Goal: Task Accomplishment & Management: Complete application form

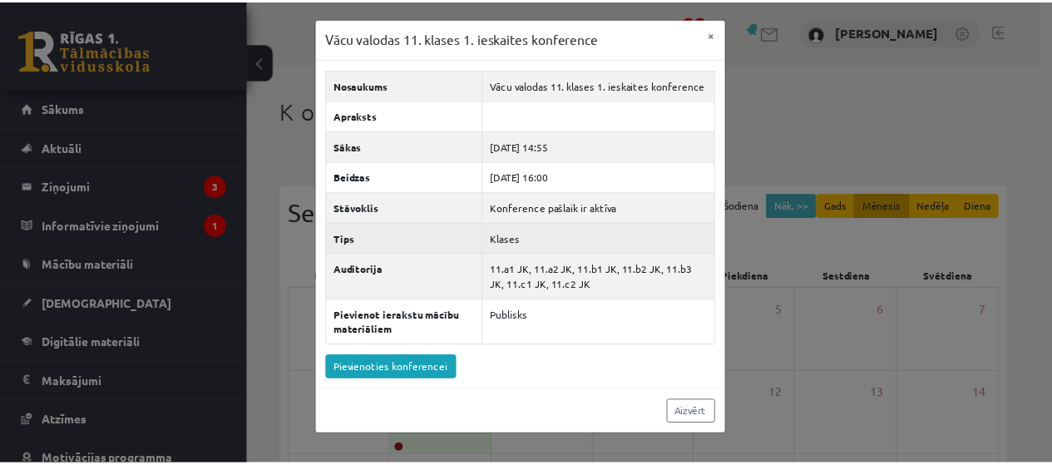
scroll to position [185, 0]
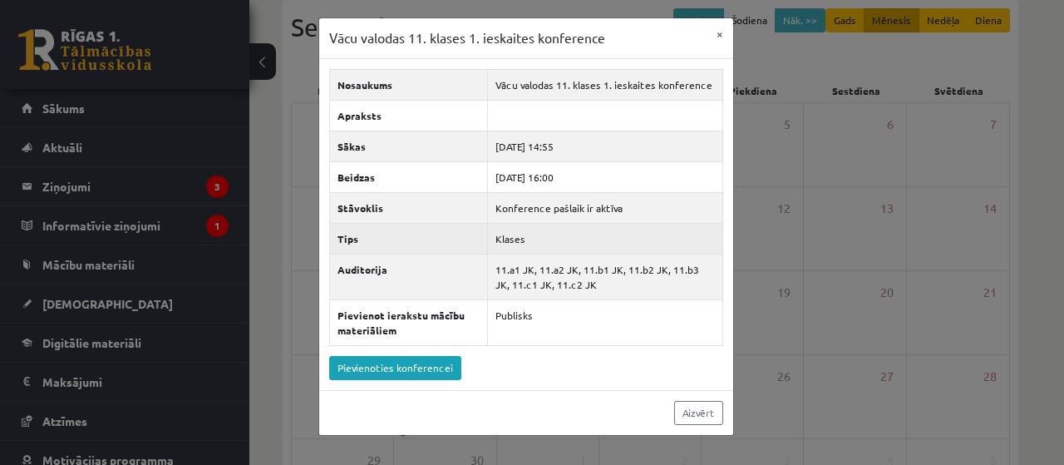
drag, startPoint x: 333, startPoint y: 235, endPoint x: 358, endPoint y: 215, distance: 31.4
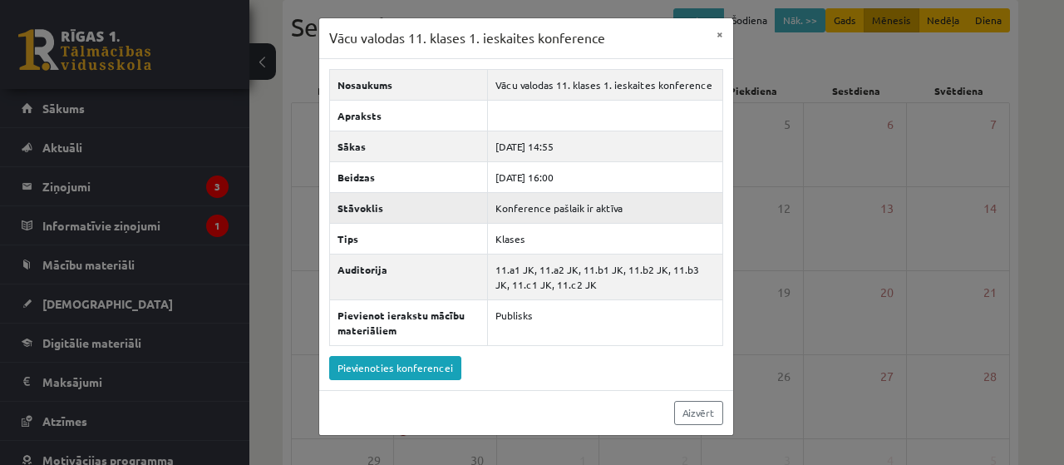
click at [334, 235] on th "Tips" at bounding box center [408, 238] width 159 height 31
click at [719, 32] on button "×" at bounding box center [720, 34] width 27 height 32
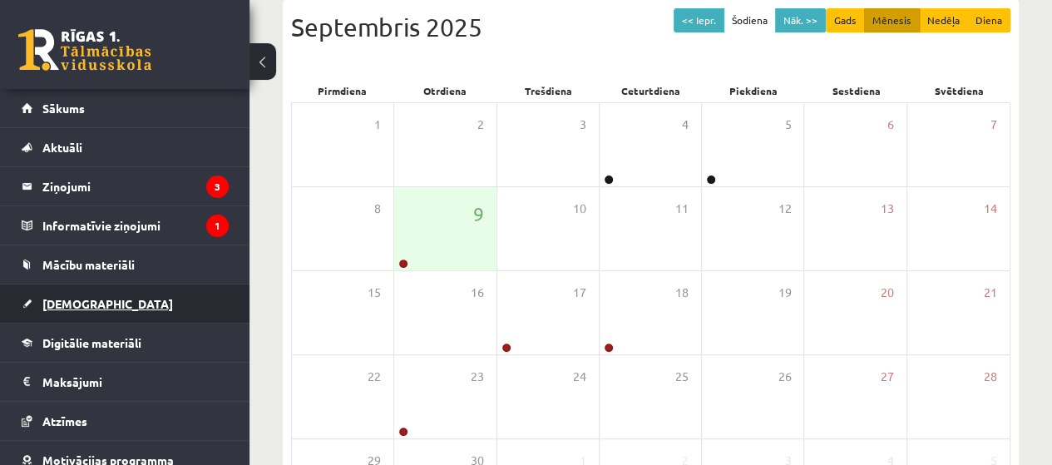
click at [96, 316] on link "[DEMOGRAPHIC_DATA]" at bounding box center [125, 303] width 207 height 38
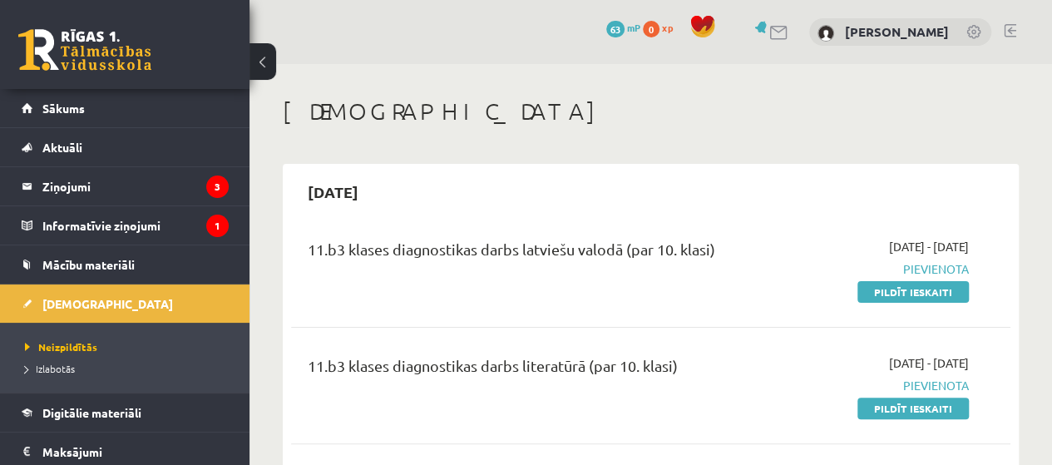
drag, startPoint x: 937, startPoint y: 294, endPoint x: 592, endPoint y: 62, distance: 415.8
click at [938, 294] on link "Pildīt ieskaiti" at bounding box center [912, 292] width 111 height 22
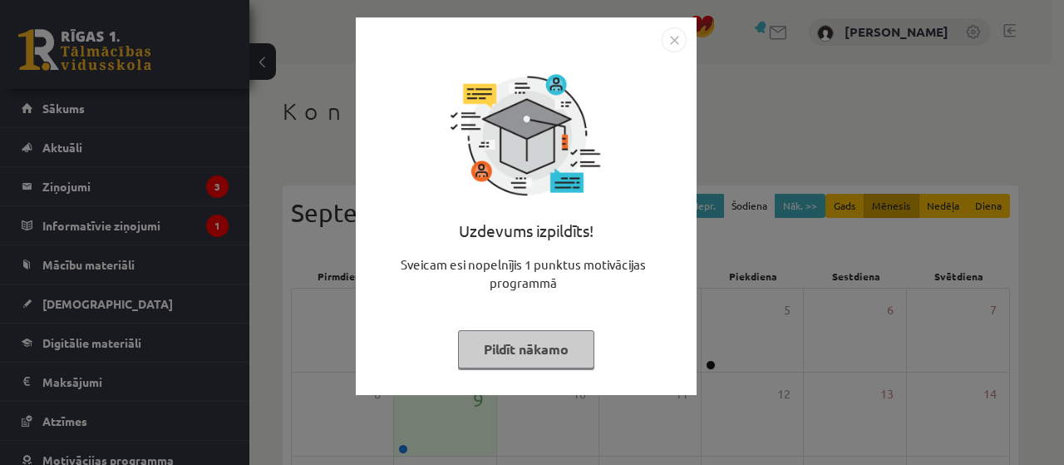
click at [670, 38] on img "Close" at bounding box center [674, 39] width 25 height 25
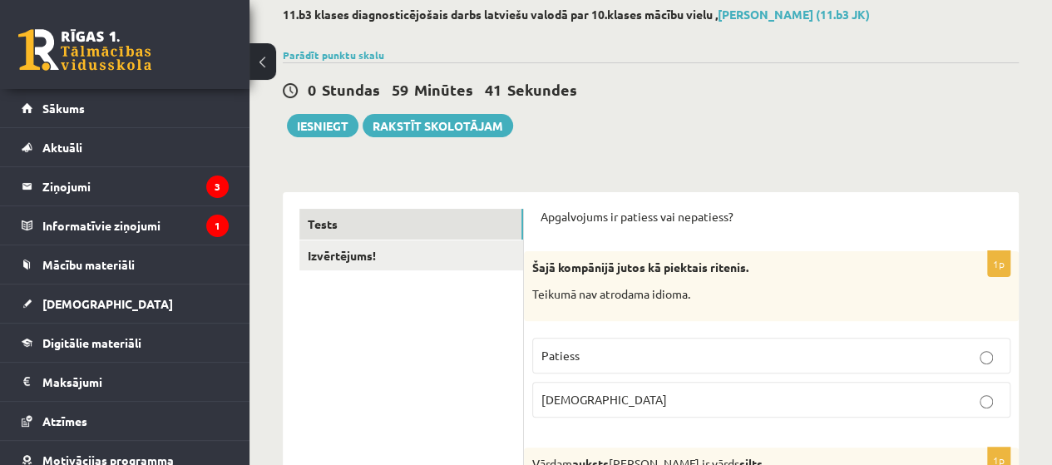
scroll to position [221, 0]
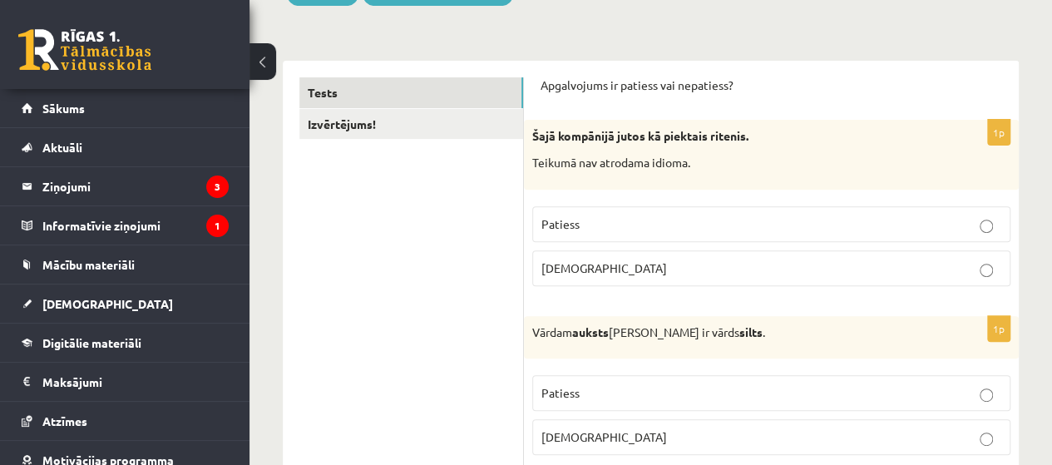
click at [674, 259] on p "Aplams" at bounding box center [771, 267] width 460 height 17
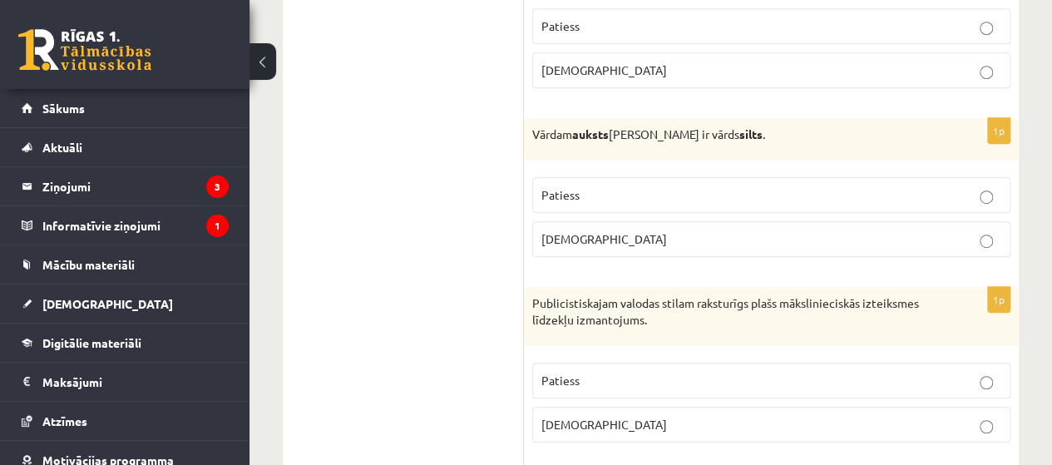
scroll to position [443, 0]
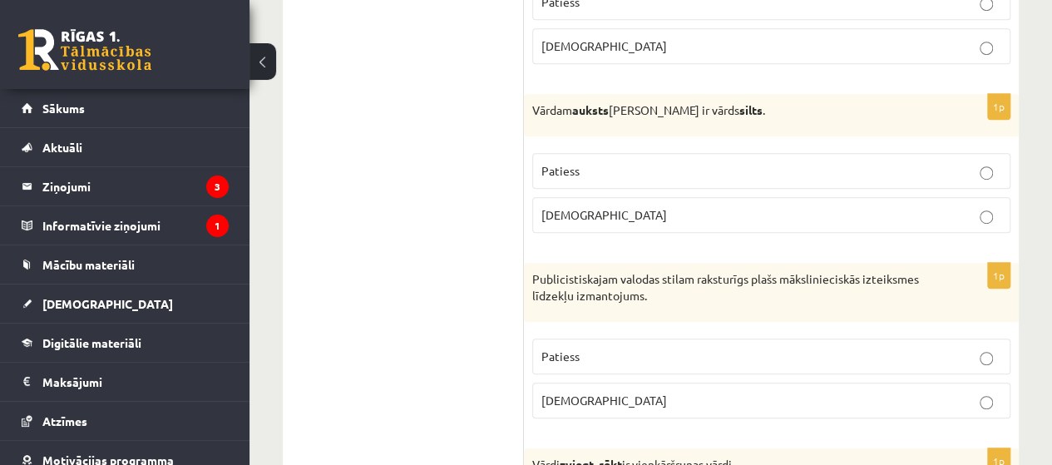
click at [726, 172] on p "Patiess" at bounding box center [771, 170] width 460 height 17
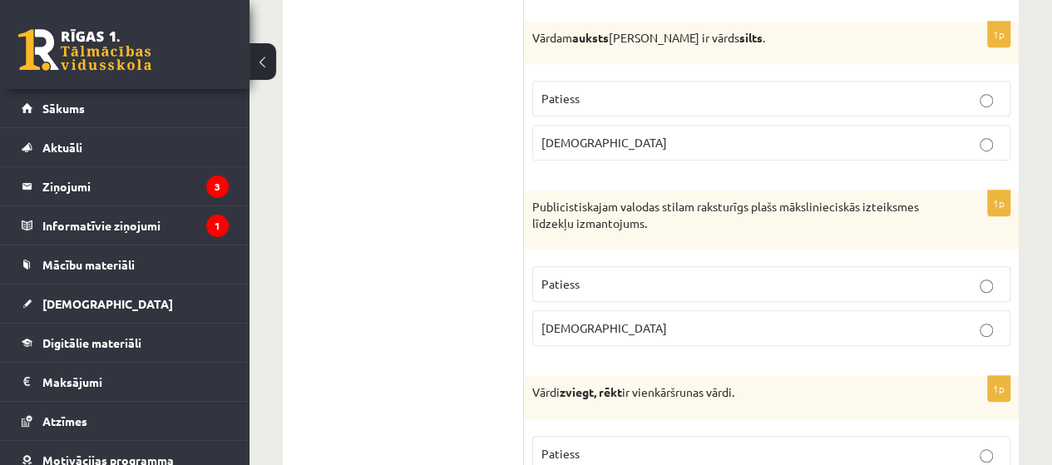
scroll to position [554, 0]
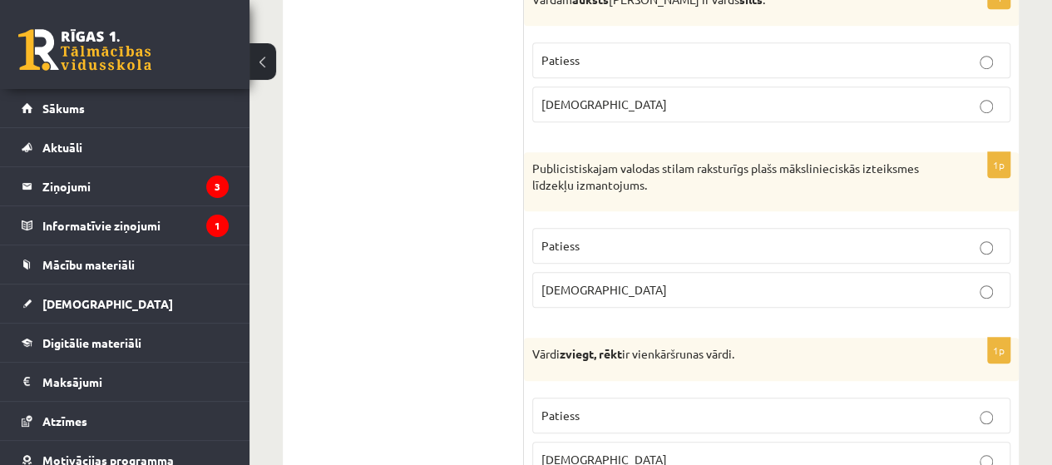
click at [625, 254] on label "Patiess" at bounding box center [771, 246] width 478 height 36
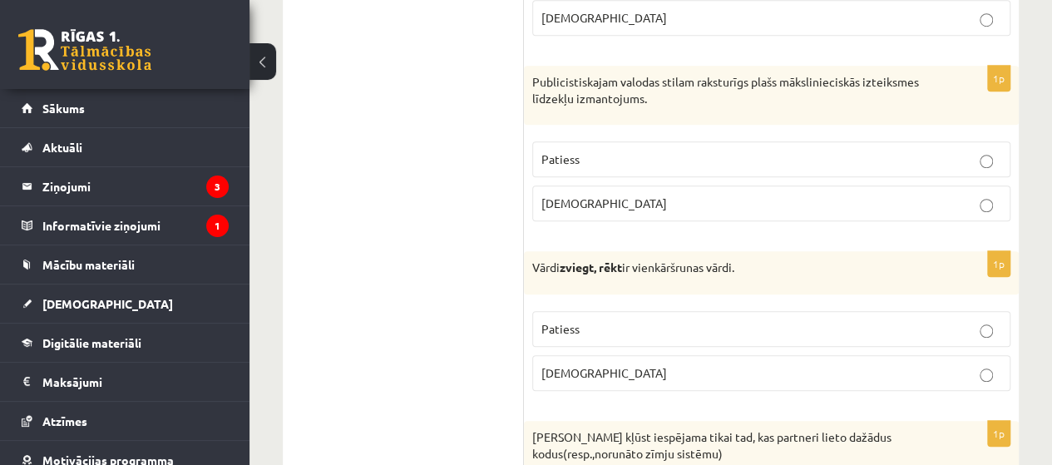
scroll to position [665, 0]
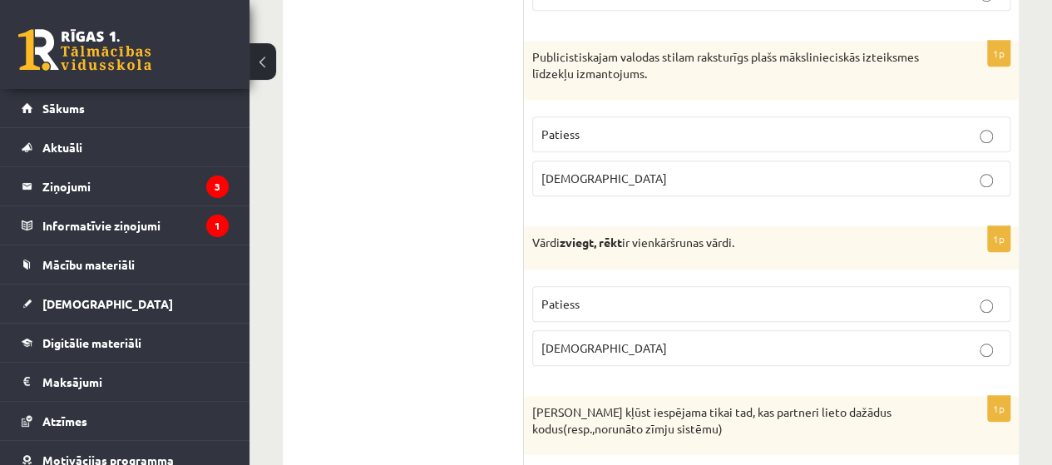
click at [871, 170] on p "Aplams" at bounding box center [771, 178] width 460 height 17
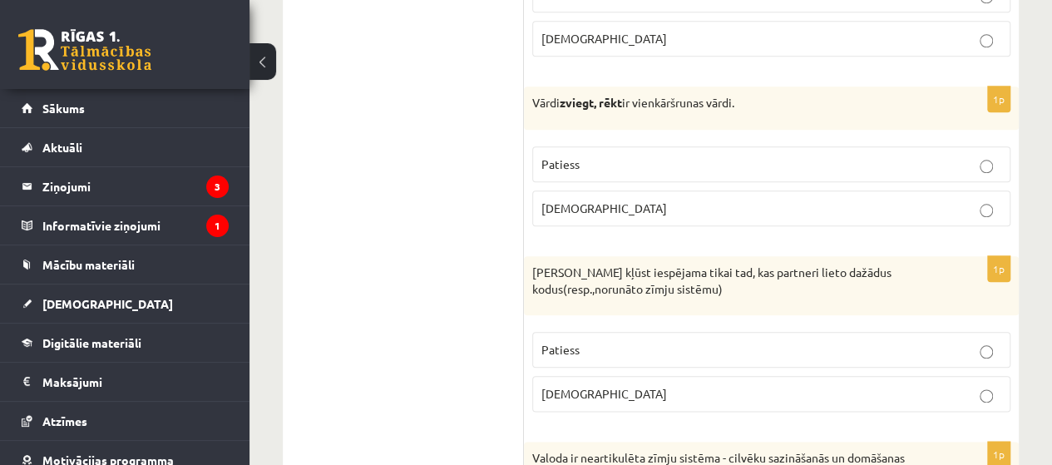
scroll to position [886, 0]
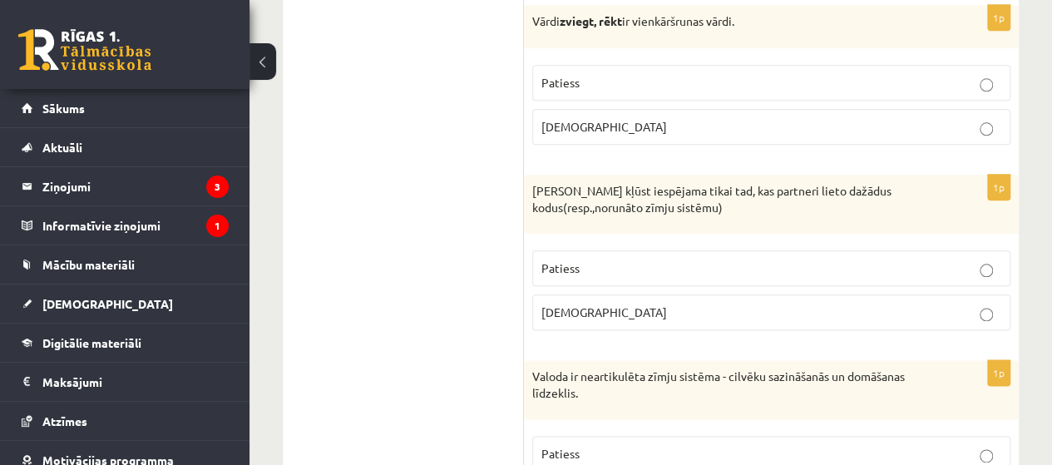
click at [621, 128] on p "Aplams" at bounding box center [771, 126] width 460 height 17
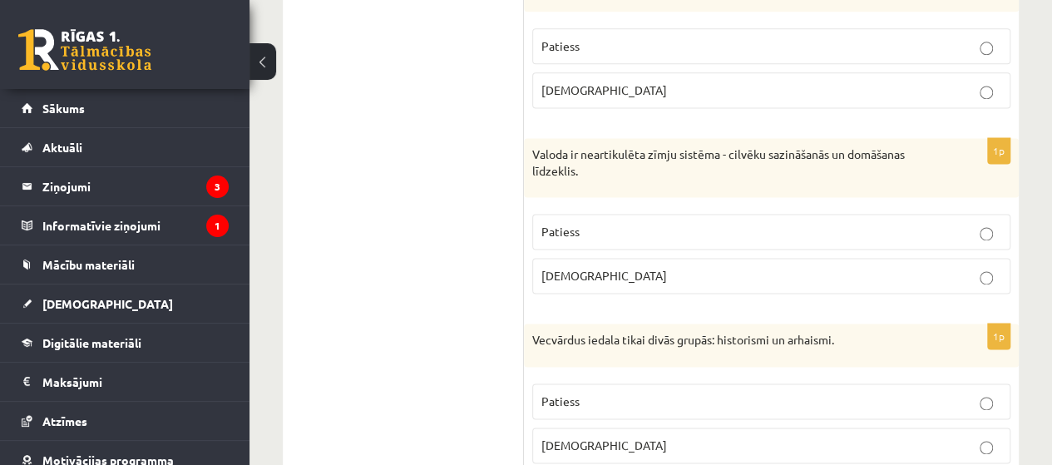
scroll to position [998, 0]
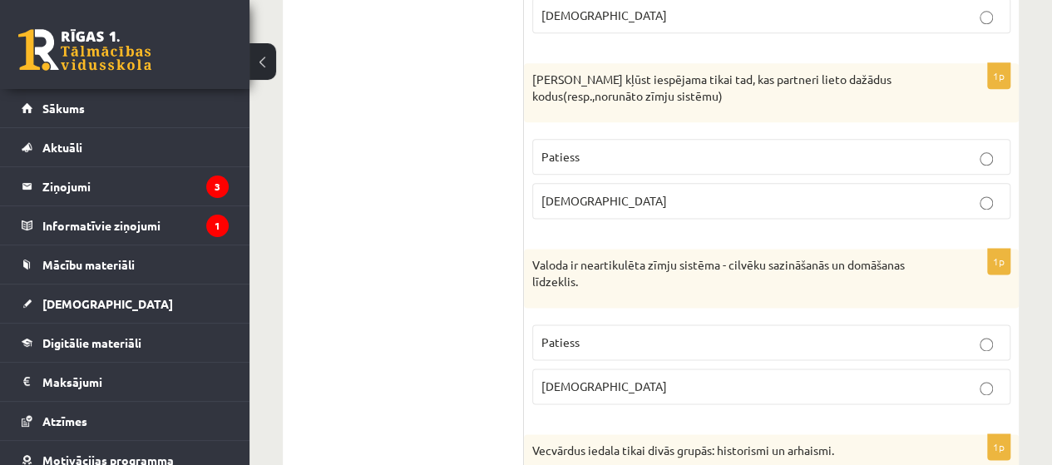
click at [652, 148] on p "Patiess" at bounding box center [771, 156] width 460 height 17
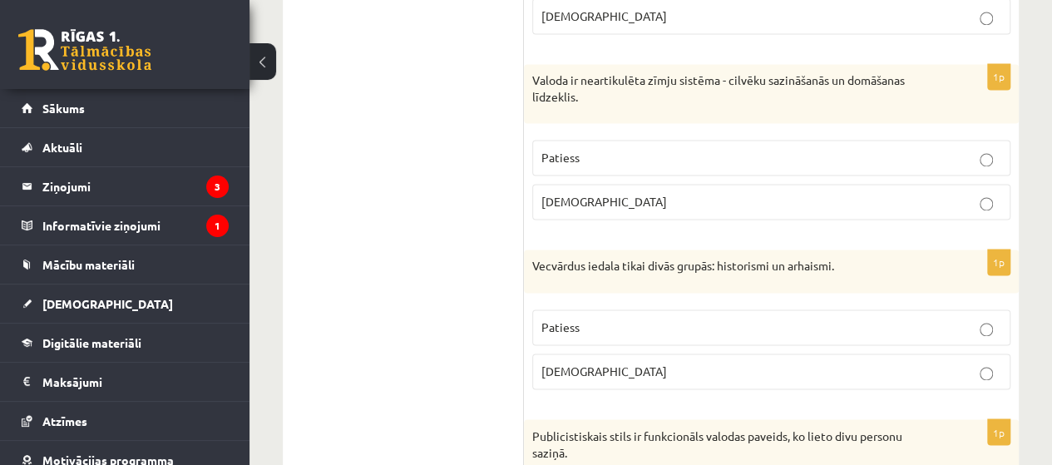
scroll to position [1219, 0]
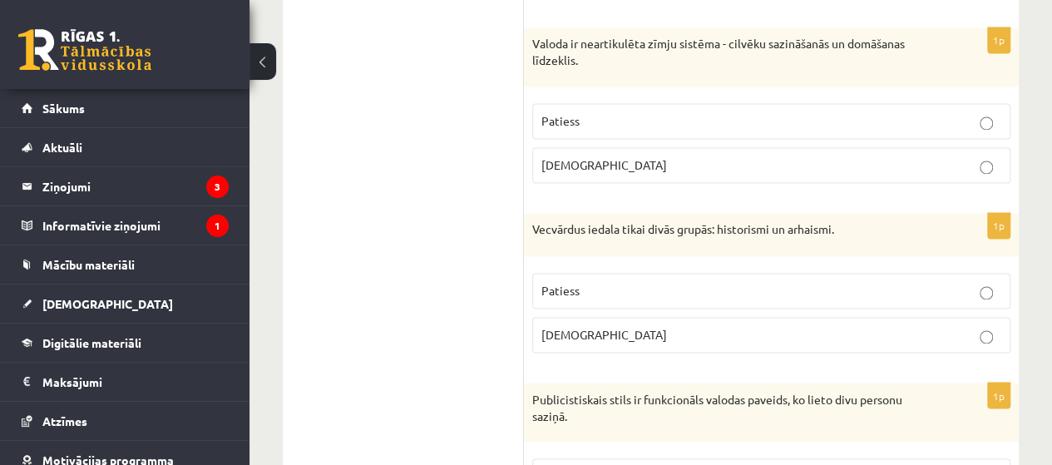
click at [878, 167] on label "Aplams" at bounding box center [771, 165] width 478 height 36
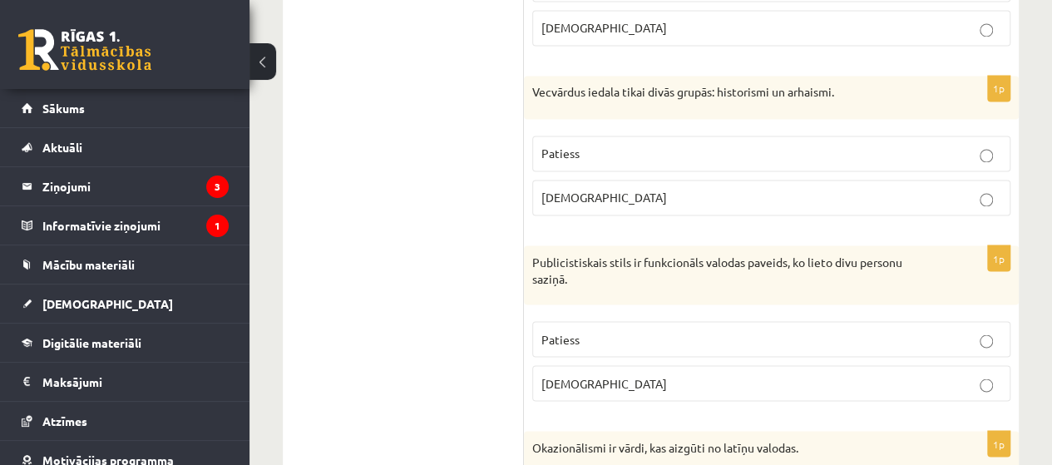
scroll to position [1331, 0]
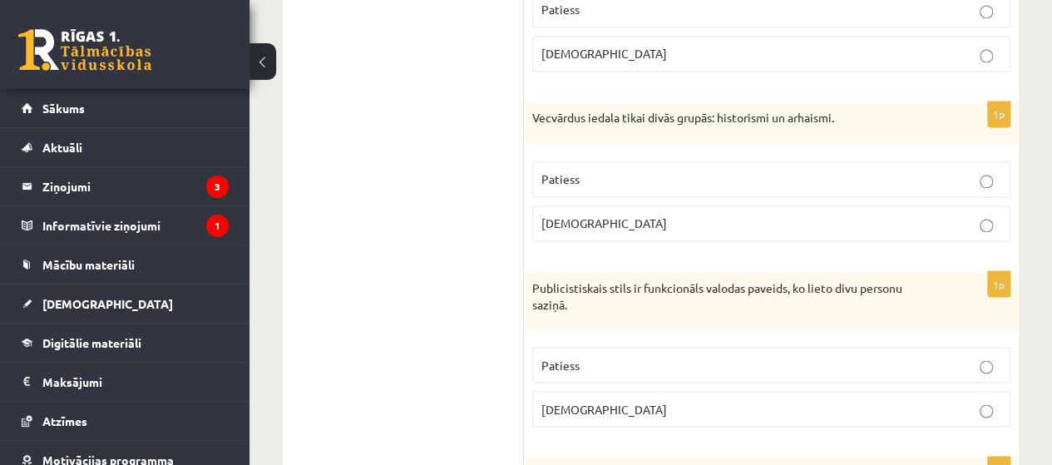
click at [673, 180] on p "Patiess" at bounding box center [771, 178] width 460 height 17
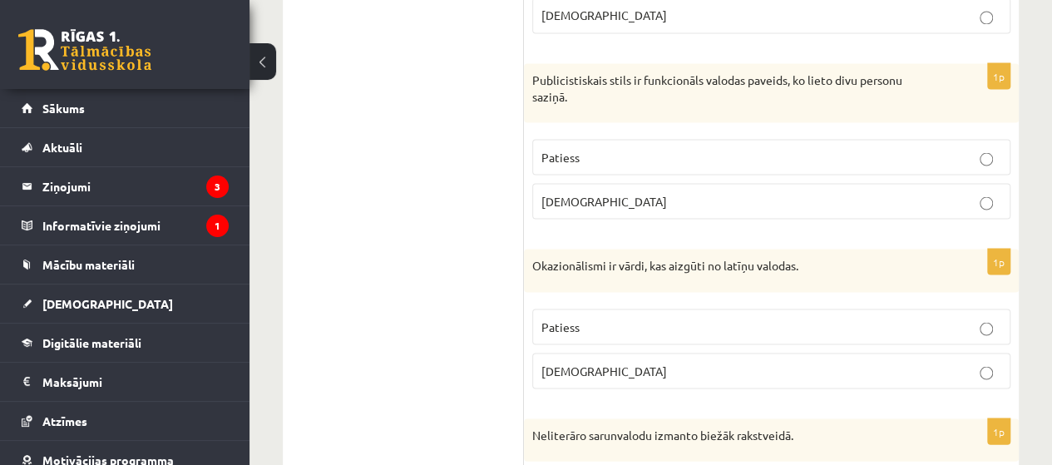
scroll to position [1552, 0]
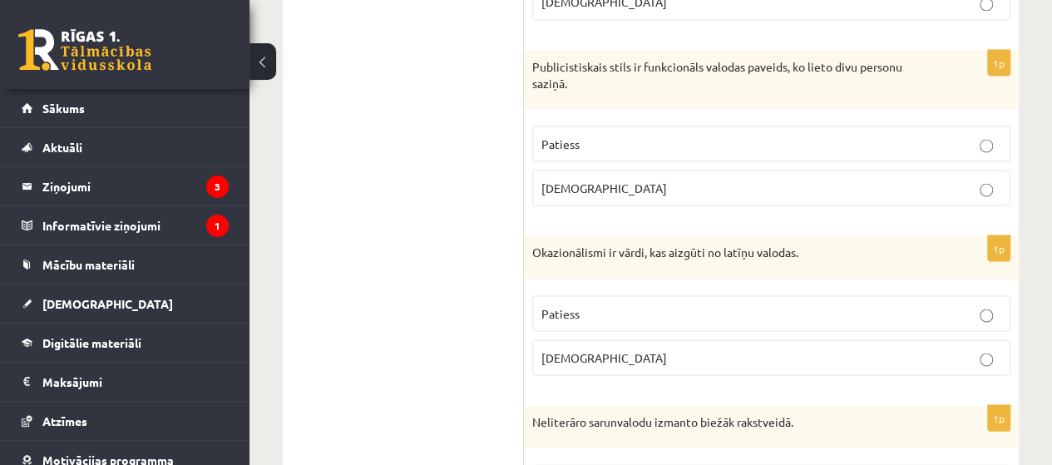
click at [709, 186] on p "Aplams" at bounding box center [771, 187] width 460 height 17
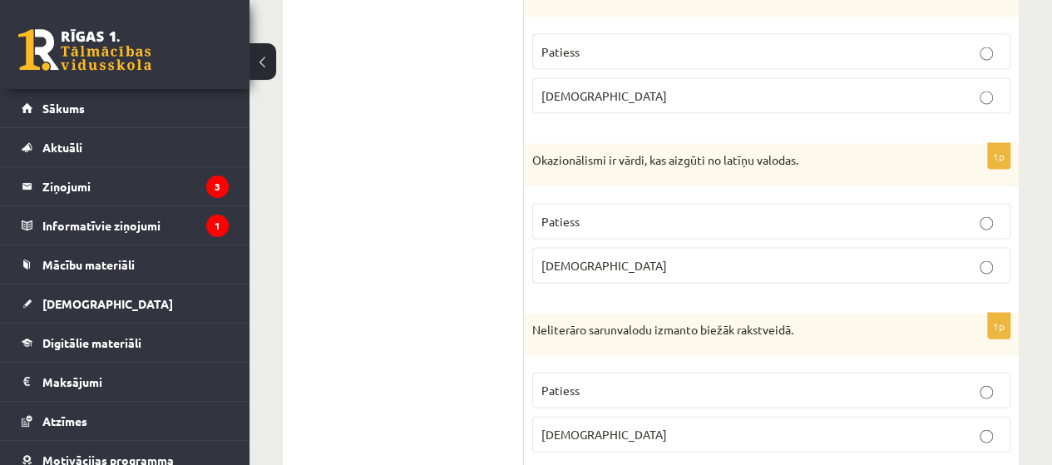
scroll to position [1663, 0]
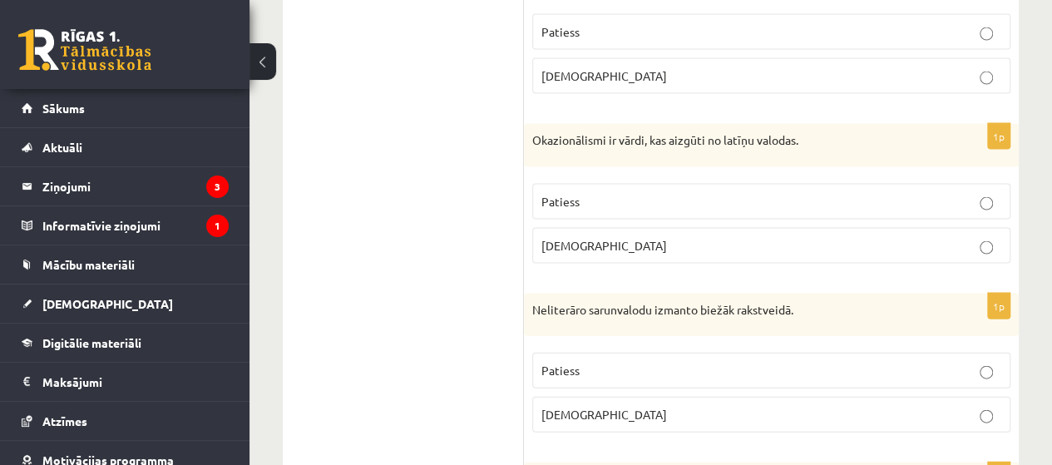
click at [625, 255] on fieldset "Patiess Aplams" at bounding box center [771, 221] width 478 height 93
click at [628, 250] on label "Aplams" at bounding box center [771, 246] width 478 height 36
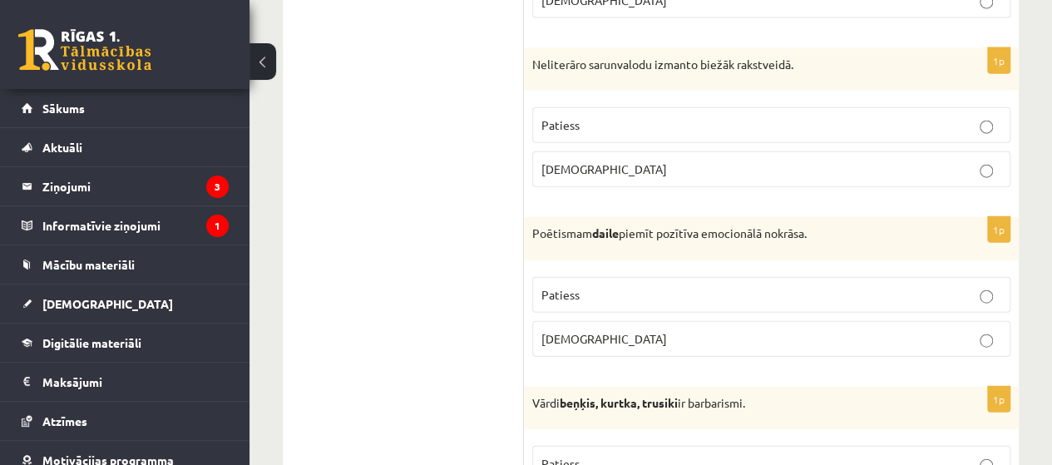
scroll to position [1884, 0]
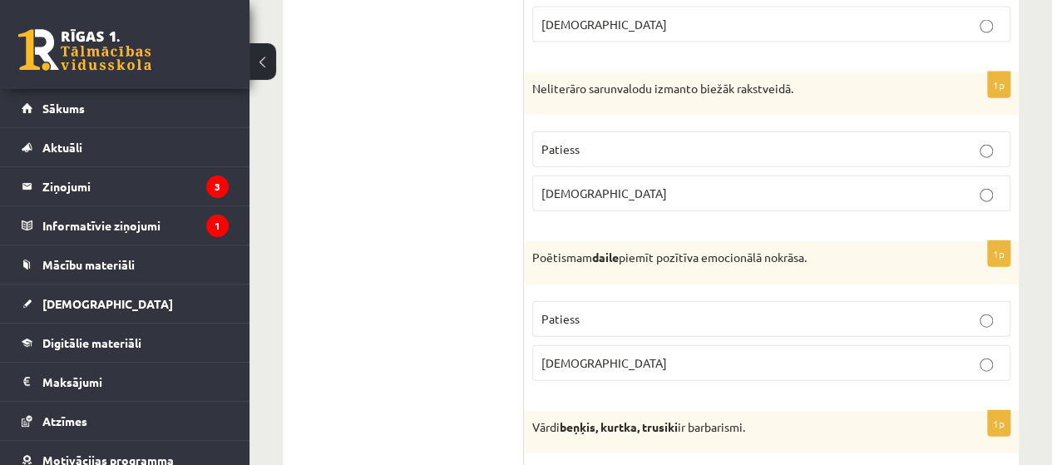
click at [669, 175] on label "Aplams" at bounding box center [771, 193] width 478 height 36
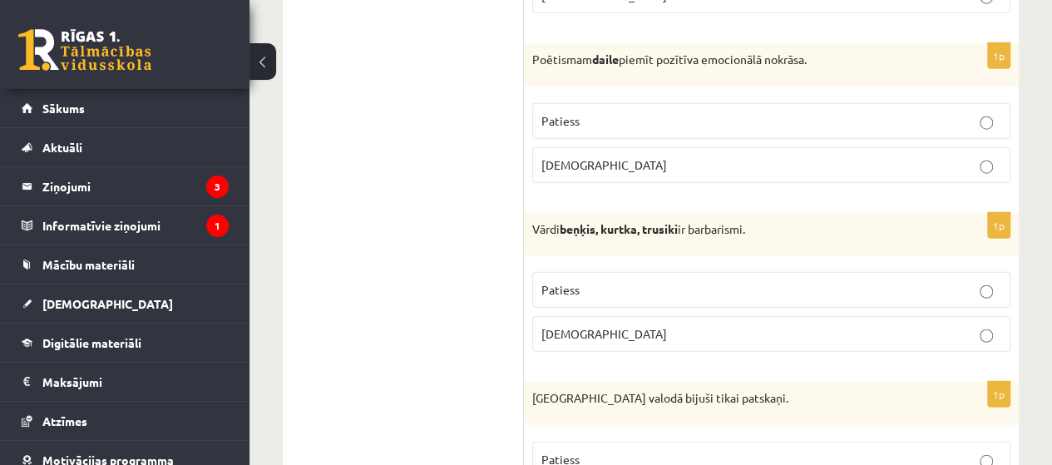
scroll to position [2106, 0]
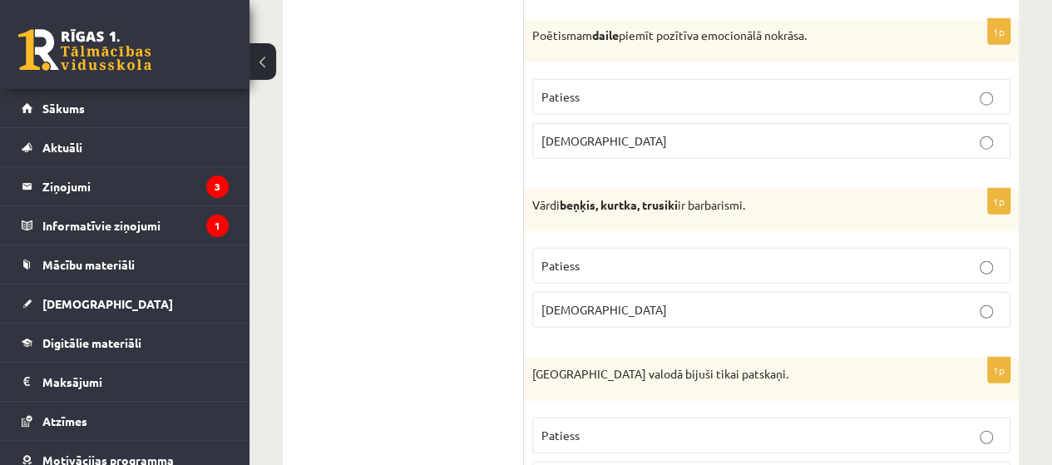
drag, startPoint x: 820, startPoint y: 34, endPoint x: 489, endPoint y: 29, distance: 331.0
copy div "Izvērtējums! Apgalvojums ir patiess vai nepatiess? 1p Šajā kompānijā jutos kā p…"
click at [603, 79] on label "Patiess" at bounding box center [771, 97] width 478 height 36
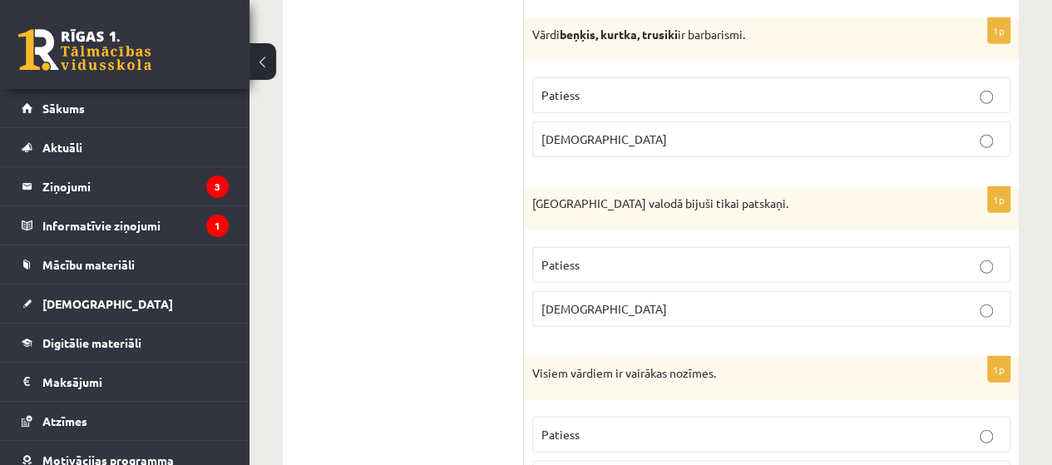
scroll to position [2217, 0]
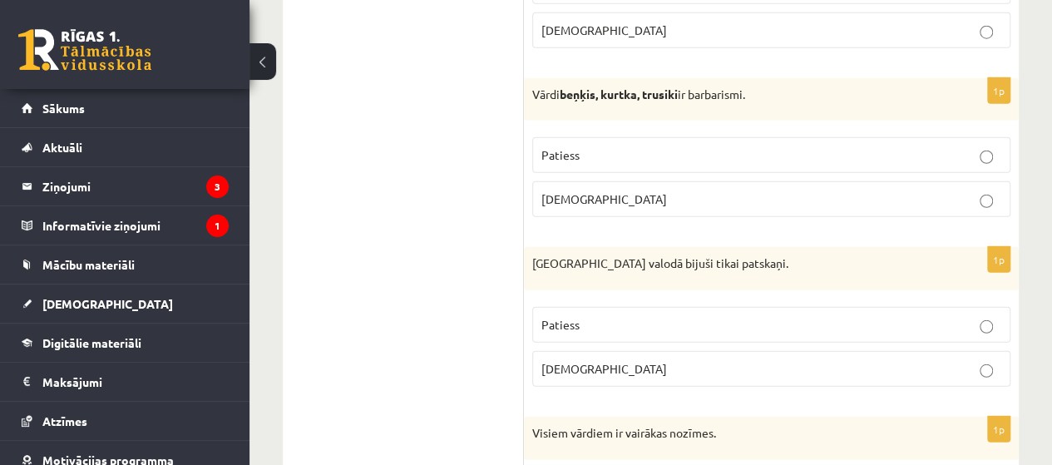
click at [618, 146] on p "Patiess" at bounding box center [771, 154] width 460 height 17
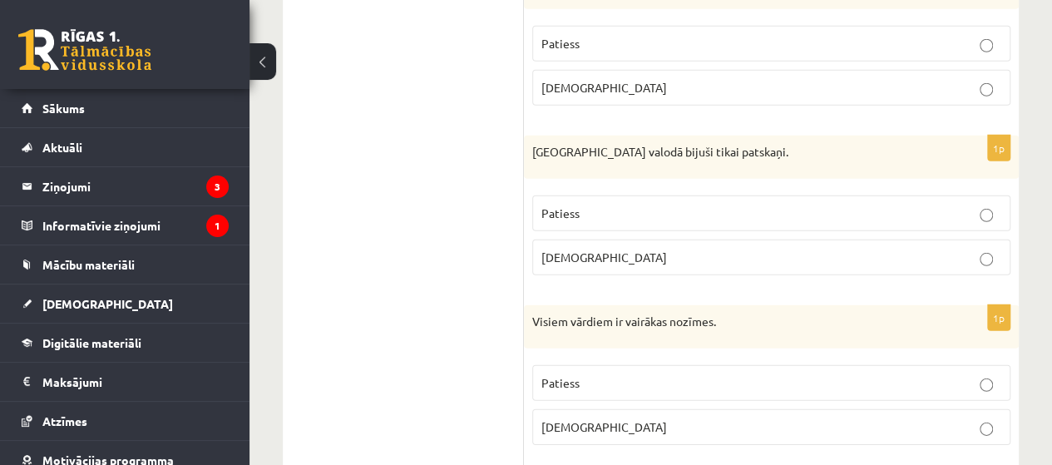
scroll to position [2439, 0]
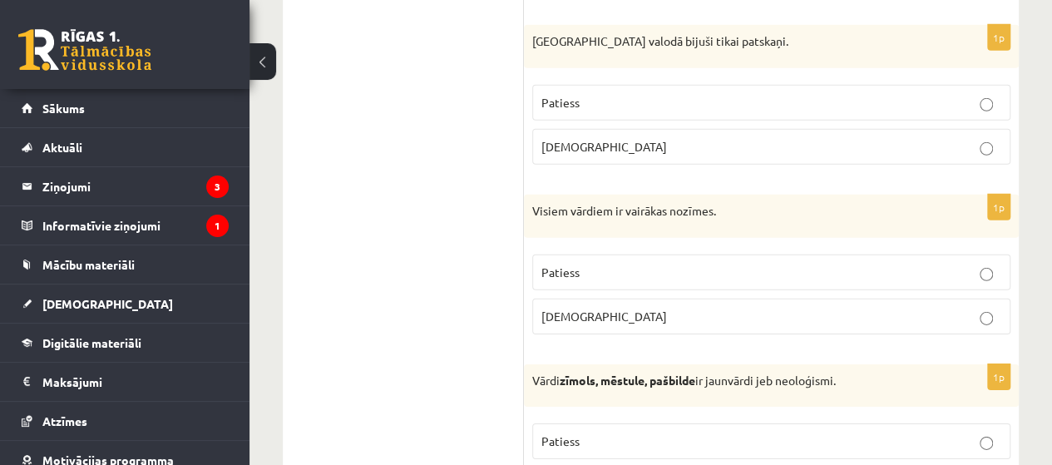
click at [637, 138] on p "Aplams" at bounding box center [771, 146] width 460 height 17
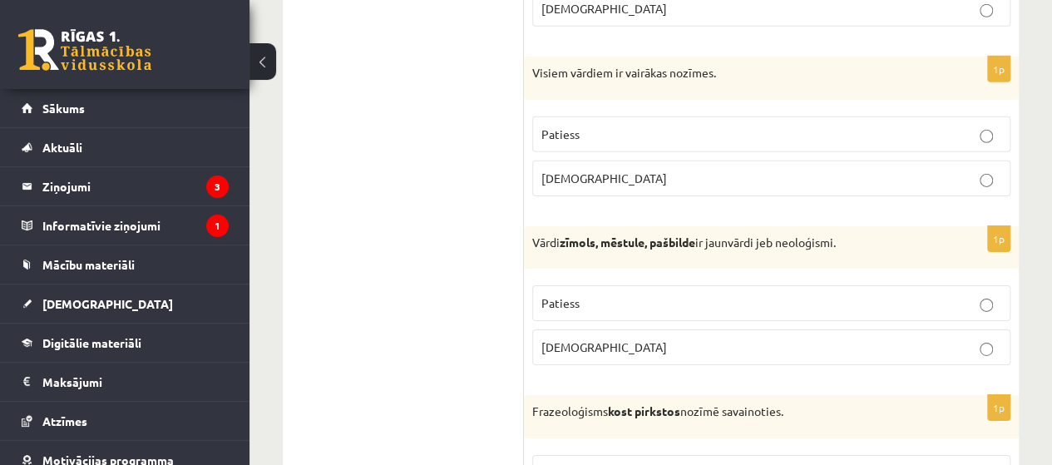
scroll to position [2550, 0]
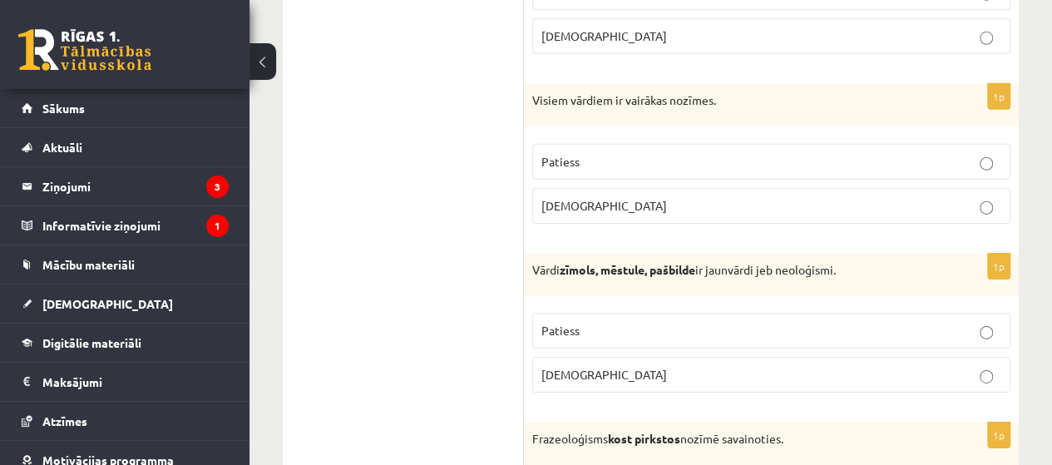
click at [768, 144] on label "Patiess" at bounding box center [771, 162] width 478 height 36
click at [673, 188] on label "Aplams" at bounding box center [771, 206] width 478 height 36
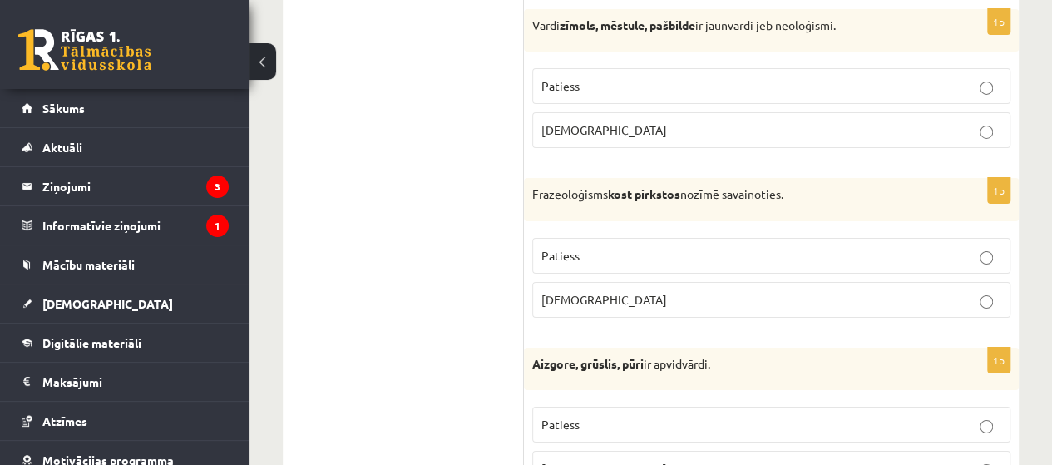
scroll to position [2682, 0]
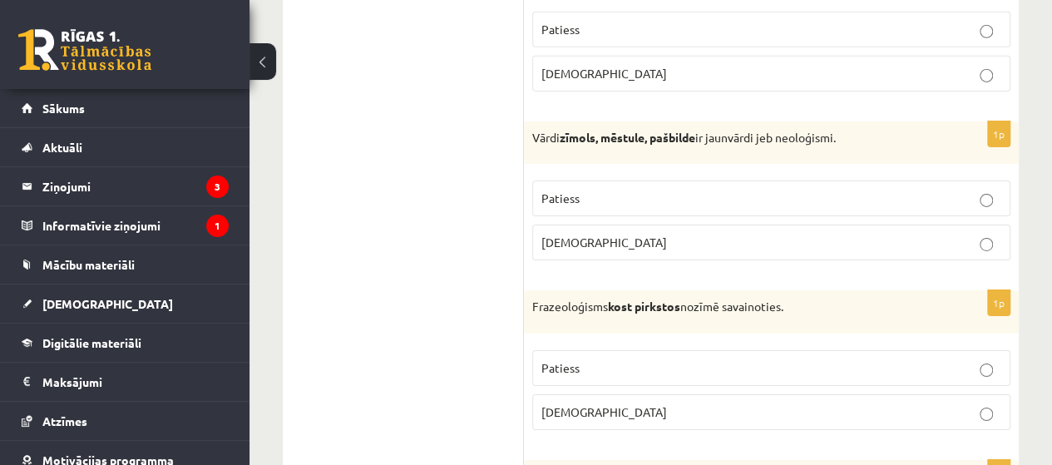
click at [587, 190] on p "Patiess" at bounding box center [771, 198] width 460 height 17
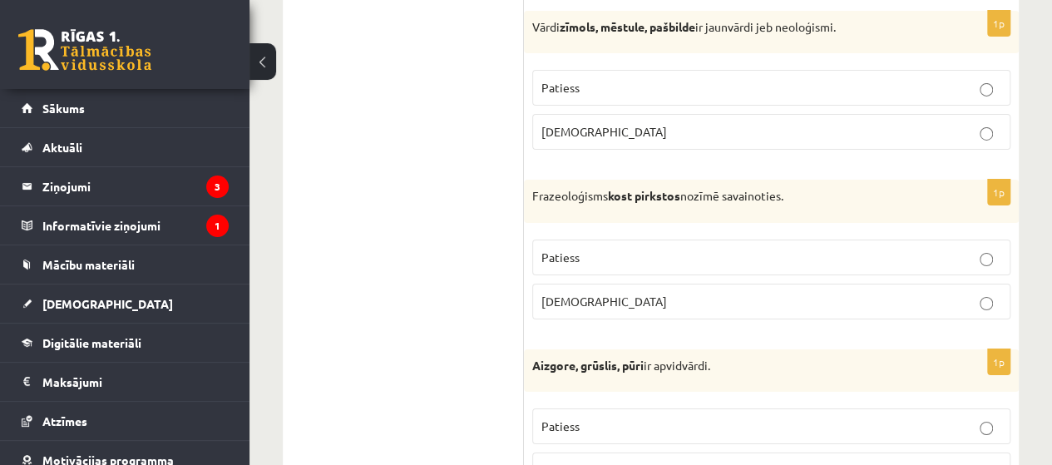
scroll to position [2904, 0]
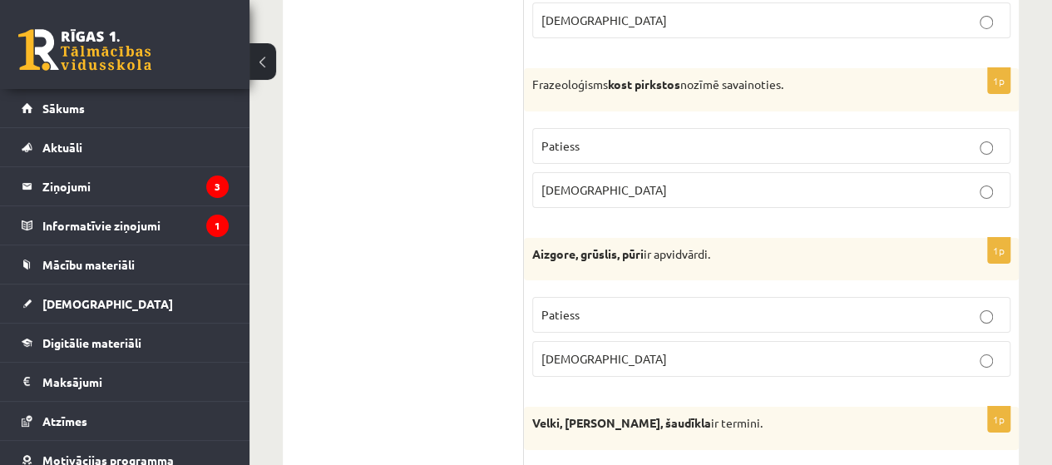
click at [600, 181] on p "Aplams" at bounding box center [771, 189] width 460 height 17
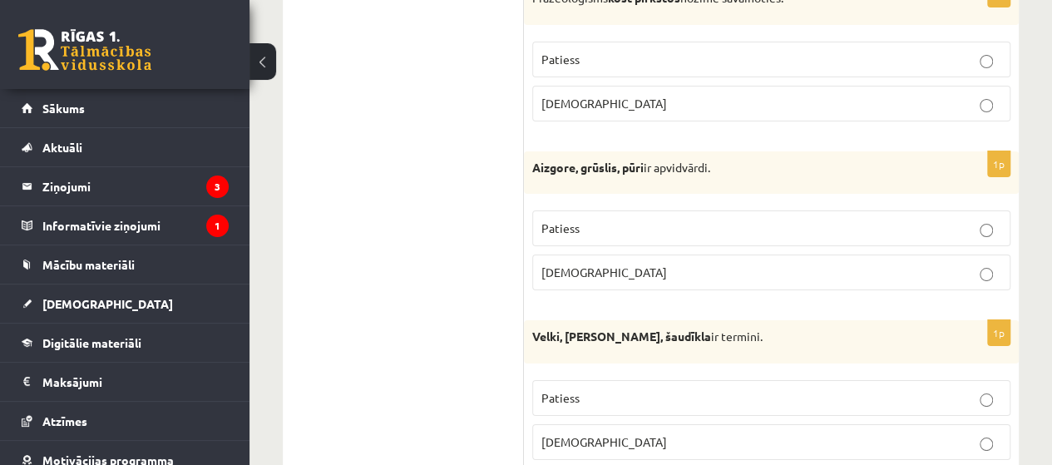
scroll to position [3014, 0]
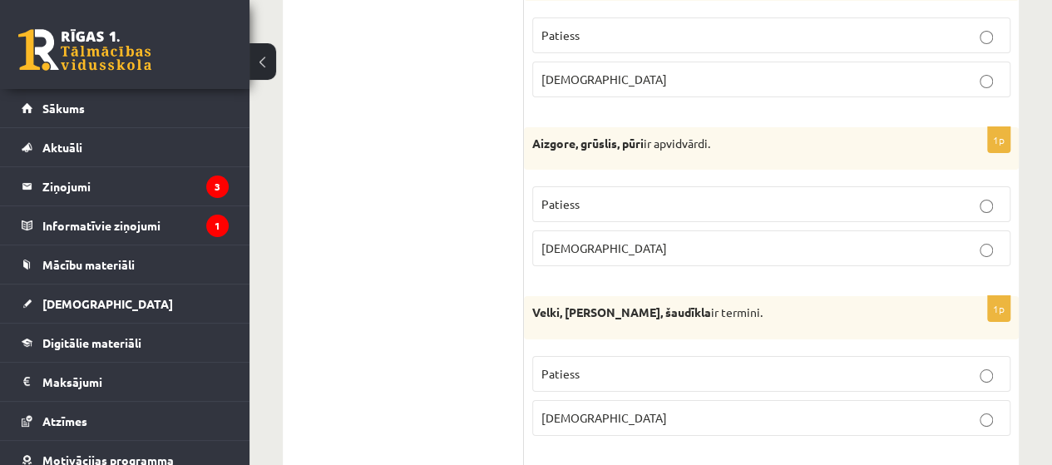
drag, startPoint x: 664, startPoint y: 126, endPoint x: 534, endPoint y: 135, distance: 130.0
click at [534, 135] on div "Aizgore, grūslis, pūri ir apvidvārdi." at bounding box center [771, 148] width 495 height 43
copy p "Aizgore, grūslis, pūri ir apvidvārdi."
click at [567, 196] on span "Patiess" at bounding box center [560, 203] width 38 height 15
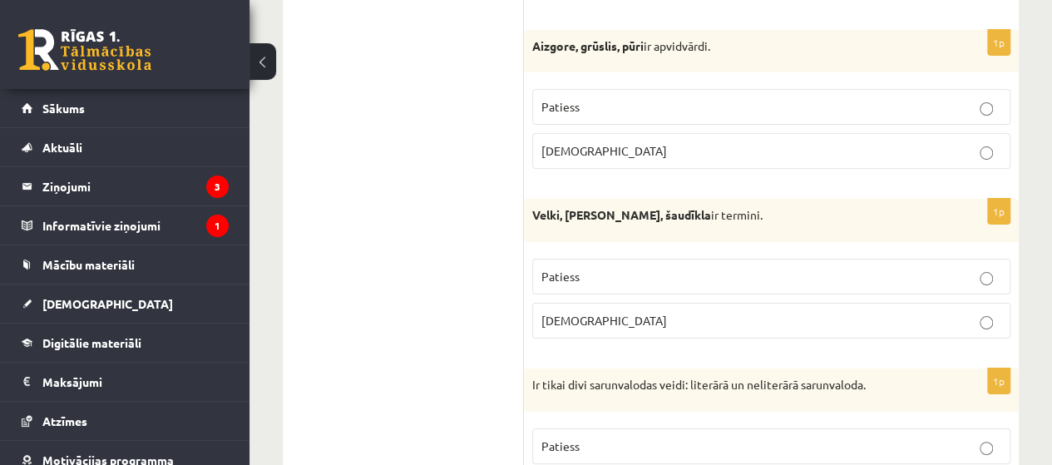
scroll to position [3125, 0]
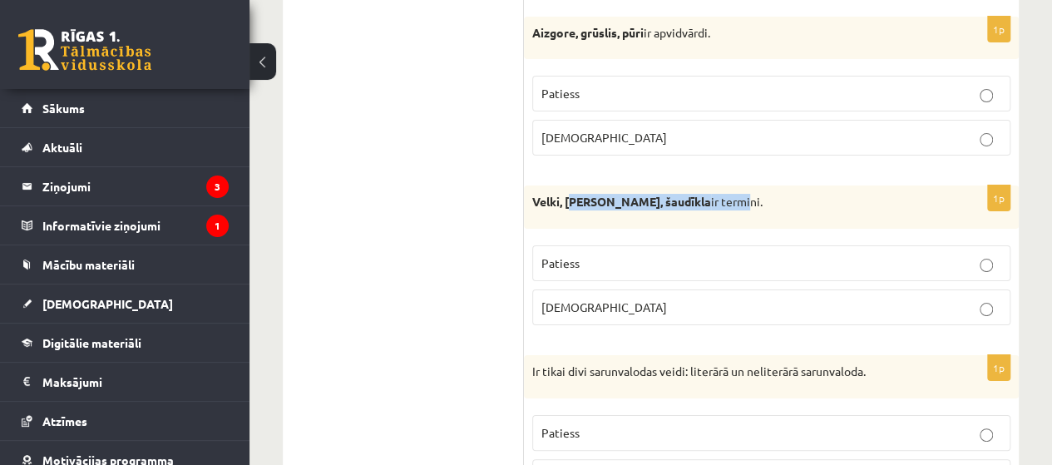
drag, startPoint x: 637, startPoint y: 190, endPoint x: 555, endPoint y: 193, distance: 81.5
click at [560, 193] on div "Velki, meti, šaudīkla ir termini." at bounding box center [771, 206] width 495 height 43
click at [548, 193] on div "Velki, meti, šaudīkla ir termini." at bounding box center [771, 206] width 495 height 43
drag, startPoint x: 689, startPoint y: 187, endPoint x: 526, endPoint y: 191, distance: 163.0
click at [526, 191] on div "Velki, meti, šaudīkla ir termini." at bounding box center [771, 206] width 495 height 43
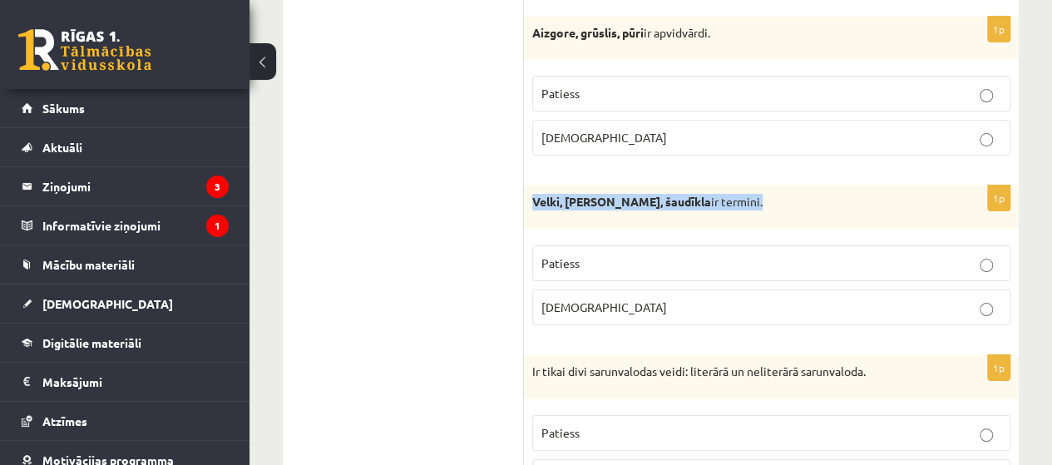
copy p "Velki, meti, šaudīkla ir termini"
click at [620, 299] on p "Aplams" at bounding box center [771, 307] width 460 height 17
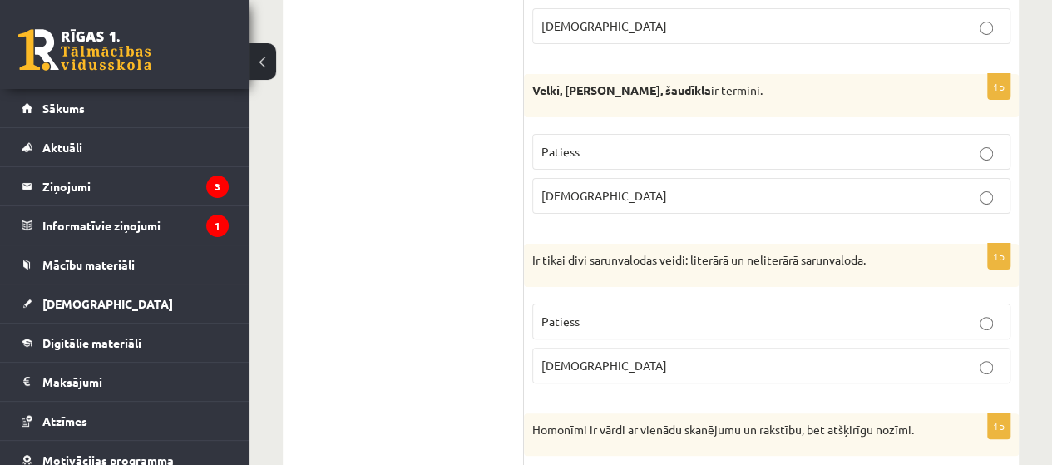
scroll to position [3347, 0]
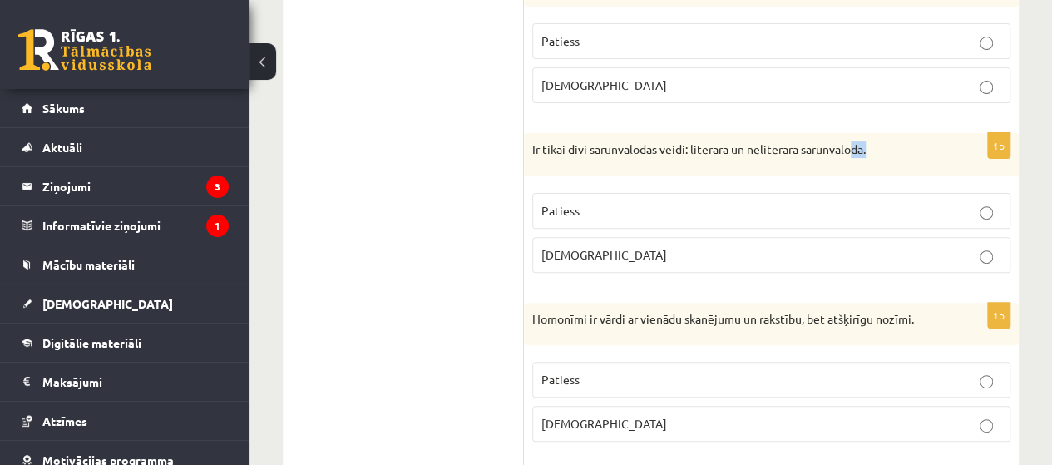
drag, startPoint x: 873, startPoint y: 128, endPoint x: 757, endPoint y: 141, distance: 117.1
click at [827, 141] on p "Ir tikai divi sarunvalodas veidi: literārā un neliterārā sarunvaloda." at bounding box center [729, 149] width 395 height 17
drag, startPoint x: 571, startPoint y: 121, endPoint x: 553, endPoint y: 126, distance: 19.0
click at [562, 141] on p "Ir tikai divi sarunvalodas veidi: literārā un neliterārā sarunvaloda." at bounding box center [729, 149] width 395 height 17
drag, startPoint x: 543, startPoint y: 131, endPoint x: 577, endPoint y: 131, distance: 34.1
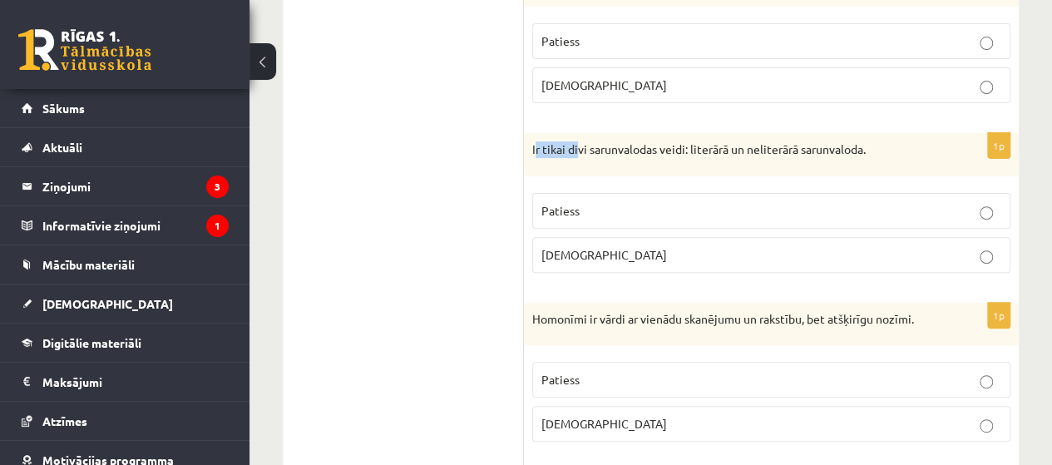
click at [577, 141] on p "Ir tikai divi sarunvalodas veidi: literārā un neliterārā sarunvaloda." at bounding box center [729, 149] width 395 height 17
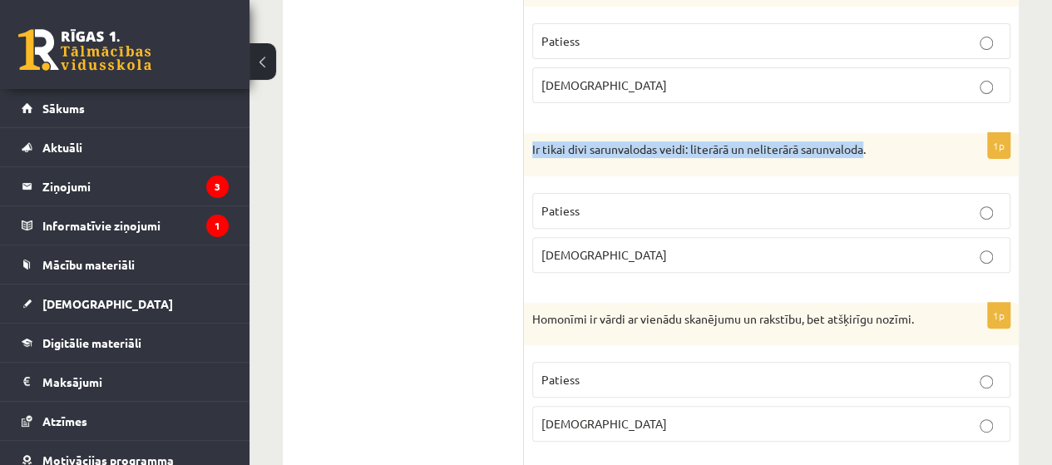
drag, startPoint x: 529, startPoint y: 131, endPoint x: 867, endPoint y: 138, distance: 338.5
click at [867, 138] on div "Ir tikai divi sarunvalodas veidi: literārā un neliterārā sarunvaloda." at bounding box center [771, 154] width 495 height 43
copy p "Ir tikai divi sarunvalodas veidi: literārā un neliterārā sarunvaloda"
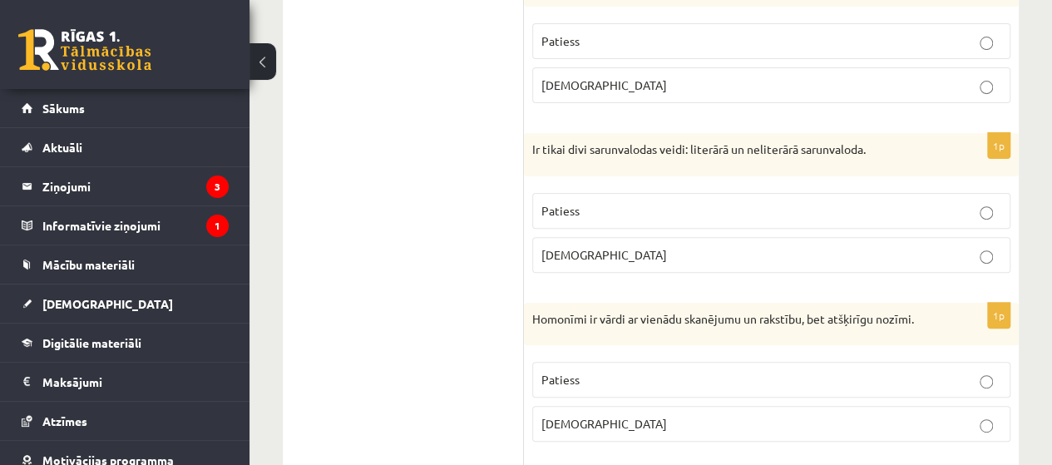
click at [609, 209] on fieldset "Patiess Aplams" at bounding box center [771, 231] width 478 height 93
click at [607, 202] on label "Patiess" at bounding box center [771, 211] width 478 height 36
click at [652, 246] on p "Aplams" at bounding box center [771, 254] width 460 height 17
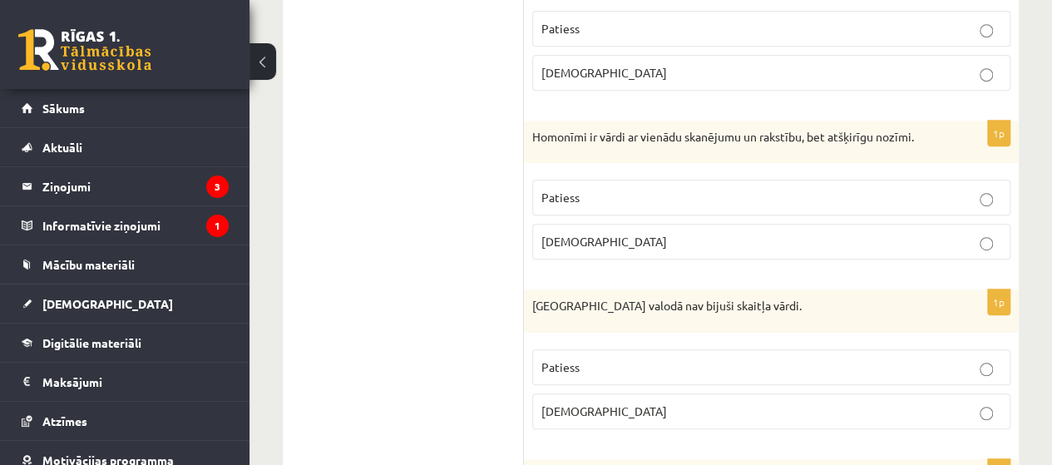
scroll to position [3569, 0]
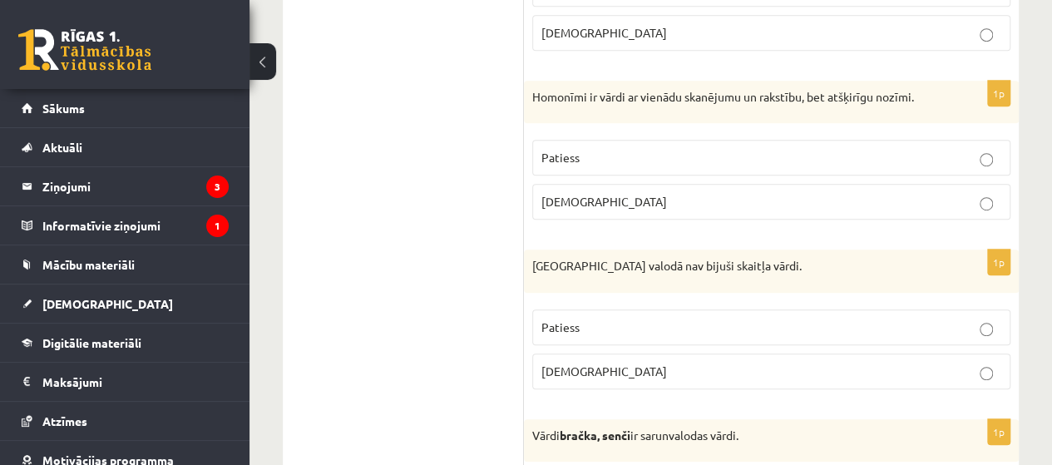
click at [584, 149] on p "Patiess" at bounding box center [771, 157] width 460 height 17
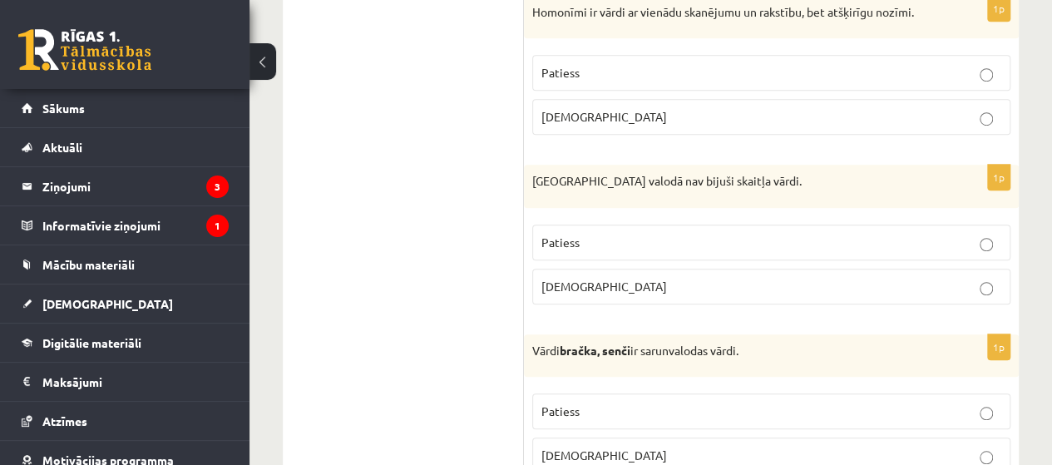
scroll to position [3680, 0]
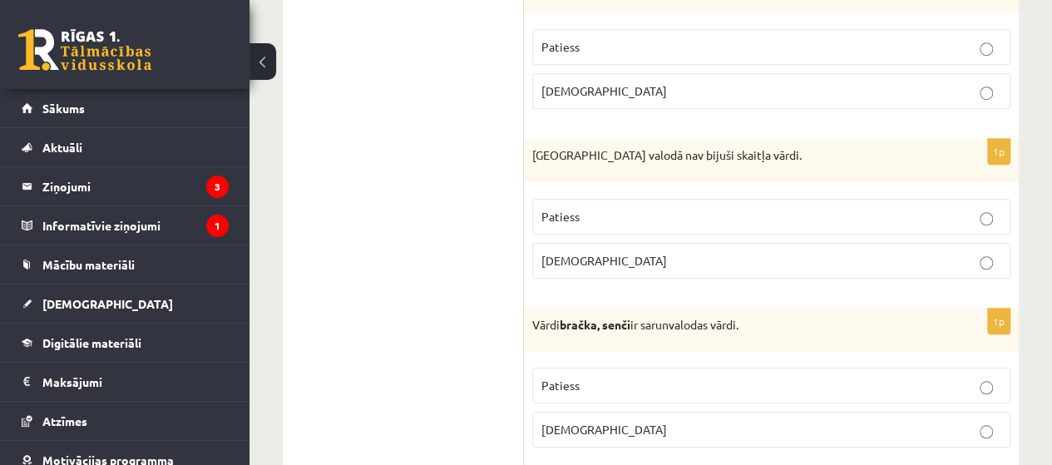
click at [650, 246] on label "Aplams" at bounding box center [771, 261] width 478 height 36
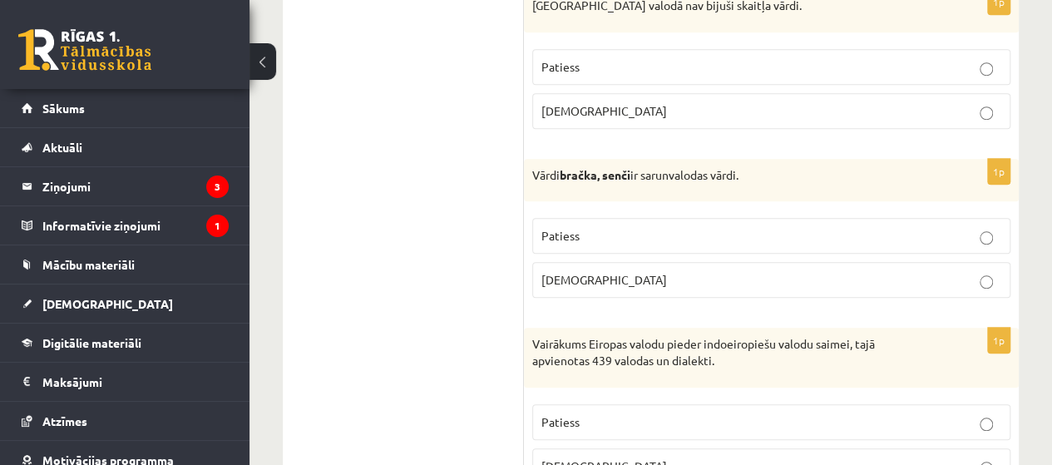
scroll to position [3790, 0]
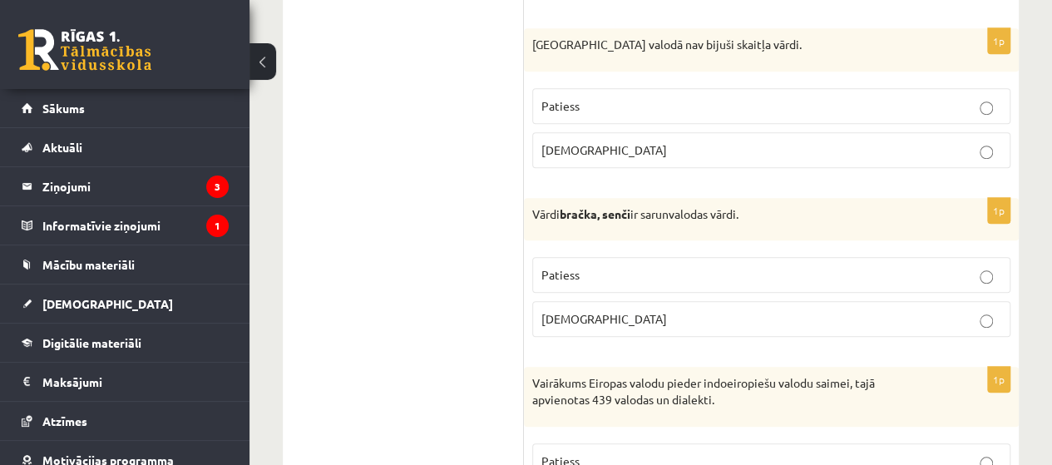
click at [649, 97] on p "Patiess" at bounding box center [771, 105] width 460 height 17
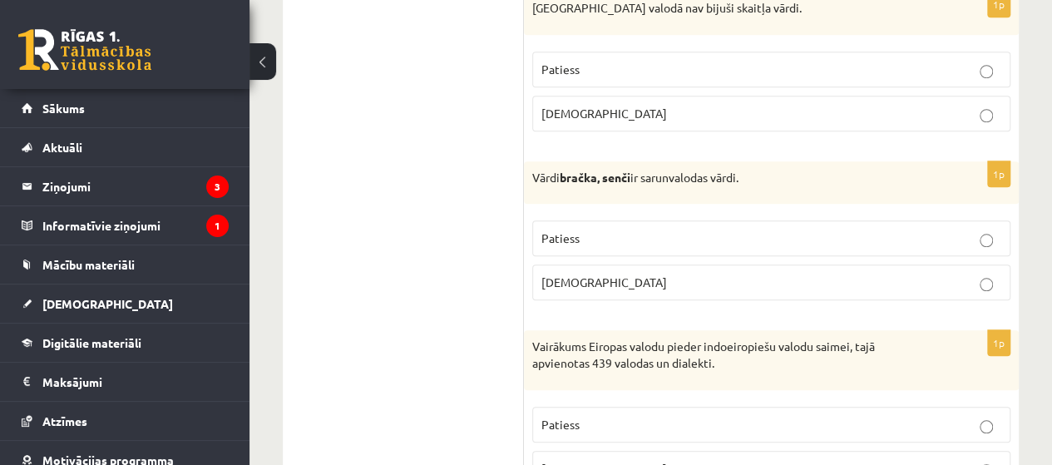
scroll to position [3902, 0]
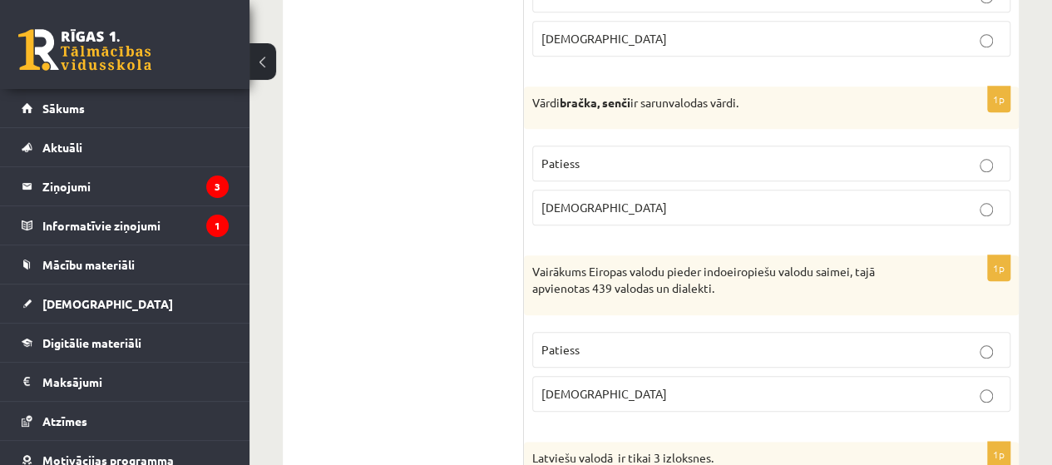
drag, startPoint x: 775, startPoint y: 85, endPoint x: 529, endPoint y: 86, distance: 246.2
click at [529, 86] on div "Vārdi bračka, senči ir sarunvalodas vārdi." at bounding box center [771, 107] width 495 height 43
copy p "Vārdi bračka, senči ir sarunvalodas vārdi."
click at [583, 155] on p "Patiess" at bounding box center [771, 163] width 460 height 17
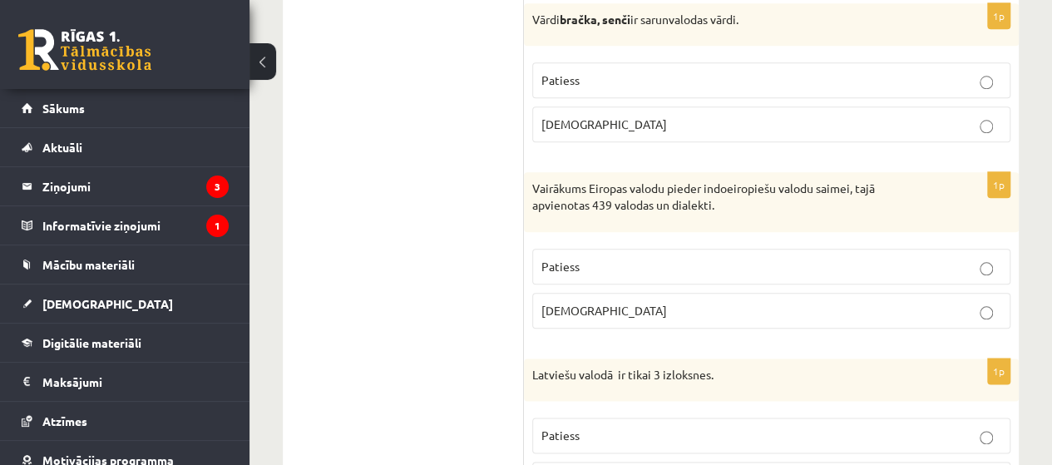
scroll to position [4012, 0]
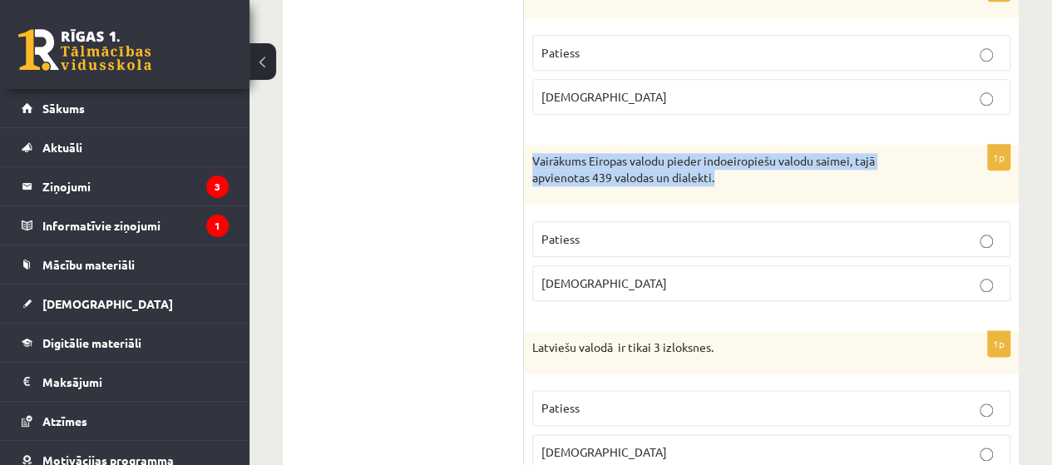
drag, startPoint x: 698, startPoint y: 156, endPoint x: 527, endPoint y: 136, distance: 171.5
click at [528, 145] on div "Vairākums Eiropas valodu pieder indoeiropiešu valodu saimei, tajā apvienotas 43…" at bounding box center [771, 174] width 495 height 59
copy p "Vairākums Eiropas valodu pieder indoeiropiešu valodu saimei, tajā apvienotas 43…"
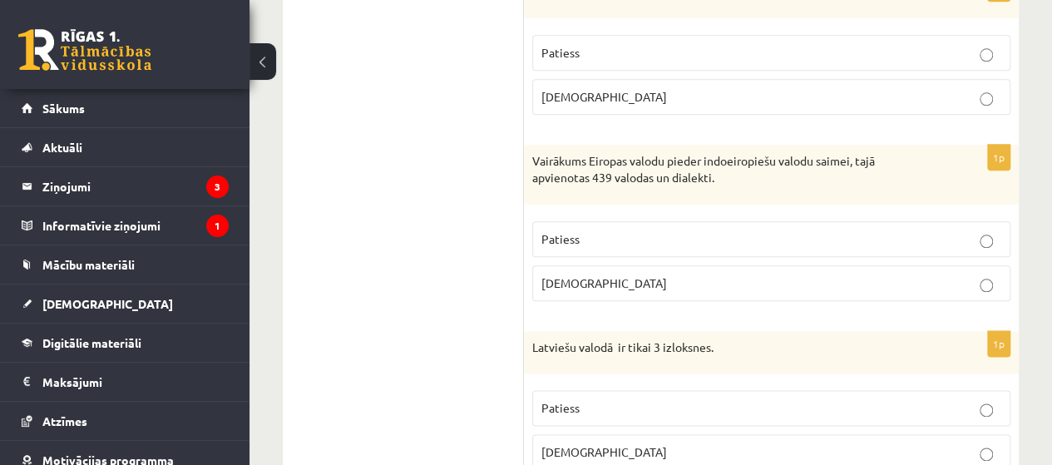
click at [615, 230] on p "Patiess" at bounding box center [771, 238] width 460 height 17
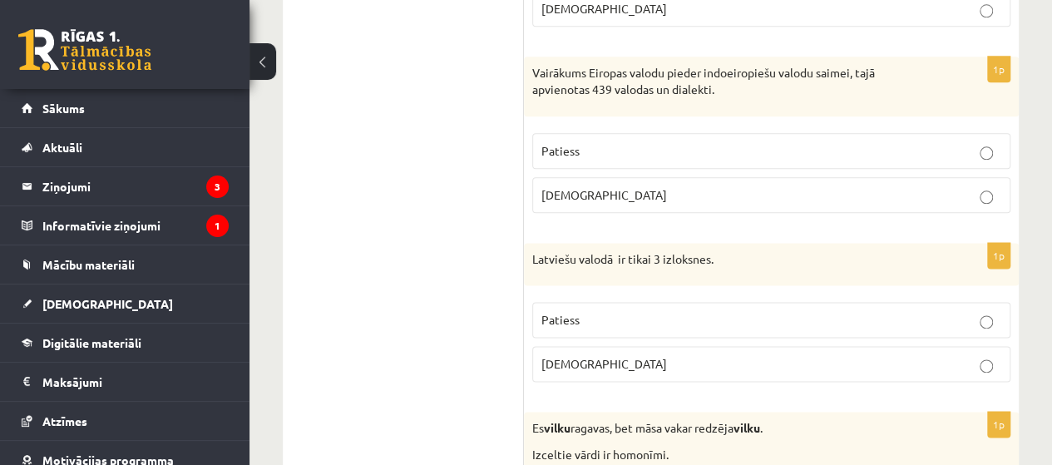
scroll to position [4123, 0]
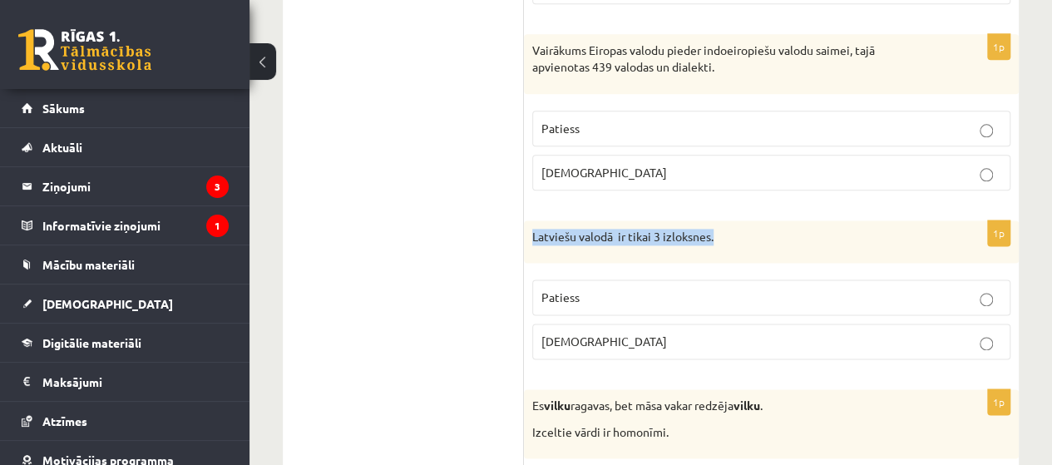
drag, startPoint x: 654, startPoint y: 229, endPoint x: 532, endPoint y: 216, distance: 122.0
click at [532, 229] on p "Latviešu valodā ir tikai 3 izloksnes." at bounding box center [729, 237] width 395 height 17
copy p "Latviešu valodā ir tikai 3 izloksnes."
click at [643, 289] on p "Patiess" at bounding box center [771, 297] width 460 height 17
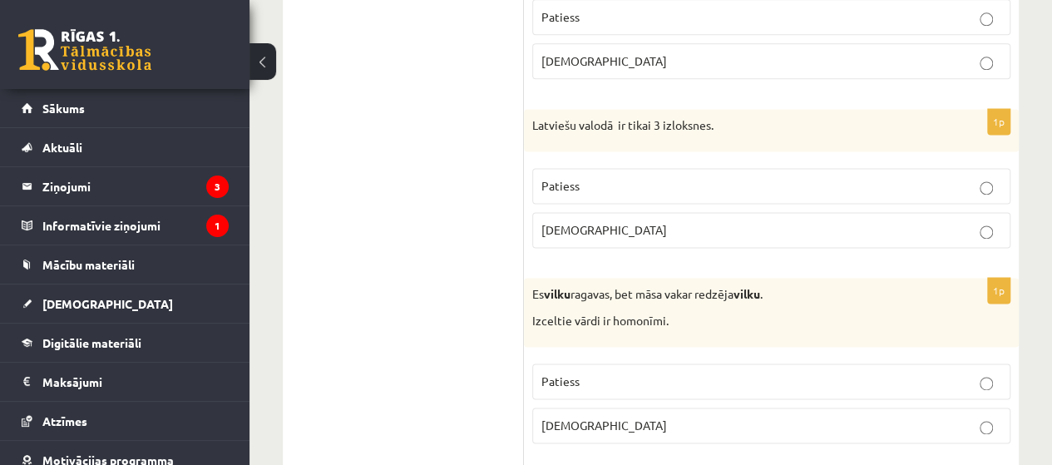
scroll to position [4345, 0]
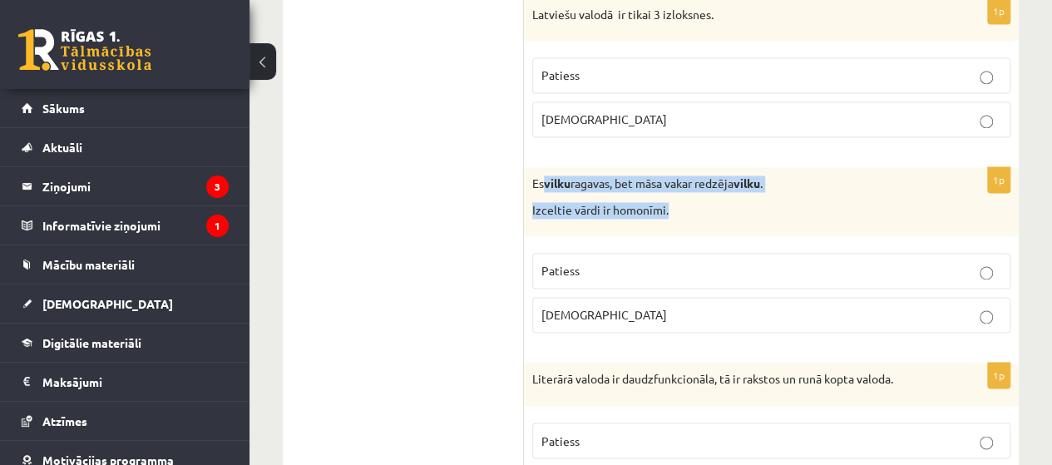
drag, startPoint x: 601, startPoint y: 146, endPoint x: 691, endPoint y: 166, distance: 92.0
click at [691, 167] on div "Es vilku ragavas, bet māsa vakar redzēja vilku . Izceltie vārdi ir homonīmi." at bounding box center [771, 201] width 495 height 69
drag, startPoint x: 552, startPoint y: 148, endPoint x: 704, endPoint y: 187, distance: 156.3
click at [704, 187] on div "Es vilku ragavas, bet māsa vakar redzēja vilku . Izceltie vārdi ir homonīmi." at bounding box center [771, 201] width 495 height 69
copy div "Es vilku ragavas, bet māsa vakar redzēja vilku . Izceltie vārdi ir homonīmi."
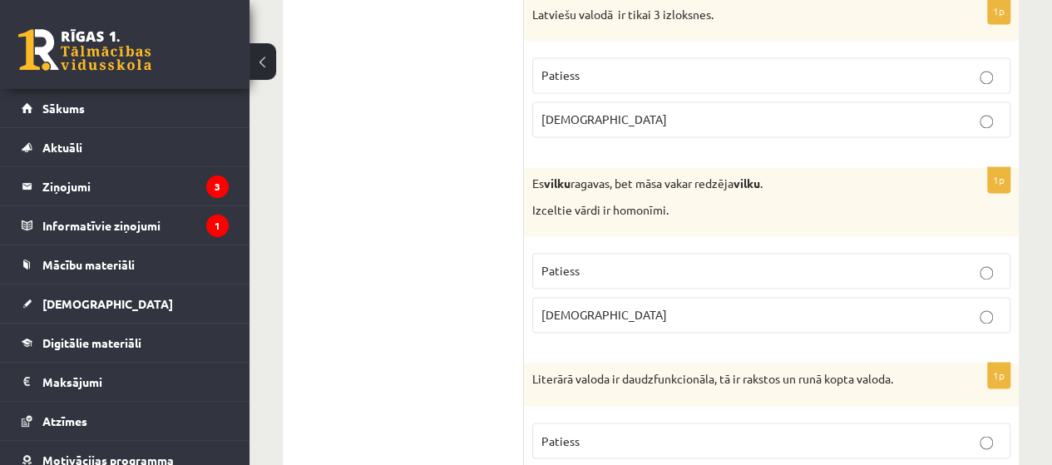
click at [571, 256] on label "Patiess" at bounding box center [771, 271] width 478 height 36
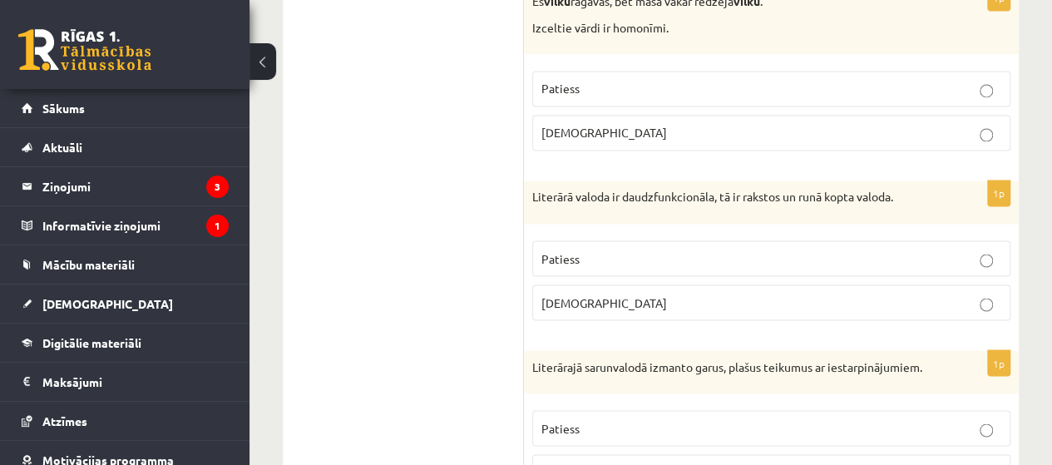
scroll to position [4567, 0]
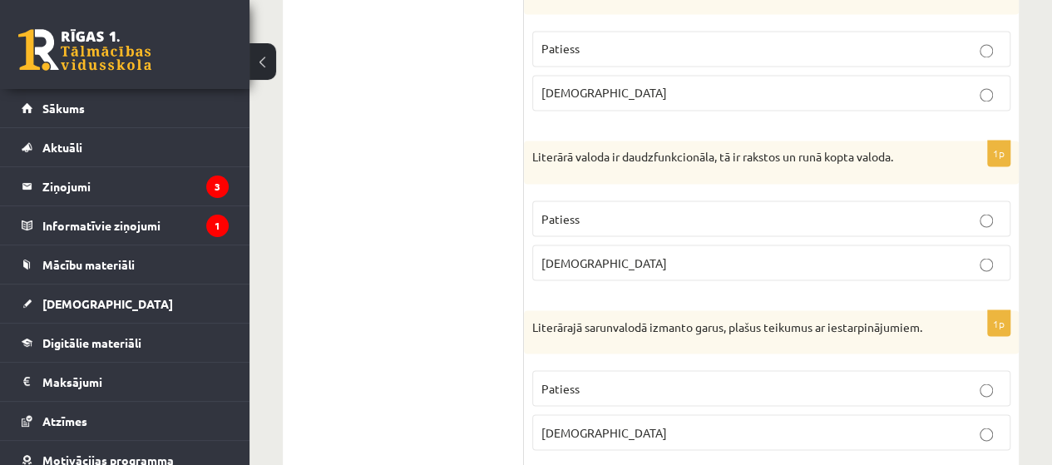
drag, startPoint x: 947, startPoint y: 301, endPoint x: 506, endPoint y: 310, distance: 440.8
click at [531, 310] on div "Literārajā sarunvalodā izmanto garus, plašus teikumus ar iestarpinājumiem." at bounding box center [771, 331] width 495 height 43
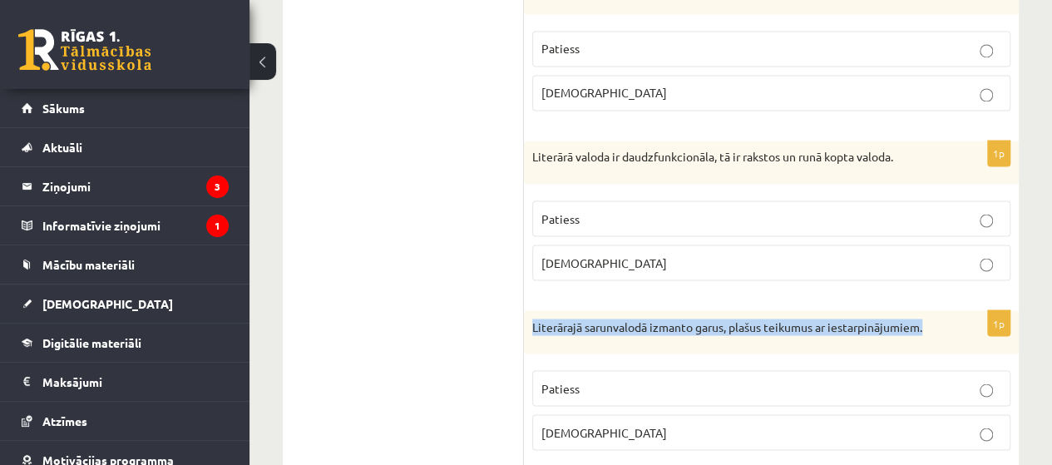
drag, startPoint x: 868, startPoint y: 294, endPoint x: 532, endPoint y: 314, distance: 336.5
click at [532, 314] on div "Literārajā sarunvalodā izmanto garus, plašus teikumus ar iestarpinājumiem." at bounding box center [771, 331] width 495 height 43
copy p "Literārajā sarunvalodā izmanto garus, plašus teikumus ar iestarpinājumiem."
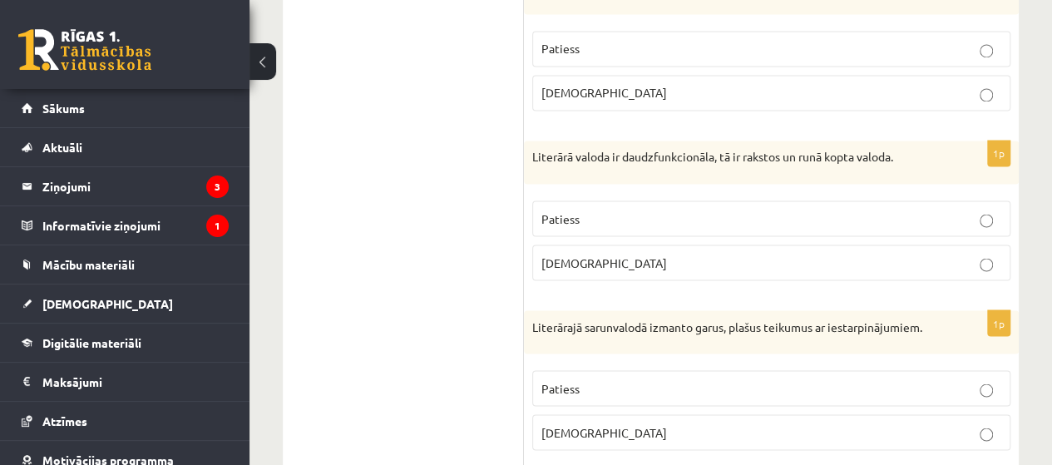
click at [607, 423] on p "Aplams" at bounding box center [771, 431] width 460 height 17
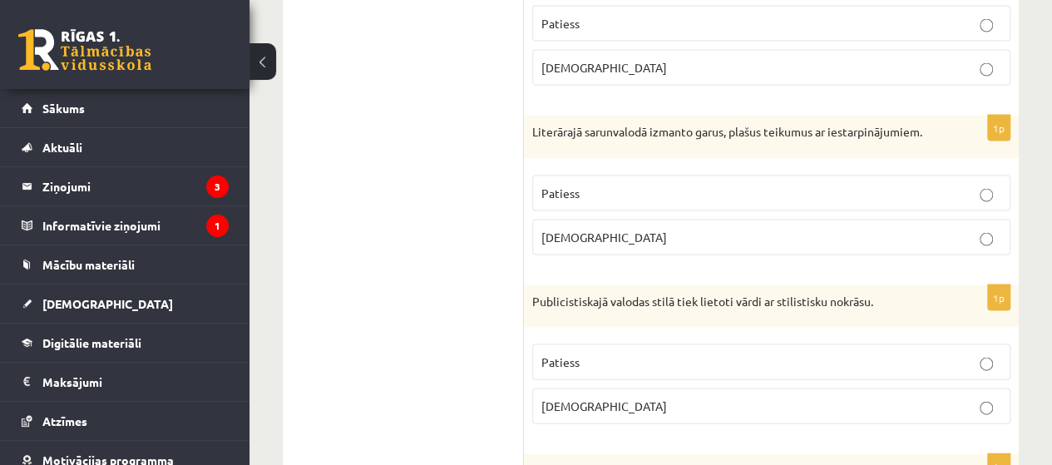
scroll to position [4788, 0]
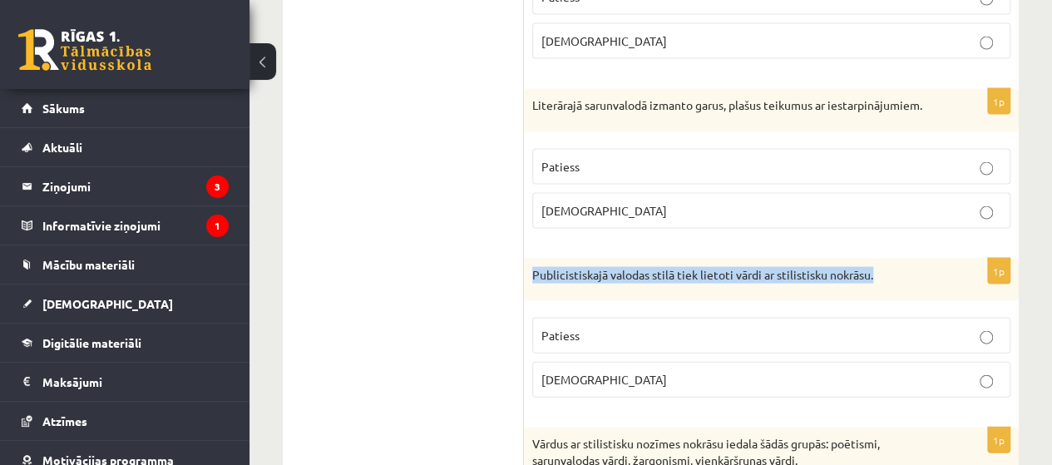
drag, startPoint x: 527, startPoint y: 242, endPoint x: 872, endPoint y: 247, distance: 345.1
click at [872, 259] on div "Publicistiskajā valodas stilā tiek lietoti vārdi ar stilistisku nokrāsu." at bounding box center [771, 280] width 495 height 43
copy p "Publicistiskajā valodas stilā tiek lietoti vārdi ar stilistisku nokrāsu."
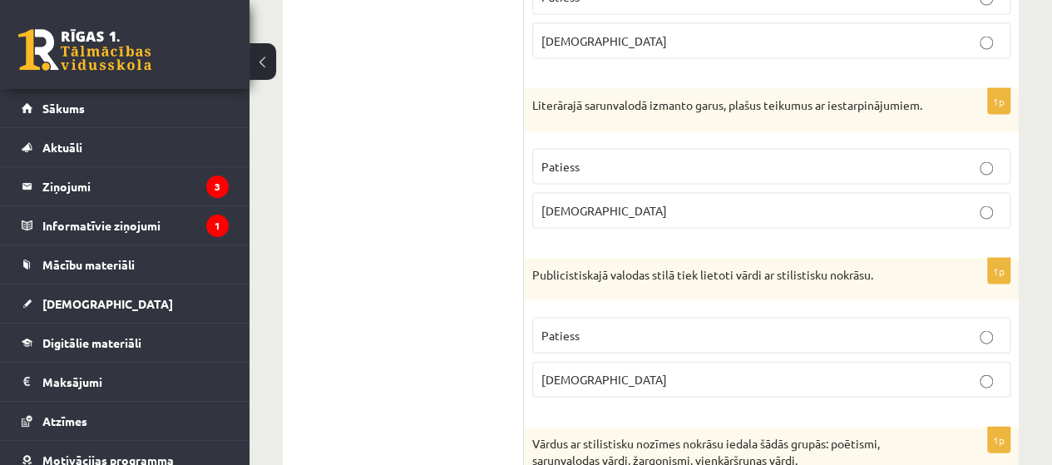
click at [596, 327] on p "Patiess" at bounding box center [771, 335] width 460 height 17
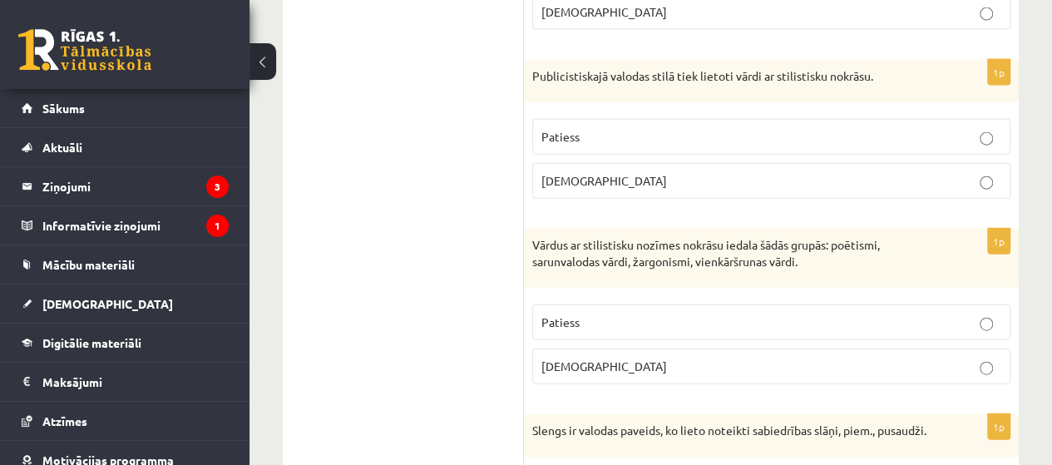
scroll to position [5010, 0]
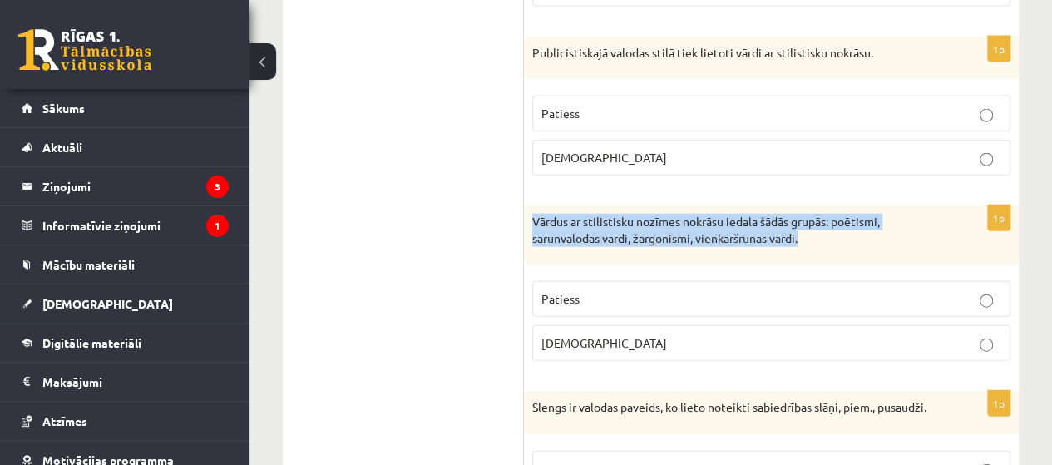
drag, startPoint x: 526, startPoint y: 188, endPoint x: 811, endPoint y: 220, distance: 287.0
click at [811, 219] on div "Vārdus ar stilistisku nozīmes nokrāsu iedala šādās grupās: poētismi, sarunvalod…" at bounding box center [771, 234] width 495 height 59
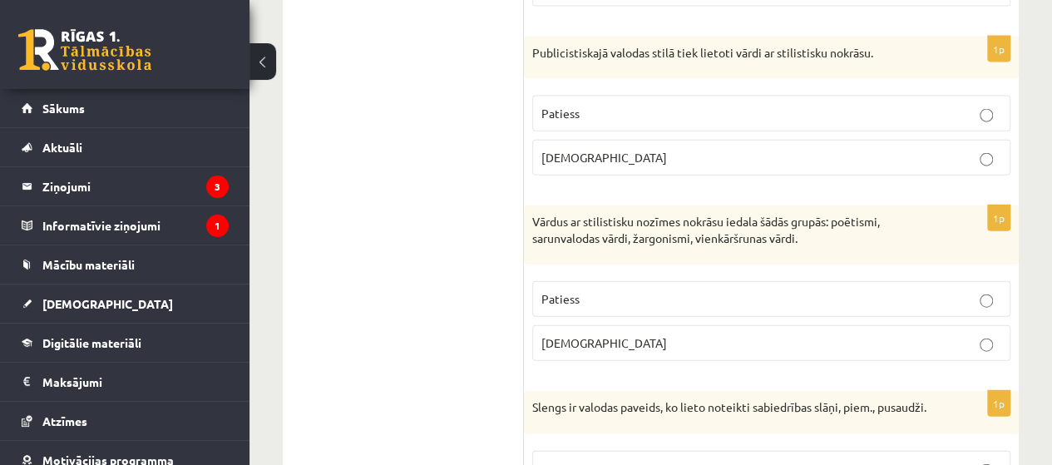
click at [586, 290] on p "Patiess" at bounding box center [771, 298] width 460 height 17
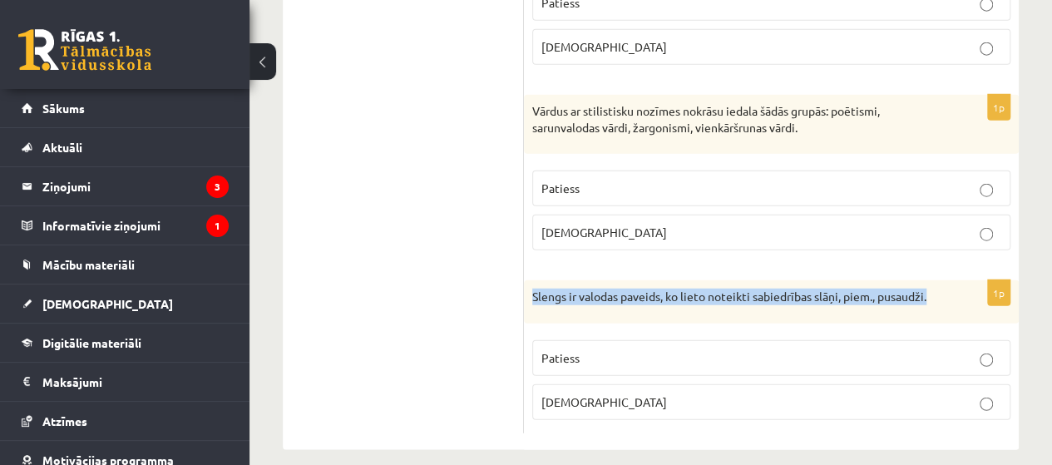
drag, startPoint x: 557, startPoint y: 285, endPoint x: 527, endPoint y: 265, distance: 36.0
click at [527, 280] on div "Slengs ir valodas paveids, ko lieto noteikti sabiedrības slāņi, piem., pusaudži." at bounding box center [771, 301] width 495 height 43
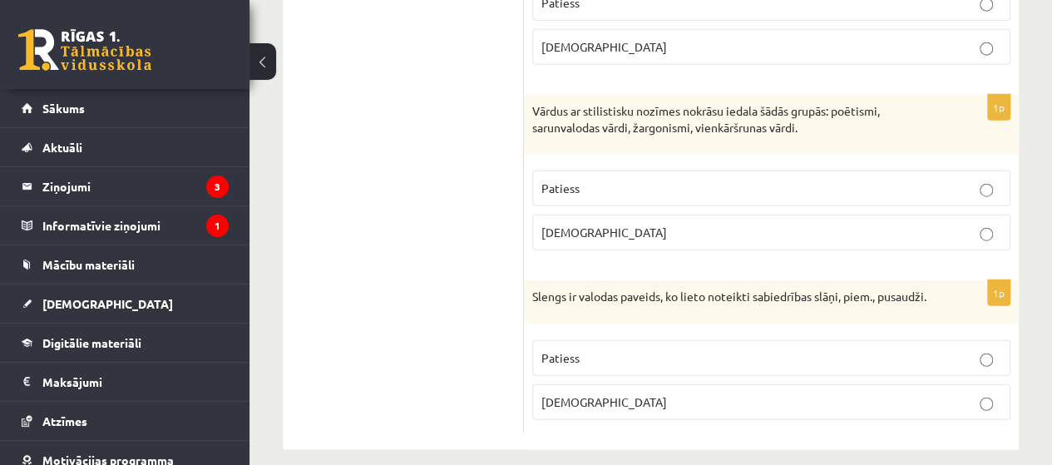
click at [622, 349] on p "Patiess" at bounding box center [771, 357] width 460 height 17
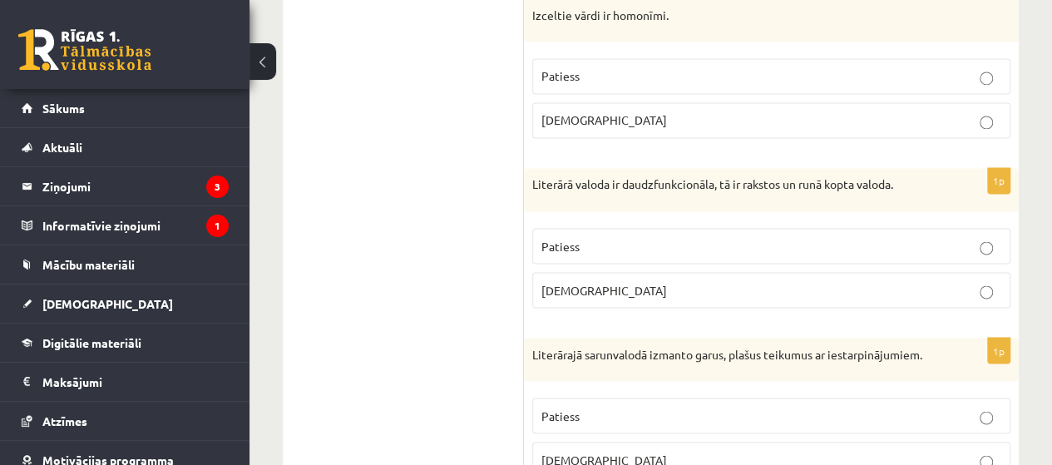
scroll to position [4567, 0]
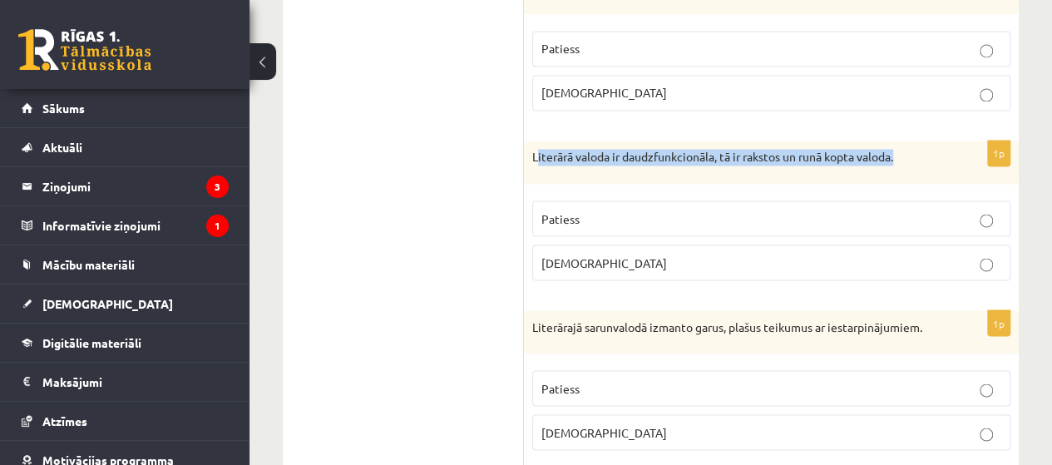
drag, startPoint x: 926, startPoint y: 126, endPoint x: 537, endPoint y: 121, distance: 388.4
click at [537, 141] on div "Literārā valoda ir daudzfunkcionāla, tā ir rakstos un runā kopta valoda." at bounding box center [771, 162] width 495 height 43
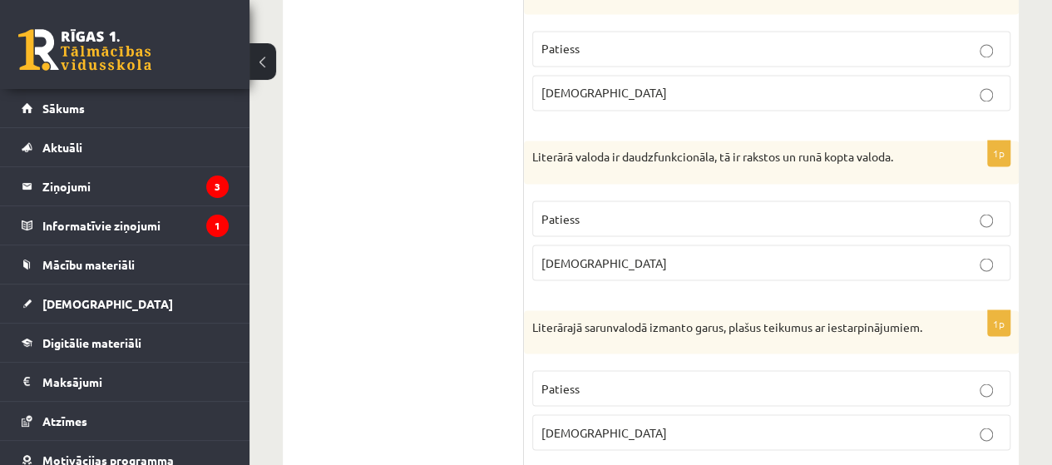
drag, startPoint x: 567, startPoint y: 127, endPoint x: 532, endPoint y: 124, distance: 35.1
click at [532, 149] on p "Literārā valoda ir daudzfunkcionāla, tā ir rakstos un runā kopta valoda." at bounding box center [729, 157] width 395 height 17
drag, startPoint x: 532, startPoint y: 125, endPoint x: 548, endPoint y: 128, distance: 16.1
click at [535, 149] on p "Literārā valoda ir daudzfunkcionāla, tā ir rakstos un runā kopta valoda." at bounding box center [729, 157] width 395 height 17
drag, startPoint x: 548, startPoint y: 128, endPoint x: 758, endPoint y: 134, distance: 210.5
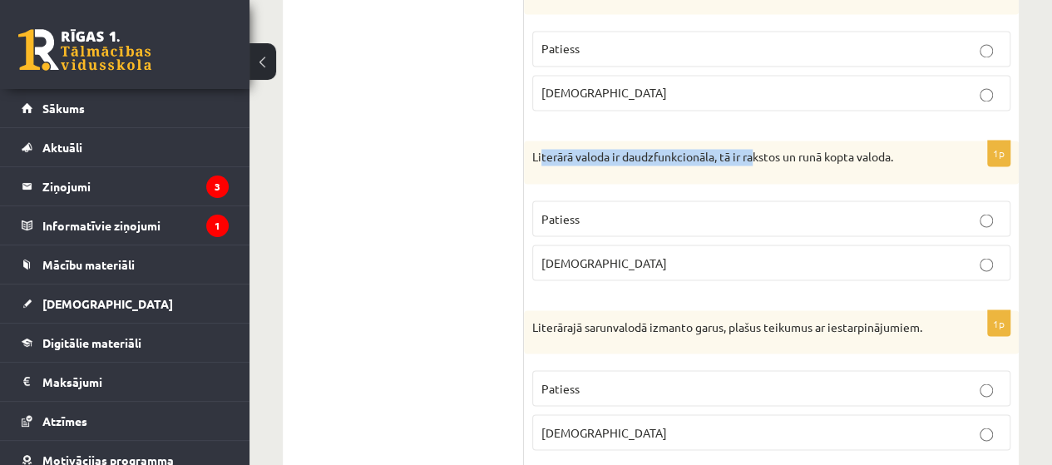
click at [758, 149] on p "Literārā valoda ir daudzfunkcionāla, tā ir rakstos un runā kopta valoda." at bounding box center [729, 157] width 395 height 17
drag, startPoint x: 910, startPoint y: 136, endPoint x: 525, endPoint y: 143, distance: 385.1
click at [525, 143] on div "Literārā valoda ir daudzfunkcionāla, tā ir rakstos un runā kopta valoda." at bounding box center [771, 162] width 495 height 43
click at [610, 200] on label "Patiess" at bounding box center [771, 218] width 478 height 36
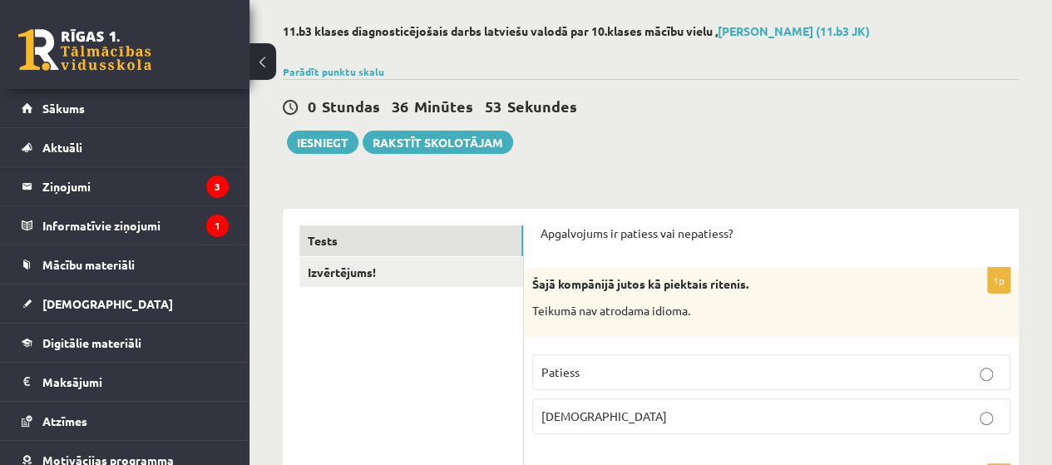
scroll to position [221, 0]
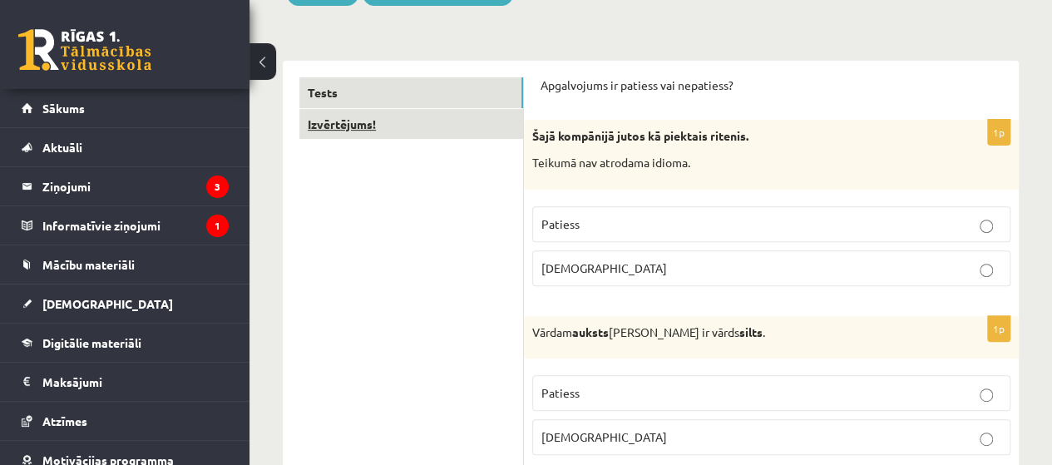
click at [397, 126] on link "Izvērtējums!" at bounding box center [411, 124] width 224 height 31
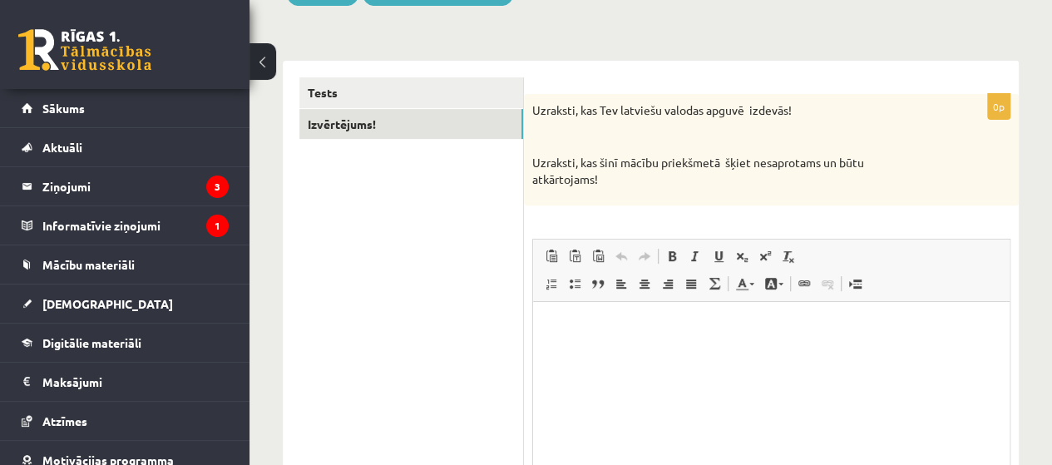
scroll to position [0, 0]
click at [922, 75] on div "0p Uzraksti, kas Tev latviešu valodas apguvē izdevās! Uzraksti, kas šinī mācību…" at bounding box center [771, 331] width 495 height 541
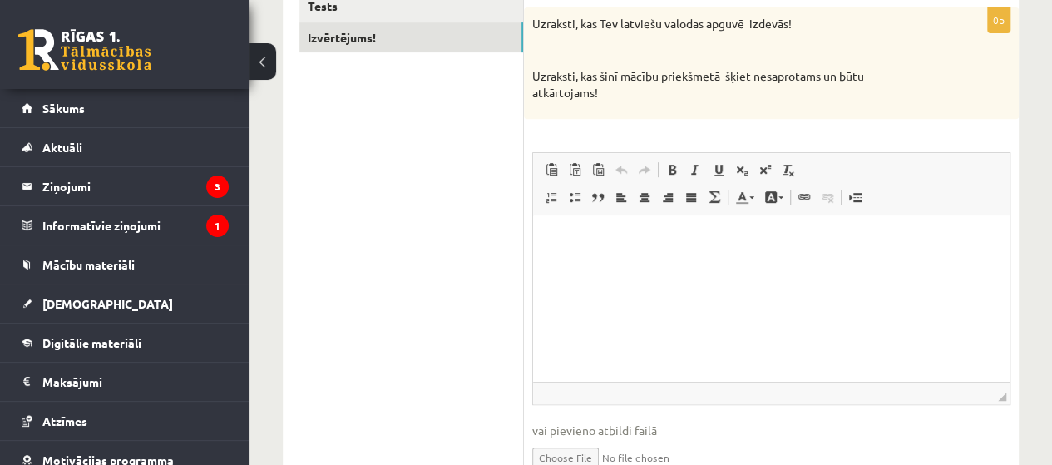
scroll to position [333, 0]
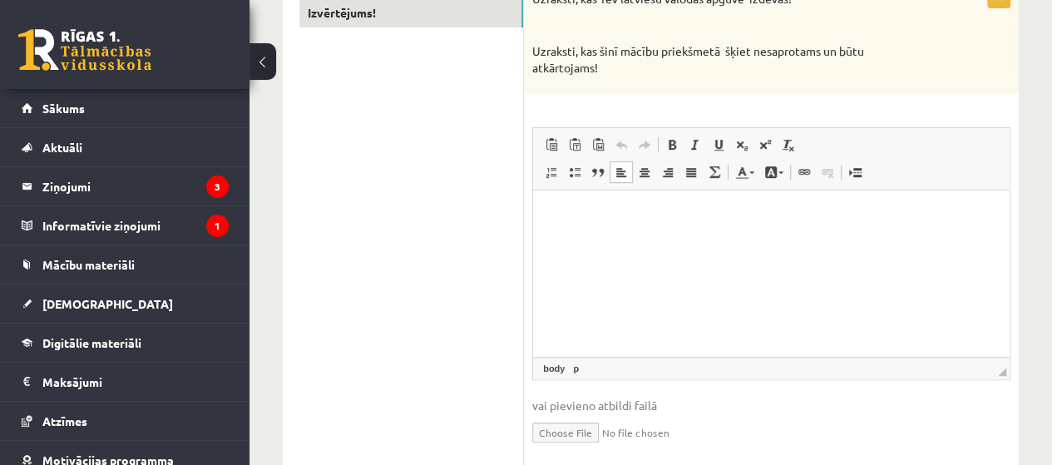
click at [771, 241] on html at bounding box center [771, 215] width 476 height 51
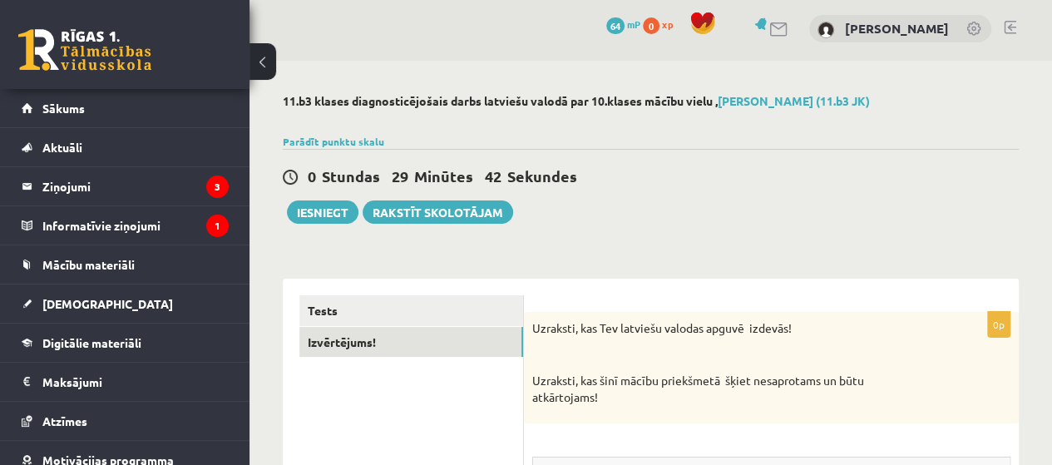
scroll to position [0, 0]
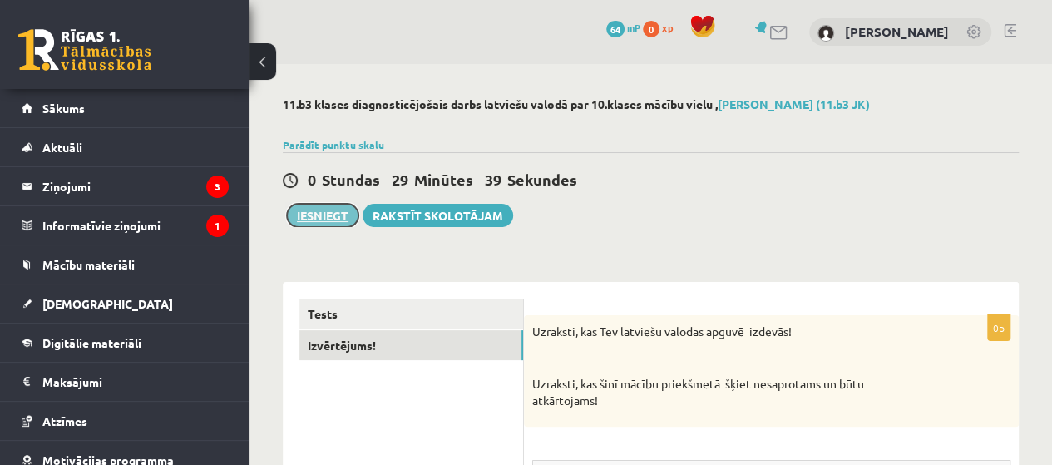
click at [331, 210] on button "Iesniegt" at bounding box center [323, 215] width 72 height 23
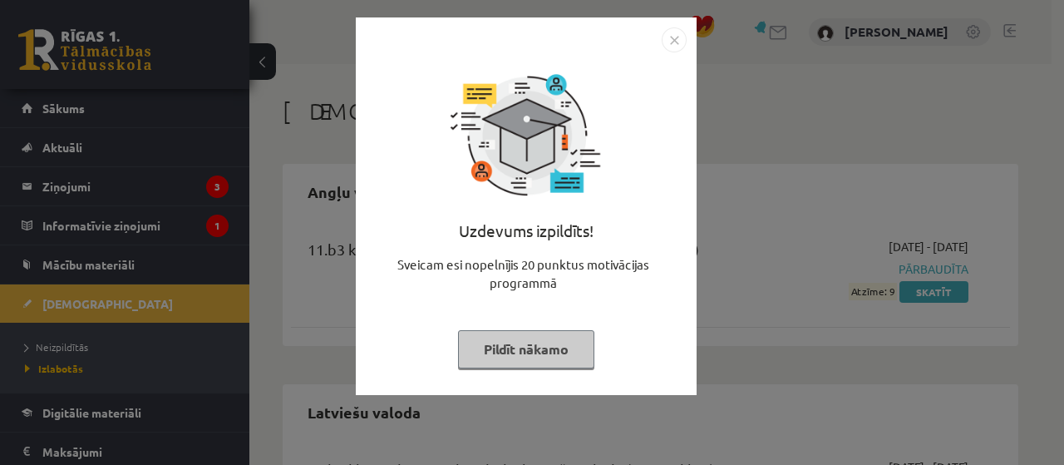
click at [674, 41] on img "Close" at bounding box center [674, 39] width 25 height 25
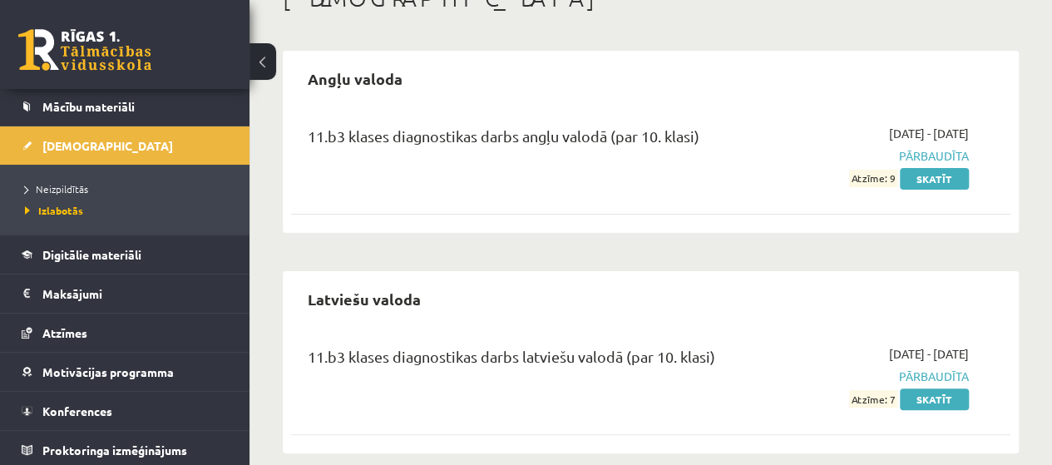
scroll to position [133, 0]
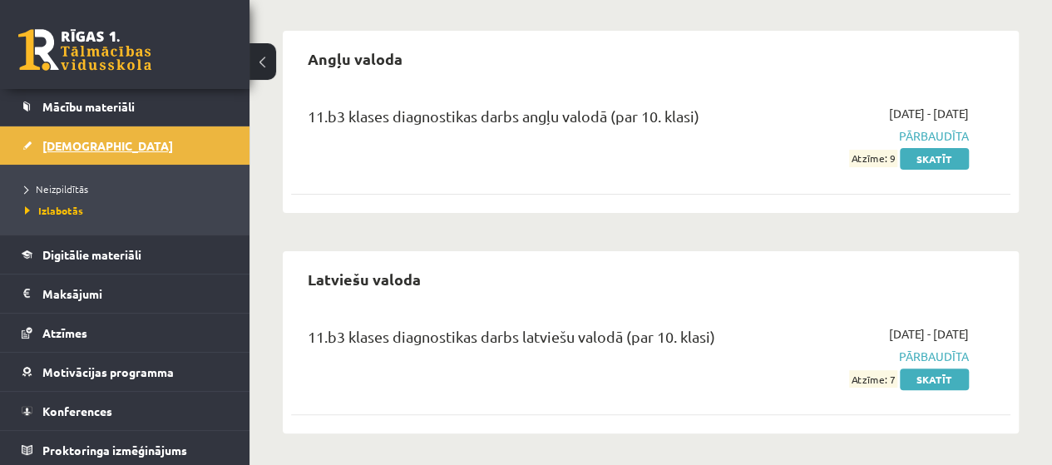
click at [77, 146] on span "[DEMOGRAPHIC_DATA]" at bounding box center [107, 145] width 131 height 15
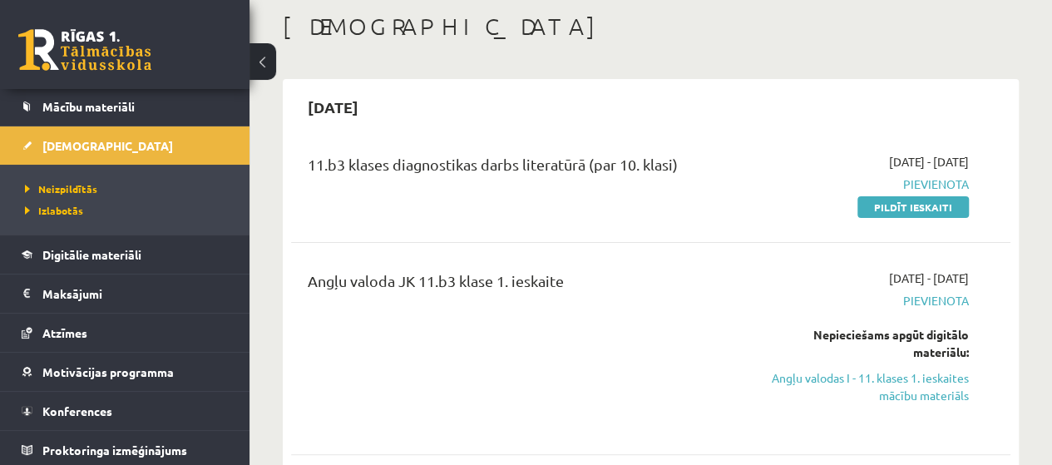
scroll to position [111, 0]
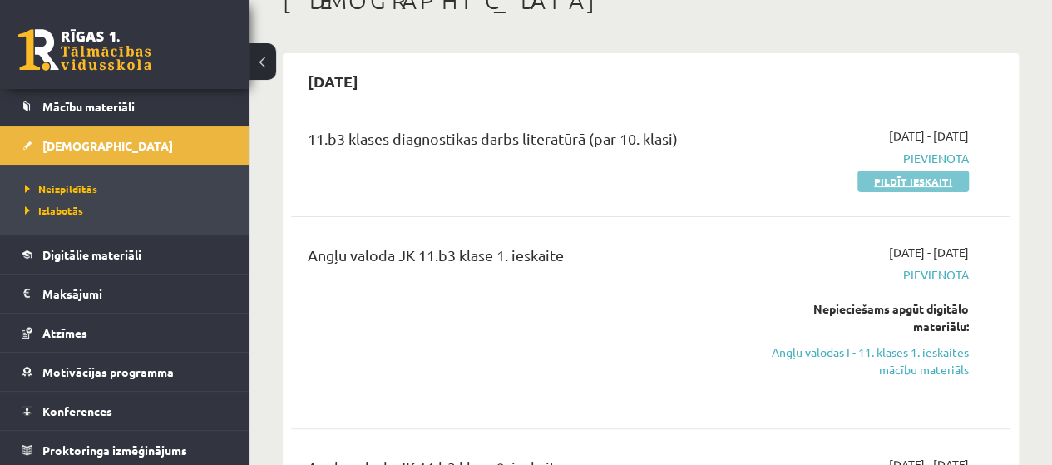
click at [891, 188] on link "Pildīt ieskaiti" at bounding box center [912, 181] width 111 height 22
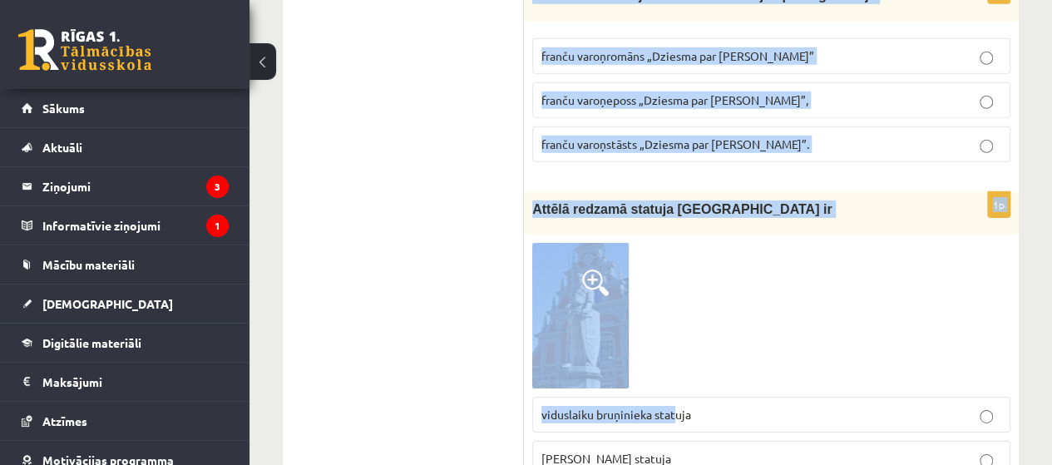
scroll to position [2550, 0]
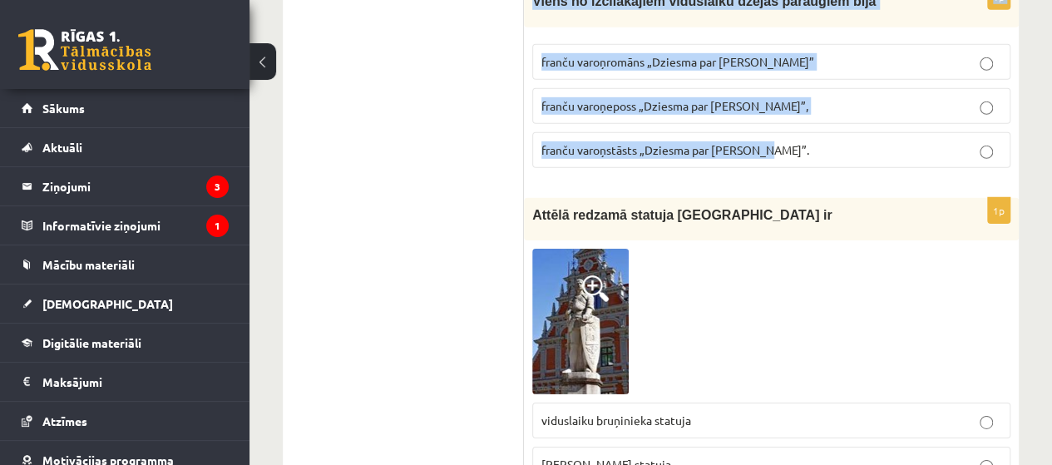
drag, startPoint x: 568, startPoint y: 144, endPoint x: 827, endPoint y: 127, distance: 260.0
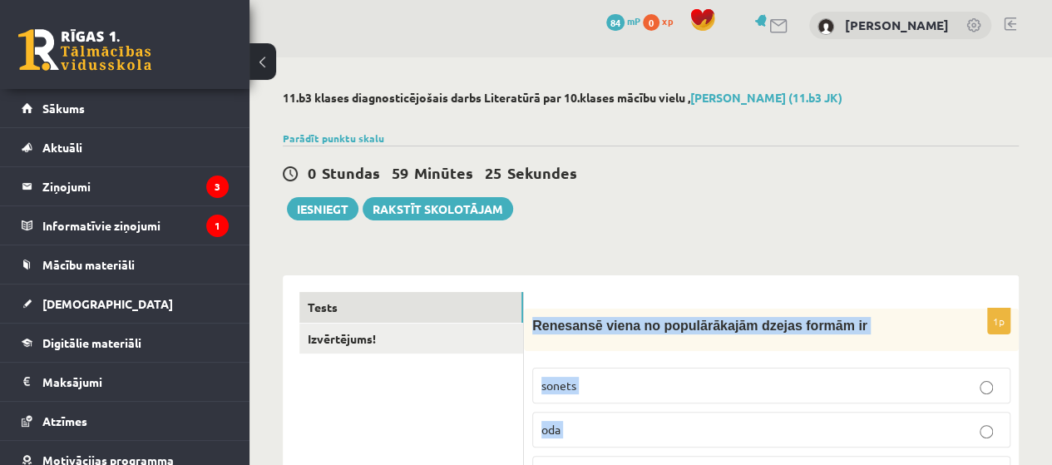
scroll to position [0, 0]
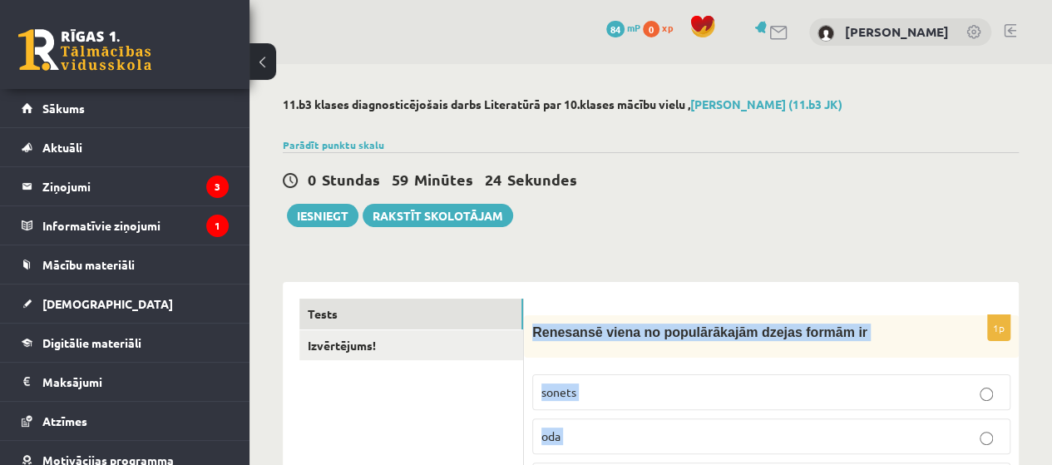
click at [682, 385] on p "sonets" at bounding box center [771, 391] width 460 height 17
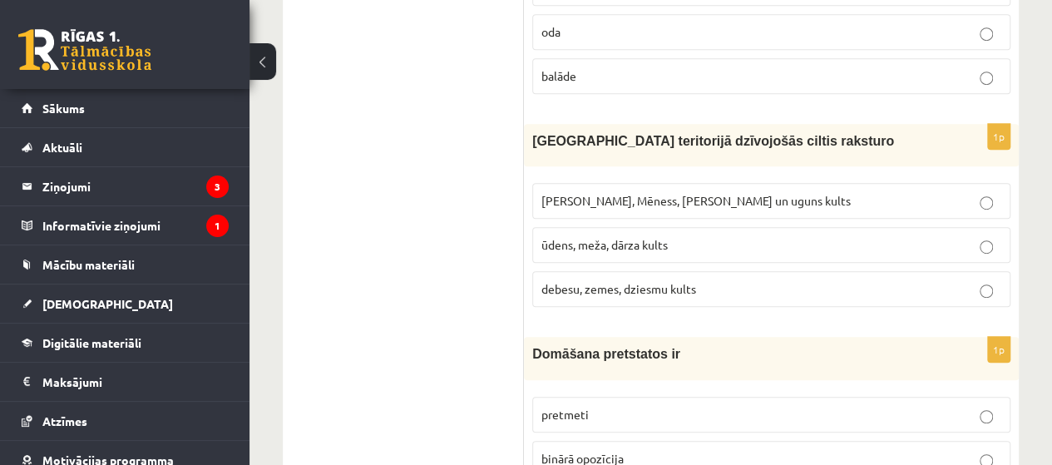
scroll to position [443, 0]
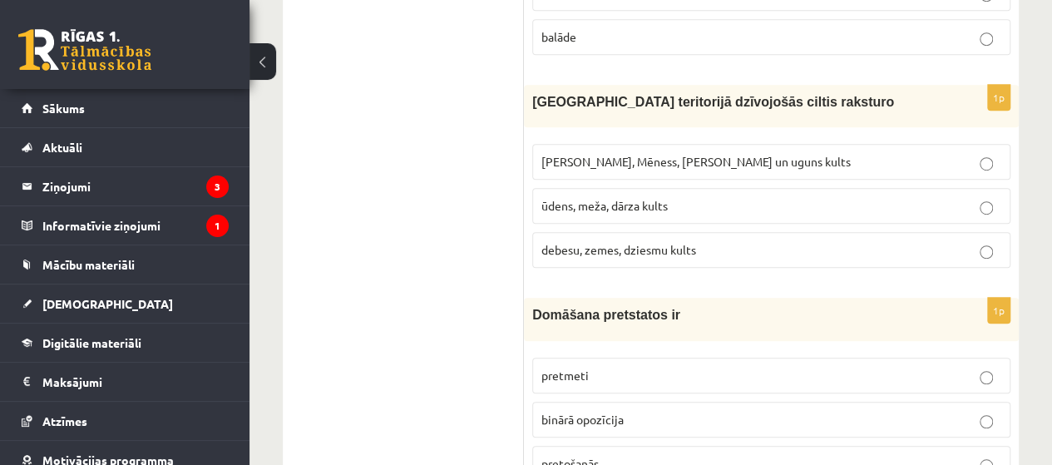
click at [620, 149] on label "Saules, Mēness, Pērkona un uguns kults" at bounding box center [771, 162] width 478 height 36
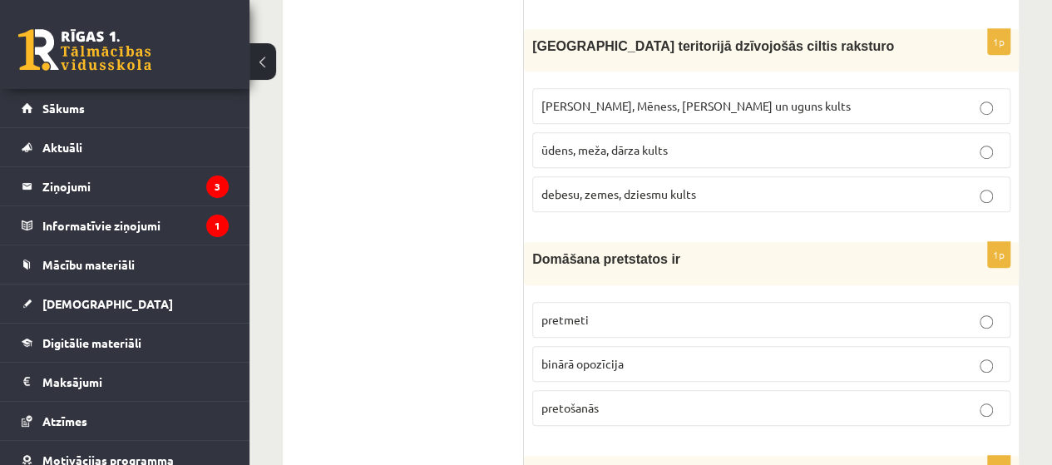
scroll to position [554, 0]
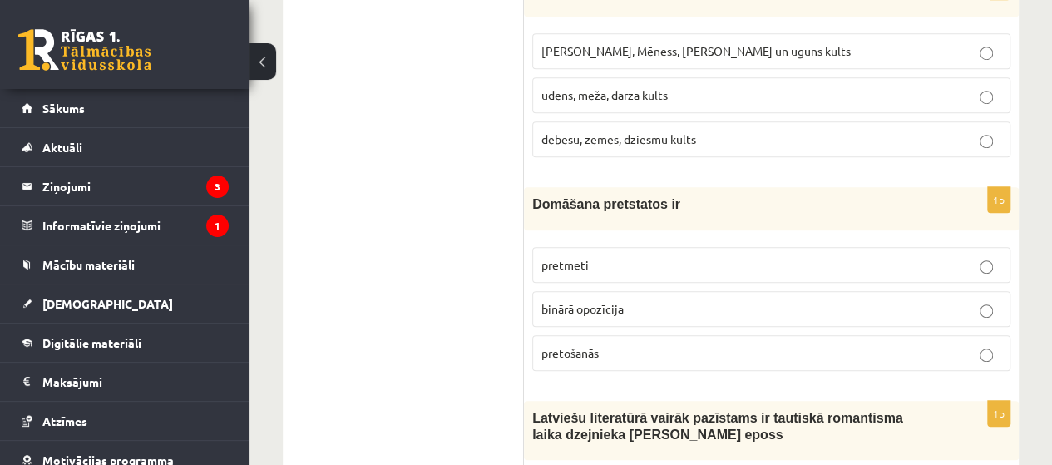
click at [636, 294] on label "binārā opozīcija" at bounding box center [771, 309] width 478 height 36
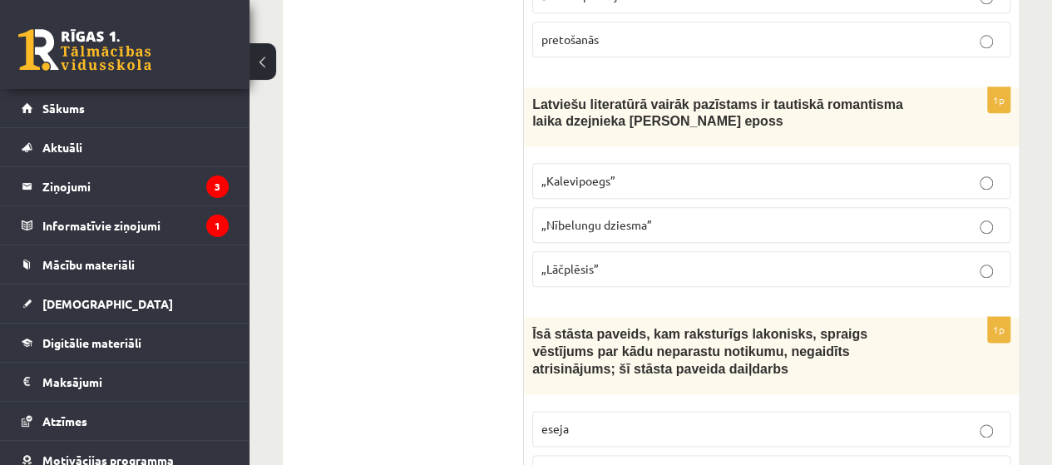
scroll to position [886, 0]
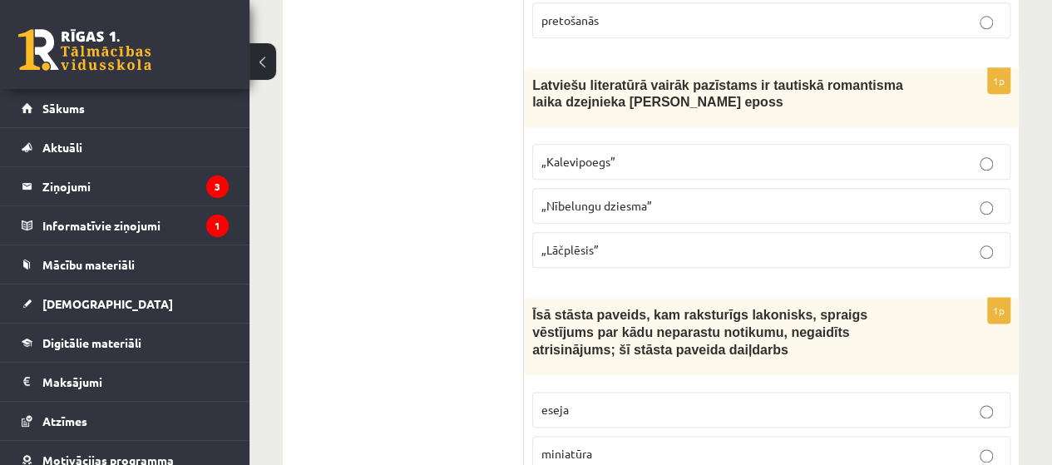
click at [629, 155] on p "„Kalevipoegs”" at bounding box center [771, 161] width 460 height 17
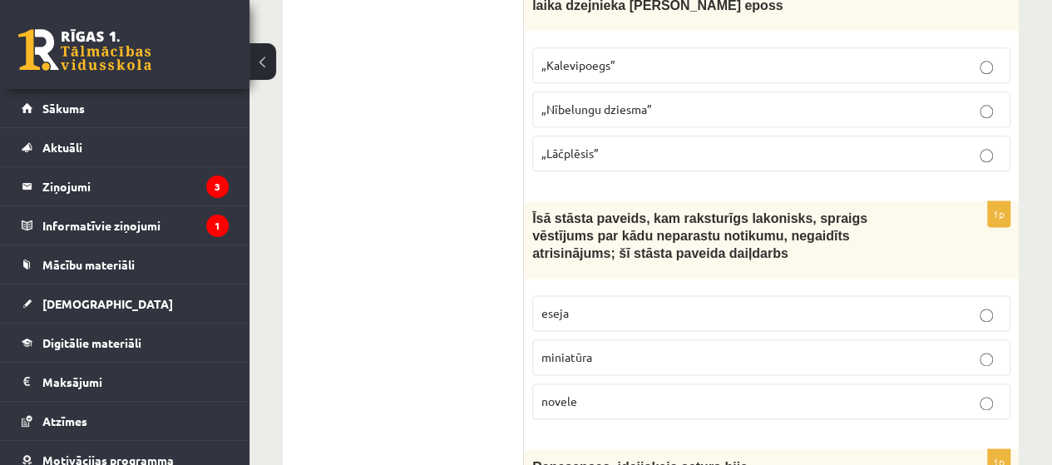
scroll to position [1108, 0]
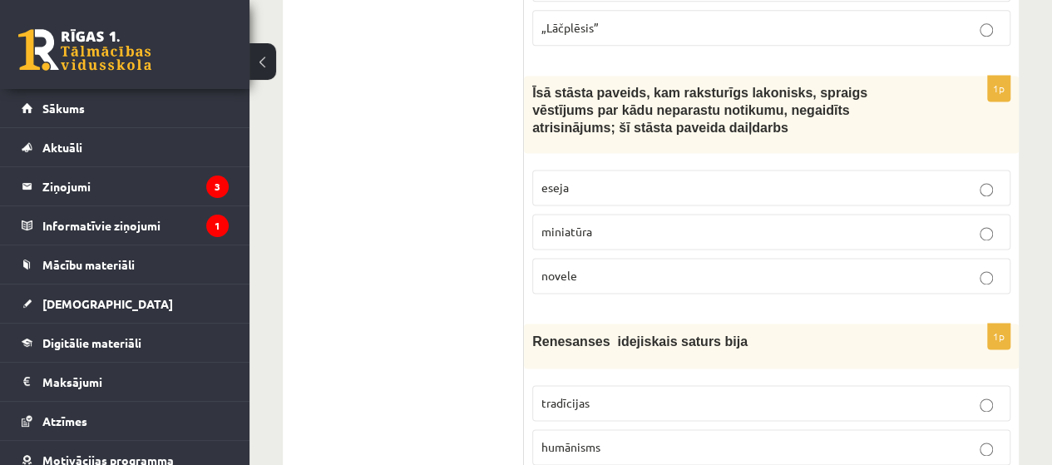
click at [630, 267] on p "novele" at bounding box center [771, 275] width 460 height 17
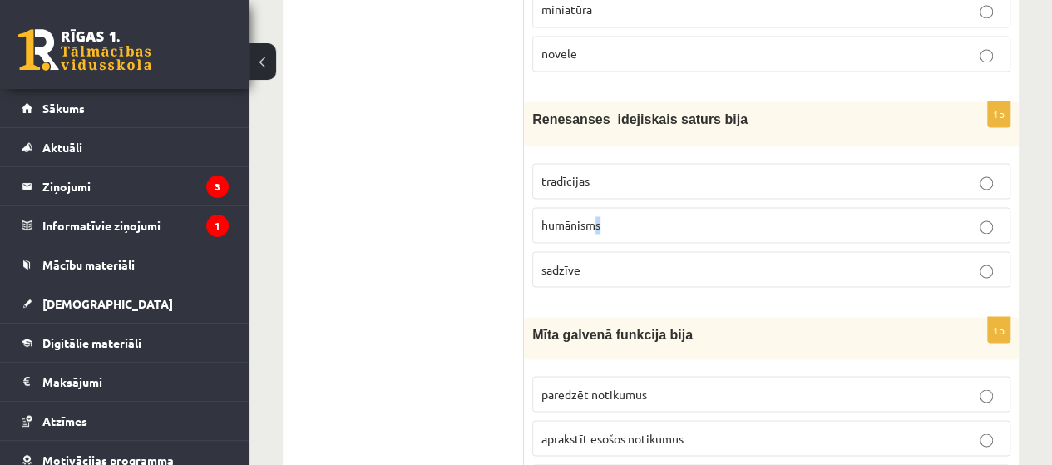
click at [600, 217] on span "humānisms" at bounding box center [570, 224] width 59 height 15
click at [600, 207] on label "humānisms" at bounding box center [771, 225] width 478 height 36
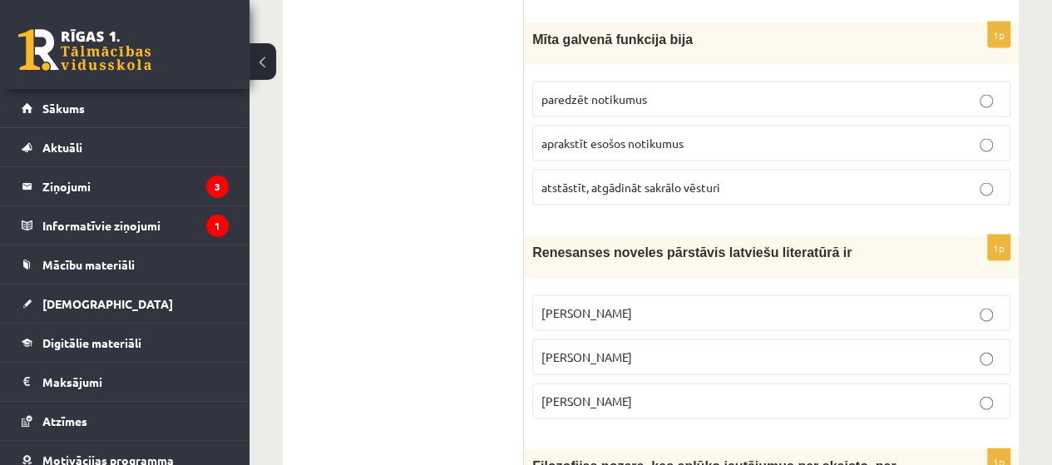
scroll to position [1663, 0]
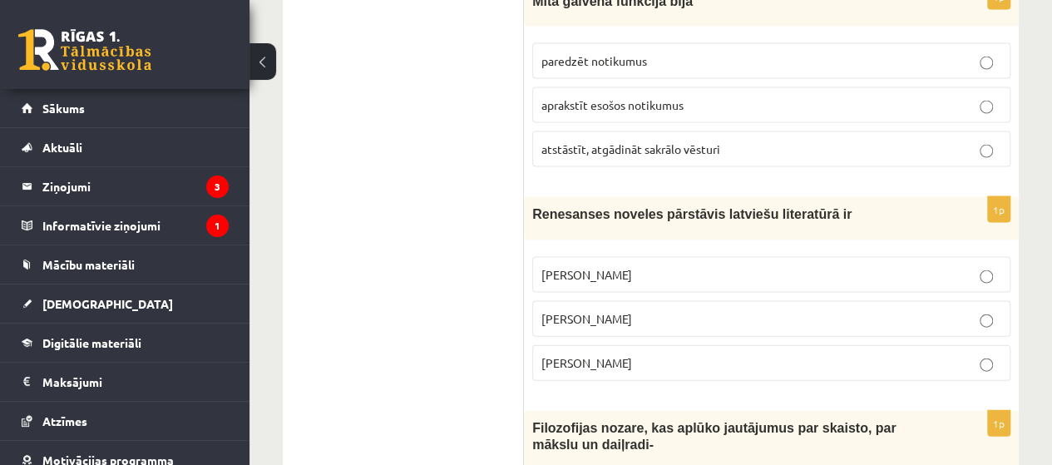
click at [634, 141] on p "atstāstīt, atgādināt sakrālo vēsturi" at bounding box center [771, 149] width 460 height 17
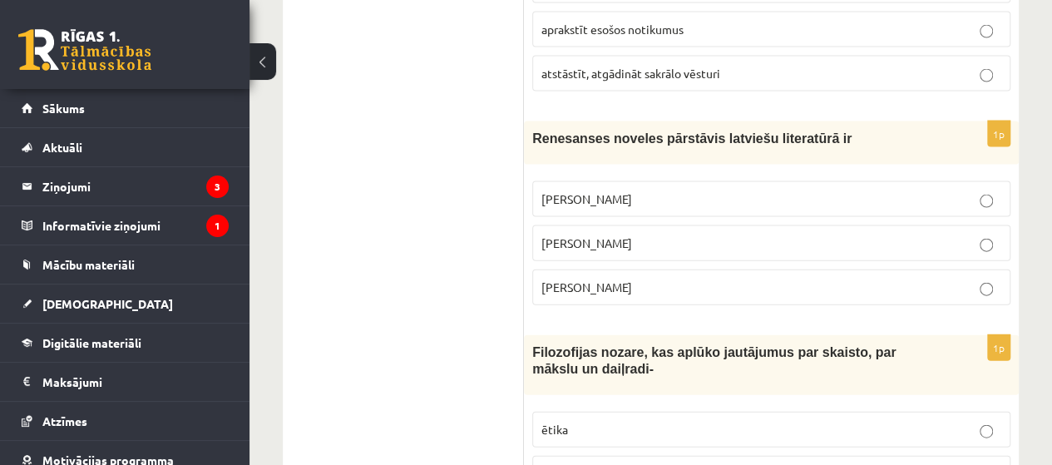
scroll to position [1774, 0]
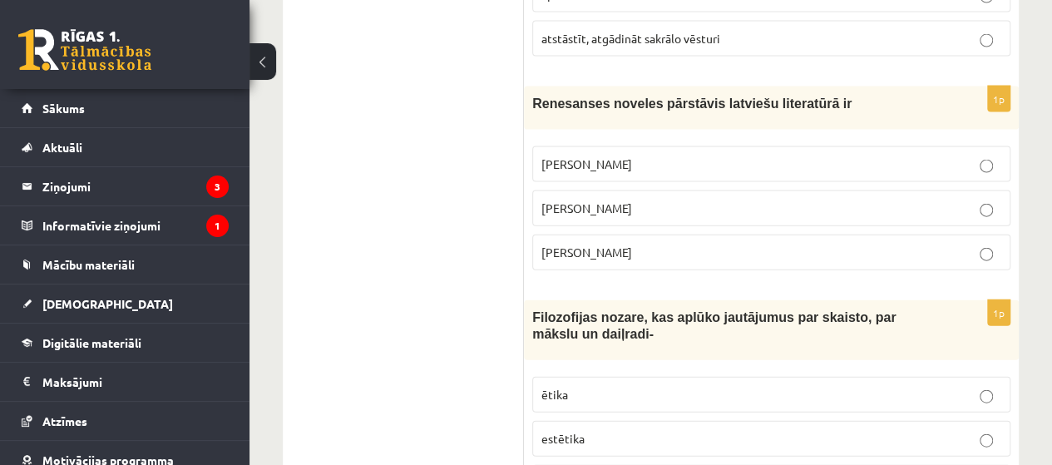
click at [602, 200] on span "Kārlis Skalbe" at bounding box center [586, 207] width 91 height 15
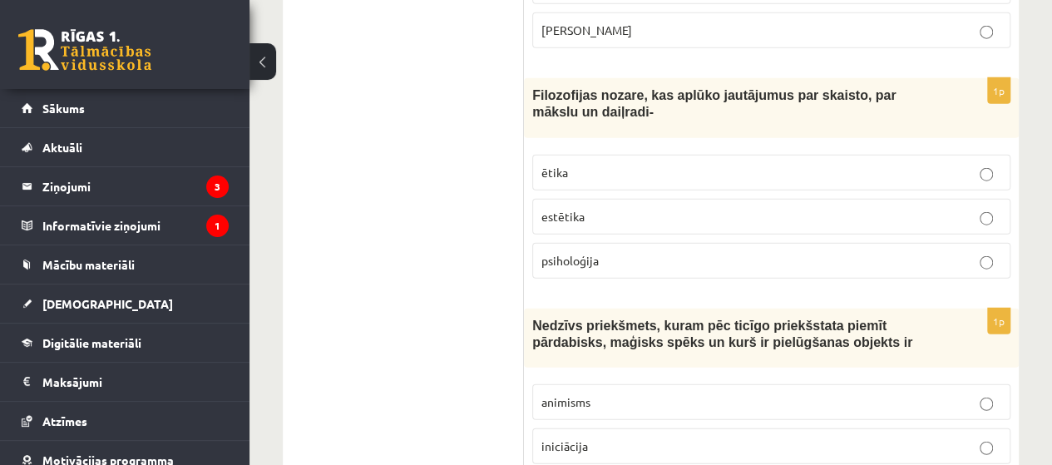
click at [645, 208] on p "estētika" at bounding box center [771, 216] width 460 height 17
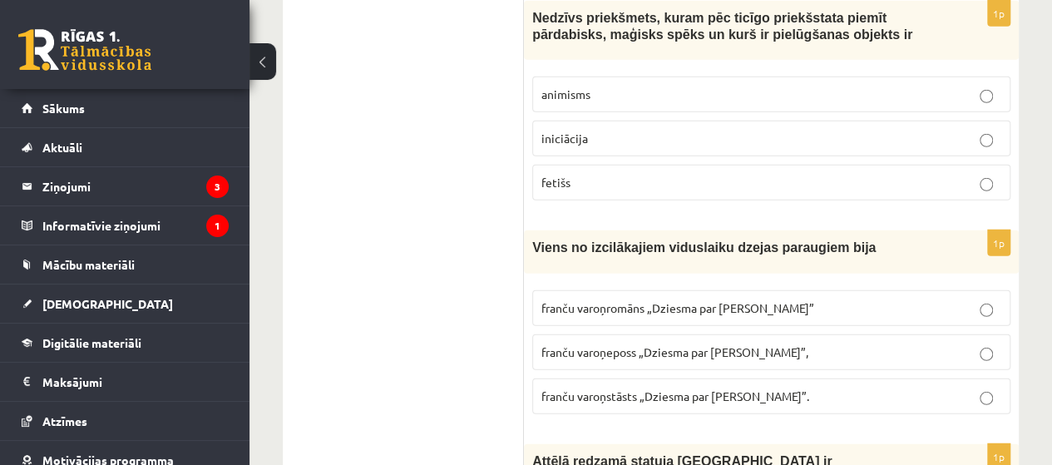
scroll to position [2328, 0]
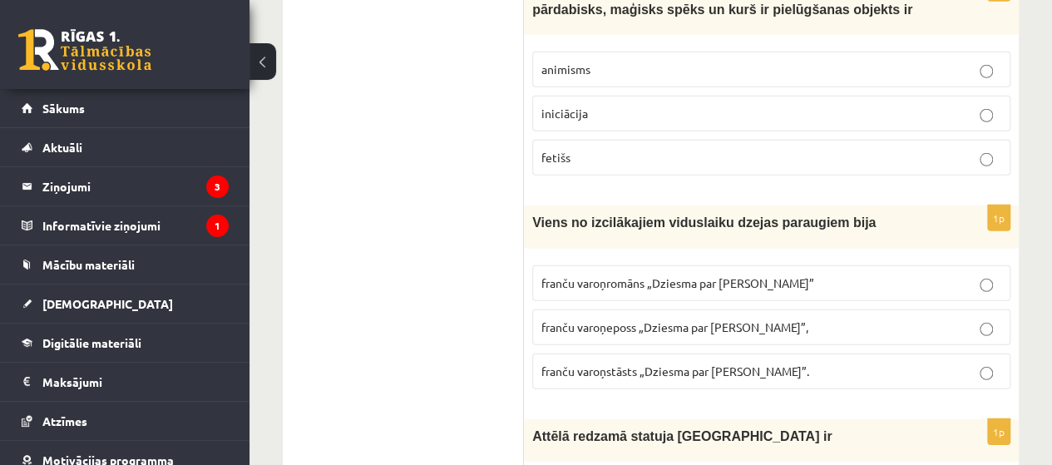
click at [606, 140] on label "fetišs" at bounding box center [771, 158] width 478 height 36
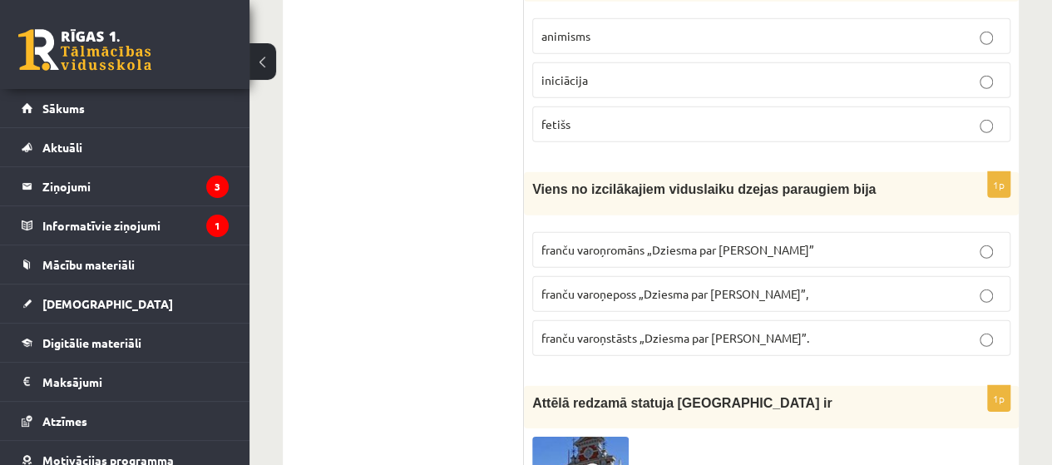
scroll to position [2439, 0]
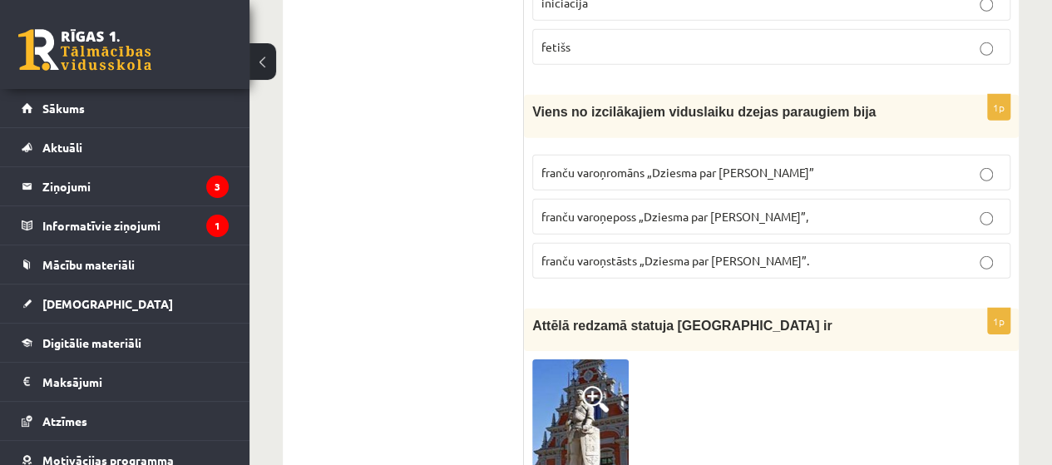
click at [667, 209] on span "franču varoņeposs „Dziesma par Rolandu”," at bounding box center [674, 216] width 267 height 15
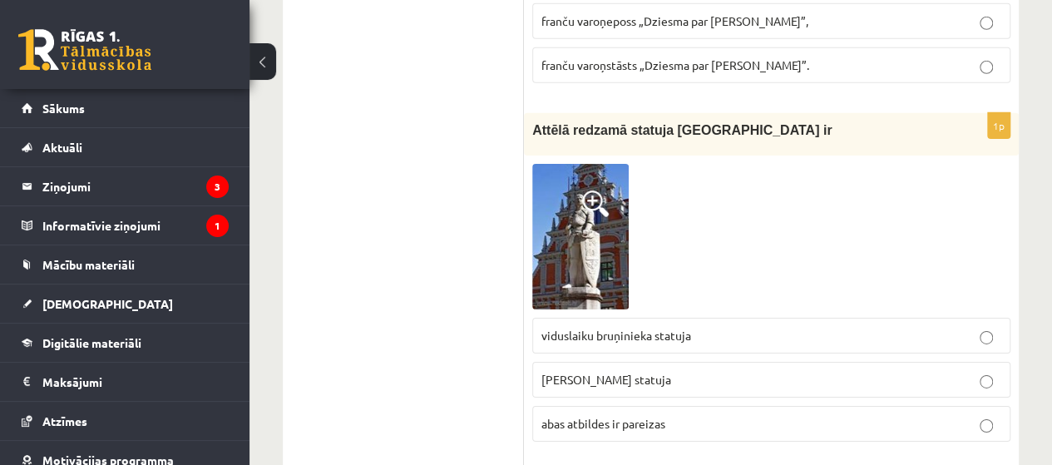
scroll to position [2661, 0]
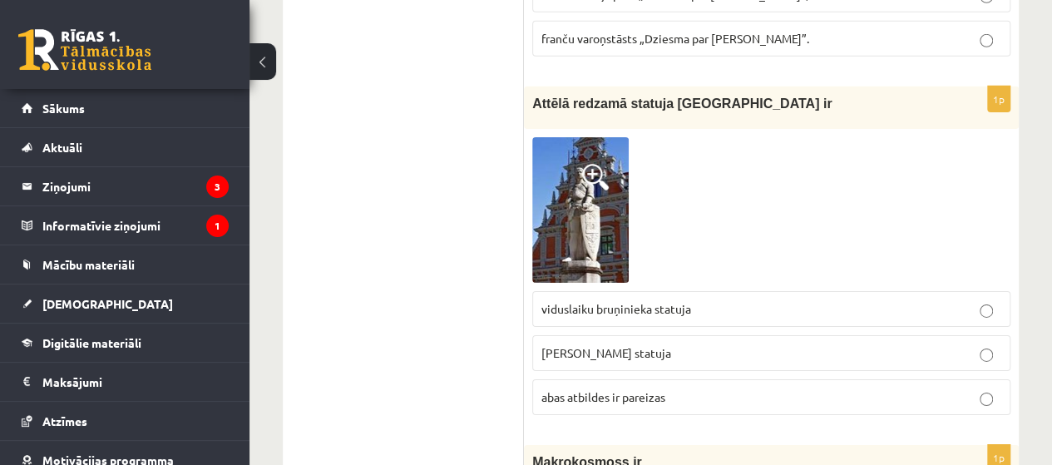
click at [798, 335] on label "Rolanda statuja" at bounding box center [771, 353] width 478 height 36
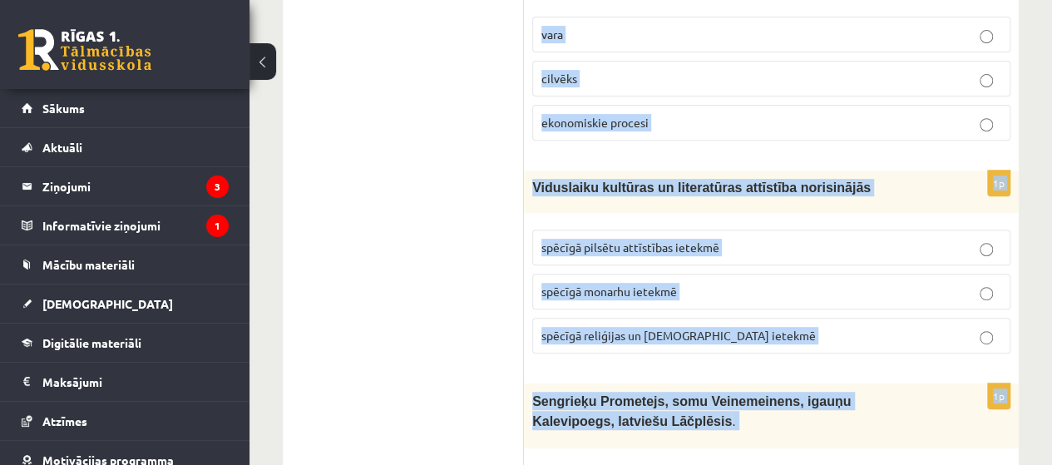
scroll to position [6621, 0]
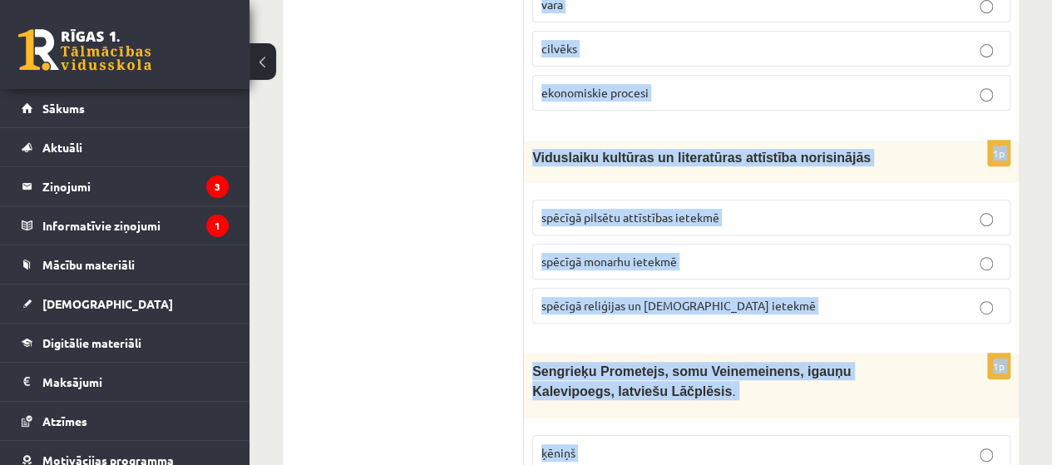
drag, startPoint x: 541, startPoint y: 91, endPoint x: 634, endPoint y: 381, distance: 304.5
copy form "Makrokosmoss ir pasaule, Visums zvaigznes, mēness planetārā sistēma 1p Mākslas …"
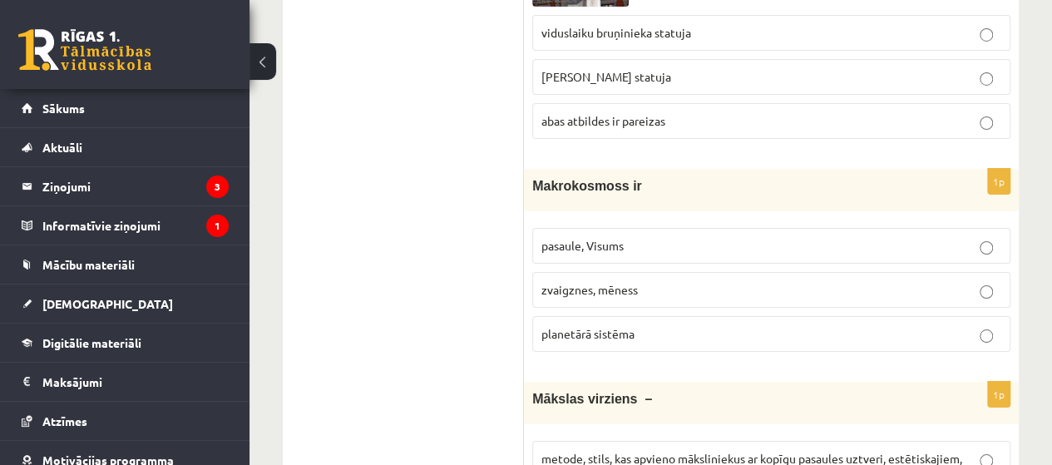
scroll to position [2962, 0]
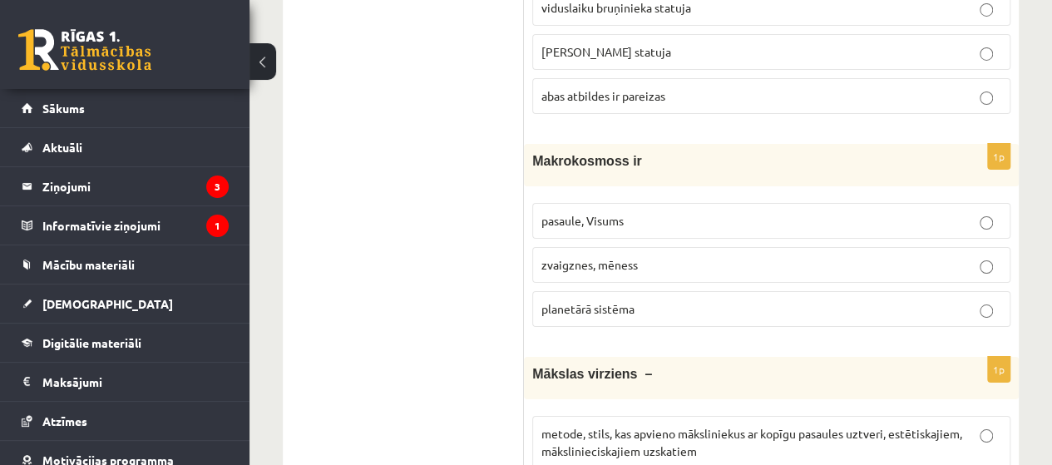
click at [634, 212] on p "pasaule, Visums" at bounding box center [771, 220] width 460 height 17
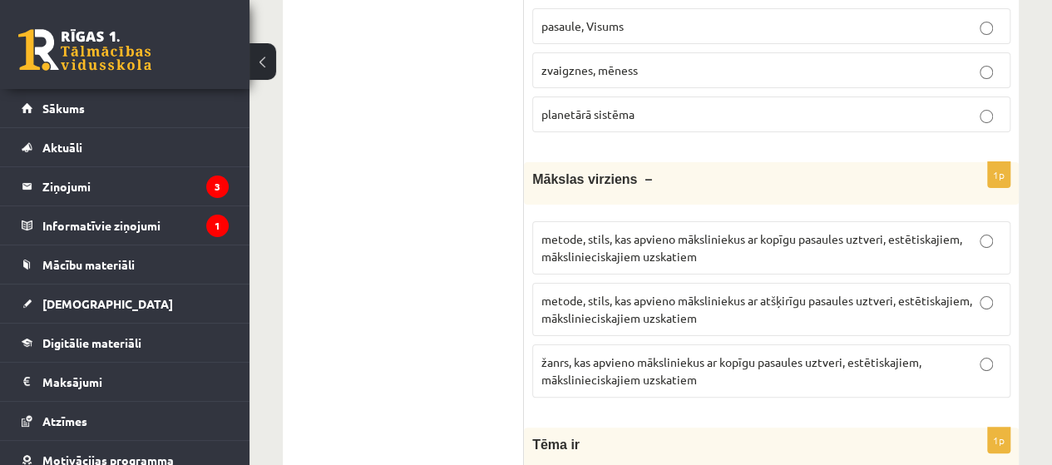
scroll to position [3184, 0]
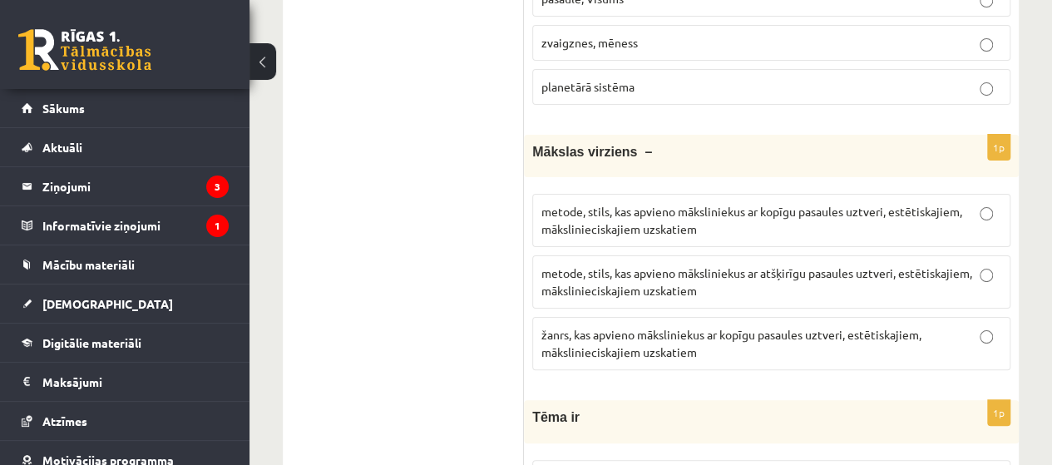
click at [753, 326] on p "žanrs, kas apvieno māksliniekus ar kopīgu pasaules uztveri, estētiskajiem, māks…" at bounding box center [771, 343] width 460 height 35
click at [647, 212] on fieldset "metode, stils, kas apvieno māksliniekus ar kopīgu pasaules uztveri, estētiskaji…" at bounding box center [771, 280] width 478 height 190
click at [645, 255] on label "metode, stils, kas apvieno māksliniekus ar atšķirīgu pasaules uztveri, estētisk…" at bounding box center [771, 281] width 478 height 53
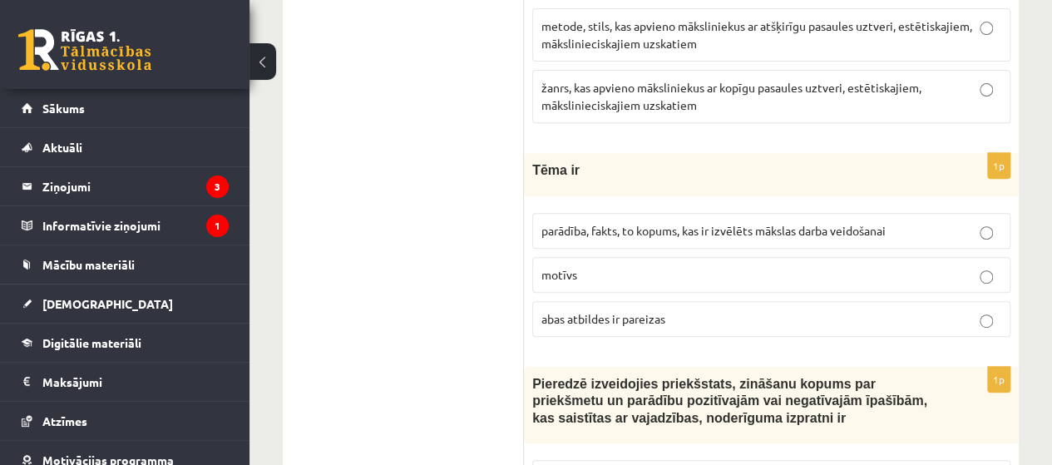
scroll to position [3406, 0]
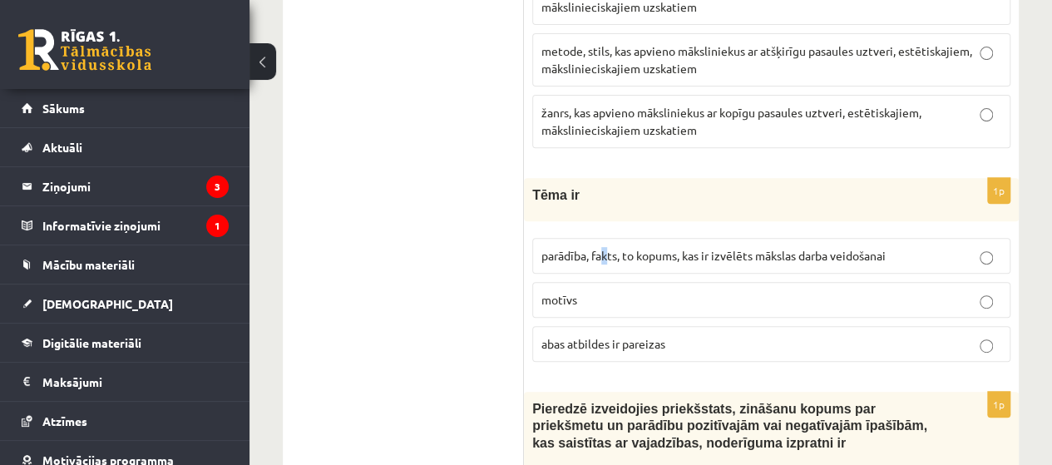
click at [608, 247] on p "parādība, fakts, to kopums, kas ir izvēlēts mākslas darba veidošanai" at bounding box center [771, 255] width 460 height 17
click at [681, 248] on span "parādība, fakts, to kopums, kas ir izvēlēts mākslas darba veidošanai" at bounding box center [713, 255] width 344 height 15
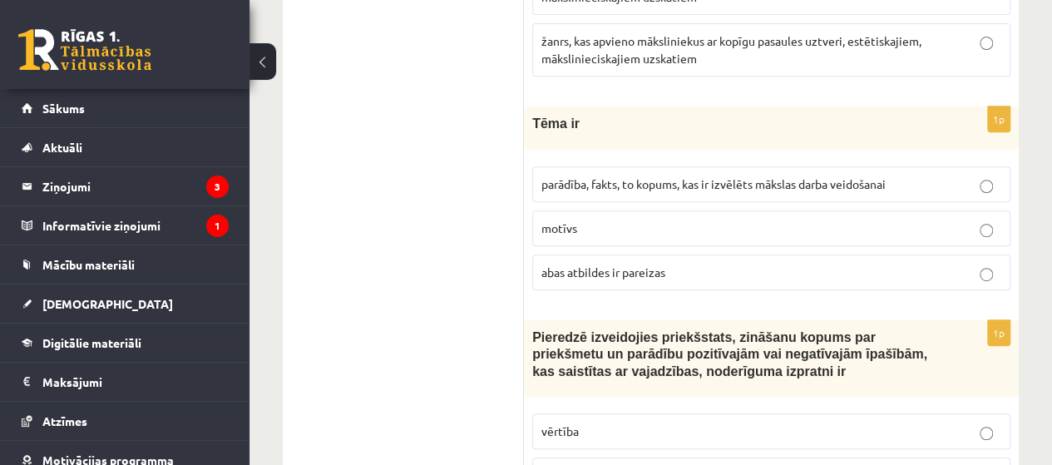
scroll to position [3517, 0]
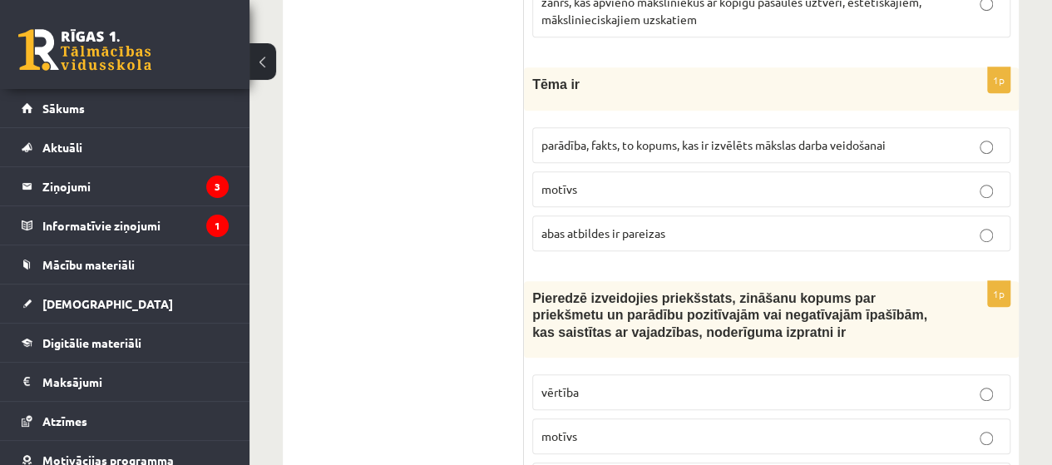
click at [590, 383] on p "vērtība" at bounding box center [771, 391] width 460 height 17
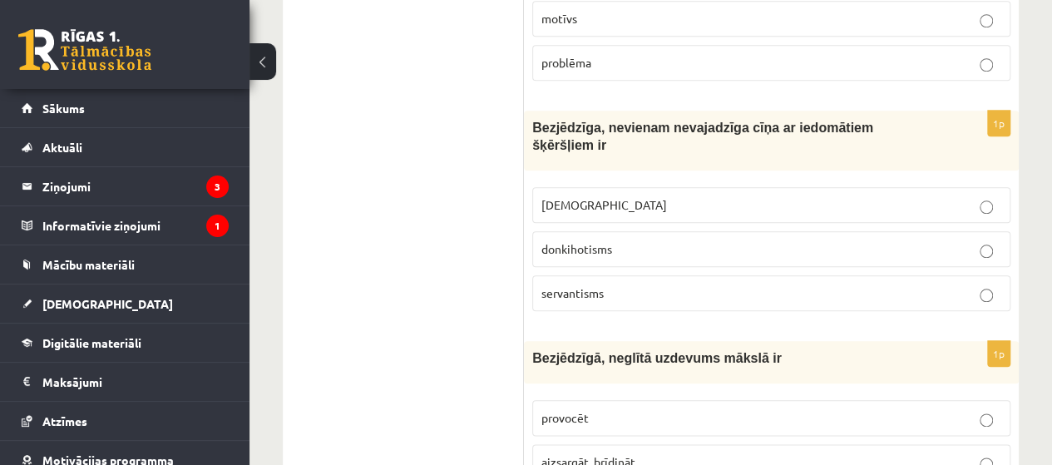
scroll to position [3960, 0]
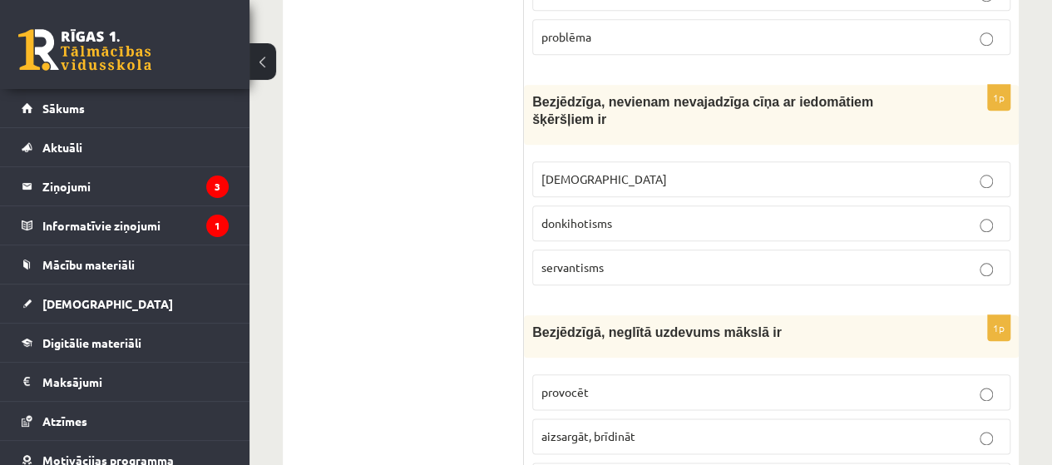
click at [630, 205] on label "donkihotisms" at bounding box center [771, 223] width 478 height 36
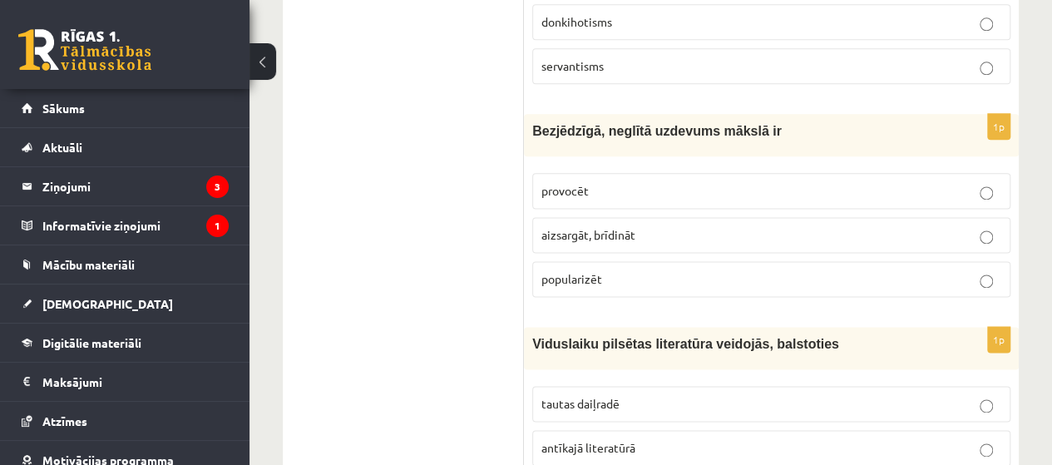
scroll to position [4182, 0]
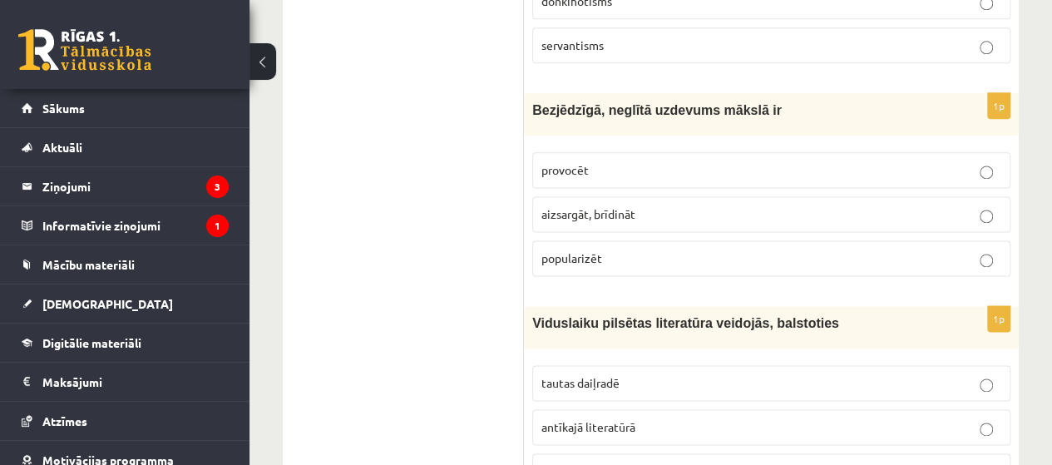
click at [571, 162] on span "provocēt" at bounding box center [564, 169] width 47 height 15
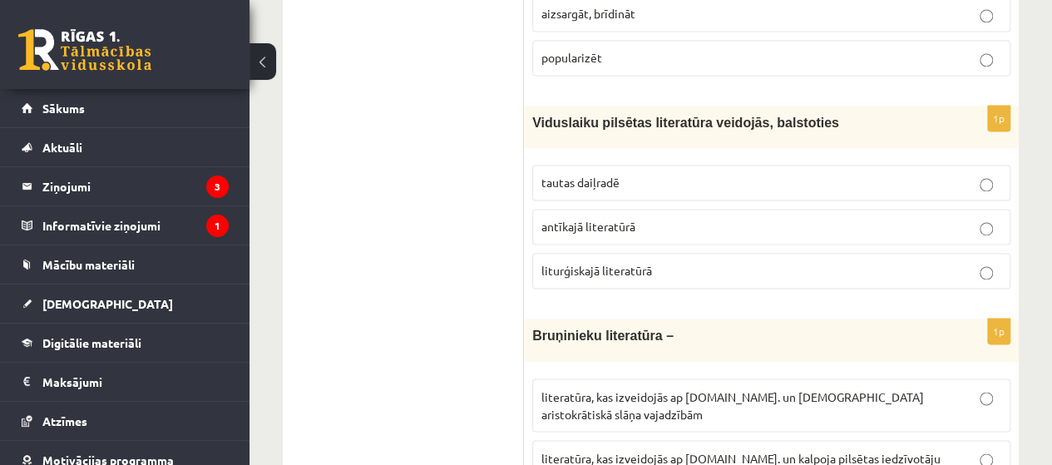
scroll to position [4404, 0]
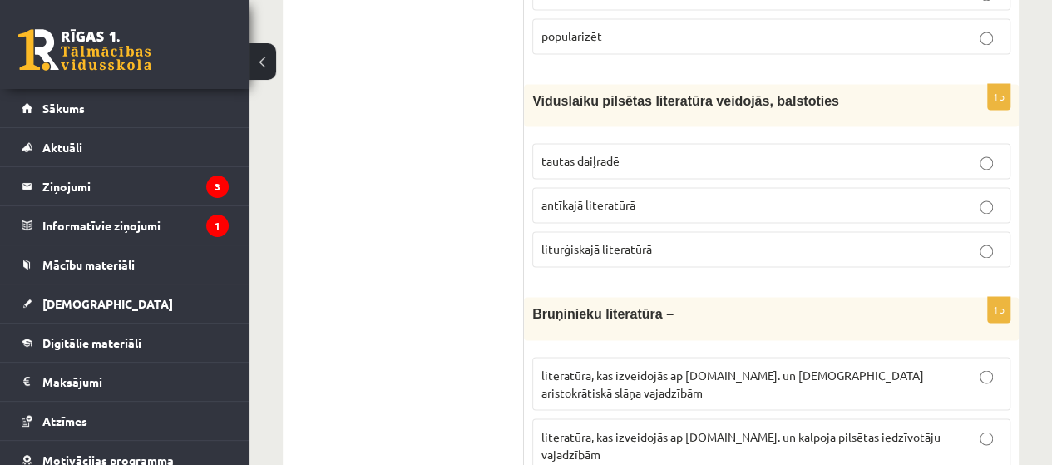
click at [648, 143] on label "tautas daiļradē" at bounding box center [771, 161] width 478 height 36
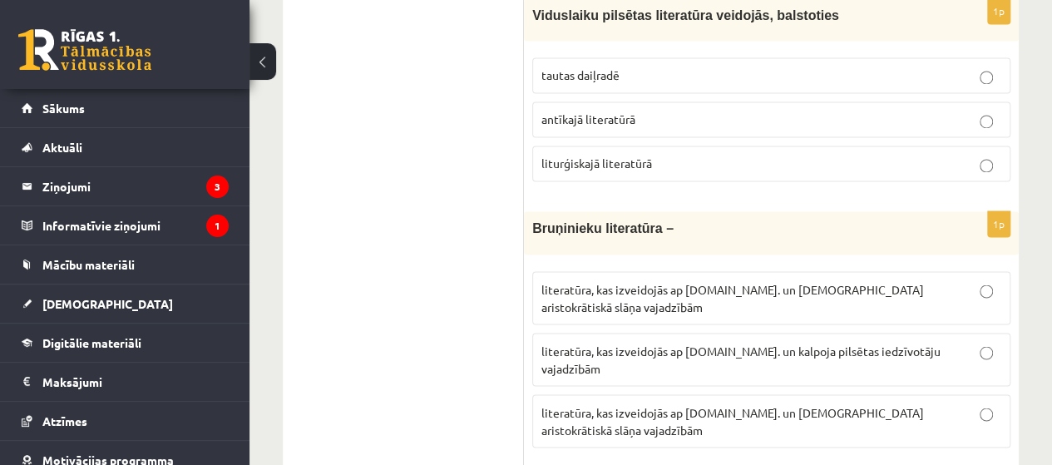
scroll to position [4515, 0]
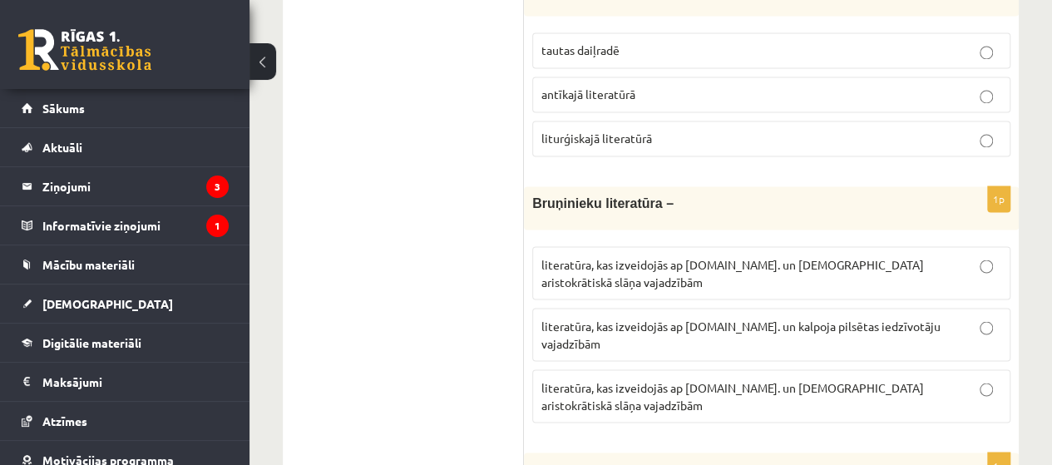
click at [728, 379] on span "literatūra, kas izveidojās ap 12.gs. un kalpoja aristokrātiskā slāņa vajadzībām" at bounding box center [732, 395] width 383 height 32
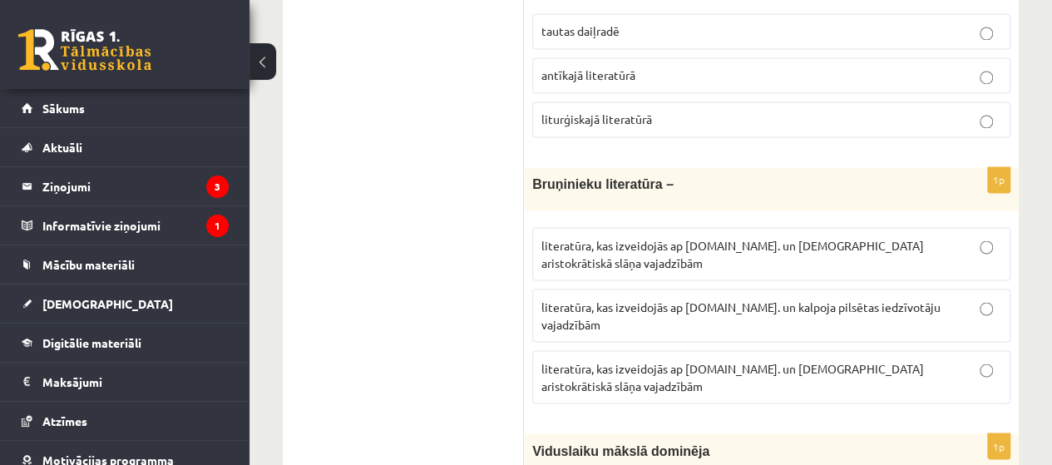
scroll to position [4625, 0]
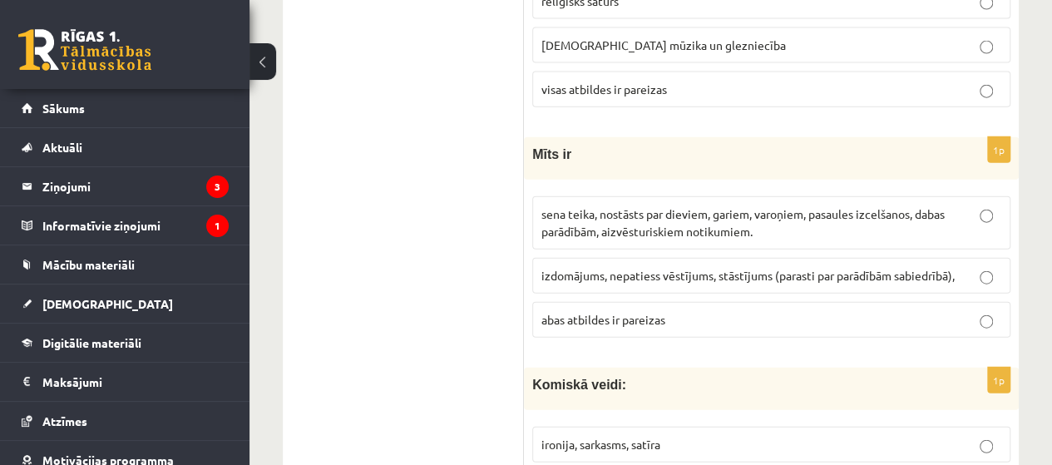
scroll to position [5069, 0]
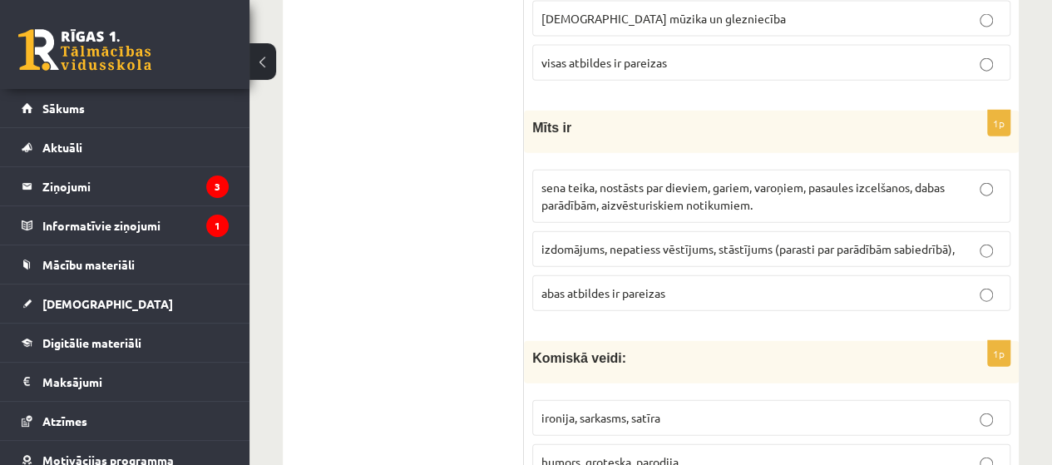
click at [595, 180] on span "sena teika, nostāsts par dieviem, gariem, varoņiem, pasaules izcelšanos, dabas …" at bounding box center [742, 196] width 403 height 32
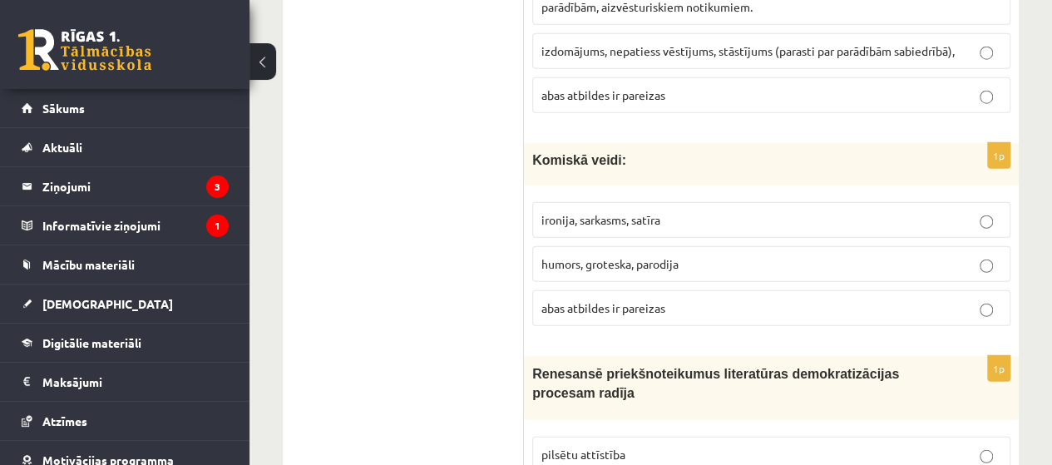
scroll to position [5290, 0]
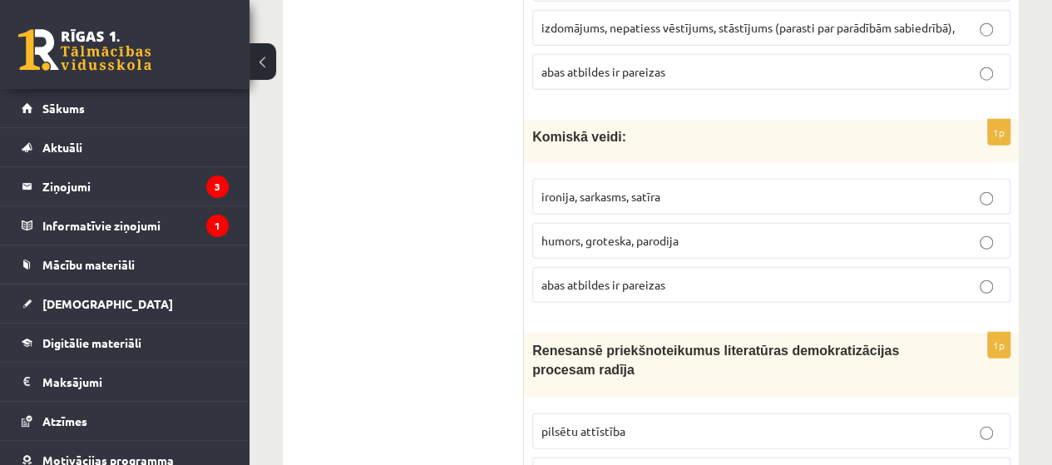
click at [599, 276] on p "abas atbildes ir pareizas" at bounding box center [771, 284] width 460 height 17
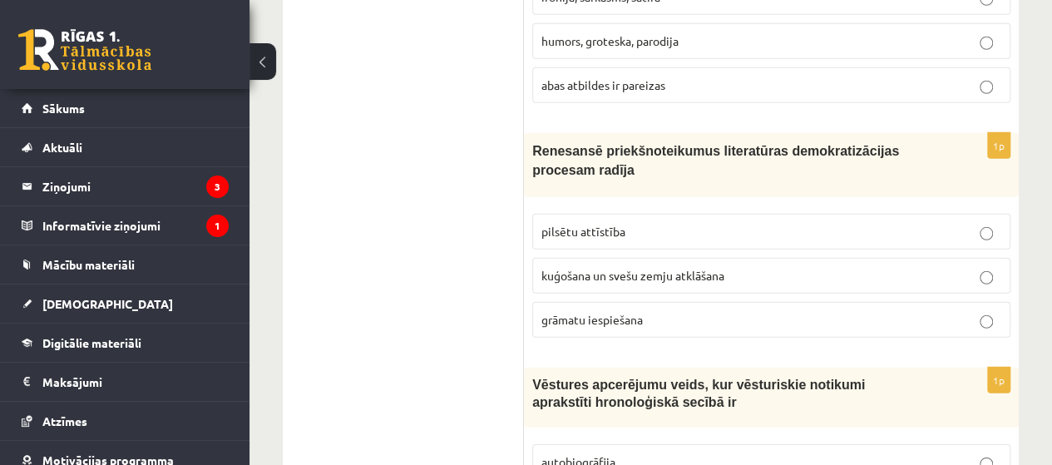
scroll to position [5513, 0]
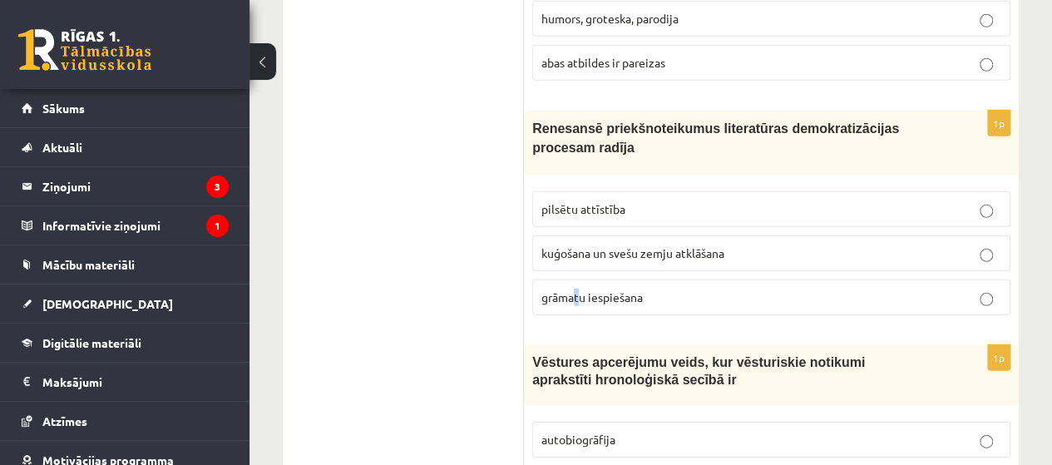
click at [577, 289] on p "grāmatu iespiešana" at bounding box center [771, 297] width 460 height 17
click at [577, 289] on span "grāmatu iespiešana" at bounding box center [591, 296] width 101 height 15
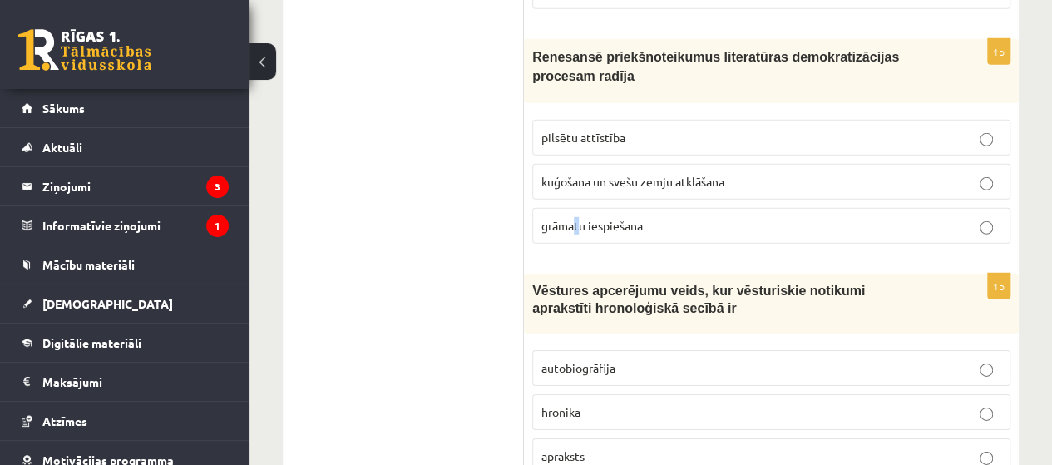
scroll to position [5623, 0]
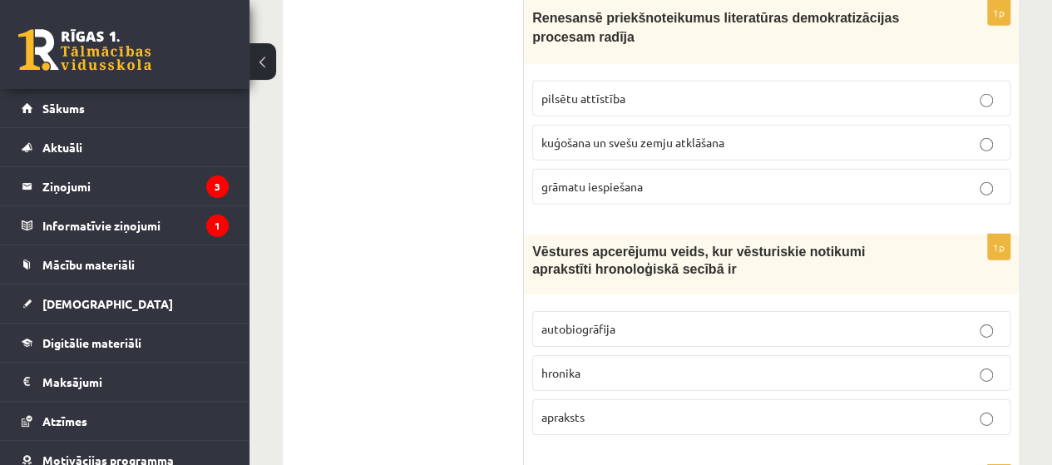
click at [555, 244] on span "Vēstures apcerējumu veids, kur vēsturiskie notikumi aprakstīti hronoloģiskā sec…" at bounding box center [698, 260] width 333 height 32
click at [624, 364] on p "hronika" at bounding box center [771, 372] width 460 height 17
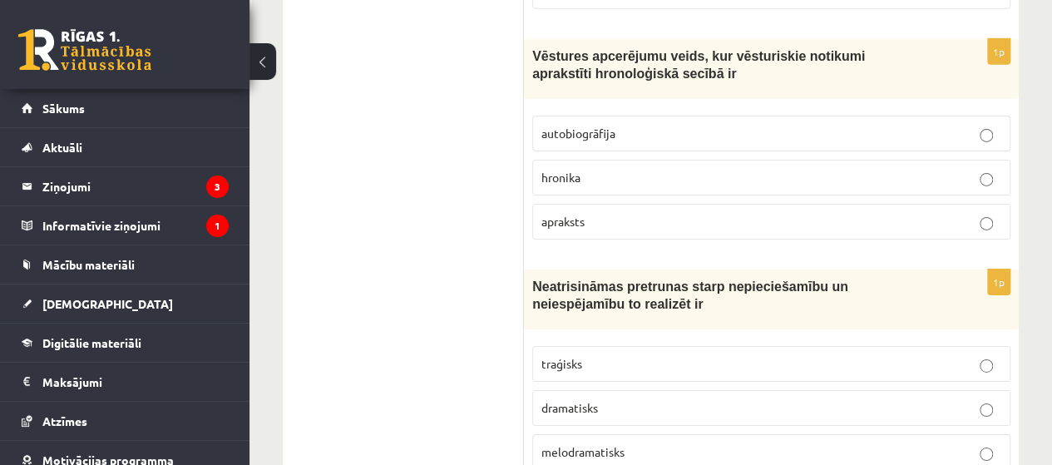
scroll to position [5845, 0]
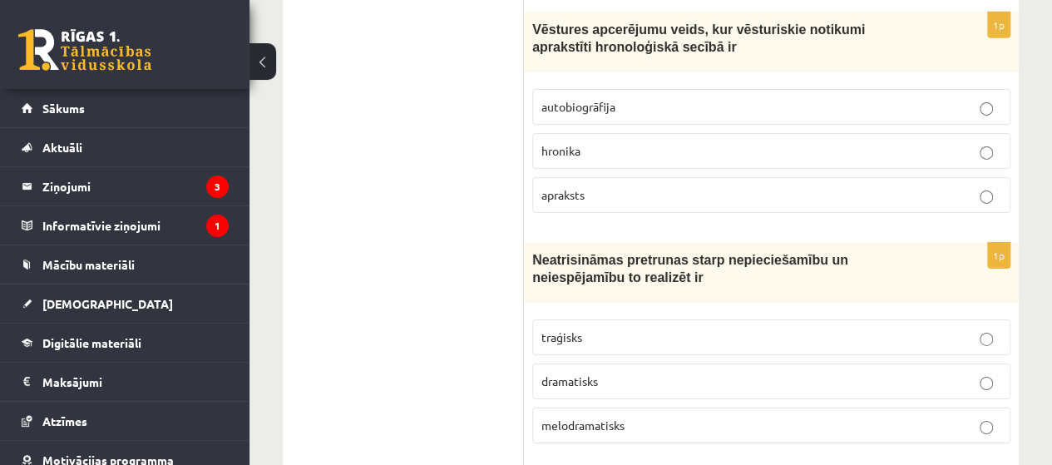
click at [594, 319] on label "traģisks" at bounding box center [771, 337] width 478 height 36
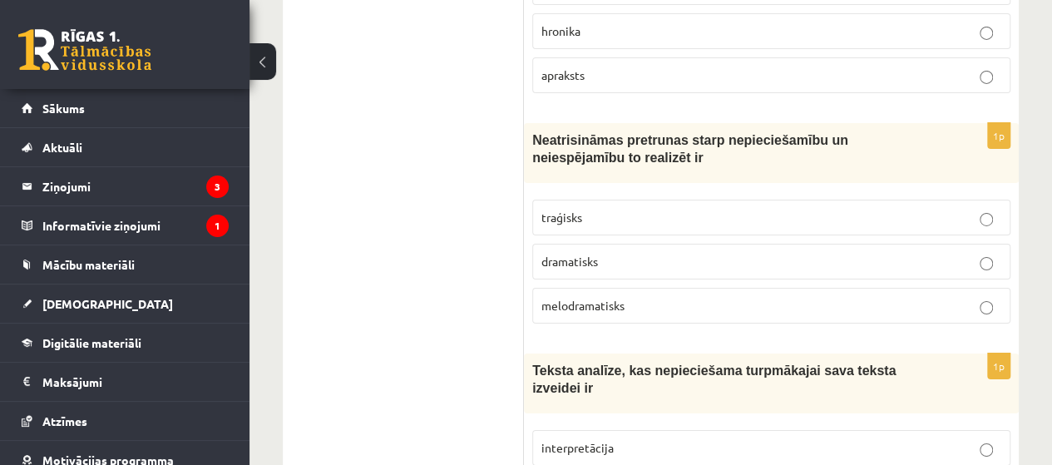
scroll to position [6067, 0]
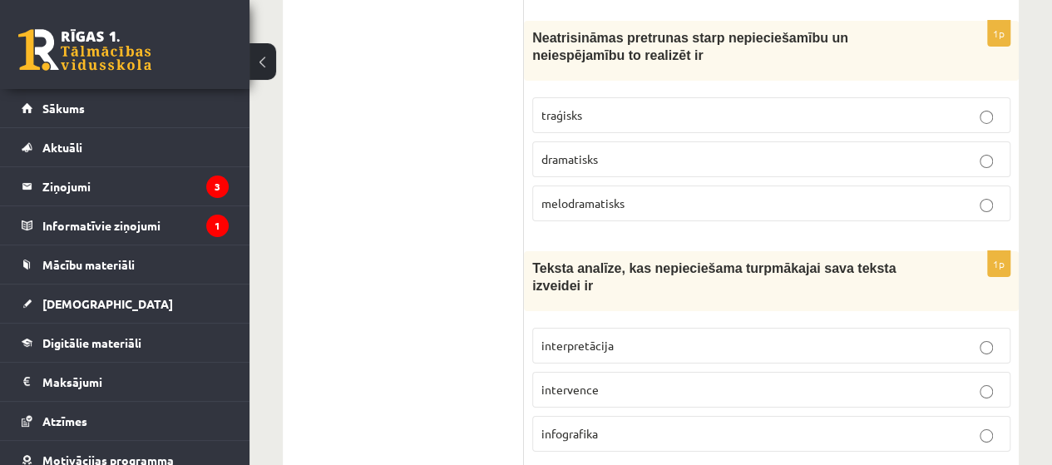
click at [644, 337] on p "interpretācija" at bounding box center [771, 345] width 460 height 17
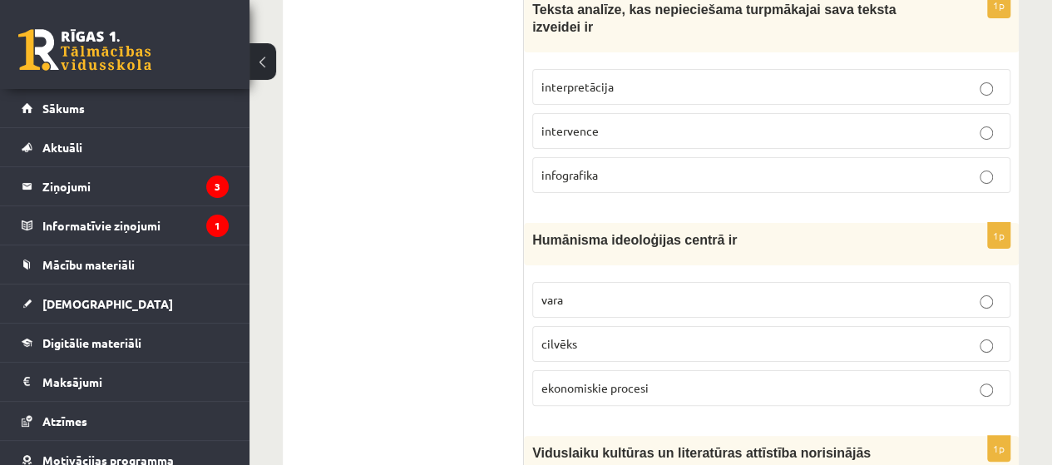
scroll to position [6400, 0]
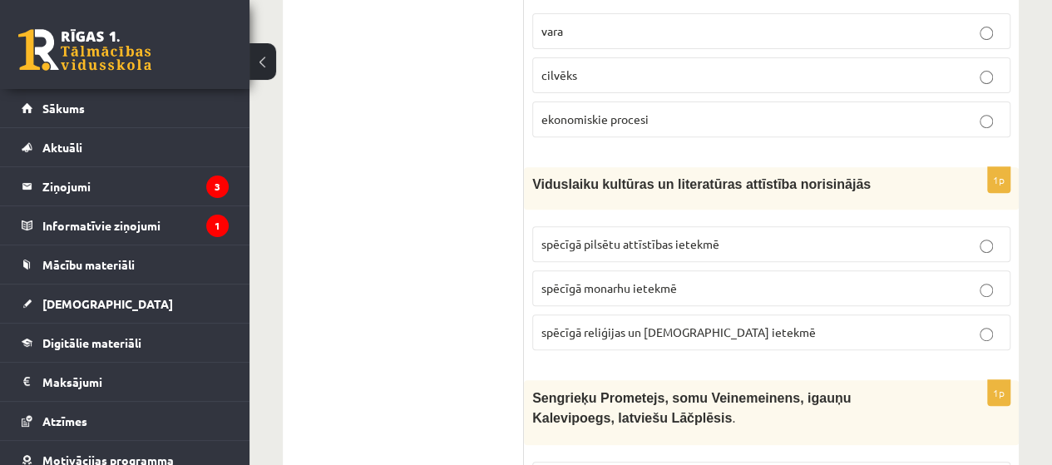
scroll to position [6621, 0]
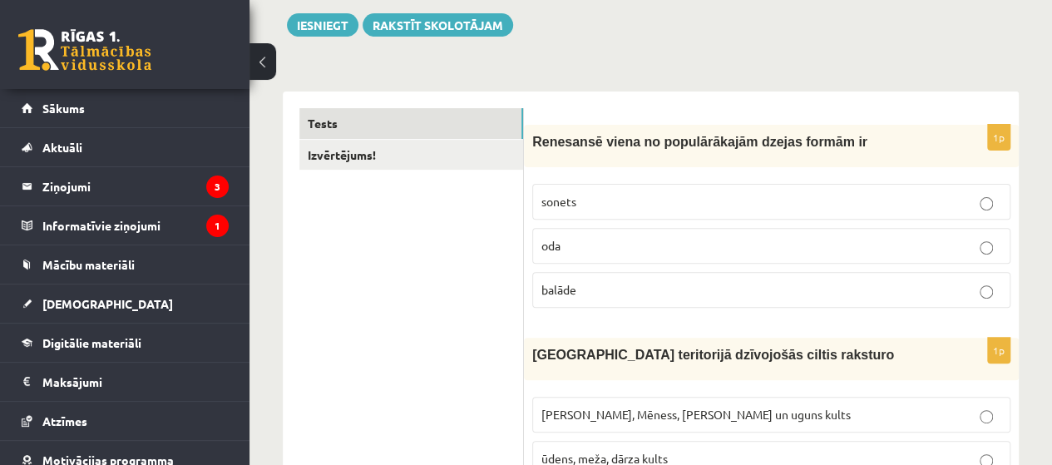
scroll to position [0, 0]
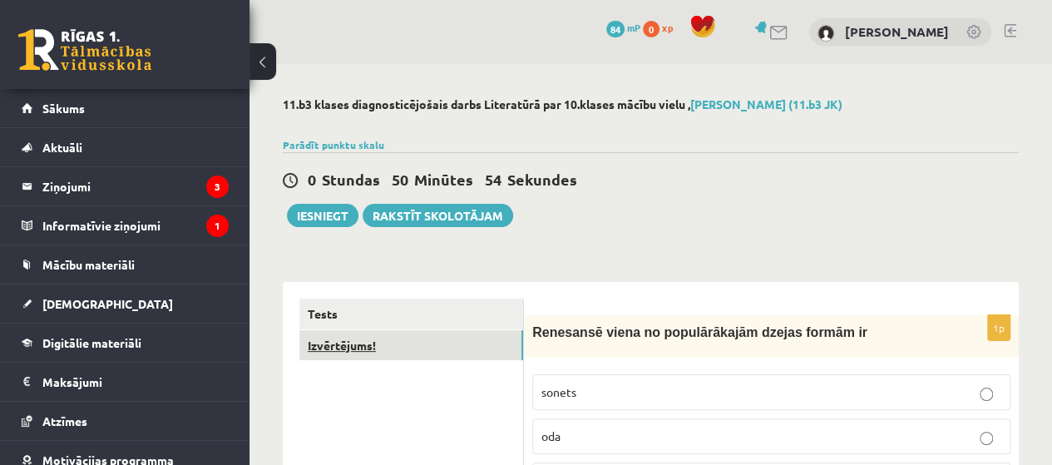
click at [358, 345] on link "Izvērtējums!" at bounding box center [411, 345] width 224 height 31
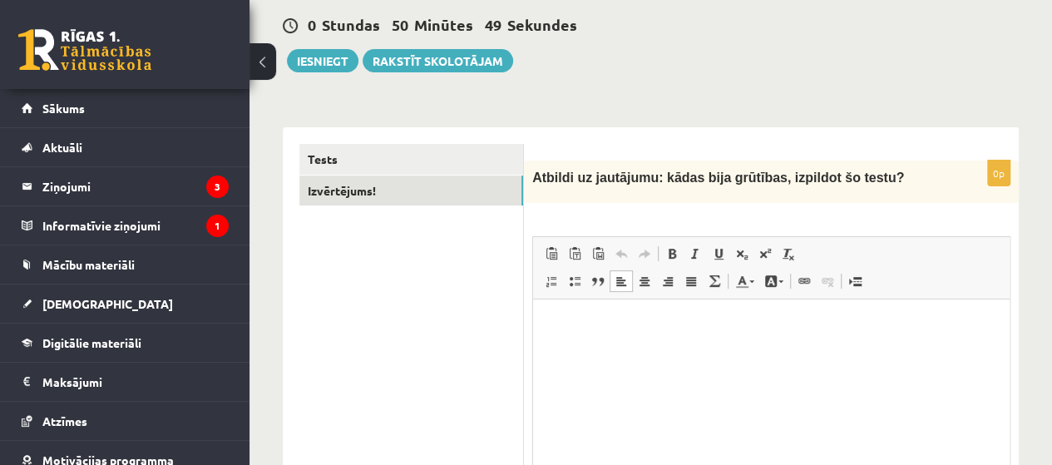
click at [716, 350] on html at bounding box center [771, 324] width 476 height 51
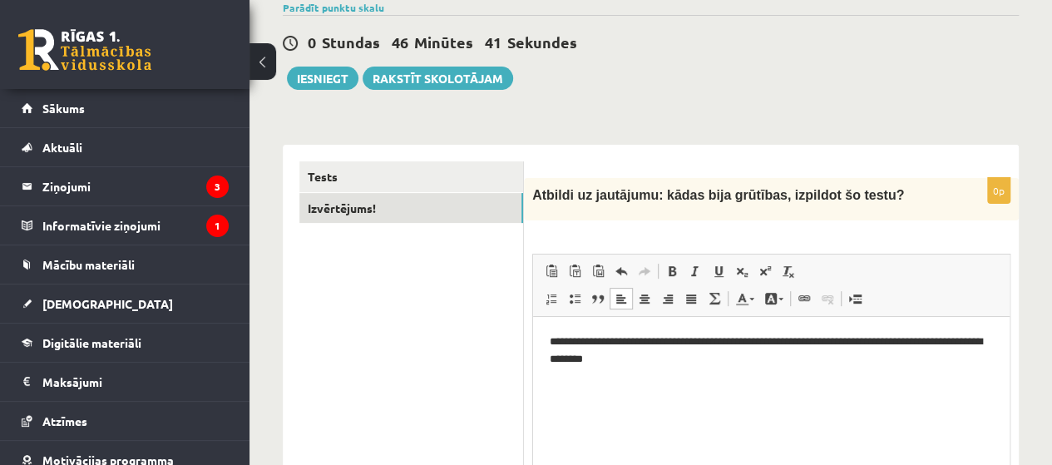
scroll to position [100, 0]
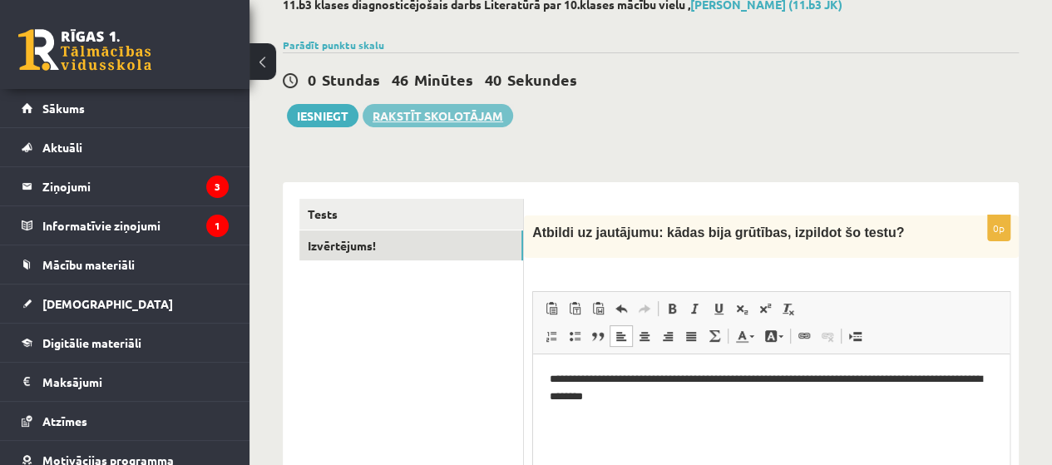
click at [428, 108] on link "Rakstīt skolotājam" at bounding box center [438, 115] width 151 height 23
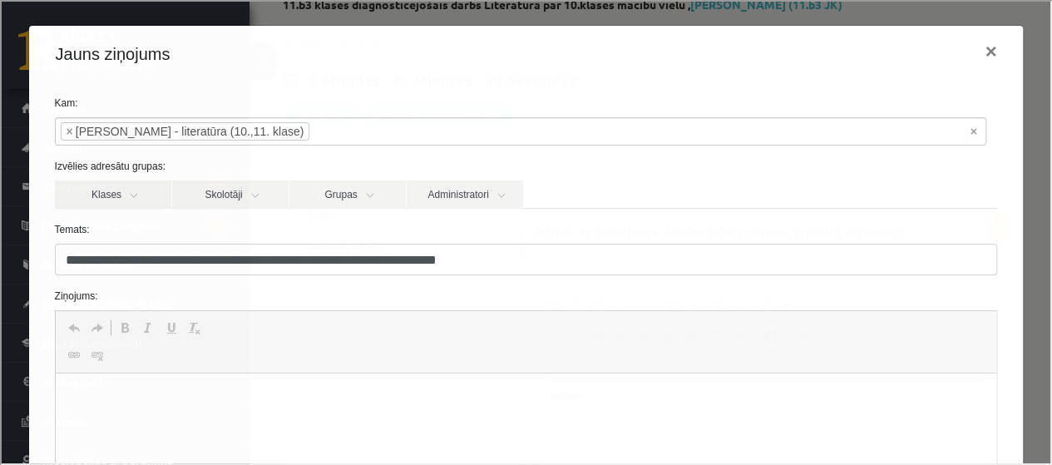
scroll to position [0, 0]
click at [975, 49] on button "×" at bounding box center [989, 50] width 38 height 47
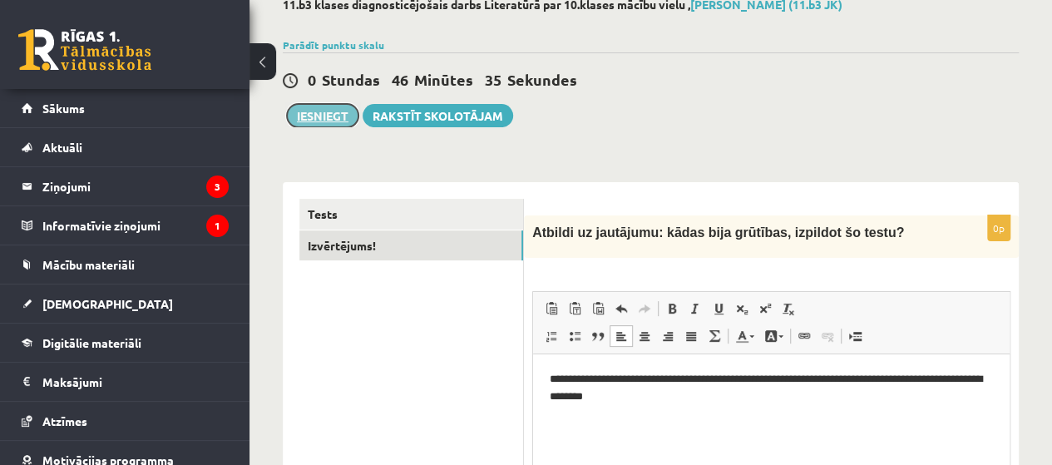
click at [323, 112] on button "Iesniegt" at bounding box center [323, 115] width 72 height 23
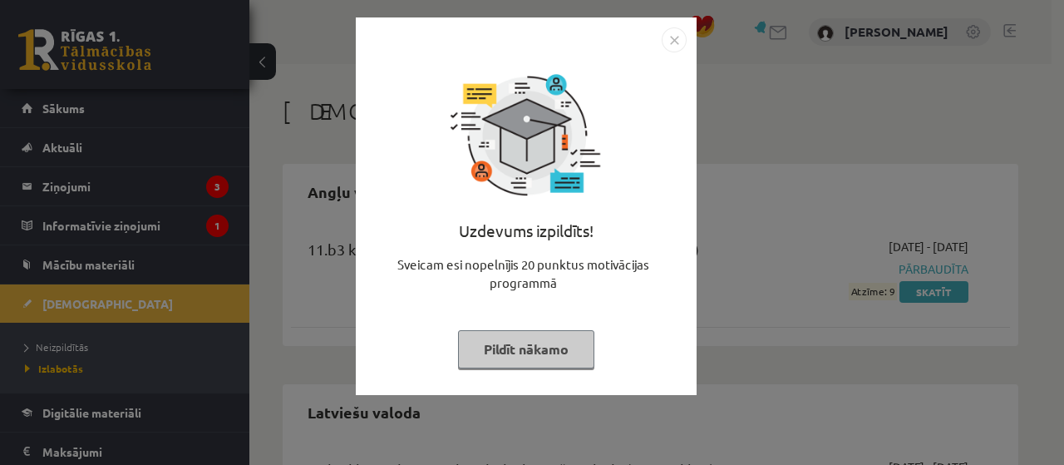
click at [681, 42] on img "Close" at bounding box center [674, 39] width 25 height 25
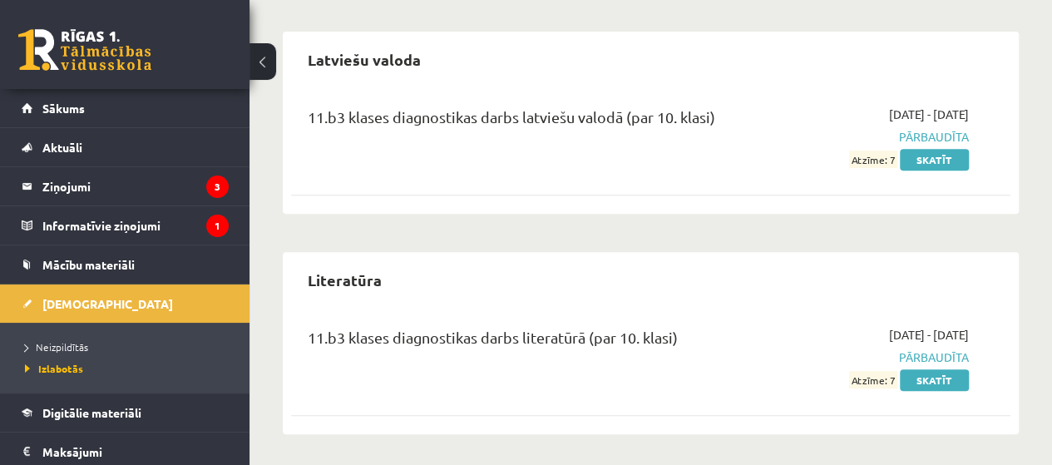
scroll to position [353, 0]
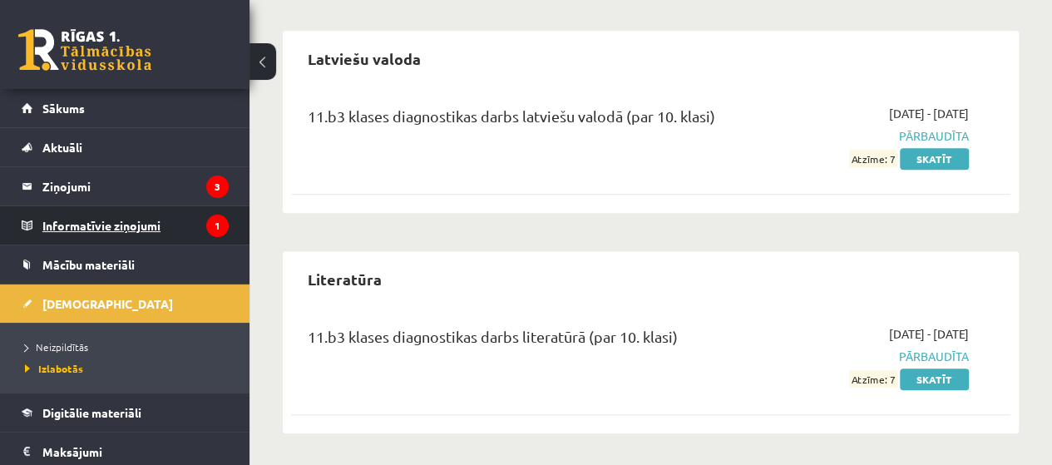
click at [164, 239] on legend "Informatīvie ziņojumi 1" at bounding box center [135, 225] width 186 height 38
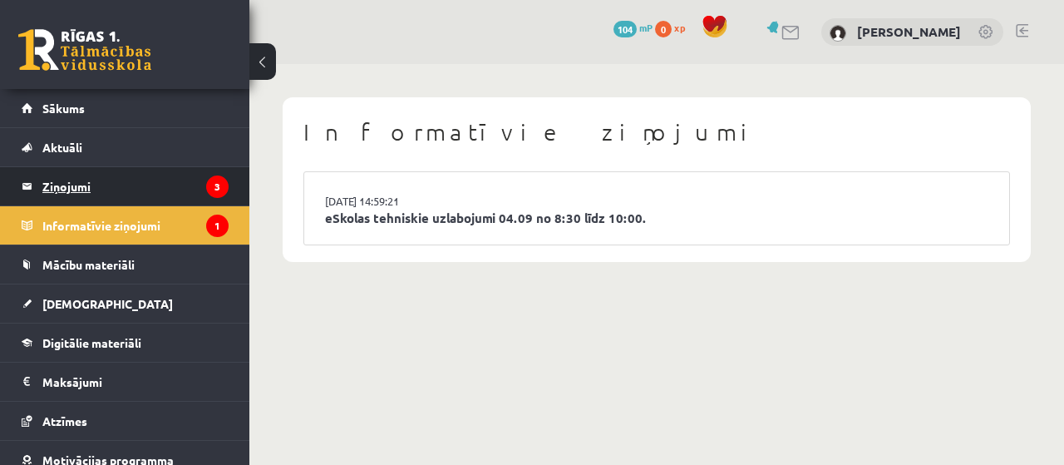
click at [126, 185] on legend "Ziņojumi 3" at bounding box center [135, 186] width 186 height 38
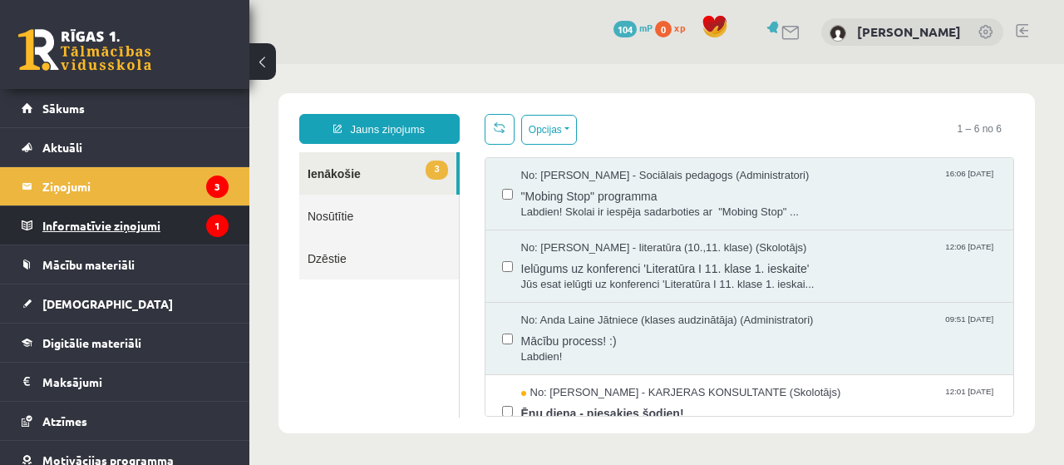
click at [101, 237] on legend "Informatīvie ziņojumi 1" at bounding box center [135, 225] width 186 height 38
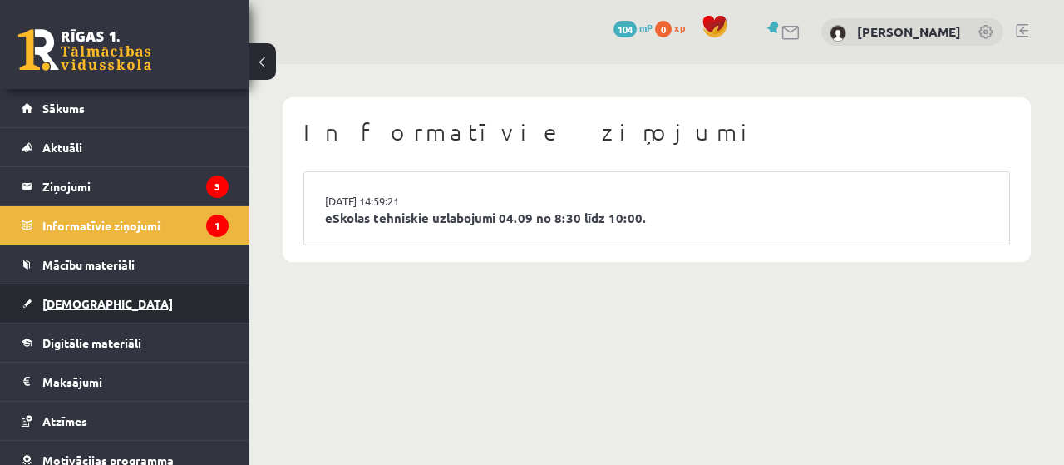
click at [77, 313] on link "[DEMOGRAPHIC_DATA]" at bounding box center [125, 303] width 207 height 38
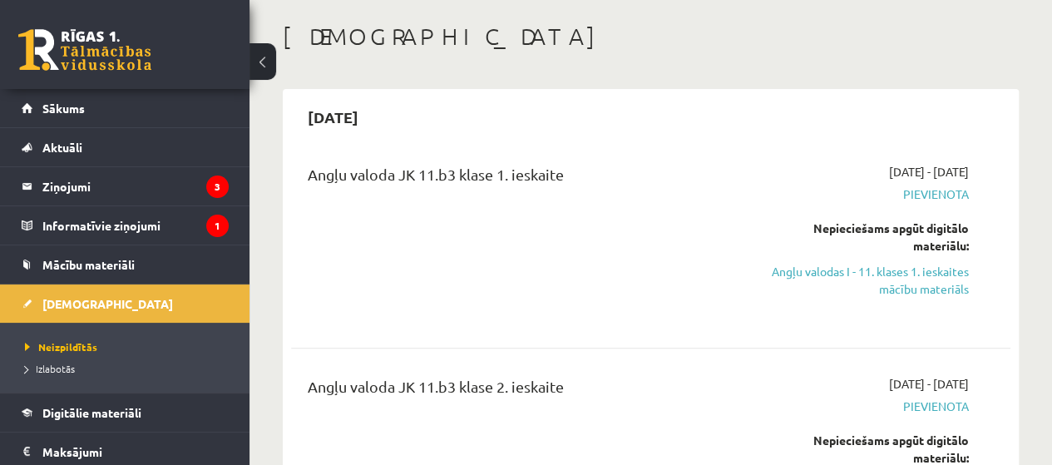
scroll to position [76, 0]
click at [932, 291] on link "Angļu valodas I - 11. klases 1. ieskaites mācību materiāls" at bounding box center [867, 279] width 204 height 35
click at [823, 262] on link "Angļu valodas I - 11. klases 1. ieskaites mācību materiāls" at bounding box center [867, 279] width 204 height 35
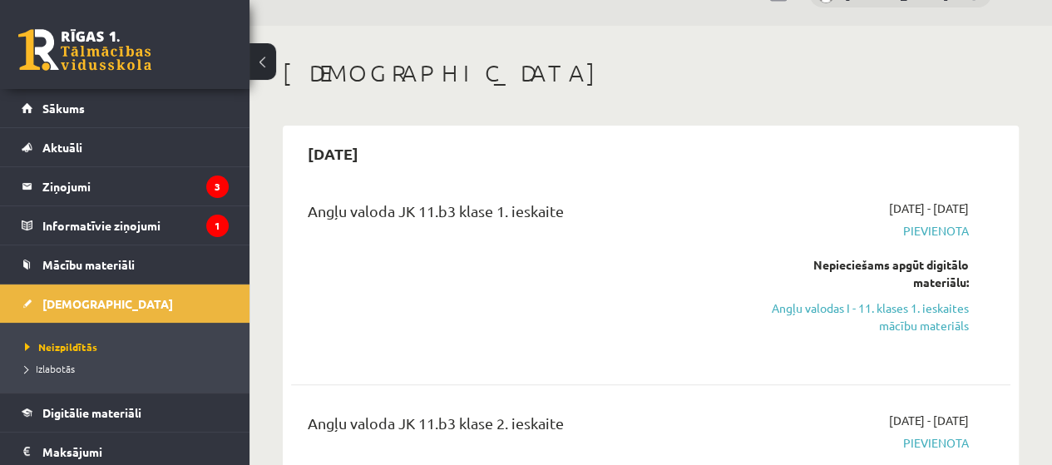
scroll to position [0, 0]
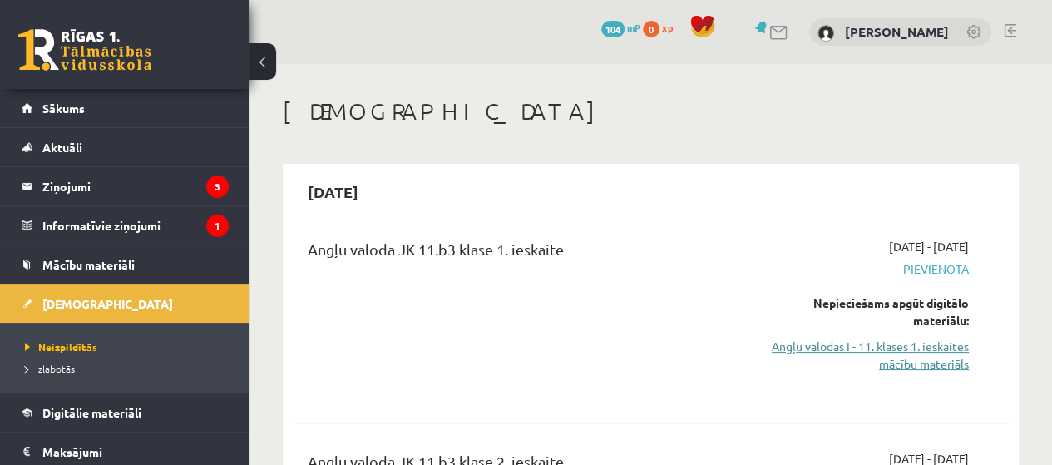
click at [843, 342] on link "Angļu valodas I - 11. klases 1. ieskaites mācību materiāls" at bounding box center [867, 355] width 204 height 35
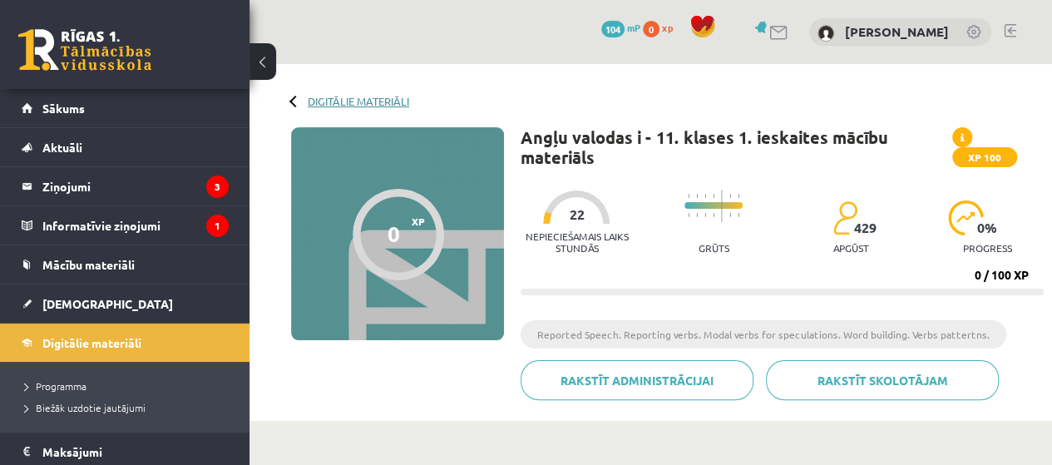
click at [323, 101] on link "Digitālie materiāli" at bounding box center [358, 101] width 101 height 12
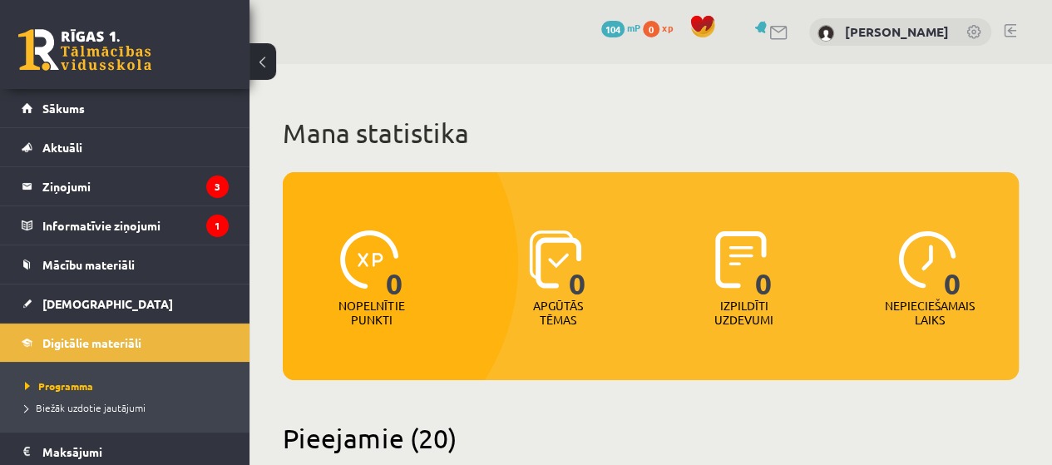
drag, startPoint x: 93, startPoint y: 290, endPoint x: 170, endPoint y: 52, distance: 250.6
click at [170, 52] on div "0 Dāvanas 104 mP 0 xp" at bounding box center [124, 44] width 249 height 89
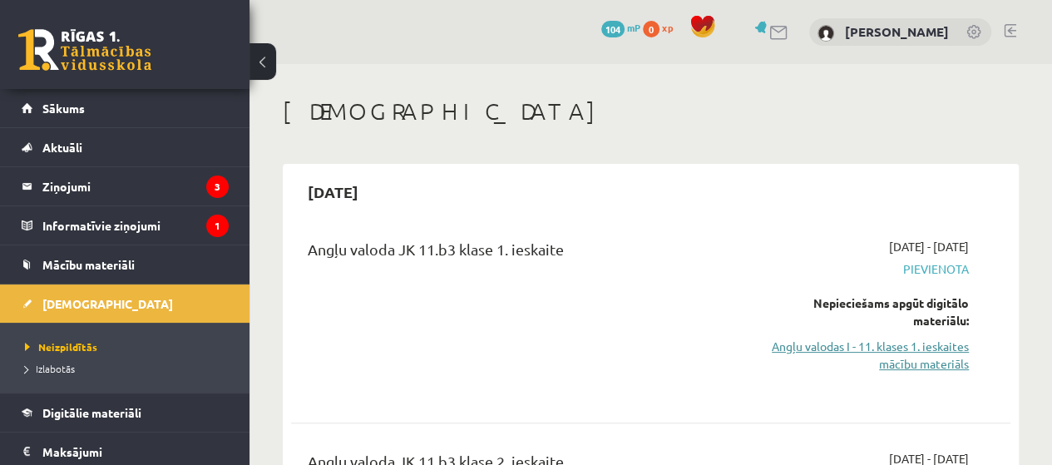
click at [920, 357] on link "Angļu valodas I - 11. klases 1. ieskaites mācību materiāls" at bounding box center [867, 355] width 204 height 35
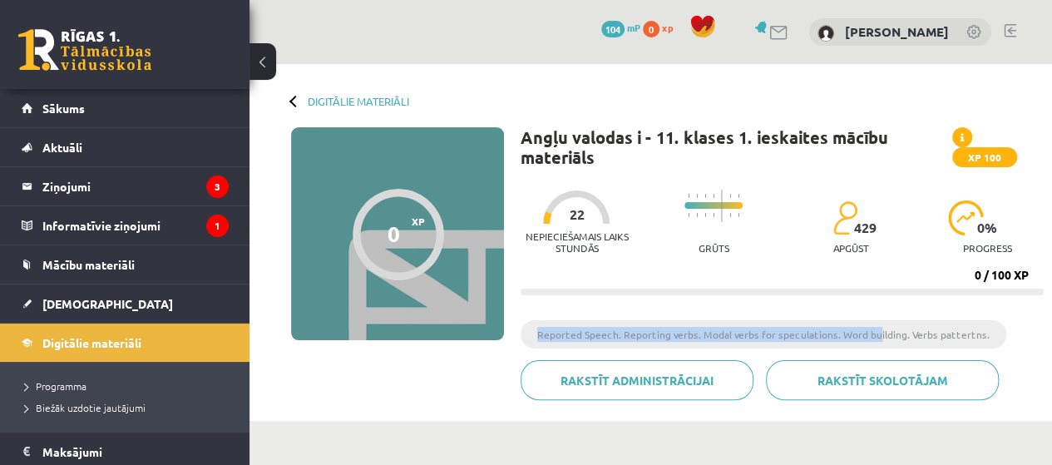
drag, startPoint x: 535, startPoint y: 319, endPoint x: 870, endPoint y: 348, distance: 336.3
click at [870, 348] on div "Angļu valodas i - 11. klases 1. ieskaites mācību materiāls XP 100 Nepieciešamai…" at bounding box center [782, 269] width 523 height 285
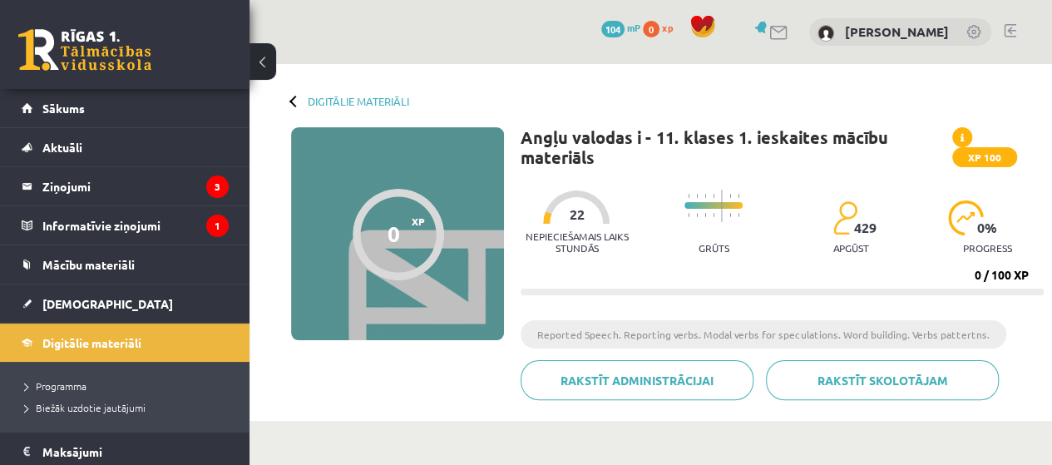
click at [958, 340] on li "Reported Speech. Reporting verbs. Modal verbs for speculations. Word building. …" at bounding box center [764, 334] width 486 height 28
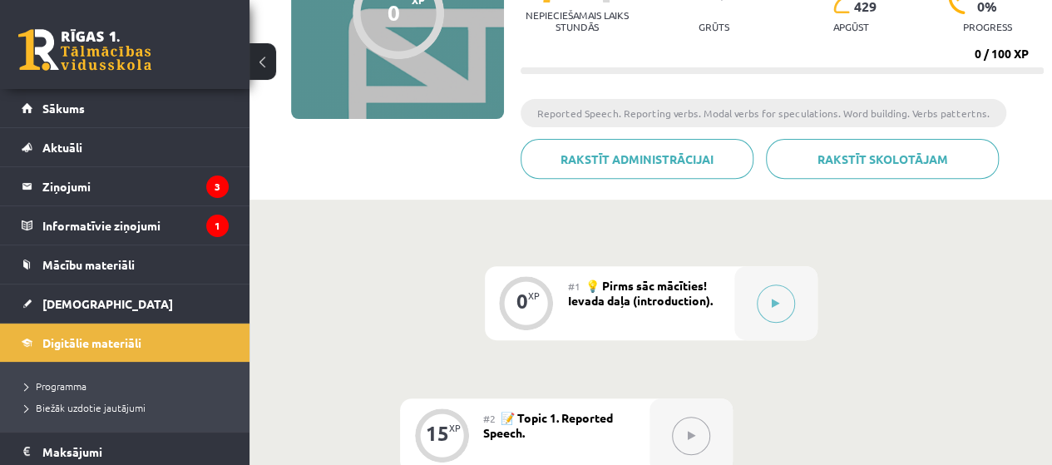
scroll to position [333, 0]
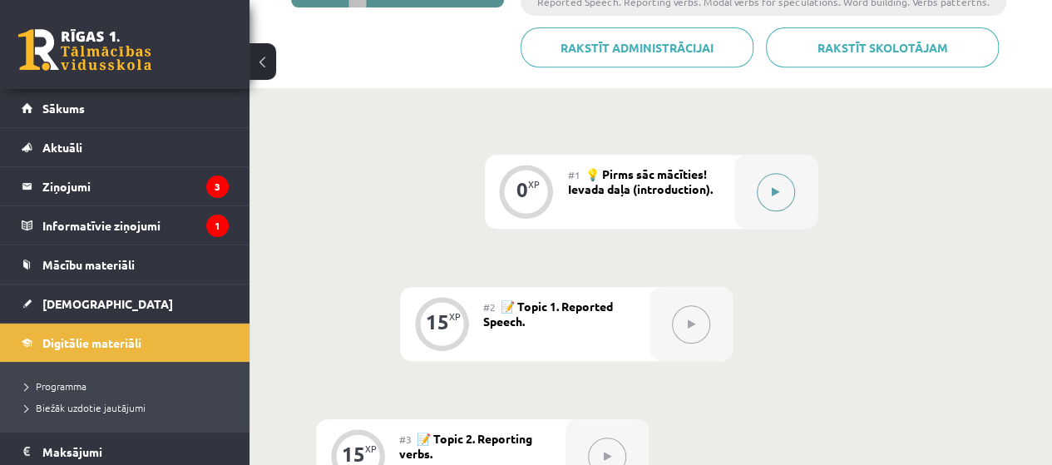
click at [772, 188] on icon at bounding box center [775, 192] width 7 height 10
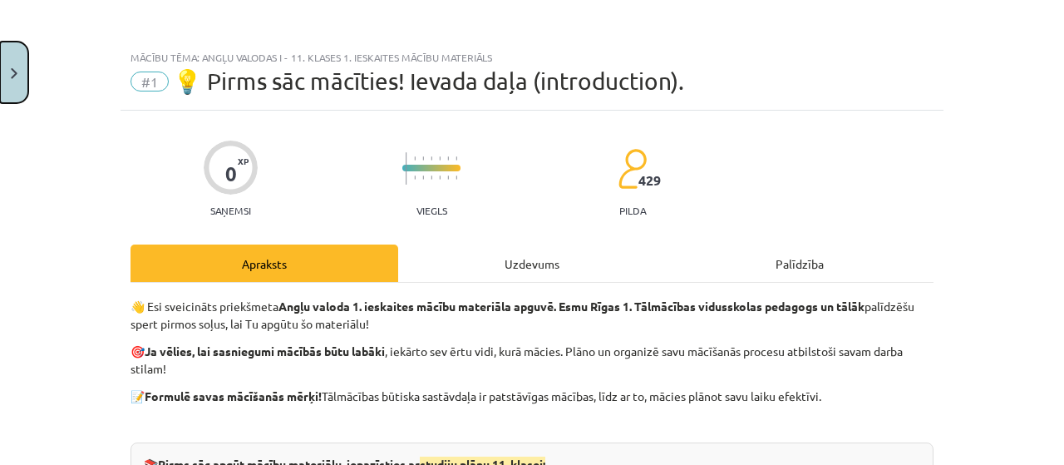
click at [8, 77] on button "Close" at bounding box center [14, 73] width 28 height 62
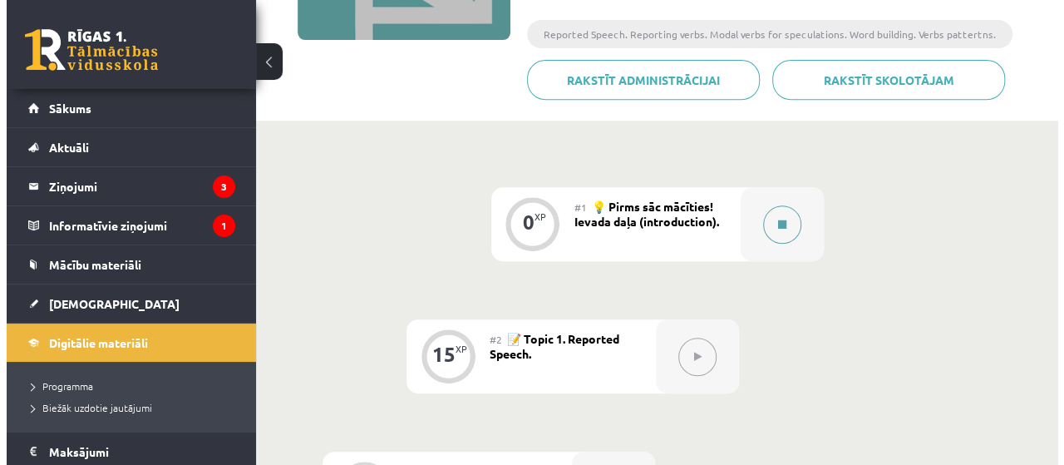
scroll to position [209, 0]
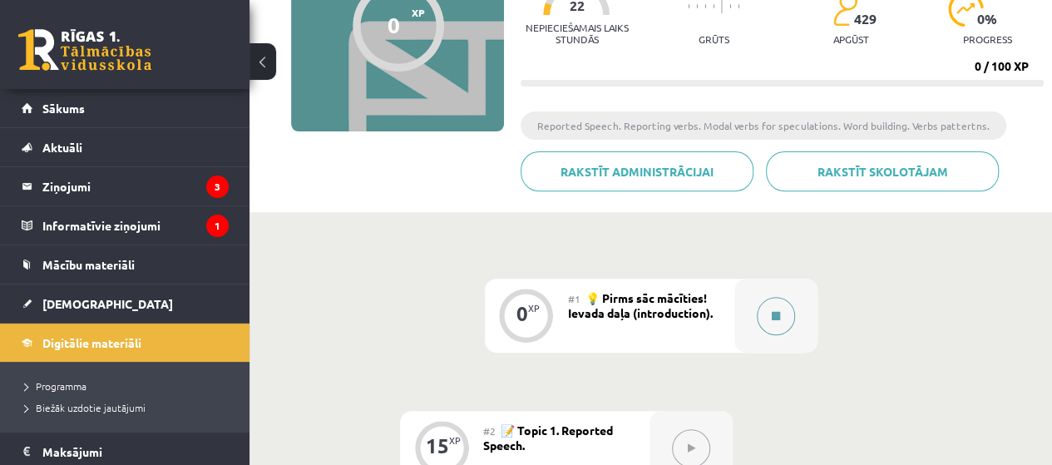
click at [768, 317] on button at bounding box center [776, 316] width 38 height 38
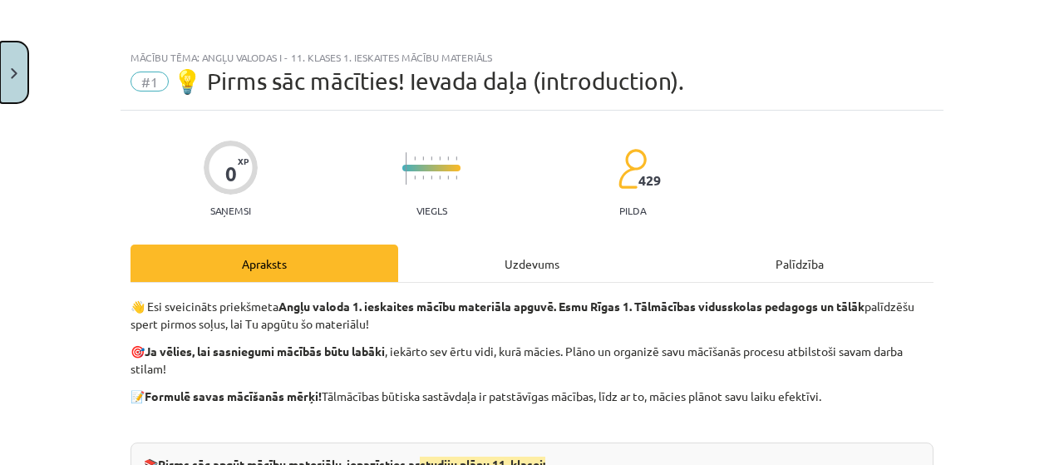
click at [5, 77] on button "Close" at bounding box center [14, 73] width 28 height 62
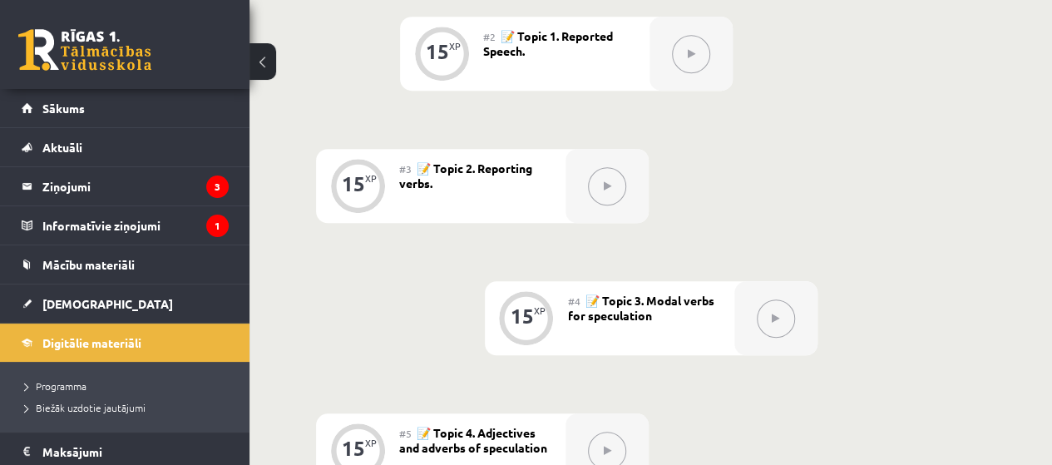
scroll to position [608, 0]
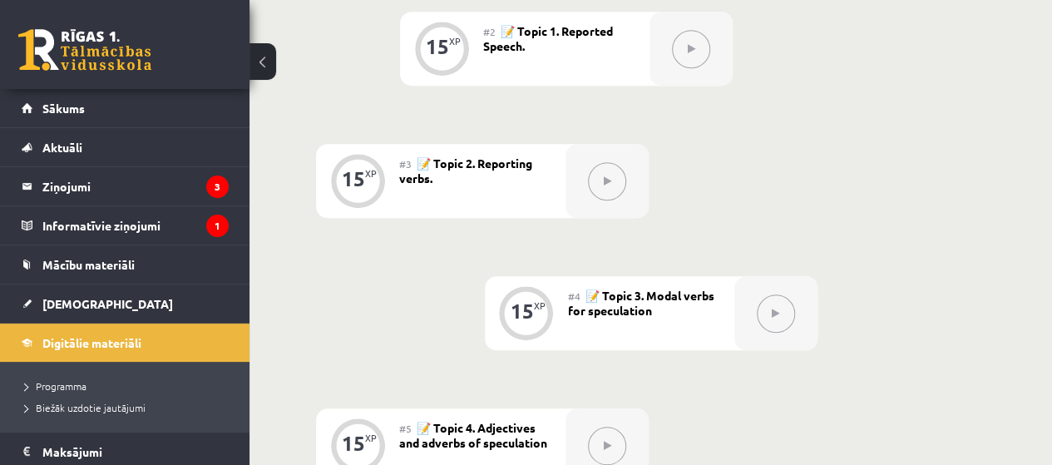
click at [600, 189] on button at bounding box center [607, 181] width 38 height 38
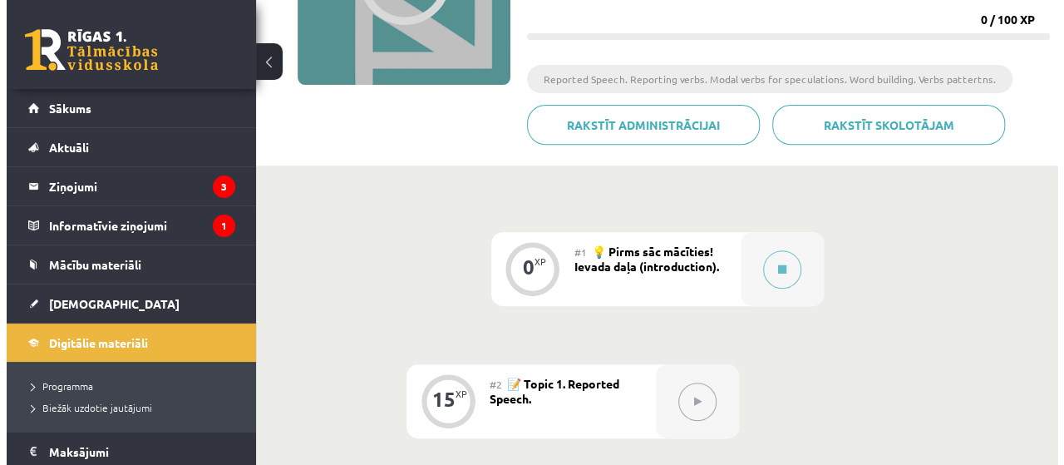
scroll to position [209, 0]
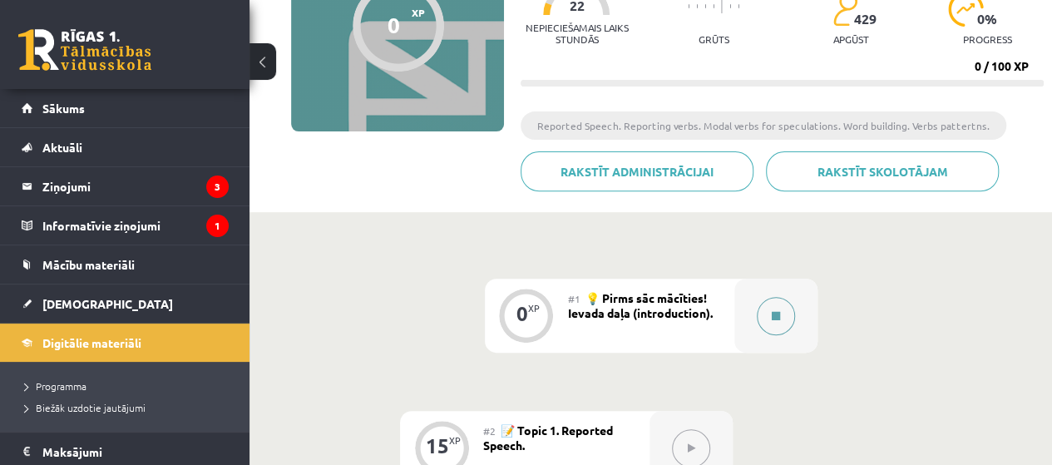
click at [781, 304] on button at bounding box center [776, 316] width 38 height 38
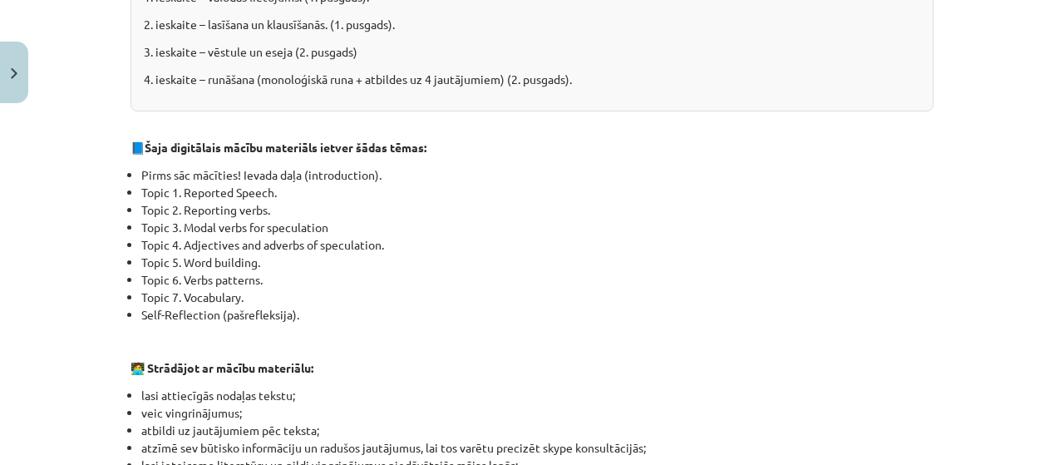
scroll to position [649, 0]
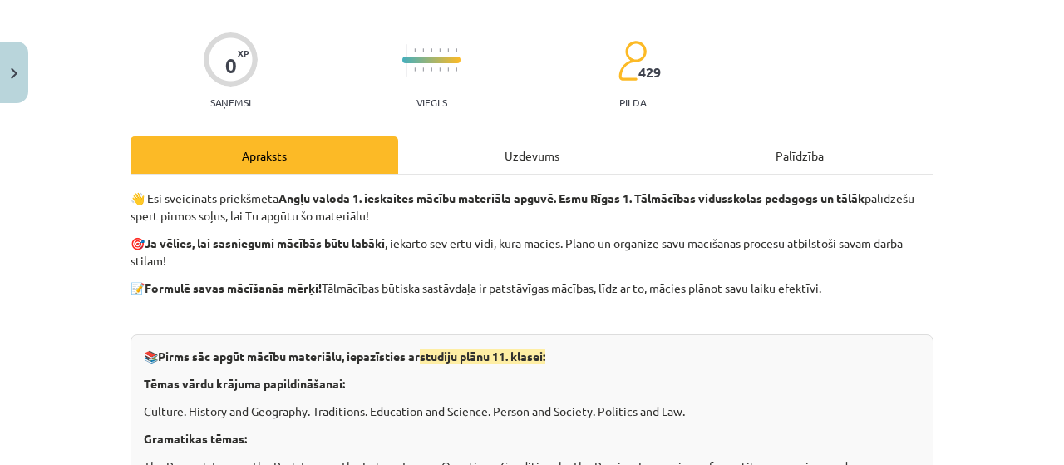
click at [528, 162] on div "Uzdevums" at bounding box center [532, 154] width 268 height 37
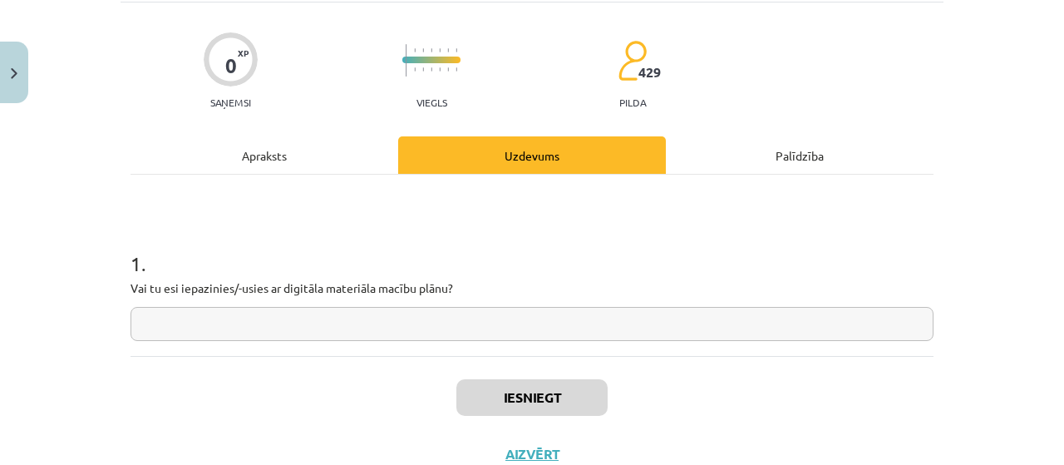
scroll to position [42, 0]
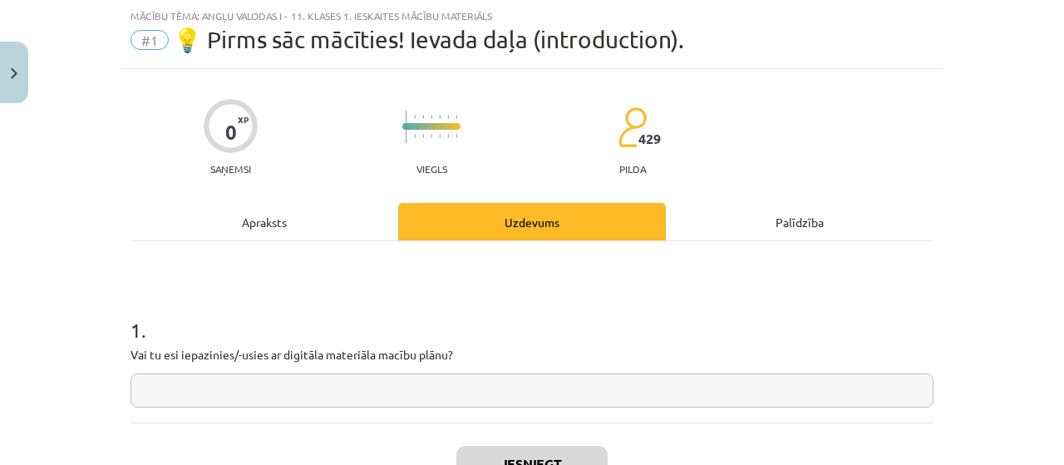
click at [294, 211] on div "Apraksts" at bounding box center [265, 221] width 268 height 37
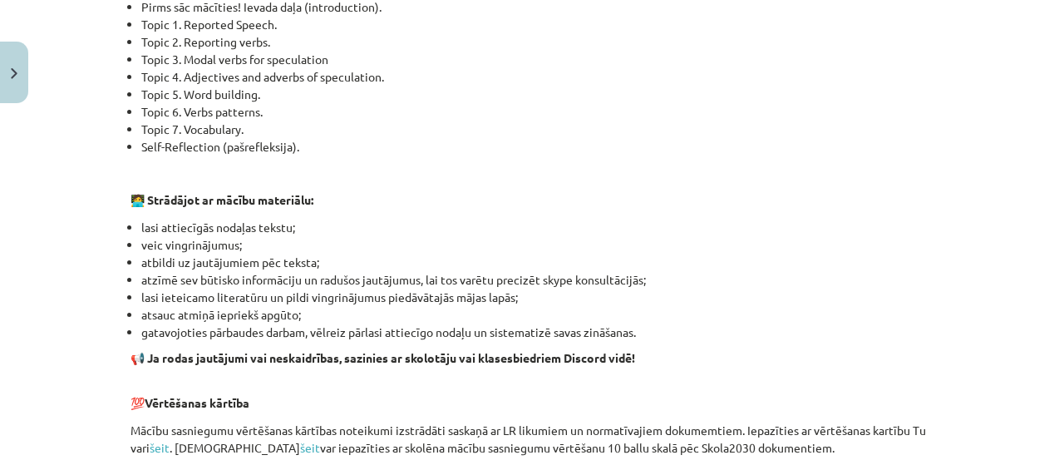
scroll to position [928, 0]
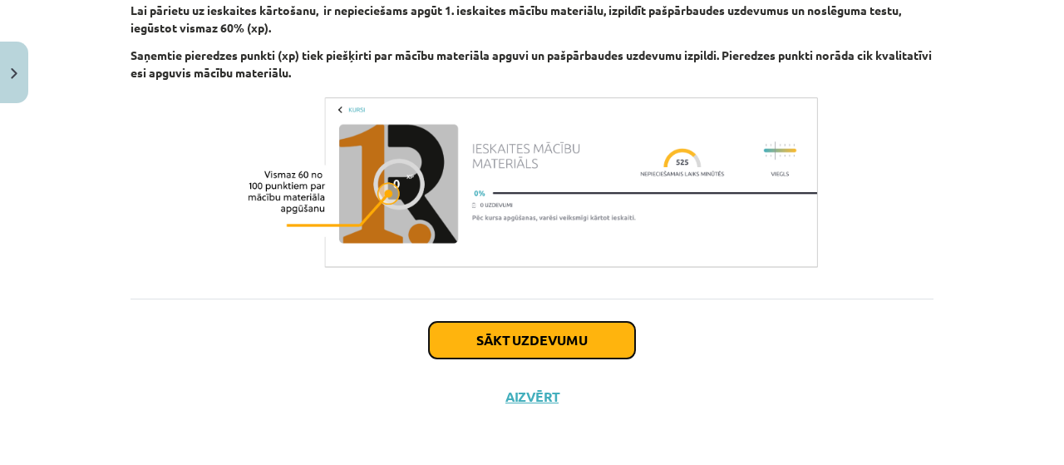
click at [512, 342] on button "Sākt uzdevumu" at bounding box center [532, 340] width 206 height 37
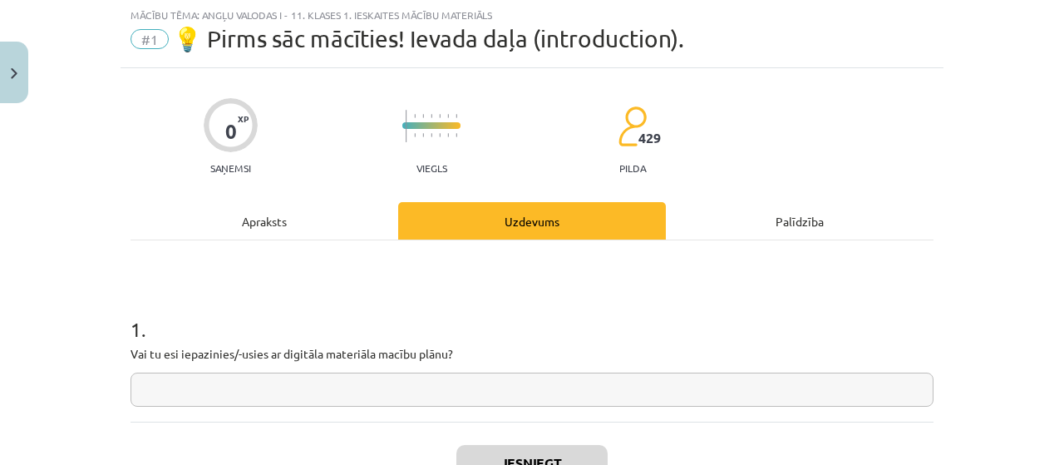
scroll to position [42, 0]
click at [338, 403] on input "text" at bounding box center [532, 390] width 803 height 34
type input "*"
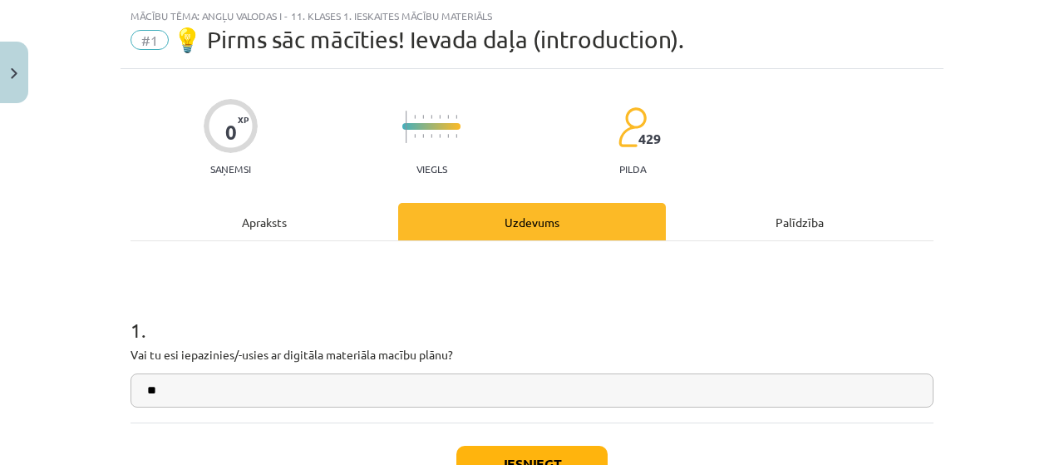
type input "*"
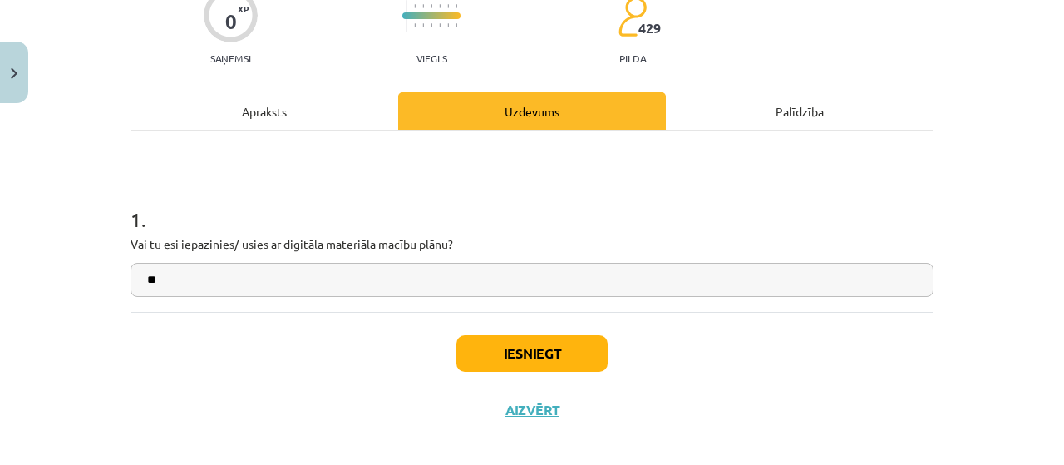
type input "**"
click at [567, 363] on button "Iesniegt" at bounding box center [532, 353] width 151 height 37
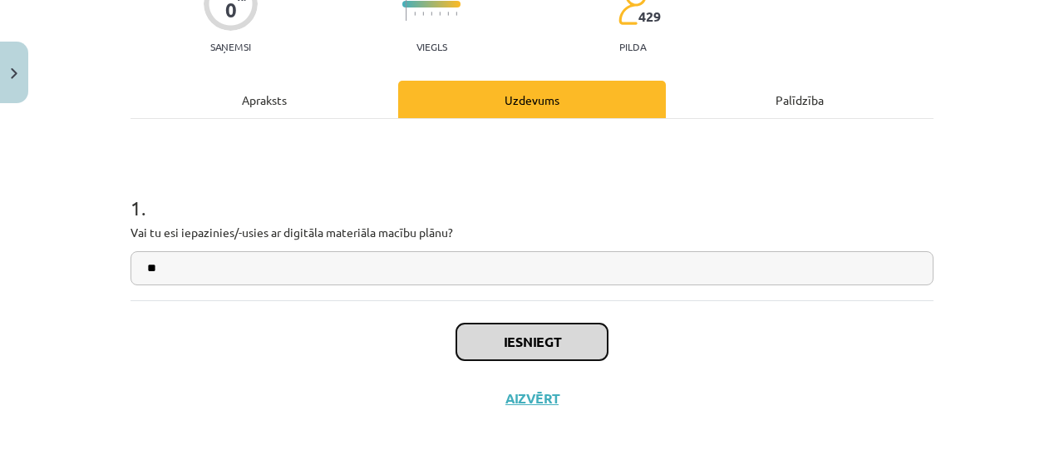
scroll to position [166, 0]
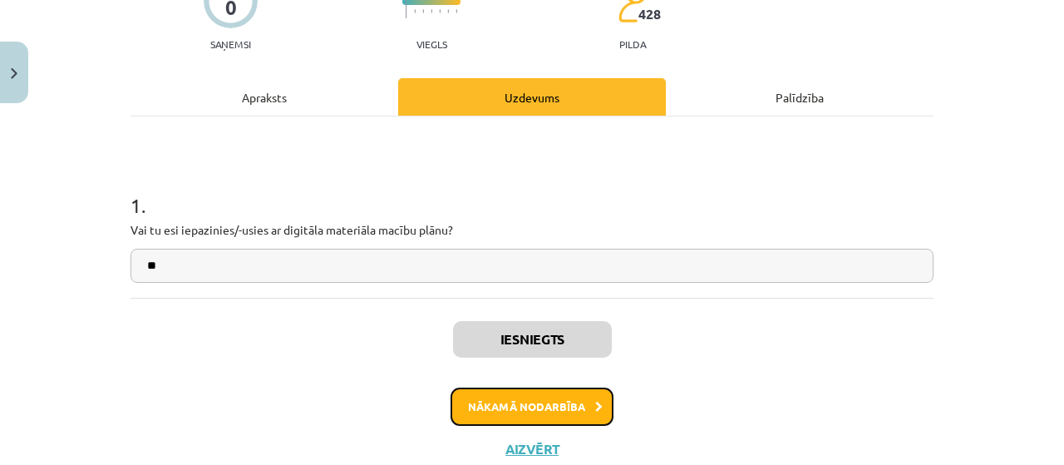
click at [492, 388] on button "Nākamā nodarbība" at bounding box center [532, 407] width 163 height 38
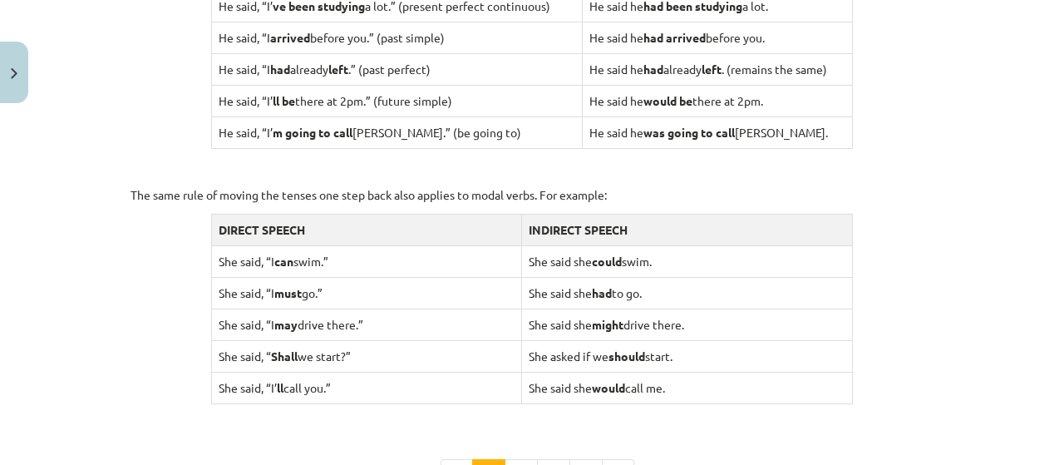
scroll to position [1651, 0]
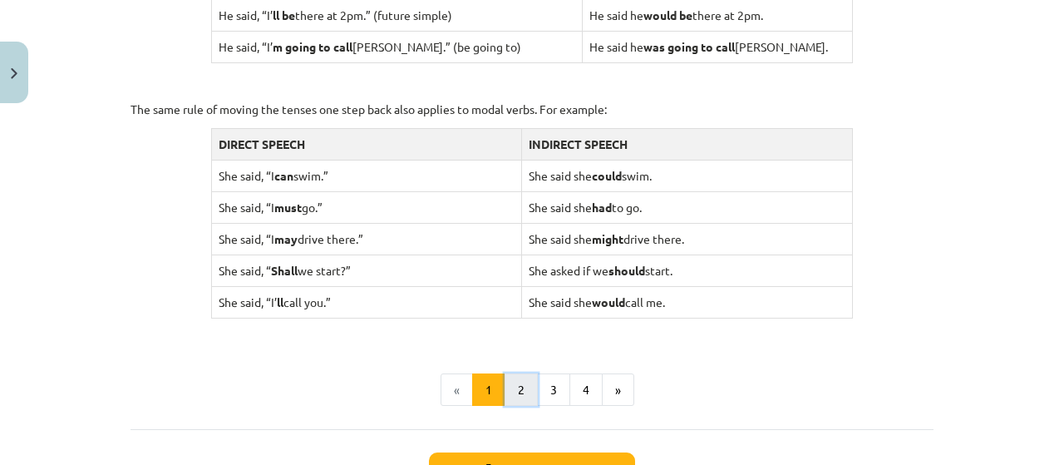
click at [505, 385] on button "2" at bounding box center [521, 389] width 33 height 33
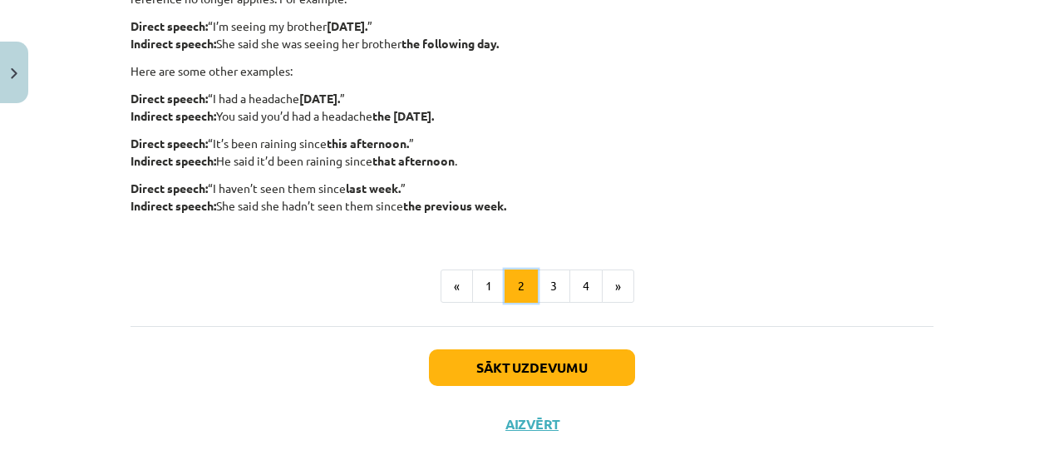
scroll to position [565, 0]
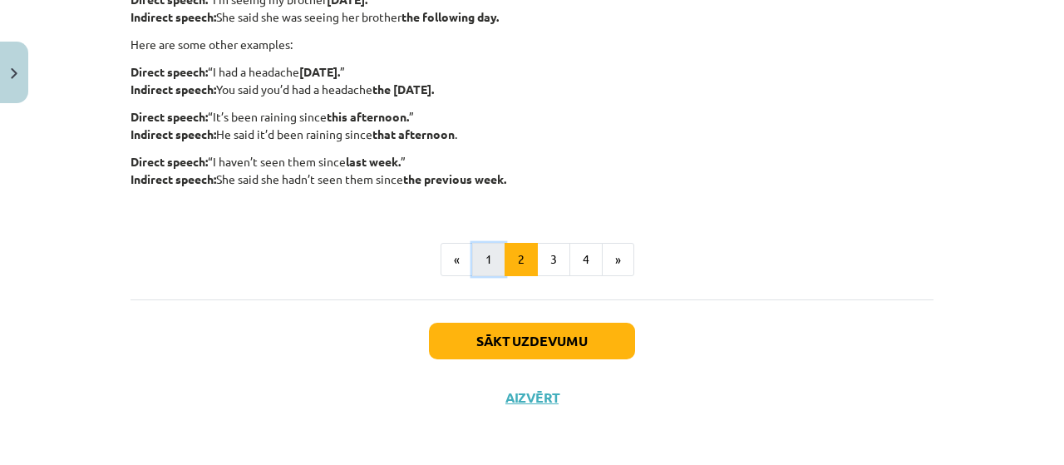
click at [487, 264] on button "1" at bounding box center [488, 259] width 33 height 33
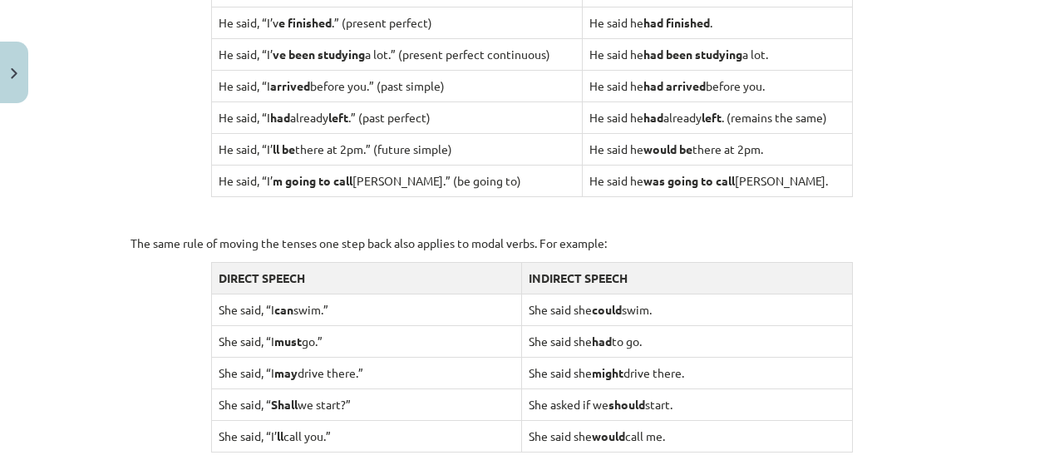
scroll to position [1627, 0]
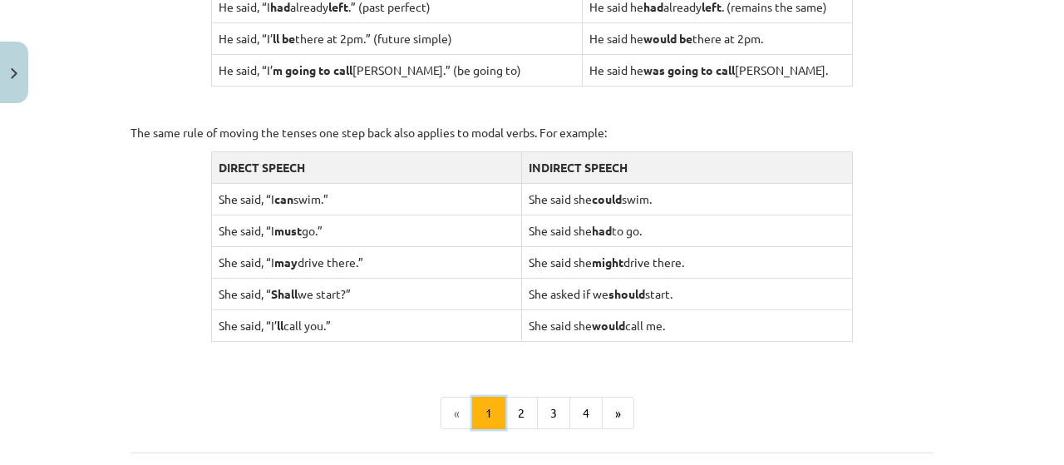
click at [497, 397] on button "1" at bounding box center [488, 413] width 33 height 33
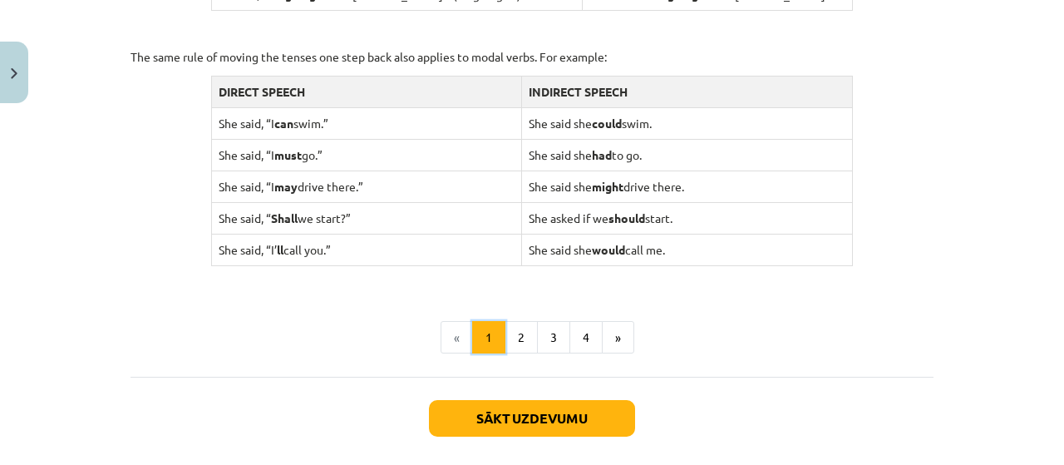
scroll to position [1776, 0]
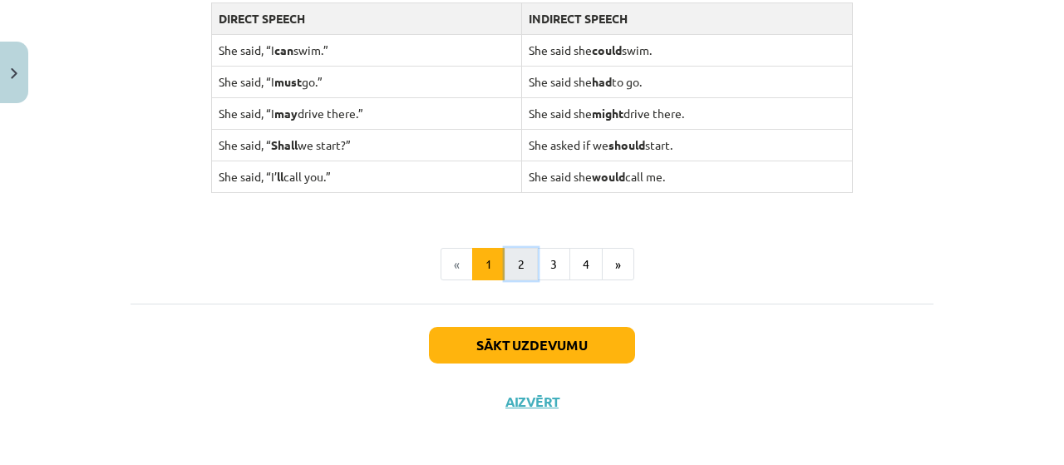
click at [519, 257] on button "2" at bounding box center [521, 264] width 33 height 33
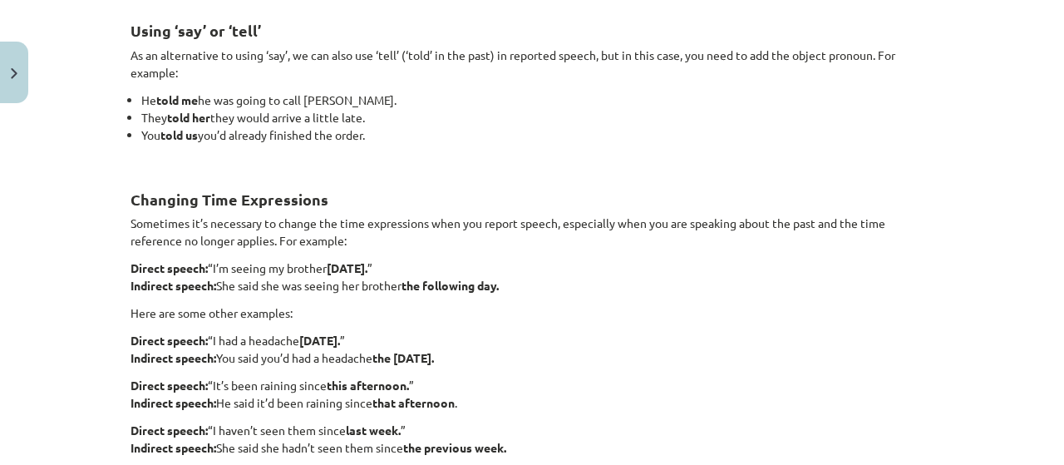
scroll to position [519, 0]
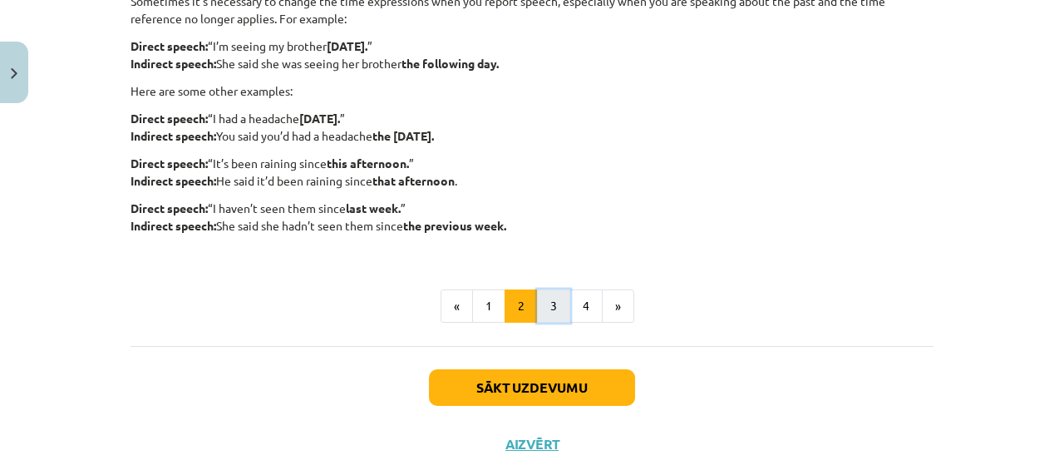
click at [551, 305] on button "3" at bounding box center [553, 305] width 33 height 33
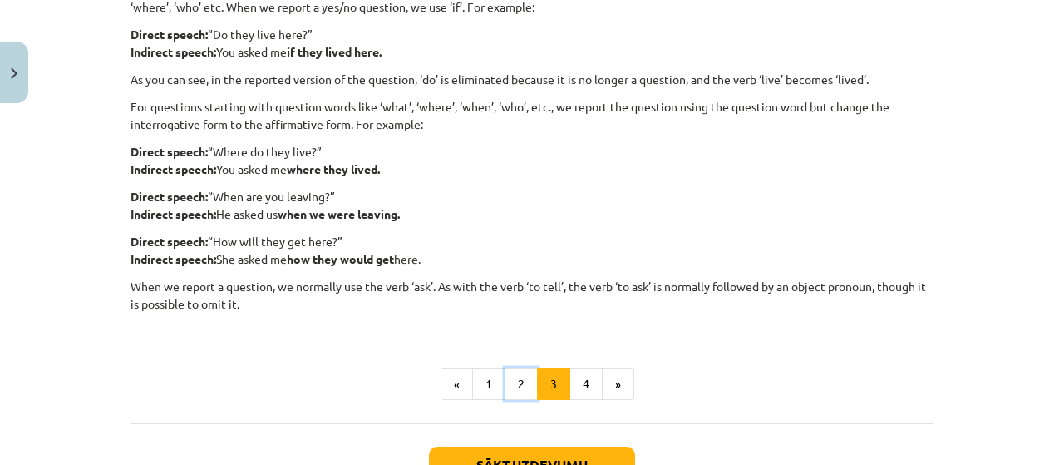
click at [519, 380] on button "2" at bounding box center [521, 384] width 33 height 33
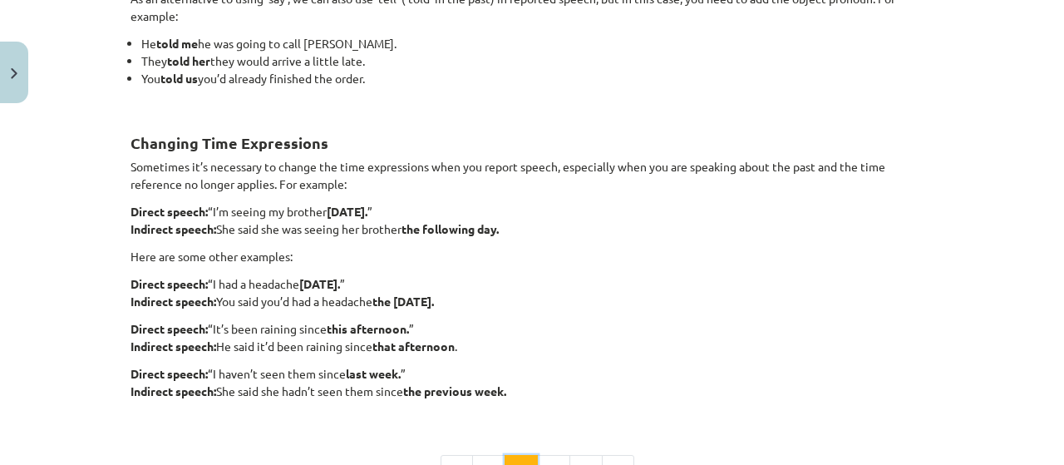
scroll to position [297, 0]
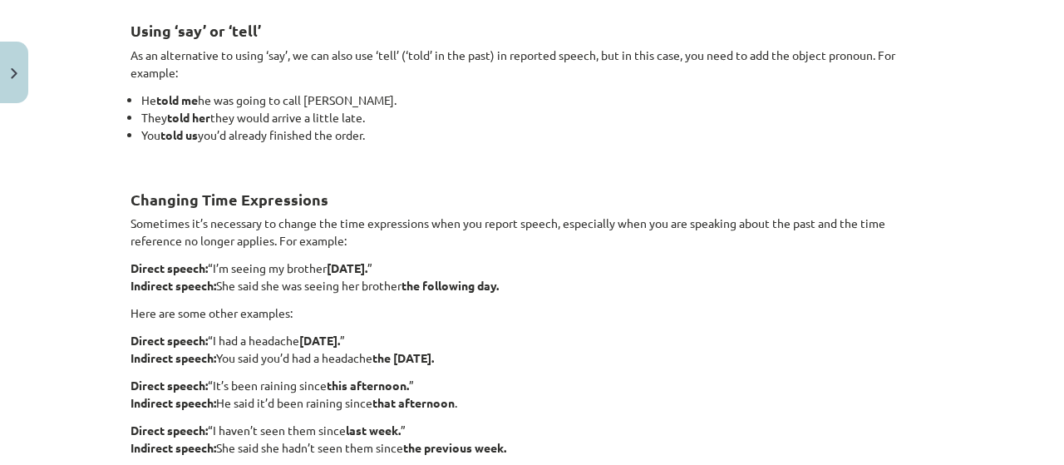
drag, startPoint x: 406, startPoint y: 324, endPoint x: 399, endPoint y: 330, distance: 8.8
drag, startPoint x: 399, startPoint y: 330, endPoint x: 286, endPoint y: 299, distance: 117.2
click at [286, 299] on div "Using ‘say’ or ‘tell’ As an alternative to using ‘say’, we can also use ‘tell’ …" at bounding box center [532, 237] width 803 height 473
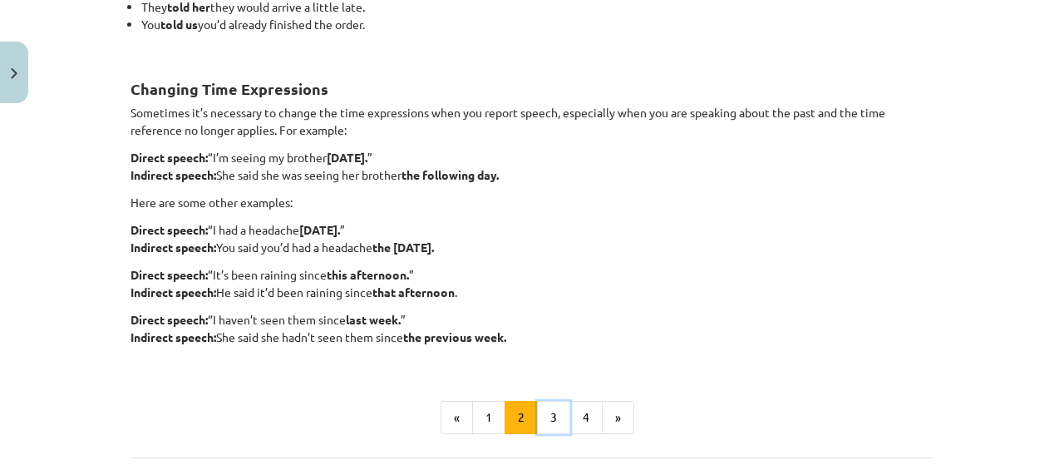
click at [542, 411] on button "3" at bounding box center [553, 417] width 33 height 33
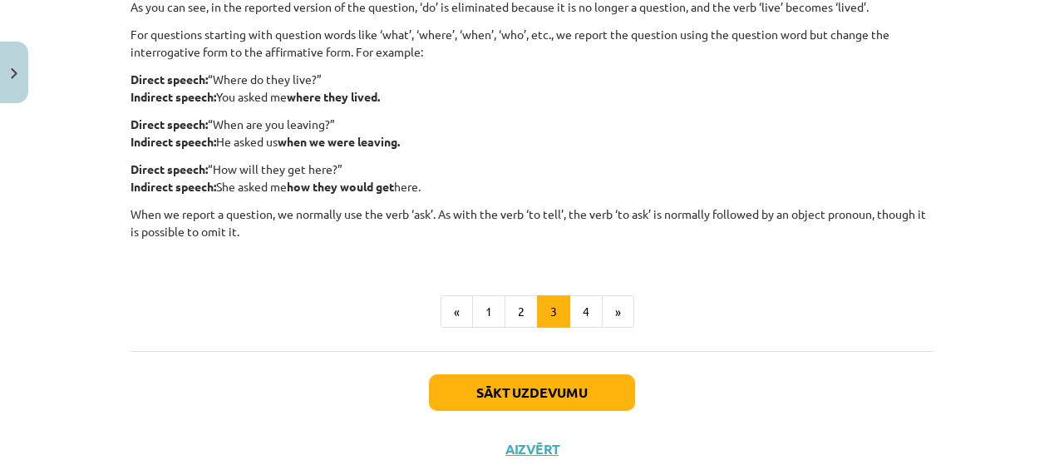
scroll to position [523, 0]
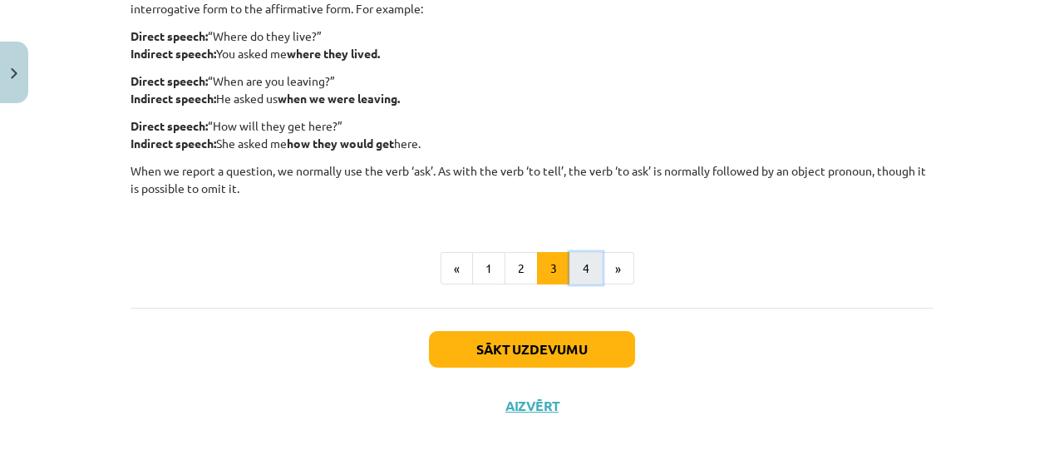
click at [570, 269] on button "4" at bounding box center [586, 268] width 33 height 33
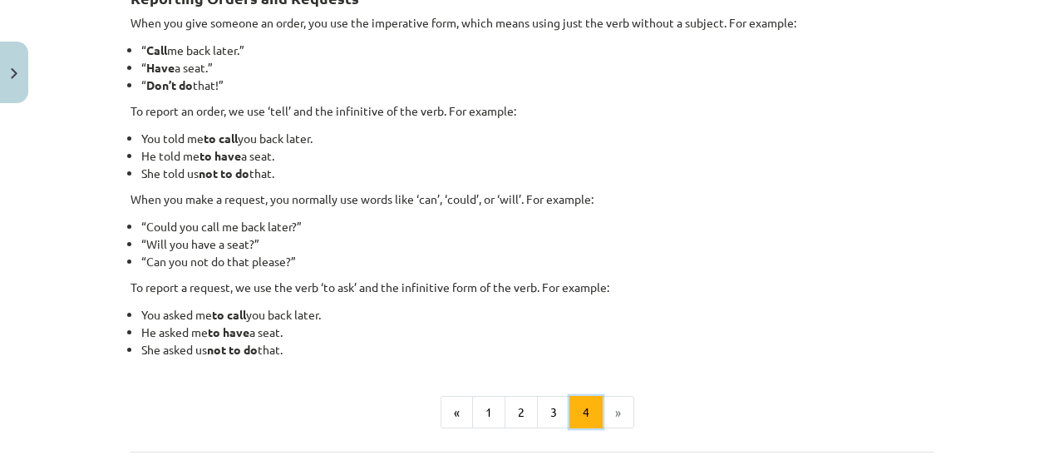
scroll to position [297, 0]
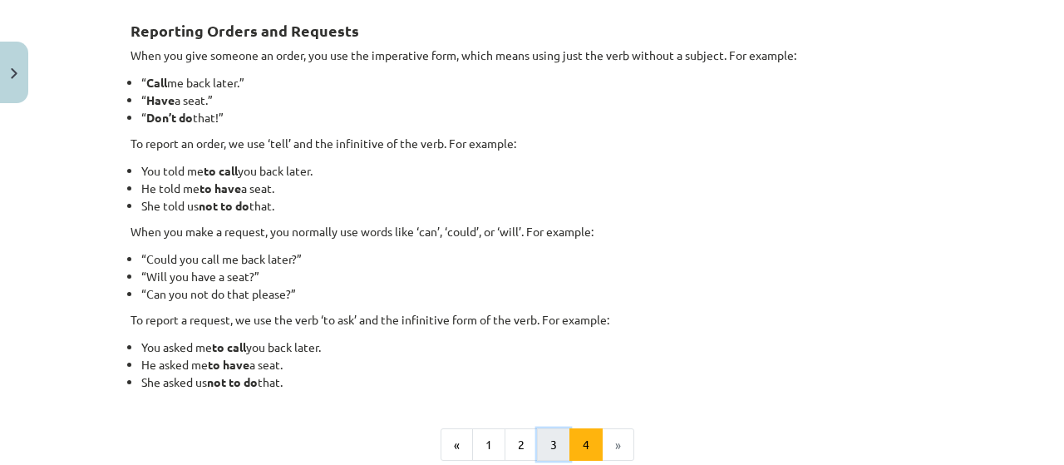
click at [543, 448] on button "3" at bounding box center [553, 444] width 33 height 33
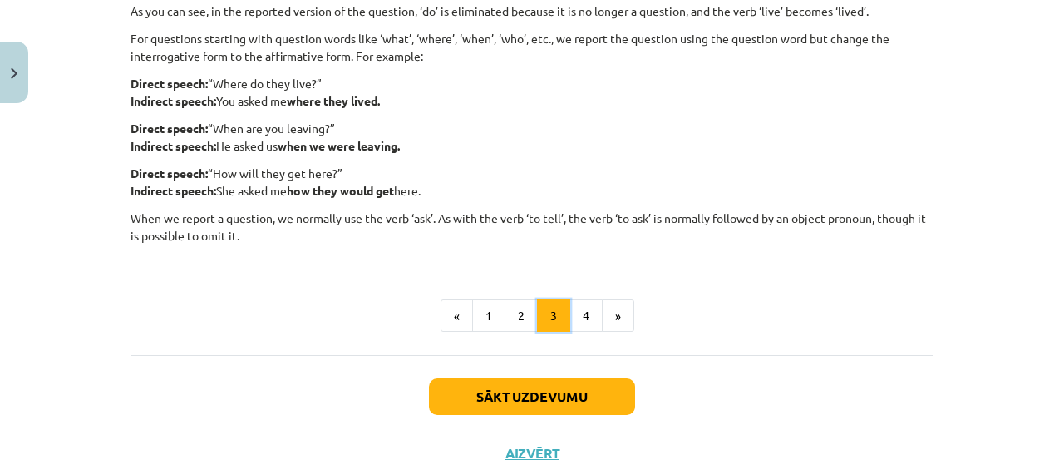
scroll to position [519, 0]
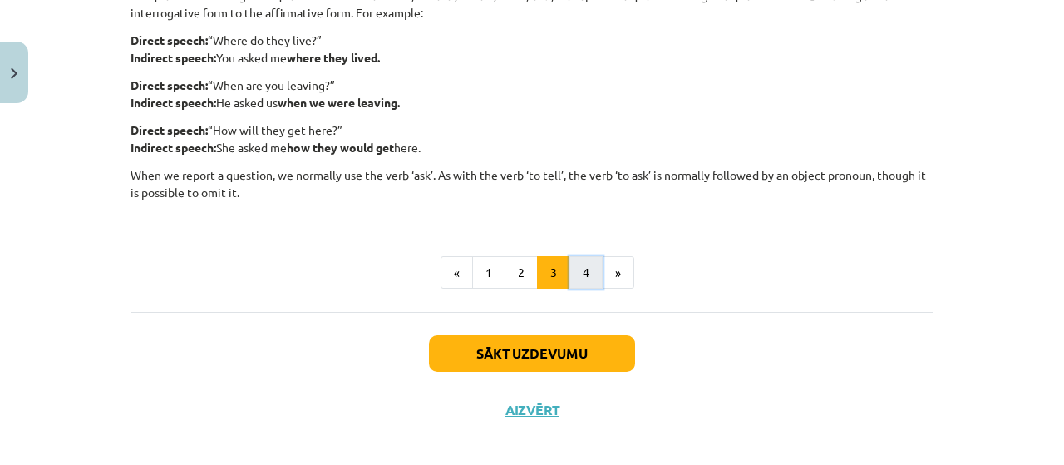
click at [579, 272] on button "4" at bounding box center [586, 272] width 33 height 33
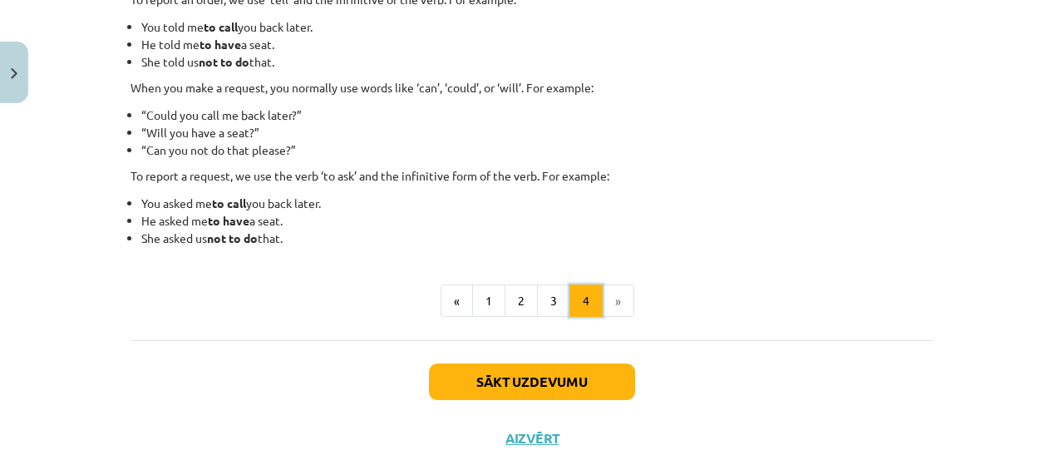
scroll to position [297, 0]
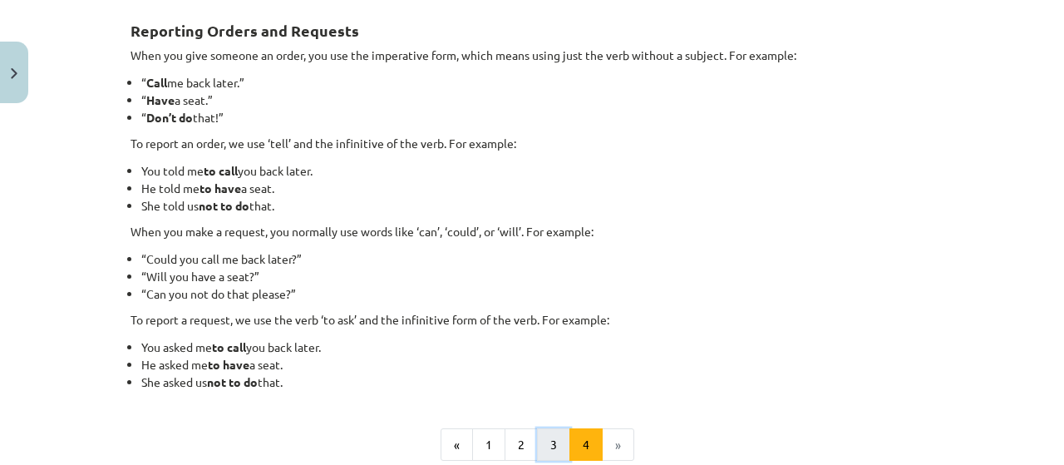
click at [547, 441] on button "3" at bounding box center [553, 444] width 33 height 33
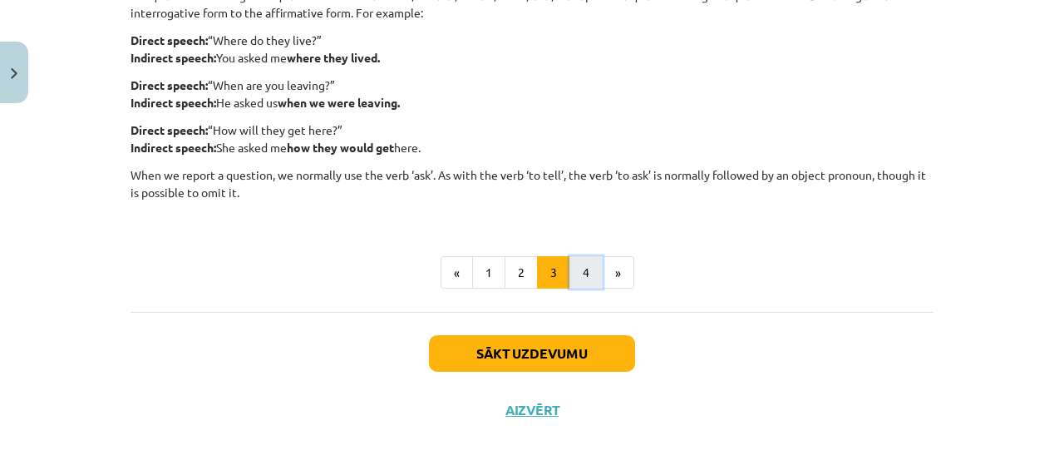
click at [570, 279] on button "4" at bounding box center [586, 272] width 33 height 33
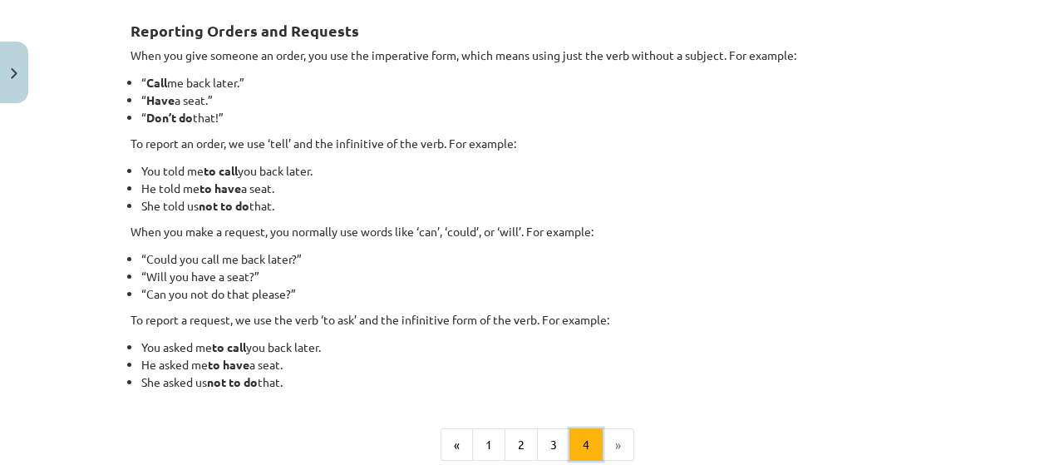
scroll to position [482, 0]
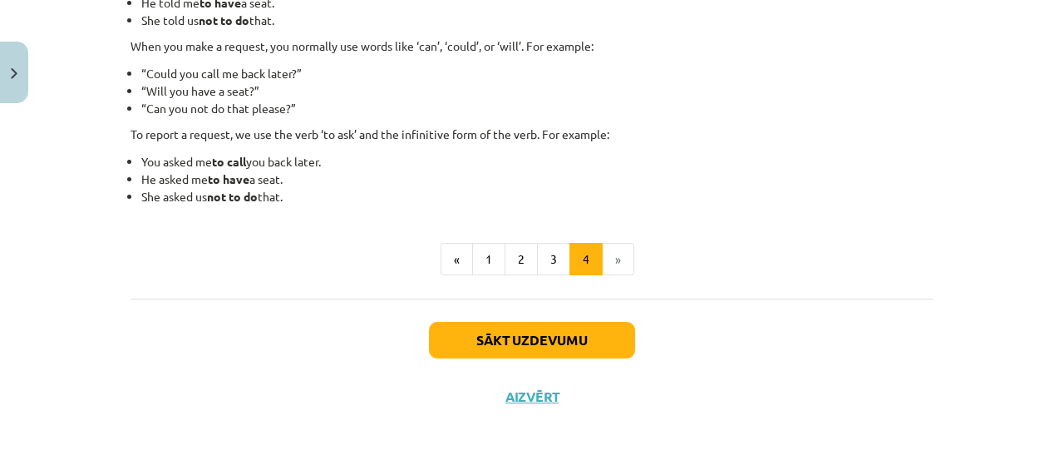
click at [609, 247] on li "»" at bounding box center [619, 259] width 32 height 33
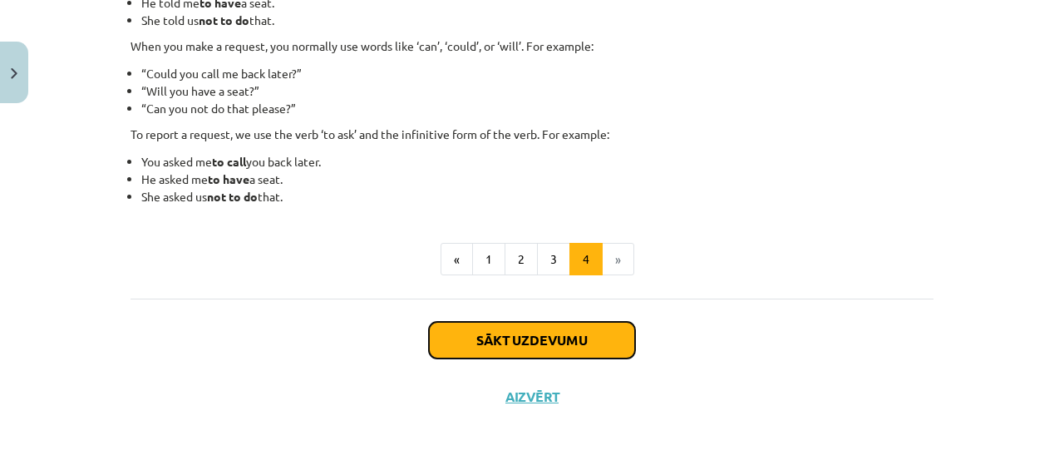
click at [602, 344] on button "Sākt uzdevumu" at bounding box center [532, 340] width 206 height 37
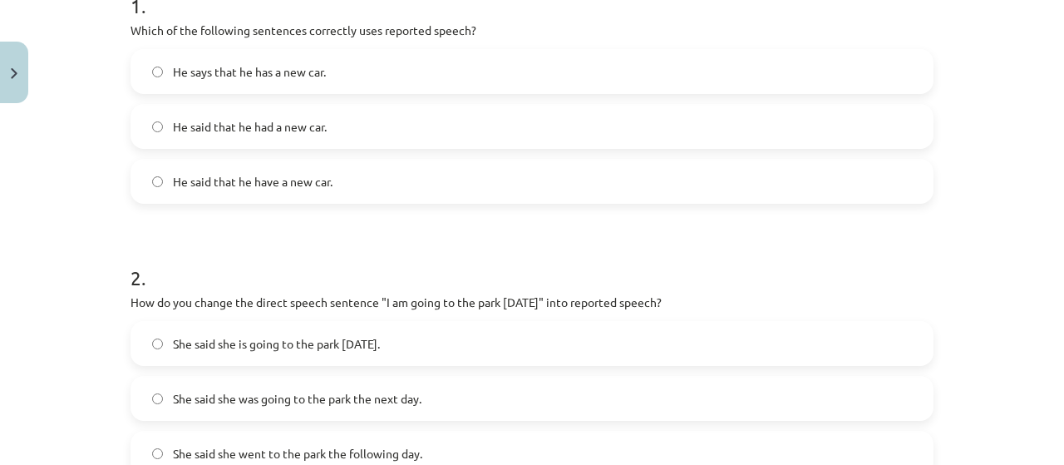
scroll to position [263, 0]
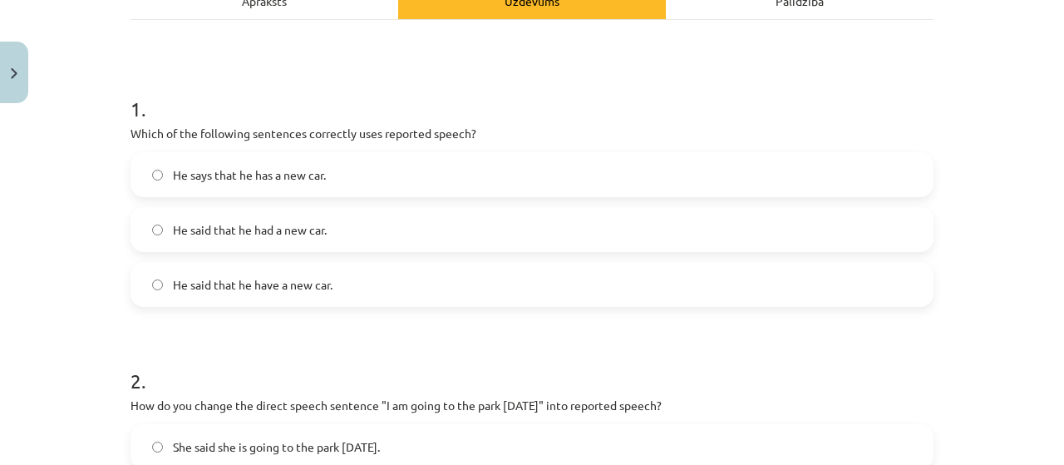
click at [341, 230] on label "He said that he had a new car." at bounding box center [532, 230] width 800 height 42
click at [256, 299] on label "He said that he have a new car." at bounding box center [532, 285] width 800 height 42
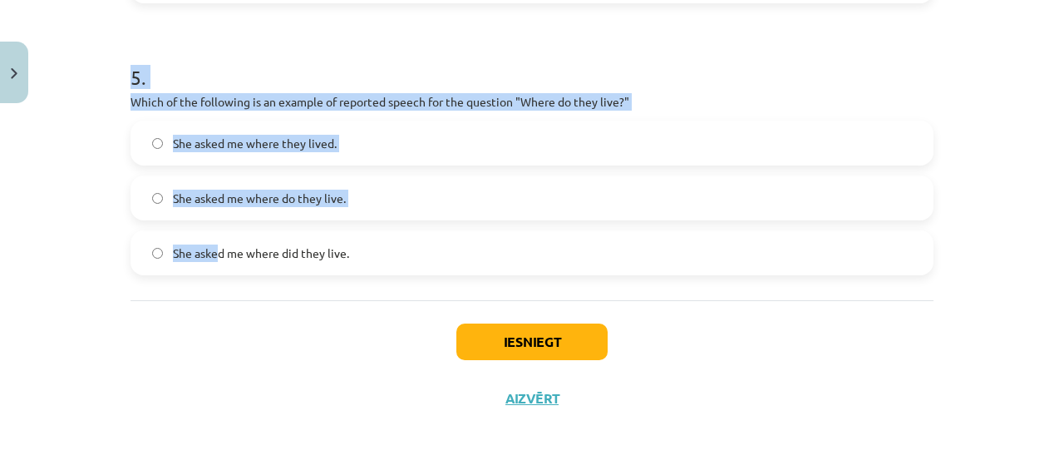
scroll to position [1384, 0]
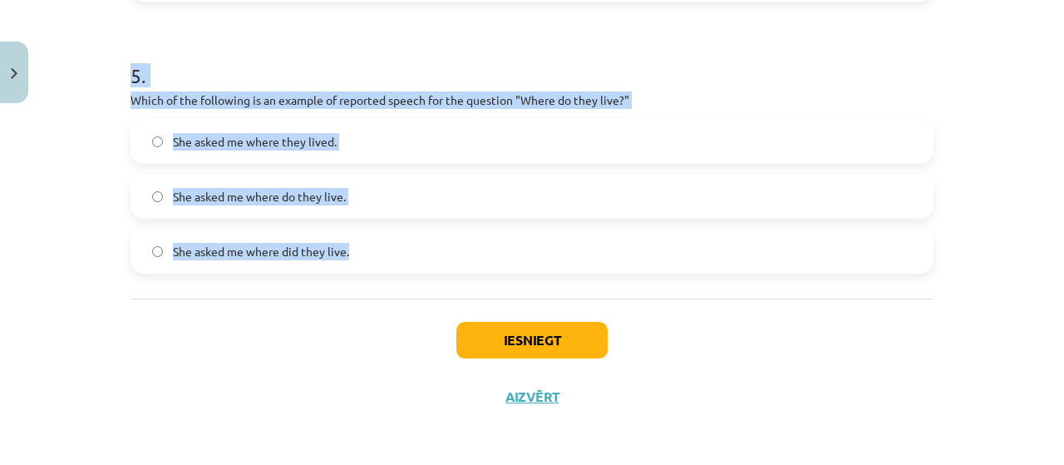
drag, startPoint x: 121, startPoint y: 144, endPoint x: 347, endPoint y: 264, distance: 255.6
copy form "Which of the following sentences correctly uses reported speech? He says that h…"
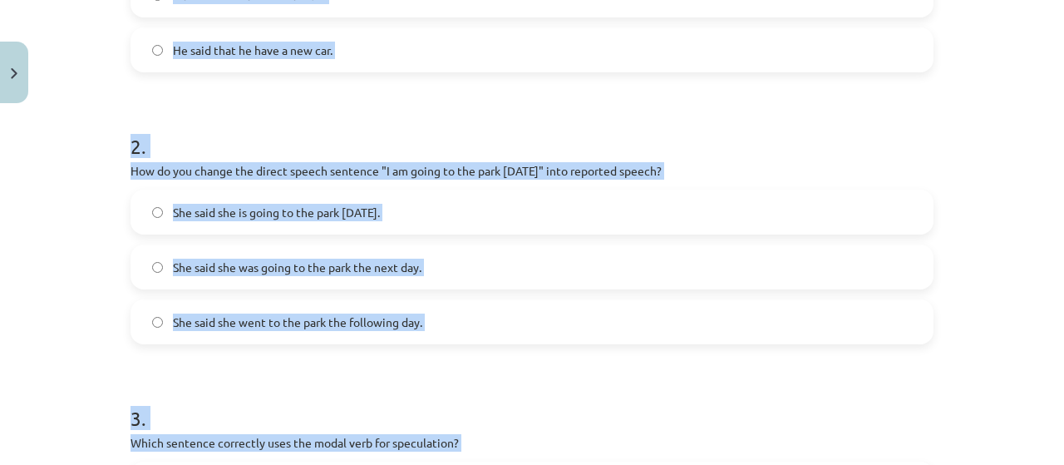
scroll to position [165, 0]
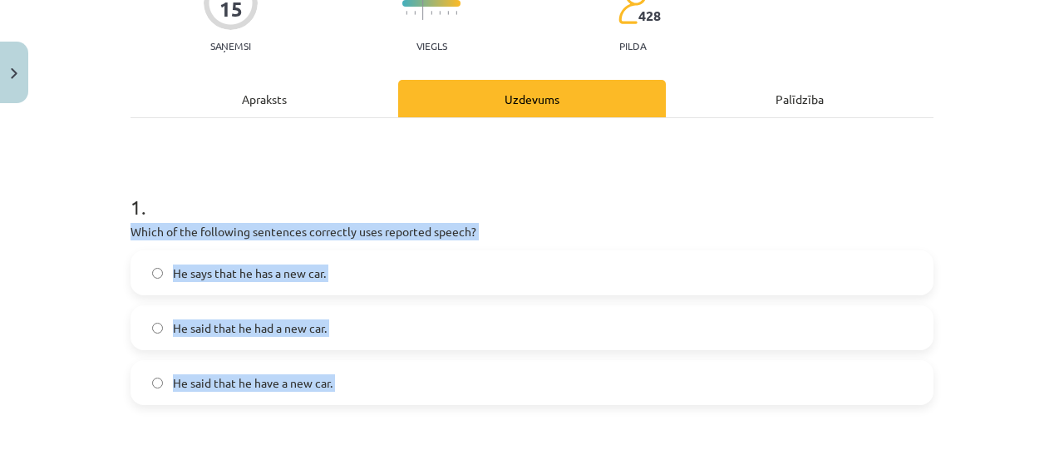
click at [359, 234] on p "Which of the following sentences correctly uses reported speech?" at bounding box center [532, 231] width 803 height 17
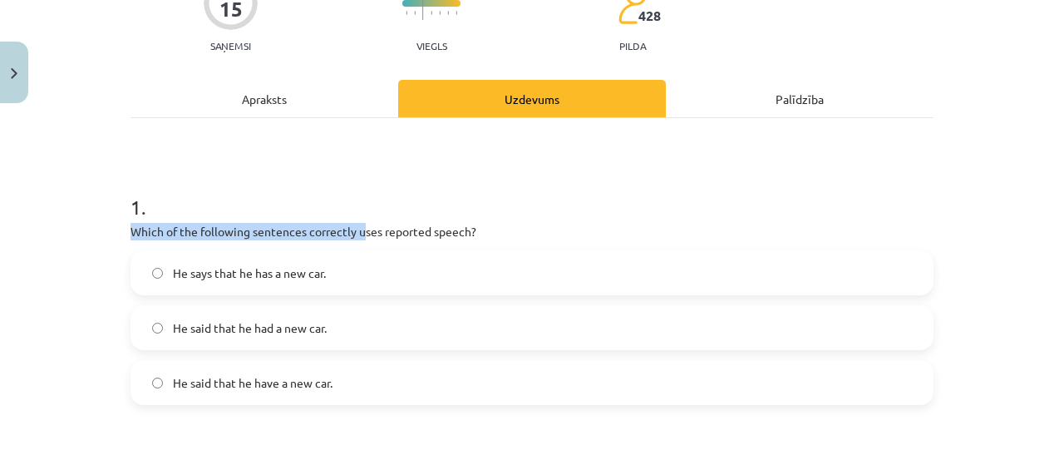
click at [359, 234] on p "Which of the following sentences correctly uses reported speech?" at bounding box center [532, 231] width 803 height 17
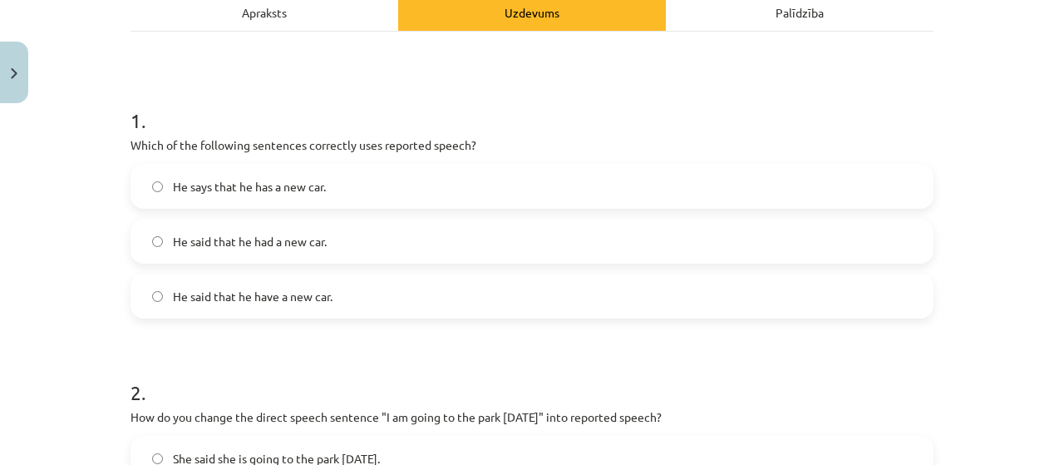
scroll to position [275, 0]
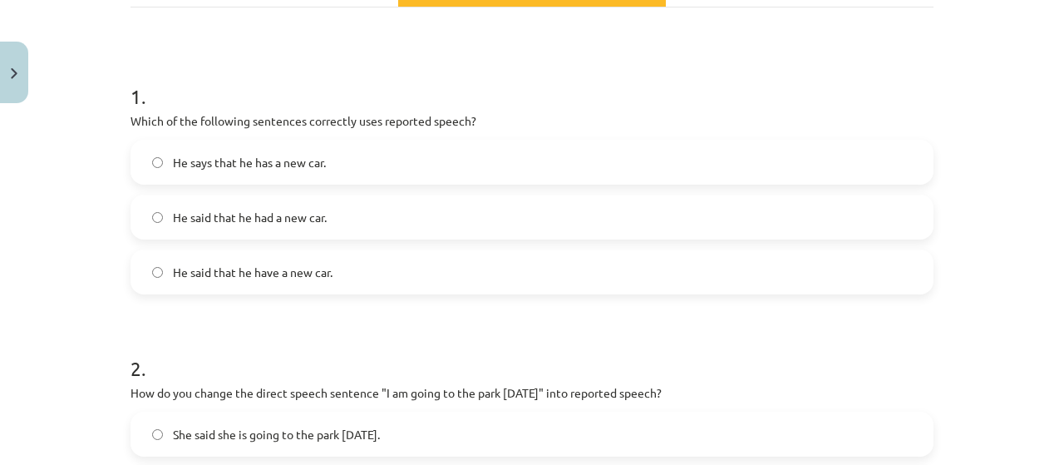
click at [265, 225] on label "He said that he had a new car." at bounding box center [532, 217] width 800 height 42
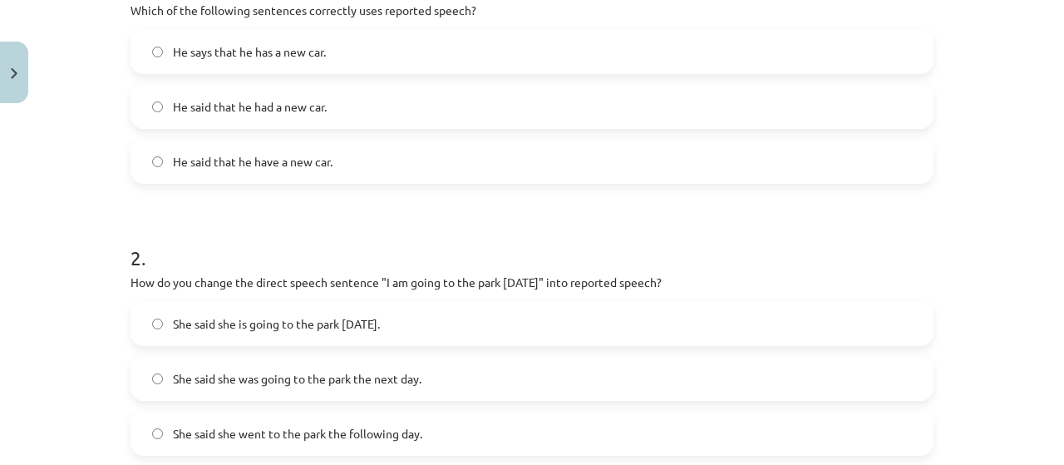
scroll to position [497, 0]
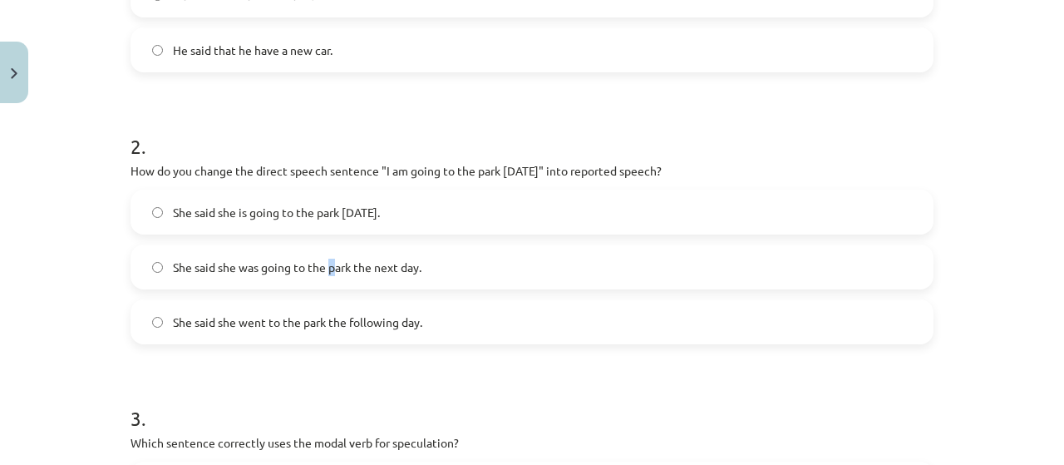
click at [328, 270] on span "She said she was going to the park the next day." at bounding box center [297, 267] width 249 height 17
click at [421, 292] on div "She said she is going to the park tomorrow. She said she was going to the park …" at bounding box center [532, 267] width 803 height 155
click at [426, 280] on label "She said she was going to the park the next day." at bounding box center [532, 267] width 800 height 42
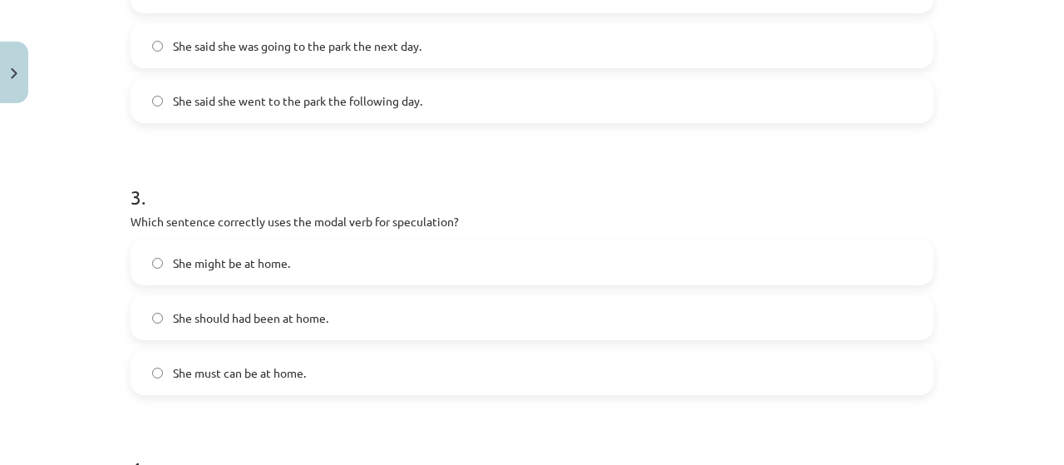
scroll to position [830, 0]
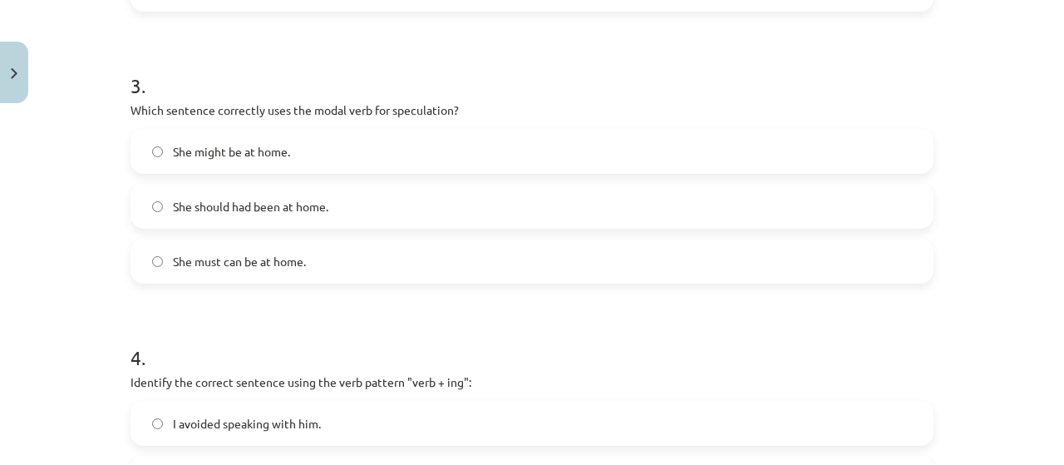
click at [271, 131] on label "She might be at home." at bounding box center [532, 152] width 800 height 42
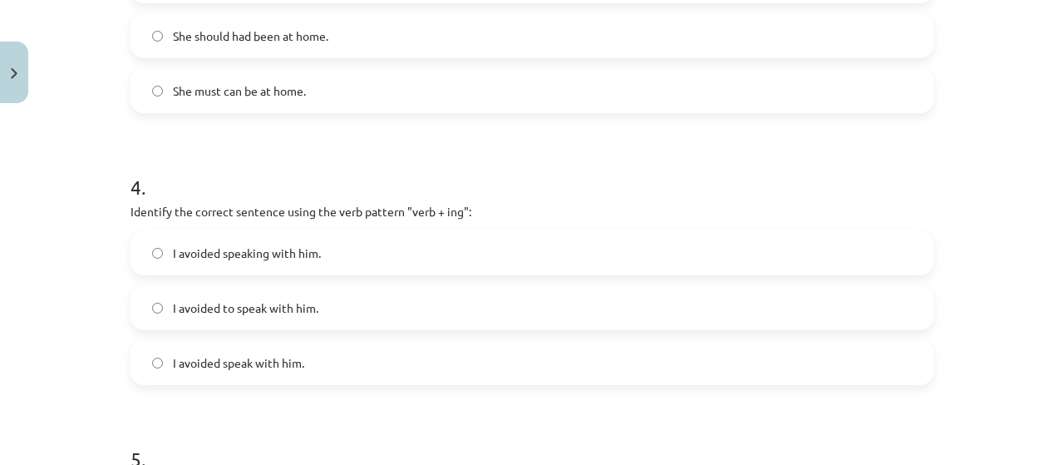
scroll to position [1051, 0]
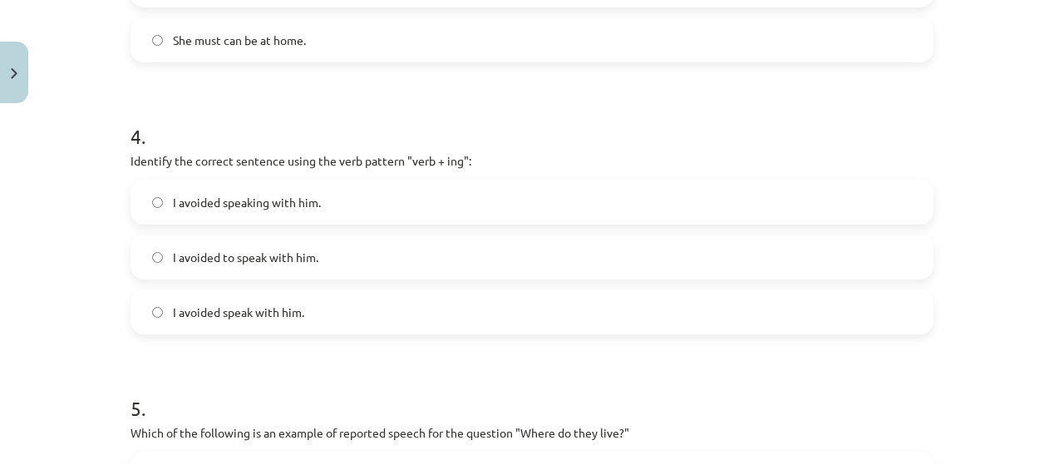
click at [361, 210] on label "I avoided speaking with him." at bounding box center [532, 202] width 800 height 42
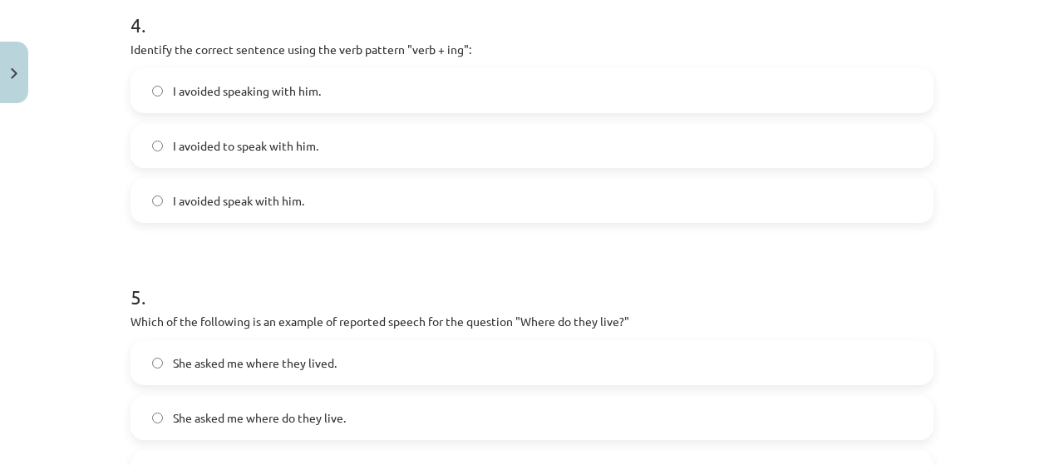
scroll to position [1273, 0]
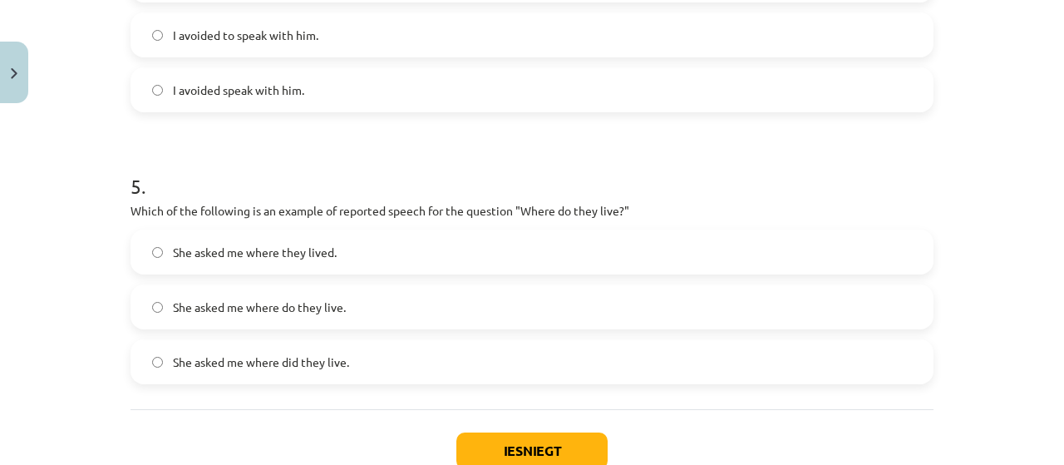
click at [290, 257] on span "She asked me where they lived." at bounding box center [255, 252] width 164 height 17
click at [294, 241] on label "She asked me where they lived." at bounding box center [532, 252] width 800 height 42
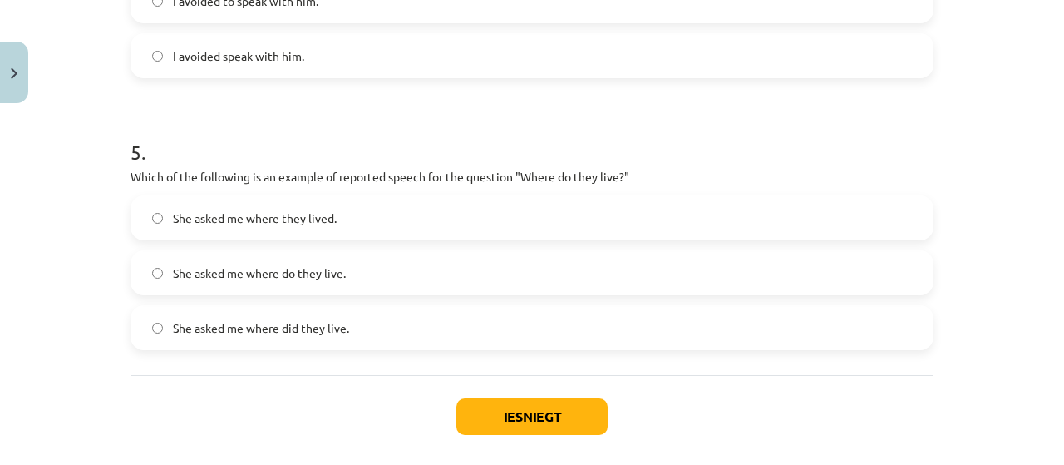
scroll to position [1384, 0]
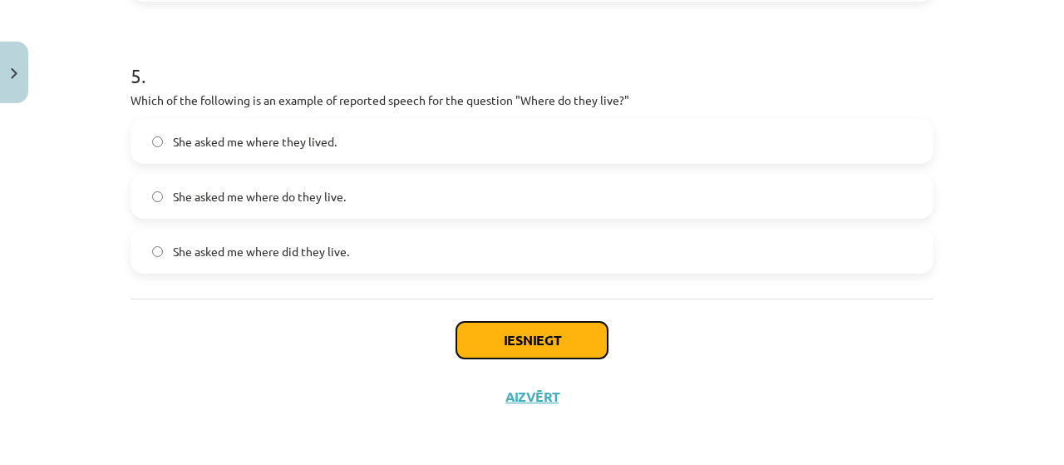
click at [489, 323] on button "Iesniegt" at bounding box center [532, 340] width 151 height 37
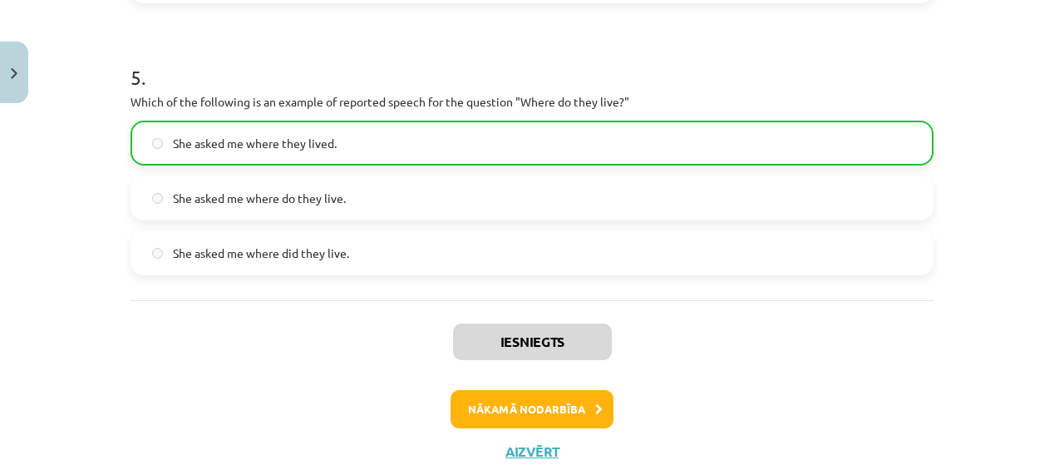
scroll to position [1436, 0]
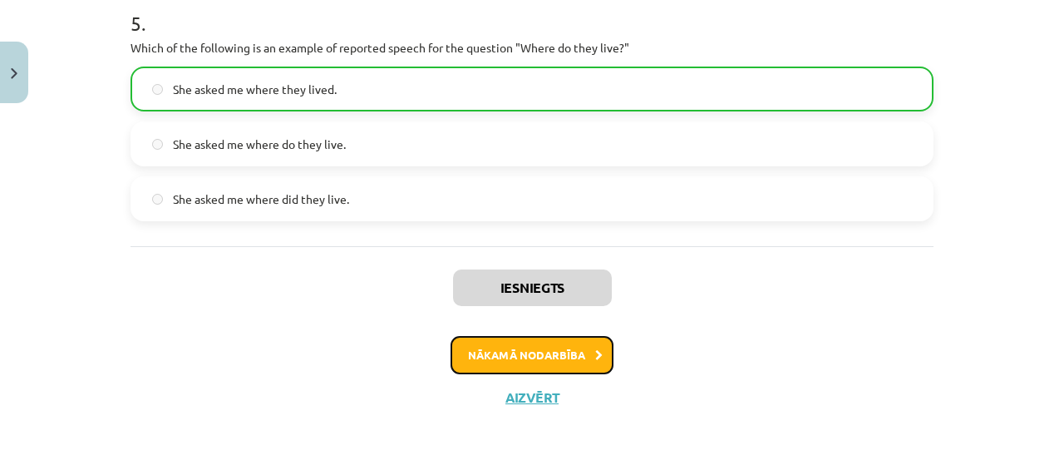
click at [580, 357] on button "Nākamā nodarbība" at bounding box center [532, 355] width 163 height 38
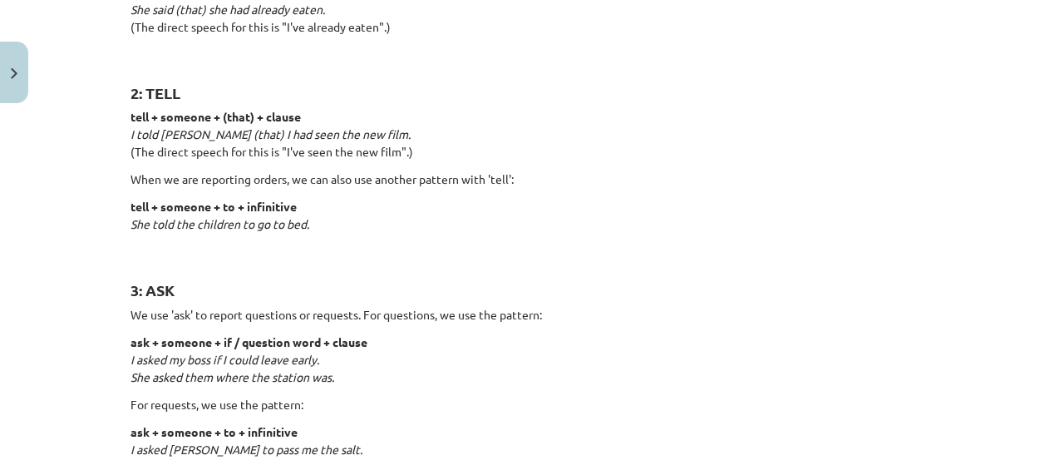
scroll to position [443, 0]
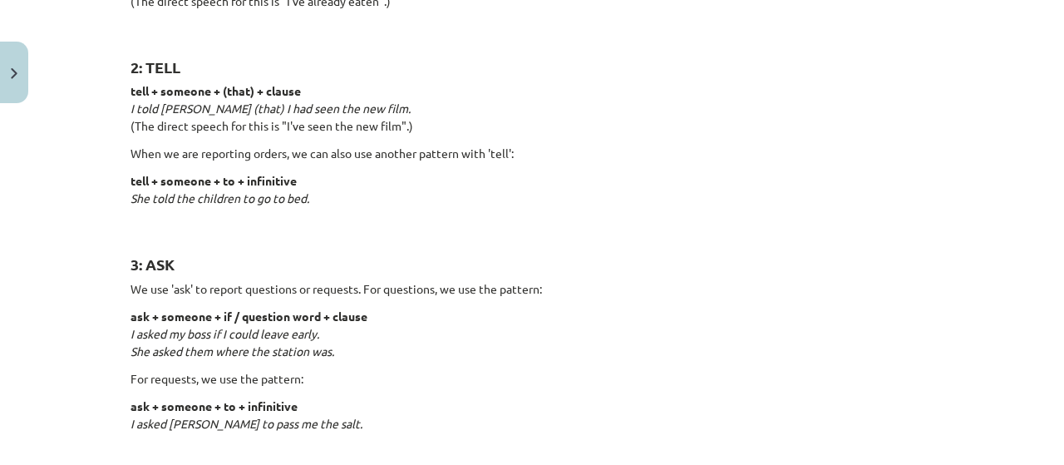
drag, startPoint x: 200, startPoint y: 414, endPoint x: 96, endPoint y: 422, distance: 104.3
click at [96, 422] on div "Mācību tēma: Angļu valodas i - 11. klases 1. ieskaites mācību materiāls #3 📝 To…" at bounding box center [532, 232] width 1064 height 465
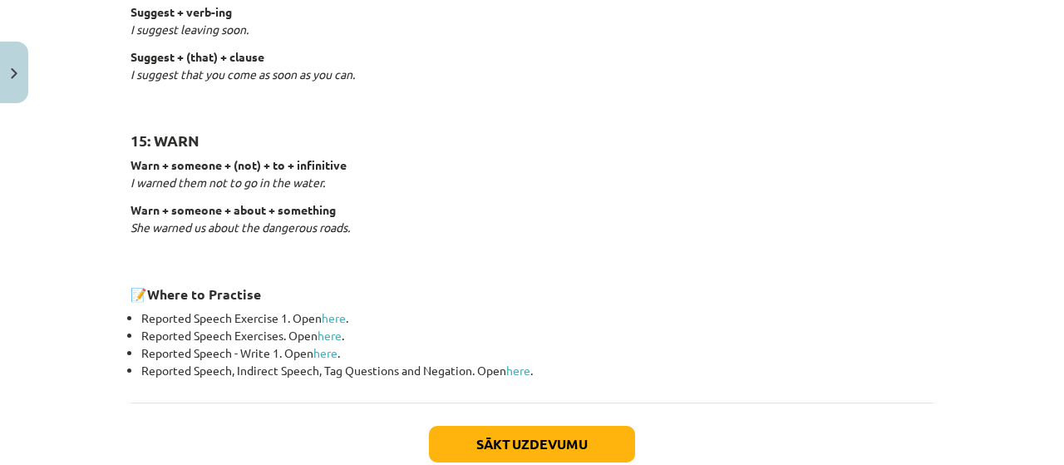
scroll to position [2661, 0]
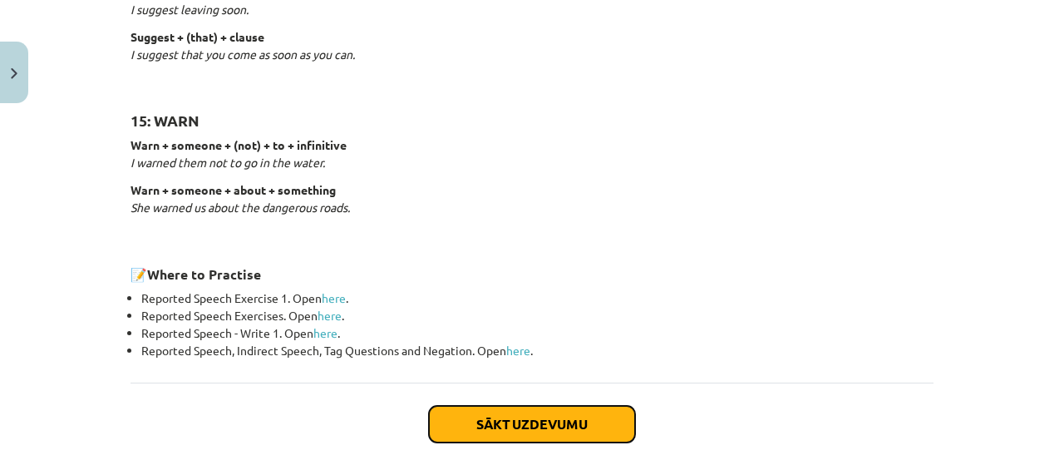
click at [497, 420] on button "Sākt uzdevumu" at bounding box center [532, 424] width 206 height 37
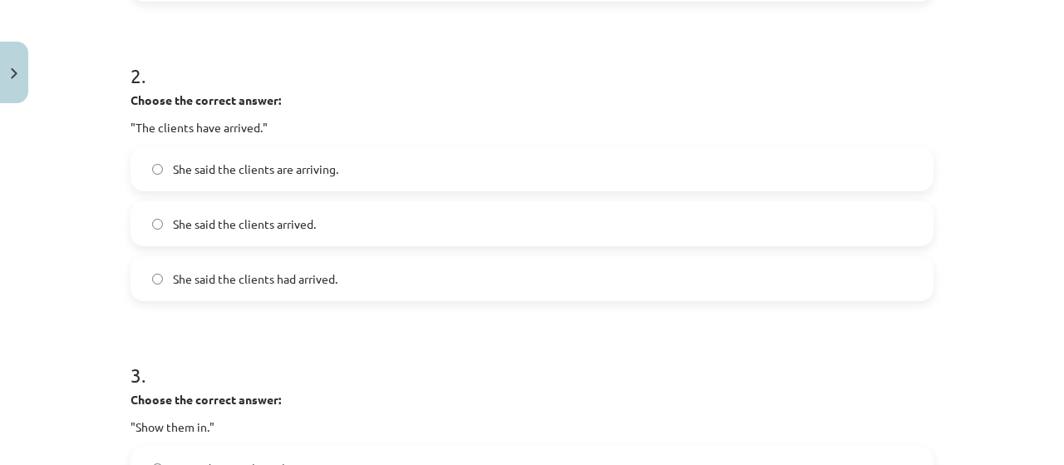
scroll to position [707, 0]
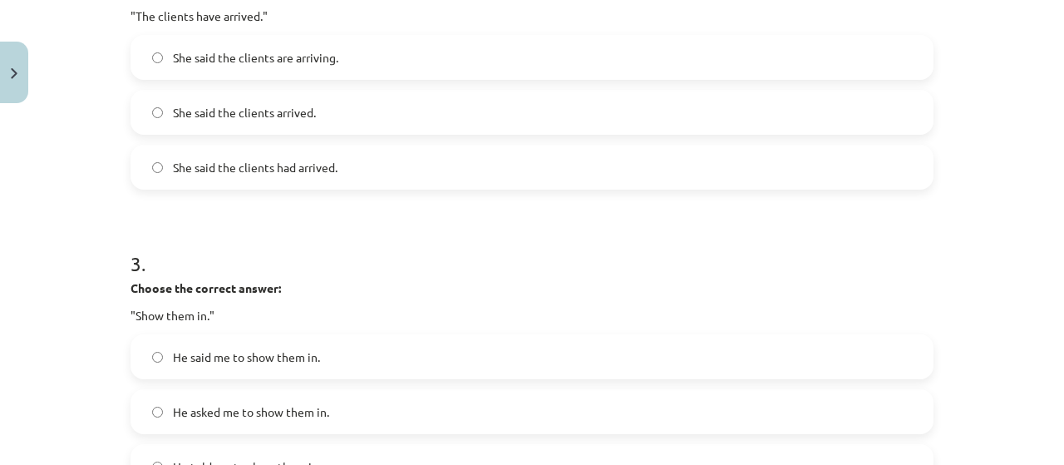
click at [374, 74] on label "She said the clients are arriving." at bounding box center [532, 58] width 800 height 42
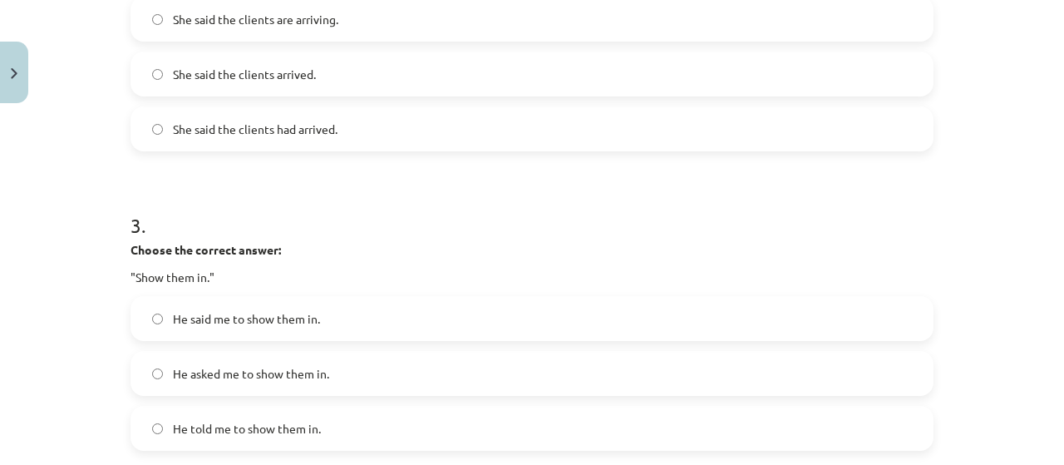
scroll to position [857, 0]
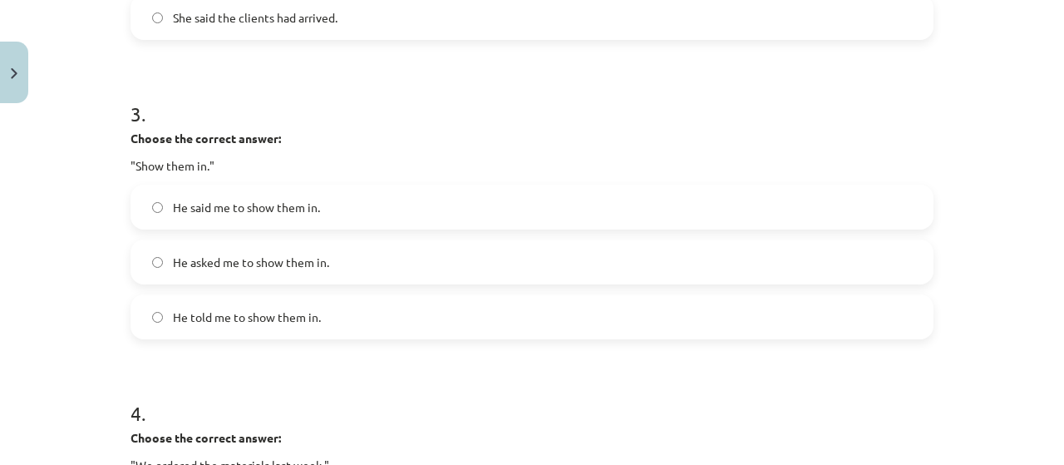
click at [209, 270] on label "He asked me to show them in." at bounding box center [532, 262] width 800 height 42
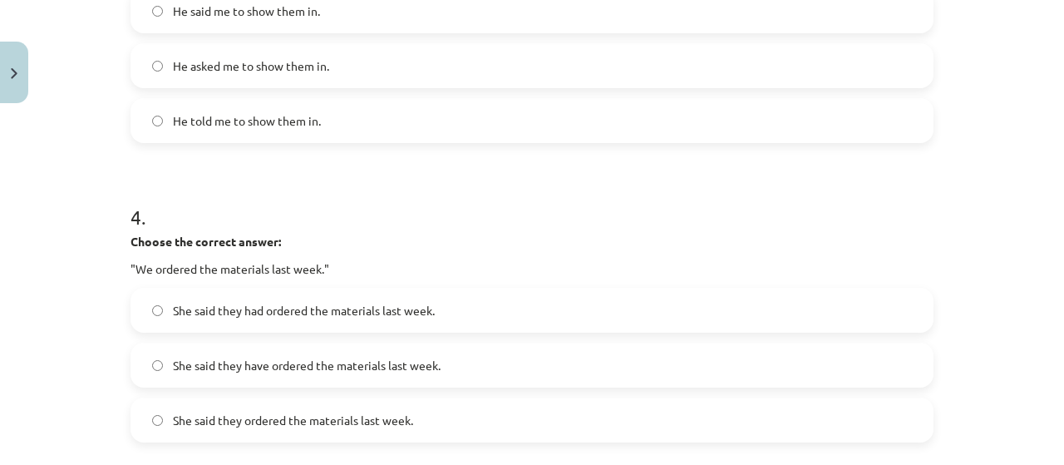
scroll to position [1078, 0]
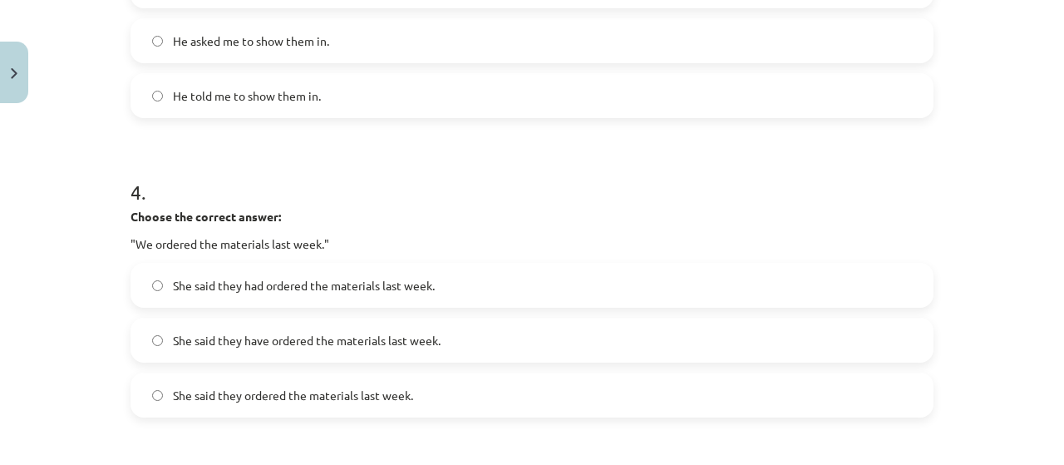
click at [208, 336] on span "She said they have ordered the materials last week." at bounding box center [307, 340] width 268 height 17
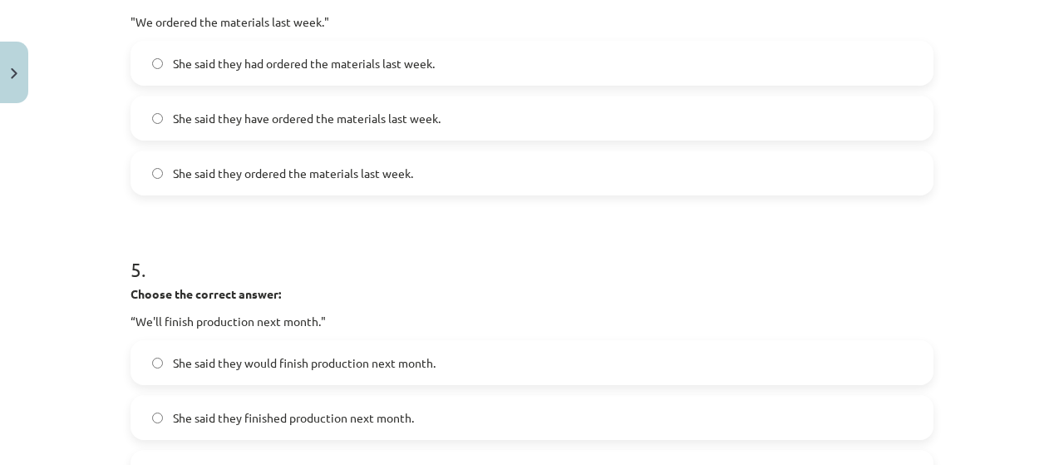
scroll to position [1410, 0]
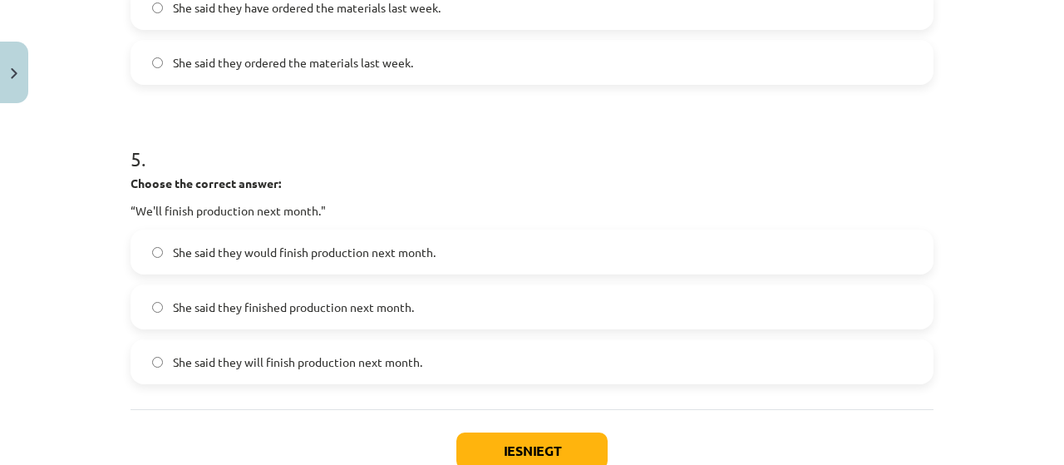
click at [282, 250] on span "She said they would finish production next month." at bounding box center [304, 252] width 263 height 17
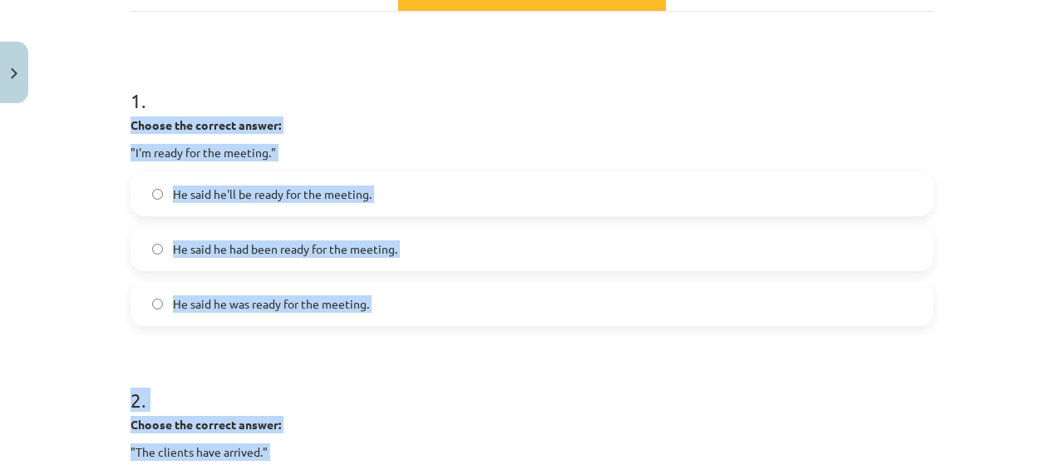
scroll to position [80, 0]
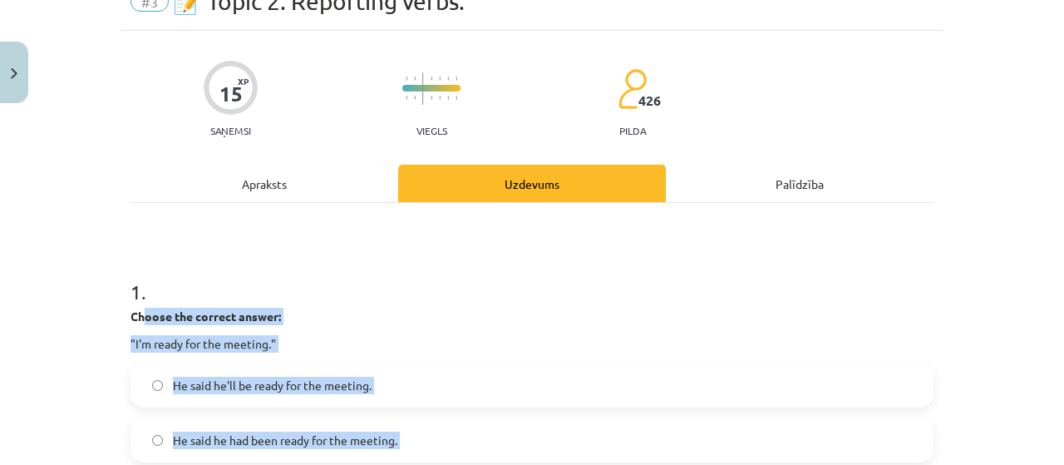
drag, startPoint x: 461, startPoint y: 358, endPoint x: 136, endPoint y: 314, distance: 328.2
copy form "oose the correct answer: "I'm ready for the meeting." He said he'll be ready fo…"
click at [370, 309] on p "Choose the correct answer:" at bounding box center [532, 316] width 803 height 17
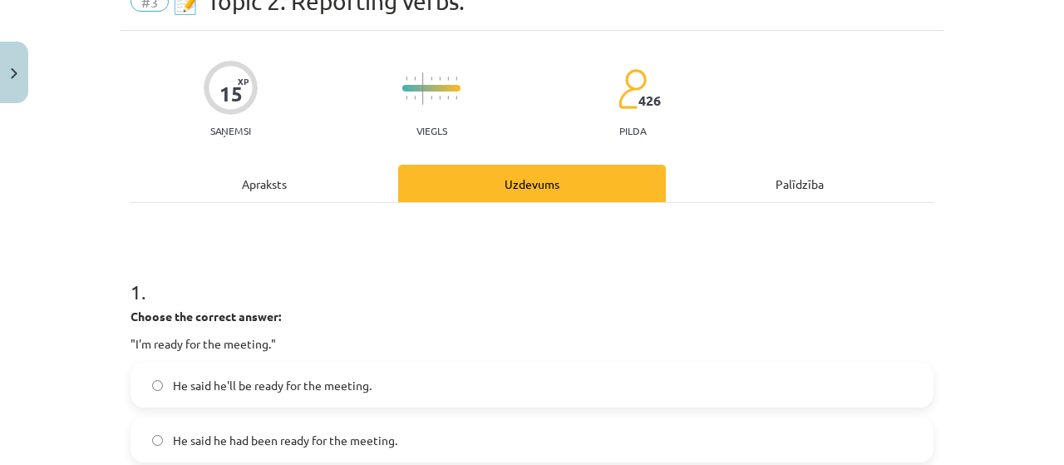
click at [88, 320] on div "Mācību tēma: Angļu valodas i - 11. klases 1. ieskaites mācību materiāls #3 📝 To…" at bounding box center [532, 232] width 1064 height 465
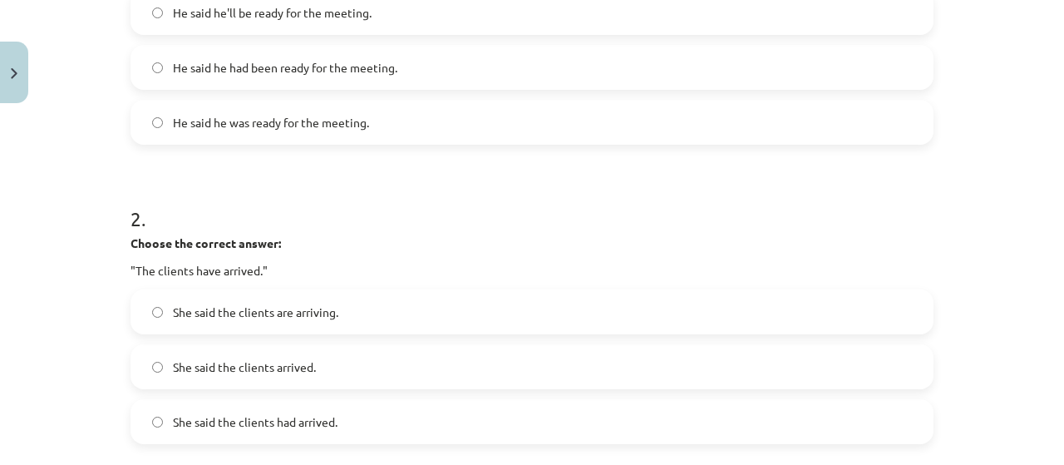
scroll to position [634, 0]
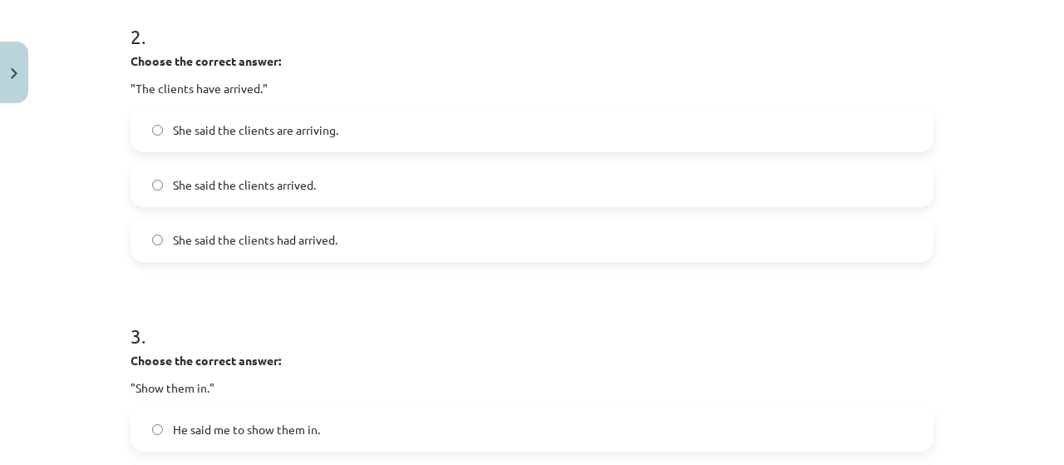
click at [310, 248] on label "She said the clients had arrived." at bounding box center [532, 240] width 800 height 42
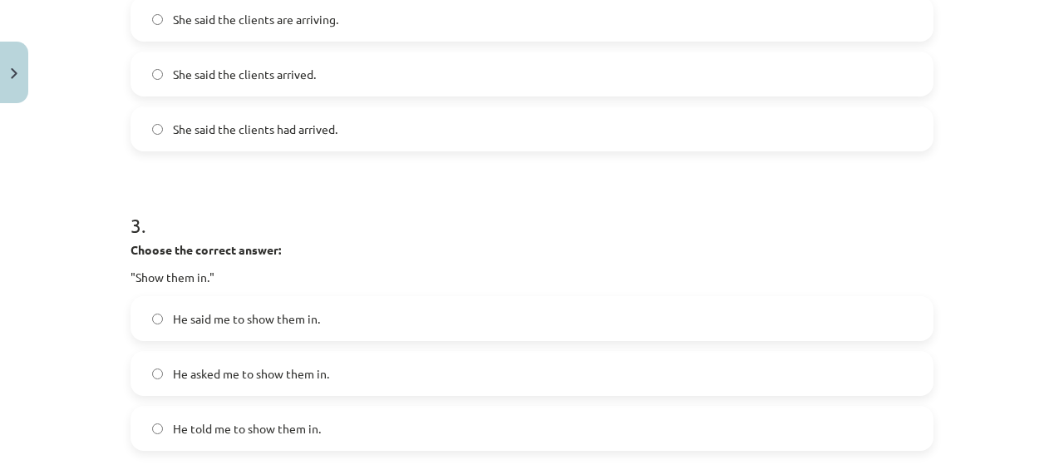
click at [230, 435] on span "He told me to show them in." at bounding box center [247, 428] width 148 height 17
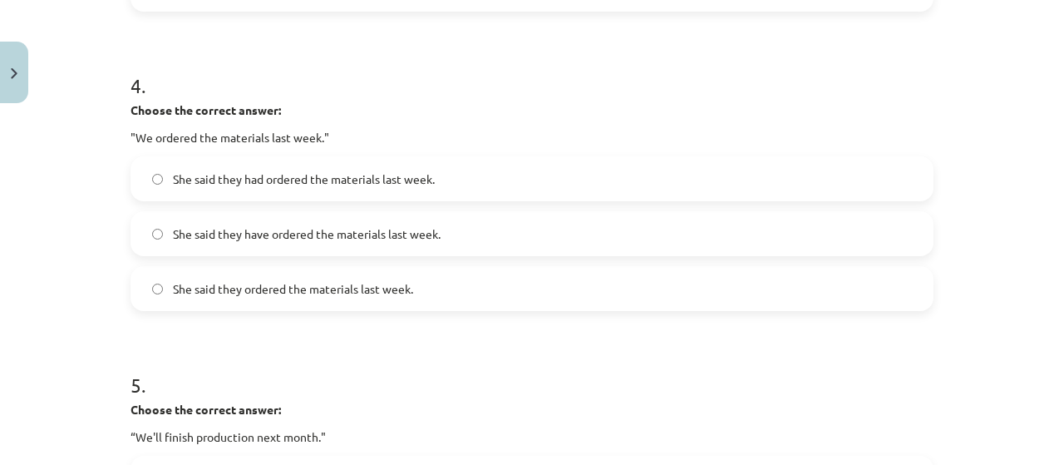
scroll to position [1189, 0]
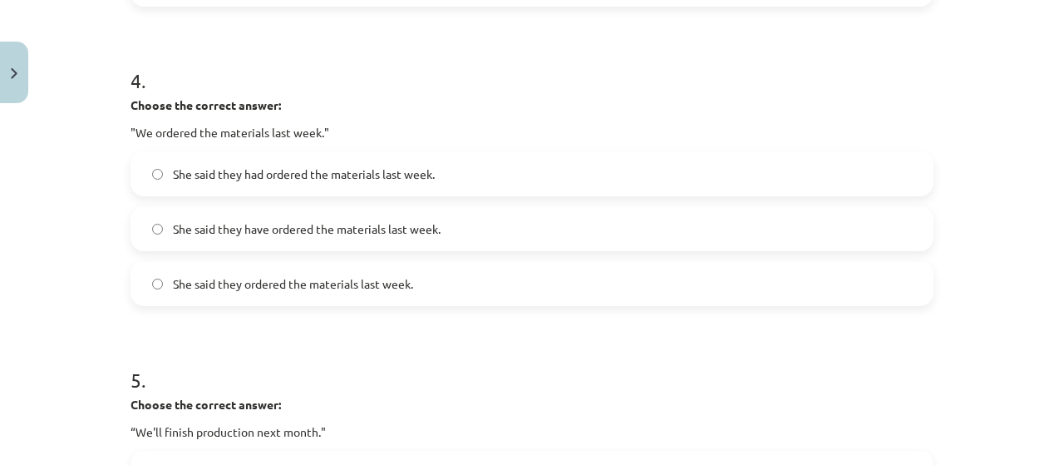
click at [333, 171] on span "She said they had ordered the materials last week." at bounding box center [304, 173] width 262 height 17
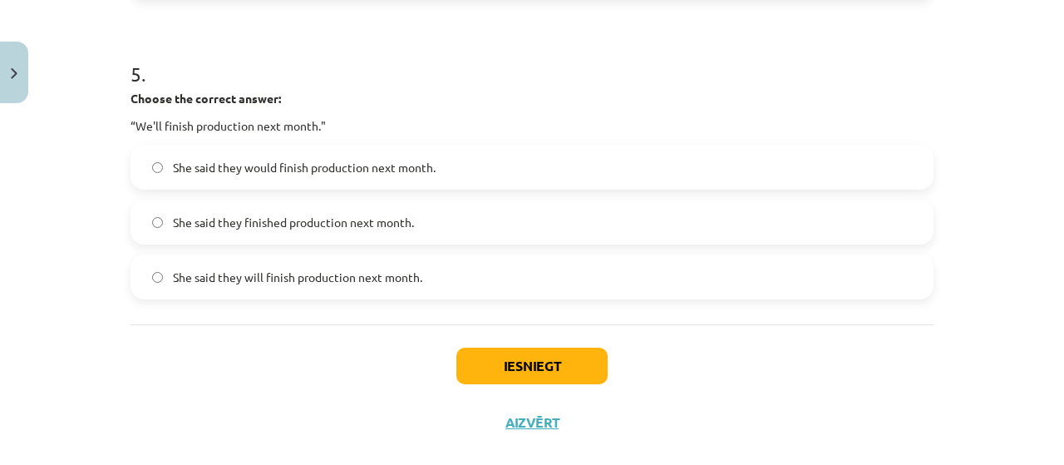
scroll to position [1522, 0]
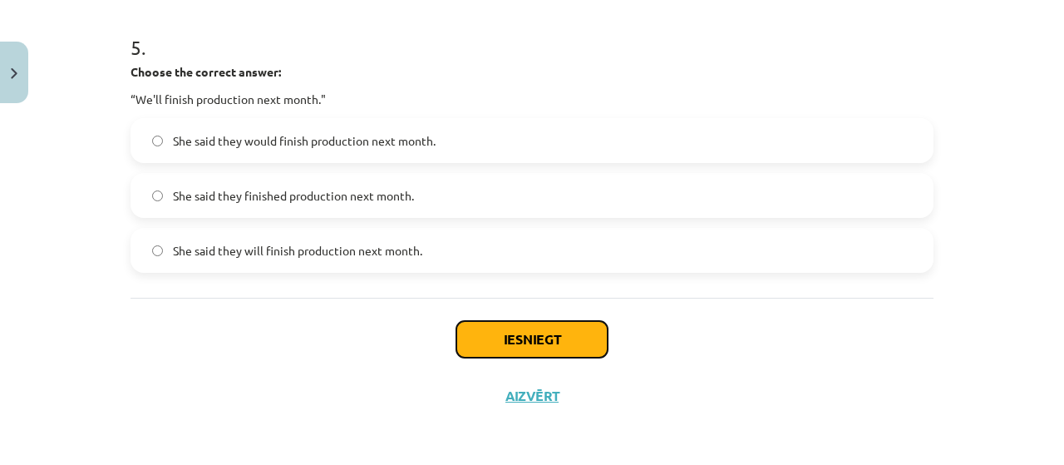
click at [520, 335] on button "Iesniegt" at bounding box center [532, 339] width 151 height 37
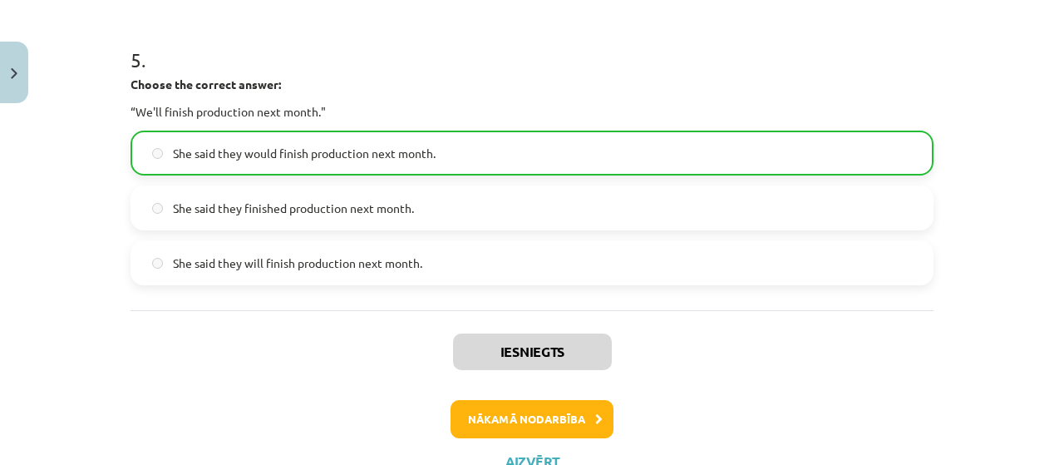
scroll to position [1573, 0]
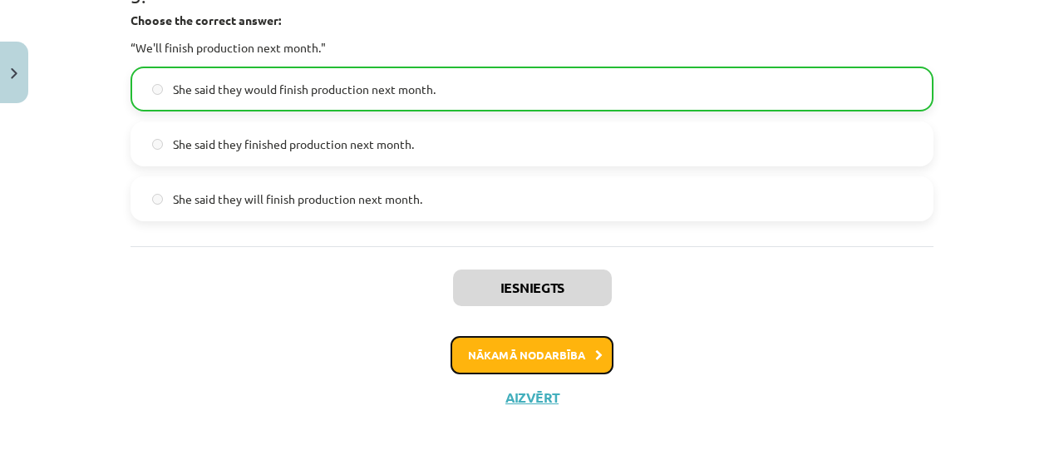
click at [554, 355] on button "Nākamā nodarbība" at bounding box center [532, 355] width 163 height 38
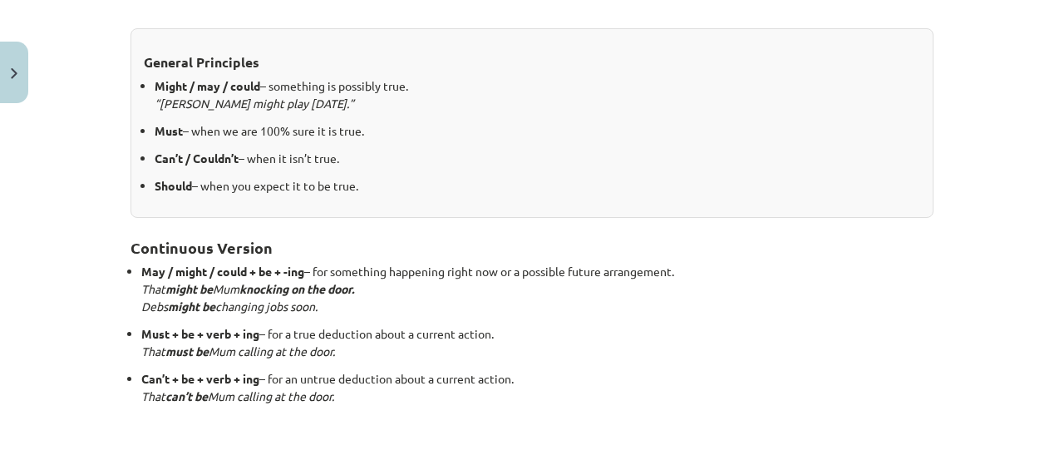
scroll to position [374, 0]
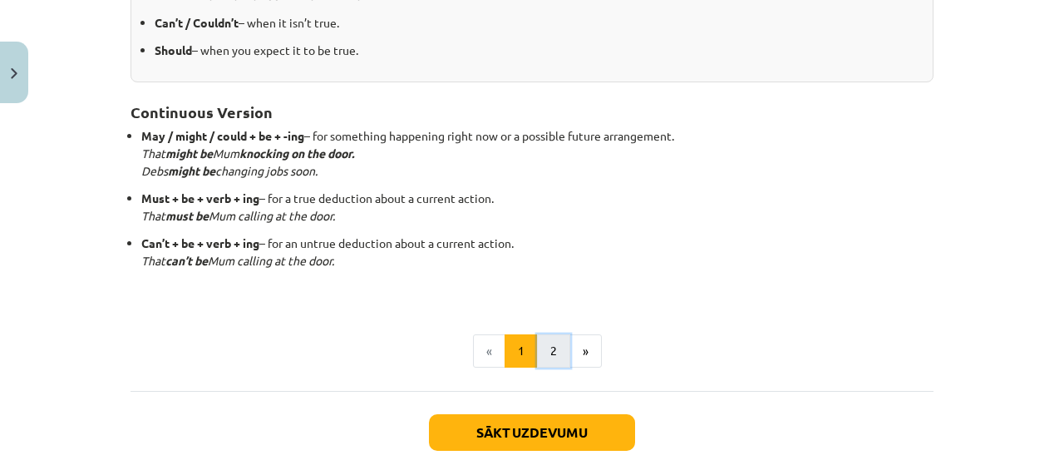
click at [546, 345] on button "2" at bounding box center [553, 350] width 33 height 33
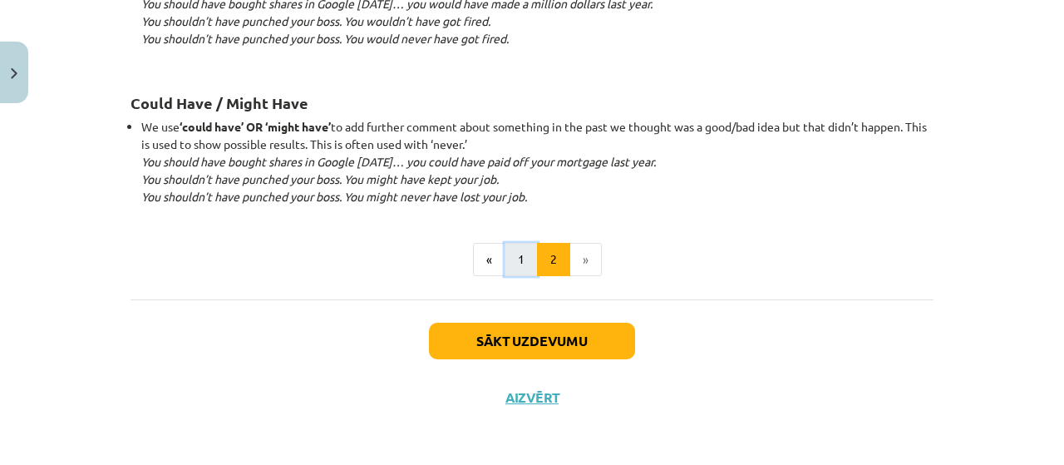
click at [519, 254] on button "1" at bounding box center [521, 259] width 33 height 33
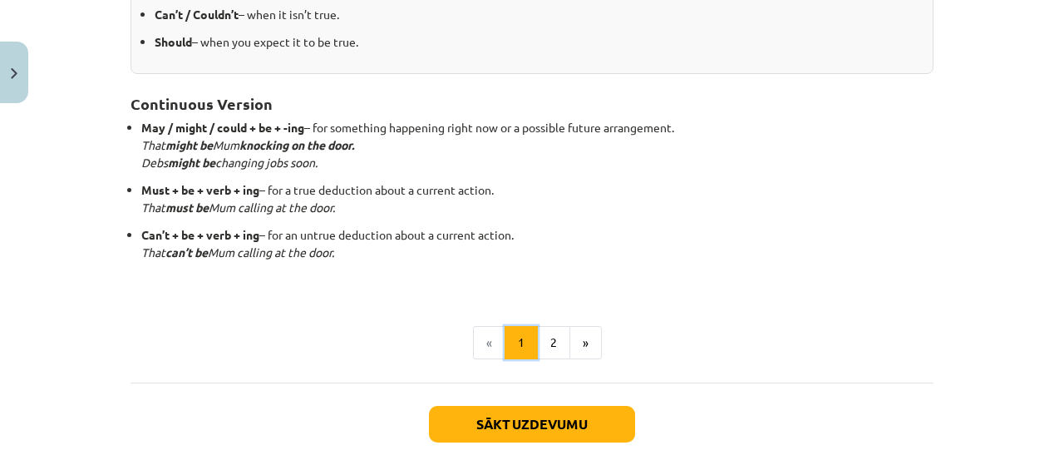
scroll to position [519, 0]
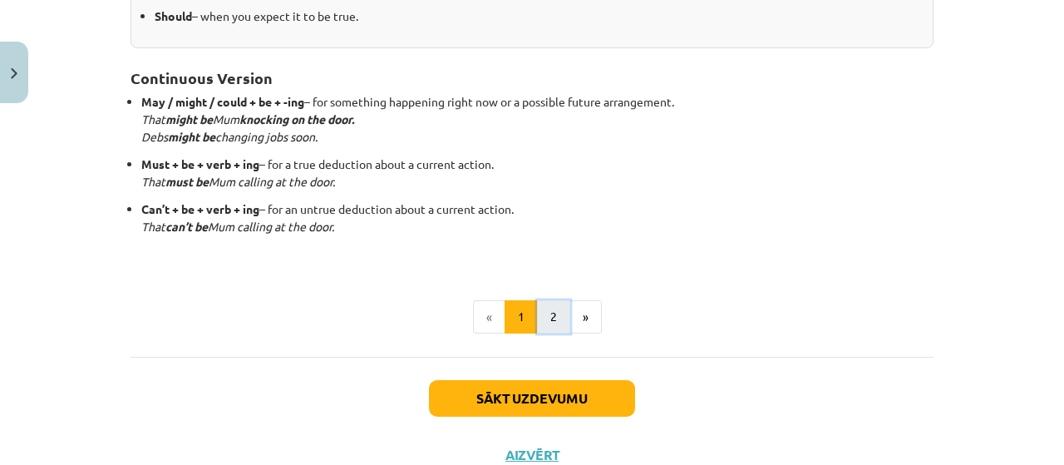
click at [537, 325] on button "2" at bounding box center [553, 316] width 33 height 33
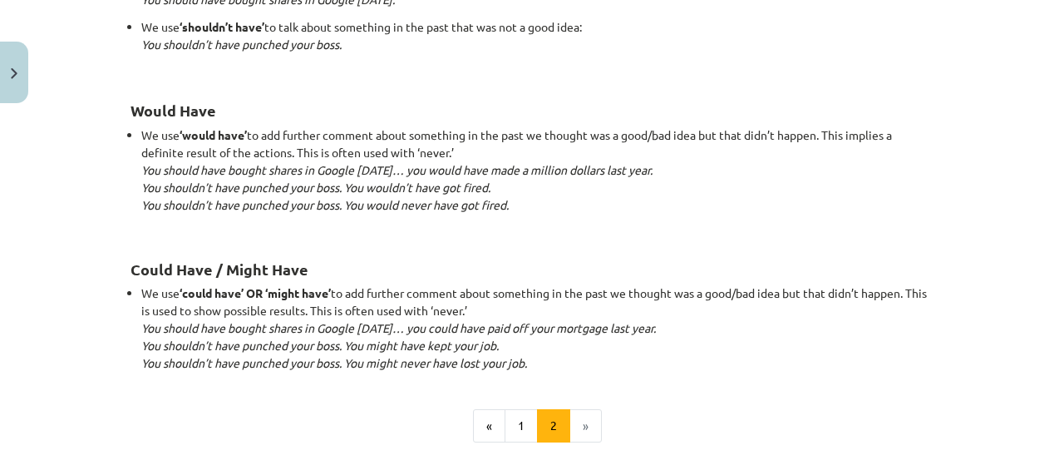
scroll to position [1770, 0]
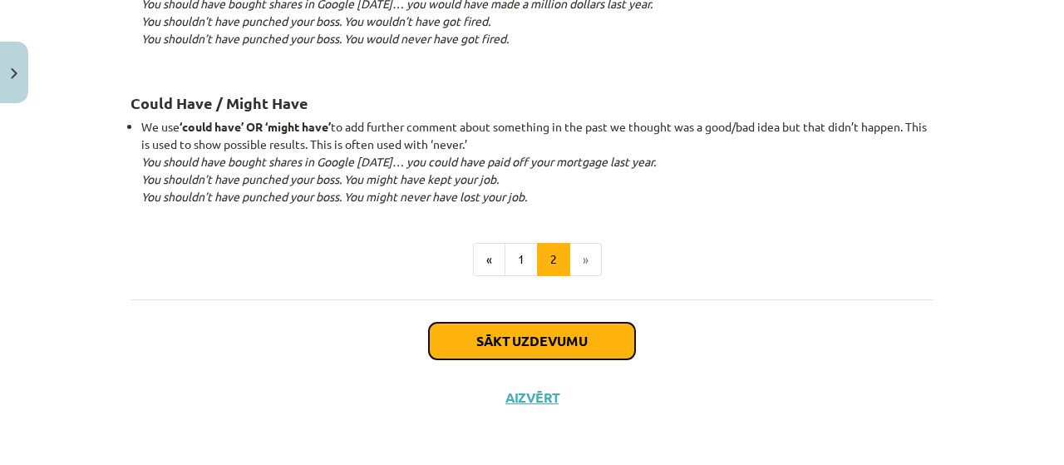
click at [570, 358] on div "Sākt uzdevumu Aizvērt" at bounding box center [532, 357] width 803 height 116
click at [590, 339] on button "Sākt uzdevumu" at bounding box center [532, 341] width 206 height 37
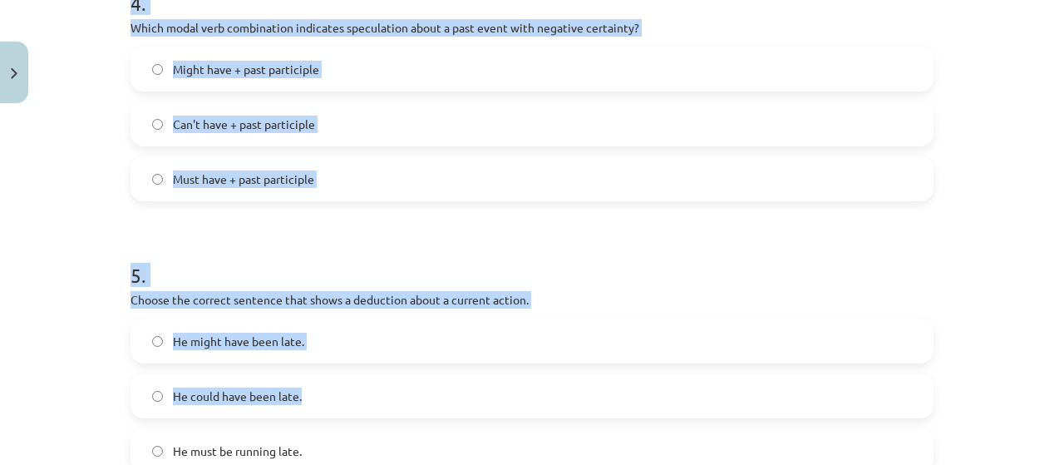
scroll to position [1372, 0]
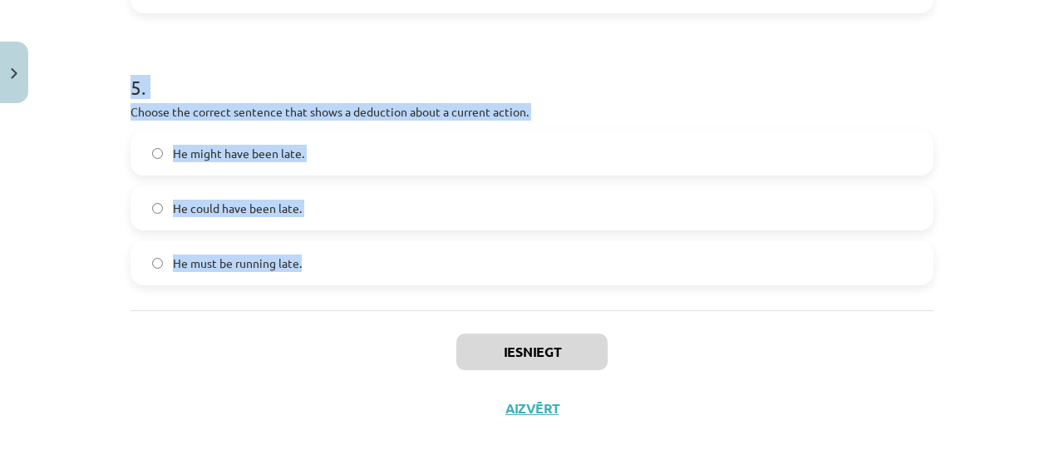
drag, startPoint x: 120, startPoint y: 235, endPoint x: 305, endPoint y: 269, distance: 188.5
copy form "Which modal verb would you use to speculate about something that is possibly tr…"
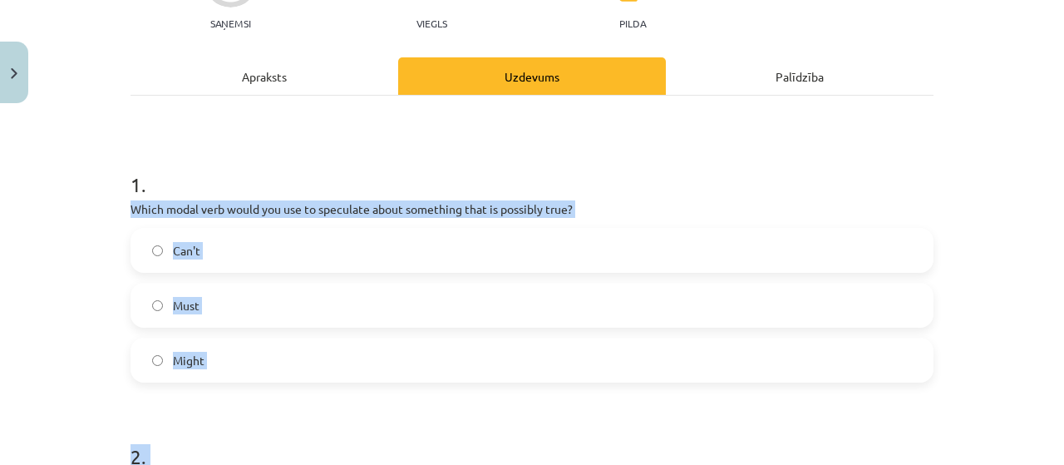
scroll to position [42, 0]
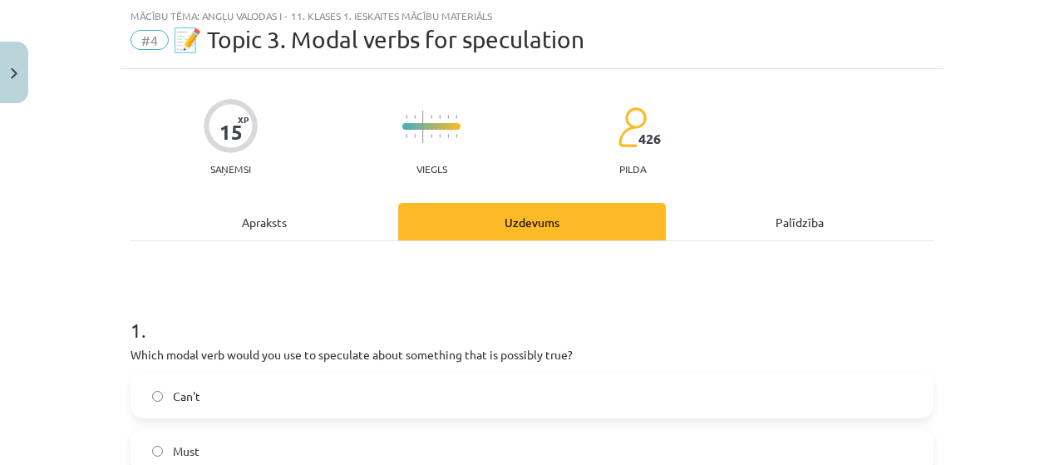
click at [400, 300] on h1 "1 ." at bounding box center [532, 315] width 803 height 52
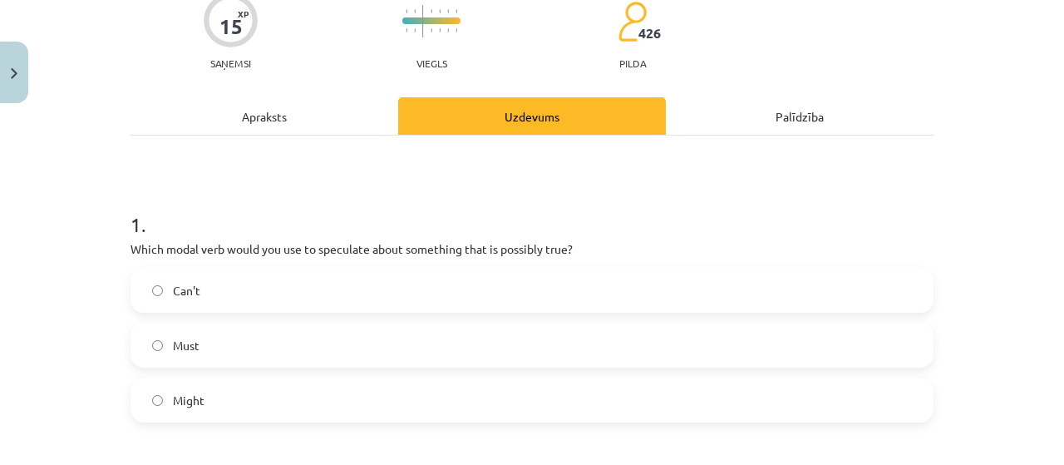
scroll to position [263, 0]
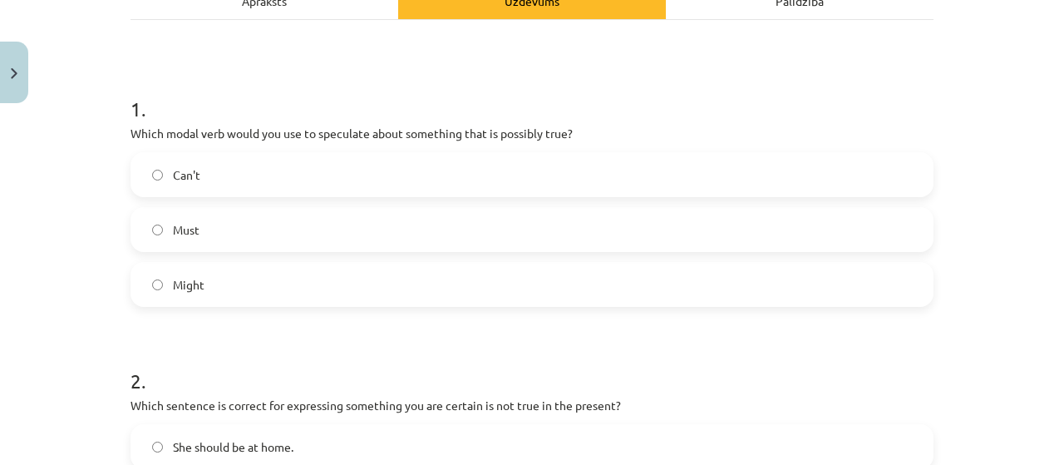
click at [225, 277] on label "Might" at bounding box center [532, 285] width 800 height 42
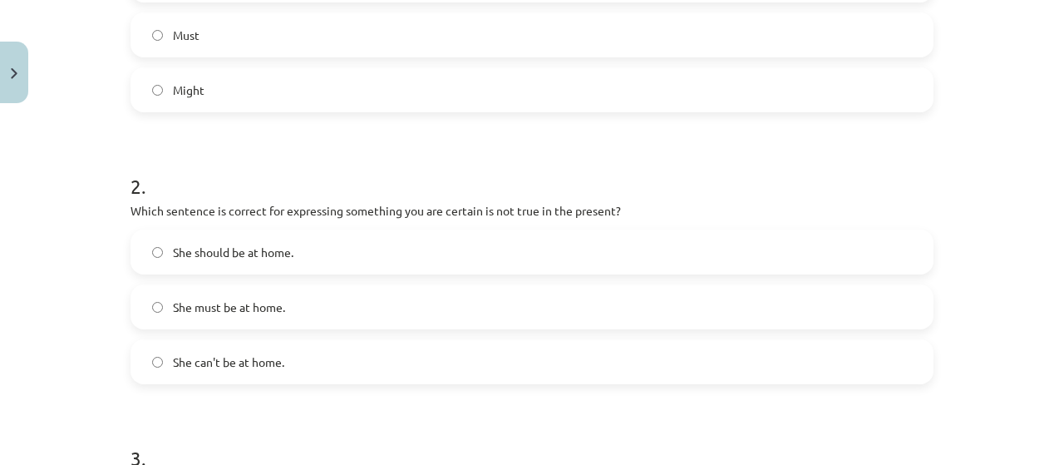
scroll to position [485, 0]
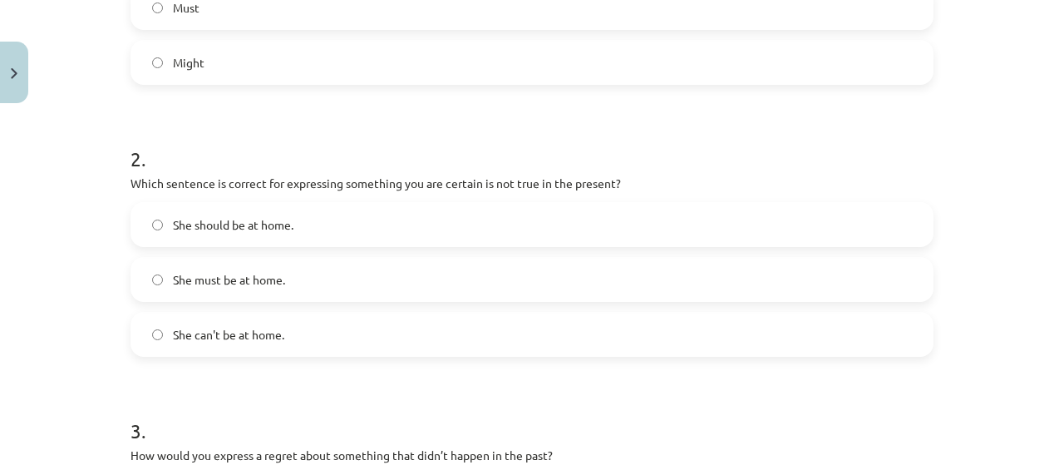
click at [236, 351] on label "She can't be at home." at bounding box center [532, 335] width 800 height 42
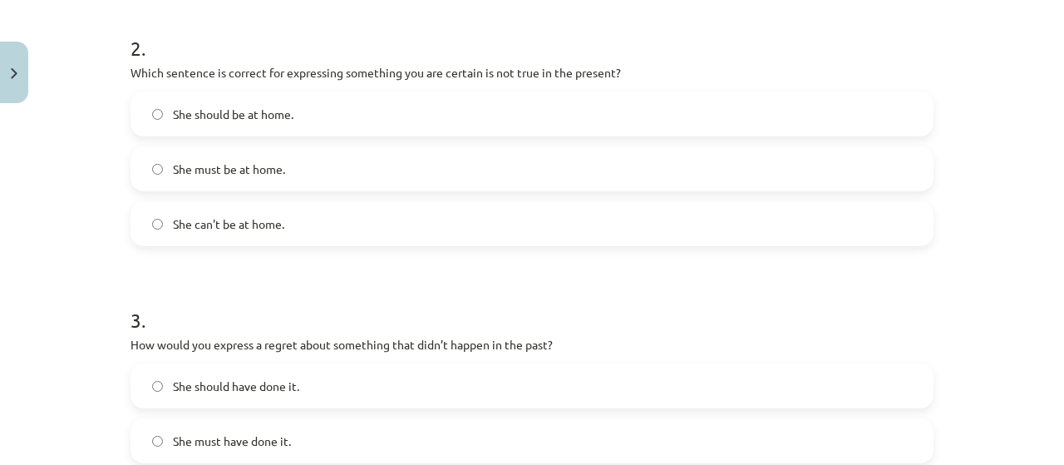
scroll to position [707, 0]
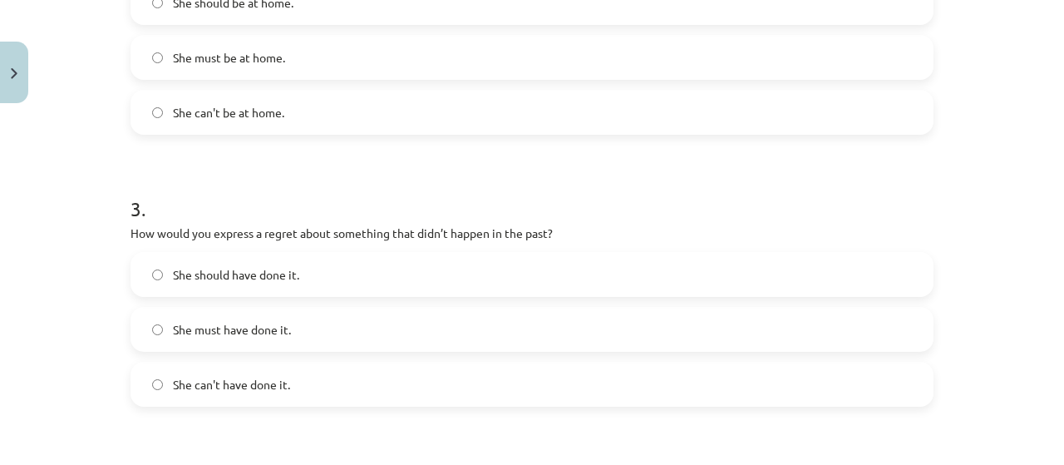
click at [253, 398] on label "She can't have done it." at bounding box center [532, 384] width 800 height 42
click at [269, 269] on span "She should have done it." at bounding box center [236, 274] width 126 height 17
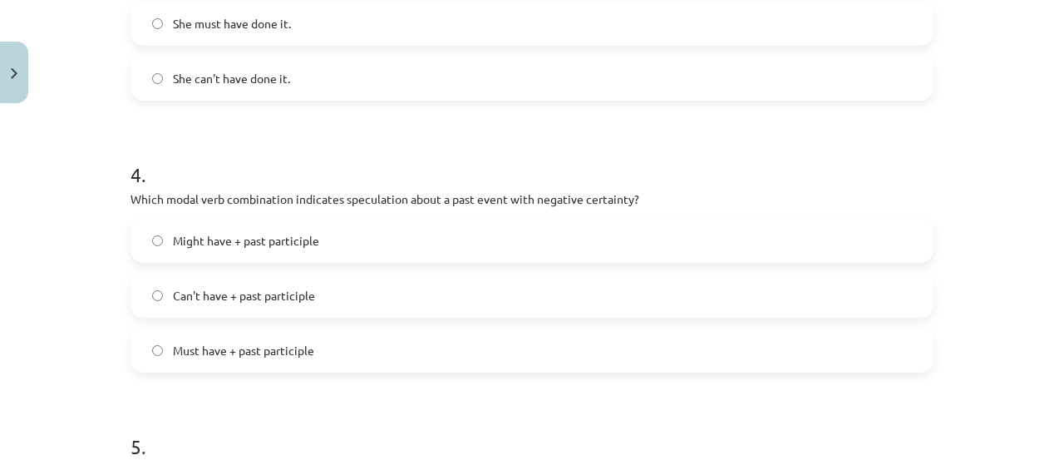
scroll to position [1039, 0]
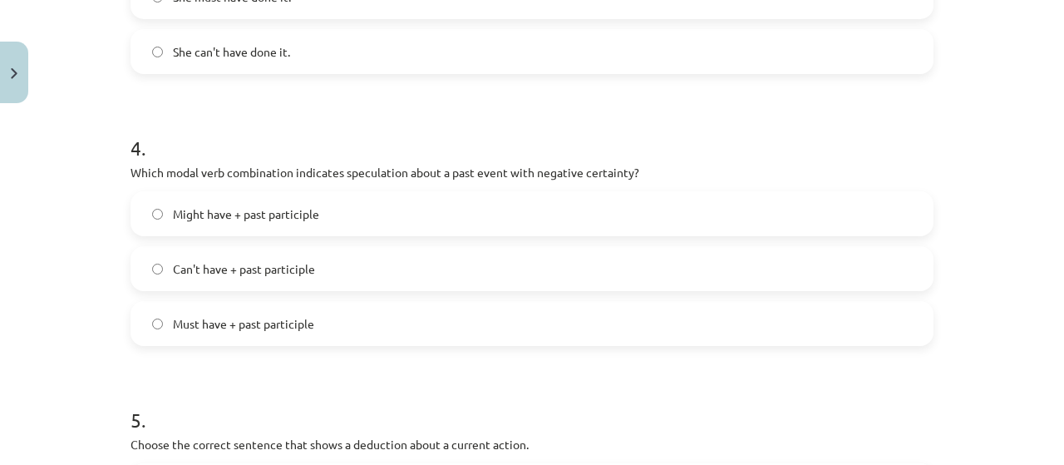
click at [321, 314] on label "Must have + past participle" at bounding box center [532, 324] width 800 height 42
click at [304, 292] on div "Might have + past participle Can't have + past participle Must have + past part…" at bounding box center [532, 268] width 803 height 155
click at [306, 276] on span "Can't have + past participle" at bounding box center [244, 268] width 142 height 17
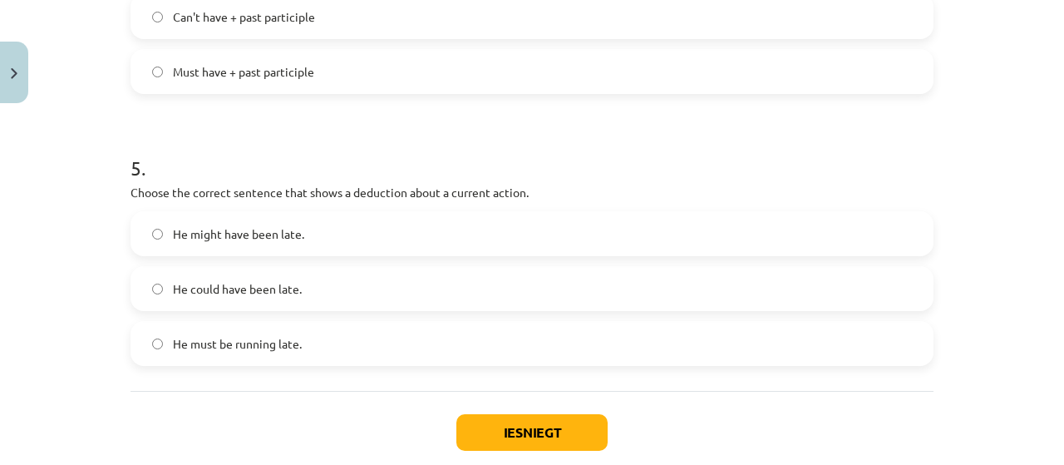
scroll to position [1372, 0]
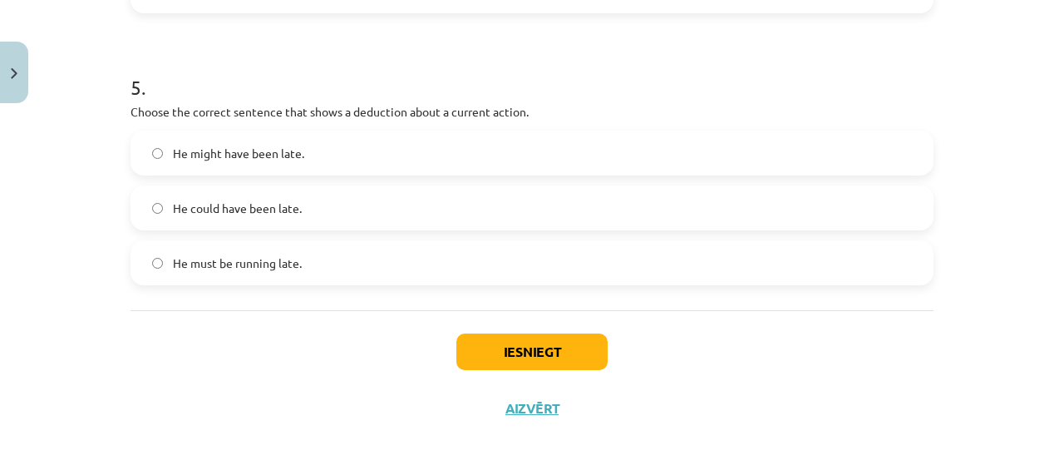
click at [309, 275] on label "He must be running late." at bounding box center [532, 263] width 800 height 42
click at [519, 338] on button "Iesniegt" at bounding box center [532, 351] width 151 height 37
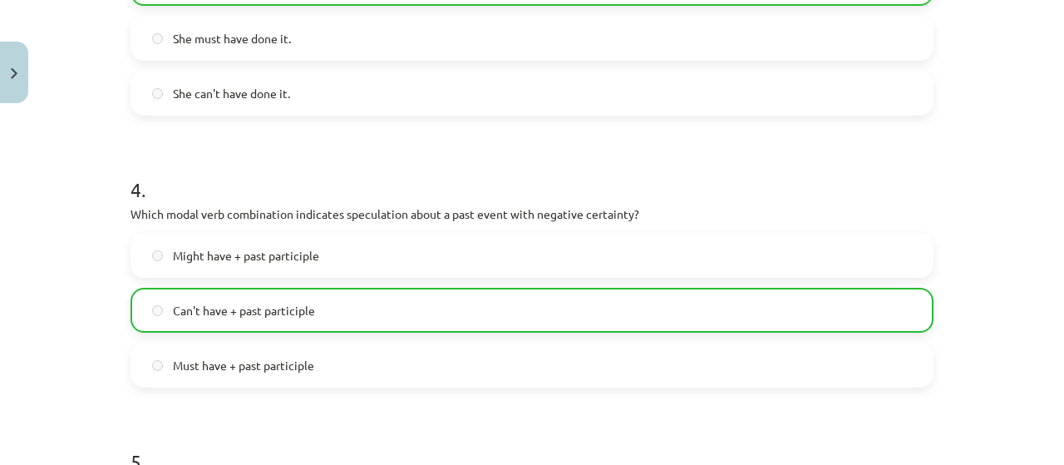
scroll to position [1436, 0]
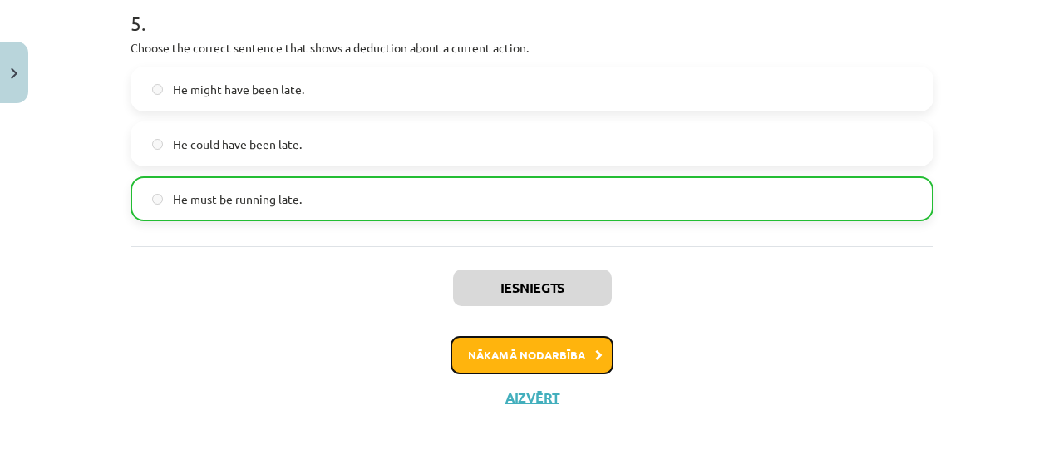
click at [582, 363] on button "Nākamā nodarbība" at bounding box center [532, 355] width 163 height 38
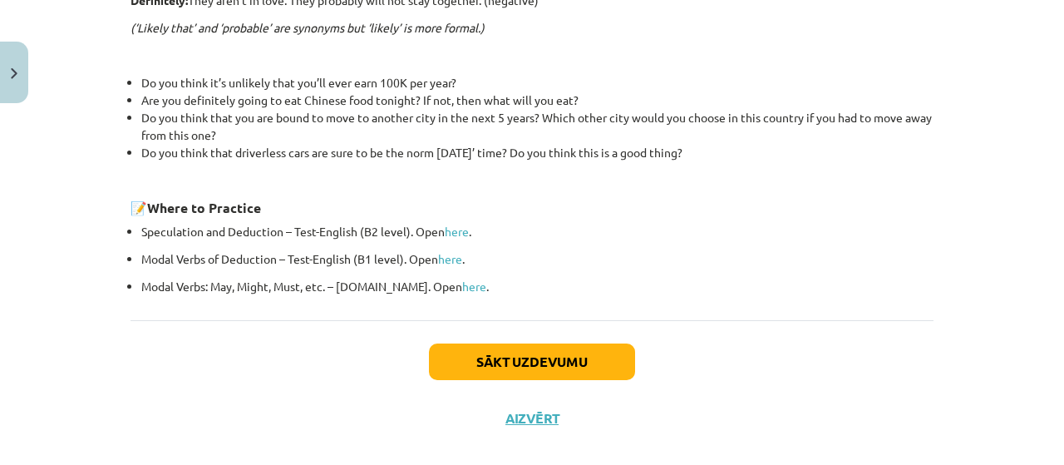
scroll to position [680, 0]
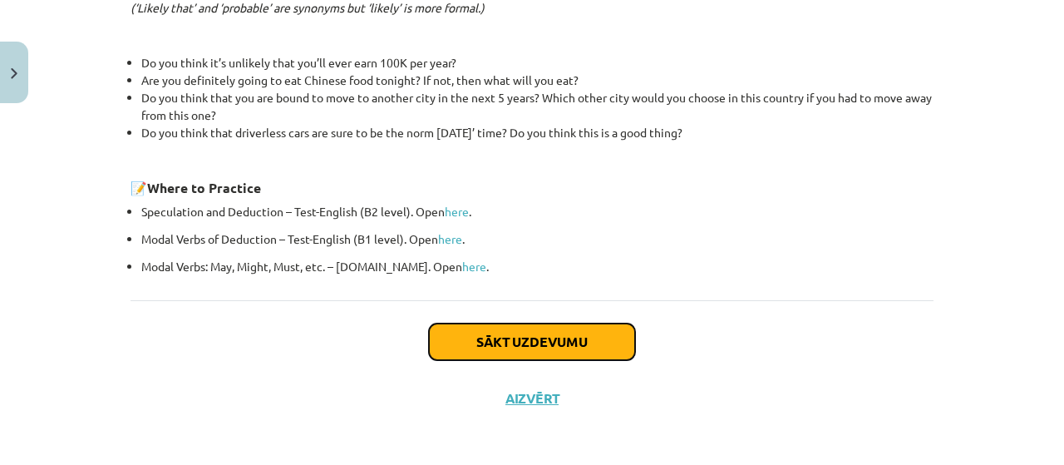
click at [453, 325] on button "Sākt uzdevumu" at bounding box center [532, 341] width 206 height 37
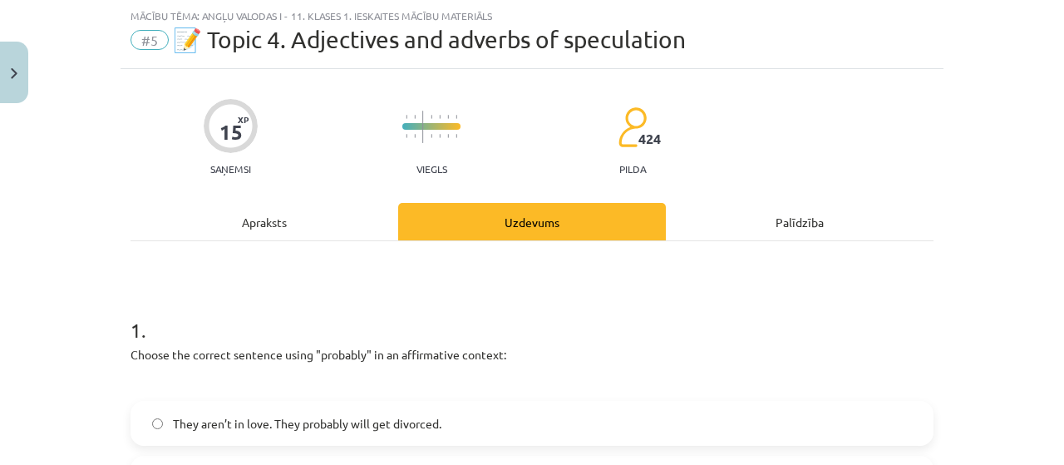
scroll to position [152, 0]
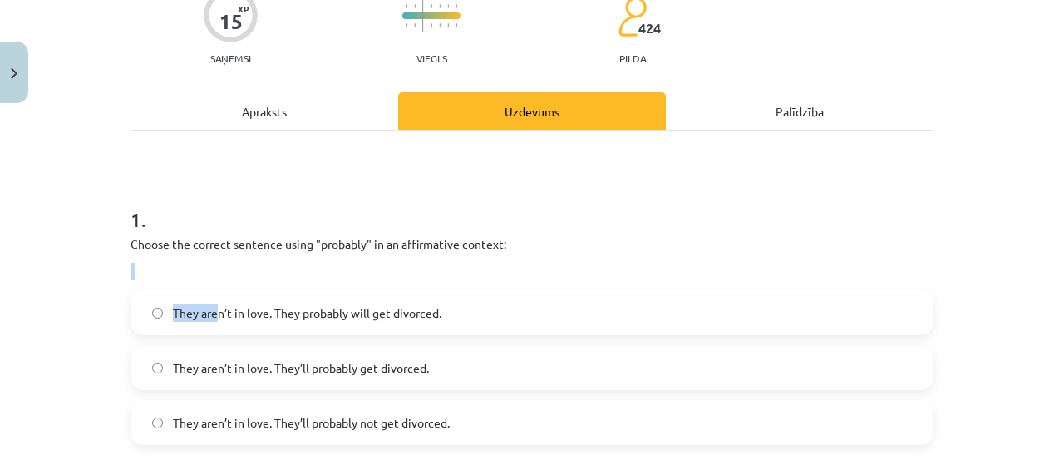
drag, startPoint x: 91, startPoint y: 254, endPoint x: 214, endPoint y: 279, distance: 124.6
click at [215, 279] on div "Mācību tēma: Angļu valodas i - 11. klases 1. ieskaites mācību materiāls #5 📝 To…" at bounding box center [532, 232] width 1064 height 465
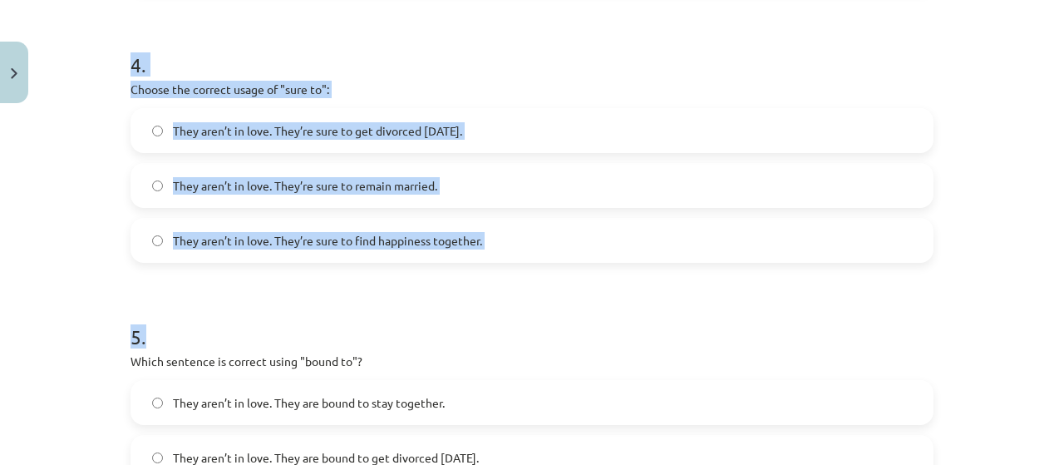
scroll to position [1412, 0]
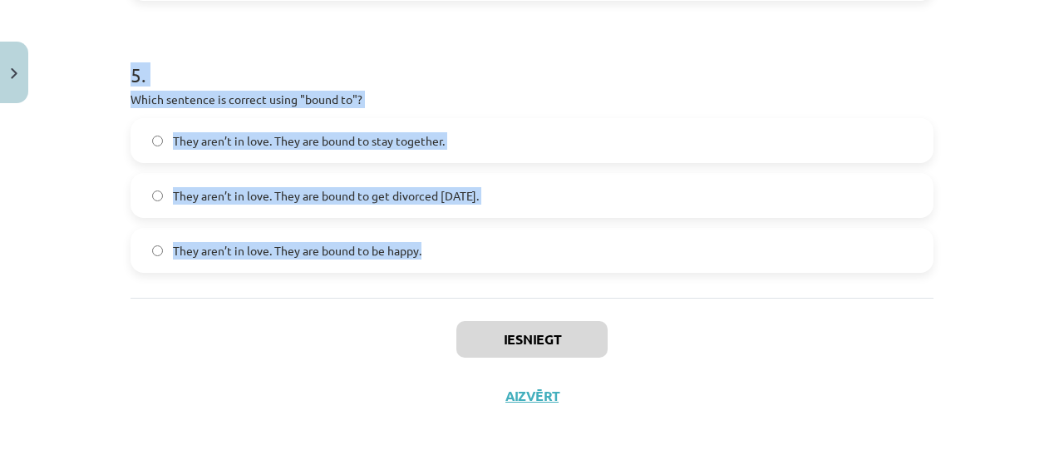
drag, startPoint x: 130, startPoint y: 239, endPoint x: 518, endPoint y: 222, distance: 388.7
copy form "hoose the correct sentence using "probably" in an affirmative context: They are…"
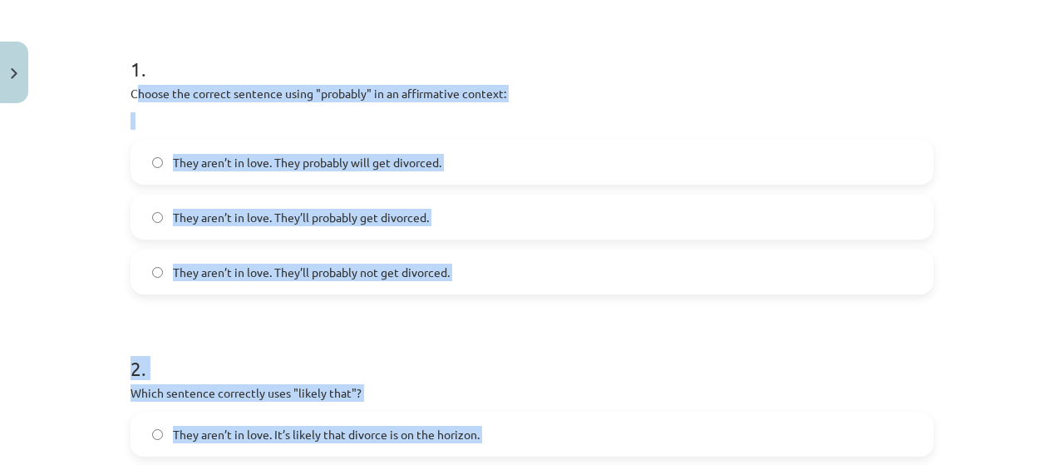
scroll to position [81, 0]
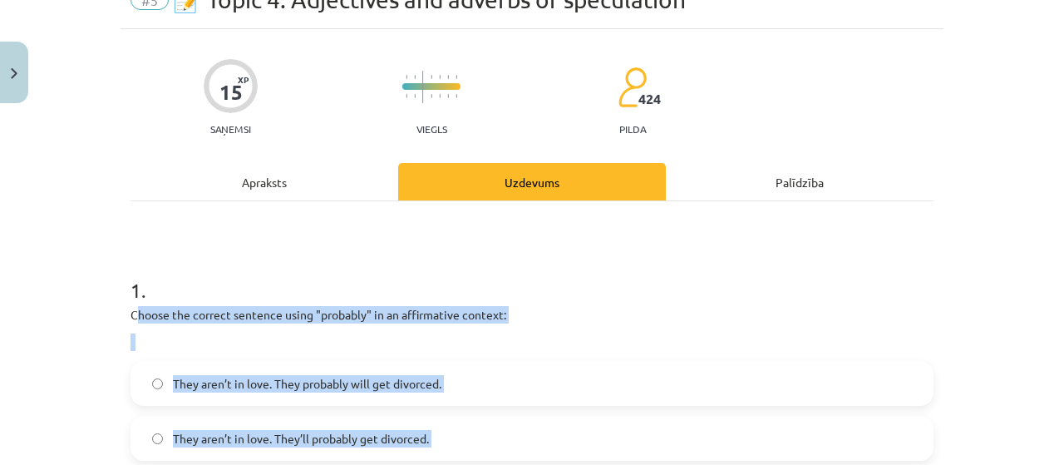
click at [494, 373] on label "They aren’t in love. They probably will get divorced." at bounding box center [532, 384] width 800 height 42
click at [383, 338] on p at bounding box center [532, 341] width 803 height 17
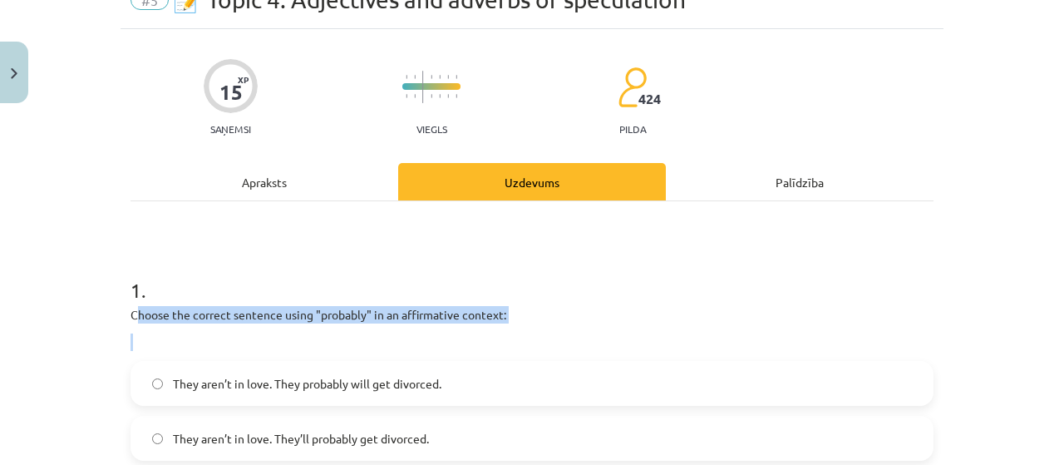
click at [383, 338] on p at bounding box center [532, 341] width 803 height 17
click at [383, 337] on p at bounding box center [532, 341] width 803 height 17
click at [541, 304] on div "1 . Choose the correct sentence using "probably" in an affirmative context: The…" at bounding box center [532, 382] width 803 height 266
click at [477, 314] on p "Choose the correct sentence using "probably" in an affirmative context:" at bounding box center [532, 314] width 803 height 17
click at [481, 310] on p "Choose the correct sentence using "probably" in an affirmative context:" at bounding box center [532, 314] width 803 height 17
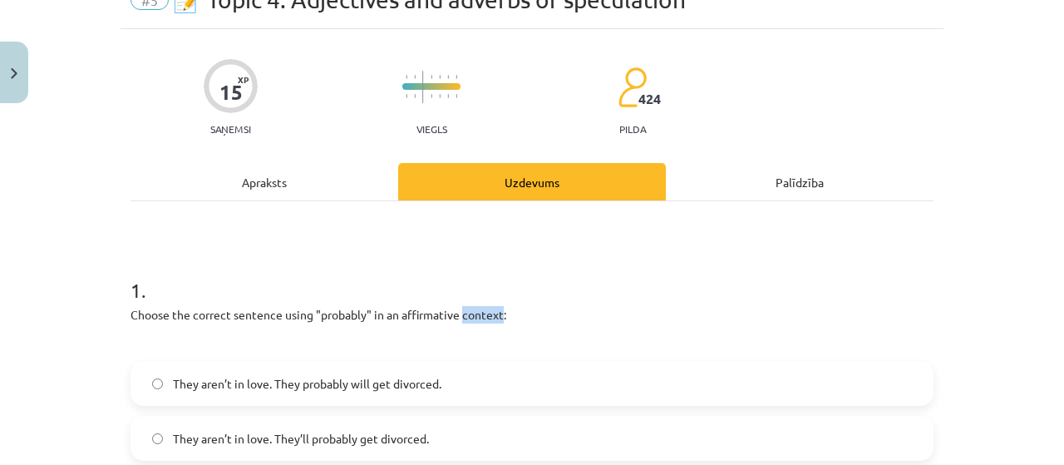
click at [481, 310] on p "Choose the correct sentence using "probably" in an affirmative context:" at bounding box center [532, 314] width 803 height 17
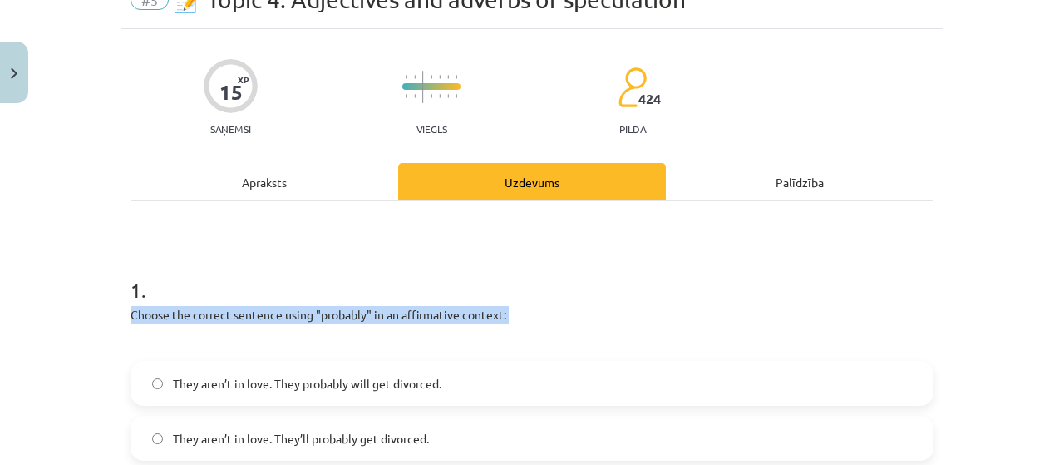
click at [481, 310] on p "Choose the correct sentence using "probably" in an affirmative context:" at bounding box center [532, 314] width 803 height 17
click at [481, 308] on p "Choose the correct sentence using "probably" in an affirmative context:" at bounding box center [532, 314] width 803 height 17
click at [482, 308] on p "Choose the correct sentence using "probably" in an affirmative context:" at bounding box center [532, 314] width 803 height 17
click at [482, 307] on p "Choose the correct sentence using "probably" in an affirmative context:" at bounding box center [532, 314] width 803 height 17
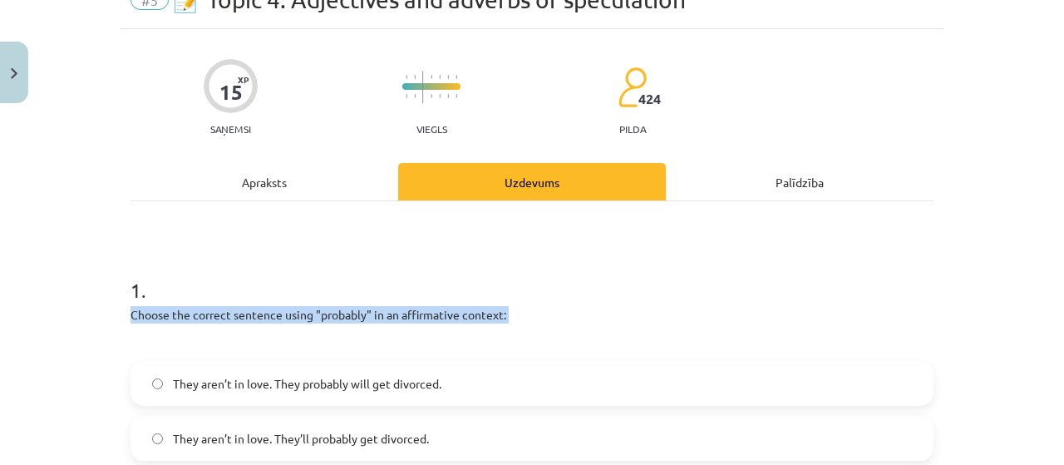
click at [484, 301] on div "1 . Choose the correct sentence using "probably" in an affirmative context: The…" at bounding box center [532, 382] width 803 height 266
click at [484, 299] on div "1 . Choose the correct sentence using "probably" in an affirmative context: The…" at bounding box center [532, 382] width 803 height 266
click at [484, 299] on h1 "1 ." at bounding box center [532, 275] width 803 height 52
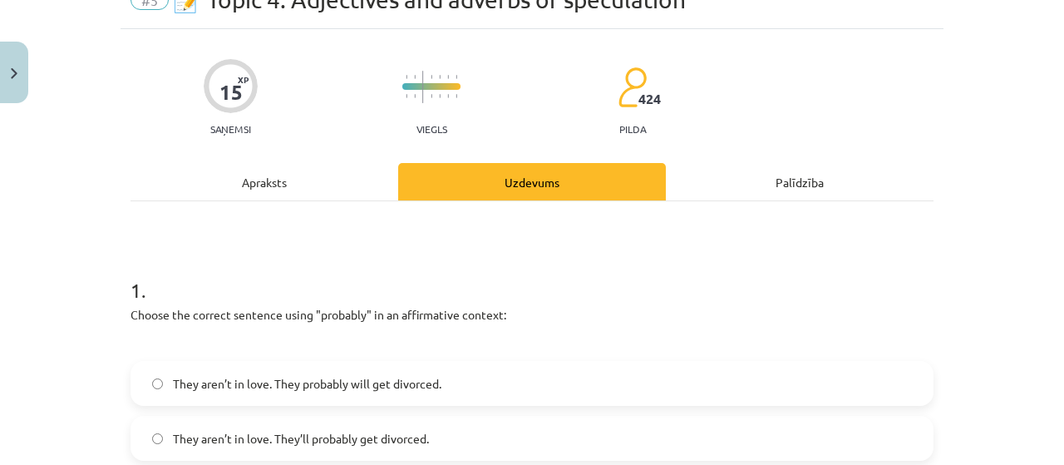
click at [484, 299] on h1 "1 ." at bounding box center [532, 275] width 803 height 52
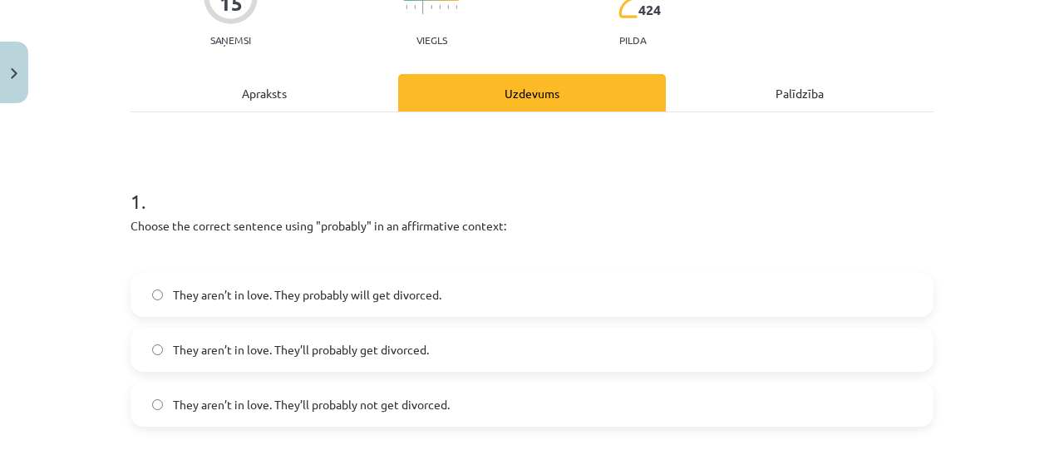
scroll to position [192, 0]
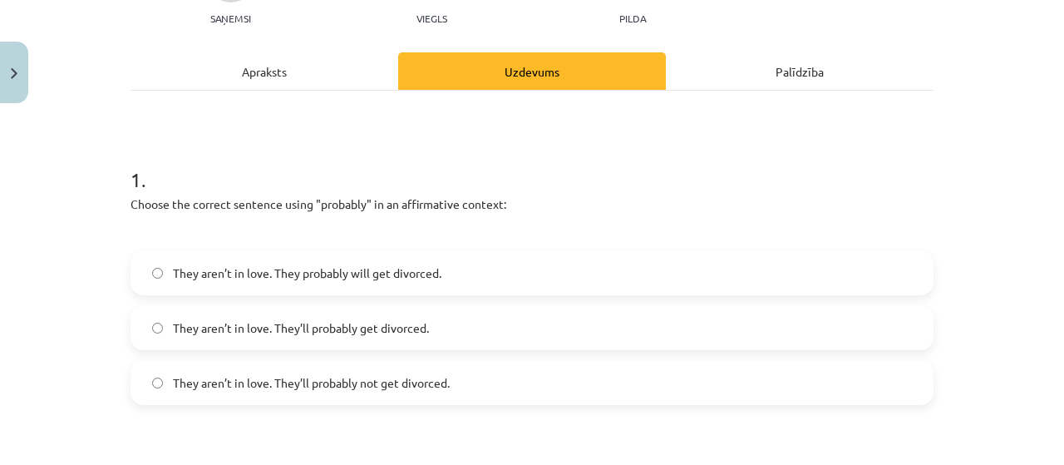
click at [377, 279] on label "They aren’t in love. They probably will get divorced." at bounding box center [532, 273] width 800 height 42
click at [254, 337] on label "They aren’t in love. They’ll probably get divorced." at bounding box center [532, 328] width 800 height 42
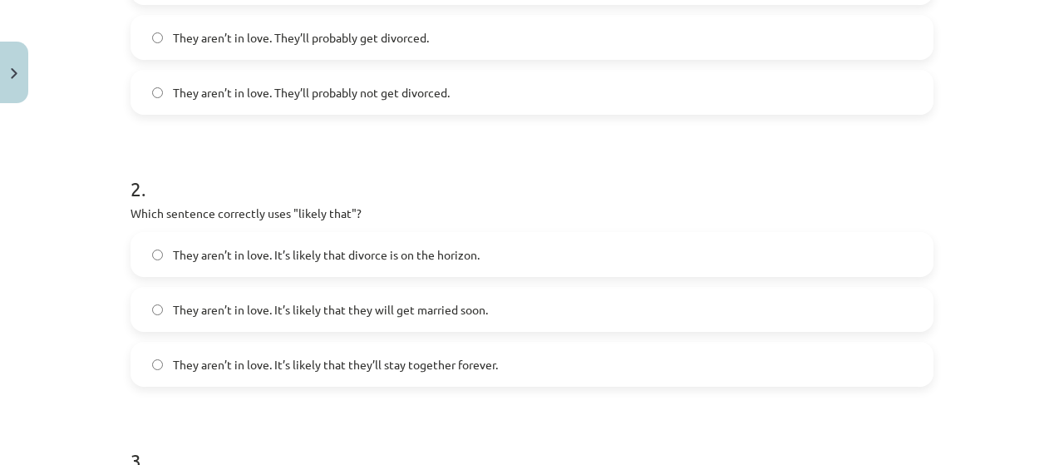
scroll to position [525, 0]
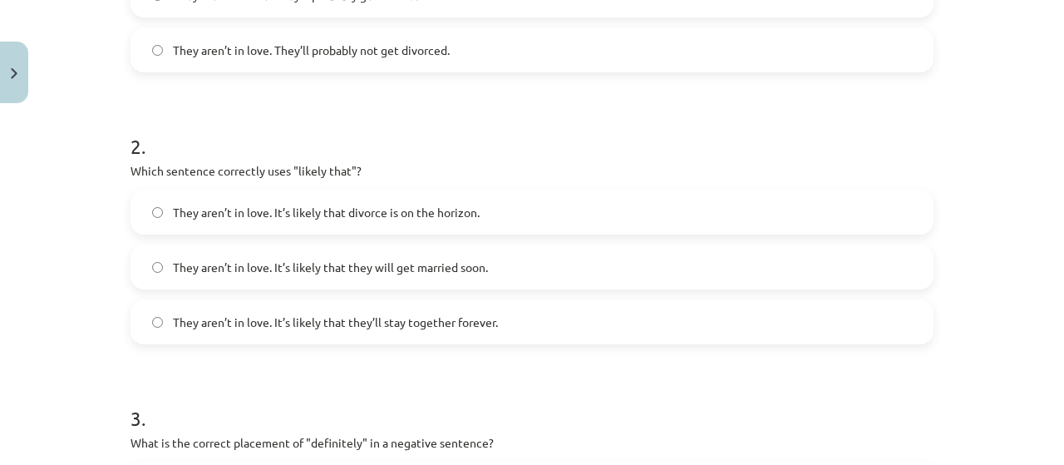
click at [300, 210] on span "They aren’t in love. It’s likely that divorce is on the horizon." at bounding box center [326, 212] width 307 height 17
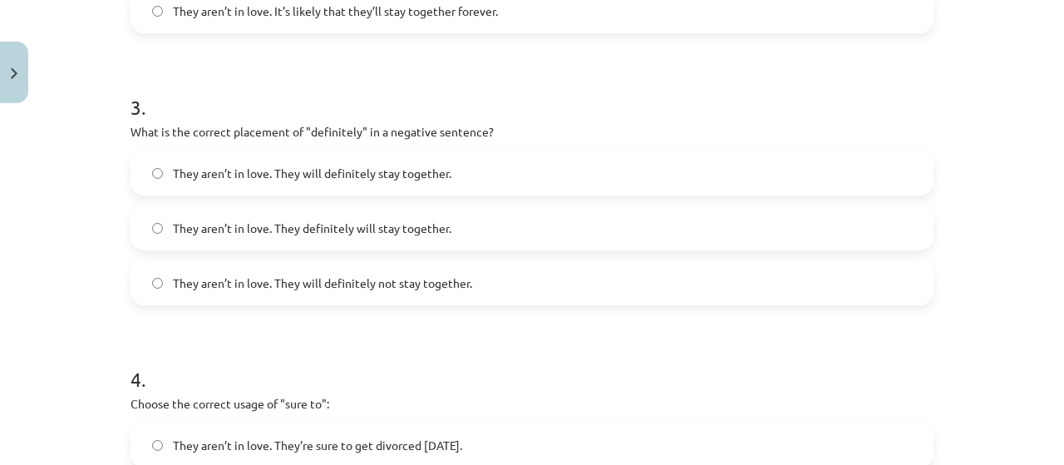
scroll to position [857, 0]
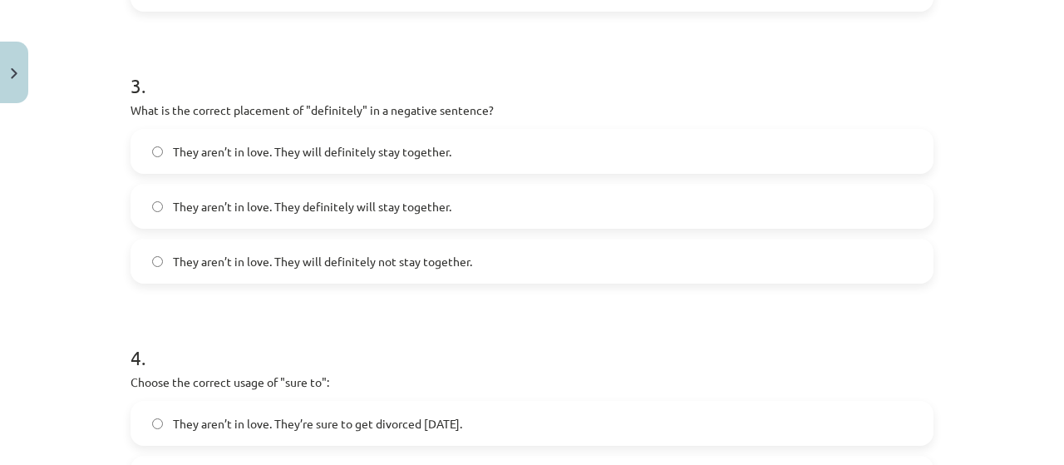
click at [405, 271] on label "They aren’t in love. They will definitely not stay together." at bounding box center [532, 261] width 800 height 42
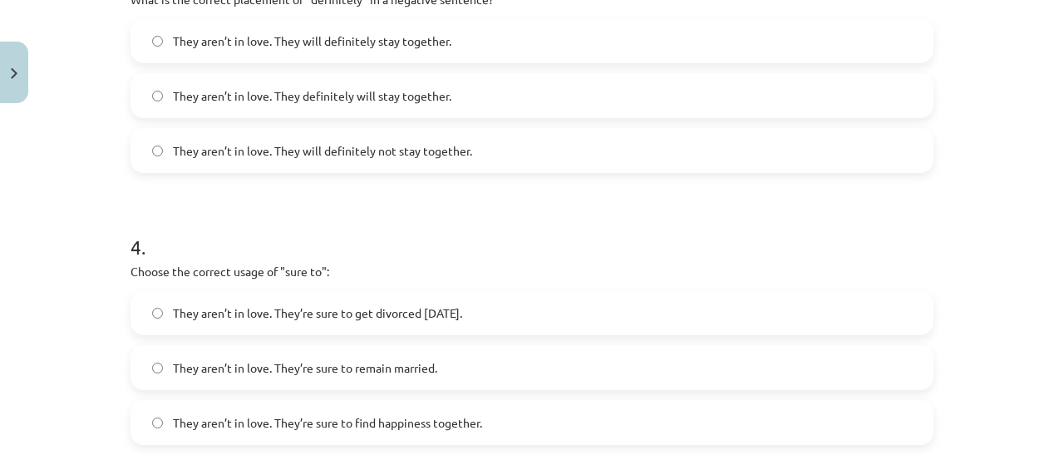
scroll to position [1079, 0]
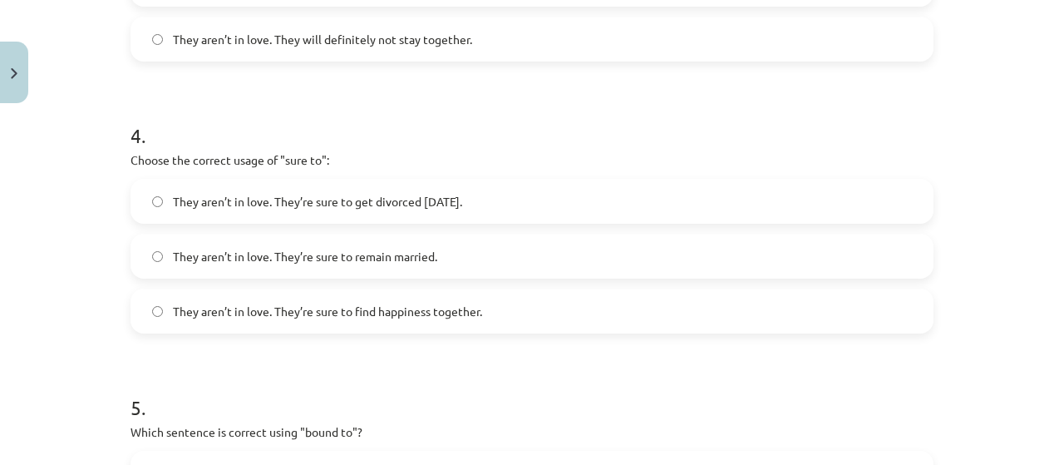
click at [362, 199] on span "They aren’t in love. They’re sure to get divorced within six months." at bounding box center [317, 201] width 289 height 17
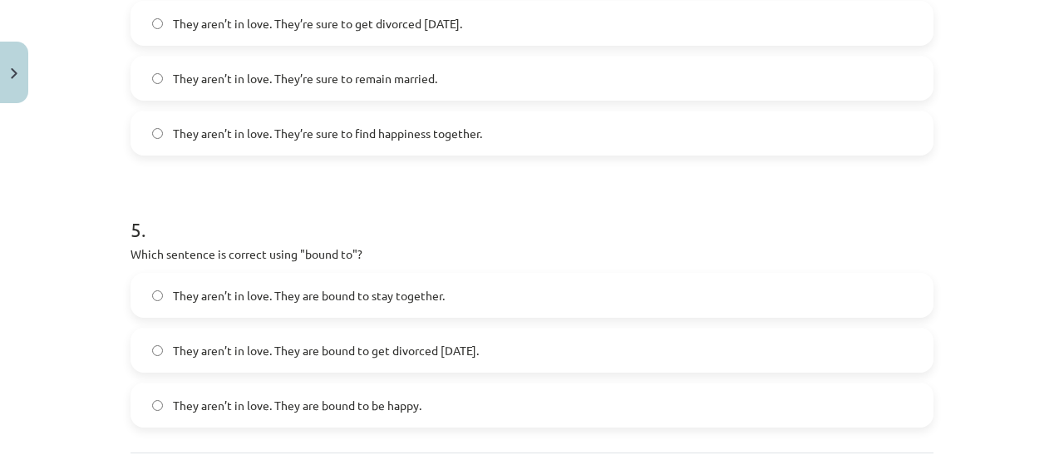
scroll to position [1301, 0]
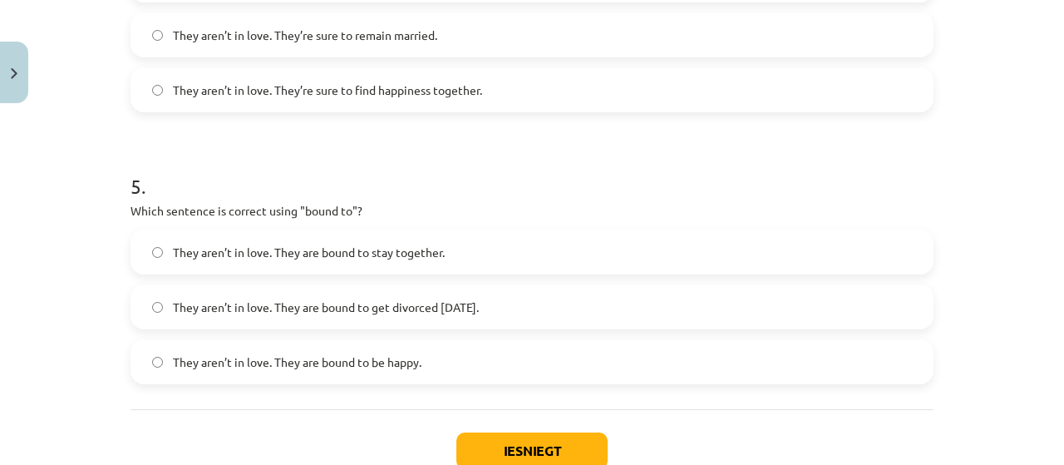
click at [341, 307] on span "They aren’t in love. They are bound to get divorced within six months." at bounding box center [326, 307] width 306 height 17
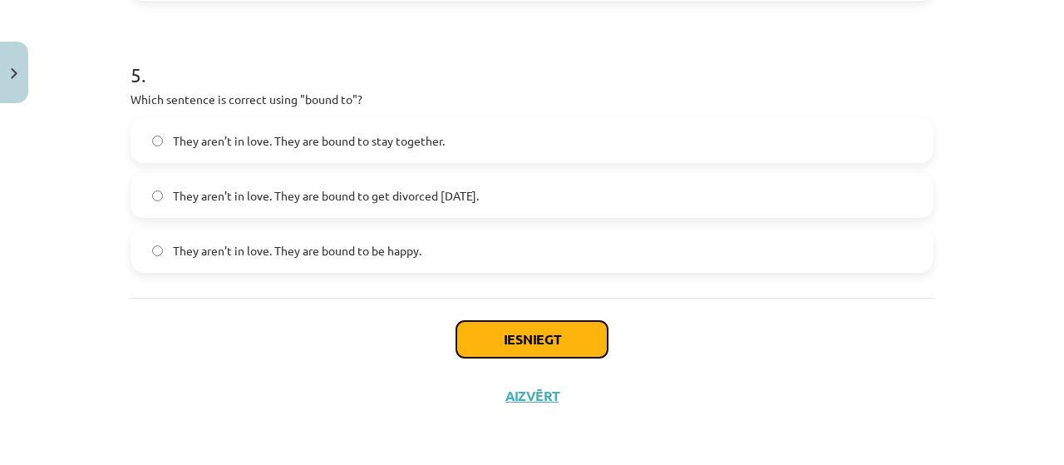
click at [526, 337] on button "Iesniegt" at bounding box center [532, 339] width 151 height 37
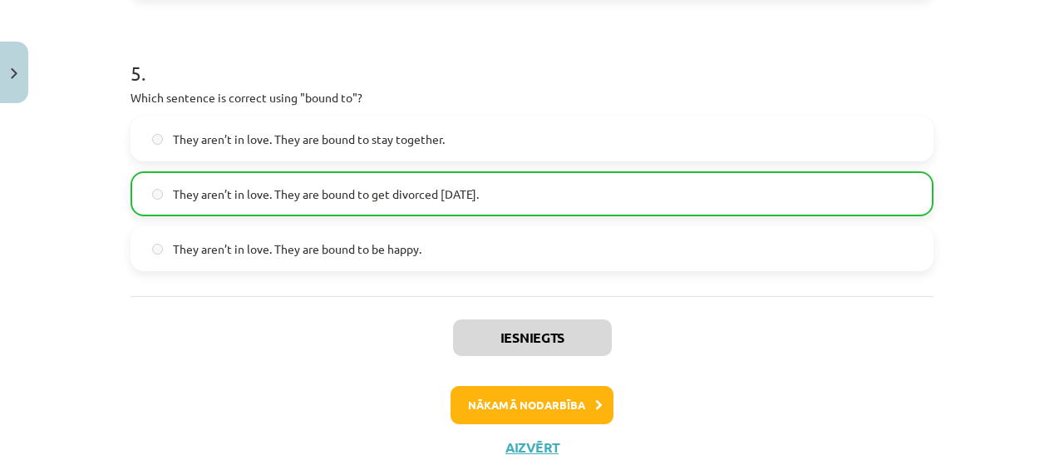
scroll to position [1464, 0]
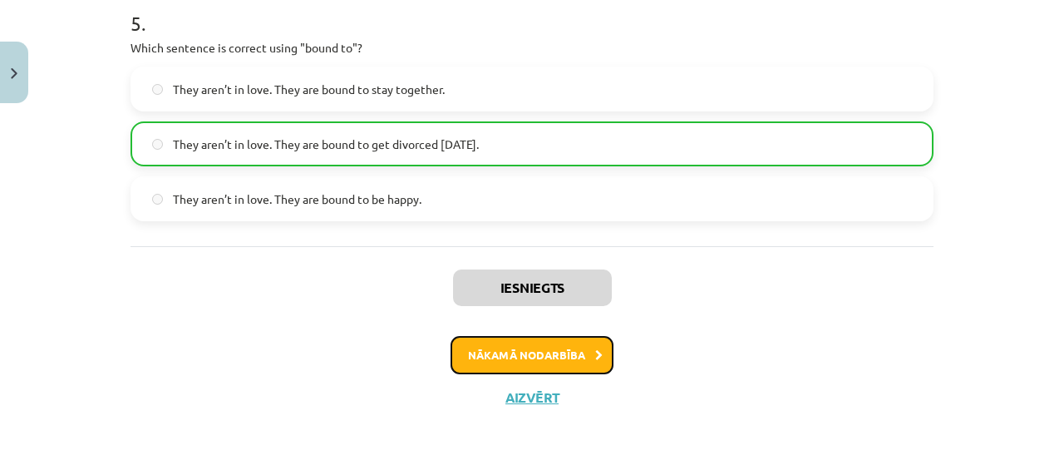
click at [538, 355] on button "Nākamā nodarbība" at bounding box center [532, 355] width 163 height 38
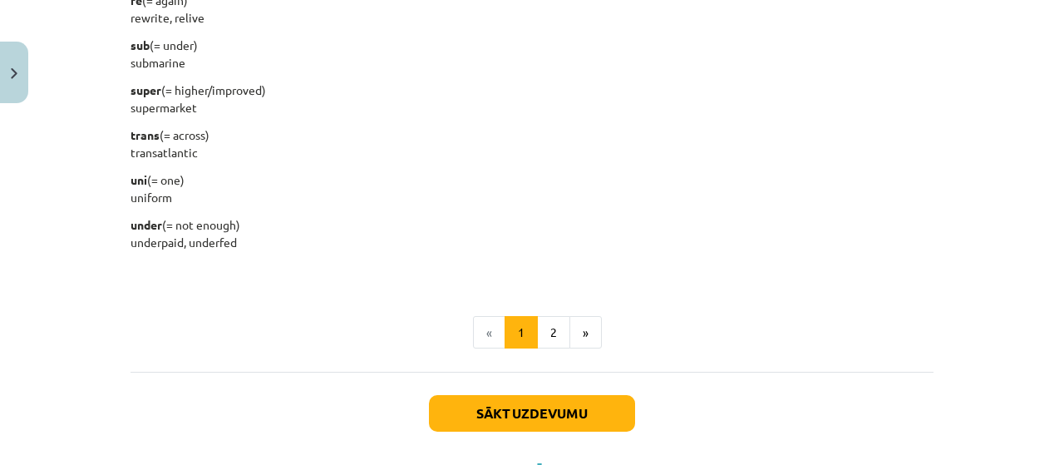
scroll to position [2137, 0]
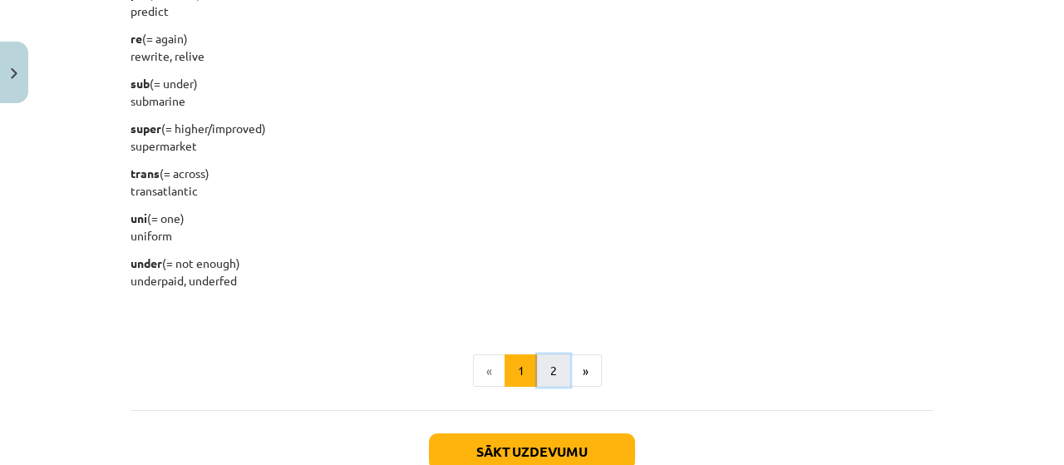
click at [551, 364] on button "2" at bounding box center [553, 370] width 33 height 33
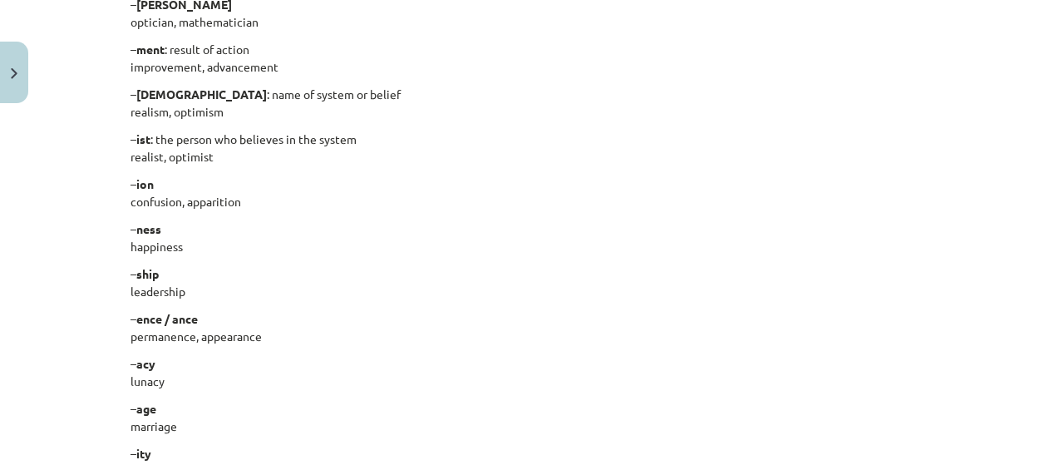
scroll to position [297, 0]
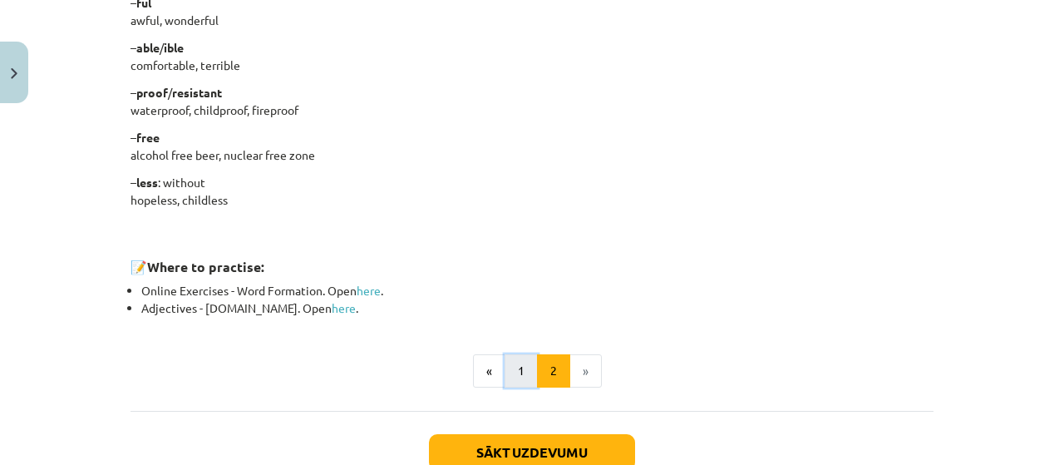
click at [520, 366] on button "1" at bounding box center [521, 370] width 33 height 33
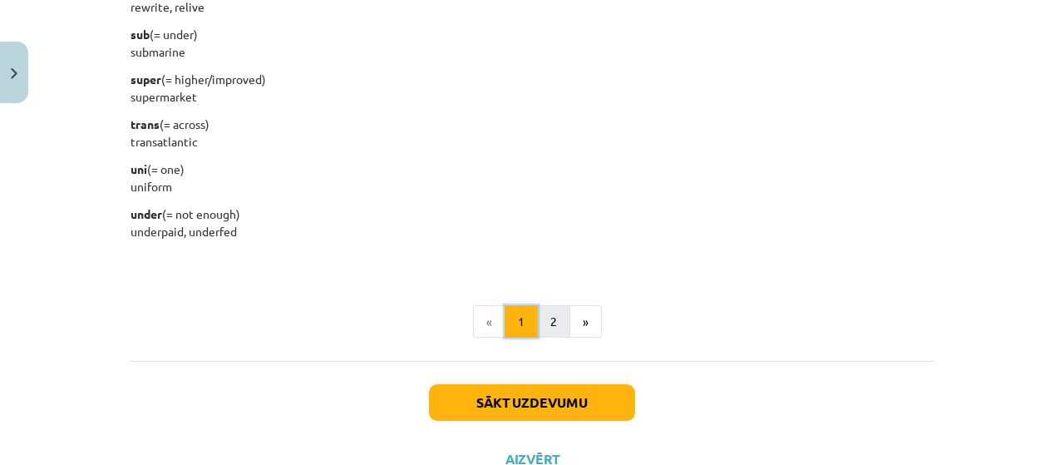
scroll to position [2120, 0]
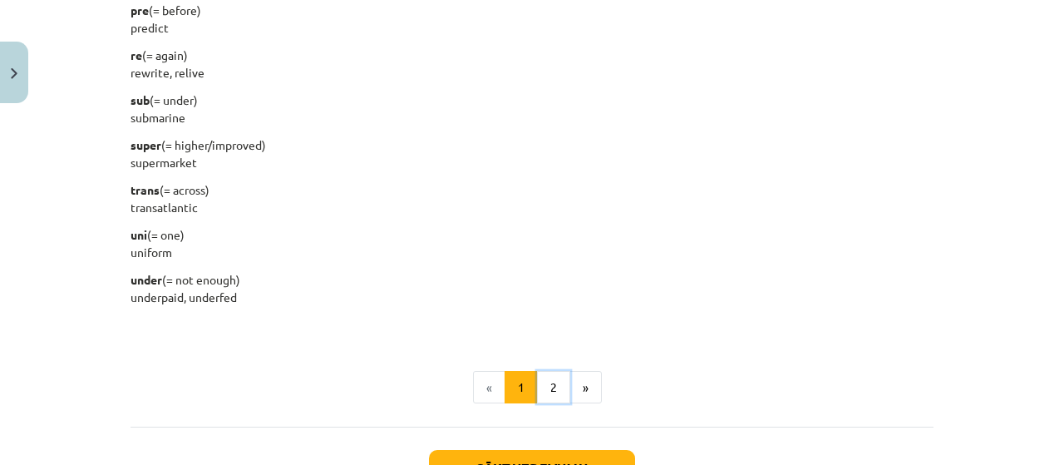
click at [541, 400] on button "2" at bounding box center [553, 387] width 33 height 33
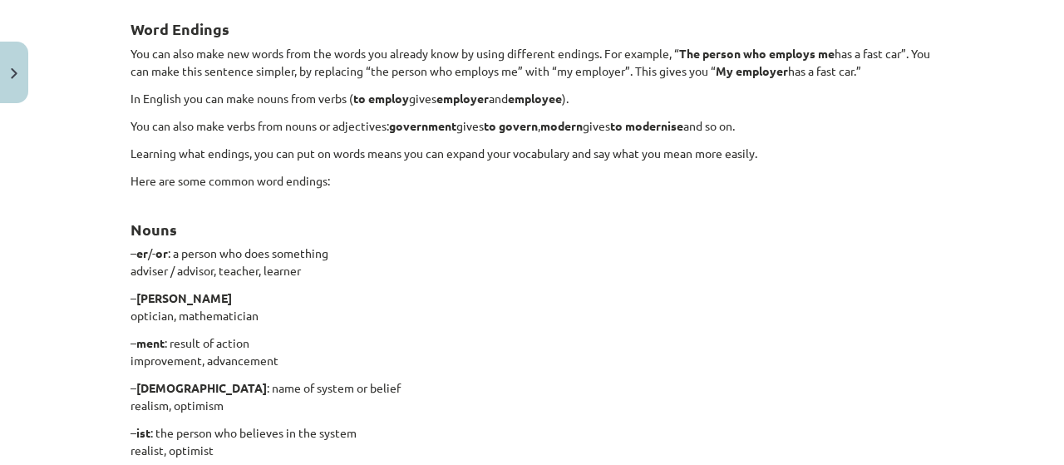
scroll to position [297, 0]
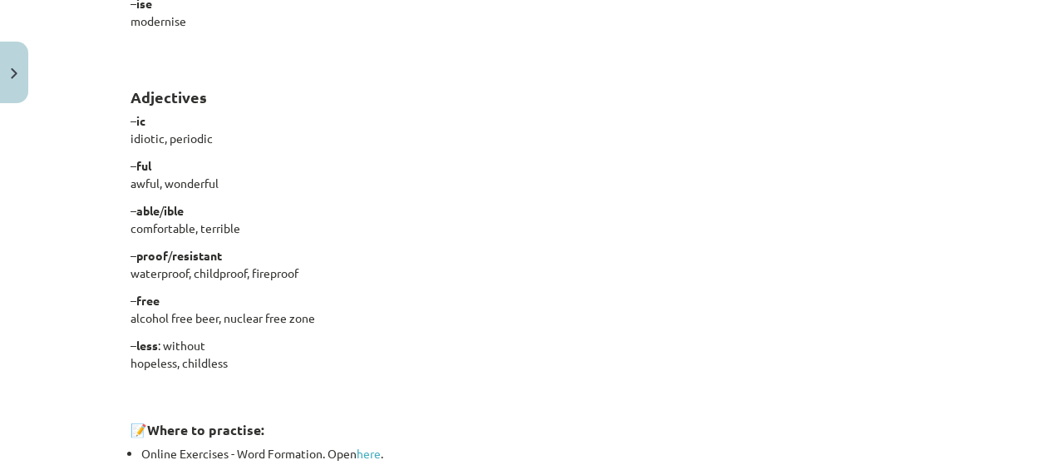
scroll to position [1517, 0]
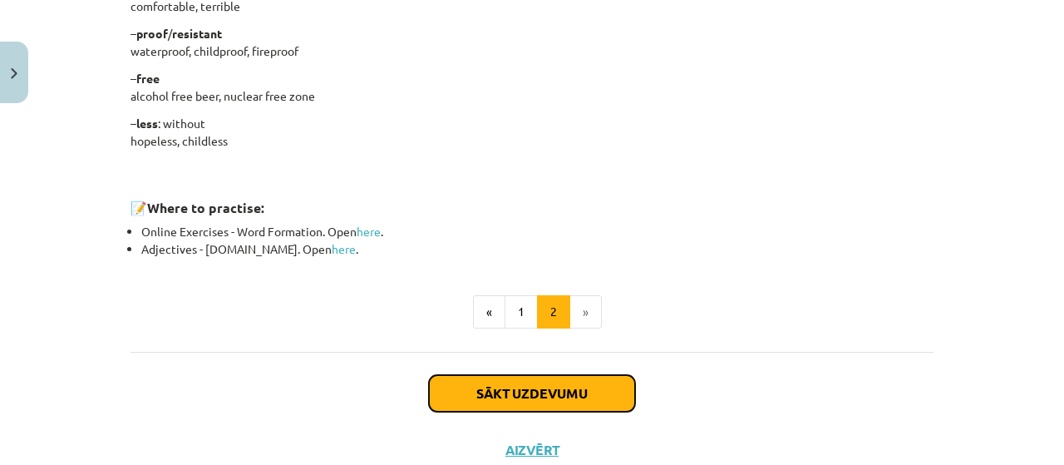
click at [554, 381] on button "Sākt uzdevumu" at bounding box center [532, 393] width 206 height 37
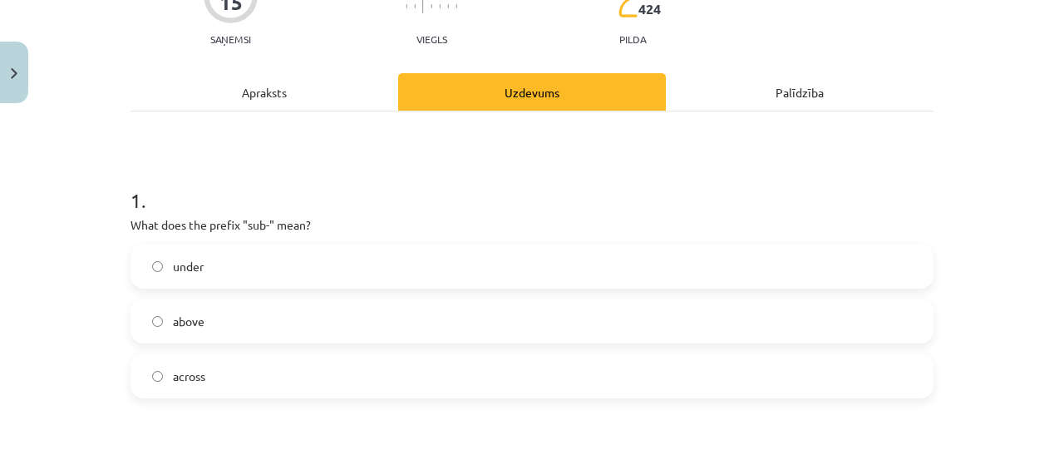
scroll to position [42, 0]
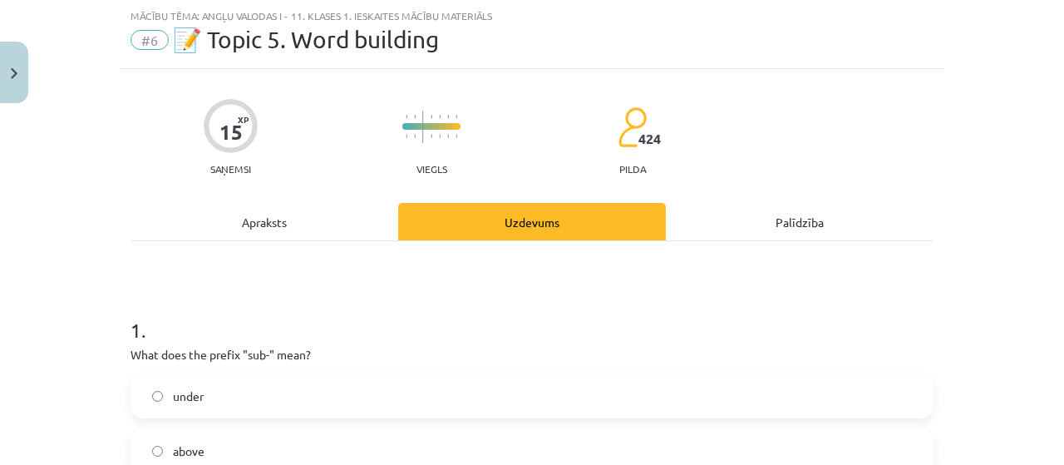
click at [534, 380] on label "under" at bounding box center [532, 396] width 800 height 42
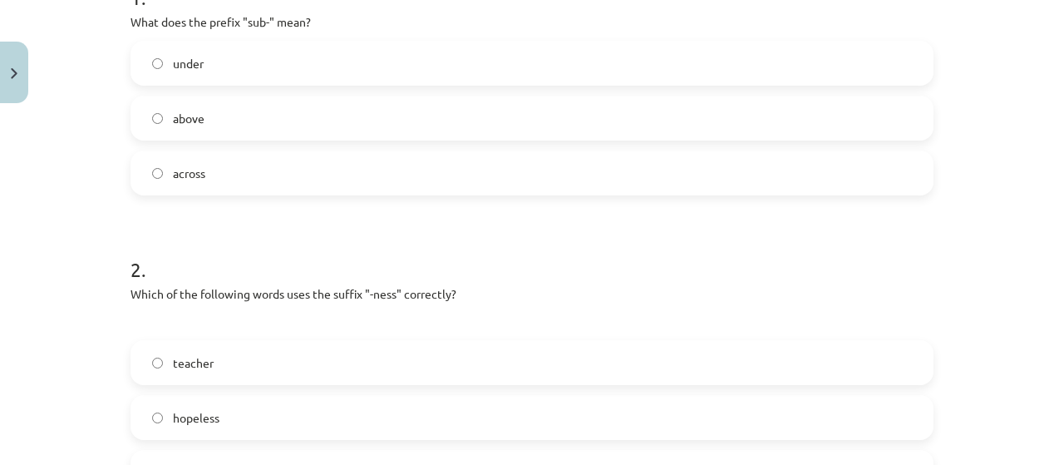
scroll to position [485, 0]
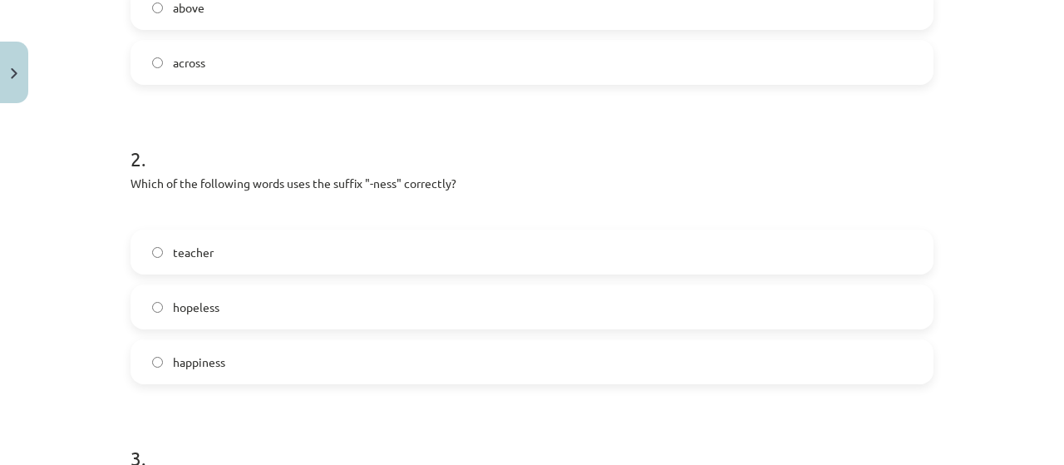
click at [348, 363] on label "happiness" at bounding box center [532, 362] width 800 height 42
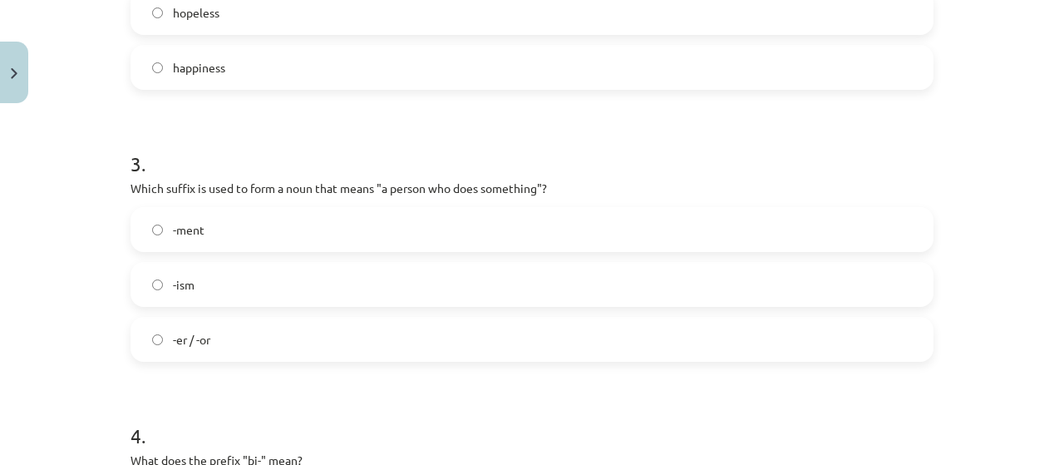
scroll to position [817, 0]
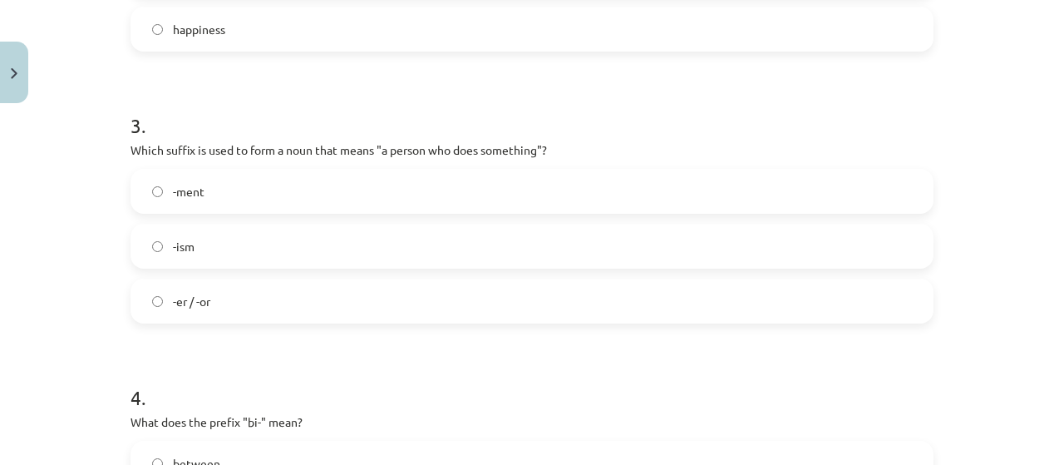
click at [192, 305] on span "-er / -or" at bounding box center [191, 301] width 37 height 17
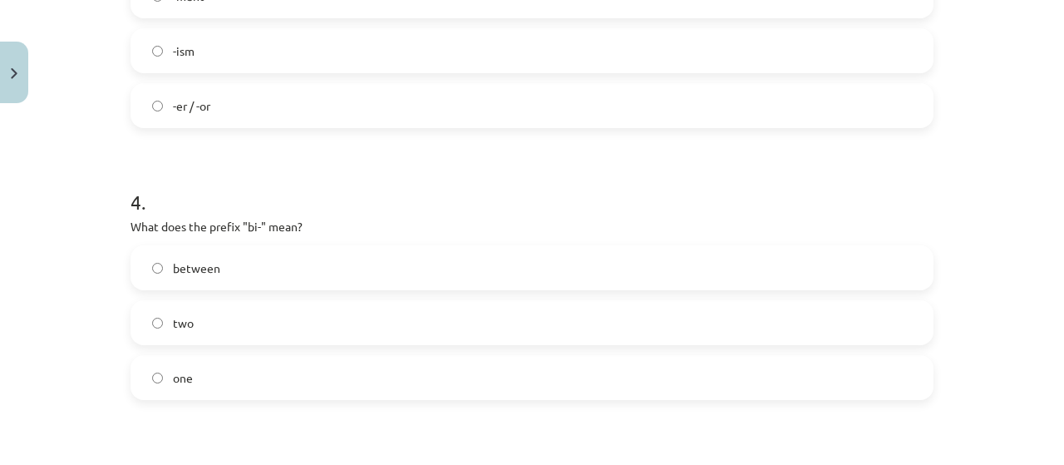
scroll to position [1039, 0]
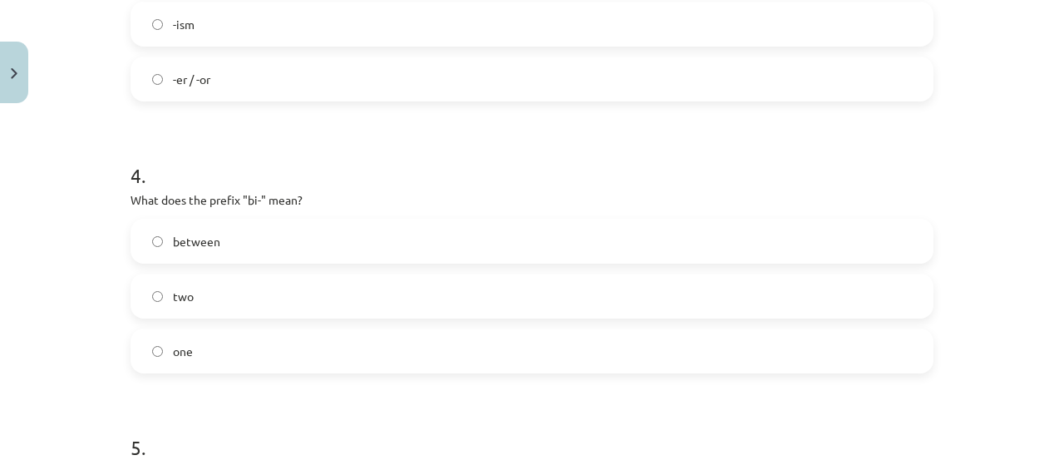
click at [269, 239] on label "between" at bounding box center [532, 241] width 800 height 42
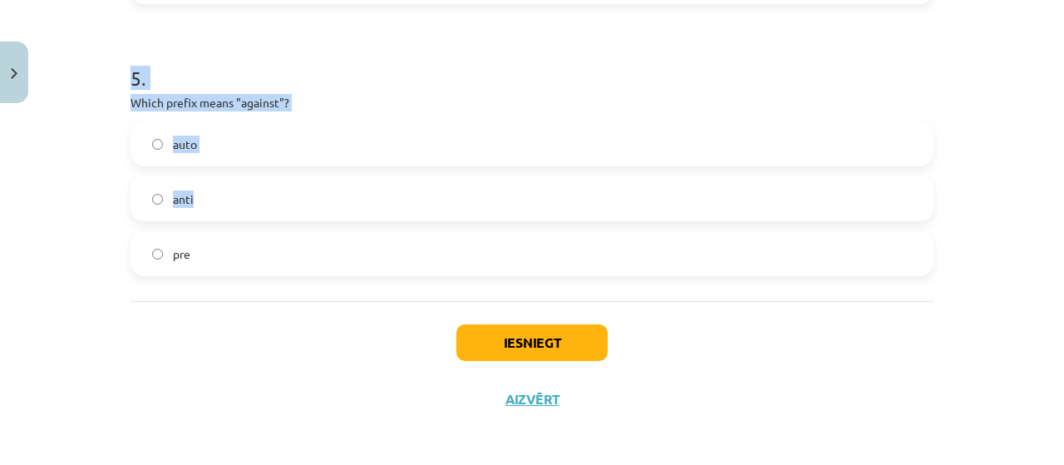
scroll to position [1412, 0]
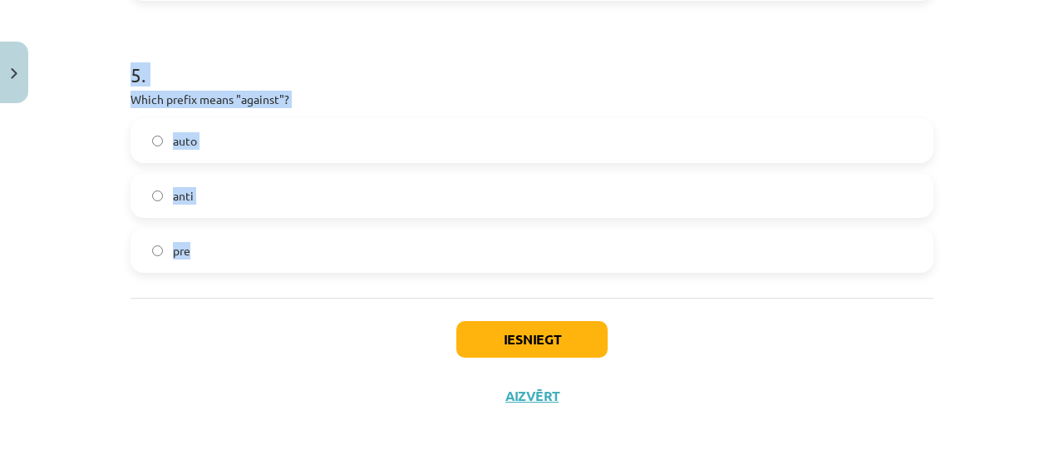
drag, startPoint x: 111, startPoint y: 87, endPoint x: 195, endPoint y: 262, distance: 193.4
click at [195, 262] on div "Mācību tēma: Angļu valodas i - 11. klases 1. ieskaites mācību materiāls #6 📝 To…" at bounding box center [532, 232] width 1064 height 465
copy form "What does the prefix "bi-" mean? between two one 5 . Which prefix means "agains…"
click at [191, 200] on label "anti" at bounding box center [532, 196] width 800 height 42
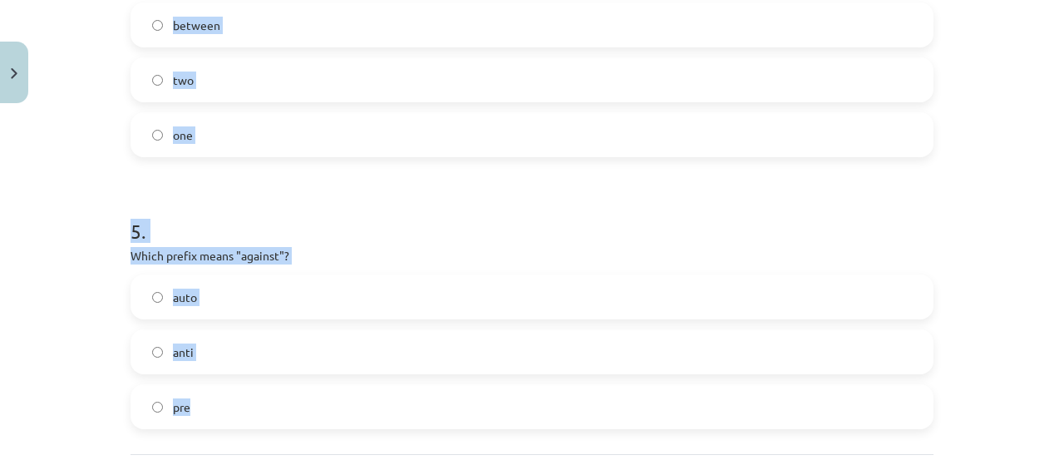
scroll to position [1190, 0]
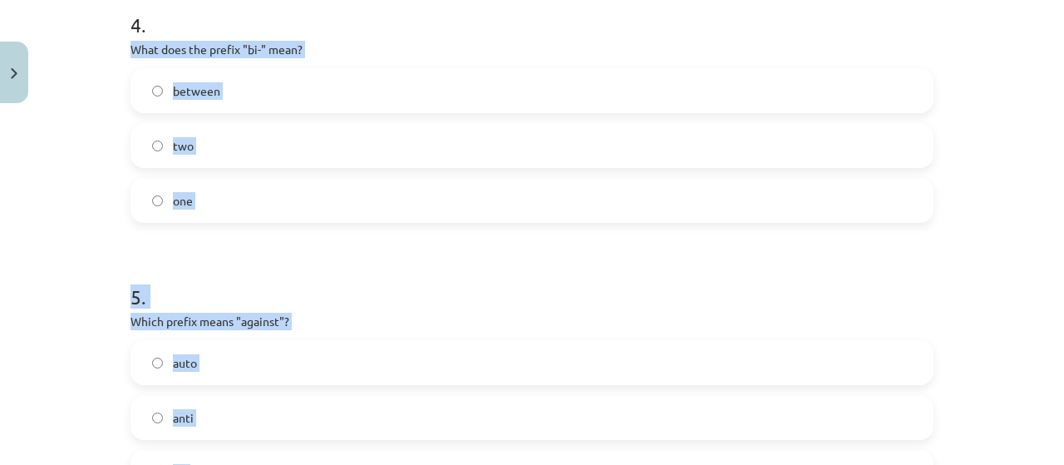
click at [146, 149] on label "two" at bounding box center [532, 146] width 800 height 42
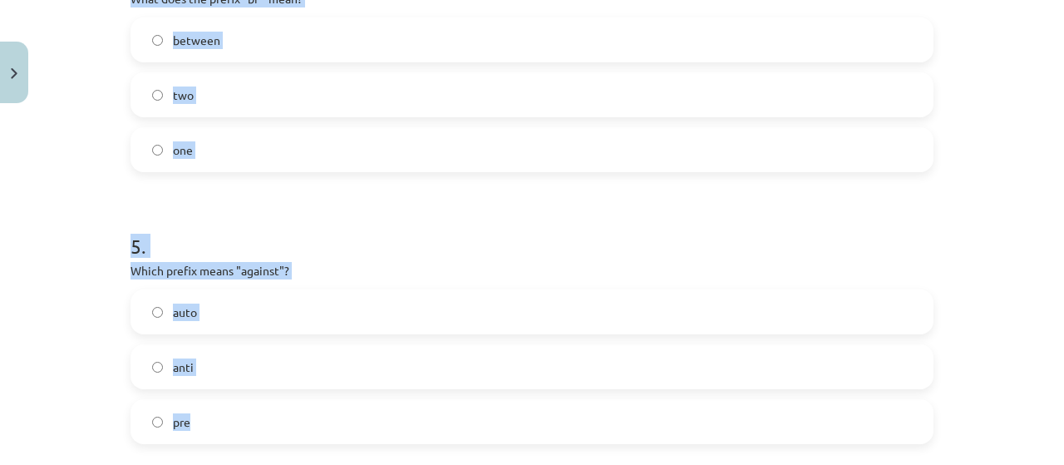
scroll to position [1301, 0]
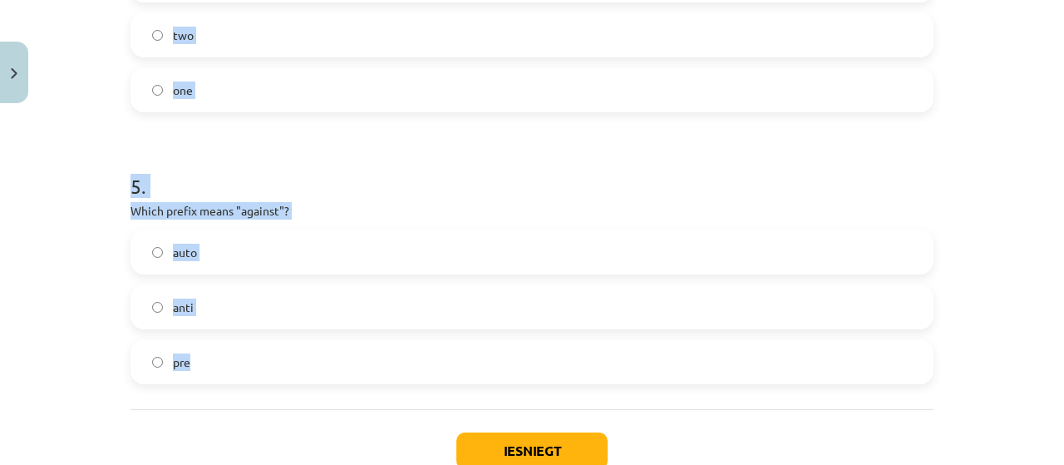
click at [215, 202] on p "Which prefix means "against"?" at bounding box center [532, 210] width 803 height 17
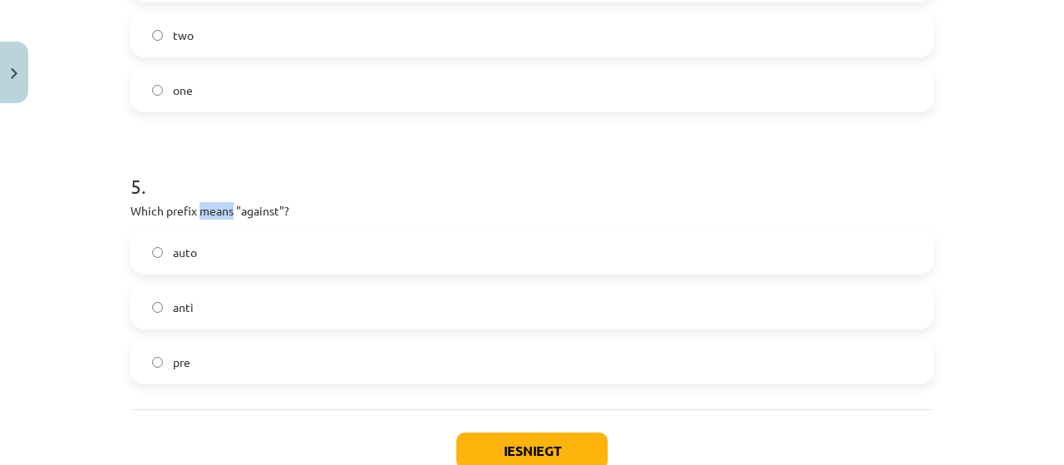
click at [213, 202] on p "Which prefix means "against"?" at bounding box center [532, 210] width 803 height 17
click at [322, 220] on div "5 . Which prefix means "against"? auto anti pre" at bounding box center [532, 265] width 803 height 239
click at [489, 448] on button "Iesniegt" at bounding box center [532, 450] width 151 height 37
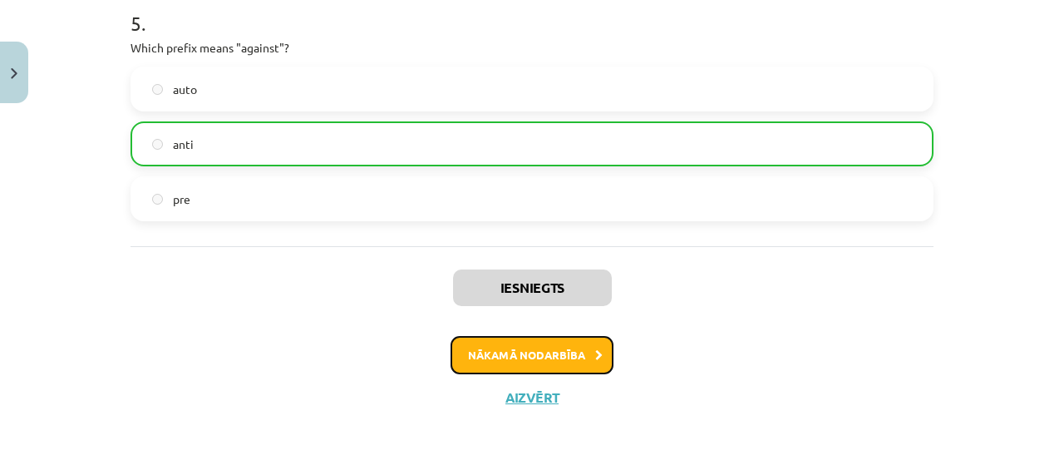
click at [473, 347] on button "Nākamā nodarbība" at bounding box center [532, 355] width 163 height 38
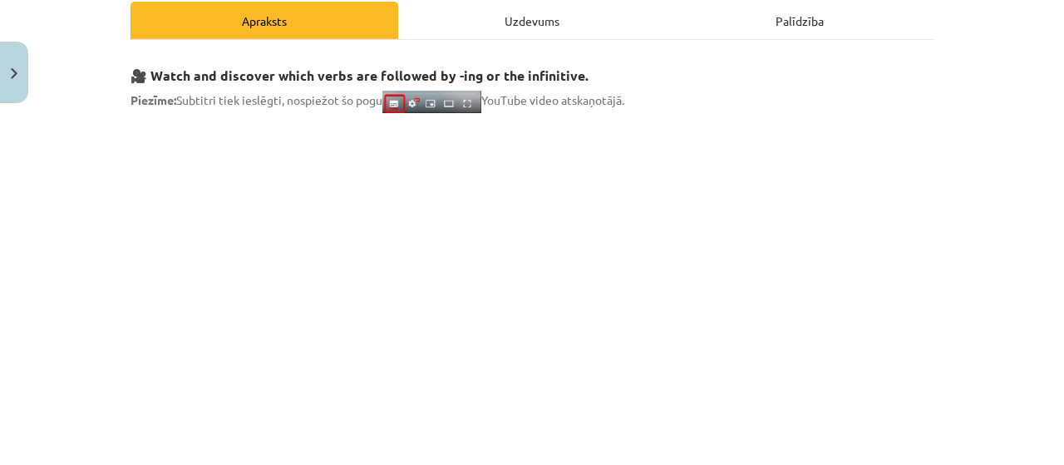
scroll to position [263, 0]
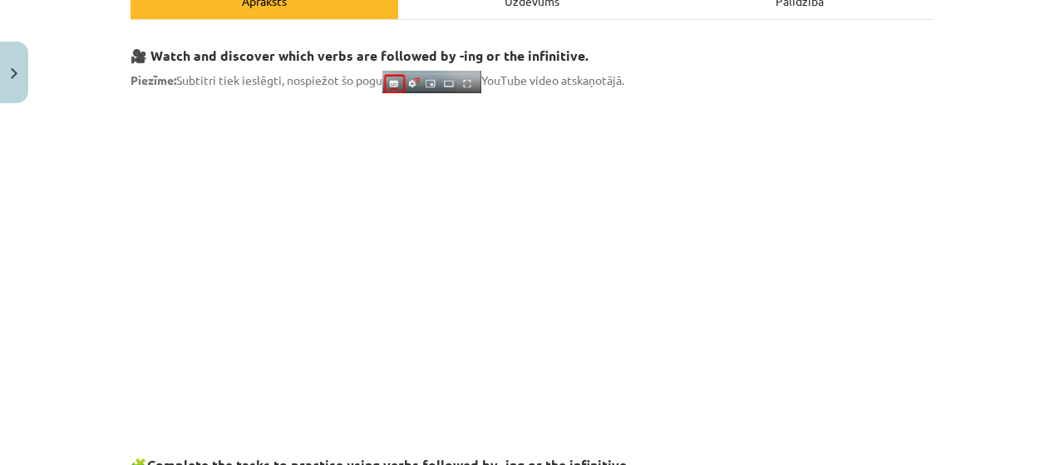
click at [85, 24] on div "Mācību tēma: Angļu valodas i - 11. klases 1. ieskaites mācību materiāls #7 📝 To…" at bounding box center [532, 232] width 1064 height 465
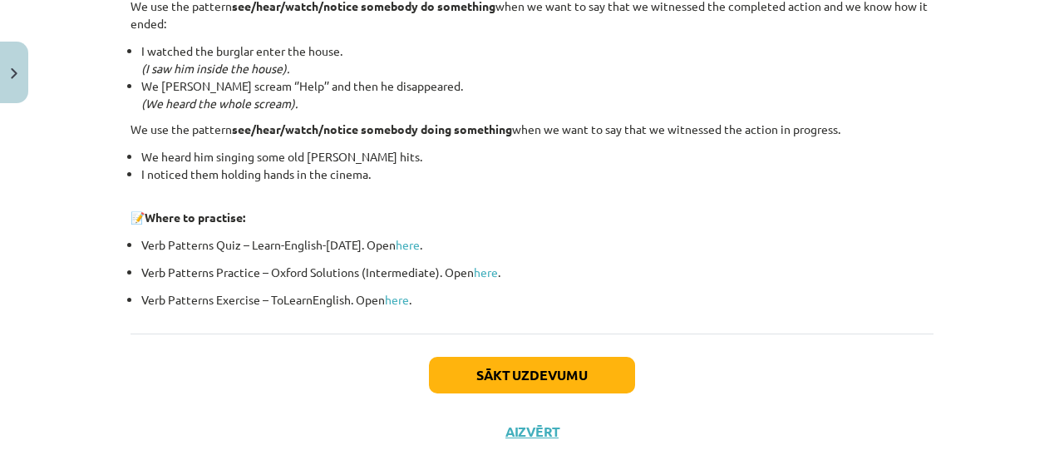
scroll to position [2340, 0]
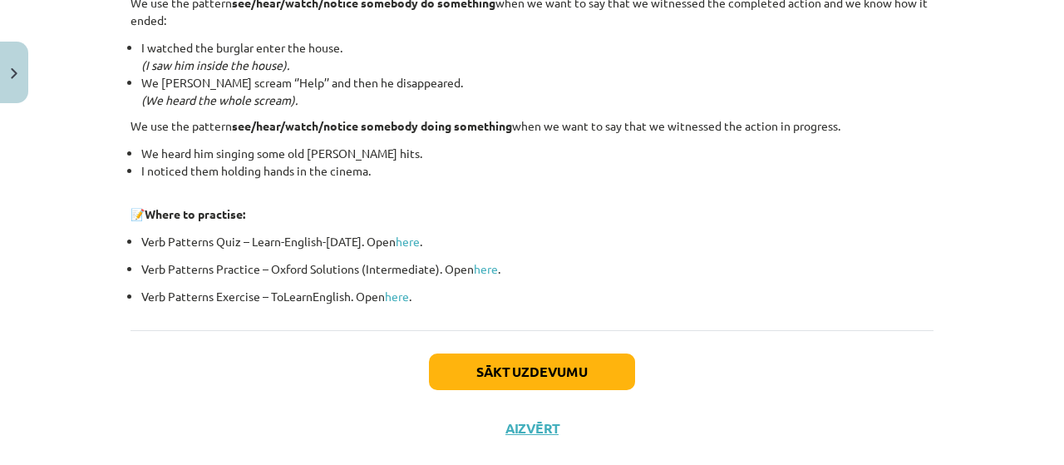
click at [567, 343] on div "Sākt uzdevumu Aizvērt" at bounding box center [532, 388] width 803 height 116
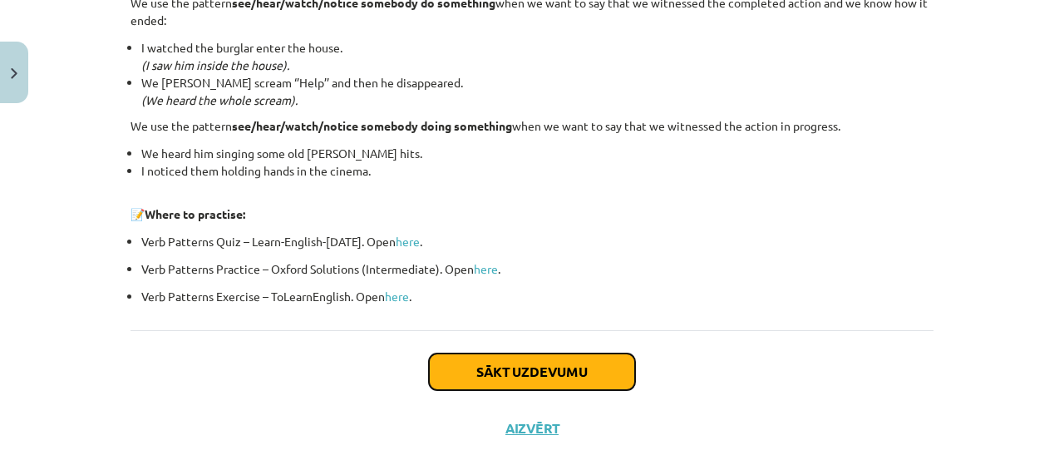
click at [565, 362] on button "Sākt uzdevumu" at bounding box center [532, 371] width 206 height 37
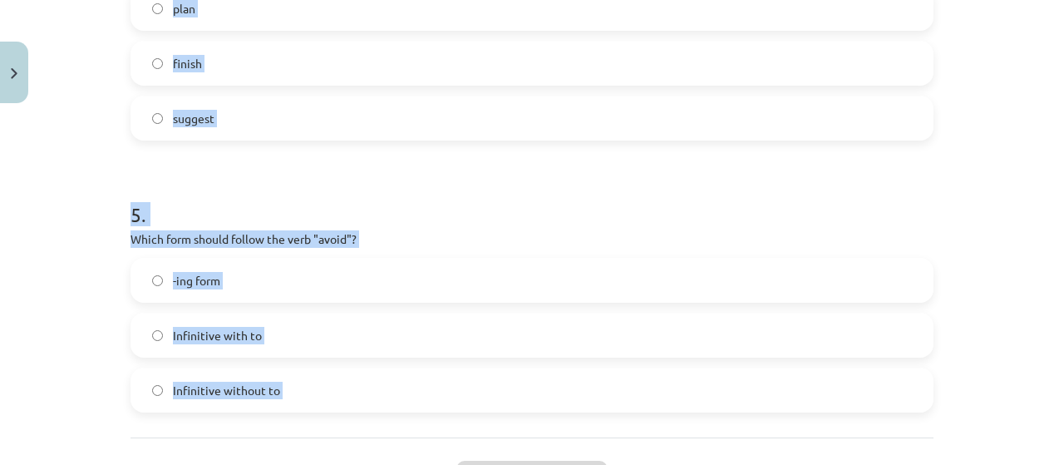
scroll to position [1372, 0]
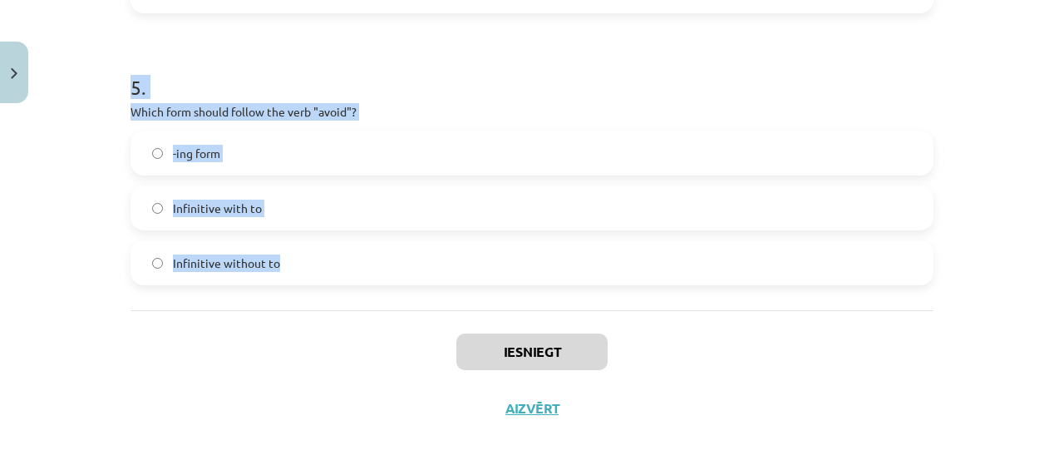
drag, startPoint x: 111, startPoint y: 133, endPoint x: 358, endPoint y: 303, distance: 299.6
click at [358, 300] on div "Mācību tēma: Angļu valodas i - 11. klases 1. ieskaites mācību materiāls #7 📝 To…" at bounding box center [532, 232] width 1064 height 465
copy form "What is the difference in meaning between "stop talking" and "stop to talk"? "S…"
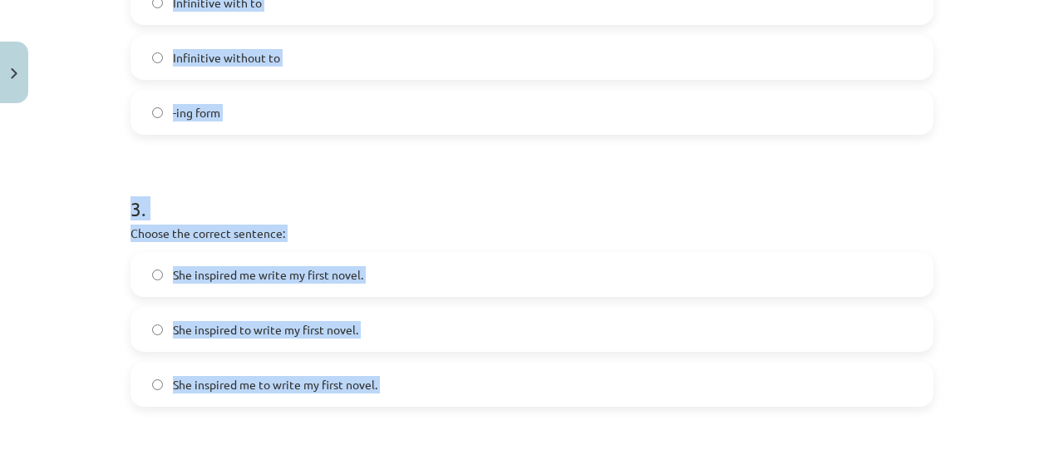
click at [363, 190] on h1 "3 ." at bounding box center [532, 194] width 803 height 52
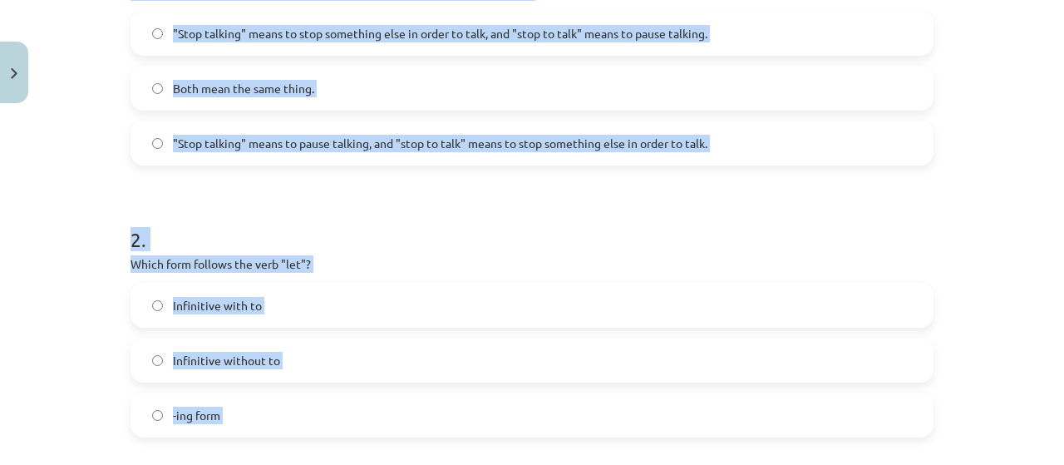
scroll to position [263, 0]
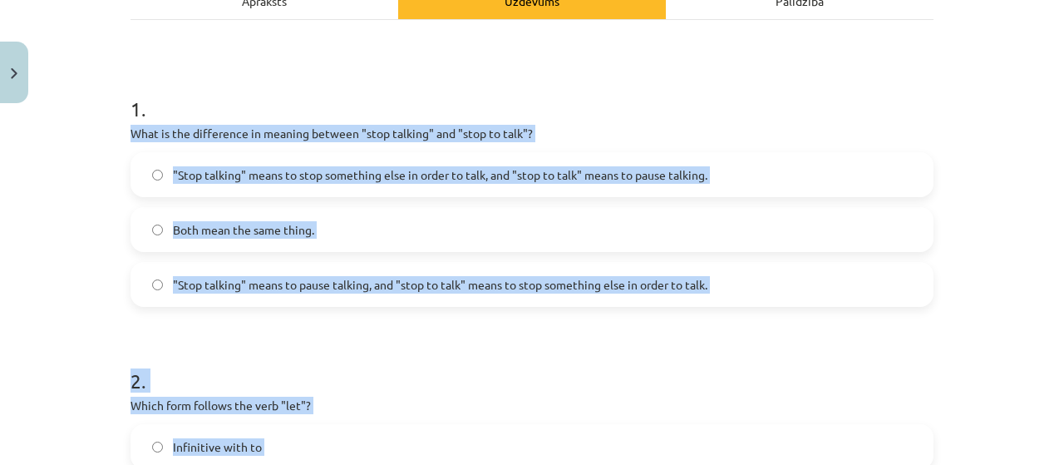
click at [358, 194] on div ""Stop talking" means to stop something else in order to talk, and "stop to talk…" at bounding box center [532, 174] width 803 height 45
click at [353, 170] on span ""Stop talking" means to stop something else in order to talk, and "stop to talk…" at bounding box center [440, 174] width 535 height 17
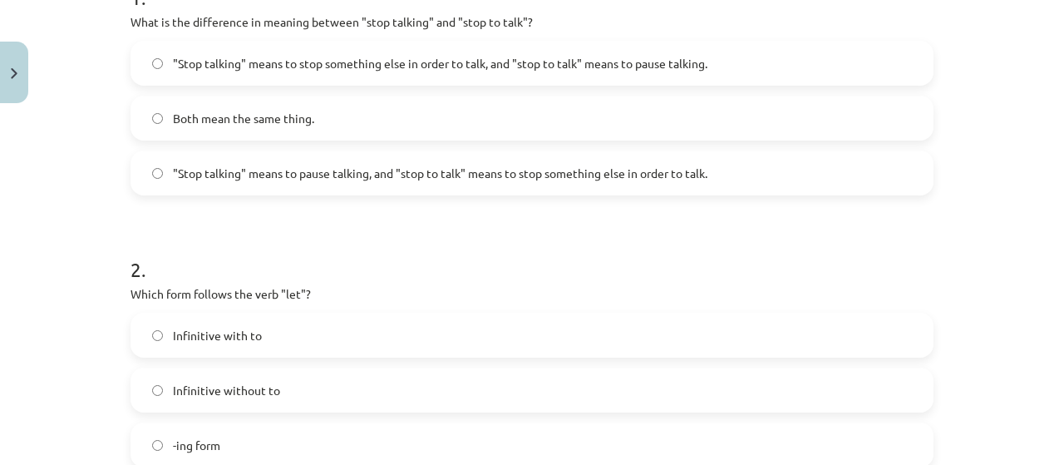
scroll to position [485, 0]
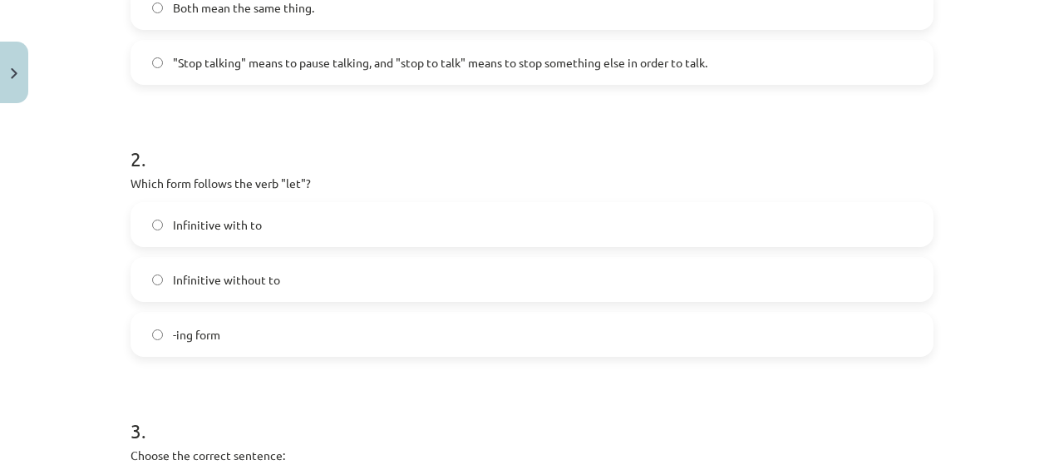
click at [296, 279] on label "Infinitive without to" at bounding box center [532, 280] width 800 height 42
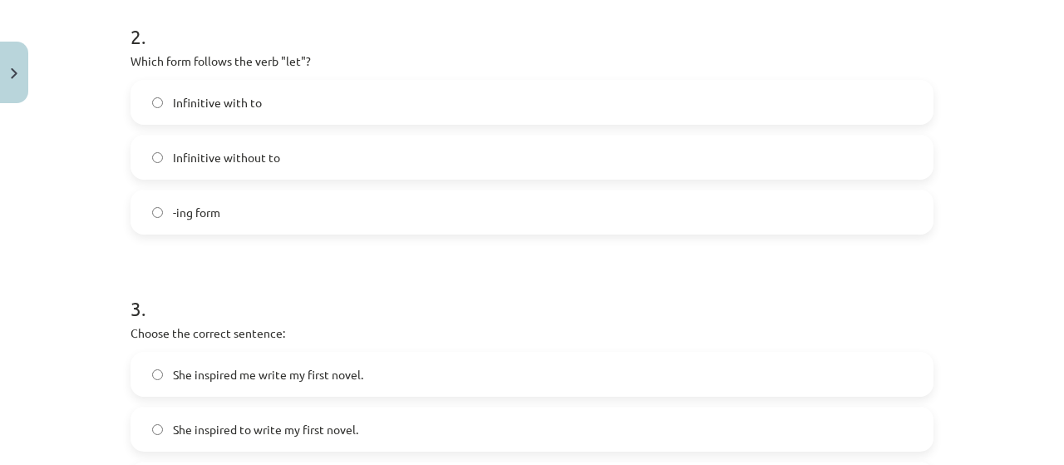
scroll to position [707, 0]
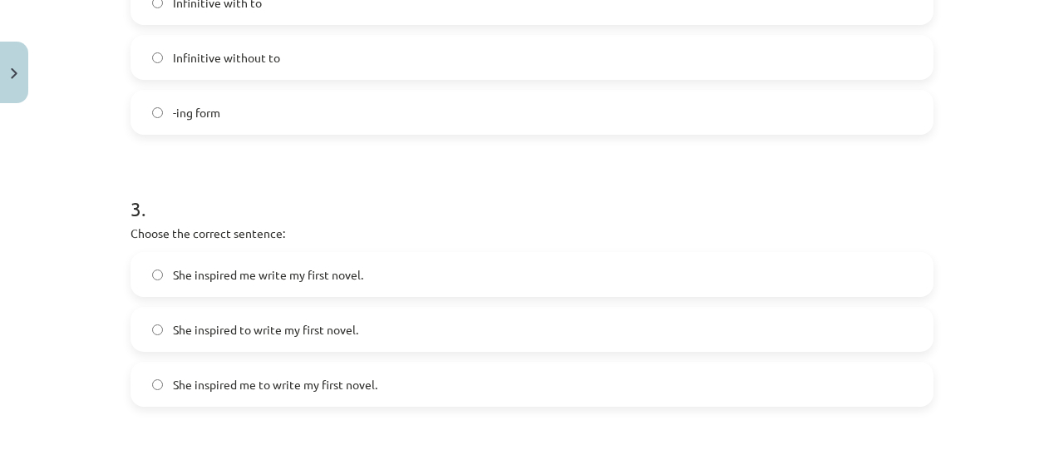
click at [254, 399] on label "She inspired me to write my first novel." at bounding box center [532, 384] width 800 height 42
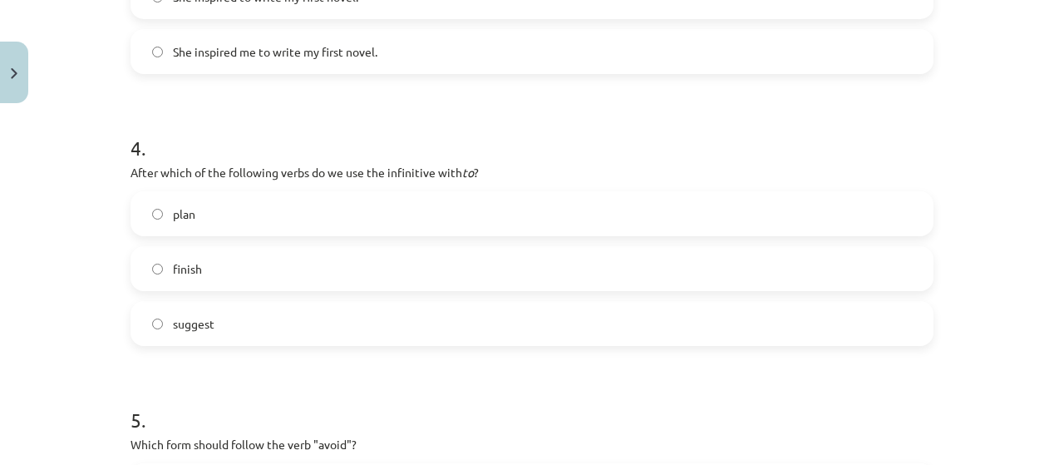
click at [236, 195] on label "plan" at bounding box center [532, 214] width 800 height 42
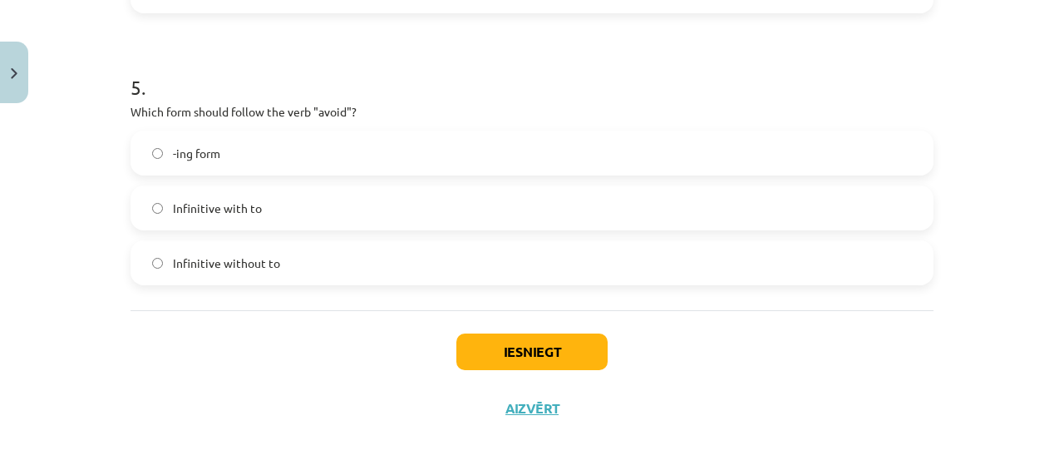
click at [255, 149] on label "-ing form" at bounding box center [532, 153] width 800 height 42
click at [507, 353] on button "Iesniegt" at bounding box center [532, 351] width 151 height 37
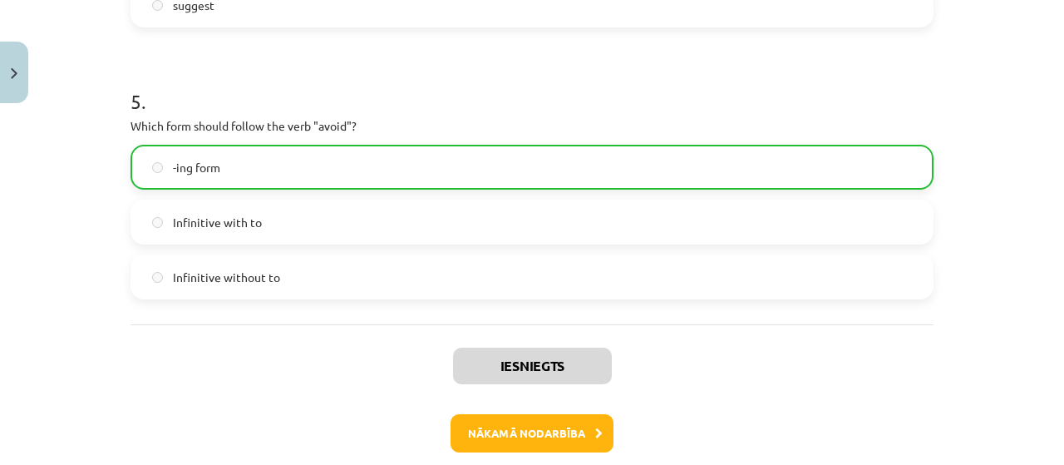
scroll to position [1436, 0]
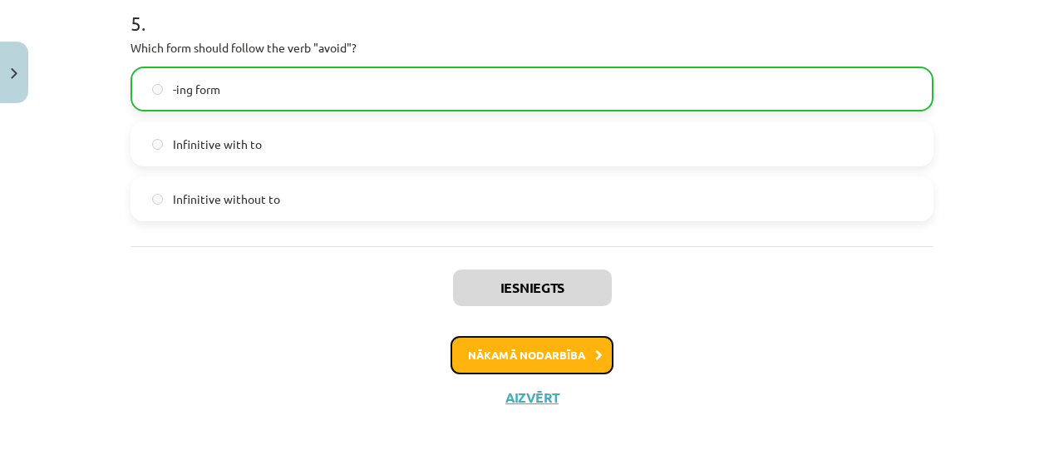
click at [563, 348] on button "Nākamā nodarbība" at bounding box center [532, 355] width 163 height 38
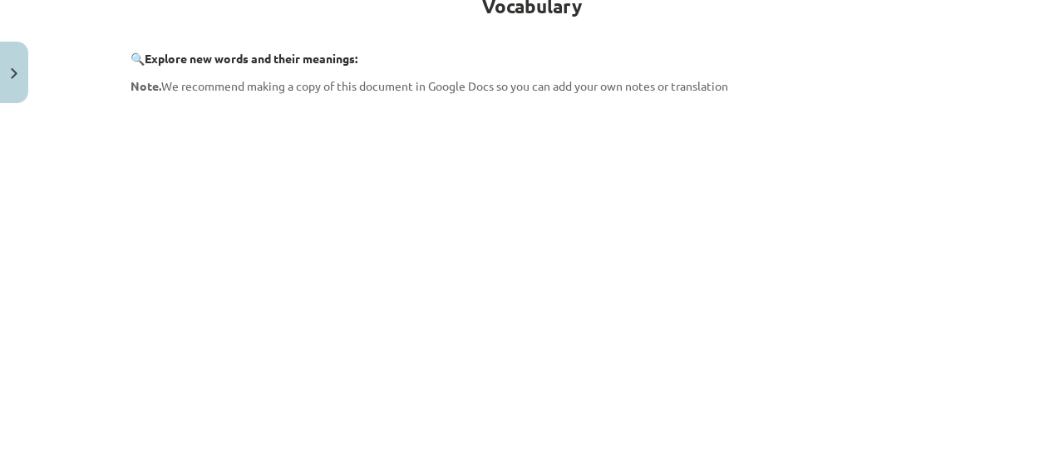
scroll to position [665, 0]
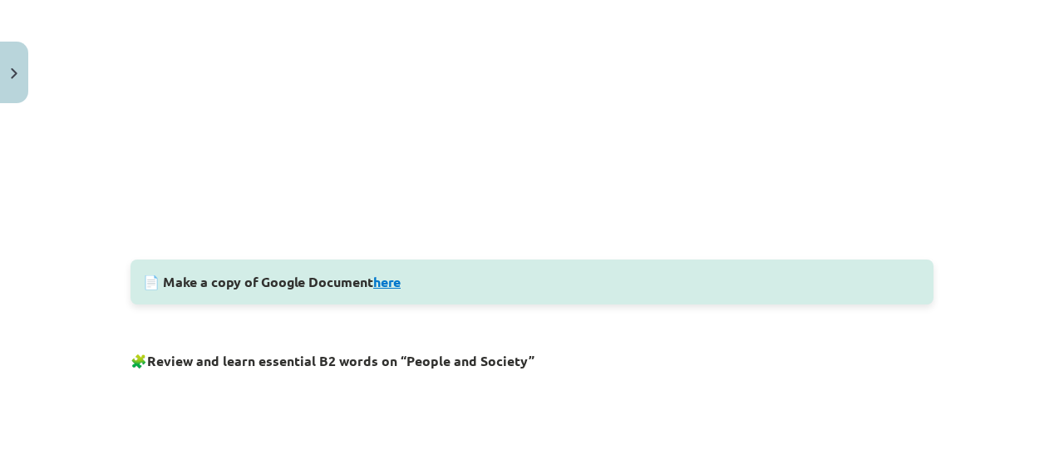
click at [382, 279] on link "here" at bounding box center [386, 281] width 27 height 17
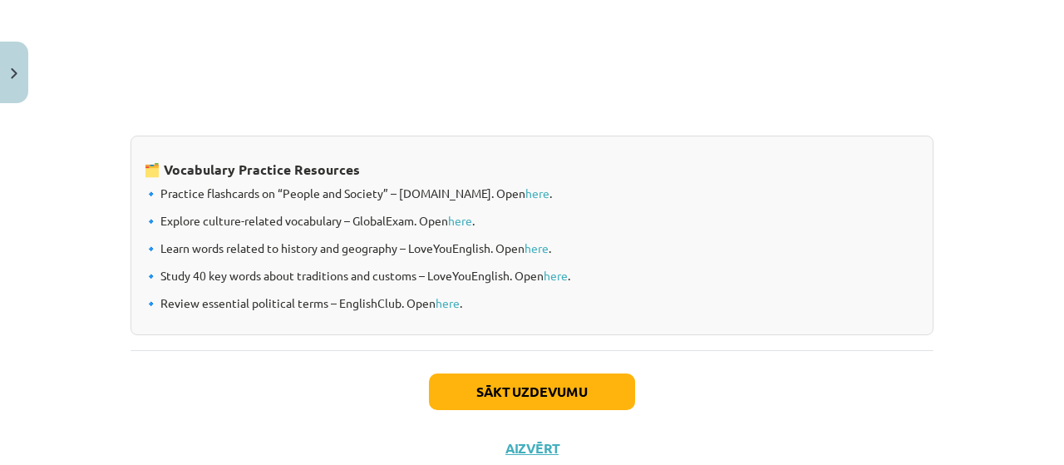
scroll to position [1496, 0]
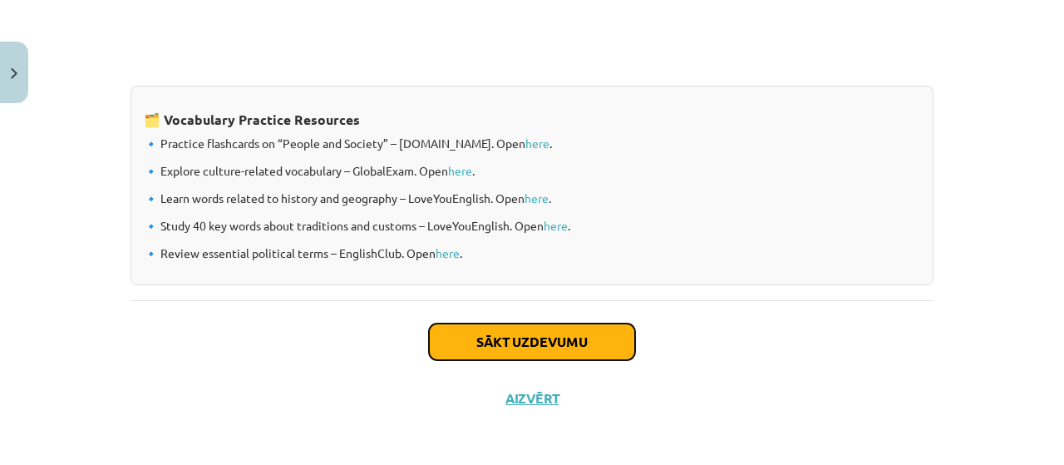
click at [582, 328] on button "Sākt uzdevumu" at bounding box center [532, 341] width 206 height 37
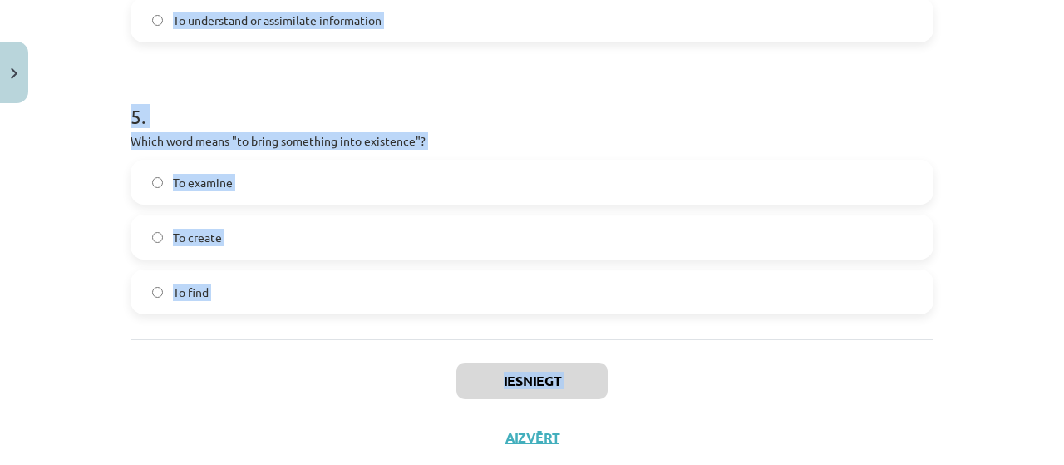
scroll to position [1439, 0]
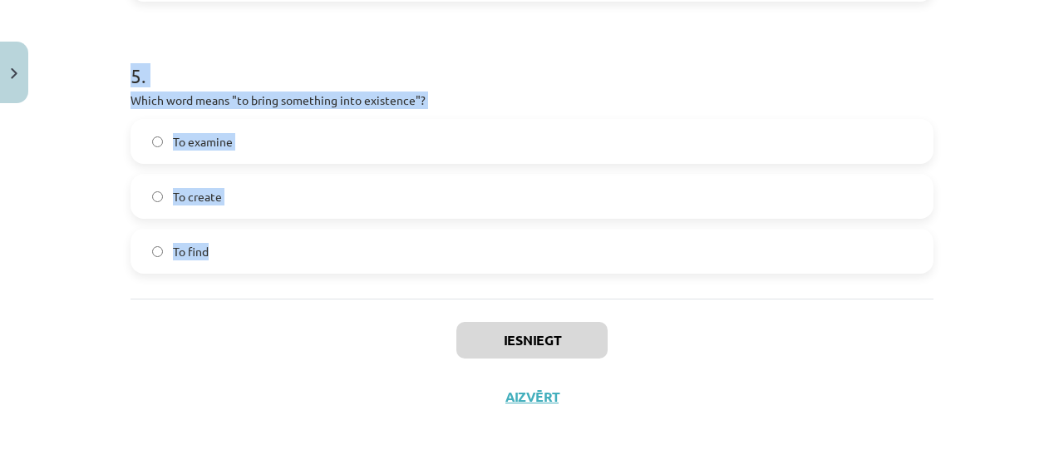
drag, startPoint x: 124, startPoint y: 242, endPoint x: 312, endPoint y: 266, distance: 189.5
copy form "Which of the following means "the surroundings or conditions in which a person,…"
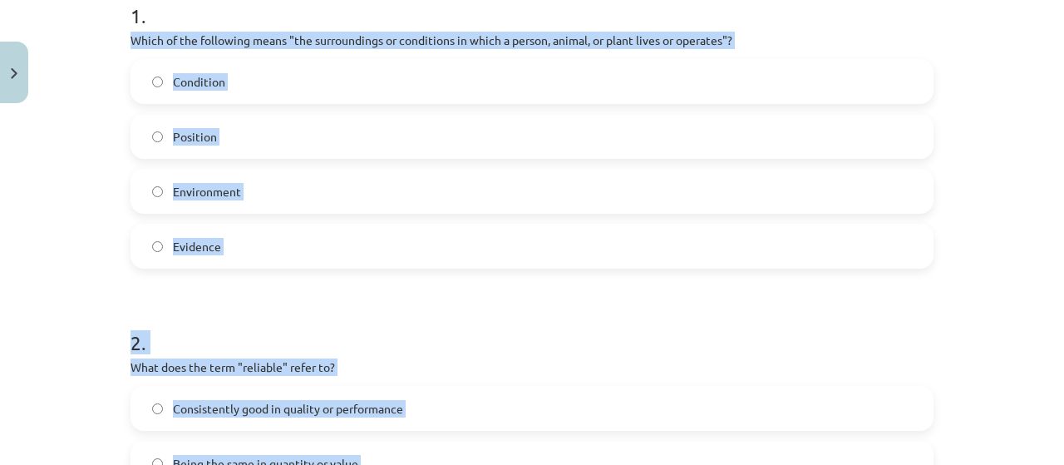
scroll to position [330, 0]
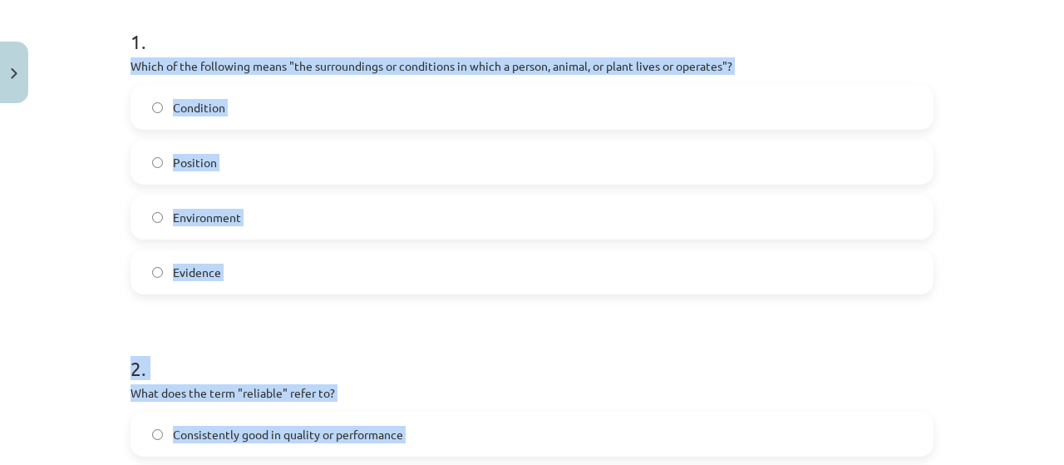
click at [253, 229] on label "Environment" at bounding box center [532, 217] width 800 height 42
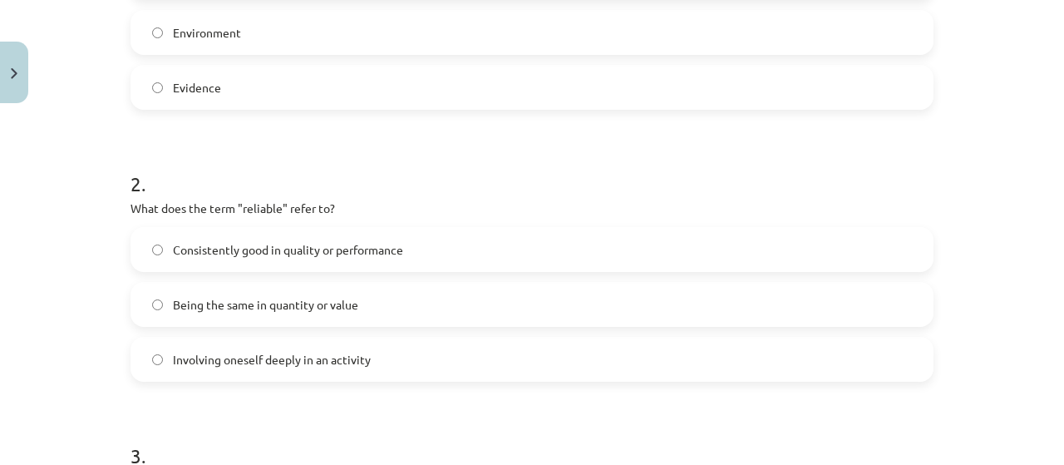
scroll to position [552, 0]
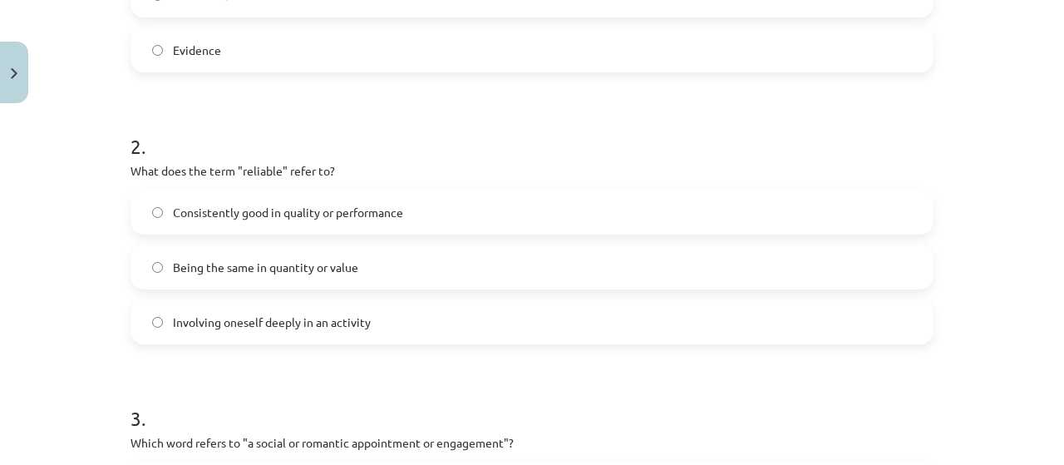
click at [353, 202] on label "Consistently good in quality or performance" at bounding box center [532, 212] width 800 height 42
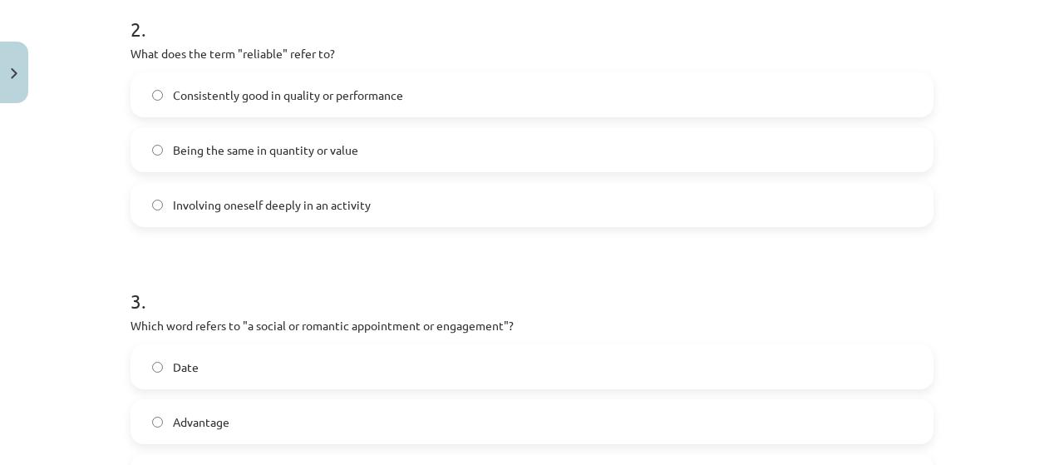
scroll to position [885, 0]
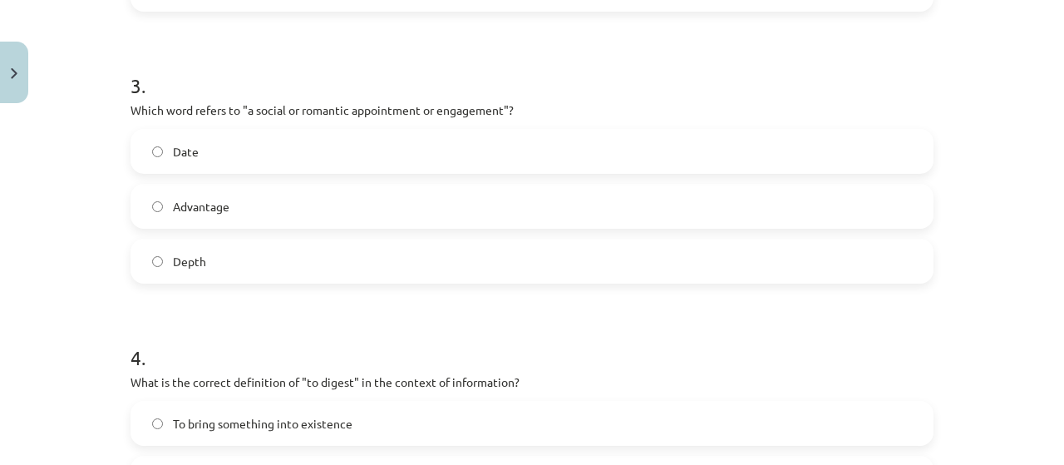
click at [233, 150] on label "Date" at bounding box center [532, 152] width 800 height 42
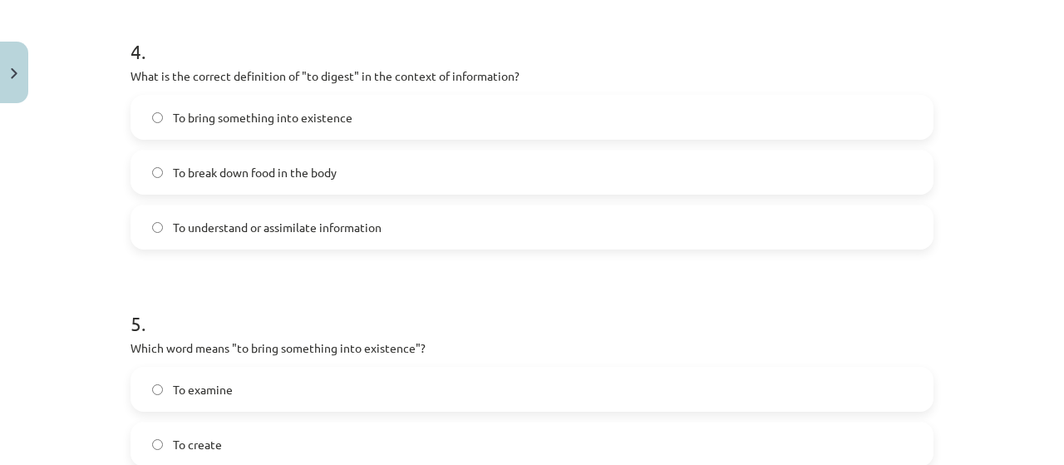
scroll to position [1217, 0]
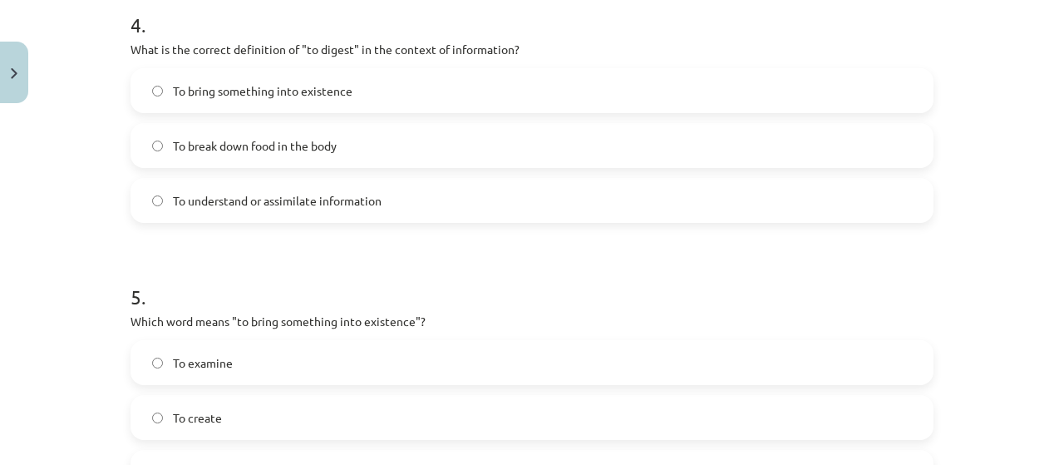
click at [288, 189] on label "To understand or assimilate information" at bounding box center [532, 201] width 800 height 42
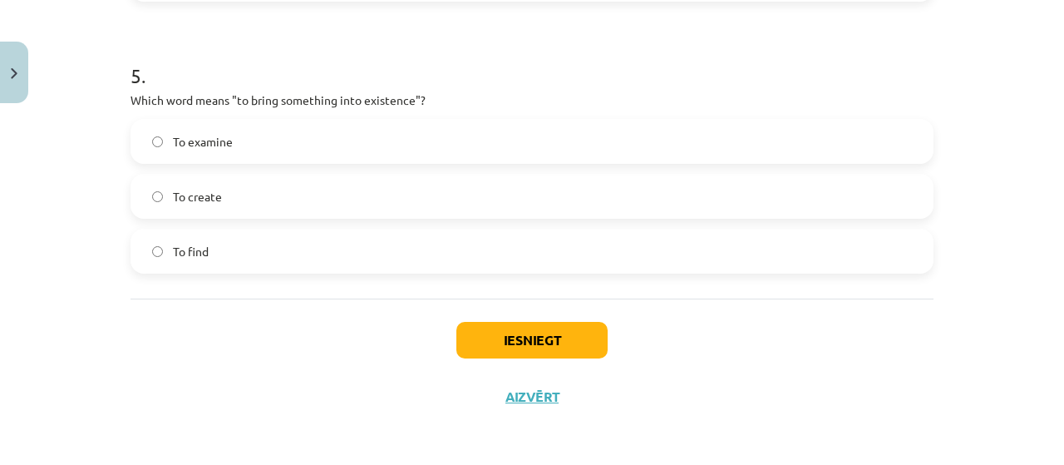
click at [231, 195] on label "To create" at bounding box center [532, 196] width 800 height 42
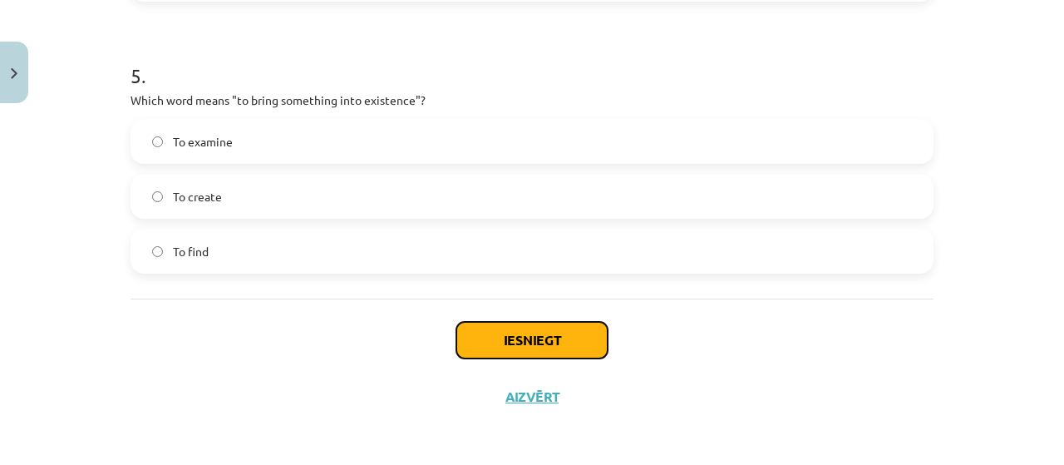
click at [511, 351] on button "Iesniegt" at bounding box center [532, 340] width 151 height 37
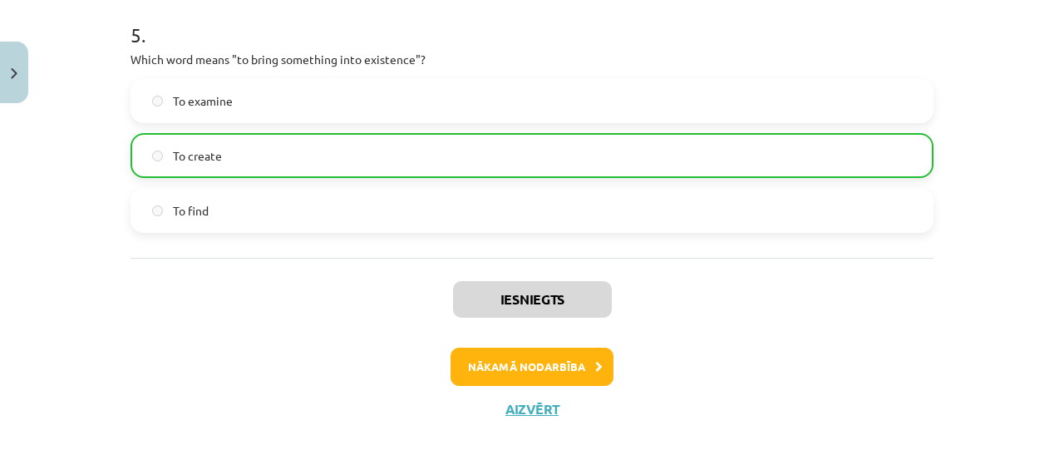
scroll to position [1491, 0]
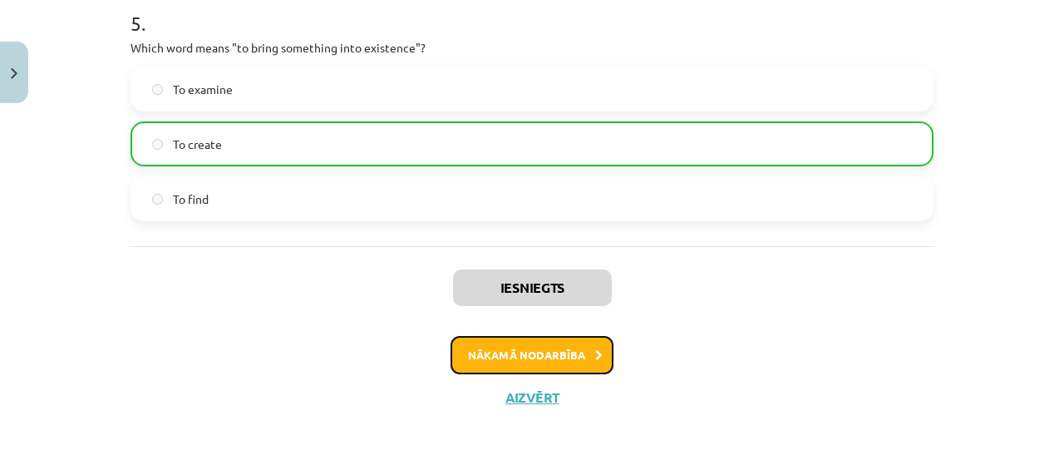
click at [483, 352] on button "Nākamā nodarbība" at bounding box center [532, 355] width 163 height 38
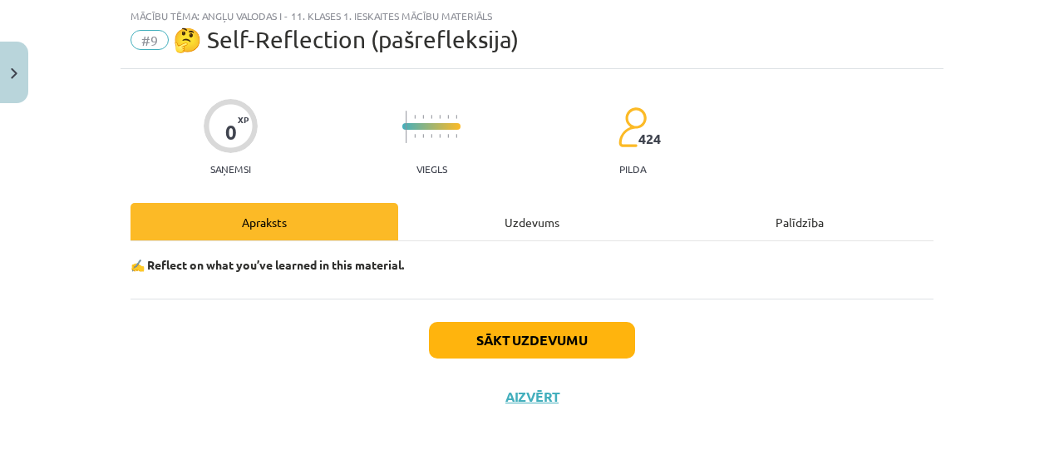
scroll to position [42, 0]
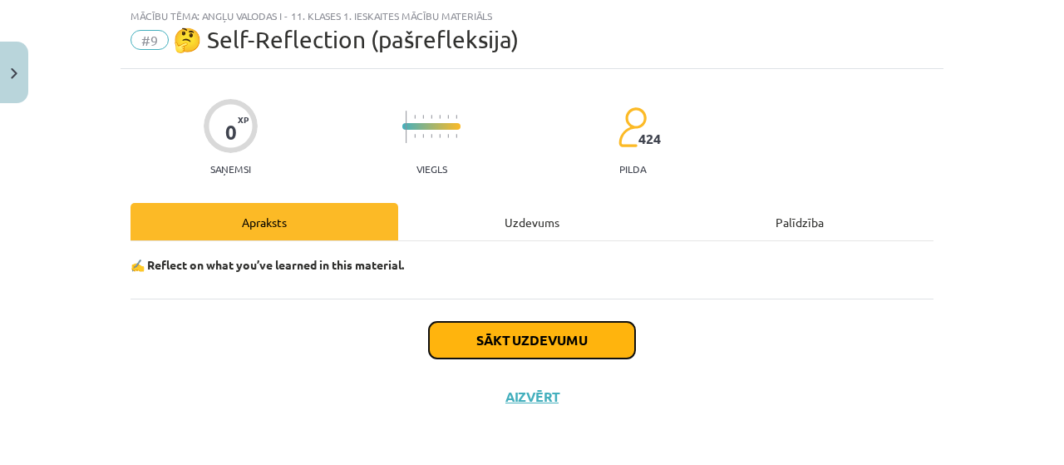
click at [519, 338] on button "Sākt uzdevumu" at bounding box center [532, 340] width 206 height 37
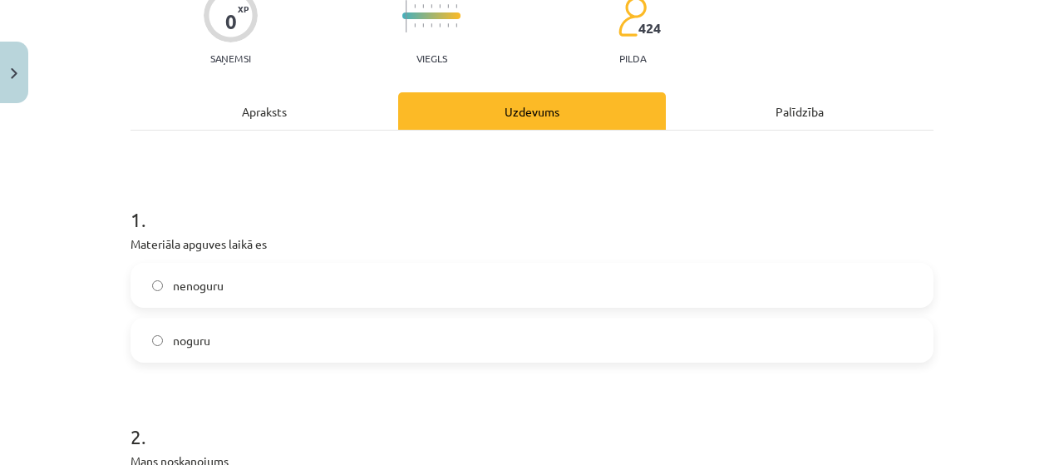
scroll to position [263, 0]
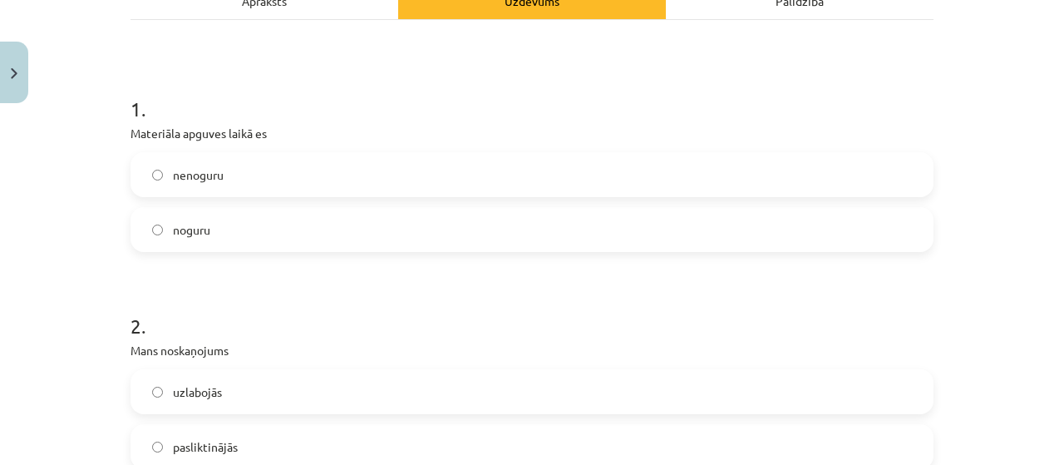
click at [152, 184] on label "nenoguru" at bounding box center [532, 175] width 800 height 42
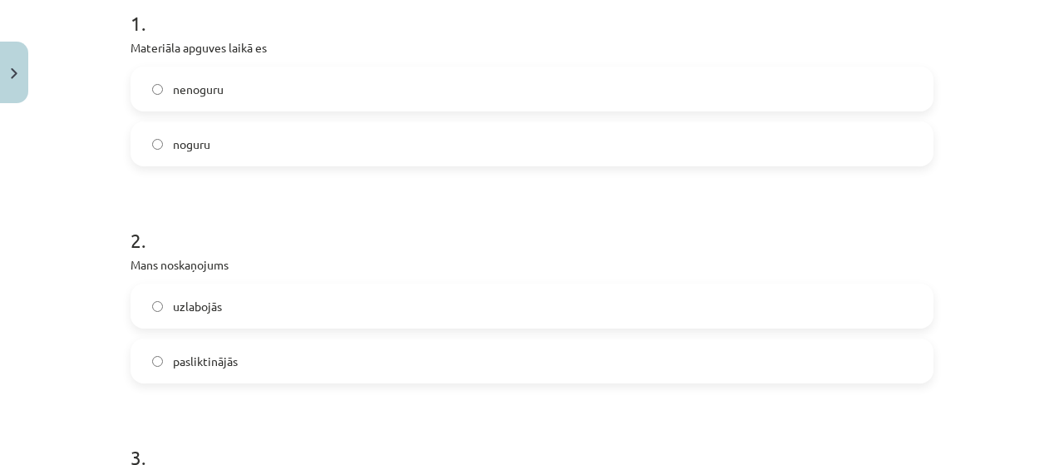
scroll to position [374, 0]
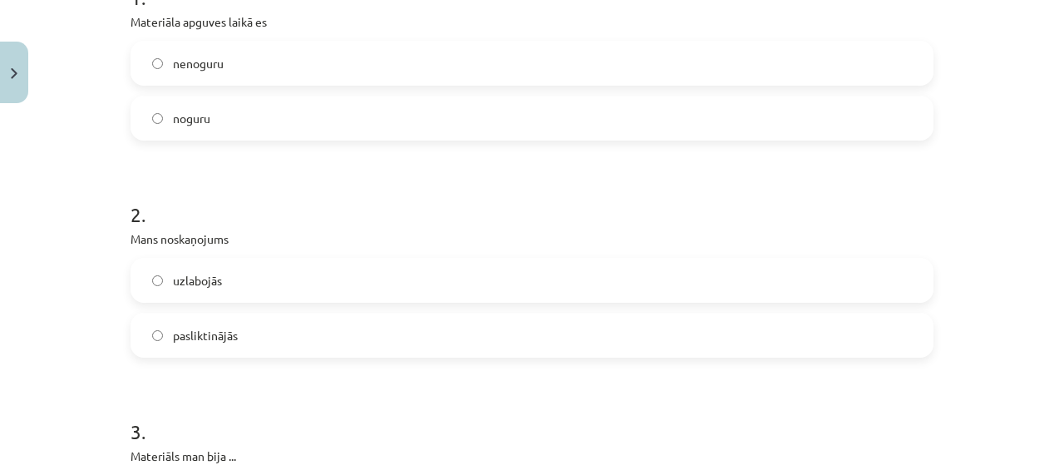
click at [332, 284] on label "uzlabojās" at bounding box center [532, 280] width 800 height 42
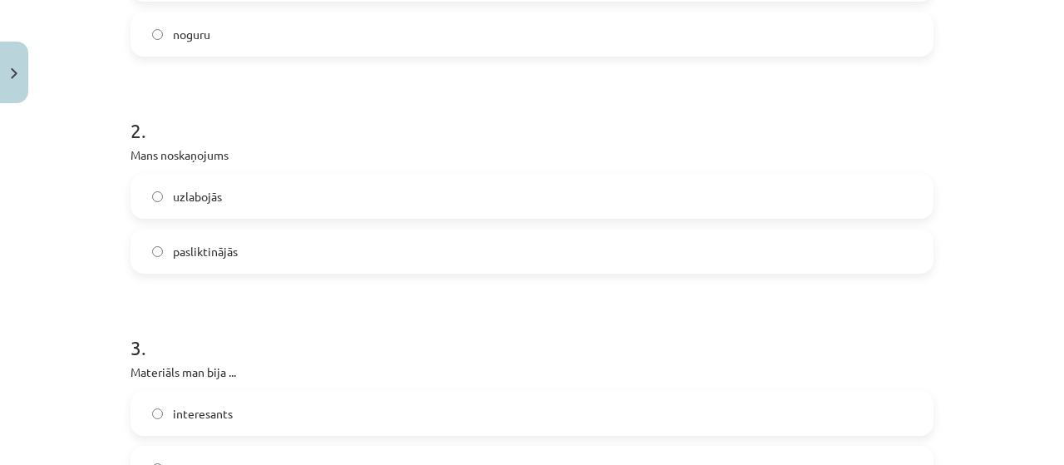
scroll to position [485, 0]
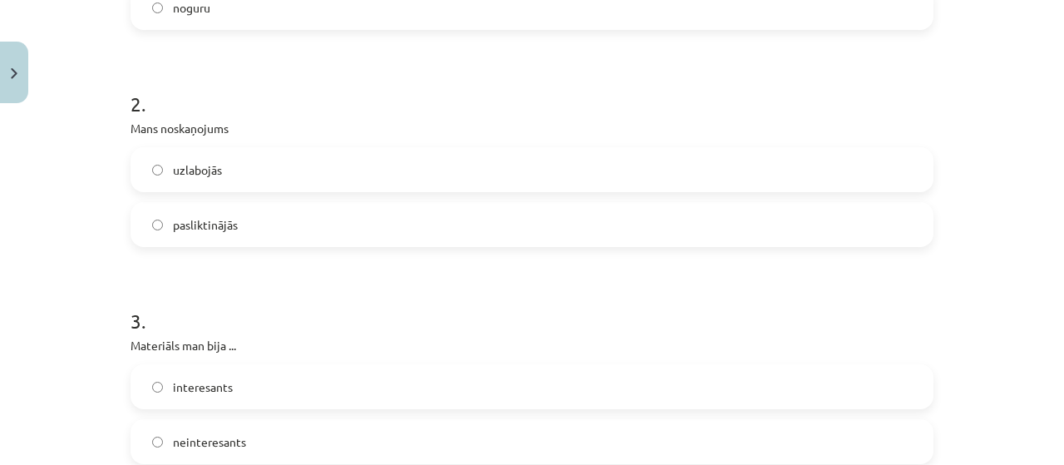
click at [241, 381] on label "interesants" at bounding box center [532, 387] width 800 height 42
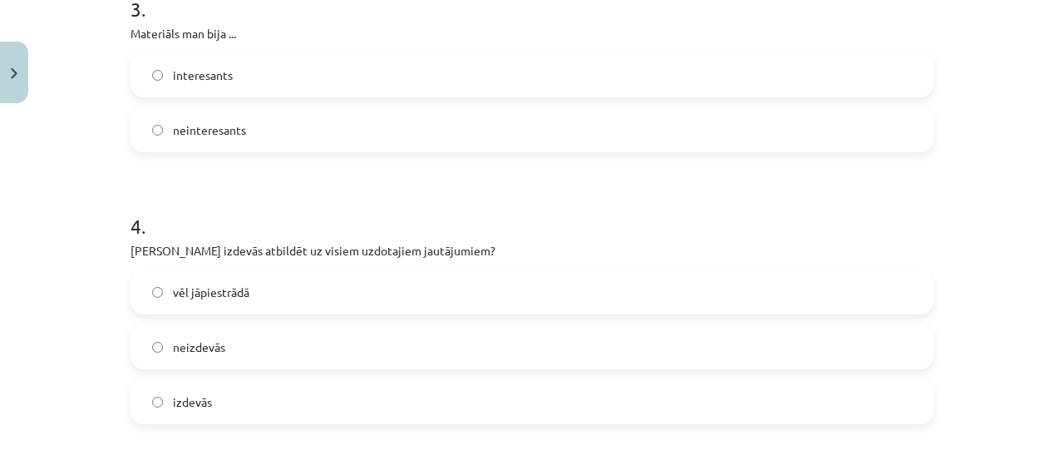
scroll to position [817, 0]
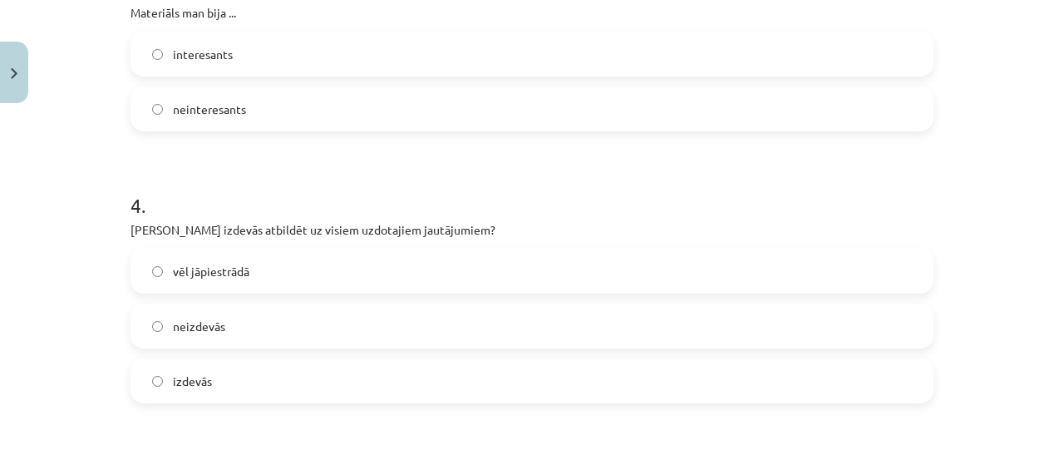
click at [251, 324] on label "neizdevās" at bounding box center [532, 326] width 800 height 42
click at [251, 273] on label "vēl jāpiestrādā" at bounding box center [532, 271] width 800 height 42
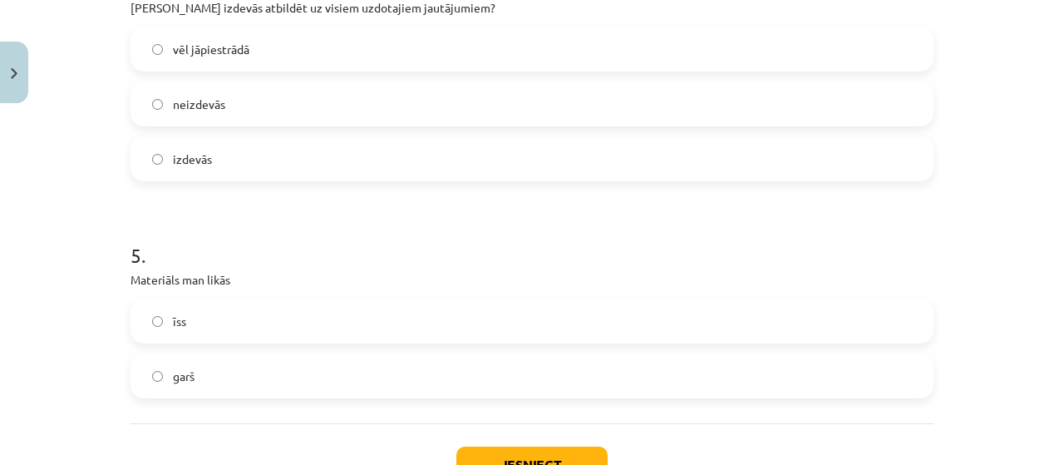
click at [190, 312] on label "īss" at bounding box center [532, 321] width 800 height 42
click at [175, 371] on span "garš" at bounding box center [184, 376] width 22 height 17
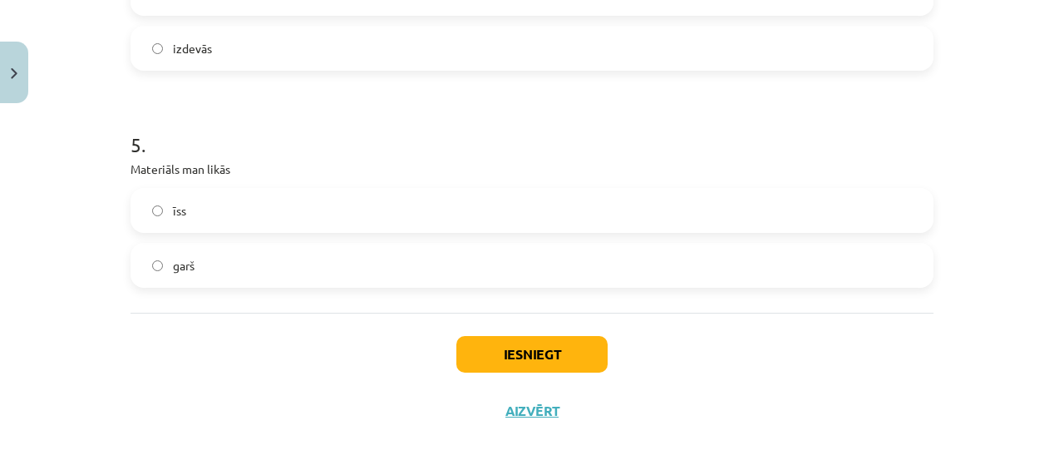
click at [543, 332] on div "Iesniegt Aizvērt" at bounding box center [532, 371] width 803 height 116
click at [539, 362] on button "Iesniegt" at bounding box center [532, 354] width 151 height 37
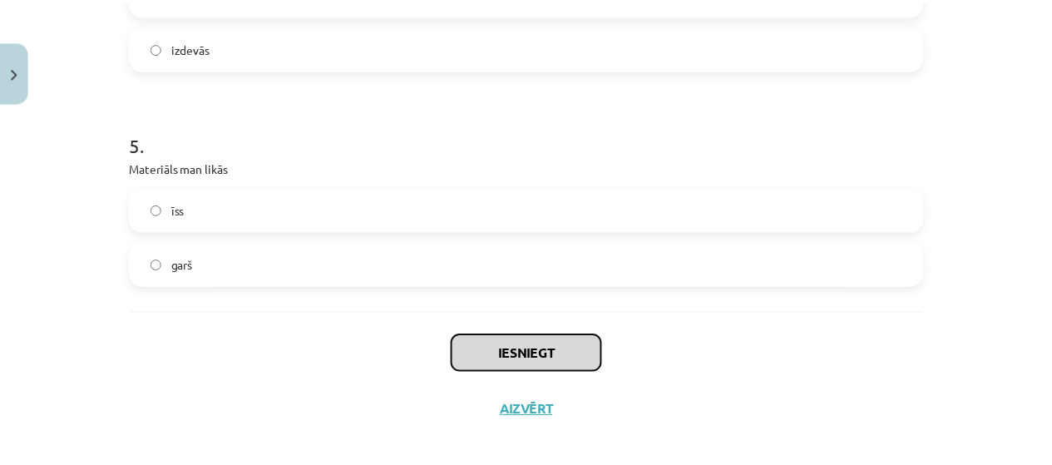
scroll to position [1164, 0]
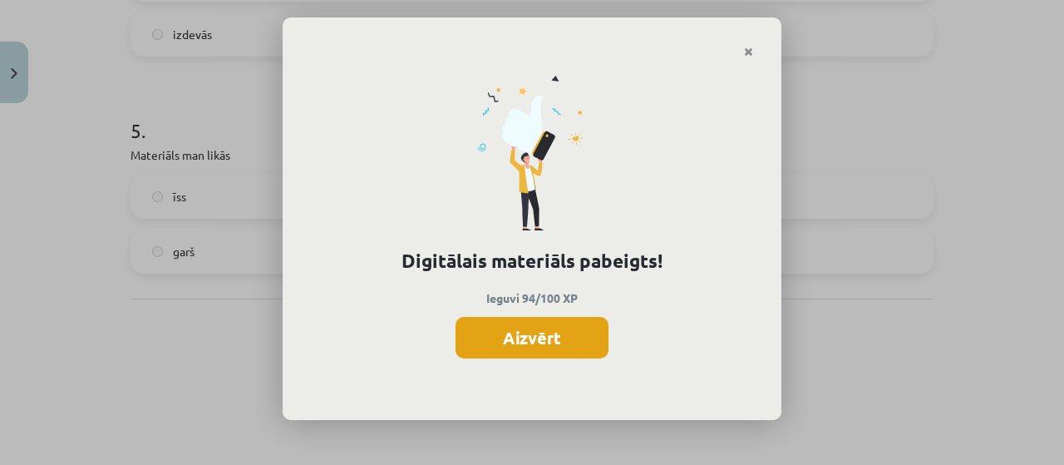
click at [493, 333] on button "Aizvērt" at bounding box center [532, 338] width 153 height 42
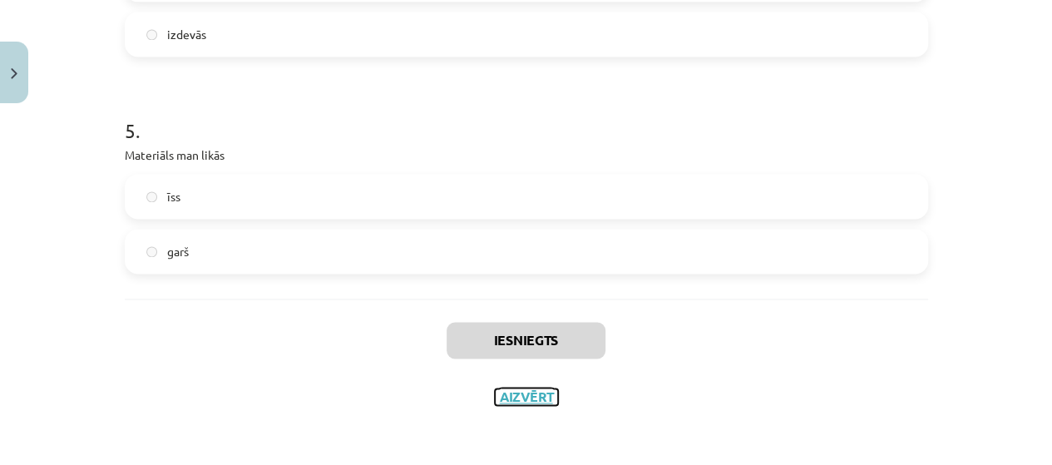
click at [522, 390] on button "Aizvērt" at bounding box center [526, 396] width 63 height 17
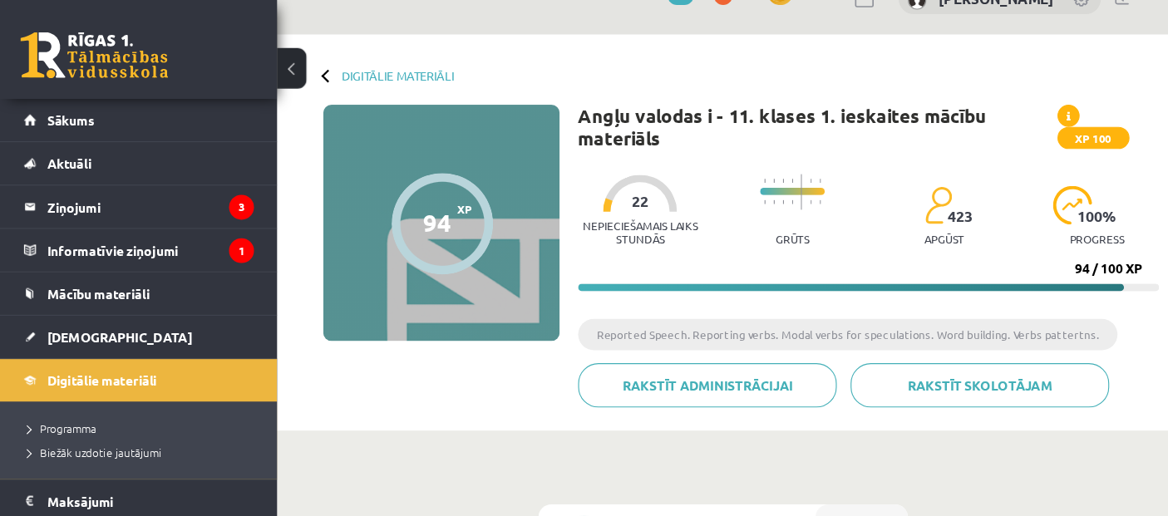
scroll to position [0, 0]
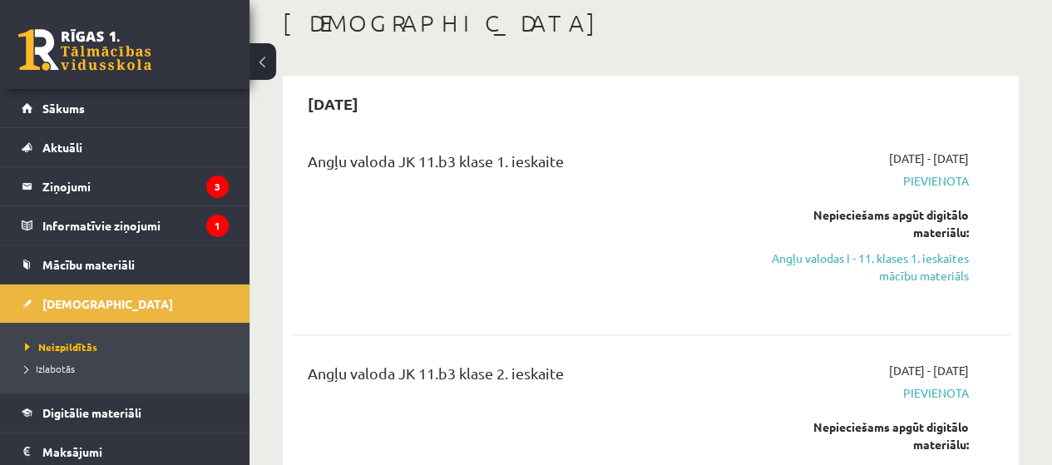
scroll to position [111, 0]
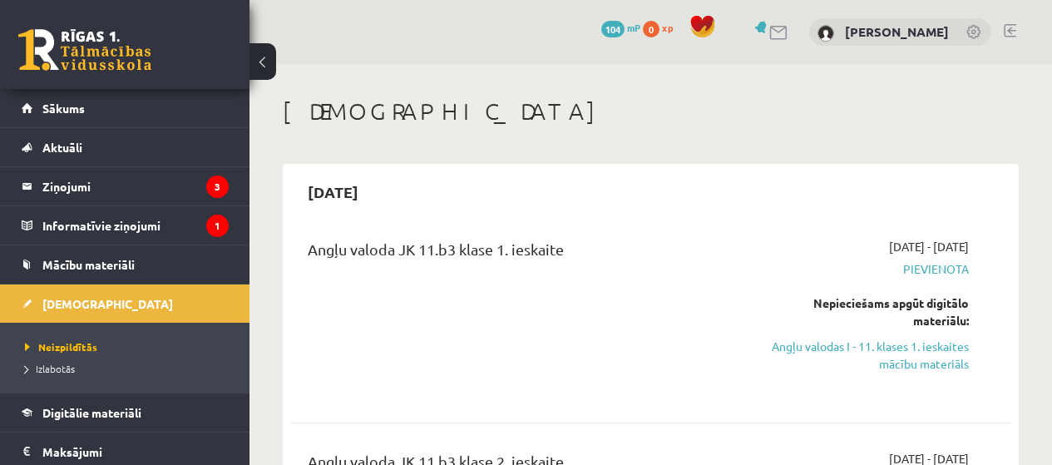
scroll to position [111, 0]
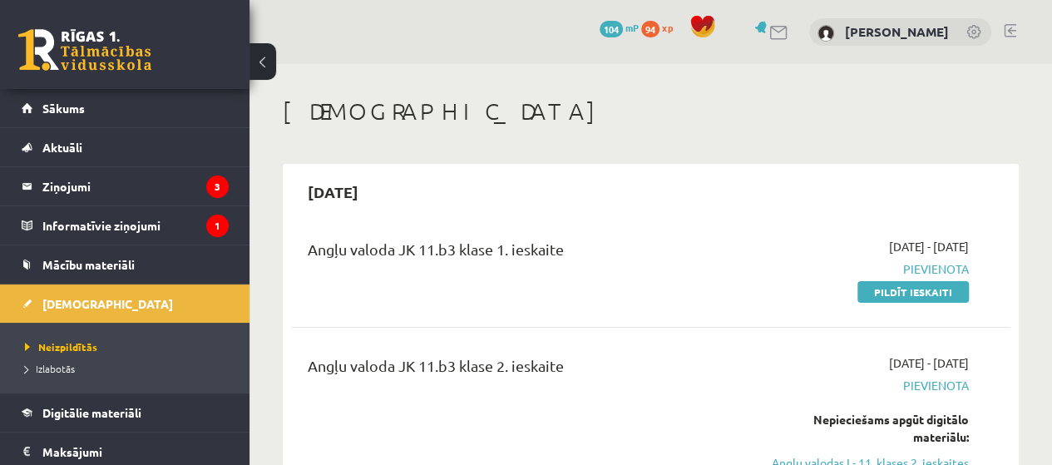
drag, startPoint x: 895, startPoint y: 285, endPoint x: 604, endPoint y: 64, distance: 365.6
click at [895, 284] on link "Pildīt ieskaiti" at bounding box center [912, 292] width 111 height 22
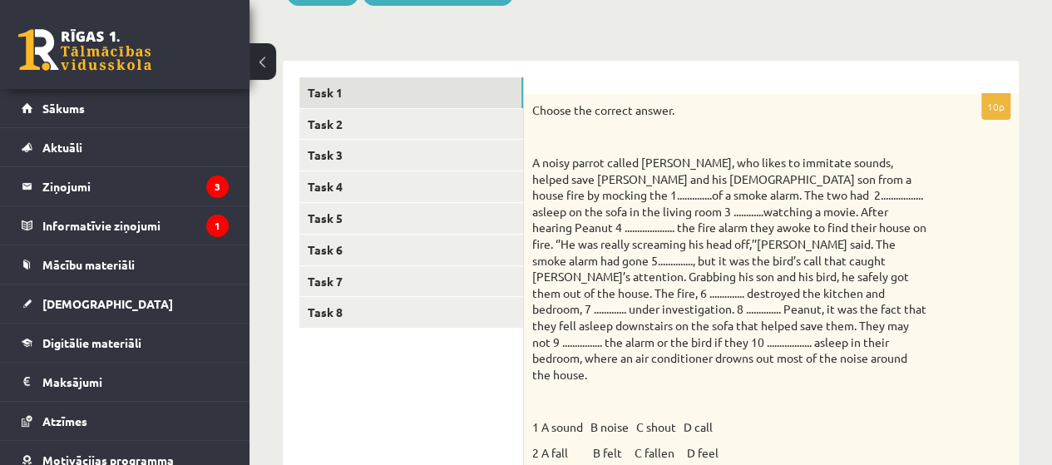
scroll to position [333, 0]
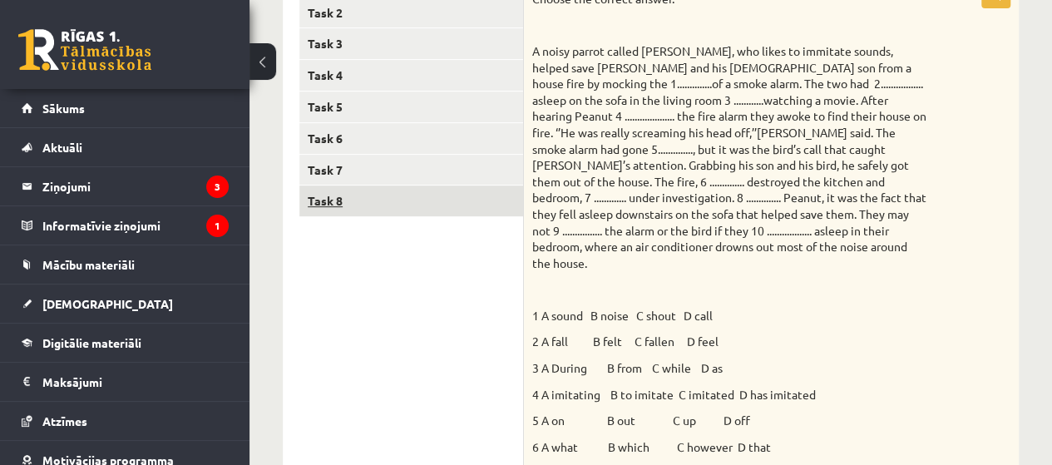
click at [315, 203] on link "Task 8" at bounding box center [411, 200] width 224 height 31
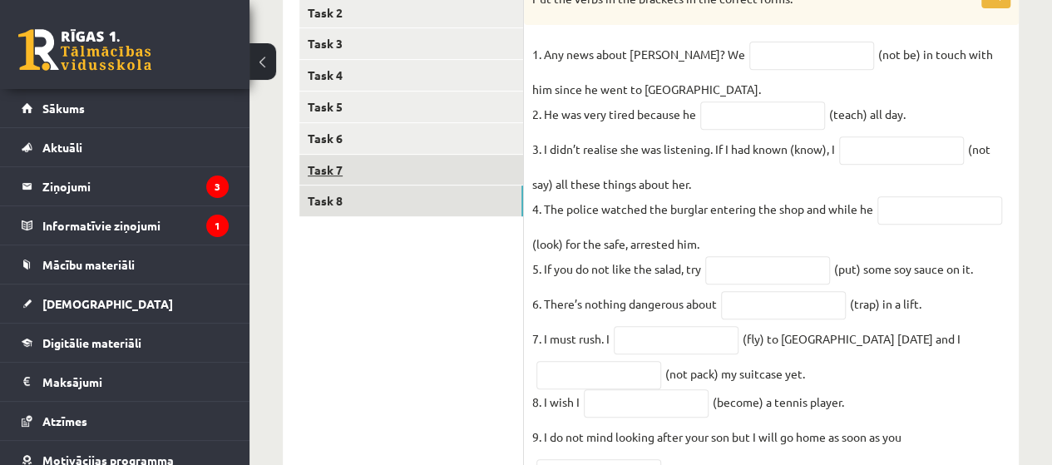
click at [338, 160] on link "Task 7" at bounding box center [411, 170] width 224 height 31
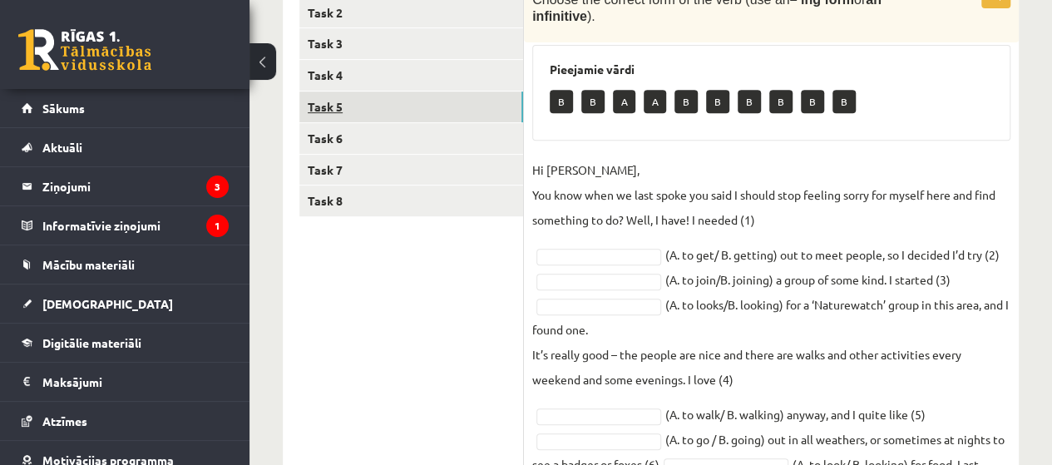
click at [333, 117] on link "Task 5" at bounding box center [411, 106] width 224 height 31
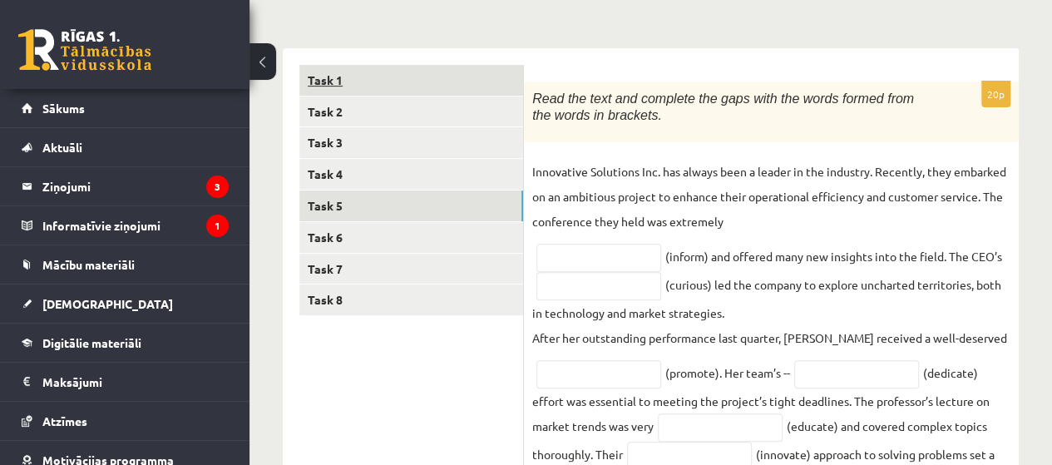
scroll to position [221, 0]
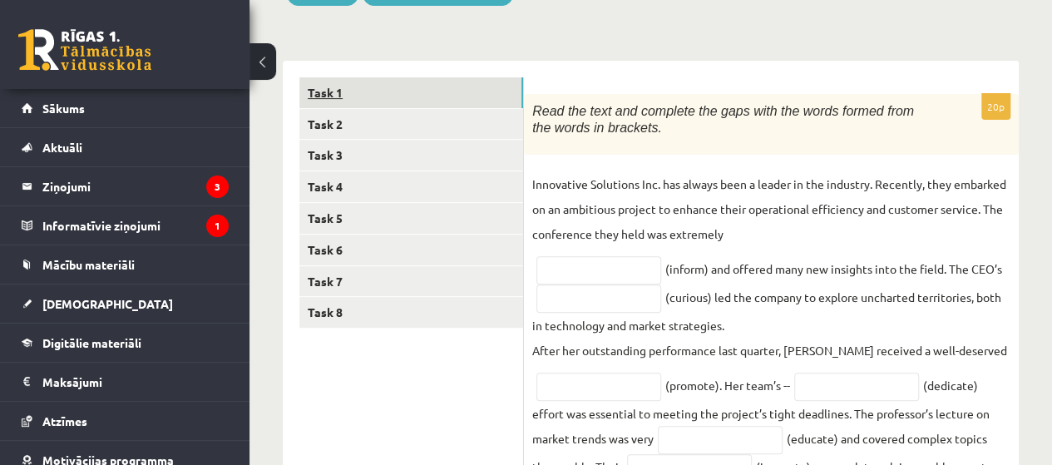
click at [334, 97] on link "Task 1" at bounding box center [411, 92] width 224 height 31
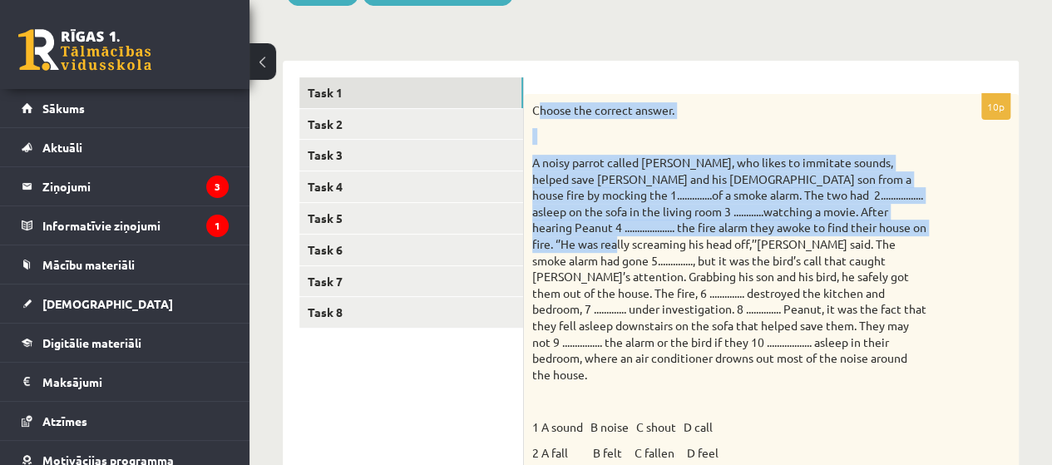
drag, startPoint x: 539, startPoint y: 106, endPoint x: 590, endPoint y: 175, distance: 85.7
click at [624, 237] on div "Choose the correct answer. 1 A sound B noise C shout D call 2 A fall B felt C f…" at bounding box center [771, 392] width 495 height 596
click at [542, 106] on p "Choose the correct answer." at bounding box center [729, 110] width 395 height 17
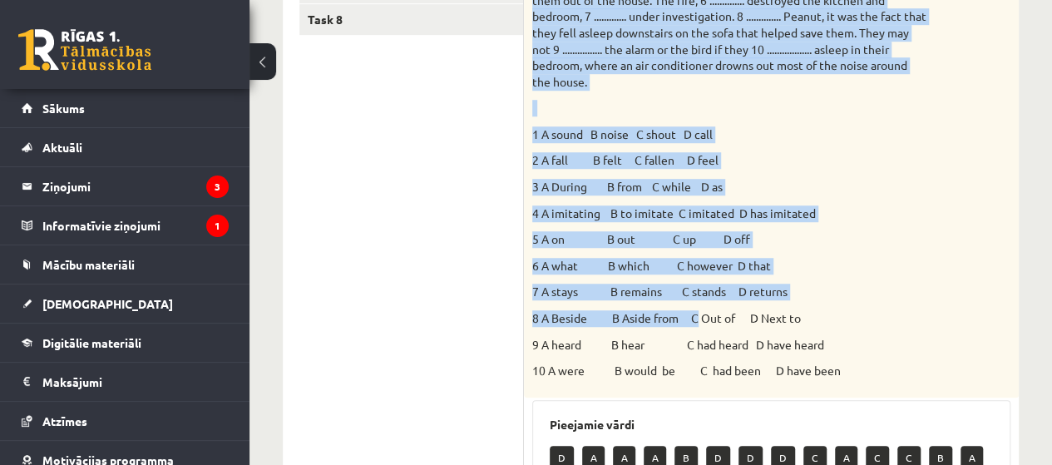
scroll to position [554, 0]
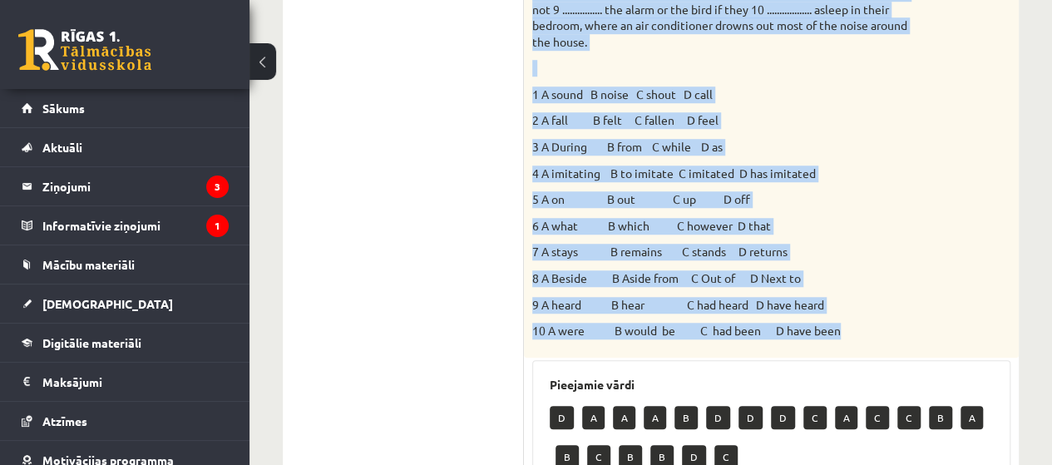
drag, startPoint x: 529, startPoint y: 106, endPoint x: 862, endPoint y: 323, distance: 397.6
click at [862, 323] on div "Choose the correct answer. 1 A sound B noise C shout D call 2 A fall B felt C f…" at bounding box center [771, 59] width 495 height 596
copy div "Loremi dol sitamet consec. A elits doeius tempor Incidi, utl etdol ma aliquaen …"
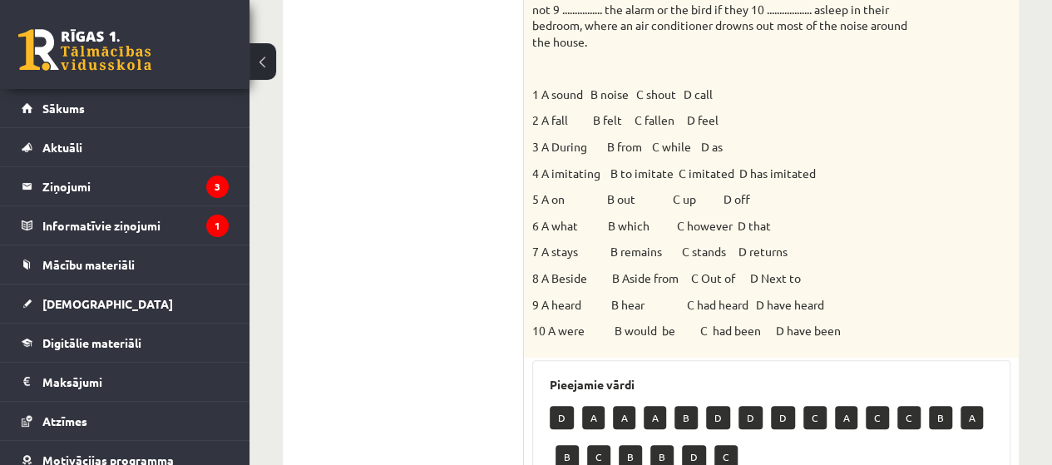
click at [516, 107] on ul "Task 1 Task 2 Task 3 Task 4 Task 5 Task 6 Task 7 Task 8" at bounding box center [411, 307] width 225 height 1125
click at [543, 86] on p "1 A sound B noise C shout D call" at bounding box center [729, 94] width 395 height 17
drag, startPoint x: 564, startPoint y: 73, endPoint x: 587, endPoint y: 67, distance: 24.0
click at [587, 86] on p "1 A sound B noise C shout D call" at bounding box center [729, 94] width 395 height 17
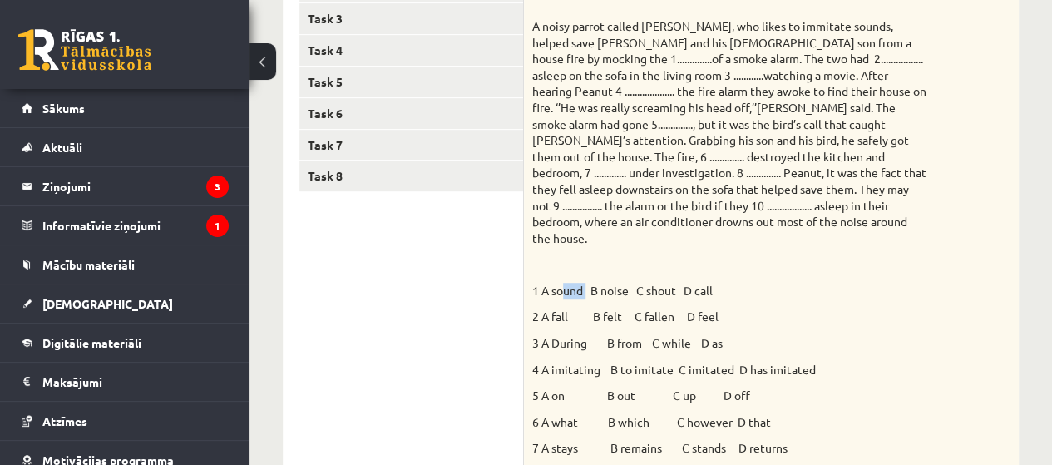
scroll to position [333, 0]
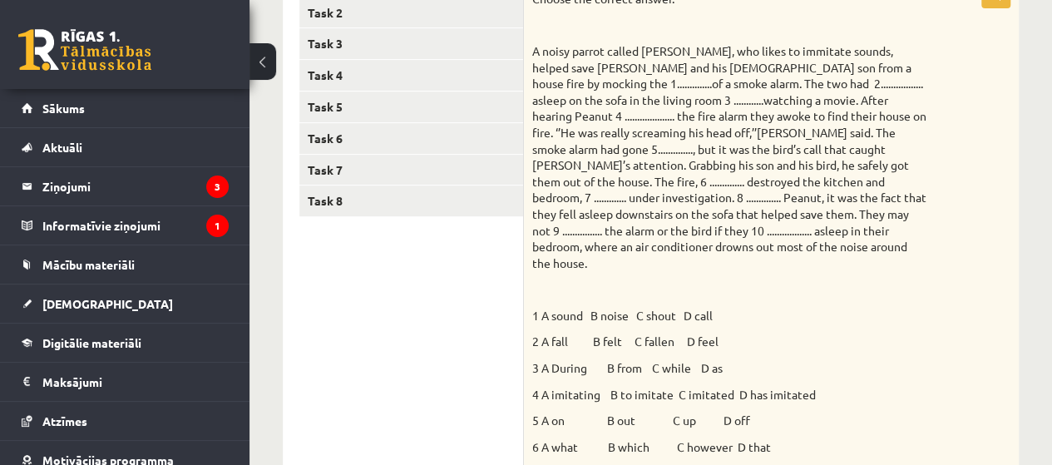
click at [650, 91] on p "A noisy parrot called [PERSON_NAME], who likes to immitate sounds, helped save …" at bounding box center [729, 157] width 395 height 228
click at [688, 61] on p "A noisy parrot called [PERSON_NAME], who likes to immitate sounds, helped save …" at bounding box center [729, 157] width 395 height 228
click at [574, 72] on p "A noisy parrot called [PERSON_NAME], who likes to immitate sounds, helped save …" at bounding box center [729, 157] width 395 height 228
click at [565, 81] on p "A noisy parrot called [PERSON_NAME], who likes to immitate sounds, helped save …" at bounding box center [729, 157] width 395 height 228
click at [565, 79] on p "A noisy parrot called [PERSON_NAME], who likes to immitate sounds, helped save …" at bounding box center [729, 157] width 395 height 228
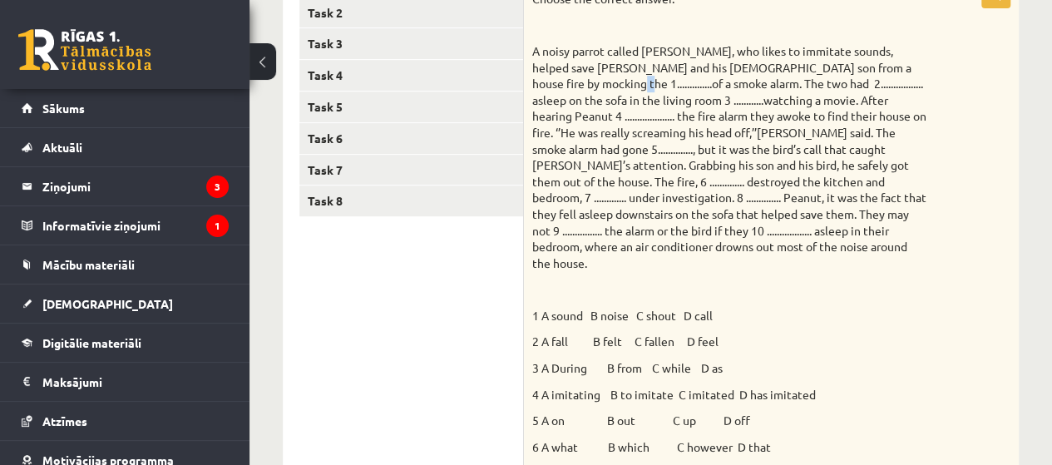
click at [565, 78] on p "A noisy parrot called [PERSON_NAME], who likes to immitate sounds, helped save …" at bounding box center [729, 157] width 395 height 228
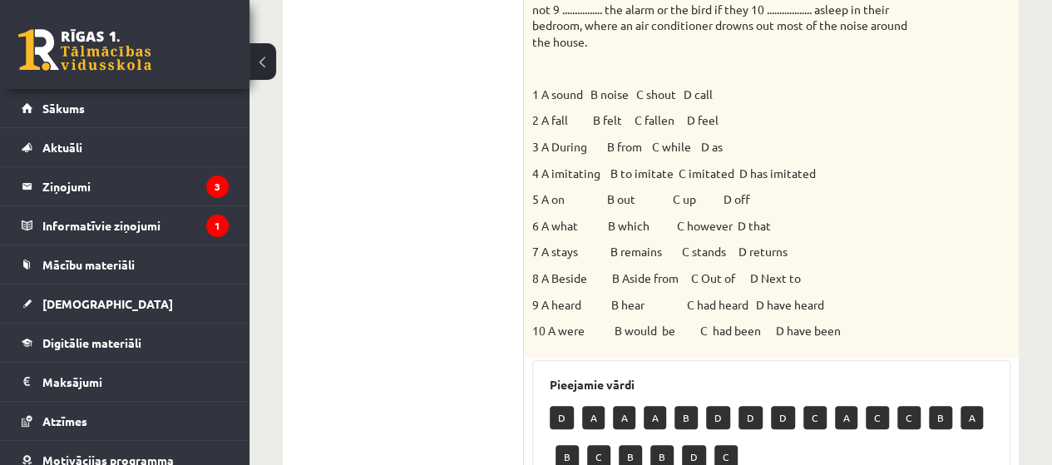
scroll to position [665, 0]
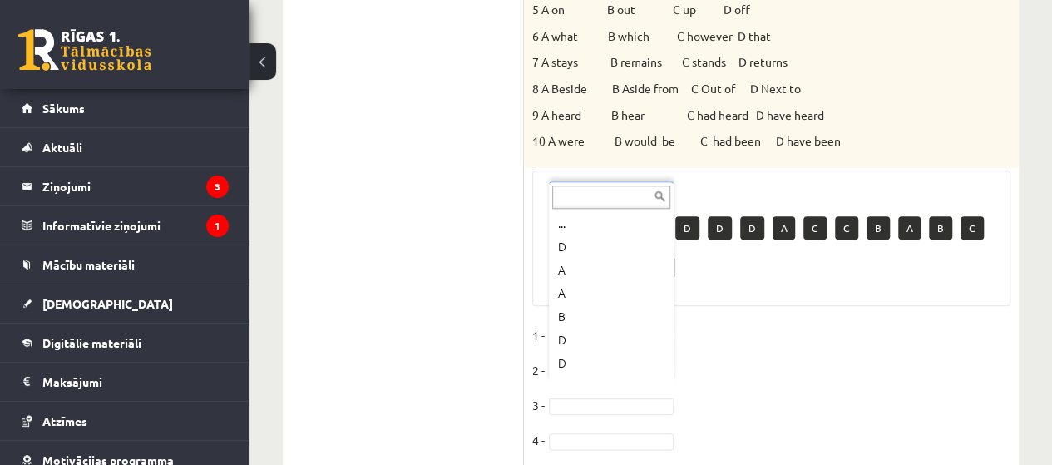
scroll to position [745, 0]
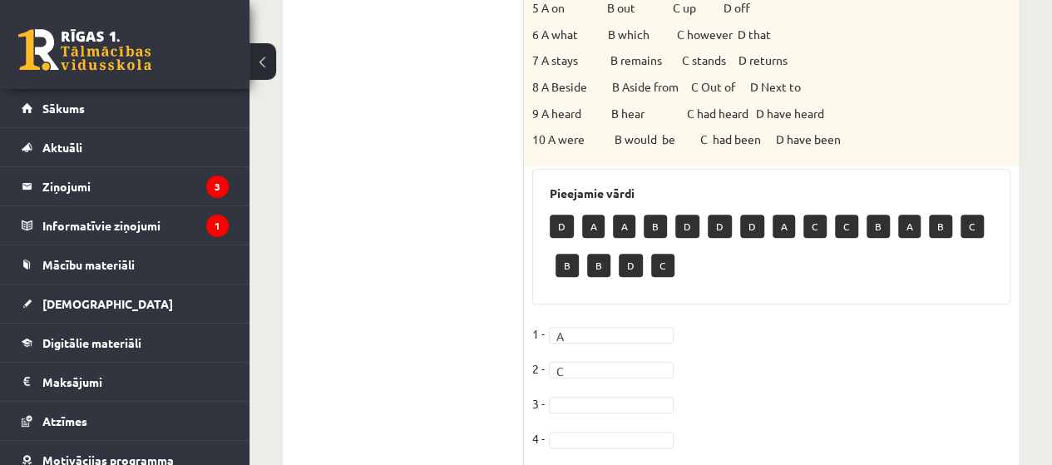
click at [660, 254] on p "C" at bounding box center [662, 265] width 23 height 23
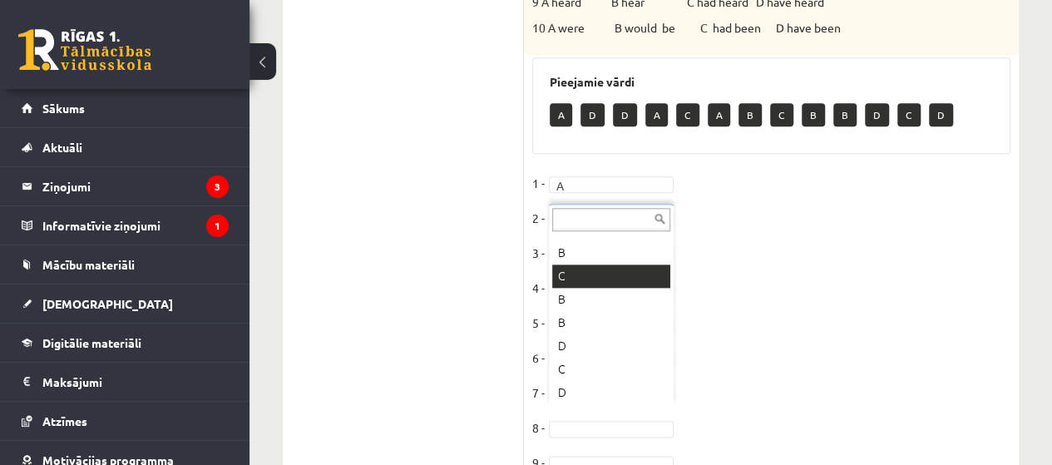
scroll to position [160, 0]
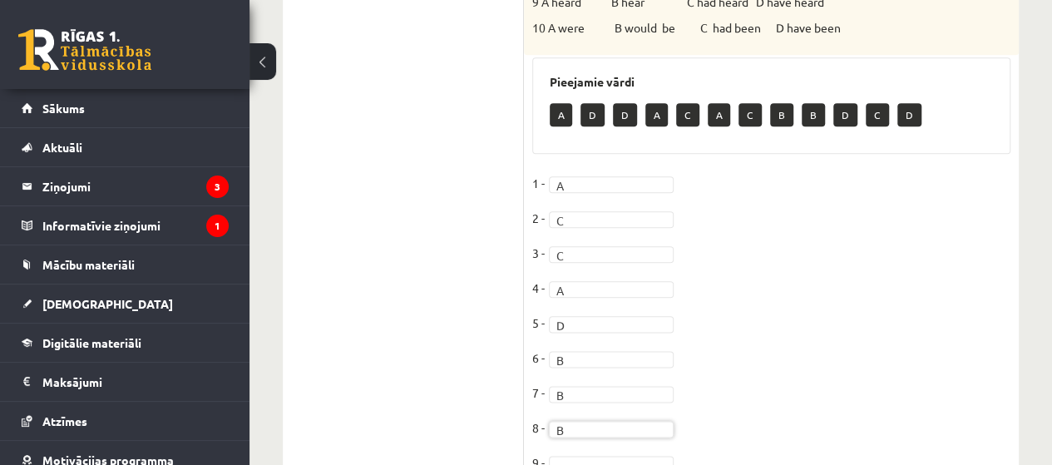
click at [566, 455] on fieldset "1 - A * 2 - C * 3 - C * 4 - A * 5 - D * 6 - B * 7 - B * 8 - B * 9 - 10 -" at bounding box center [771, 344] width 478 height 349
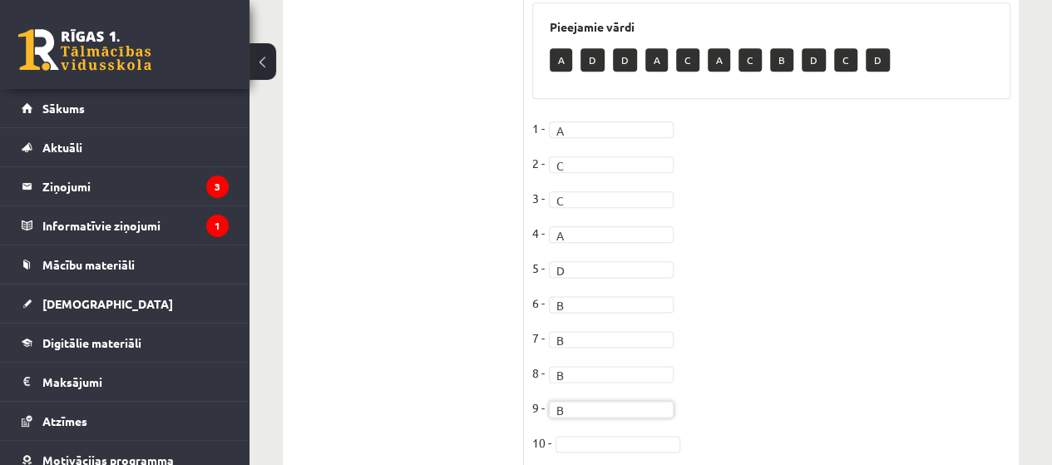
scroll to position [951, 0]
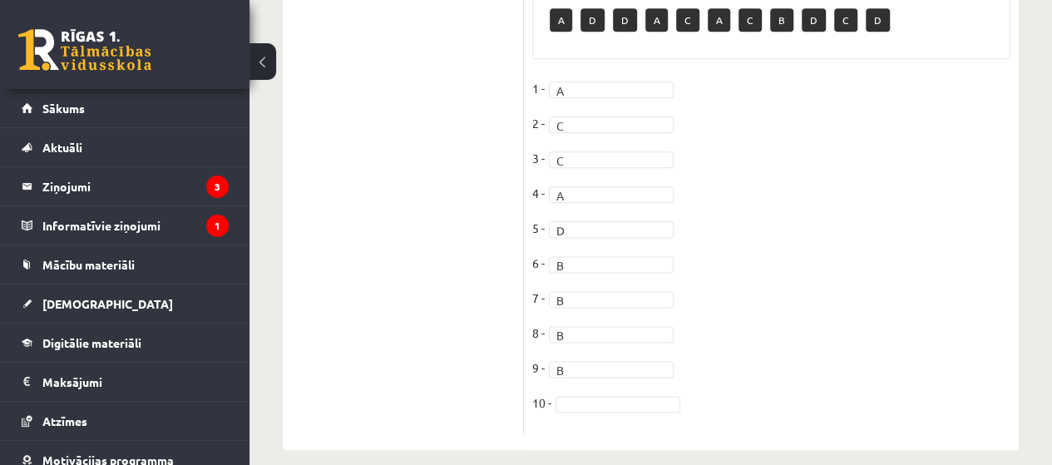
click at [584, 395] on fieldset "1 - A * 2 - C * 3 - C * 4 - A * 5 - D * 6 - B * 7 - B * 8 - B * 9 - B * 10 -" at bounding box center [771, 250] width 478 height 349
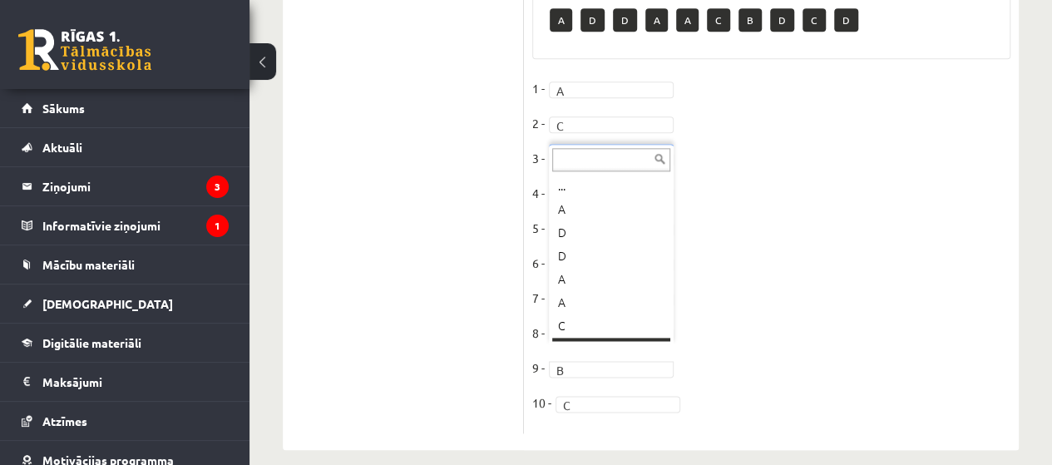
scroll to position [20, 0]
click at [580, 376] on fieldset "1 - A * 2 - C * 3 - C * 4 - A * 5 - D * 6 - B * 7 - B * 8 - B * 9 - B * 10 - C *" at bounding box center [771, 250] width 478 height 349
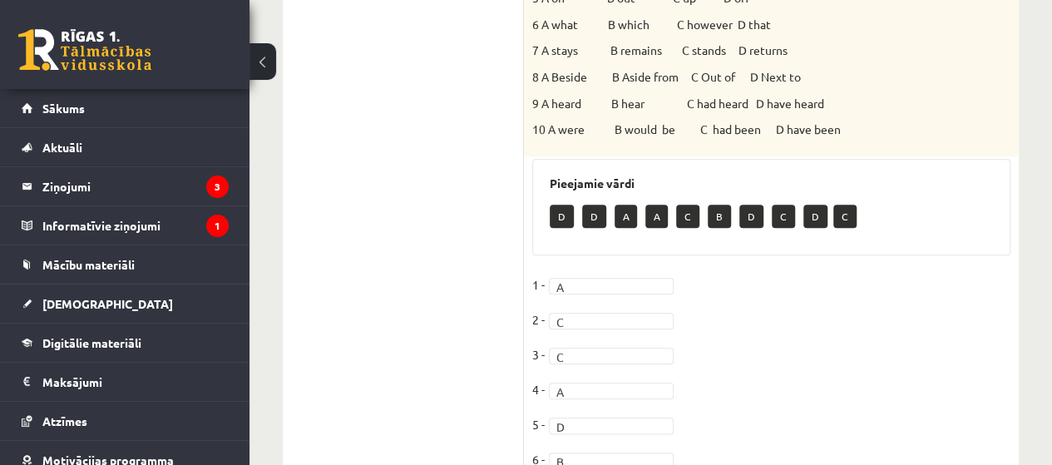
scroll to position [730, 0]
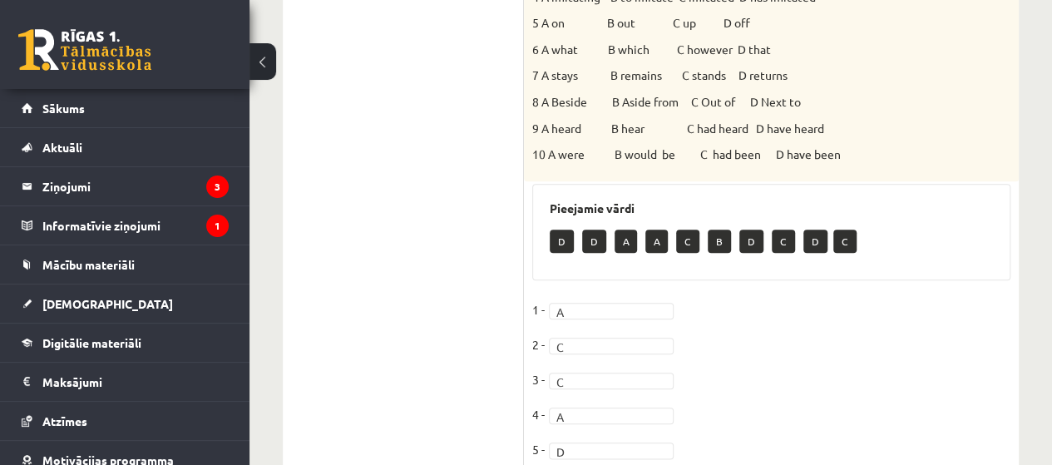
click at [624, 230] on p "A" at bounding box center [626, 241] width 22 height 23
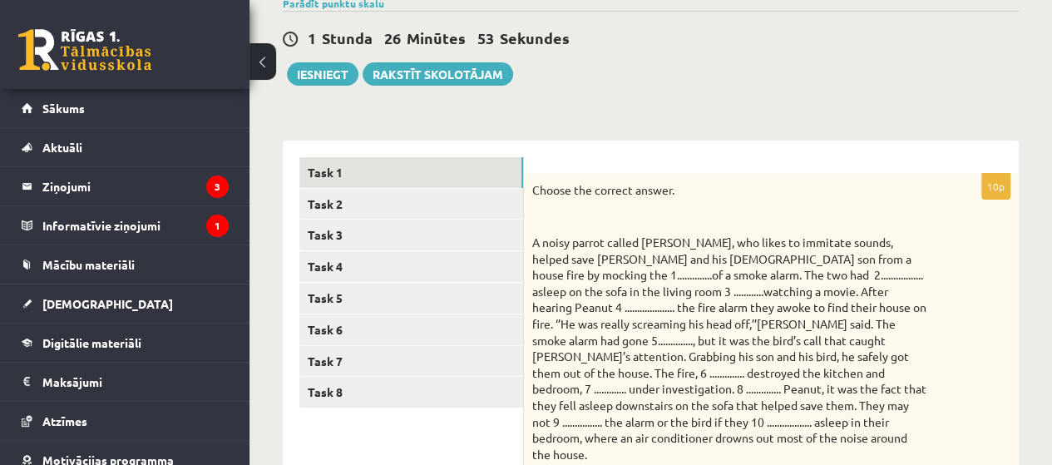
scroll to position [65, 0]
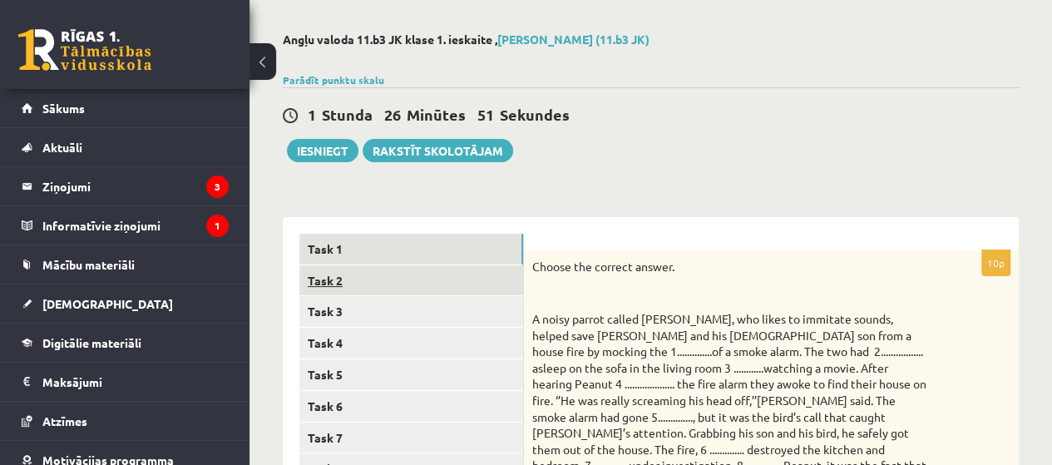
click at [384, 269] on link "Task 2" at bounding box center [411, 280] width 224 height 31
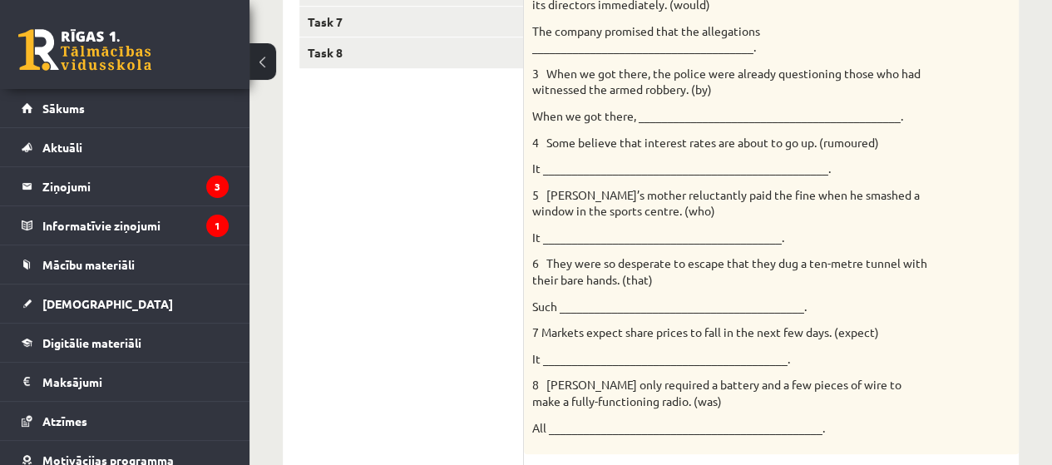
scroll to position [455, 0]
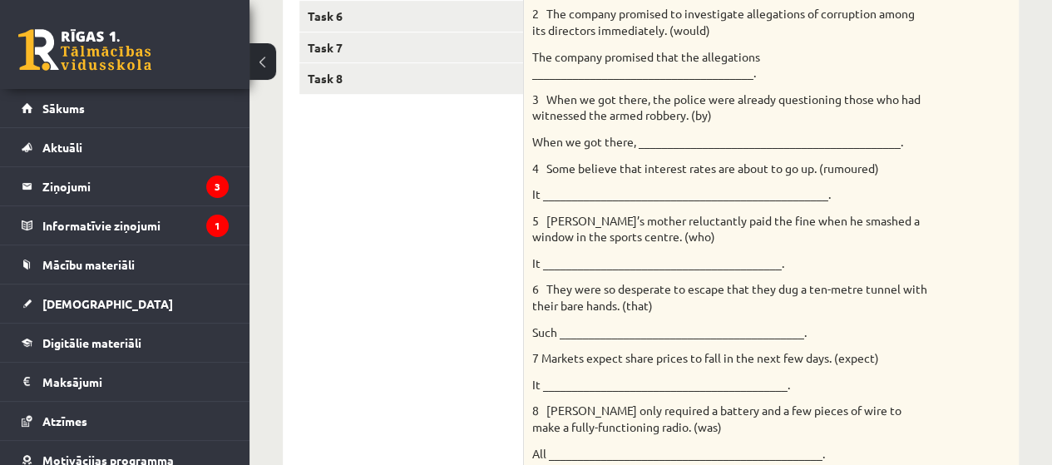
click at [693, 64] on p "The company promised that the allegations _____________________________________…" at bounding box center [729, 65] width 395 height 32
click at [694, 72] on p "The company promised that the allegations _____________________________________…" at bounding box center [729, 65] width 395 height 32
click at [715, 71] on p "The company promised that the allegations _____________________________________…" at bounding box center [729, 65] width 395 height 32
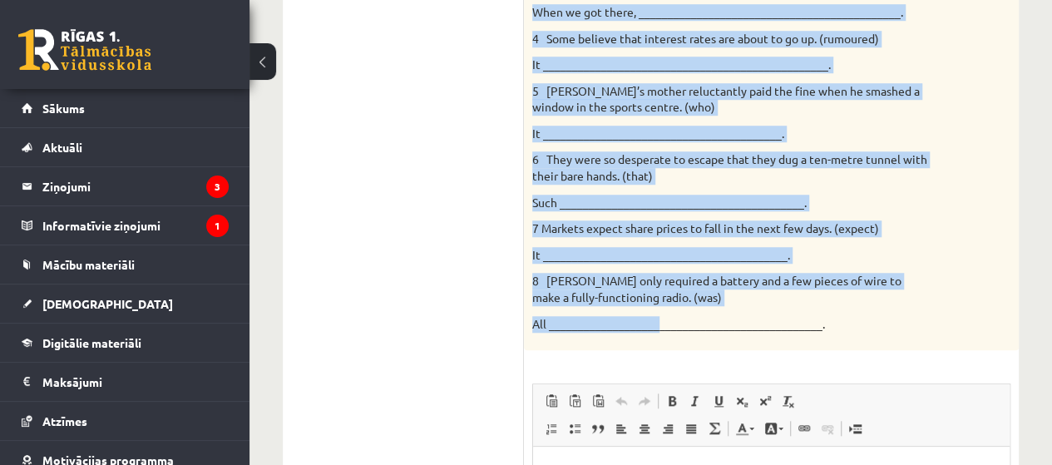
scroll to position [677, 0]
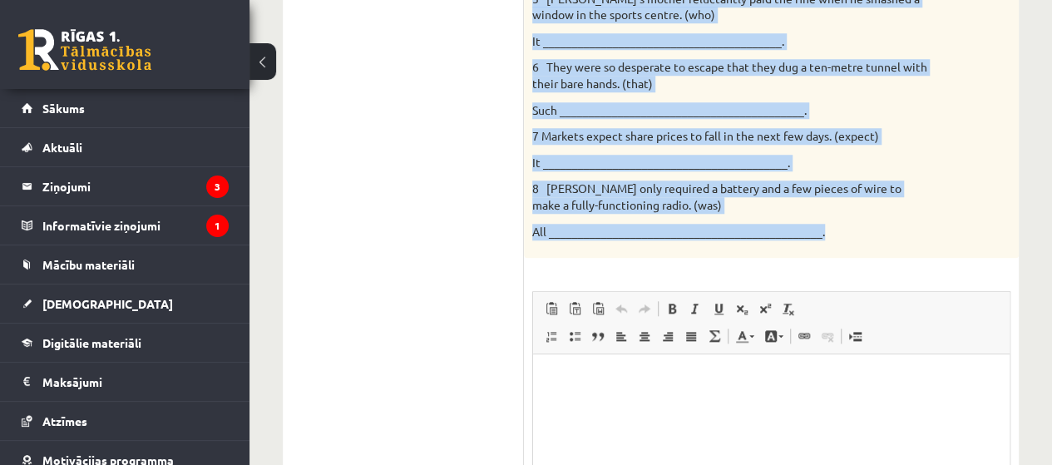
drag, startPoint x: 532, startPoint y: 91, endPoint x: 873, endPoint y: 234, distance: 369.4
copy div "Loremip dol sitame consecte ad elit se doe t incidid utlabor et dol magna aliqu…"
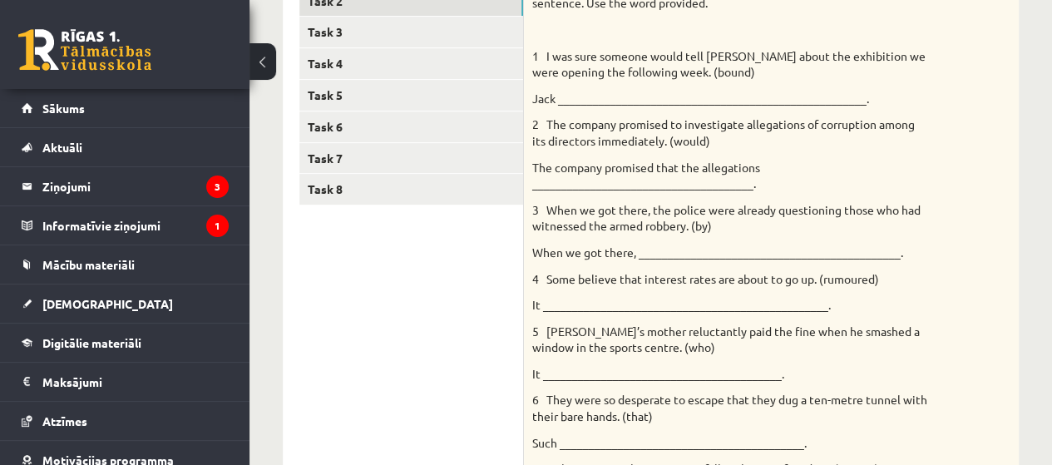
click at [507, 312] on ul "Task 1 Task 2 Task 3 Task 4 Task 5 Task 6 Task 7 Task 8" at bounding box center [411, 461] width 225 height 1015
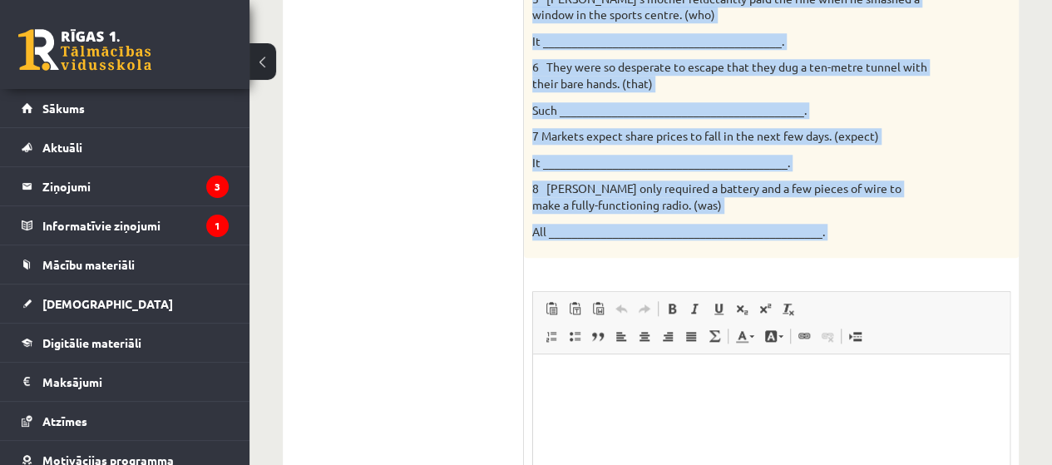
drag, startPoint x: 575, startPoint y: 124, endPoint x: 740, endPoint y: 269, distance: 219.2
click at [740, 269] on div "8p Rewrite the second sentence so that it has a similar meaning to the first se…" at bounding box center [771, 137] width 495 height 999
copy div "Loremip dol sitame consecte ad elit se doe t incidid utlabor et dol magna aliqu…"
click at [555, 235] on p "All _______________________________________________." at bounding box center [729, 232] width 395 height 17
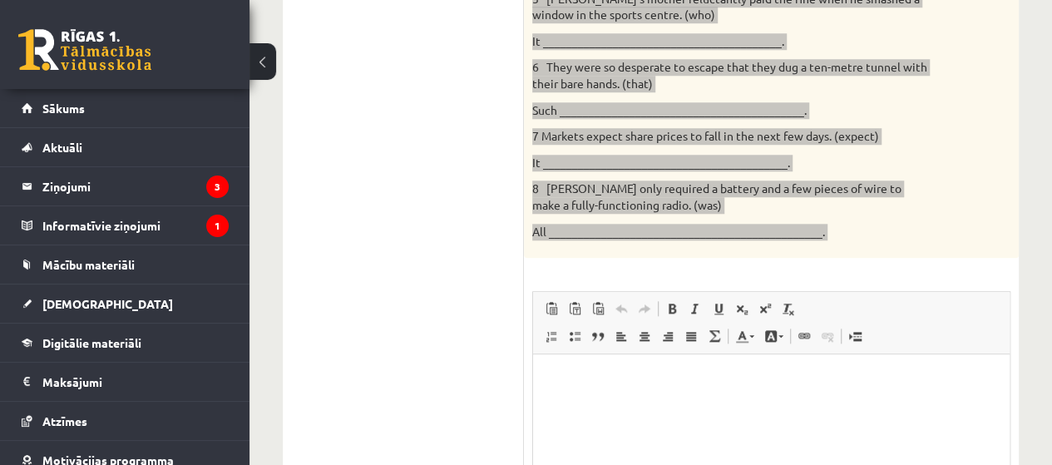
click at [738, 405] on html at bounding box center [771, 379] width 476 height 51
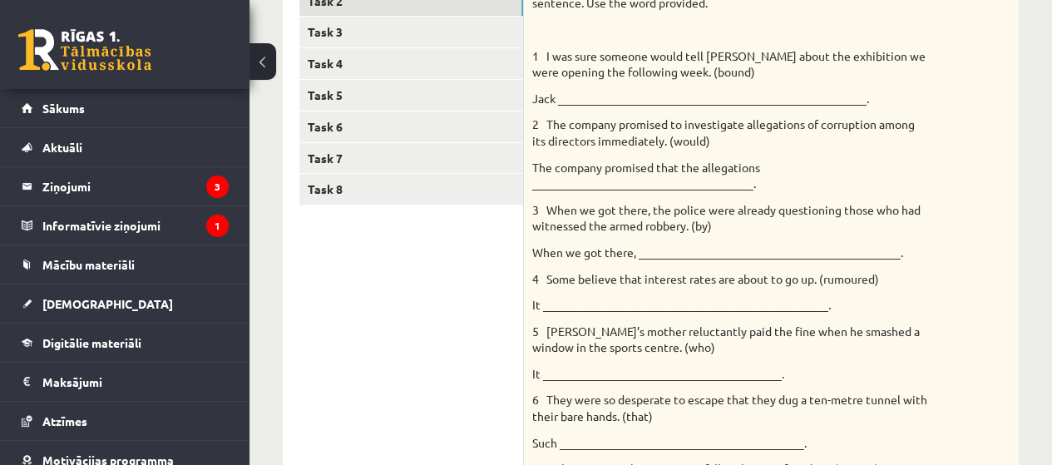
scroll to position [122, 0]
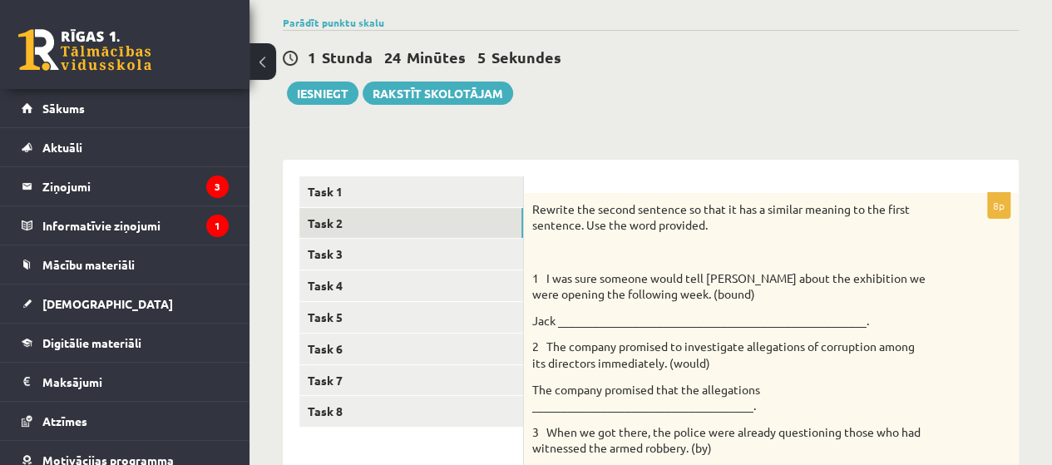
click at [615, 315] on p "Jack _____________________________________________________." at bounding box center [729, 321] width 395 height 17
click at [615, 314] on p "Jack _____________________________________________________." at bounding box center [729, 321] width 395 height 17
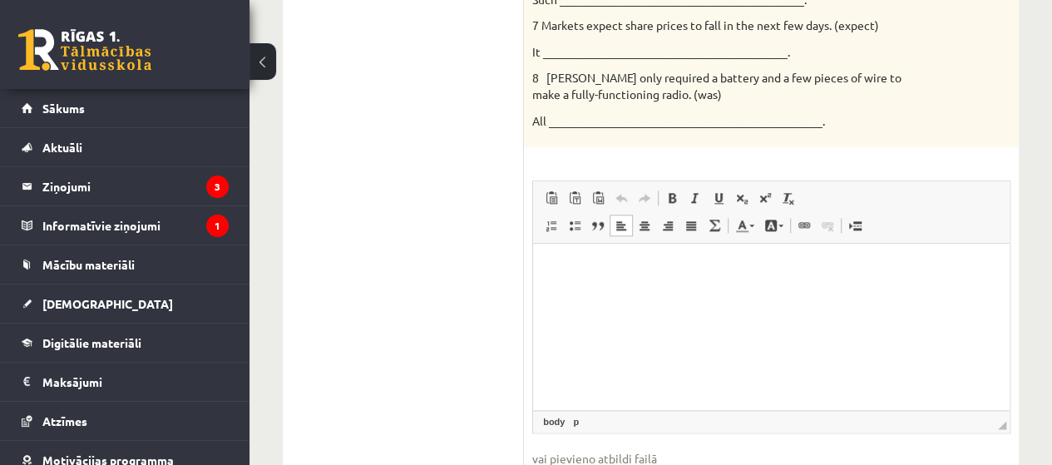
scroll to position [898, 0]
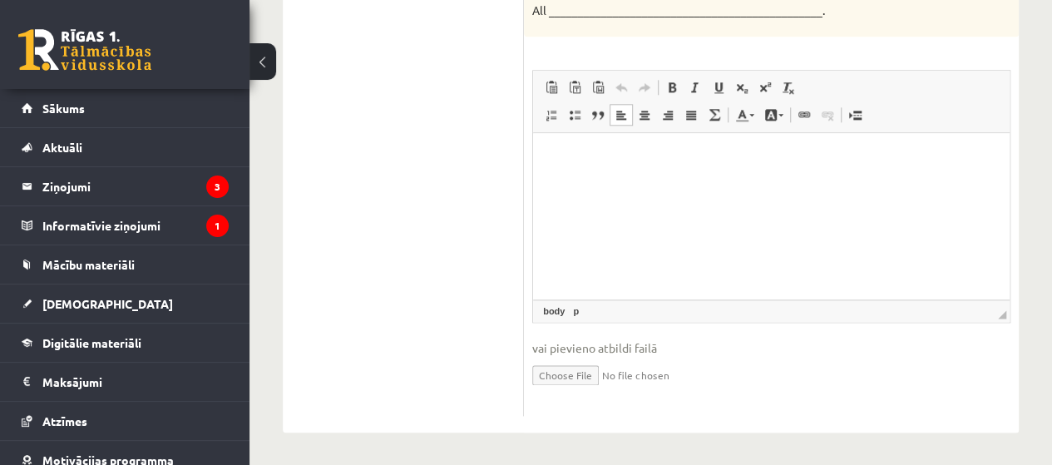
click at [583, 154] on p "Editor, wiswyg-editor-user-answer-47024973247960" at bounding box center [771, 158] width 443 height 17
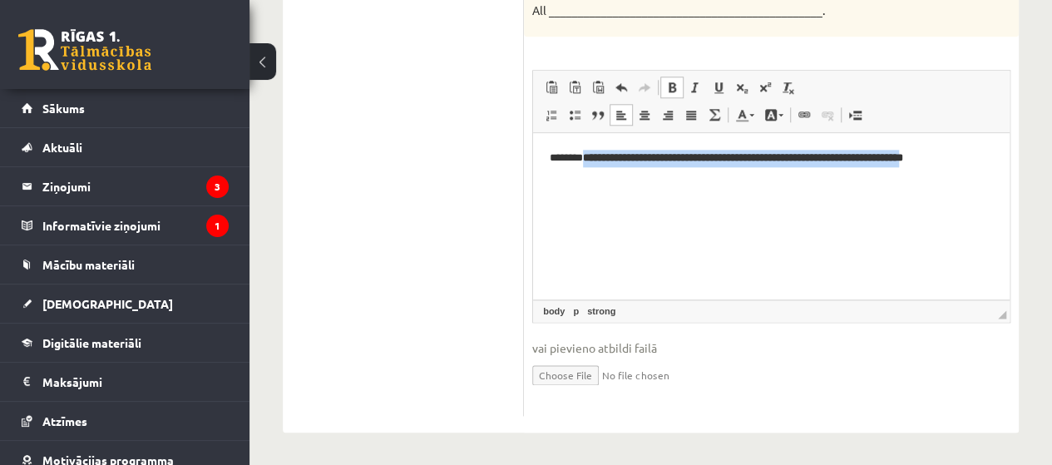
drag, startPoint x: 587, startPoint y: 159, endPoint x: 989, endPoint y: 161, distance: 401.7
click at [903, 161] on strong "**********" at bounding box center [743, 157] width 320 height 11
click at [665, 84] on span at bounding box center [671, 87] width 13 height 13
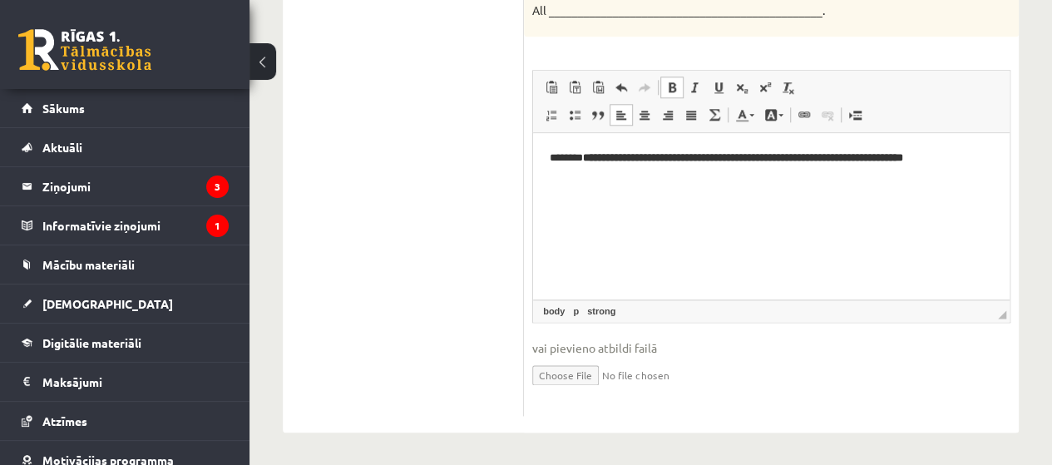
click at [665, 84] on span at bounding box center [671, 87] width 13 height 13
click at [672, 85] on span at bounding box center [671, 87] width 13 height 13
click at [689, 82] on span at bounding box center [695, 87] width 13 height 13
click at [659, 184] on html "**********" at bounding box center [771, 158] width 476 height 51
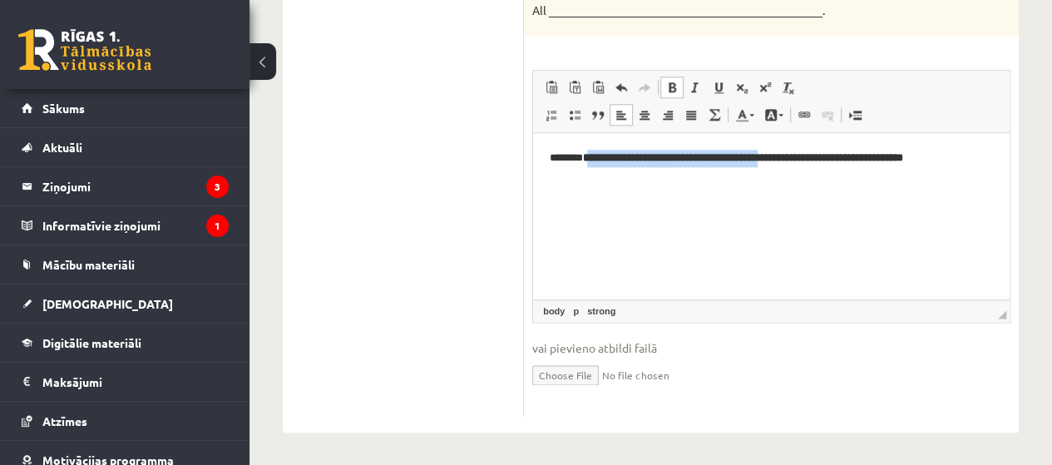
drag, startPoint x: 595, startPoint y: 164, endPoint x: 806, endPoint y: 147, distance: 211.9
click at [806, 147] on html "**********" at bounding box center [771, 158] width 476 height 51
drag, startPoint x: 989, startPoint y: 159, endPoint x: 588, endPoint y: 151, distance: 400.9
click at [588, 152] on strong "**********" at bounding box center [743, 157] width 320 height 11
click at [665, 81] on span at bounding box center [671, 87] width 13 height 13
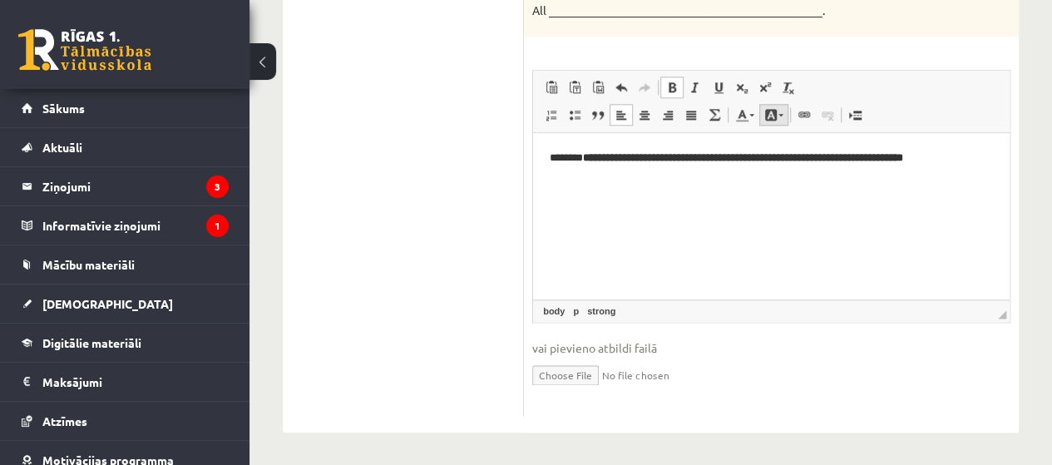
click at [773, 109] on span at bounding box center [770, 114] width 13 height 13
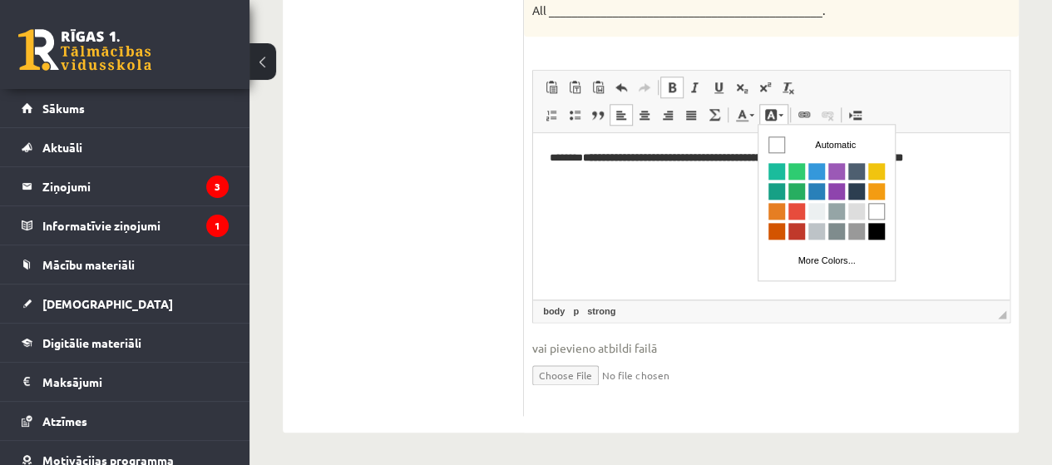
scroll to position [0, 0]
click at [773, 108] on span at bounding box center [770, 114] width 13 height 13
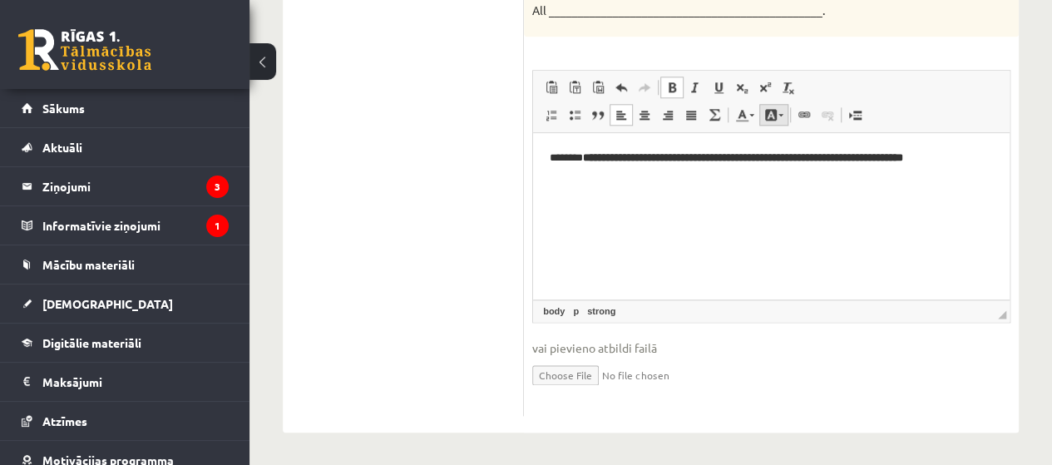
click at [768, 115] on span at bounding box center [770, 114] width 13 height 13
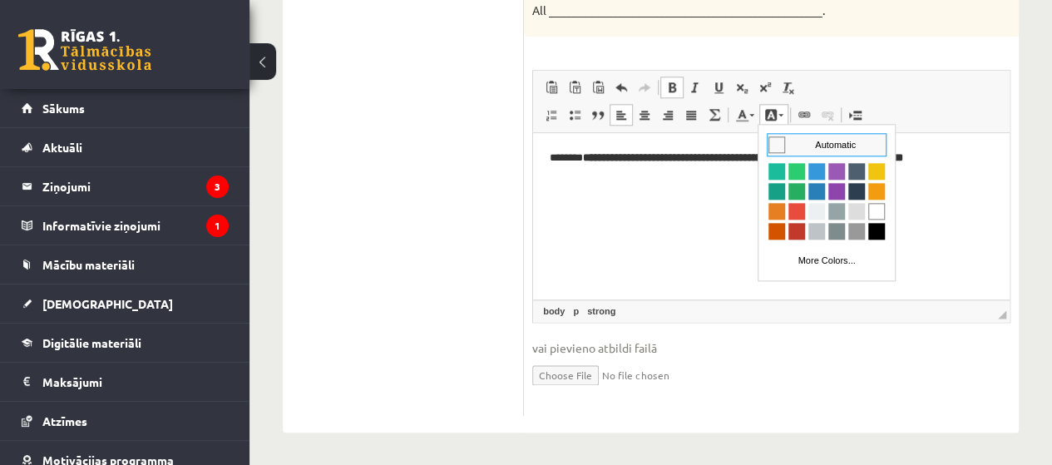
click at [768, 113] on span at bounding box center [770, 114] width 13 height 13
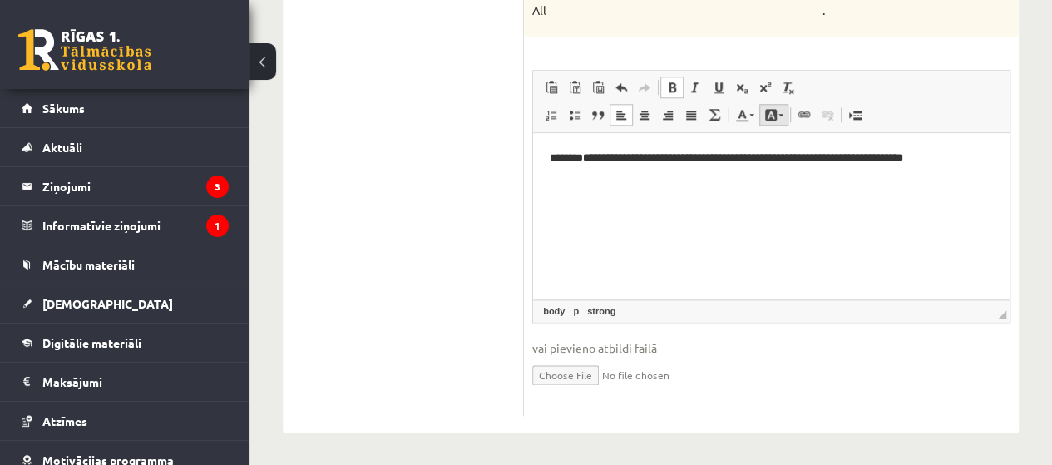
click at [768, 113] on span at bounding box center [770, 114] width 13 height 13
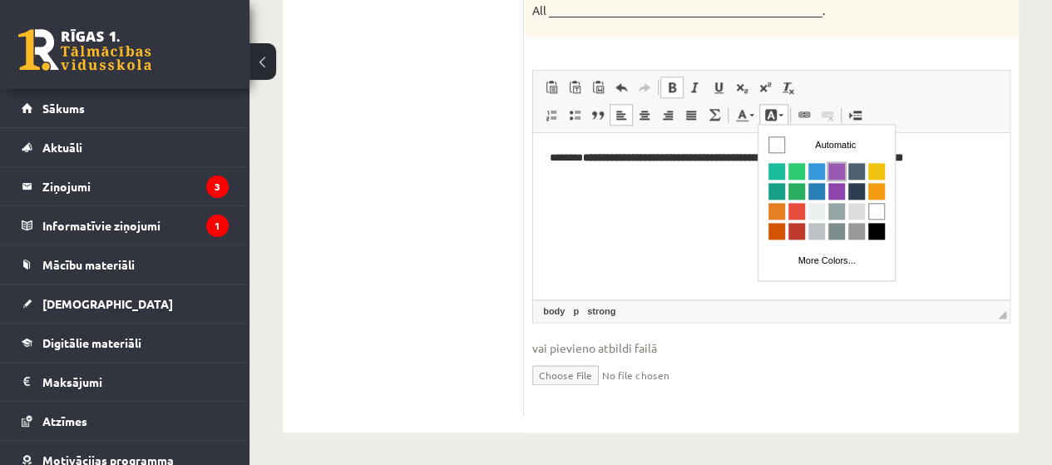
click at [841, 168] on span "Colors" at bounding box center [836, 170] width 17 height 17
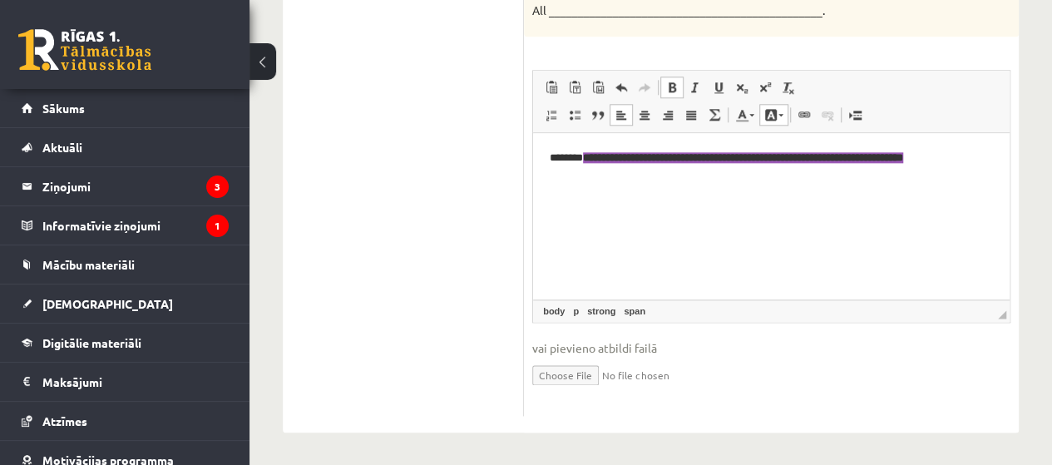
click at [735, 153] on span "**********" at bounding box center [743, 157] width 320 height 11
click at [770, 116] on span at bounding box center [770, 114] width 13 height 13
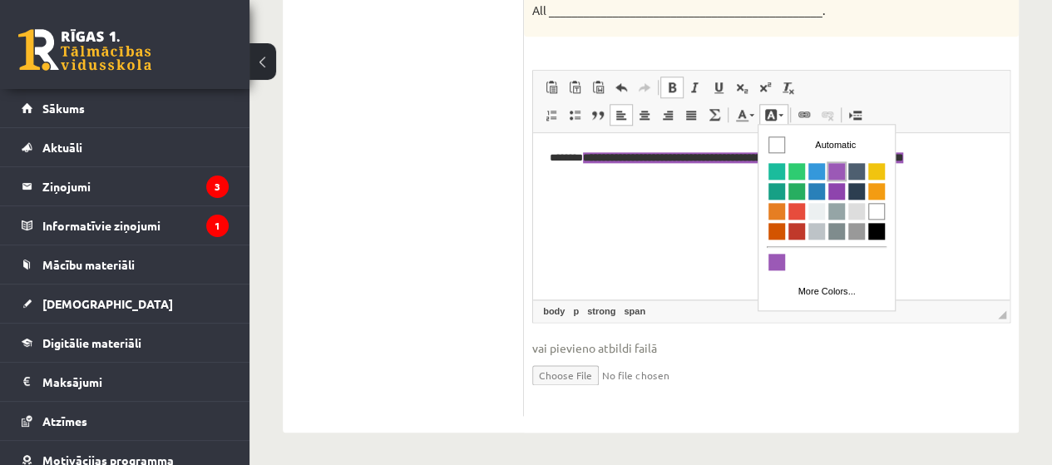
click at [838, 168] on span "Colors" at bounding box center [836, 170] width 17 height 17
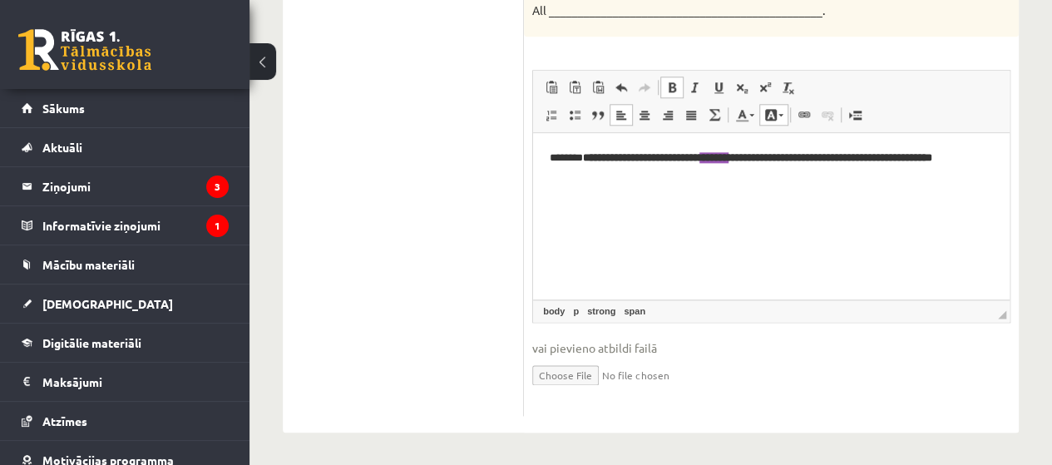
click at [666, 81] on span at bounding box center [671, 87] width 13 height 13
click at [678, 77] on link "Bold Keyboard shortcut Ctrl+B" at bounding box center [671, 88] width 23 height 22
click at [600, 156] on strong "**********" at bounding box center [757, 157] width 349 height 11
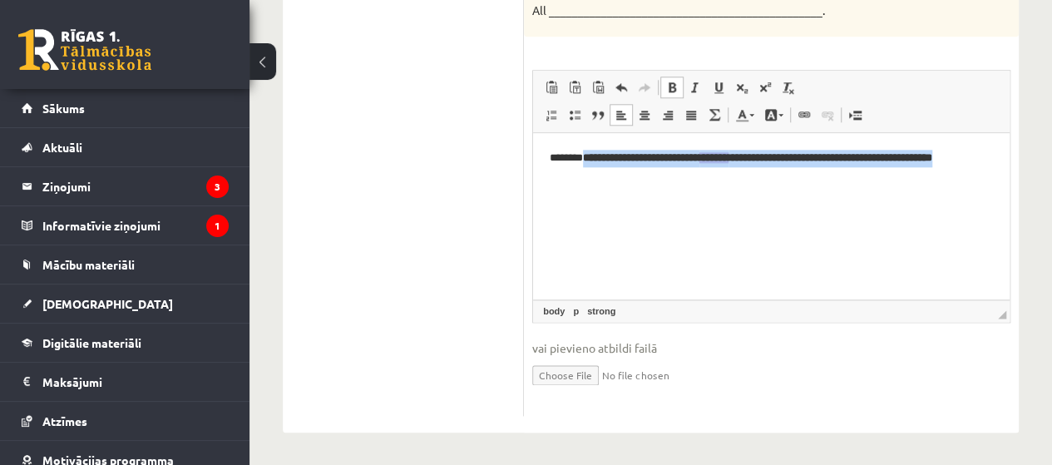
drag, startPoint x: 588, startPoint y: 160, endPoint x: 990, endPoint y: 164, distance: 402.5
click at [990, 164] on p "**********" at bounding box center [771, 158] width 443 height 17
click at [679, 84] on link "Bold Keyboard shortcut Ctrl+B" at bounding box center [671, 88] width 23 height 22
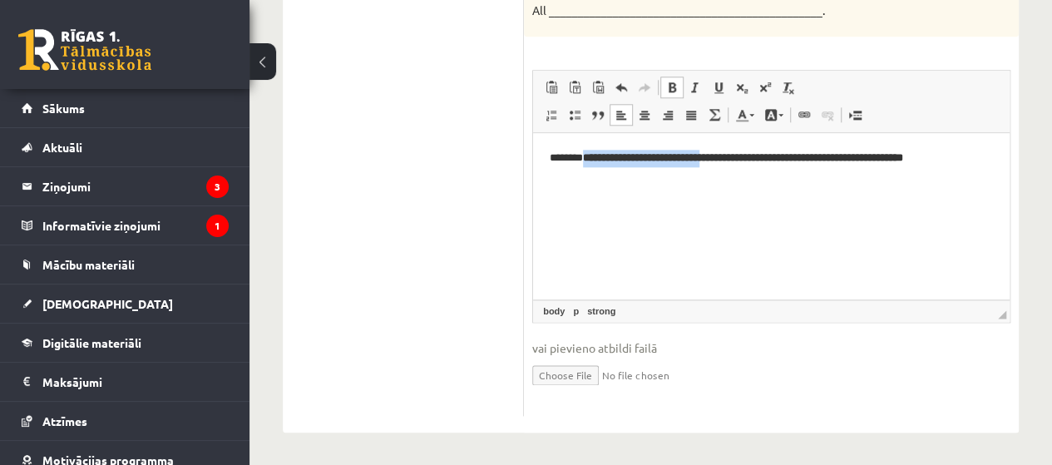
click at [679, 84] on link "Bold Keyboard shortcut Ctrl+B" at bounding box center [671, 88] width 23 height 22
click at [993, 162] on html "**********" at bounding box center [771, 158] width 476 height 51
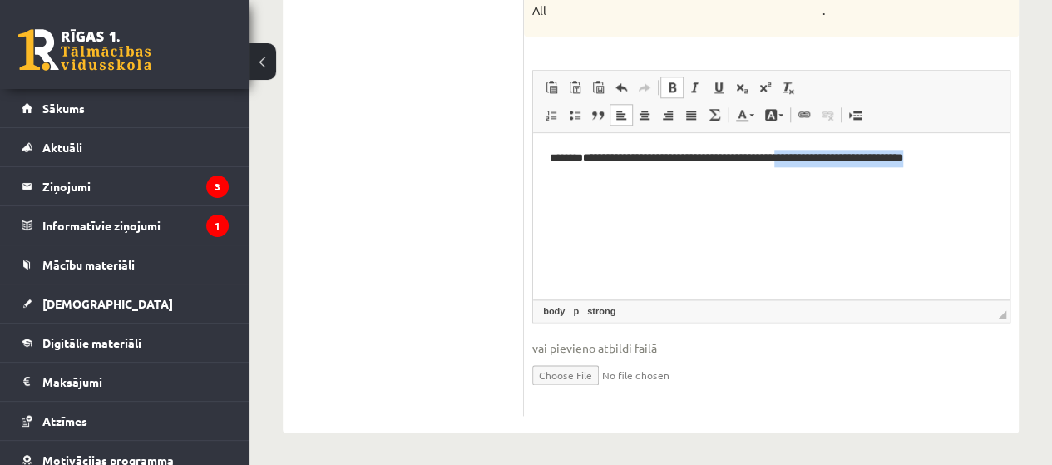
drag, startPoint x: 992, startPoint y: 161, endPoint x: 799, endPoint y: 155, distance: 193.0
click at [804, 155] on p "**********" at bounding box center [771, 158] width 443 height 17
drag, startPoint x: 1031, startPoint y: 274, endPoint x: 610, endPoint y: 157, distance: 437.4
click at [586, 159] on strong "**********" at bounding box center [743, 157] width 320 height 11
drag, startPoint x: 586, startPoint y: 159, endPoint x: 1064, endPoint y: 166, distance: 477.4
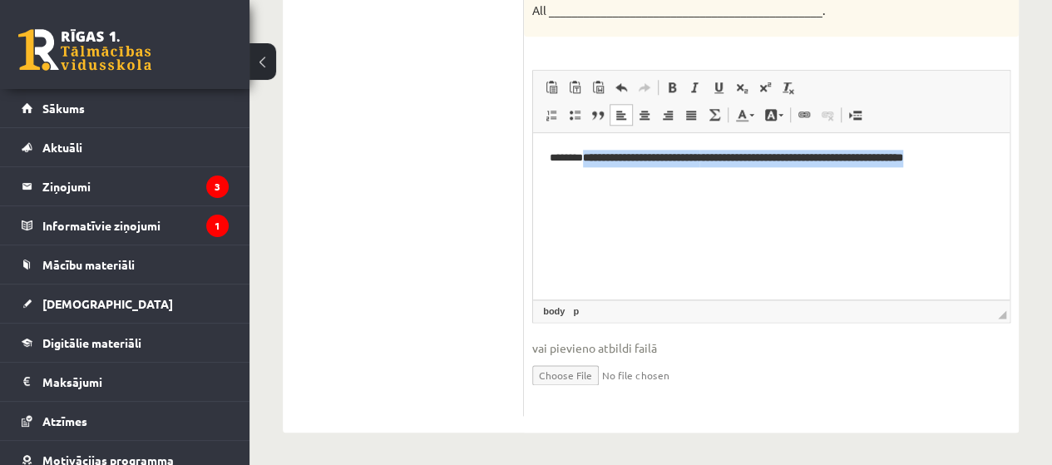
click at [1010, 166] on html "**********" at bounding box center [771, 158] width 476 height 51
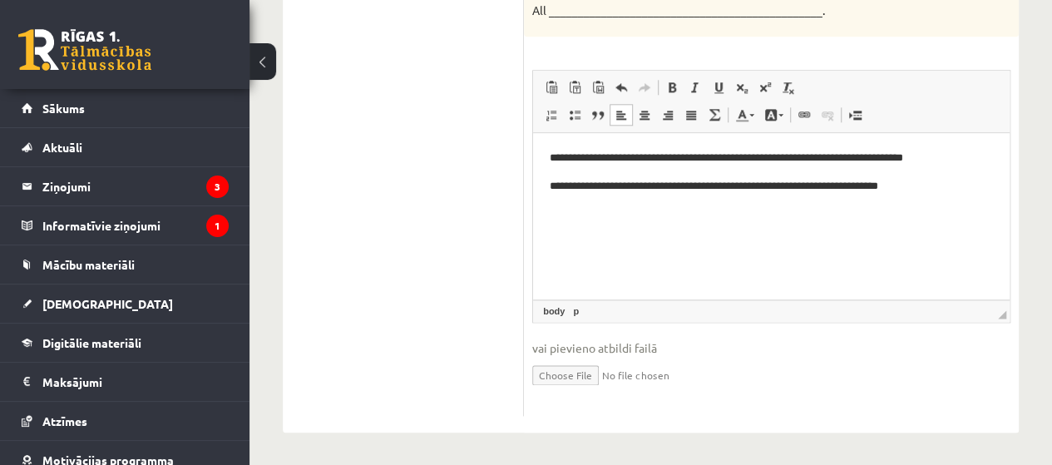
click at [563, 195] on html "**********" at bounding box center [771, 172] width 476 height 78
click at [971, 180] on p "**********" at bounding box center [771, 186] width 443 height 17
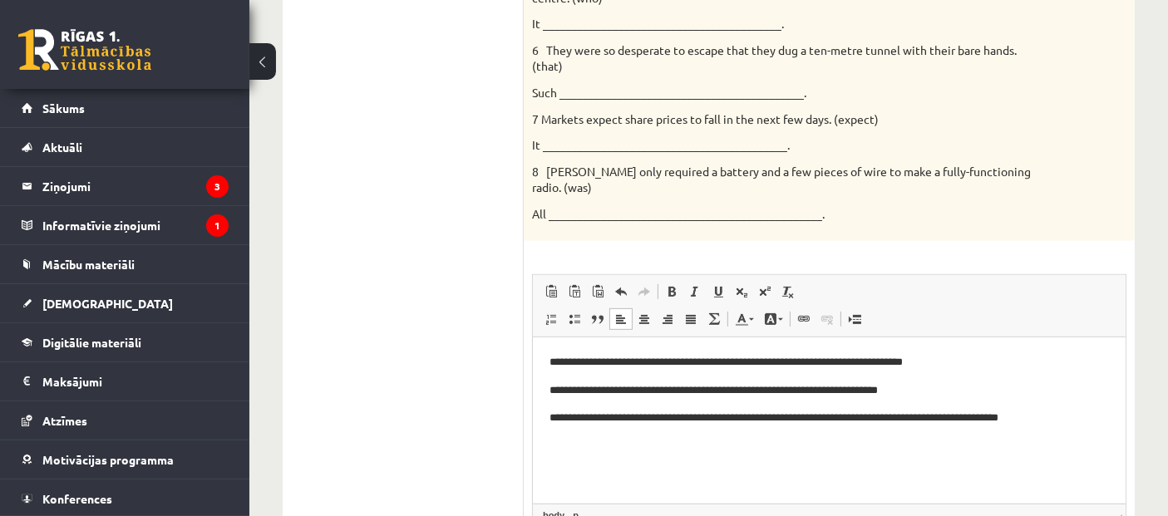
scroll to position [812, 0]
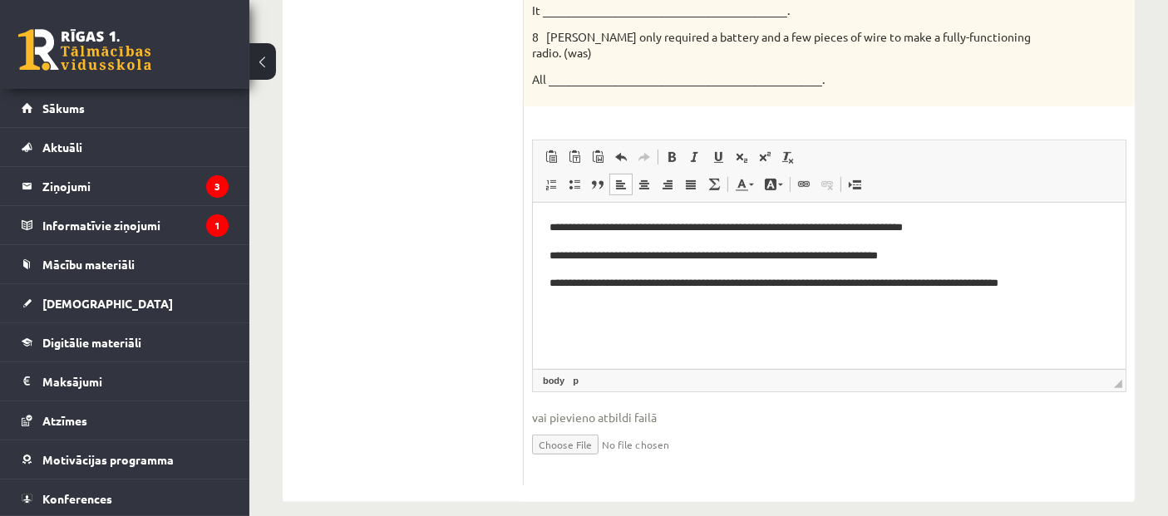
click at [674, 304] on html "**********" at bounding box center [828, 255] width 593 height 106
click at [1051, 292] on html "**********" at bounding box center [828, 255] width 593 height 106
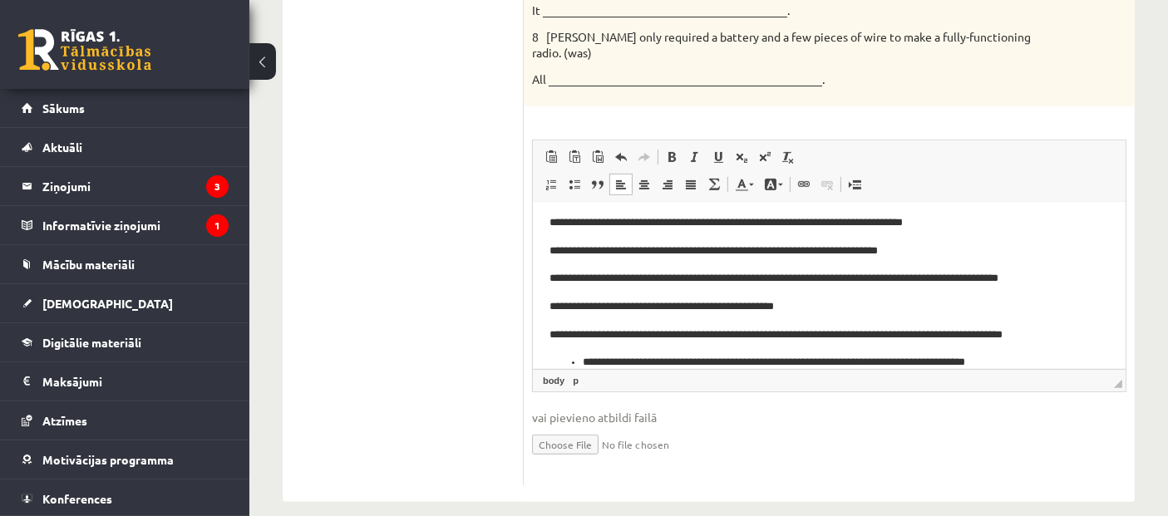
scroll to position [51, 0]
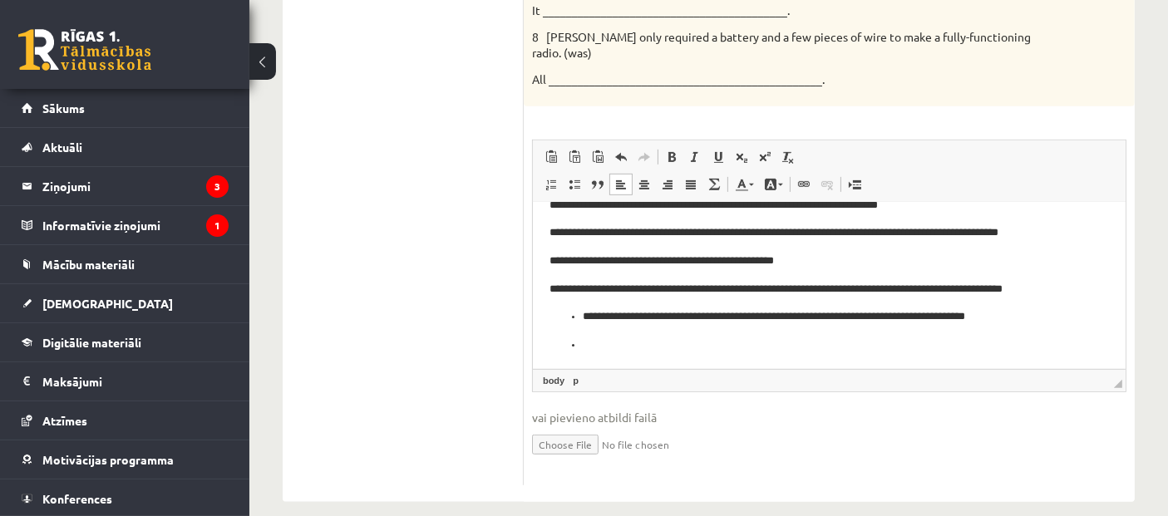
click at [659, 338] on p "Editor, wiswyg-editor-user-answer-47024973247960" at bounding box center [828, 344] width 493 height 17
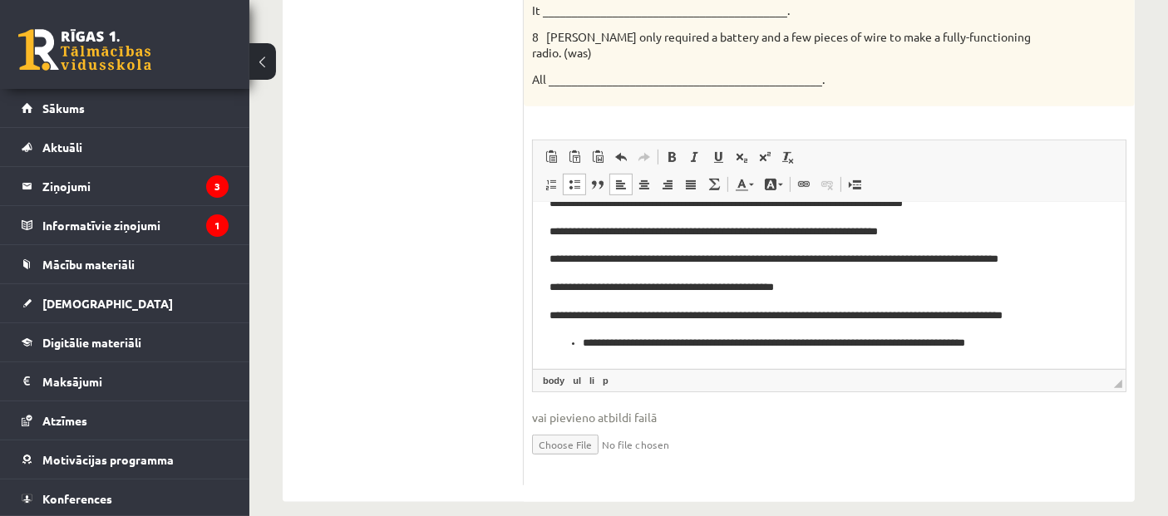
scroll to position [24, 0]
click at [585, 351] on p "**********" at bounding box center [822, 342] width 480 height 17
click at [699, 352] on html "**********" at bounding box center [828, 273] width 593 height 190
click at [1032, 338] on p "**********" at bounding box center [822, 342] width 546 height 17
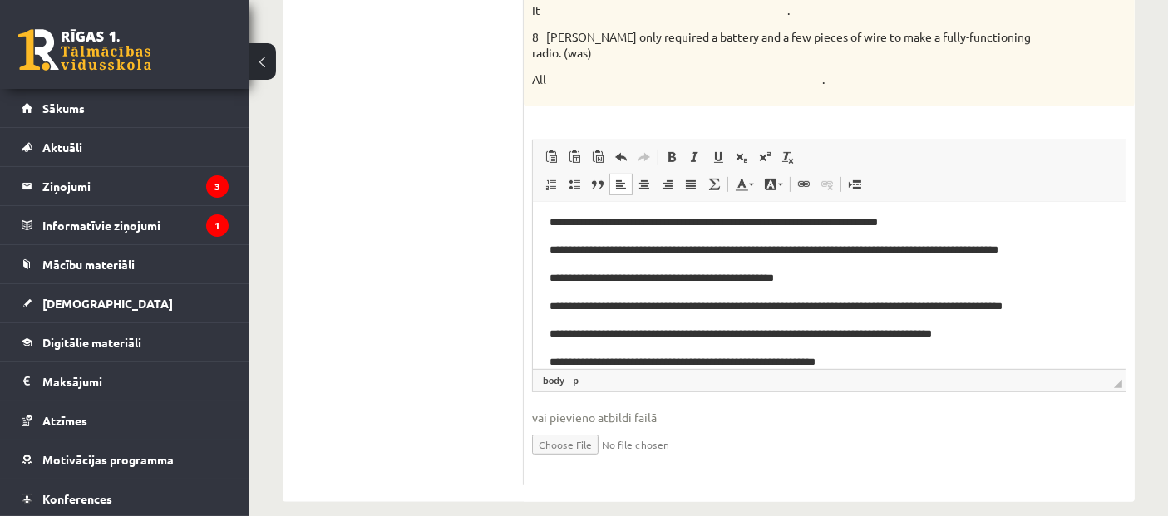
scroll to position [62, 0]
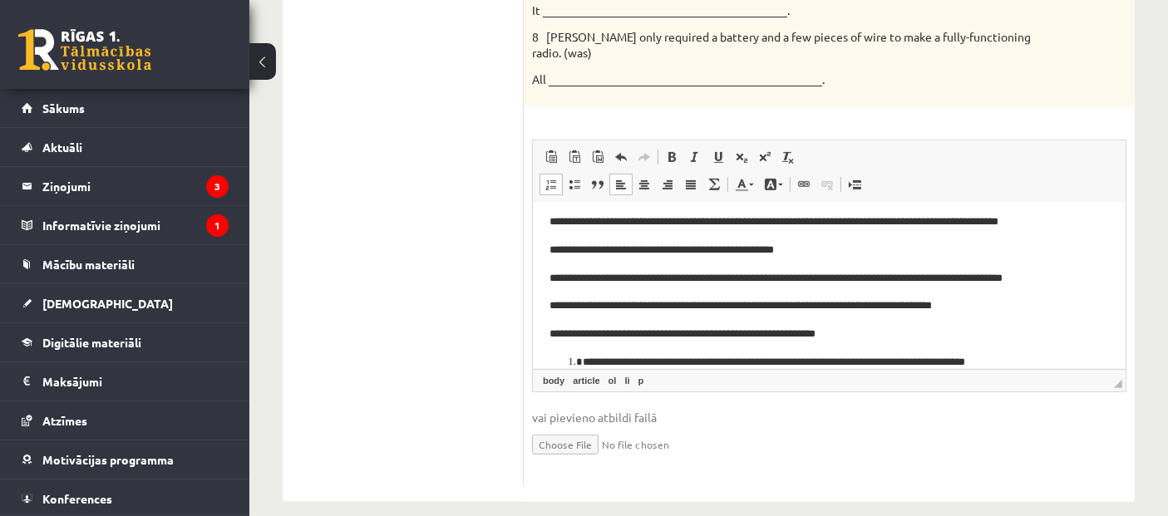
click at [582, 358] on li "**********" at bounding box center [828, 361] width 493 height 17
click at [549, 239] on body "**********" at bounding box center [829, 264] width 560 height 214
click at [546, 284] on html "**********" at bounding box center [828, 264] width 593 height 247
click at [547, 308] on html "**********" at bounding box center [828, 264] width 593 height 247
click at [545, 337] on html "**********" at bounding box center [828, 264] width 593 height 247
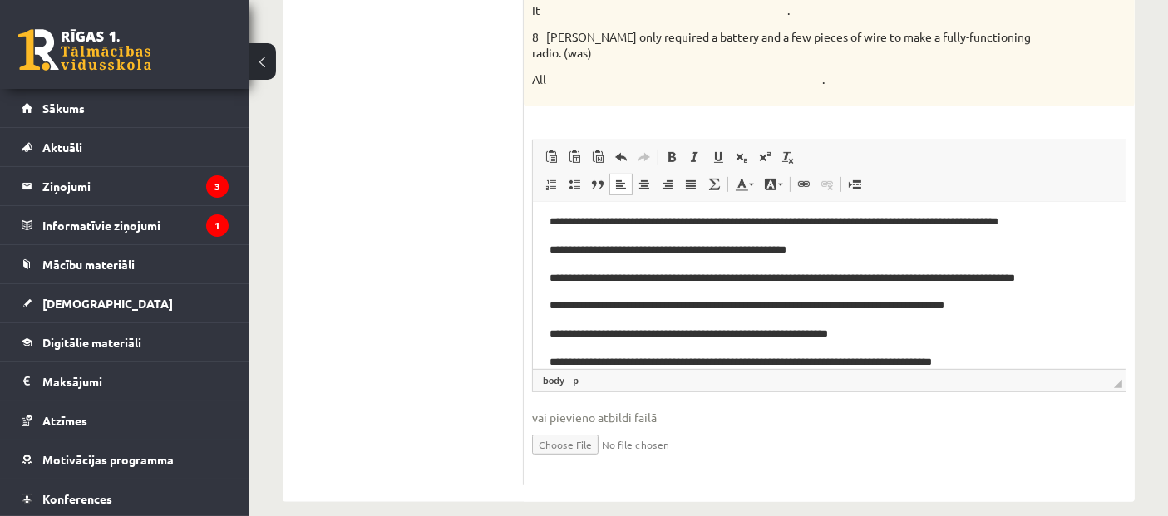
scroll to position [81, 0]
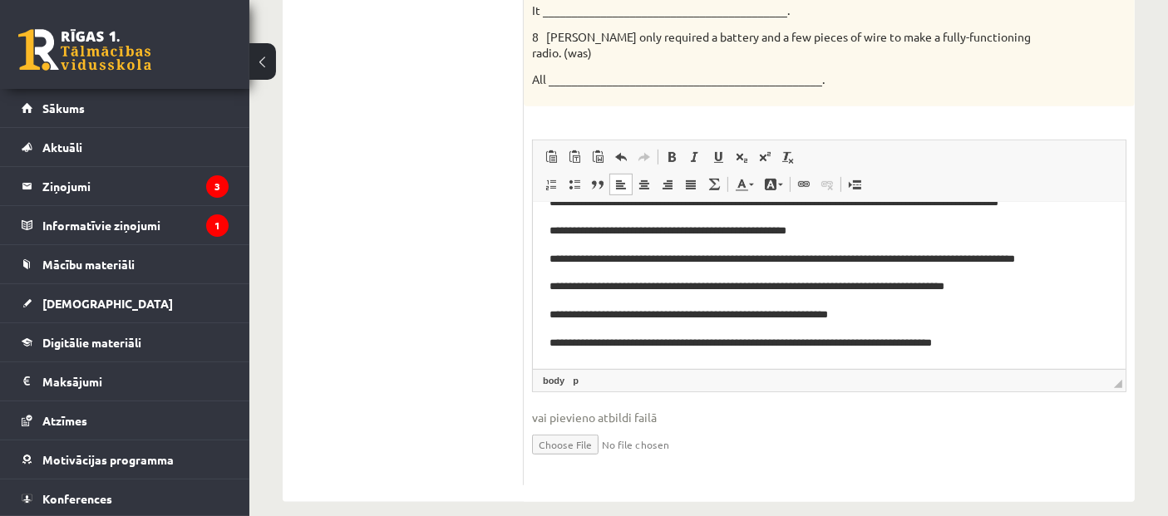
click at [547, 337] on html "**********" at bounding box center [828, 244] width 593 height 247
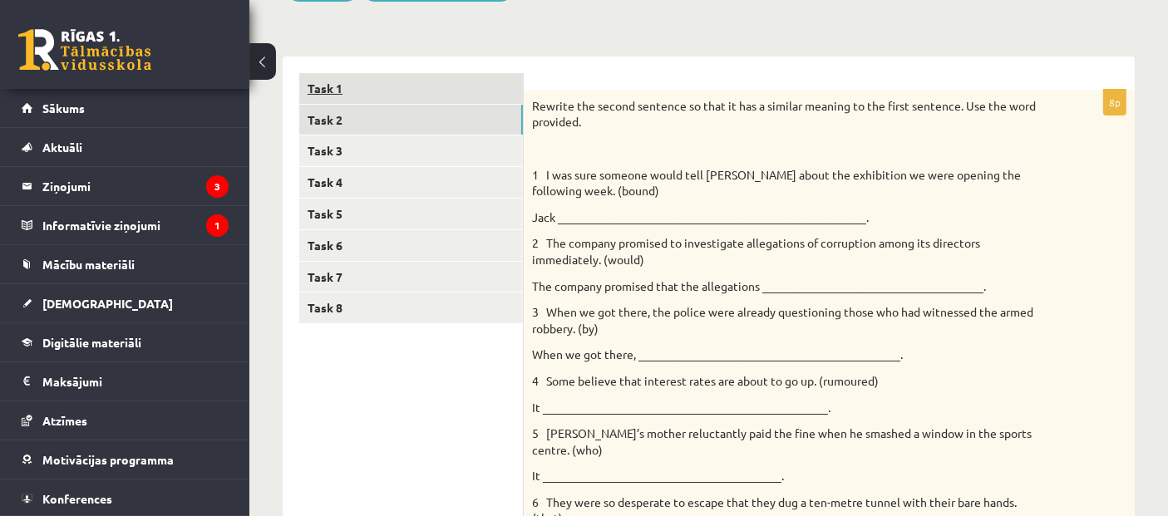
scroll to position [197, 0]
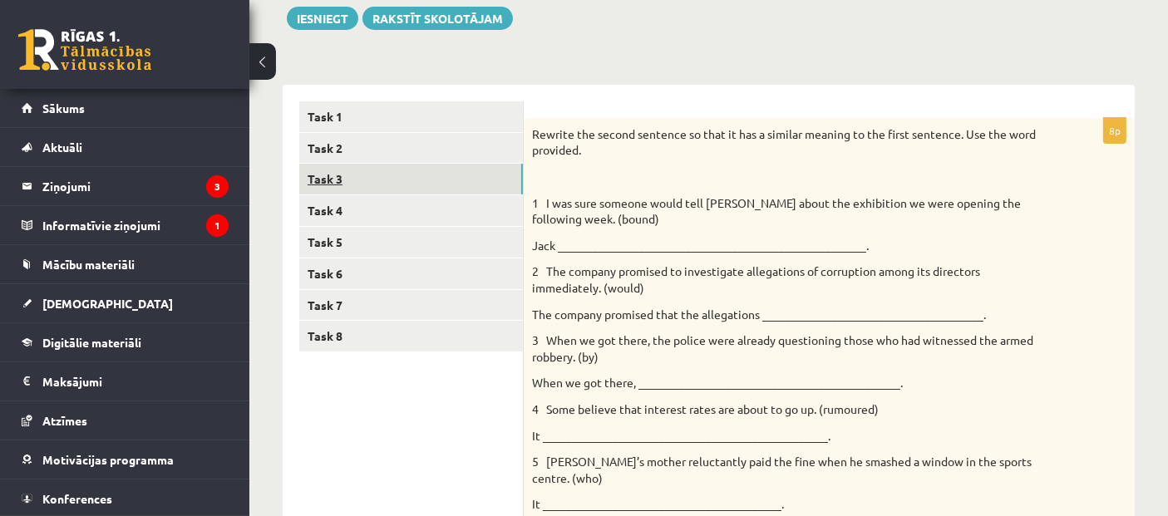
click at [313, 165] on link "Task 3" at bounding box center [411, 179] width 224 height 31
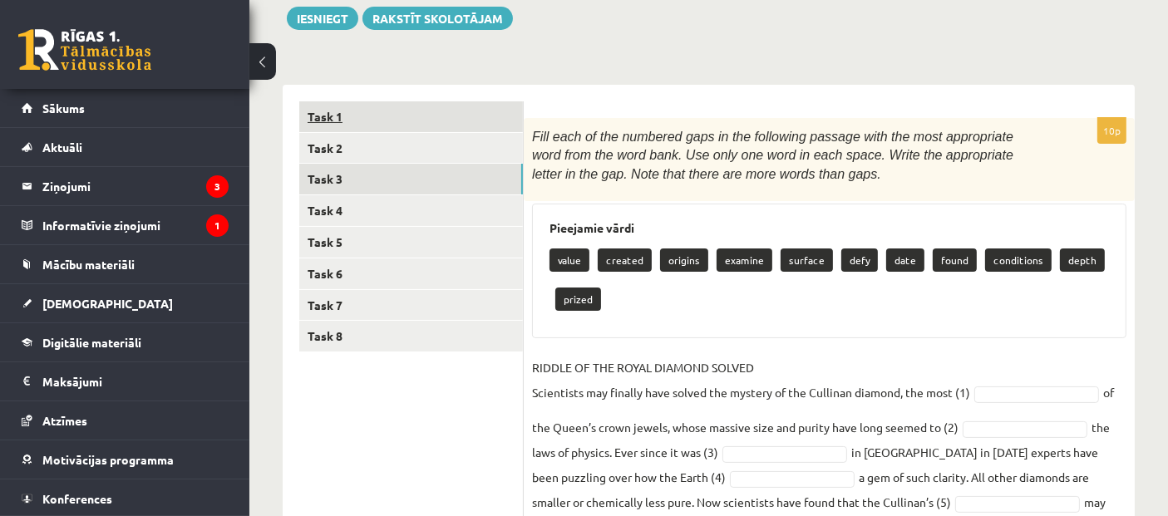
click at [321, 119] on link "Task 1" at bounding box center [411, 116] width 224 height 31
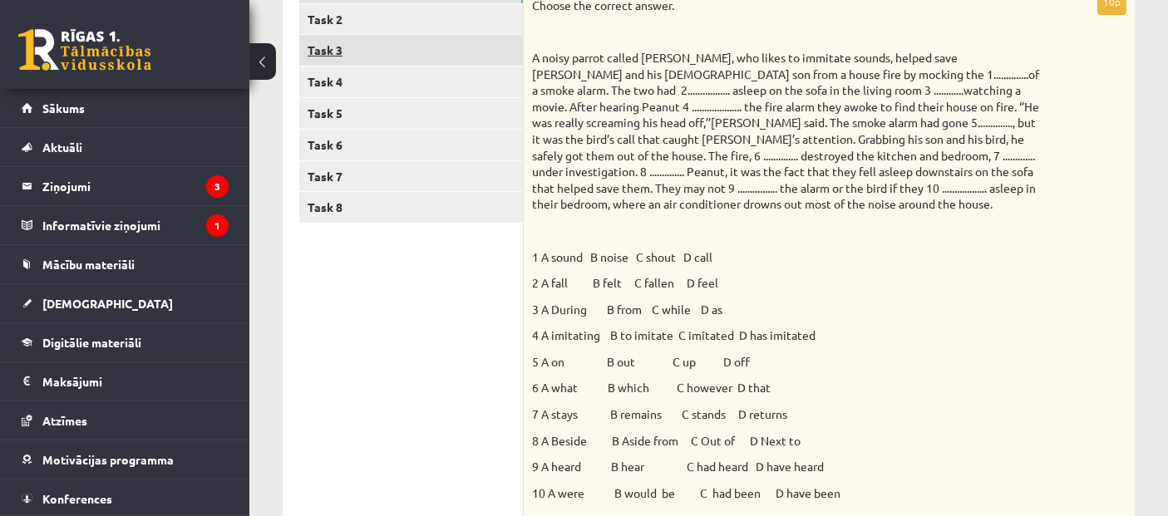
scroll to position [236, 0]
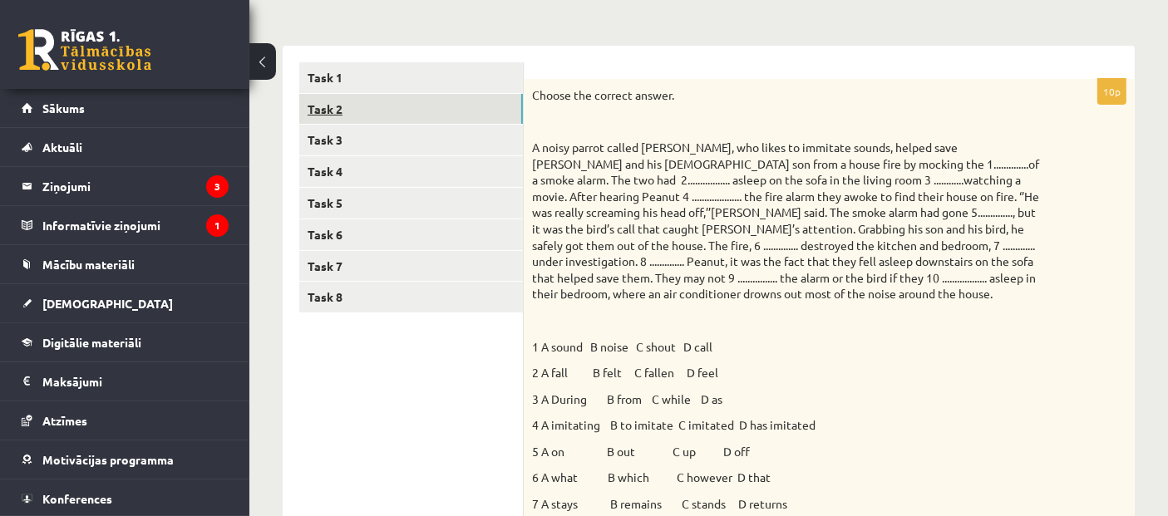
click at [331, 103] on link "Task 2" at bounding box center [411, 109] width 224 height 31
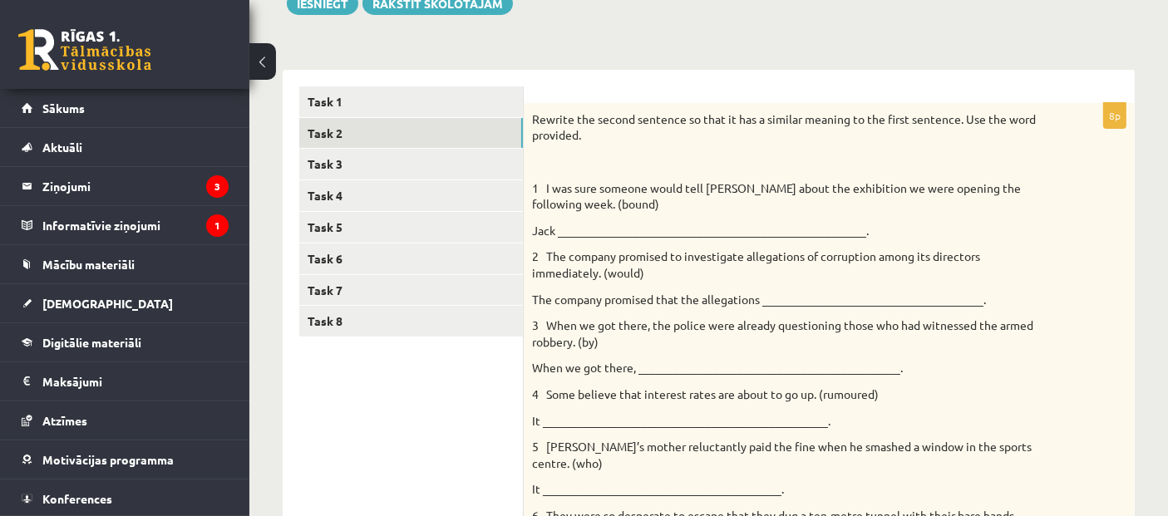
scroll to position [73, 0]
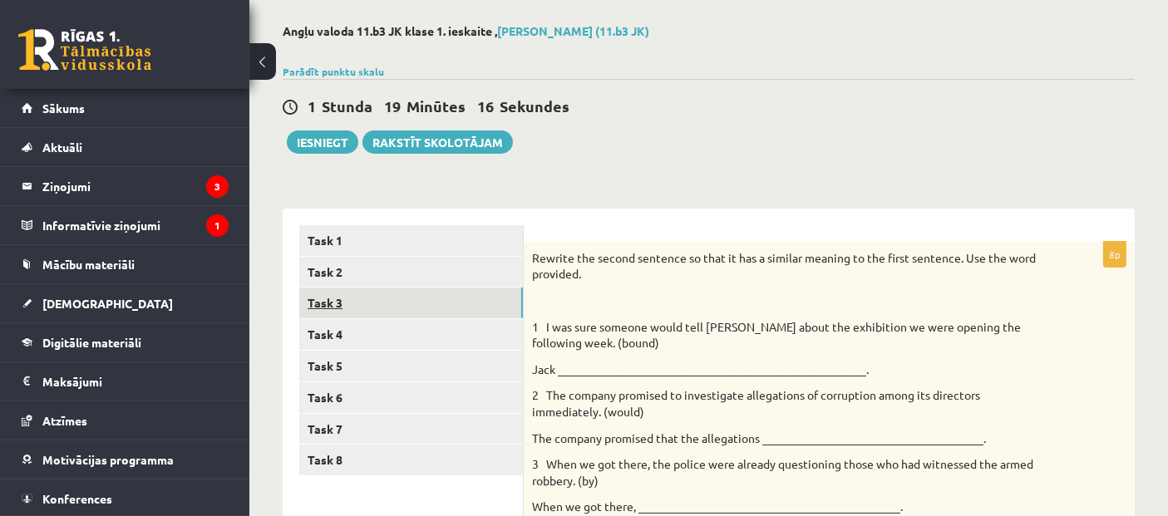
click at [341, 303] on link "Task 3" at bounding box center [411, 303] width 224 height 31
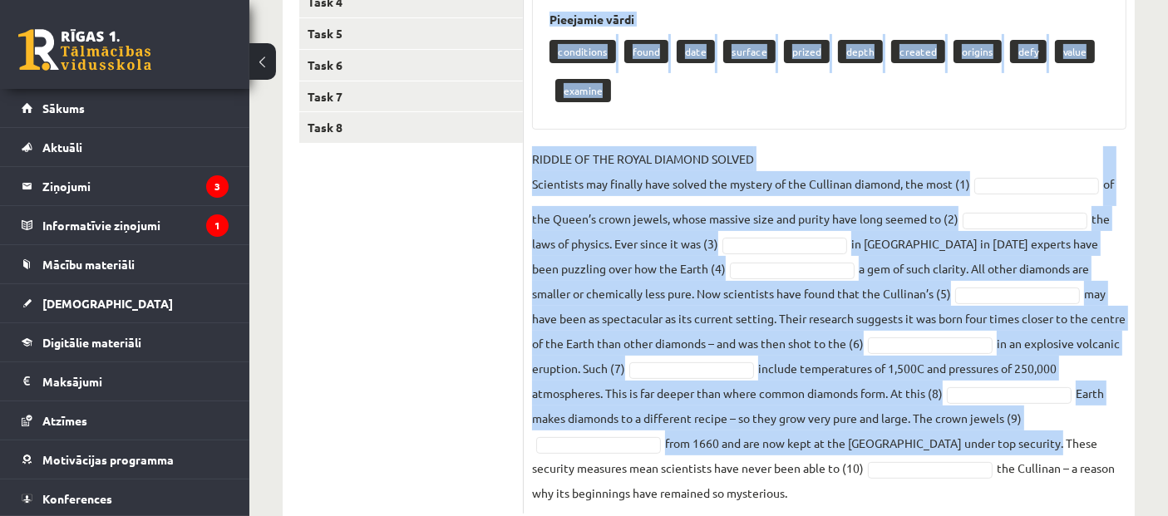
scroll to position [452, 0]
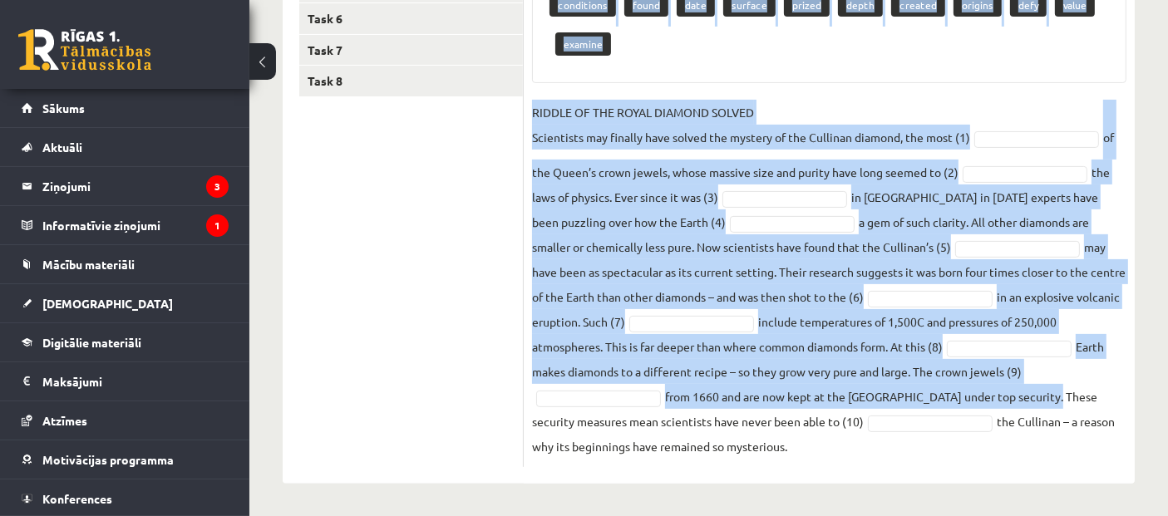
drag, startPoint x: 534, startPoint y: 124, endPoint x: 832, endPoint y: 436, distance: 431.1
click at [832, 436] on div "10p Fill each of the numbered gaps in the following passage with the most appro…" at bounding box center [829, 165] width 611 height 605
copy div "Fill each of the numbered gaps in the following passage with the most appropria…"
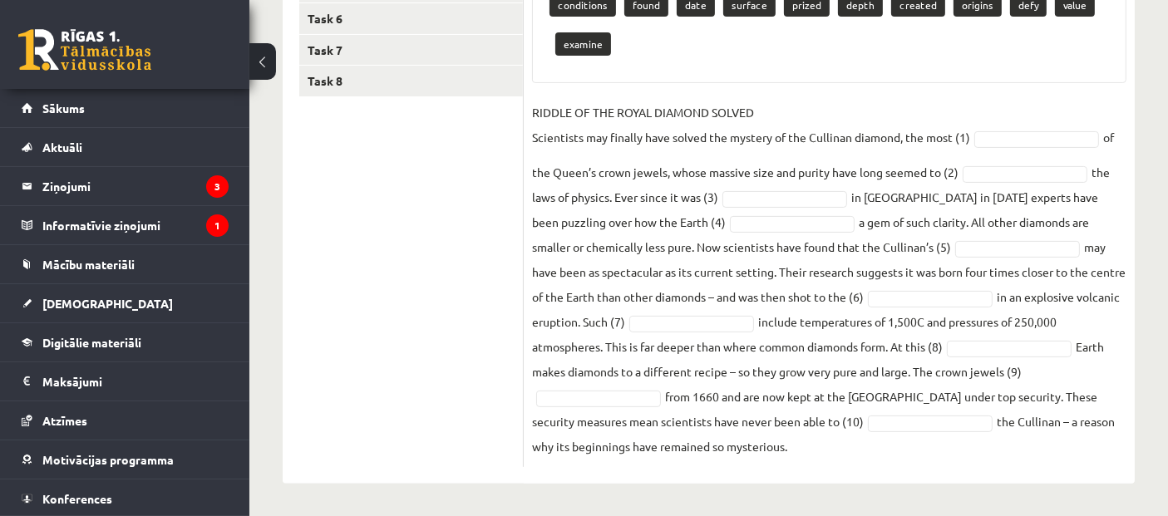
click at [491, 190] on ul "Task 1 Task 2 Task 3 Task 4 Task 5 Task 6 Task 7 Task 8" at bounding box center [411, 157] width 225 height 622
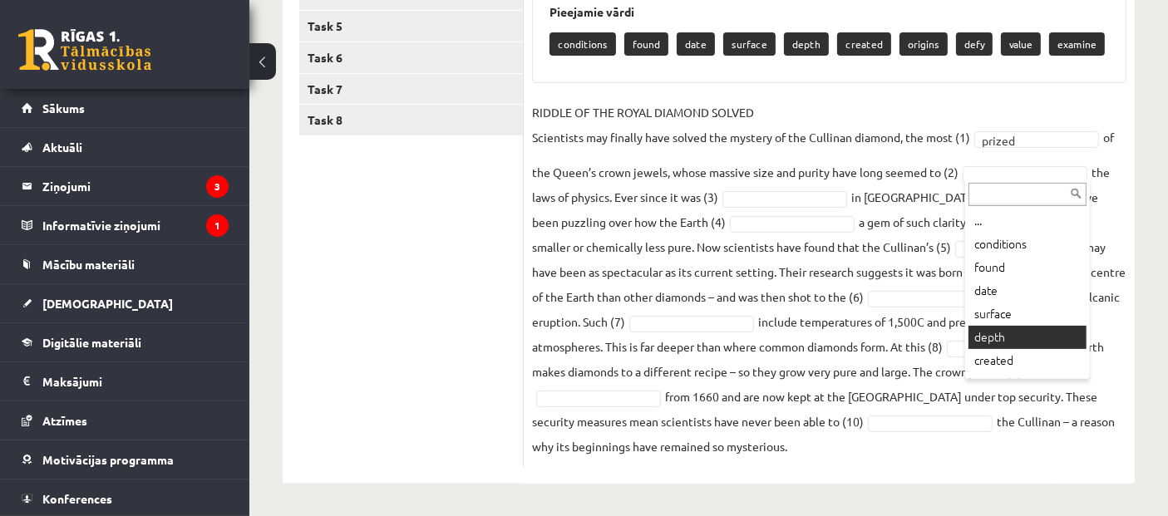
scroll to position [90, 0]
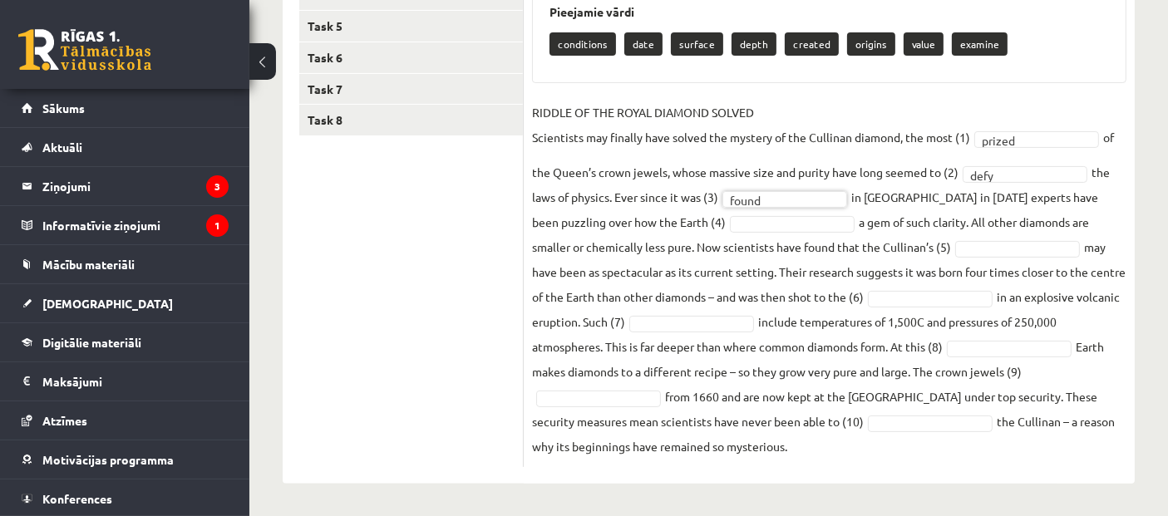
click at [682, 211] on fieldset "RIDDLE OF THE ROYAL DIAMOND SOLVED Scientists may finally have solved the myste…" at bounding box center [829, 279] width 595 height 359
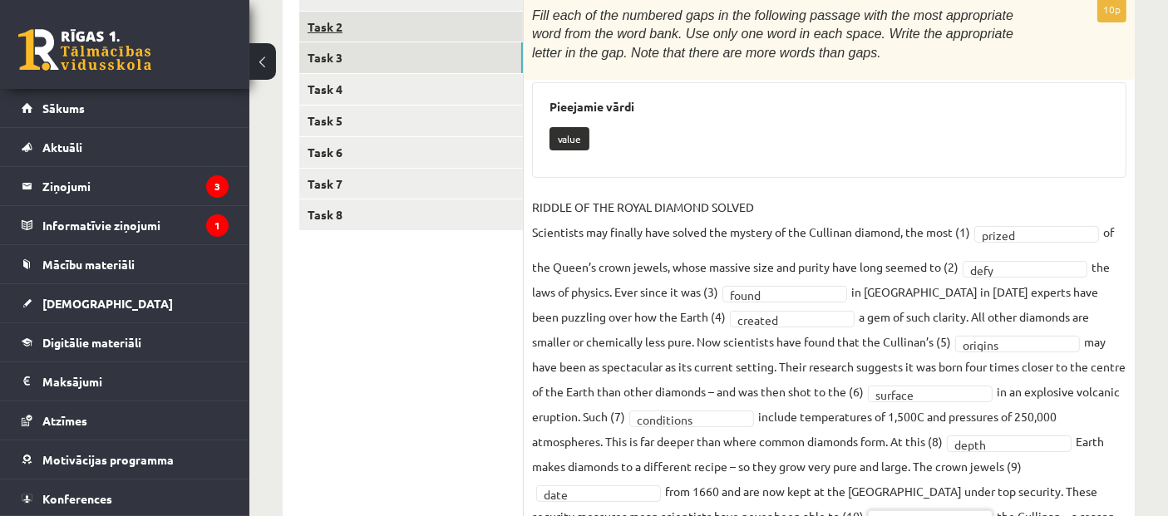
scroll to position [167, 0]
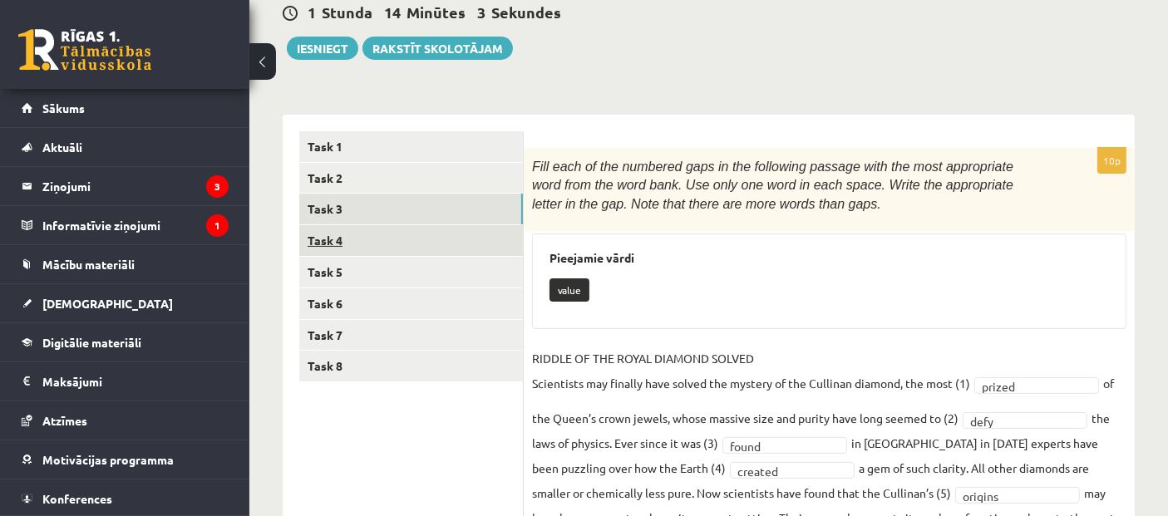
click at [348, 237] on link "Task 4" at bounding box center [411, 240] width 224 height 31
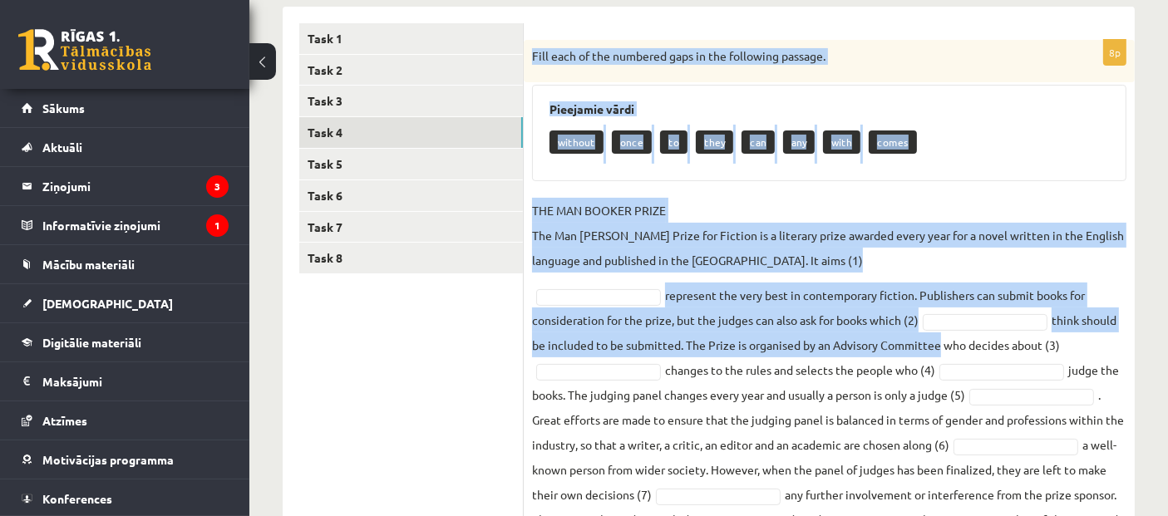
scroll to position [399, 0]
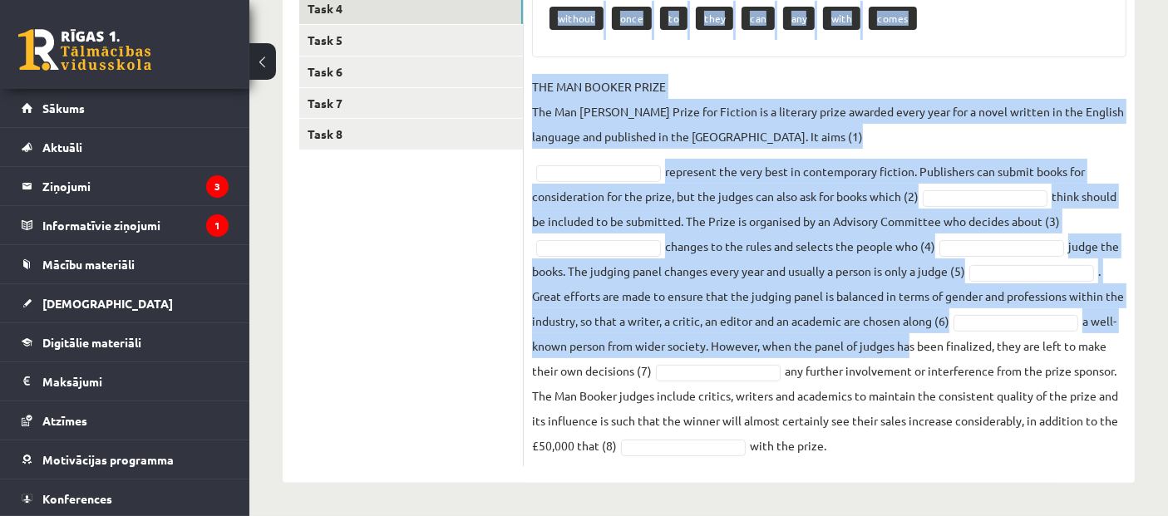
drag, startPoint x: 535, startPoint y: 47, endPoint x: 933, endPoint y: 343, distance: 496.3
click at [933, 343] on div "8p Fill each of the numbered gaps in the following passage. Pieejamie vārdi wit…" at bounding box center [829, 191] width 611 height 551
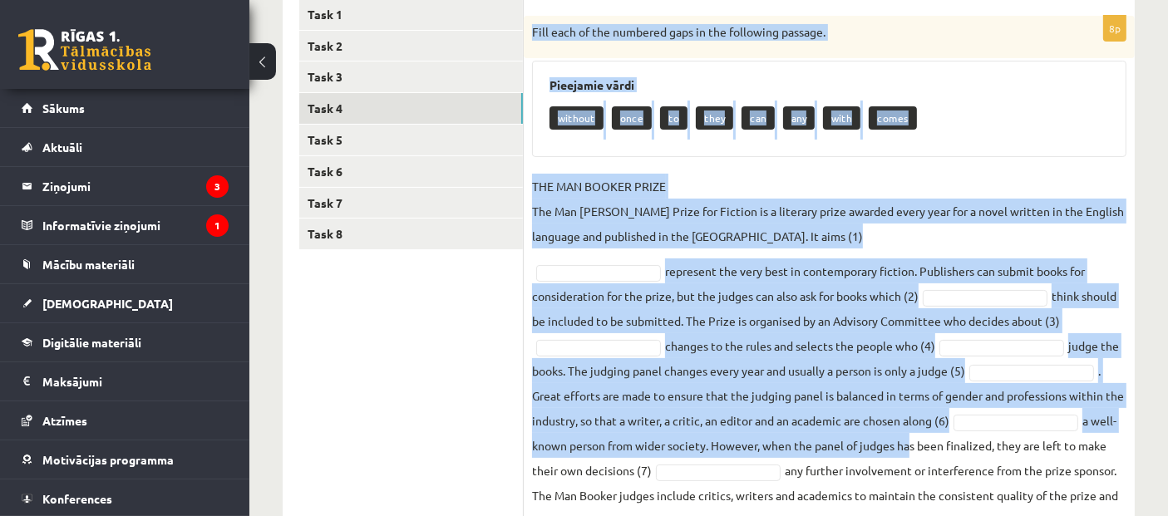
scroll to position [275, 0]
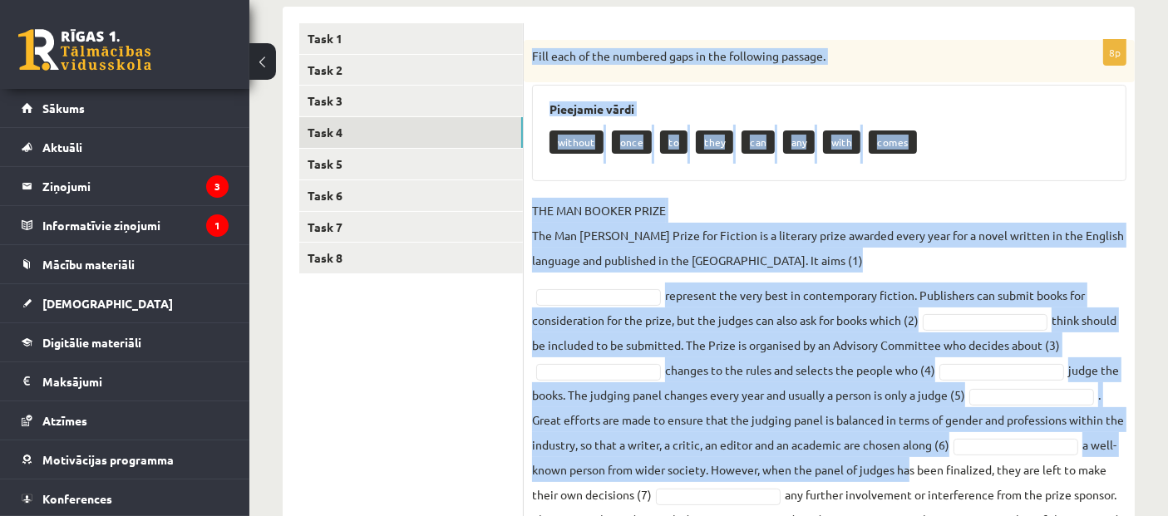
drag, startPoint x: 942, startPoint y: 452, endPoint x: 530, endPoint y: 67, distance: 563.7
click at [530, 67] on div "8p Fill each of the numbered gaps in the following passage. Pieejamie vārdi wit…" at bounding box center [829, 315] width 611 height 551
copy div "Fill each of the numbered gaps in the following passage. Pieejamie vārdi withou…"
click at [729, 185] on div "8p Fill each of the numbered gaps in the following passage. Pieejamie vārdi wit…" at bounding box center [829, 315] width 611 height 551
click at [729, 184] on div "8p Fill each of the numbered gaps in the following passage. Pieejamie vārdi wit…" at bounding box center [829, 315] width 611 height 551
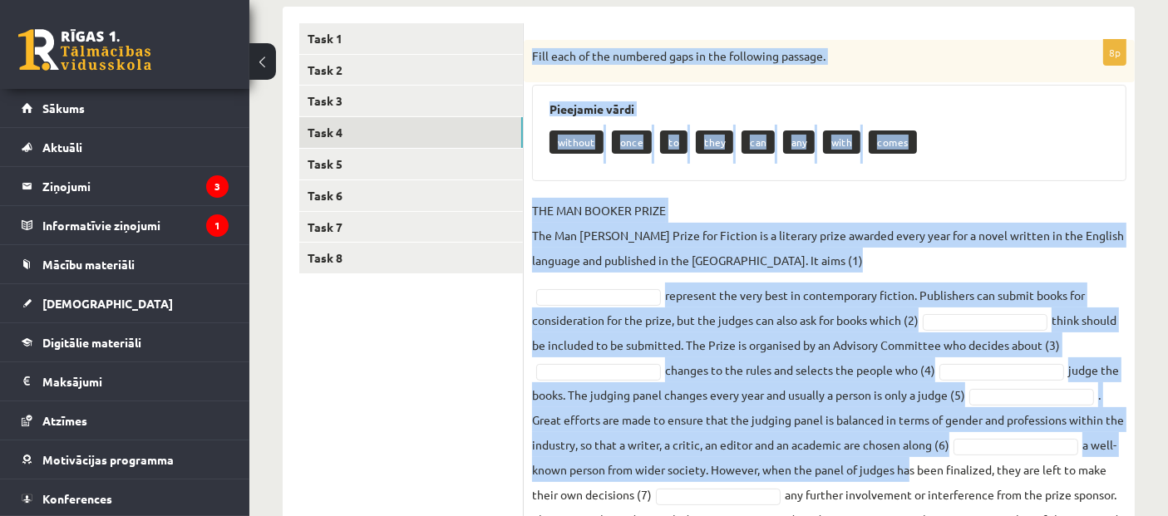
click at [935, 256] on p "THE MAN BOOKER PRIZE The Man Booker Prize for Fiction is a literary prize award…" at bounding box center [829, 235] width 595 height 75
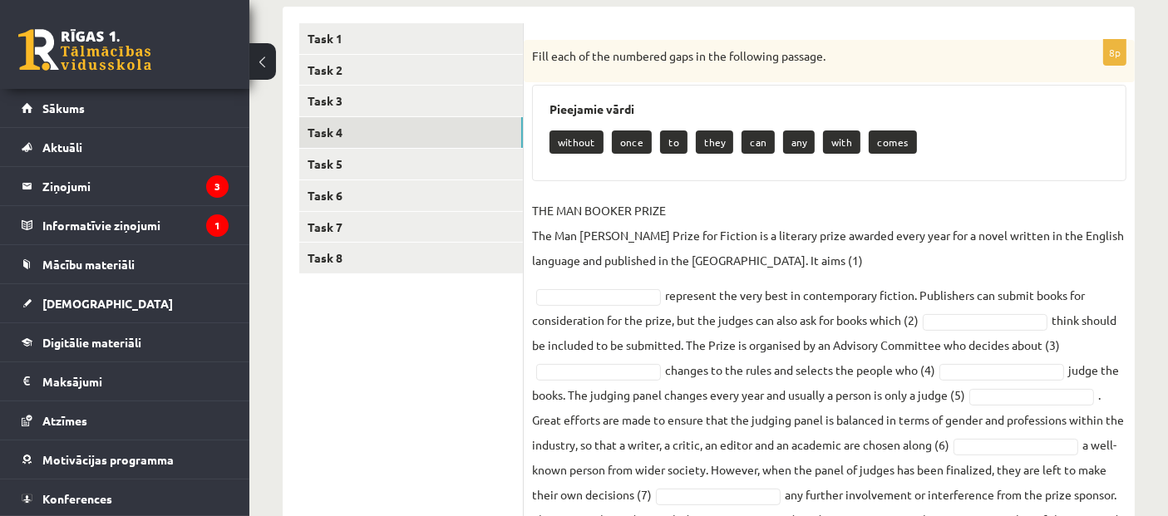
click at [949, 179] on div "Pieejamie vārdi without once to they can any with comes" at bounding box center [829, 133] width 595 height 96
click at [768, 249] on p "THE MAN BOOKER PRIZE The Man Booker Prize for Fiction is a literary prize award…" at bounding box center [829, 235] width 595 height 75
click at [722, 260] on p "THE MAN BOOKER PRIZE The Man Booker Prize for Fiction is a literary prize award…" at bounding box center [829, 235] width 595 height 75
click at [722, 259] on p "THE MAN BOOKER PRIZE The Man Booker Prize for Fiction is a literary prize award…" at bounding box center [829, 235] width 595 height 75
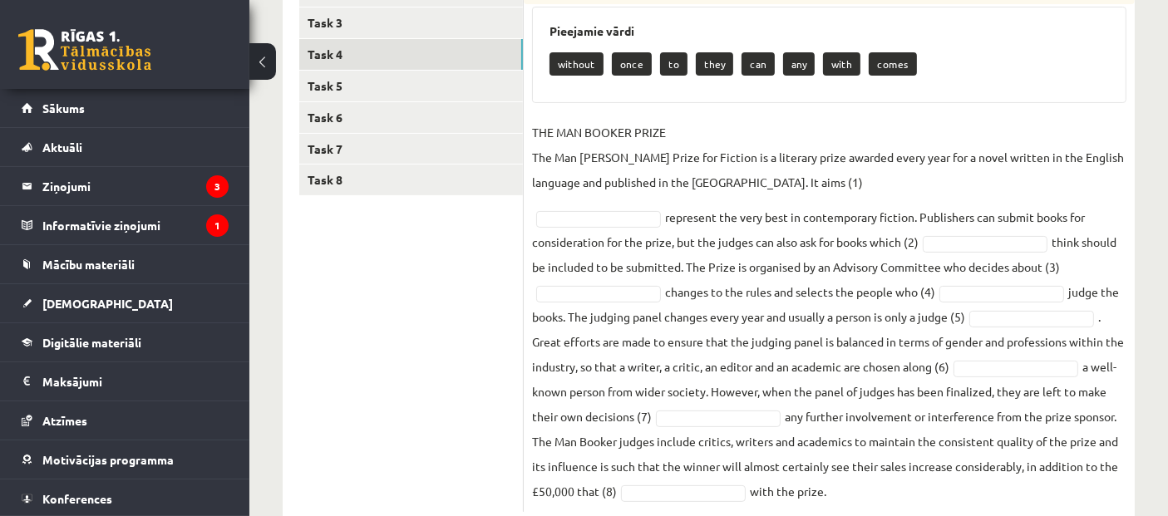
scroll to position [399, 0]
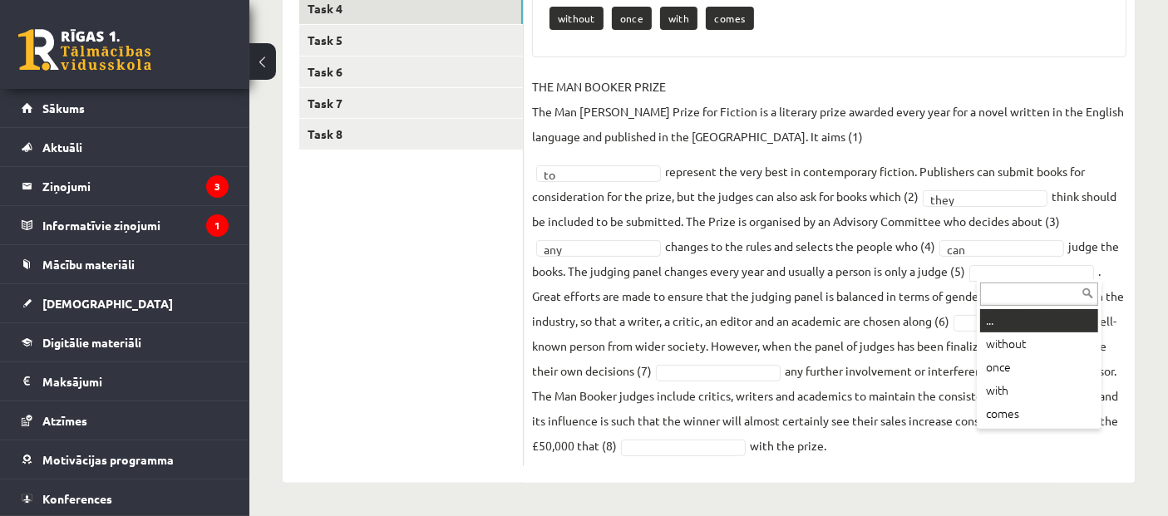
drag, startPoint x: 1002, startPoint y: 270, endPoint x: 1002, endPoint y: 285, distance: 15.0
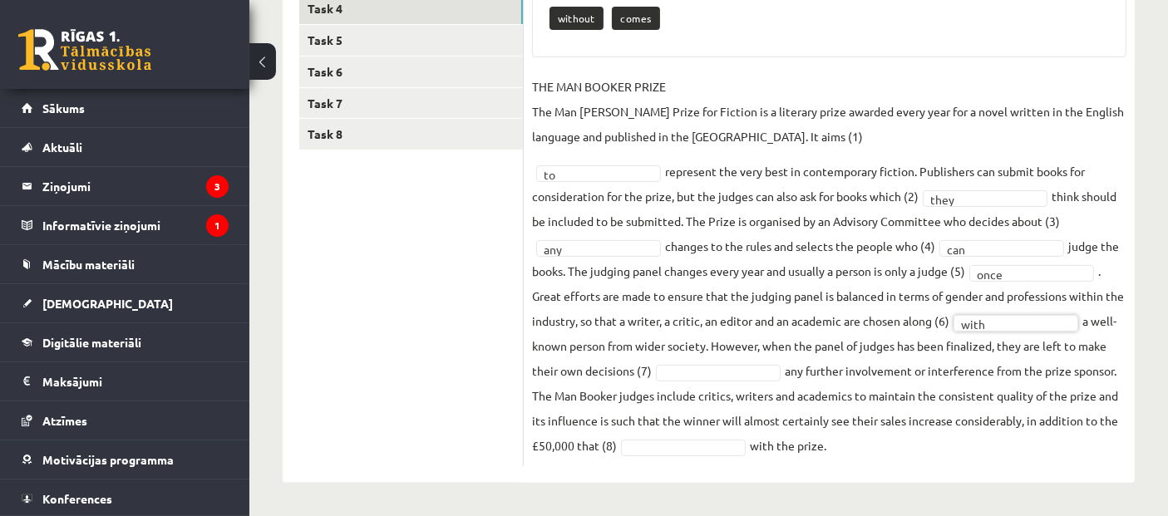
click at [733, 381] on fieldset "THE MAN BOOKER PRIZE The Man Booker Prize for Fiction is a literary prize award…" at bounding box center [829, 266] width 595 height 384
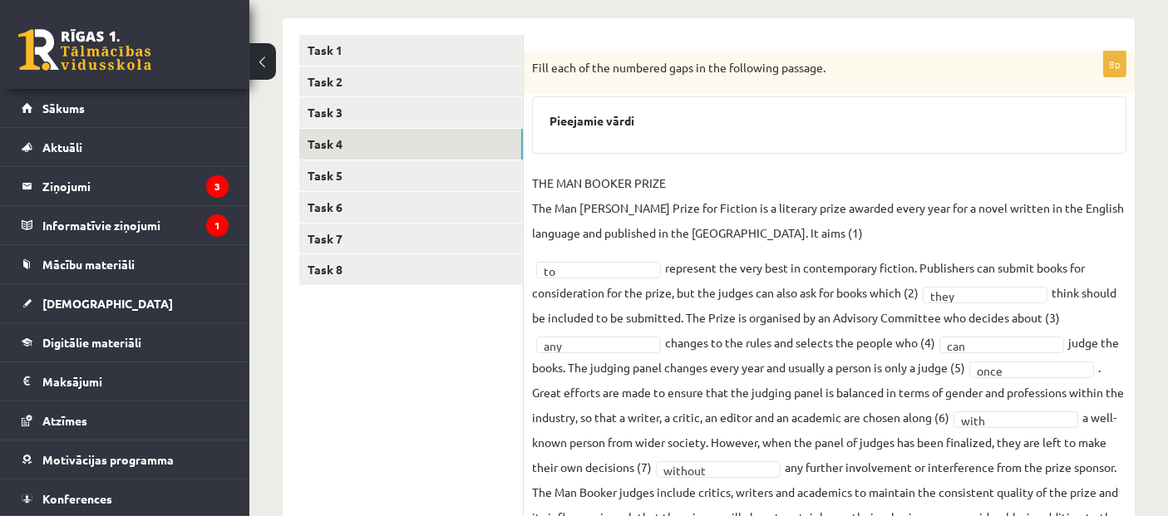
scroll to position [236, 0]
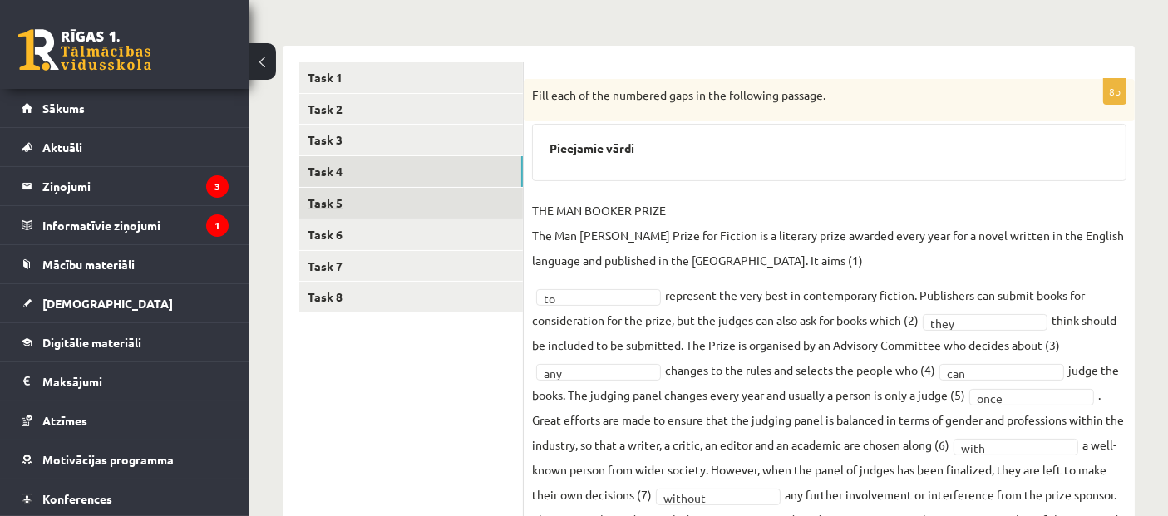
click at [333, 192] on link "Task 5" at bounding box center [411, 203] width 224 height 31
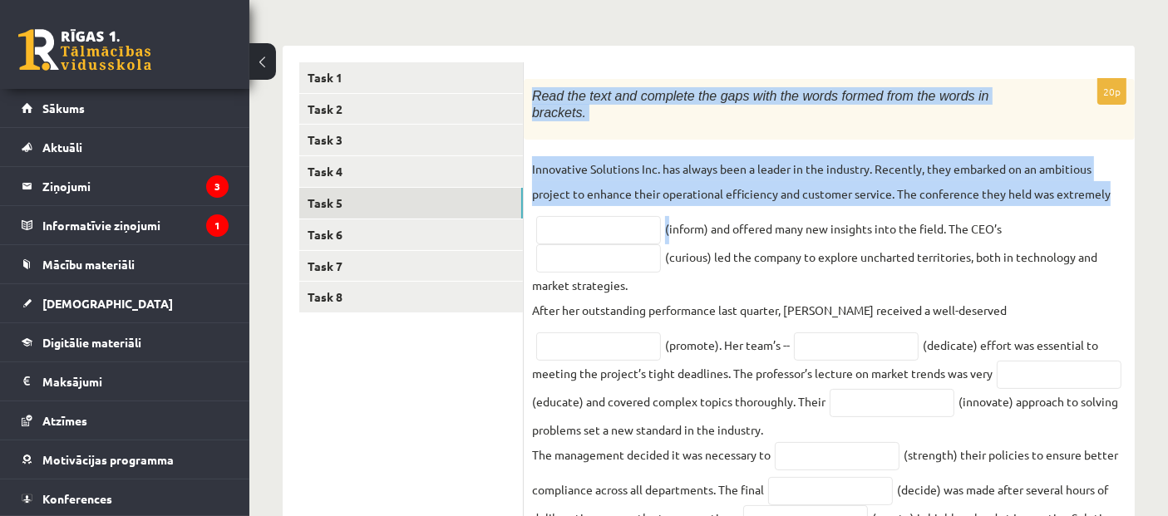
drag, startPoint x: 534, startPoint y: 91, endPoint x: 669, endPoint y: 220, distance: 187.0
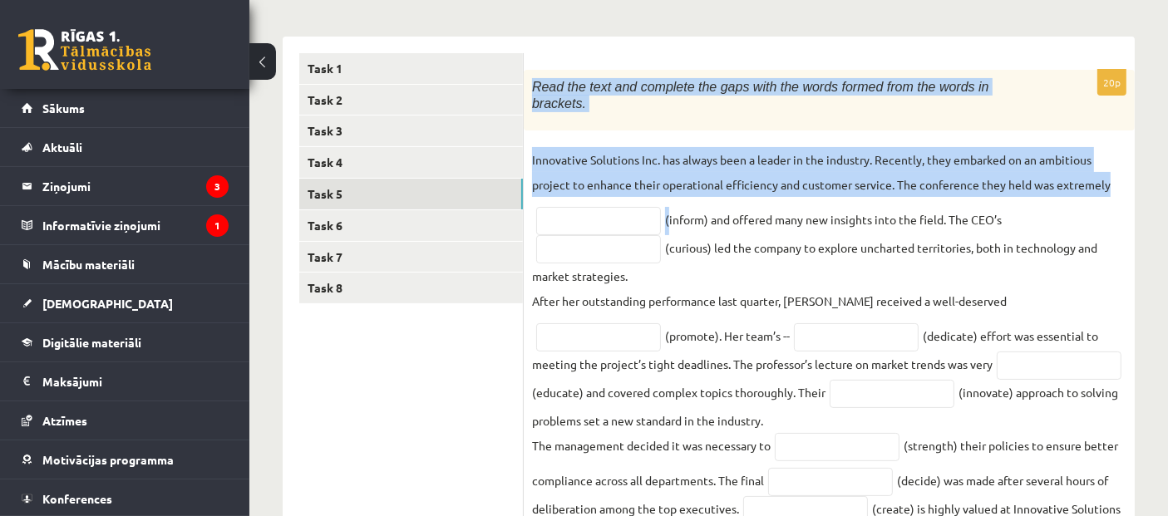
scroll to position [482, 0]
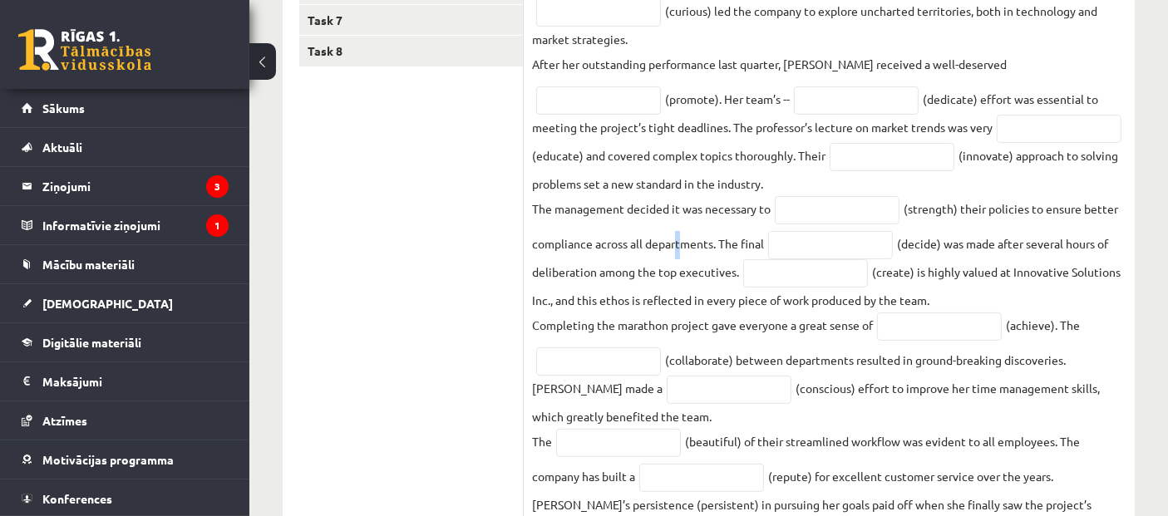
click at [675, 226] on fieldset "Innovative Solutions Inc. has always been a leader in the industry. Recently, t…" at bounding box center [829, 341] width 595 height 862
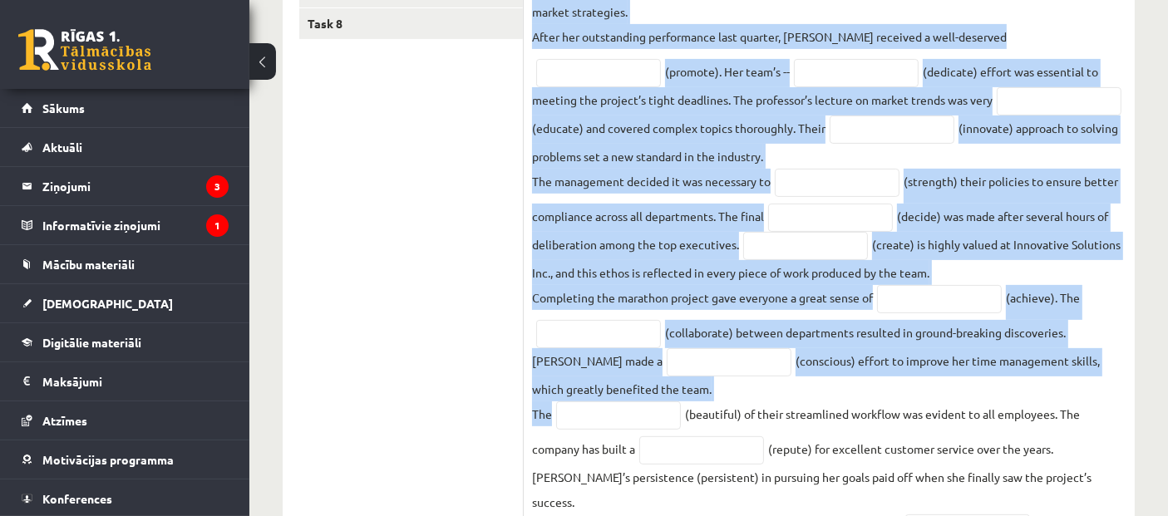
scroll to position [756, 0]
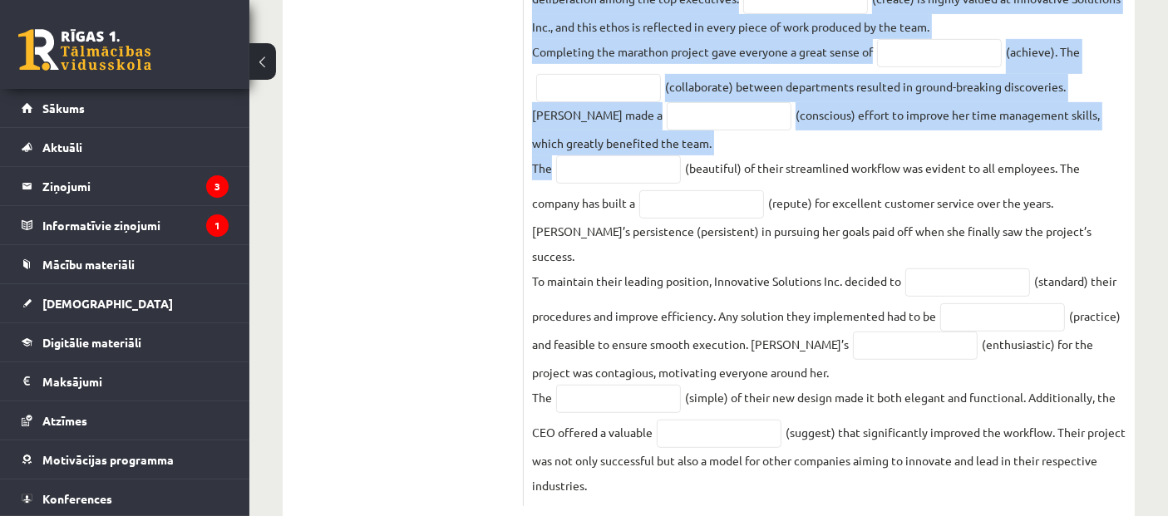
drag, startPoint x: 524, startPoint y: 317, endPoint x: 810, endPoint y: 442, distance: 312.4
click at [810, 442] on div "20p Read the text and complete the gaps with the words formed from the words in…" at bounding box center [829, 32] width 611 height 947
copy div "Read the text and complete the gaps with the words formed from the words in bra…"
click at [744, 289] on fieldset "Innovative Solutions Inc. has always been a leader in the industry. Recently, t…" at bounding box center [829, 68] width 595 height 862
click at [769, 269] on p "To maintain their leading position, Innovative Solutions Inc. decided to" at bounding box center [716, 281] width 369 height 25
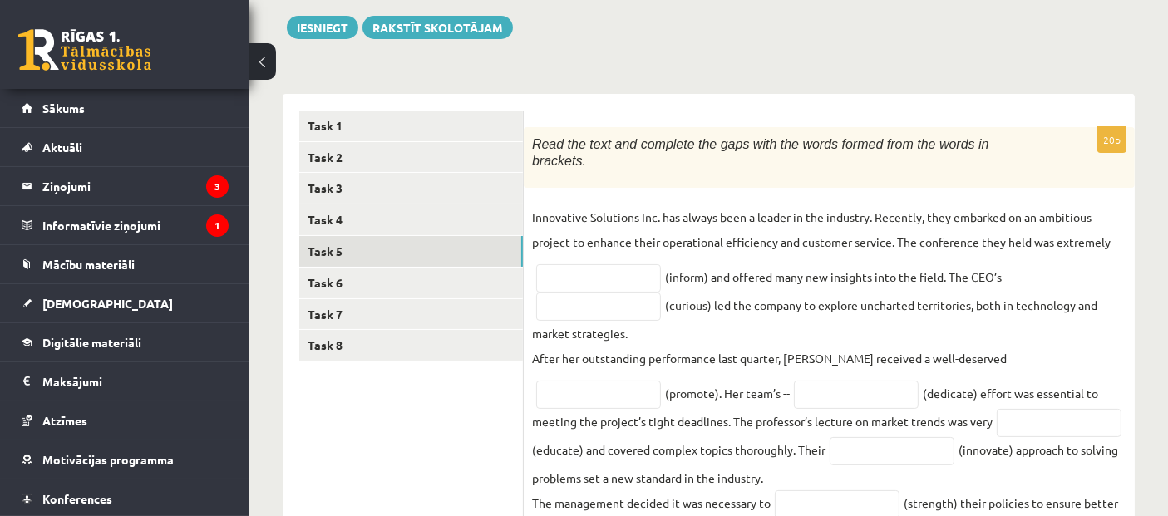
scroll to position [140, 0]
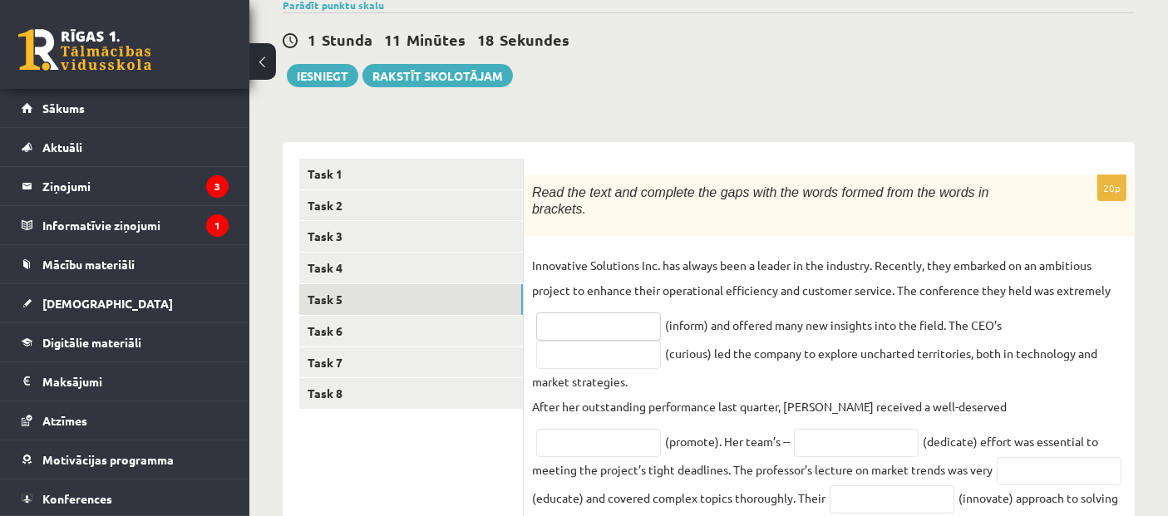
click at [610, 313] on input "text" at bounding box center [598, 327] width 125 height 28
type input "*"
type input "**********"
click at [614, 341] on input "text" at bounding box center [598, 355] width 125 height 28
type input "*********"
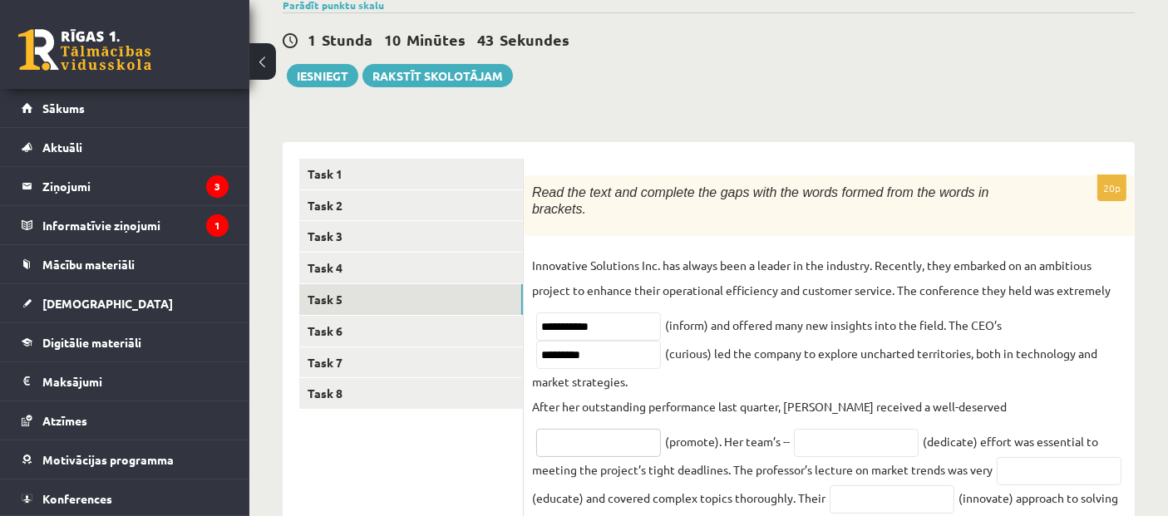
click at [661, 429] on input "text" at bounding box center [598, 443] width 125 height 28
paste input "*********"
type input "*"
type input "*********"
click at [553, 341] on input "*********" at bounding box center [598, 355] width 125 height 28
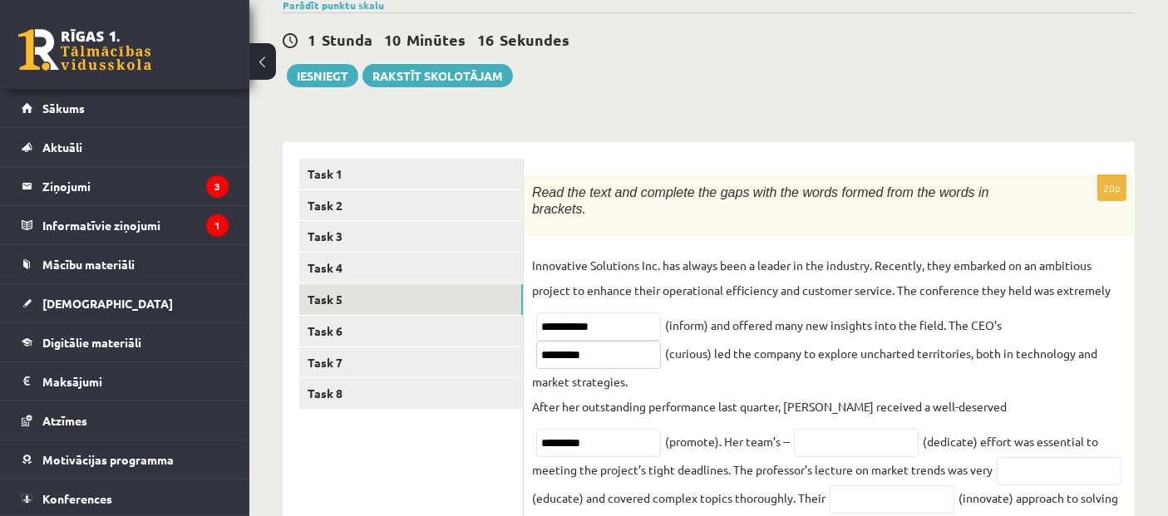
click at [550, 341] on input "*********" at bounding box center [598, 355] width 125 height 28
type input "*********"
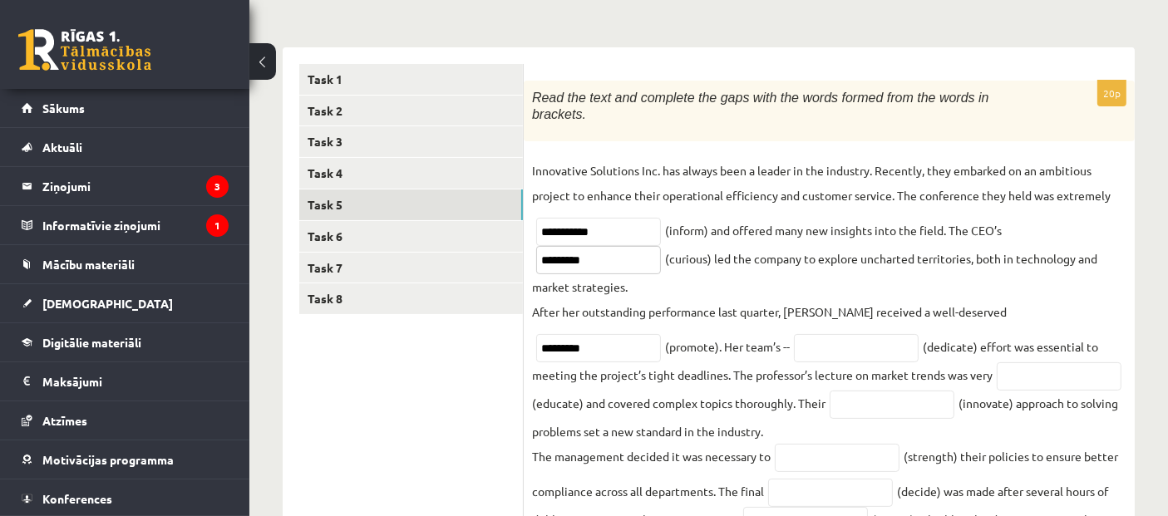
scroll to position [264, 0]
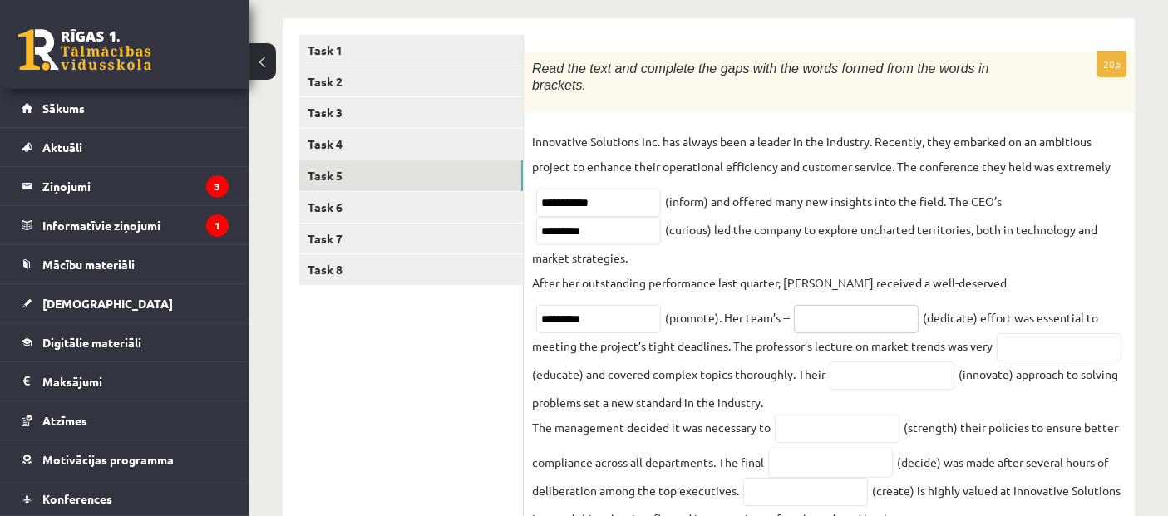
click at [794, 305] on input "text" at bounding box center [856, 319] width 125 height 28
type input "*********"
click at [997, 333] on input "text" at bounding box center [1059, 347] width 125 height 28
type input "**********"
click at [830, 362] on input "text" at bounding box center [892, 376] width 125 height 28
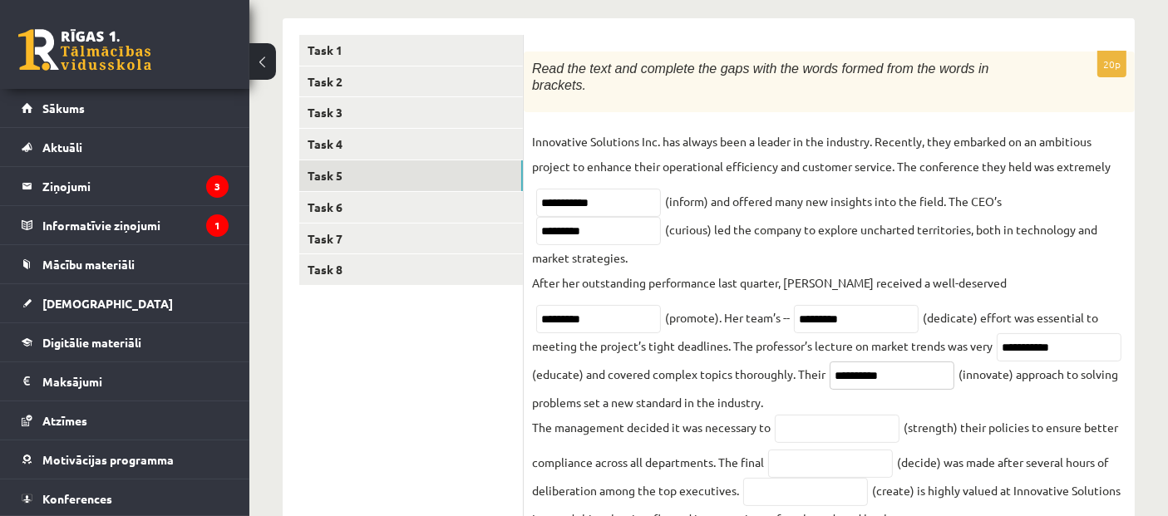
type input "**********"
click at [806, 415] on input "text" at bounding box center [837, 429] width 125 height 28
click at [819, 415] on input "**********" at bounding box center [837, 429] width 125 height 28
type input "**********"
click at [813, 450] on input "text" at bounding box center [830, 464] width 125 height 28
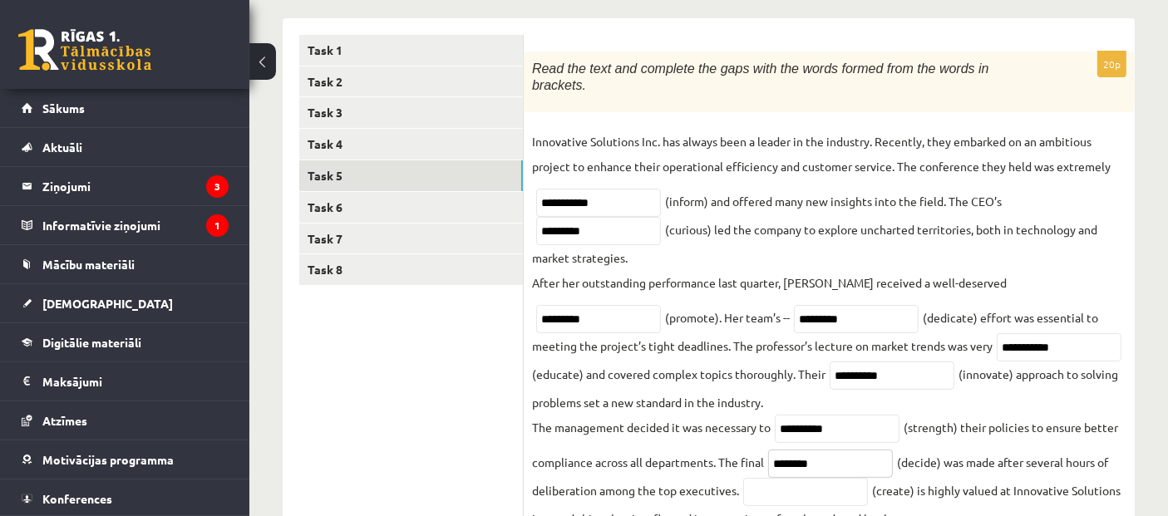
click at [810, 450] on input "********" at bounding box center [830, 464] width 125 height 28
click at [807, 452] on input "********" at bounding box center [830, 464] width 125 height 28
type input "********"
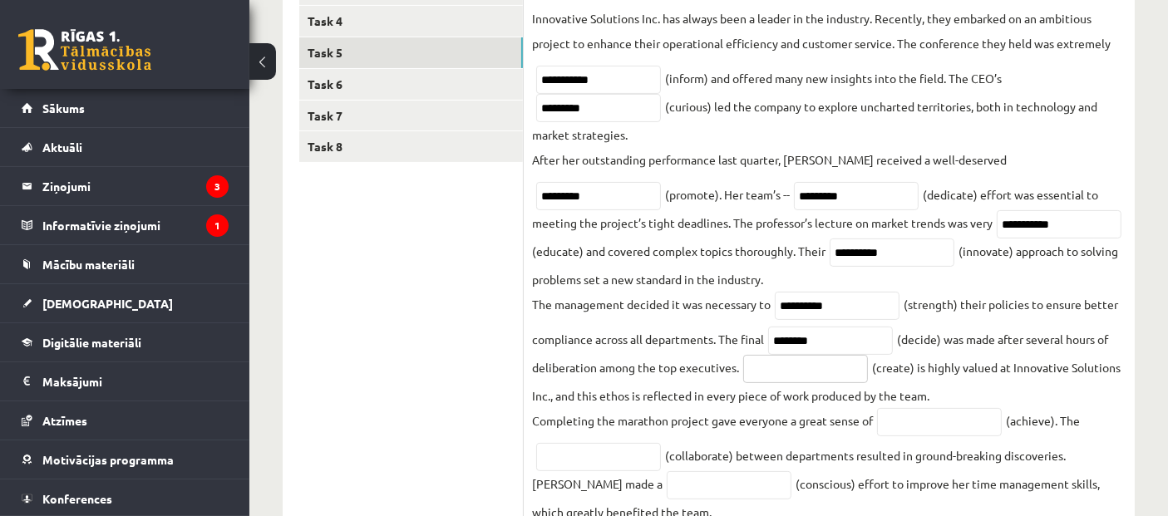
click at [780, 355] on input "text" at bounding box center [805, 369] width 125 height 28
type input "**********"
click at [966, 408] on input "text" at bounding box center [939, 422] width 125 height 28
click at [908, 408] on input "**********" at bounding box center [939, 422] width 125 height 28
click at [904, 408] on input "**********" at bounding box center [939, 422] width 125 height 28
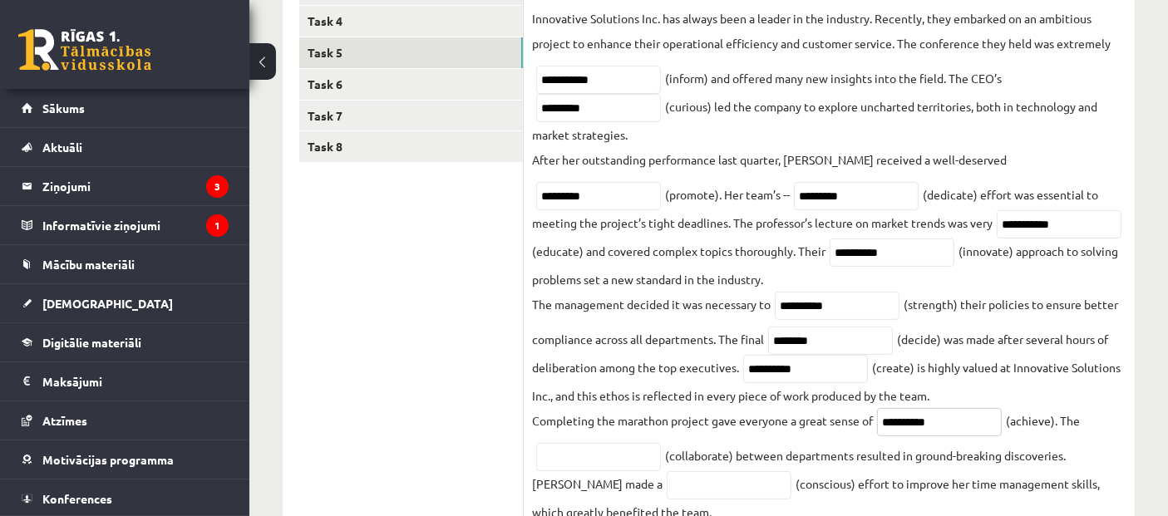
click at [907, 408] on input "**********" at bounding box center [939, 422] width 125 height 28
type input "**********"
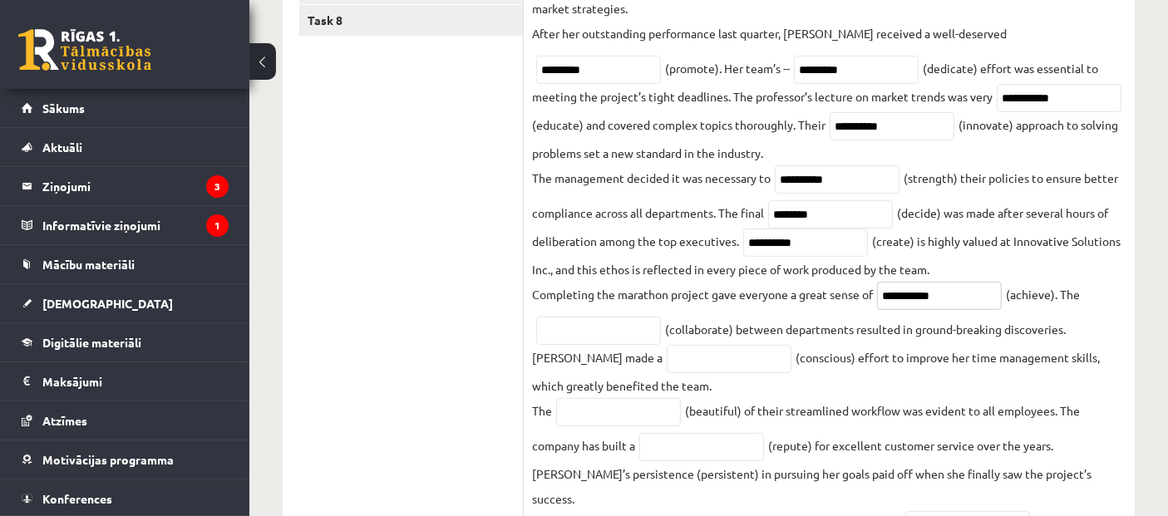
scroll to position [633, 0]
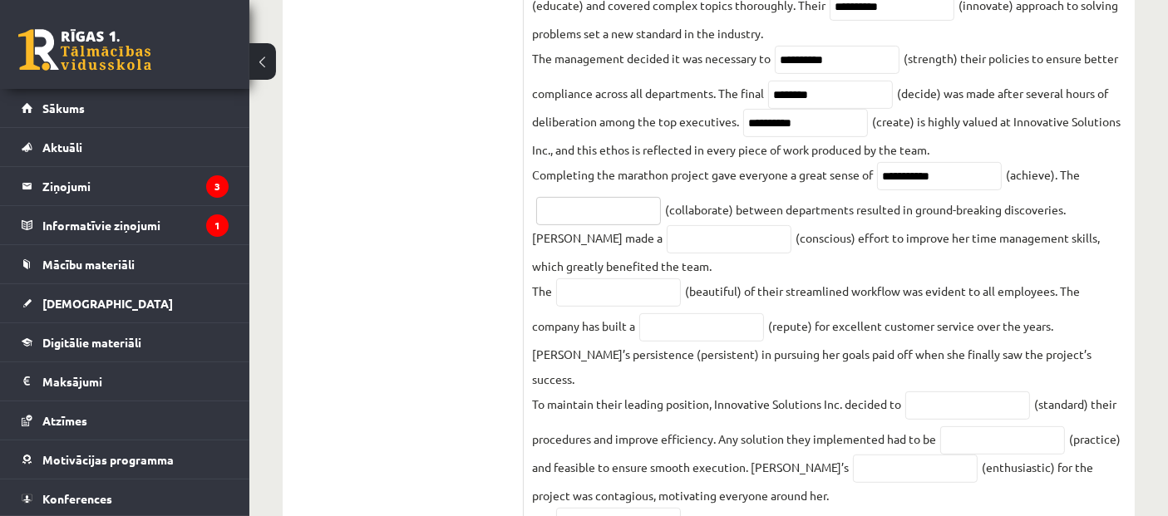
click at [596, 197] on input "text" at bounding box center [598, 211] width 125 height 28
type input "**********"
click at [667, 226] on input "text" at bounding box center [729, 239] width 125 height 28
type input "*********"
click at [634, 279] on input "text" at bounding box center [618, 293] width 125 height 28
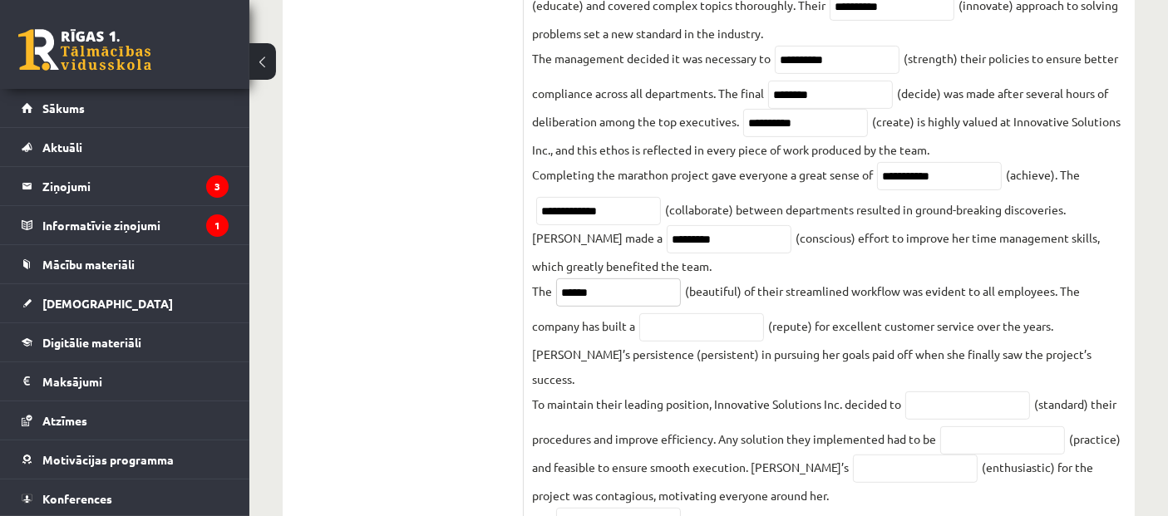
type input "******"
click at [679, 314] on input "text" at bounding box center [701, 328] width 125 height 28
type input "*"
type input "**********"
click at [973, 392] on input "text" at bounding box center [968, 406] width 125 height 28
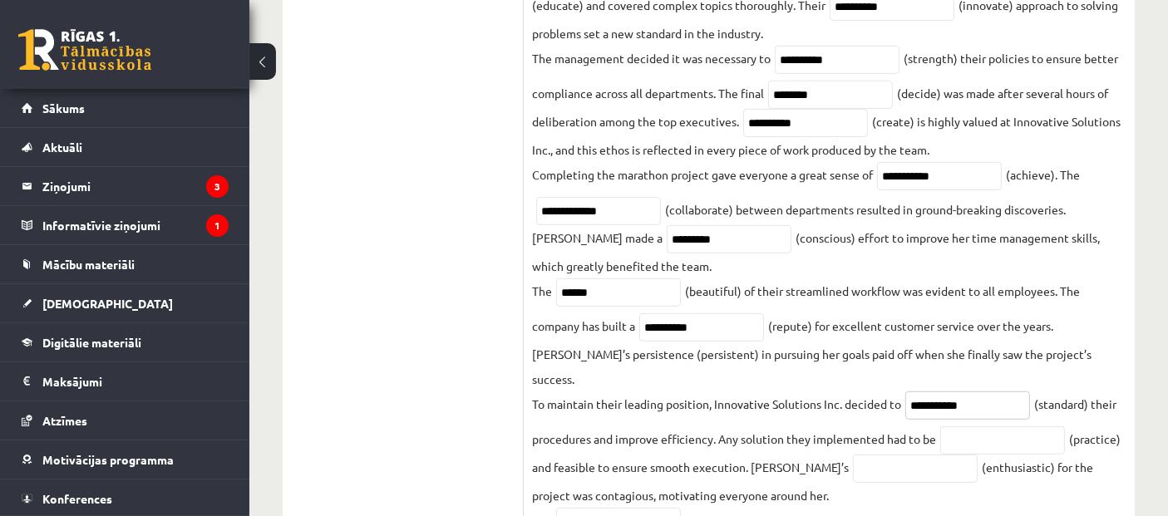
type input "**********"
click at [975, 427] on input "text" at bounding box center [1003, 441] width 125 height 28
type input "*********"
click at [853, 455] on input "text" at bounding box center [915, 469] width 125 height 28
type input "**********"
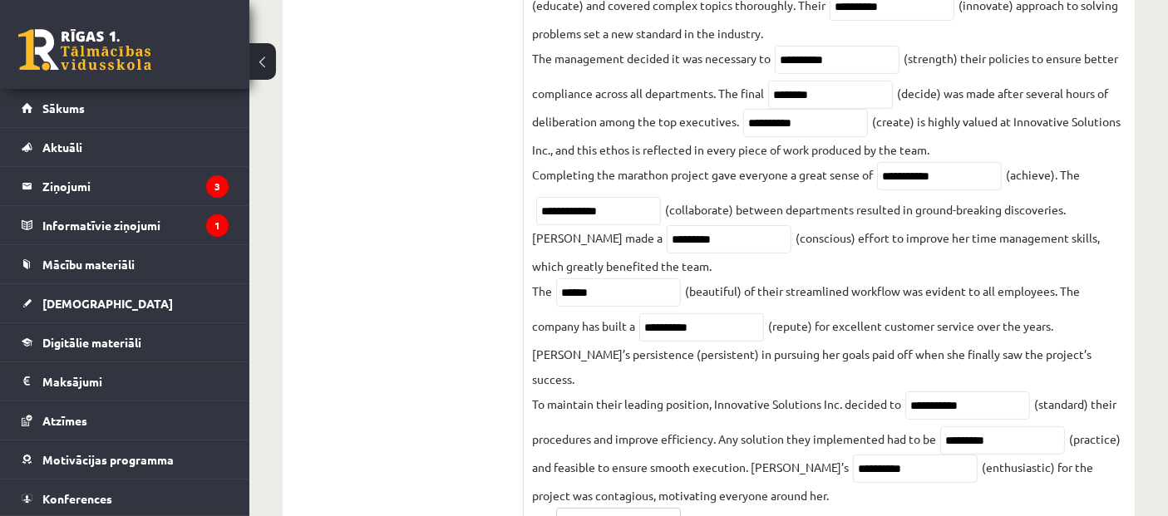
click at [612, 464] on input "text" at bounding box center [618, 522] width 125 height 28
type input "**********"
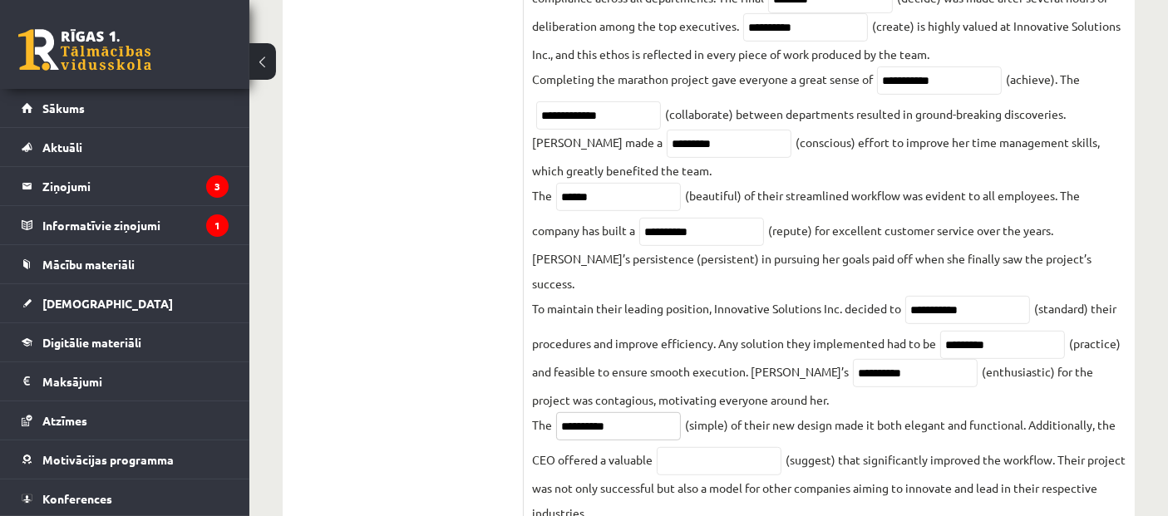
scroll to position [756, 0]
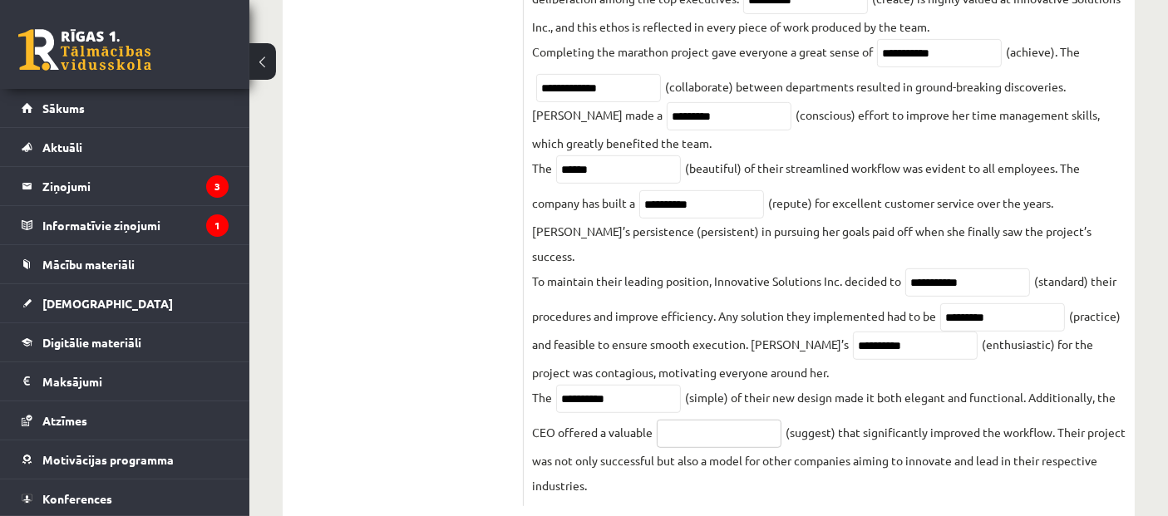
click at [699, 420] on input "text" at bounding box center [719, 434] width 125 height 28
type input "**********"
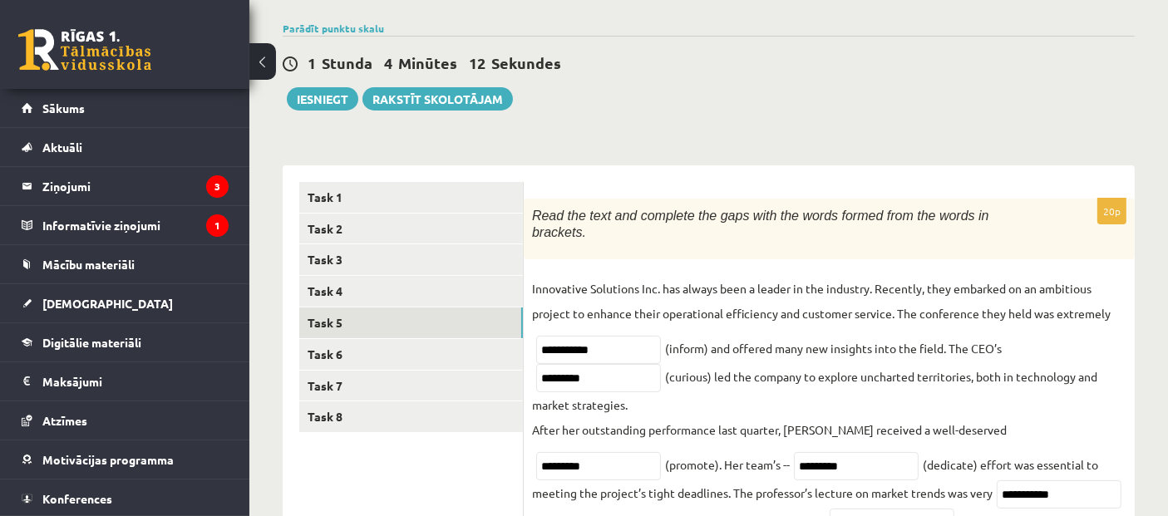
scroll to position [17, 0]
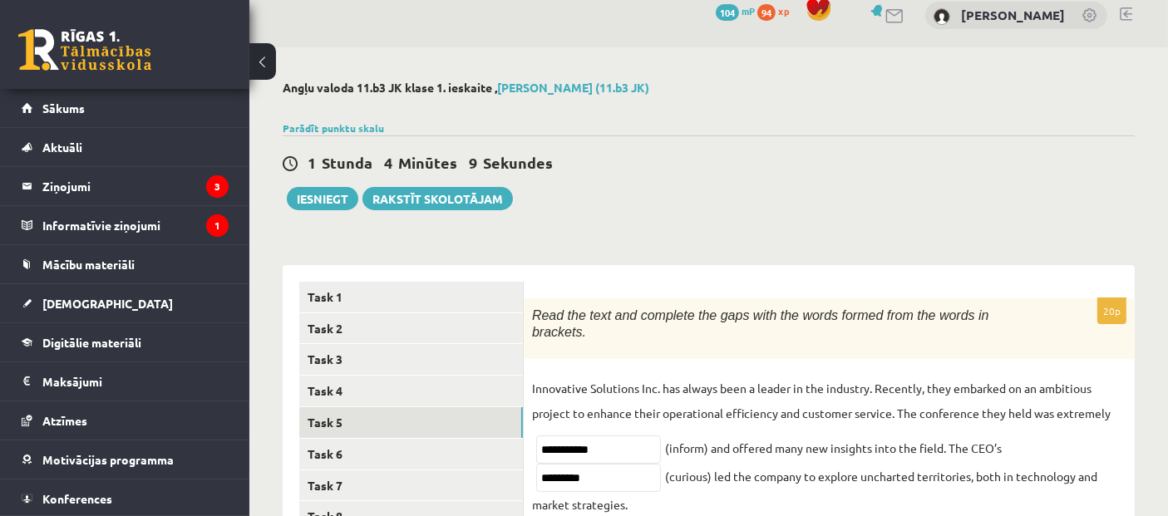
drag, startPoint x: 679, startPoint y: 423, endPoint x: 531, endPoint y: 316, distance: 182.8
copy div "Read the text and complete the gaps with the words formed from the words in bra…"
click at [951, 208] on div "1 Stunda 2 Minūtes 46 Sekundes Ieskaite saglabāta! Iesniegt Rakstīt skolotājam" at bounding box center [709, 173] width 852 height 75
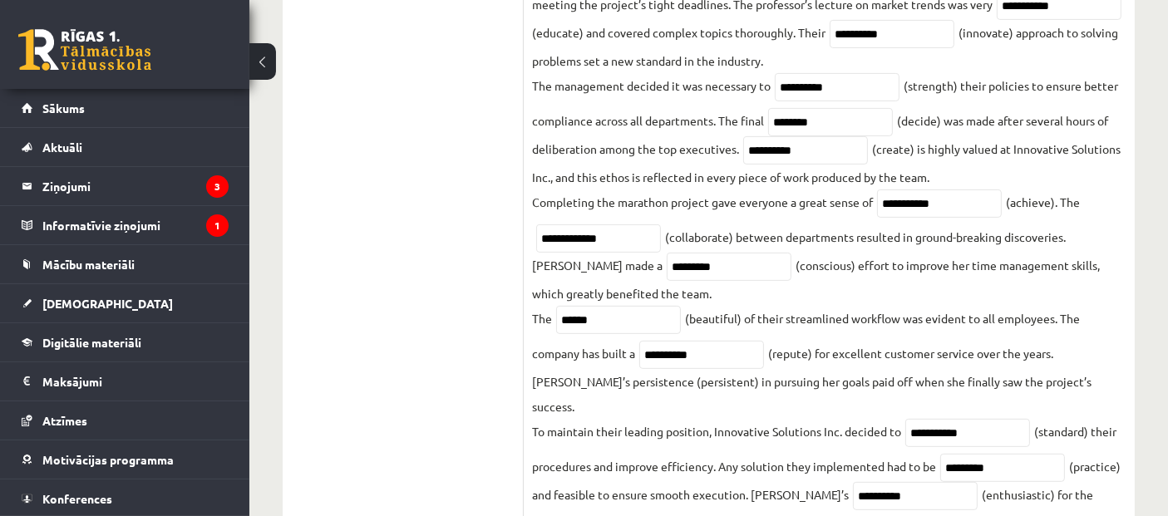
scroll to position [633, 0]
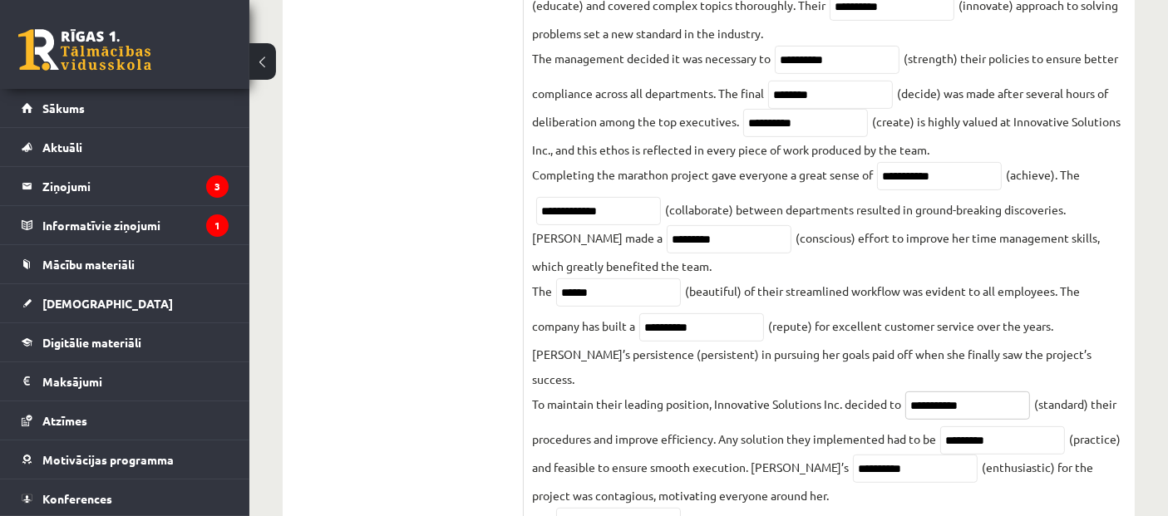
click at [1013, 392] on input "**********" at bounding box center [968, 406] width 125 height 28
drag, startPoint x: 995, startPoint y: 358, endPoint x: 902, endPoint y: 360, distance: 92.3
click at [936, 392] on input "**********" at bounding box center [968, 406] width 125 height 28
click at [1017, 392] on input "**********" at bounding box center [968, 406] width 125 height 28
drag, startPoint x: 1012, startPoint y: 369, endPoint x: 881, endPoint y: 366, distance: 131.4
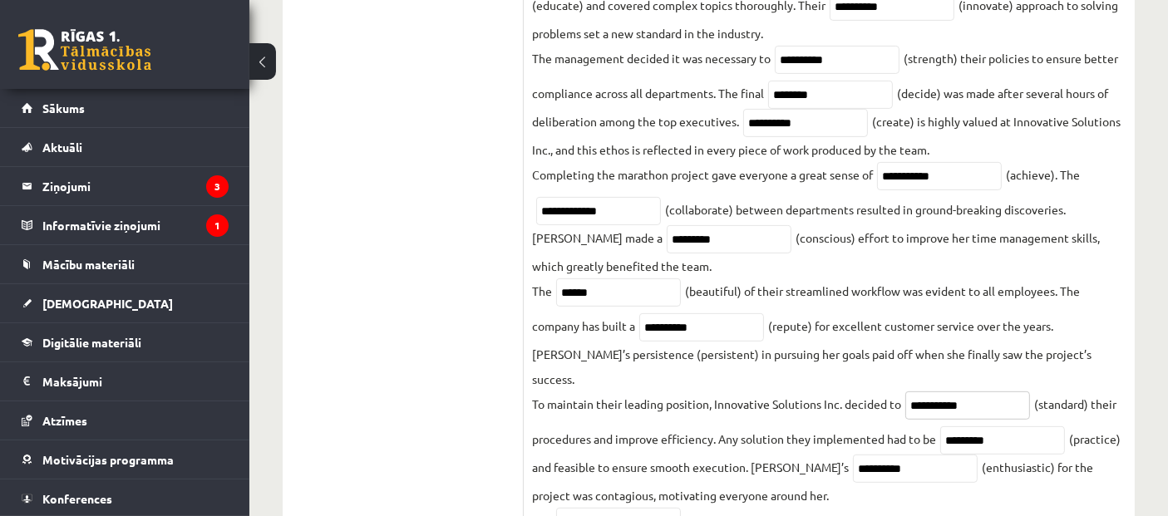
click at [881, 366] on fieldset "**********" at bounding box center [829, 191] width 595 height 862
type input "*"
type input "**********"
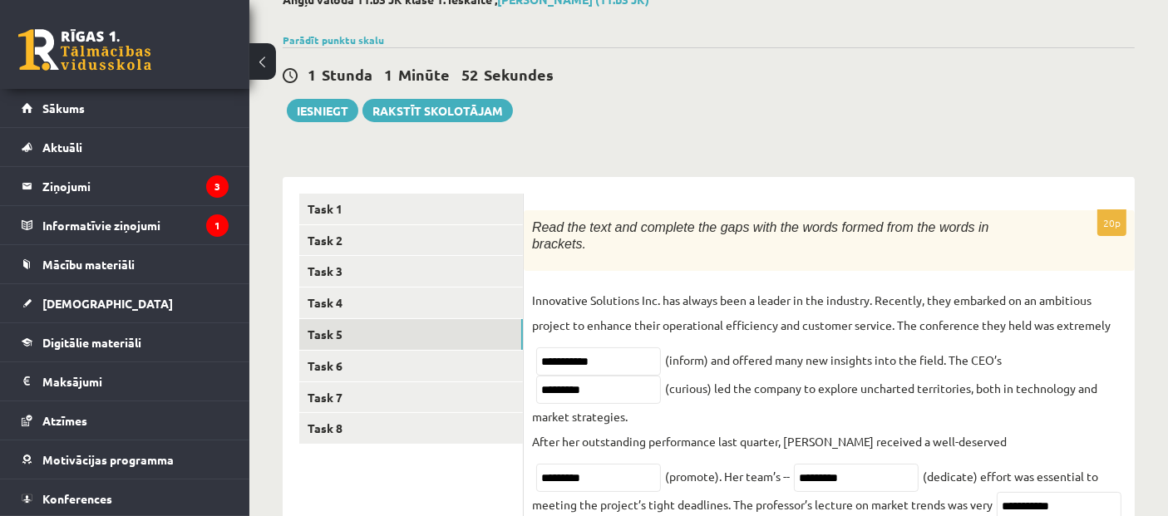
scroll to position [17, 0]
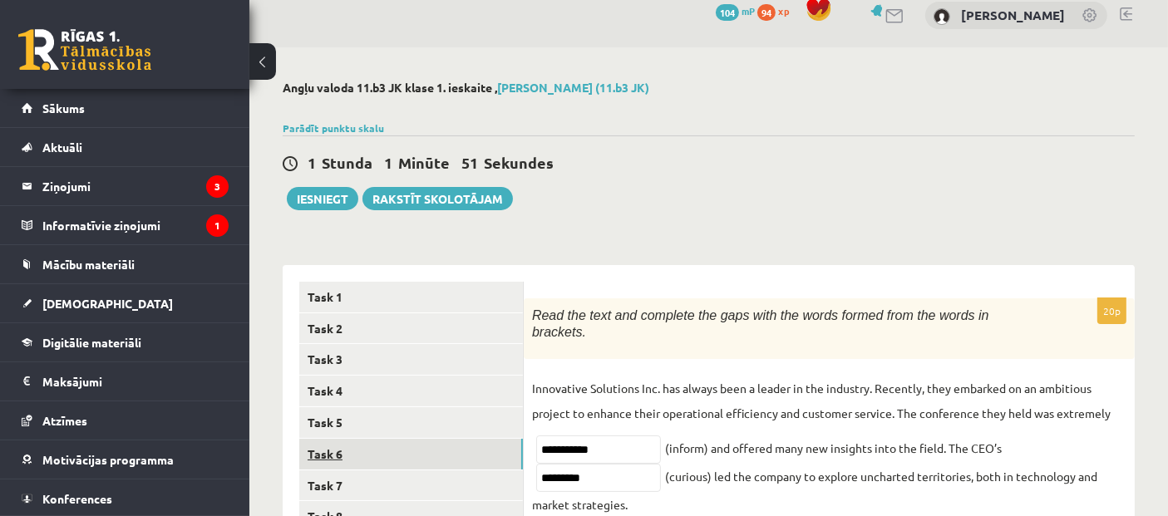
click at [363, 452] on link "Task 6" at bounding box center [411, 454] width 224 height 31
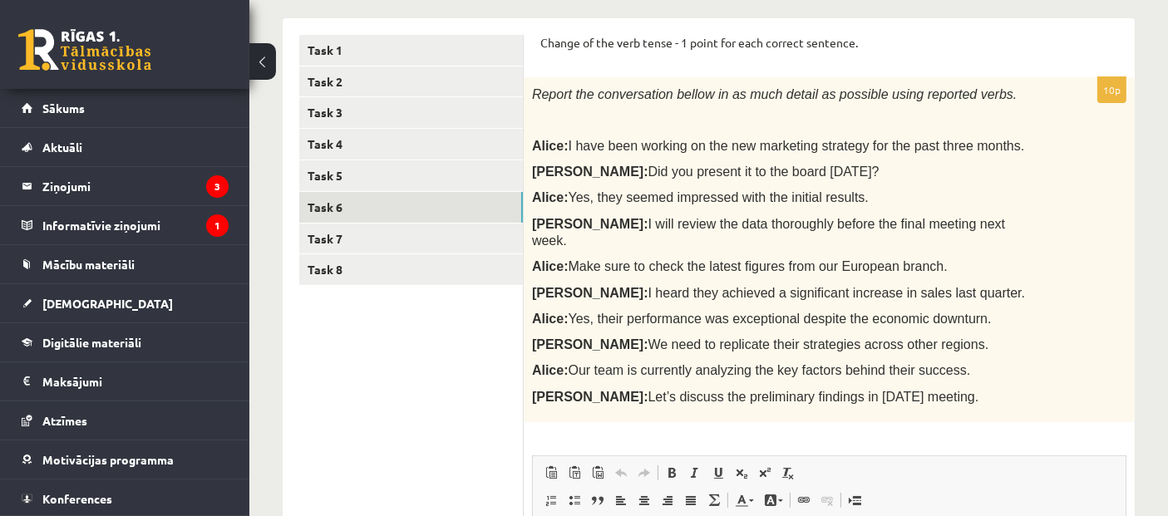
scroll to position [0, 0]
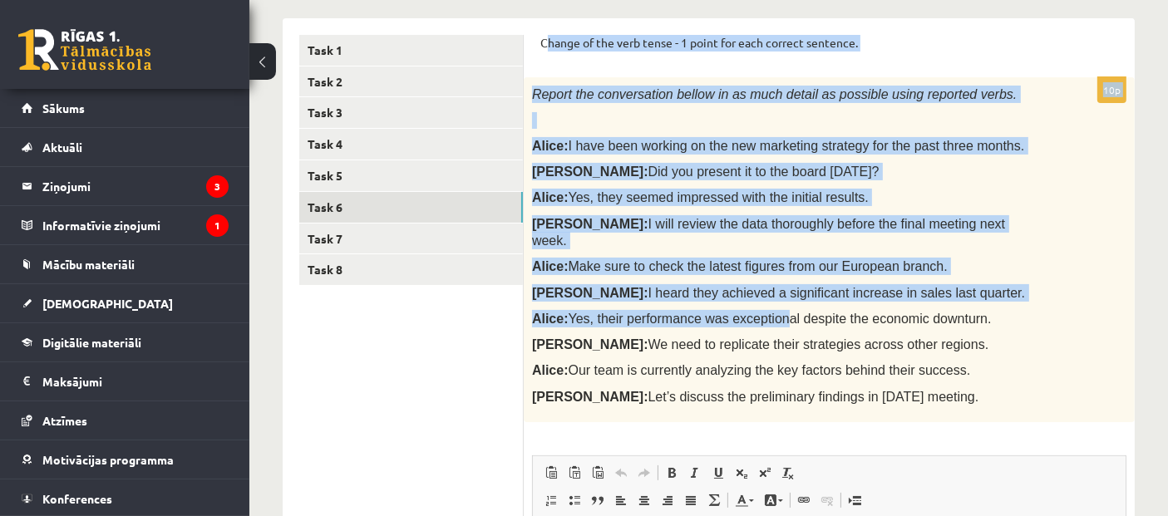
drag, startPoint x: 558, startPoint y: 52, endPoint x: 727, endPoint y: 234, distance: 247.7
click at [760, 297] on form "Change of the verb tense - 1 point for each correct sentence. 10p Report the co…" at bounding box center [830, 418] width 578 height 767
click at [618, 81] on div "Report the conversation bellow in as much detail as possible using reported ver…" at bounding box center [829, 249] width 611 height 345
click at [622, 100] on span "Report the conversation bellow in as much detail as possible using reported ver…" at bounding box center [774, 94] width 485 height 14
click at [622, 98] on span "Report the conversation bellow in as much detail as possible using reported ver…" at bounding box center [774, 94] width 485 height 14
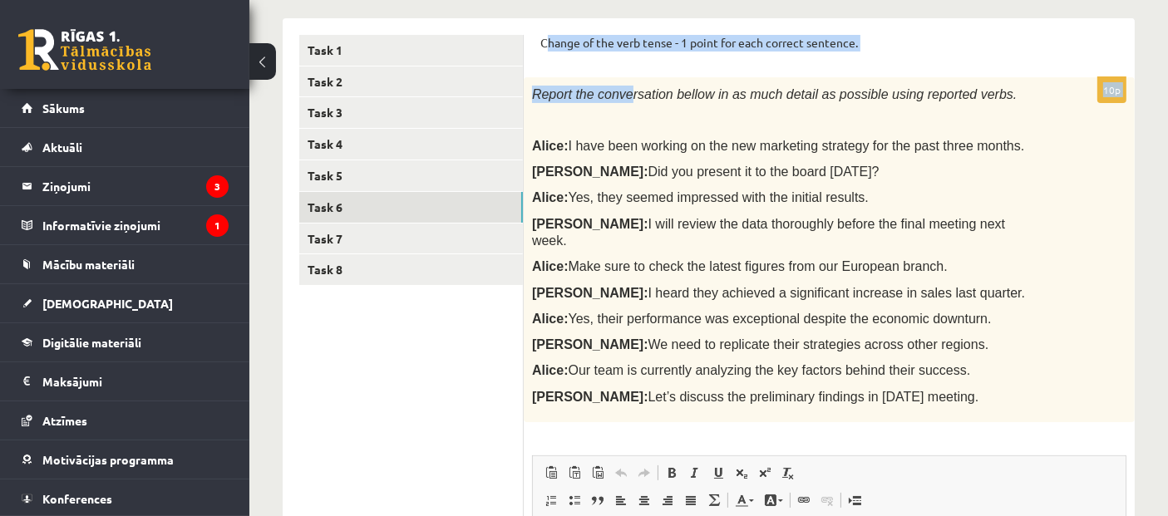
click at [622, 96] on span "Report the conversation bellow in as much detail as possible using reported ver…" at bounding box center [774, 94] width 485 height 14
click at [619, 67] on form "Change of the verb tense - 1 point for each correct sentence. 10p Report the co…" at bounding box center [830, 418] width 578 height 767
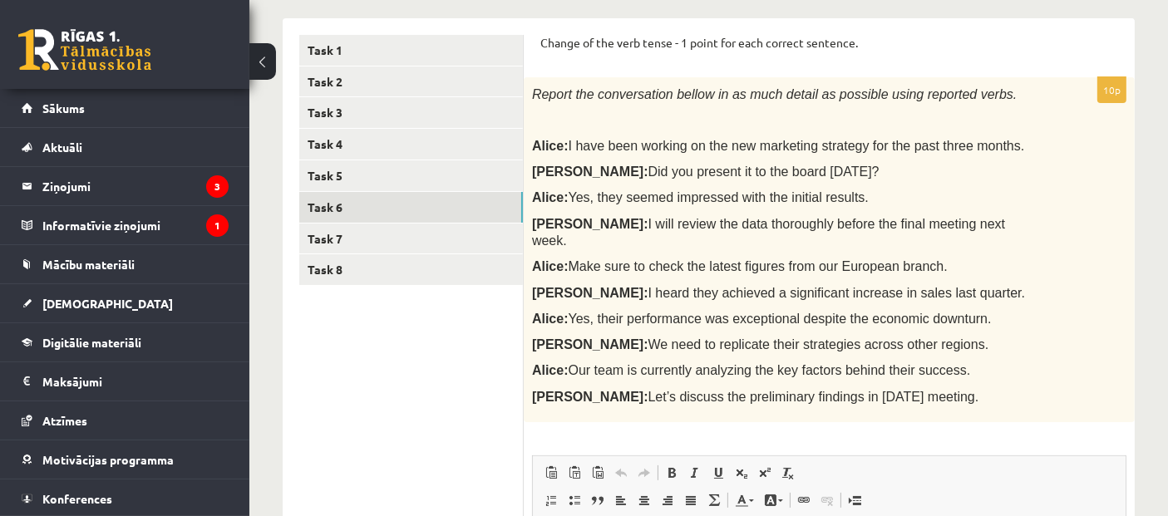
click at [770, 286] on span "I heard they achieved a significant increase in sales last quarter." at bounding box center [838, 293] width 378 height 14
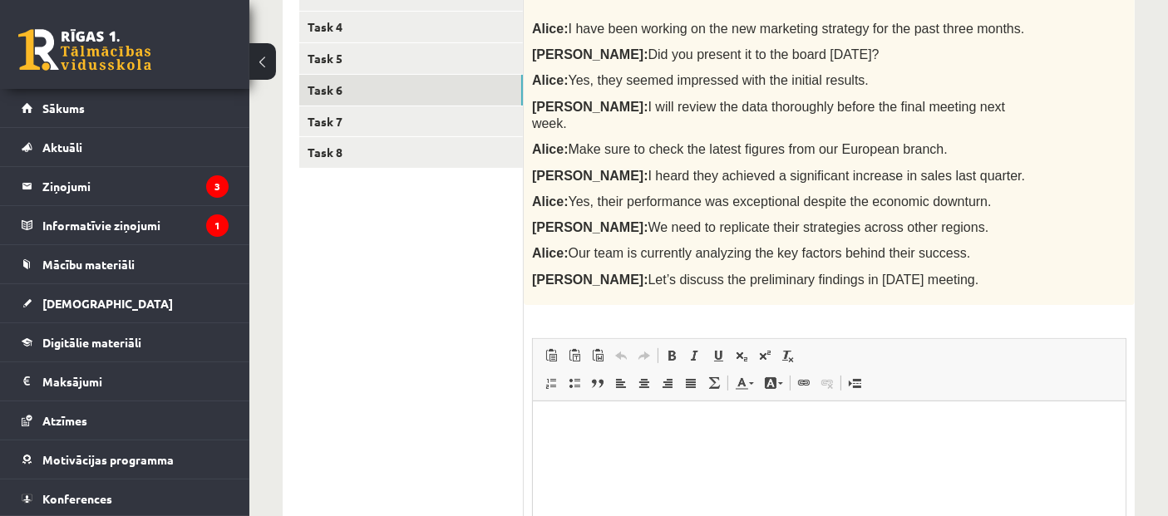
scroll to position [264, 0]
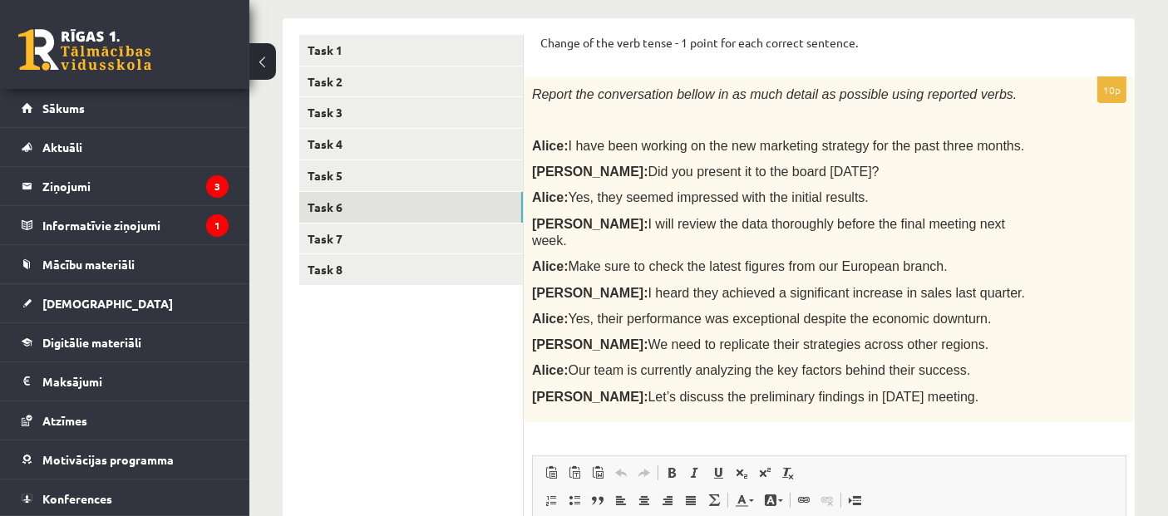
drag, startPoint x: 544, startPoint y: 34, endPoint x: 933, endPoint y: 381, distance: 521.3
click at [933, 381] on form "Change of the verb tense - 1 point for each correct sentence. 10p Report the co…" at bounding box center [830, 418] width 578 height 767
copy form "Change of the verb tense - 1 point for each correct sentence. 10p Report the co…"
click at [835, 312] on span "Yes, their performance was exceptional despite the economic downturn." at bounding box center [780, 319] width 423 height 14
click at [960, 219] on p "Bob: I will review the data thoroughly before the final meeting next week." at bounding box center [787, 232] width 511 height 34
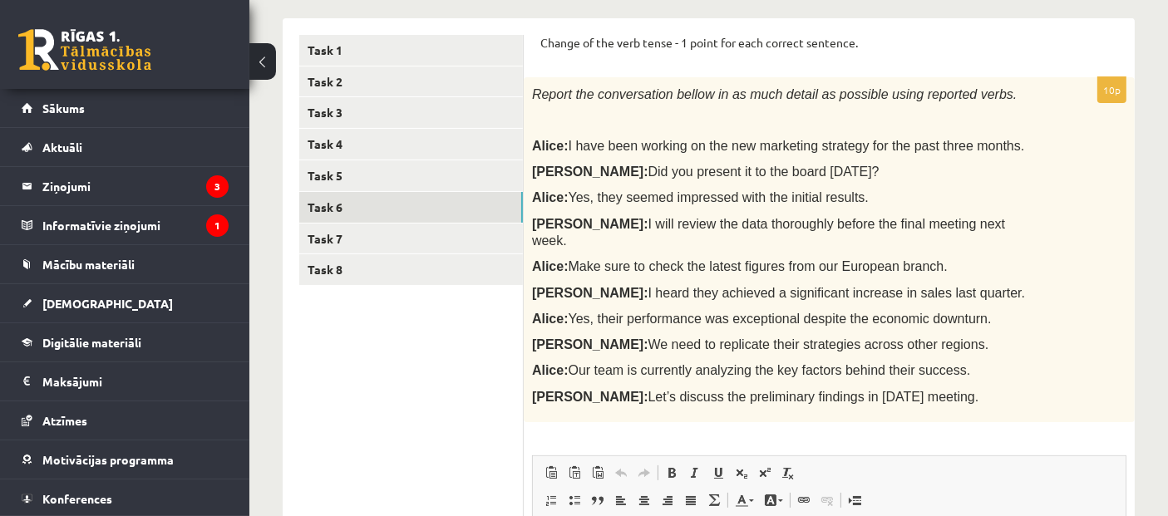
click at [961, 217] on p "Bob: I will review the data thoroughly before the final meeting next week." at bounding box center [787, 232] width 511 height 34
click at [974, 230] on p "Bob: I will review the data thoroughly before the final meeting next week." at bounding box center [787, 232] width 511 height 34
click at [1000, 220] on p "Bob: I will review the data thoroughly before the final meeting next week." at bounding box center [787, 232] width 511 height 34
click at [1051, 136] on div "Report the conversation bellow in as much detail as possible using reported ver…" at bounding box center [829, 249] width 611 height 345
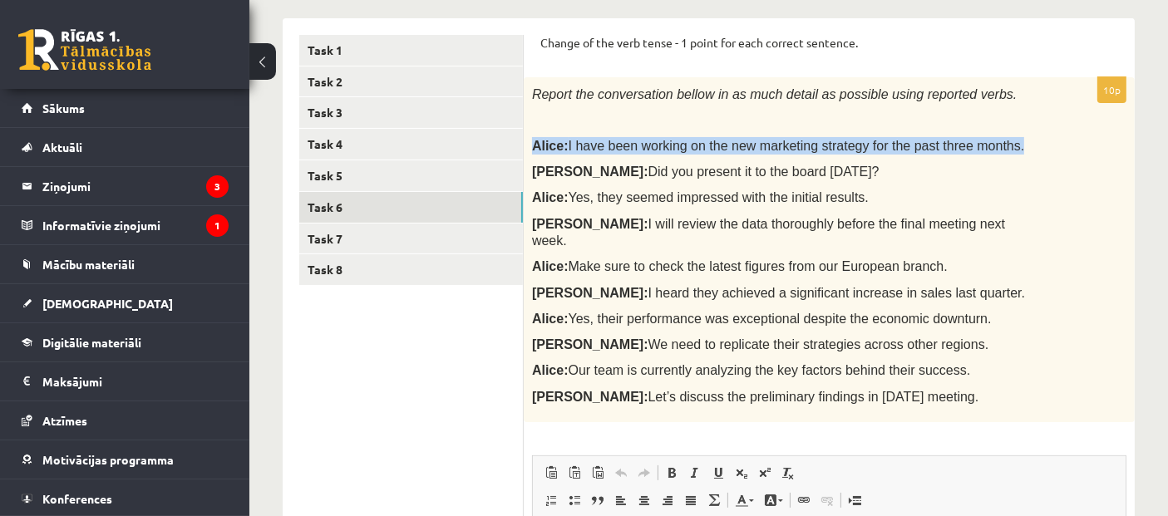
click at [1051, 134] on div "Report the conversation bellow in as much detail as possible using reported ver…" at bounding box center [829, 249] width 611 height 345
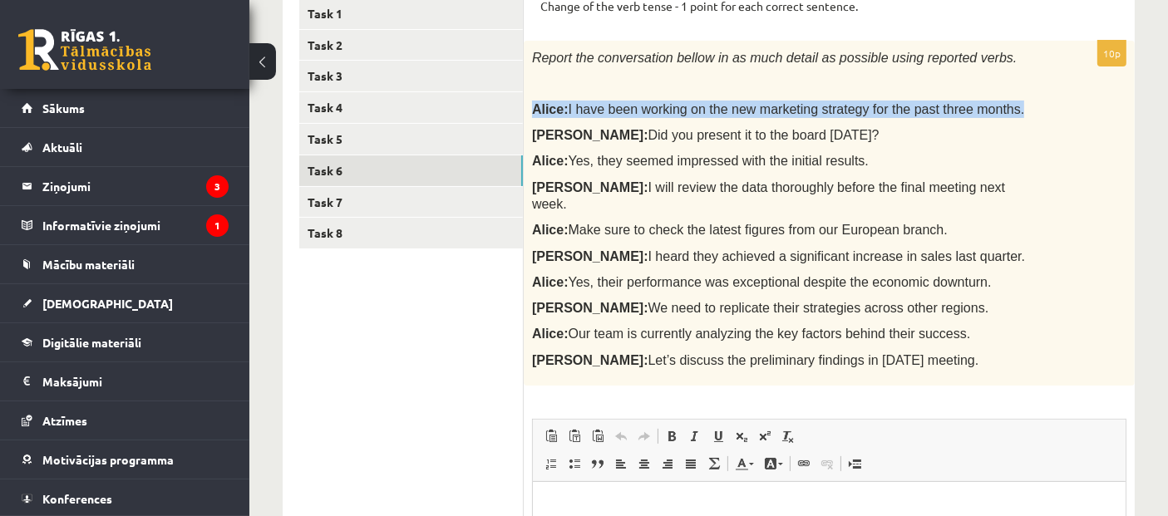
scroll to position [387, 0]
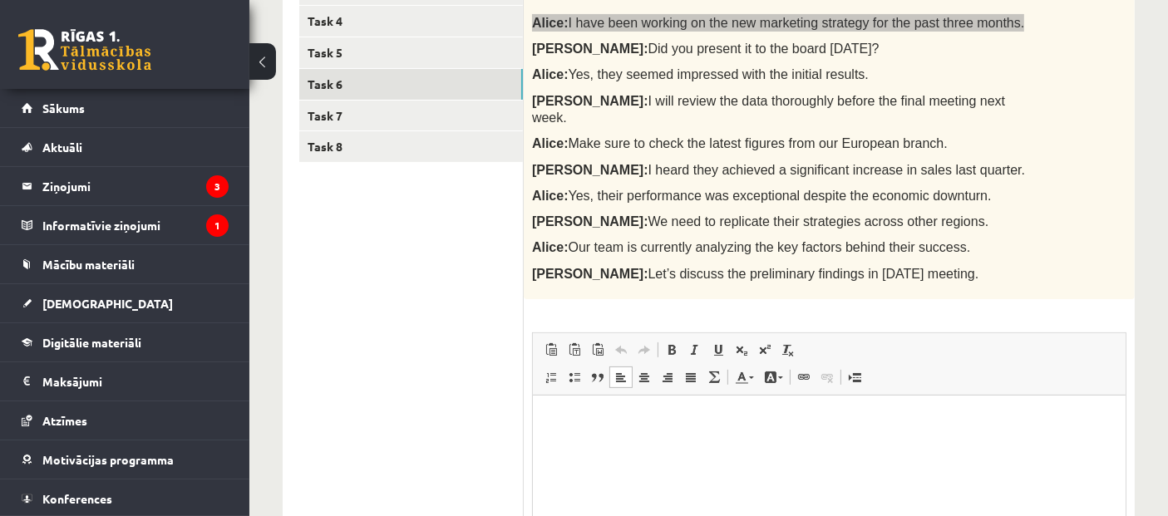
click at [851, 446] on html at bounding box center [828, 420] width 593 height 51
click at [852, 446] on html at bounding box center [828, 420] width 593 height 51
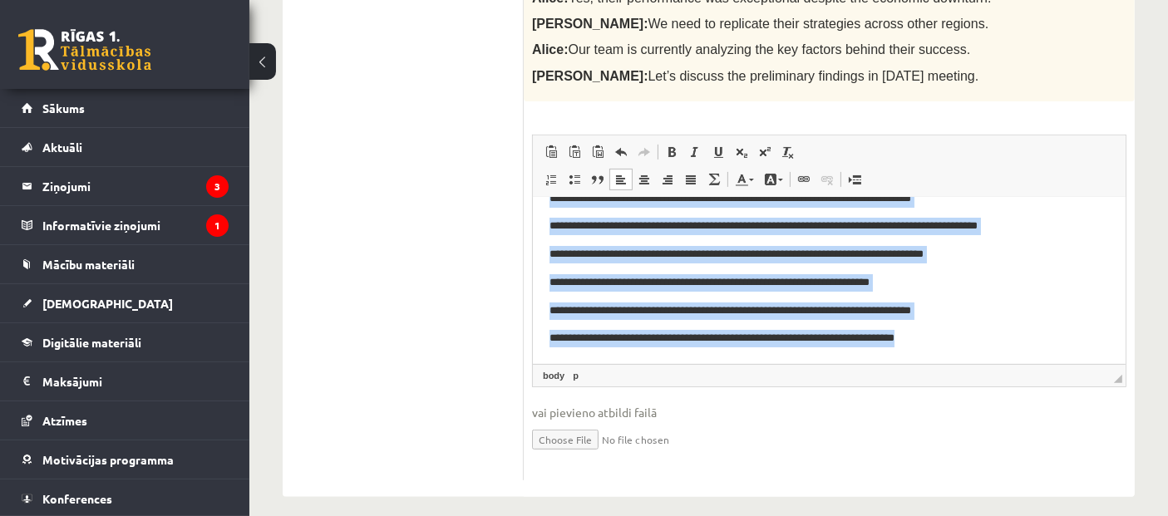
scroll to position [0, 0]
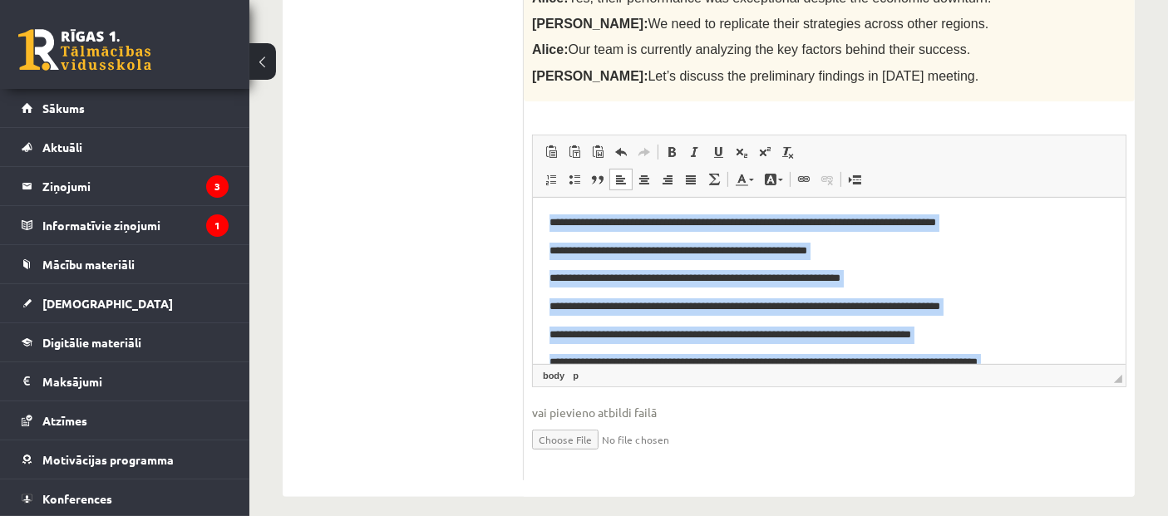
drag, startPoint x: 959, startPoint y: 343, endPoint x: 41, endPoint y: 126, distance: 943.4
click at [532, 197] on html "**********" at bounding box center [828, 348] width 593 height 303
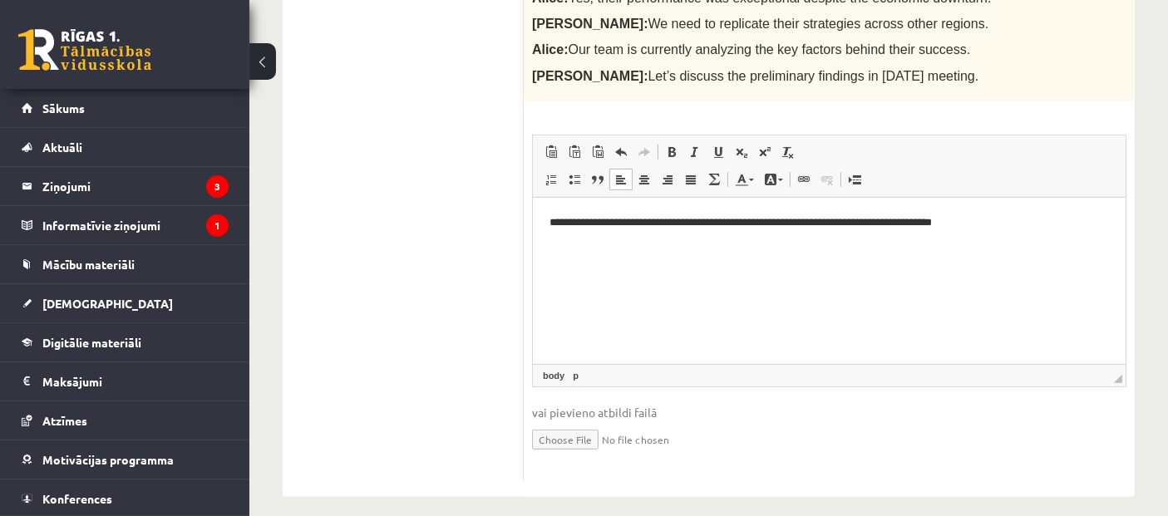
click at [987, 222] on p "**********" at bounding box center [829, 222] width 560 height 17
click at [982, 218] on p "**********" at bounding box center [829, 222] width 560 height 17
click at [1012, 206] on html "**********" at bounding box center [828, 222] width 593 height 51
click at [610, 273] on html "**********" at bounding box center [828, 236] width 593 height 78
click at [949, 268] on html "**********" at bounding box center [828, 236] width 593 height 78
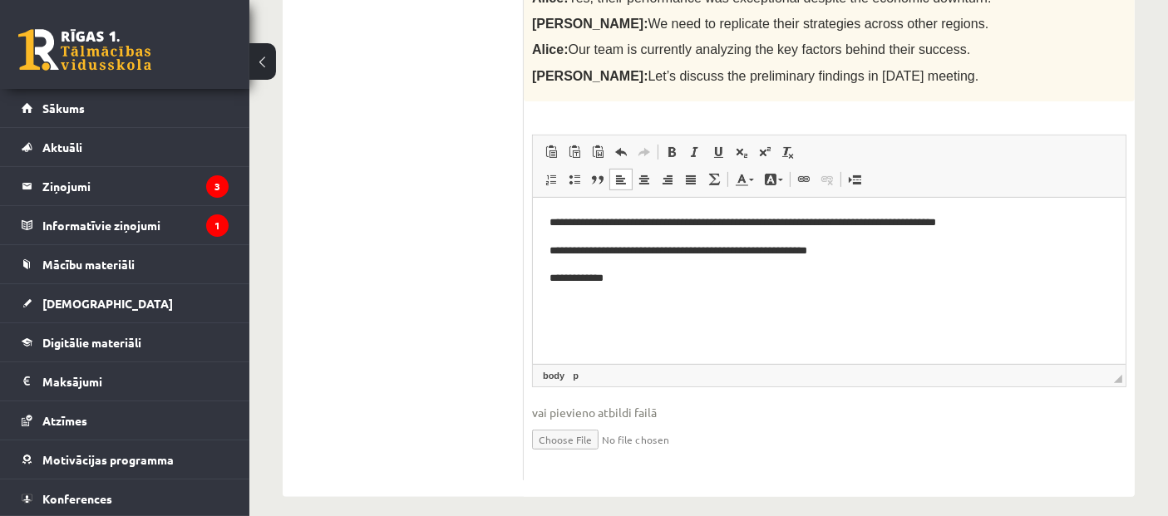
click at [584, 281] on p "**********" at bounding box center [829, 277] width 560 height 17
click at [696, 279] on p "**********" at bounding box center [829, 277] width 560 height 17
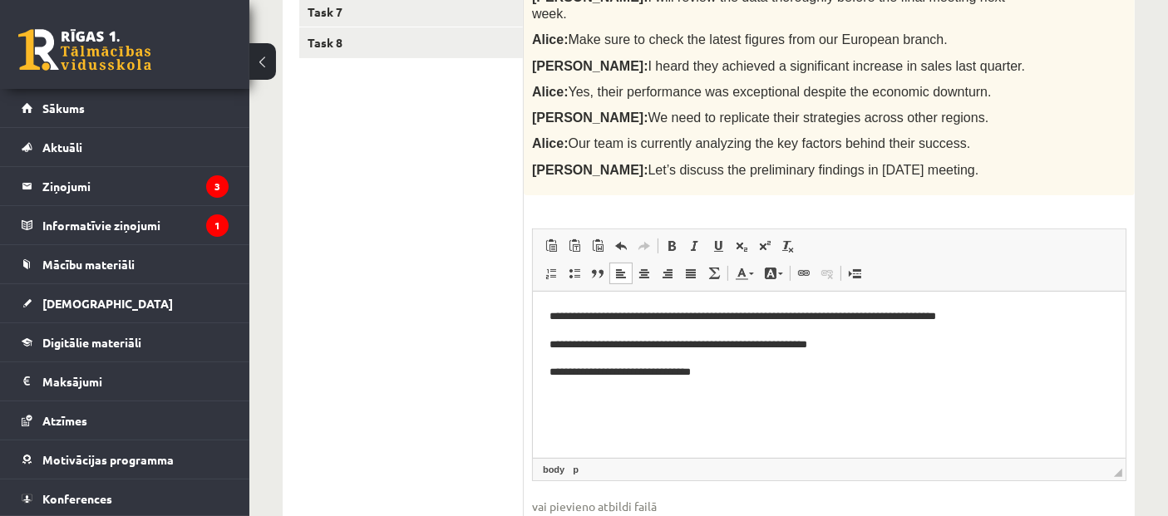
scroll to position [462, 0]
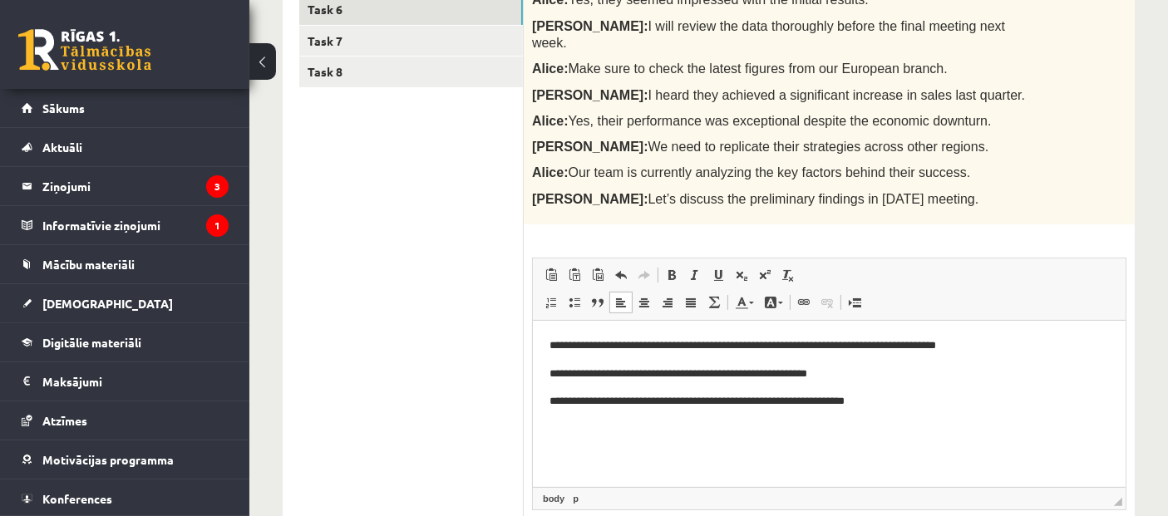
click at [796, 403] on p "**********" at bounding box center [829, 401] width 560 height 17
click at [787, 407] on p "**********" at bounding box center [829, 401] width 560 height 17
click at [889, 398] on p "**********" at bounding box center [829, 401] width 560 height 17
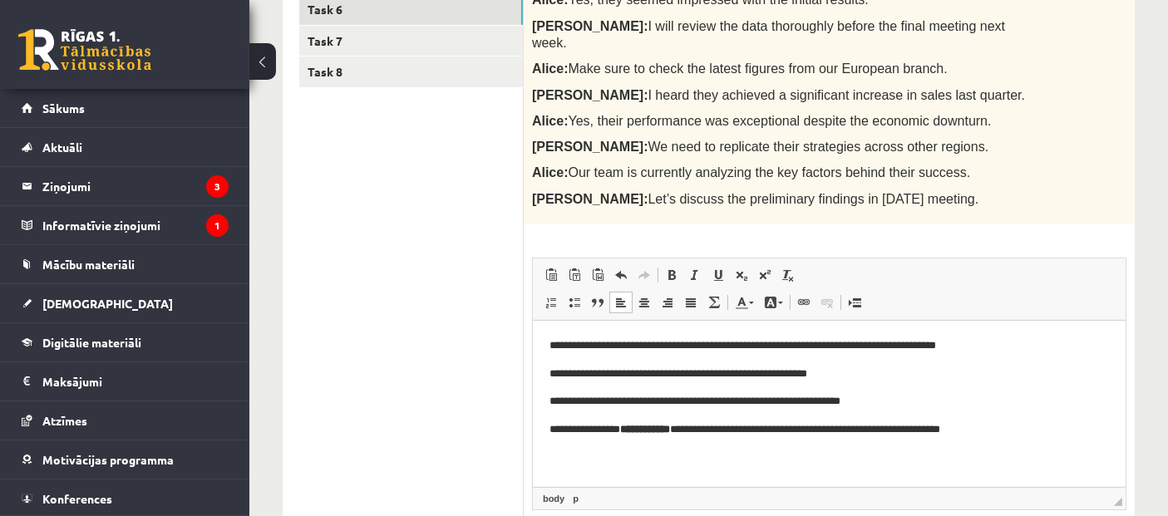
click at [700, 431] on p "**********" at bounding box center [829, 429] width 560 height 17
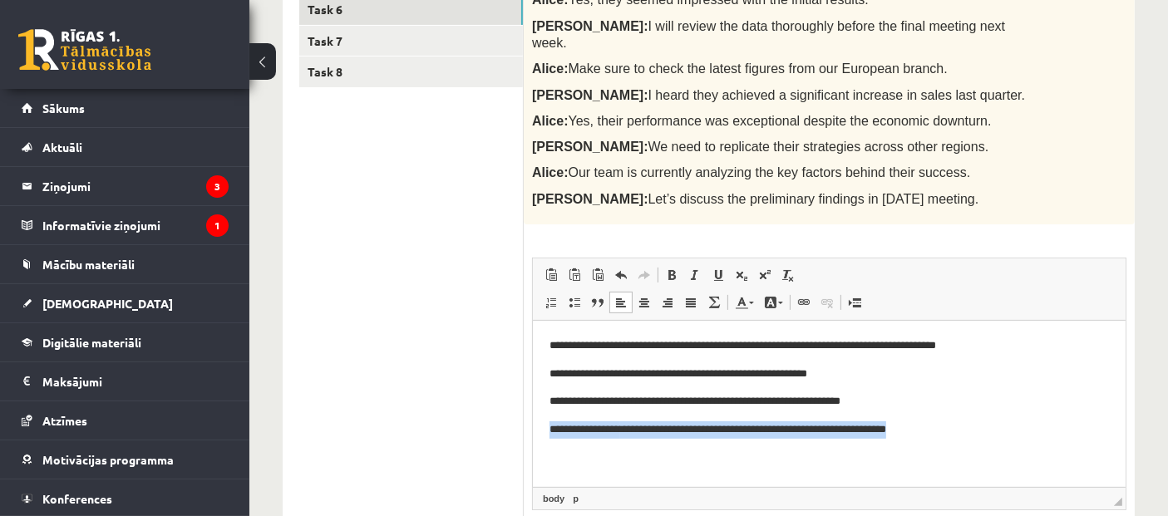
drag, startPoint x: 974, startPoint y: 431, endPoint x: 1032, endPoint y: 768, distance: 342.6
click at [532, 447] on html "**********" at bounding box center [828, 387] width 593 height 135
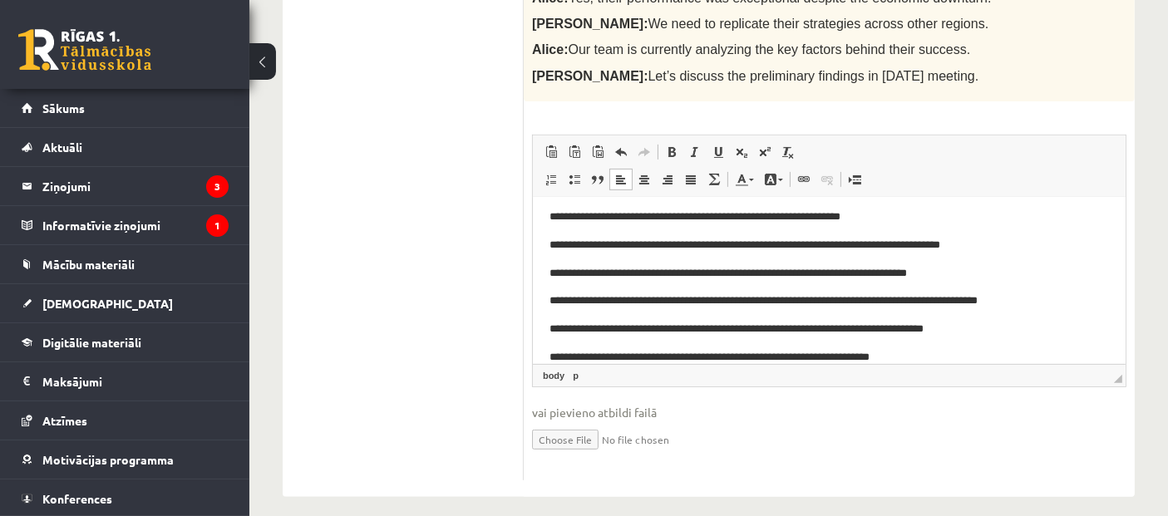
scroll to position [90, 0]
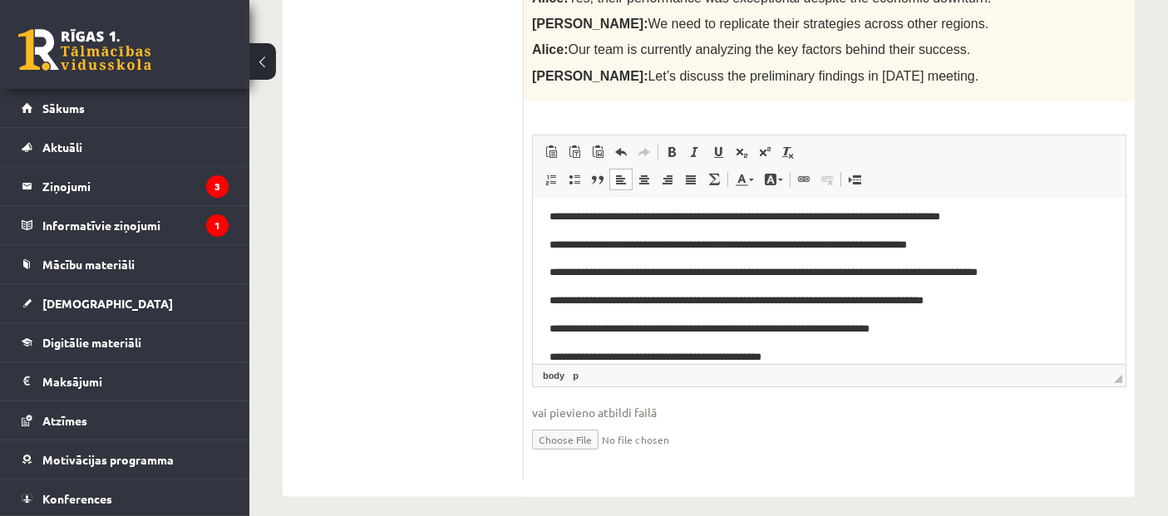
click at [784, 359] on p "**********" at bounding box center [822, 356] width 546 height 17
click at [773, 356] on p "**********" at bounding box center [822, 356] width 546 height 17
click at [802, 353] on p "**********" at bounding box center [822, 356] width 546 height 17
click at [798, 358] on p "**********" at bounding box center [822, 356] width 546 height 17
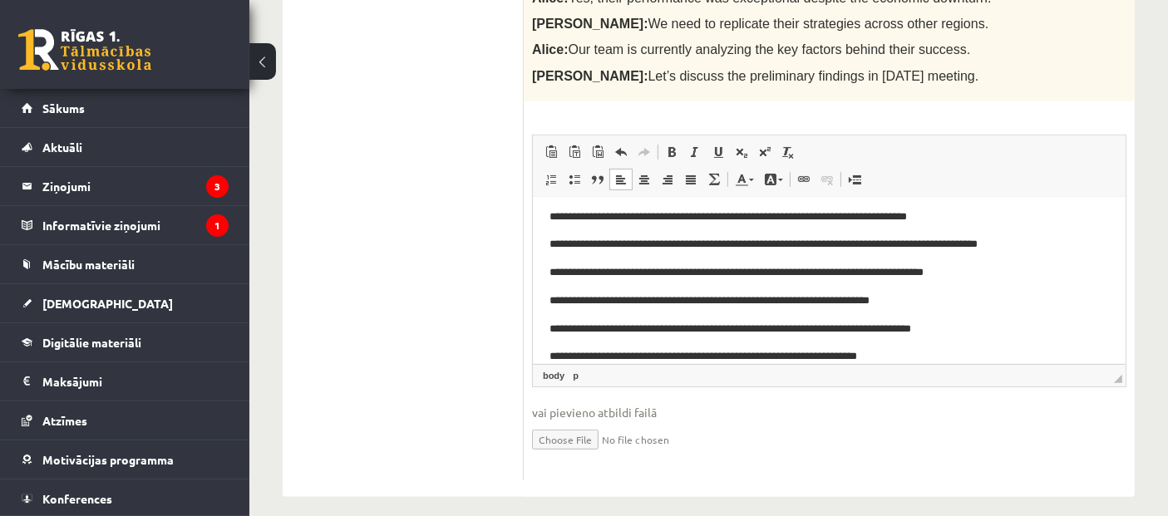
click at [890, 356] on p "**********" at bounding box center [822, 356] width 546 height 17
click at [893, 354] on p "**********" at bounding box center [822, 356] width 546 height 17
click at [923, 356] on p "**********" at bounding box center [822, 356] width 546 height 17
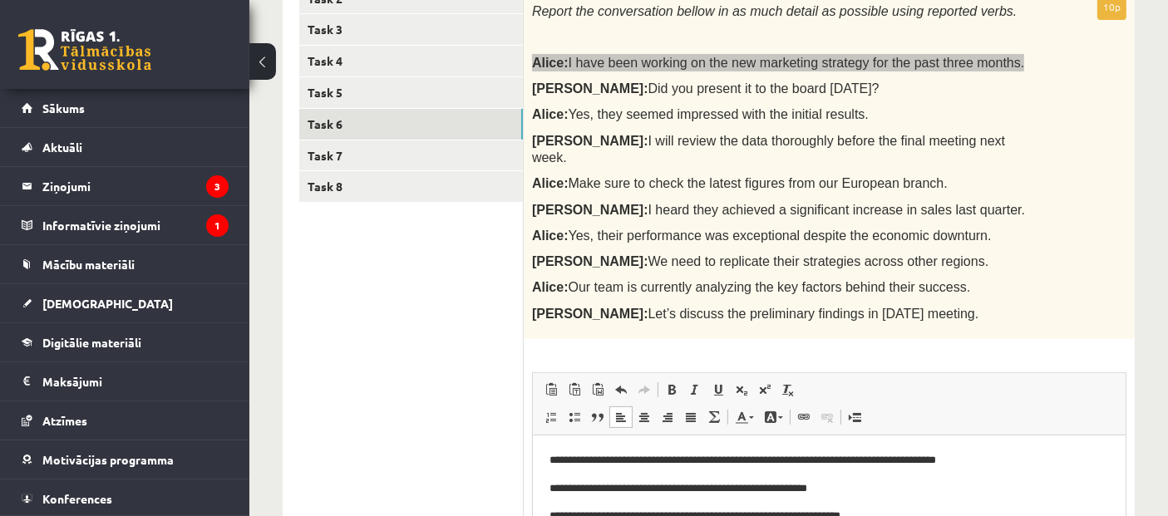
scroll to position [215, 0]
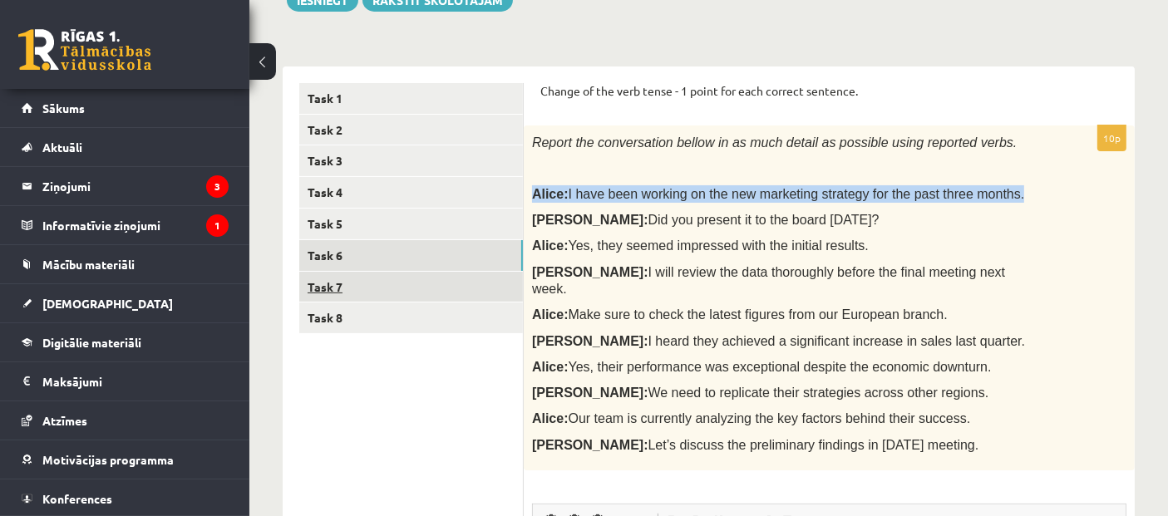
click at [311, 283] on link "Task 7" at bounding box center [411, 287] width 224 height 31
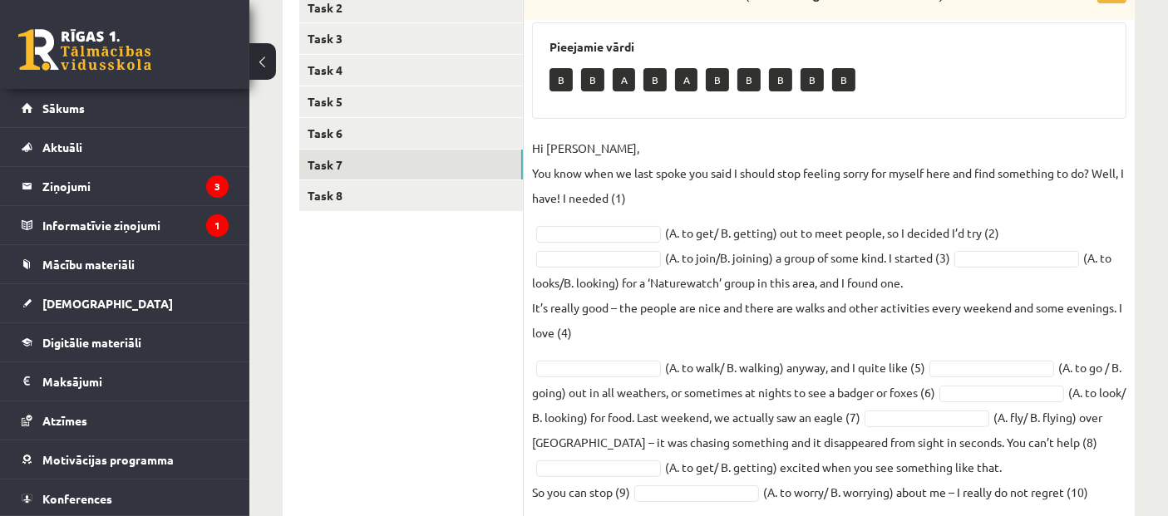
scroll to position [338, 0]
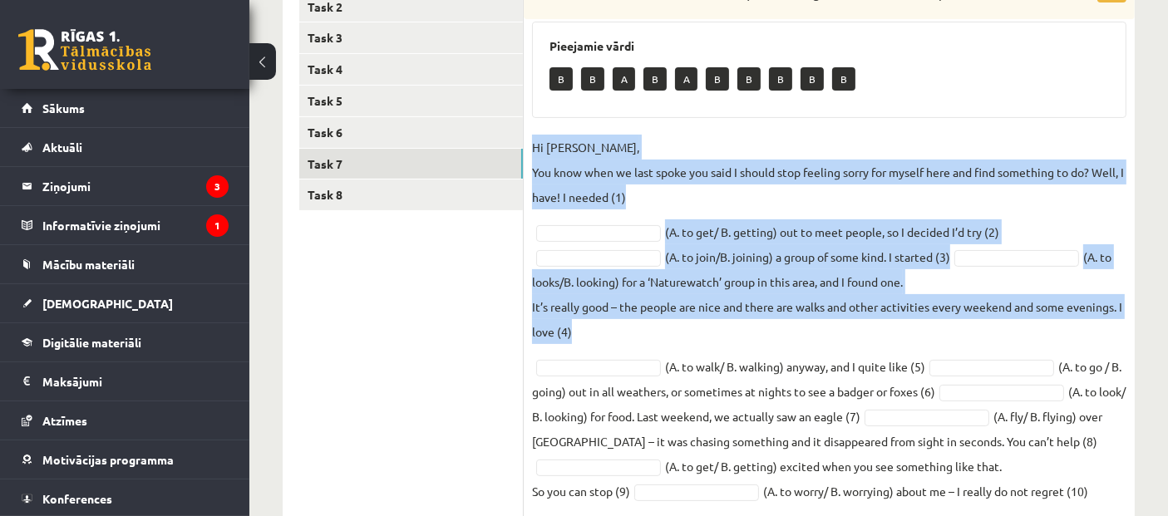
drag, startPoint x: 540, startPoint y: 151, endPoint x: 636, endPoint y: 317, distance: 192.3
click at [636, 320] on fieldset "Hi Caroline, You know when we last spoke you said I should stop feeling sorry f…" at bounding box center [829, 349] width 595 height 429
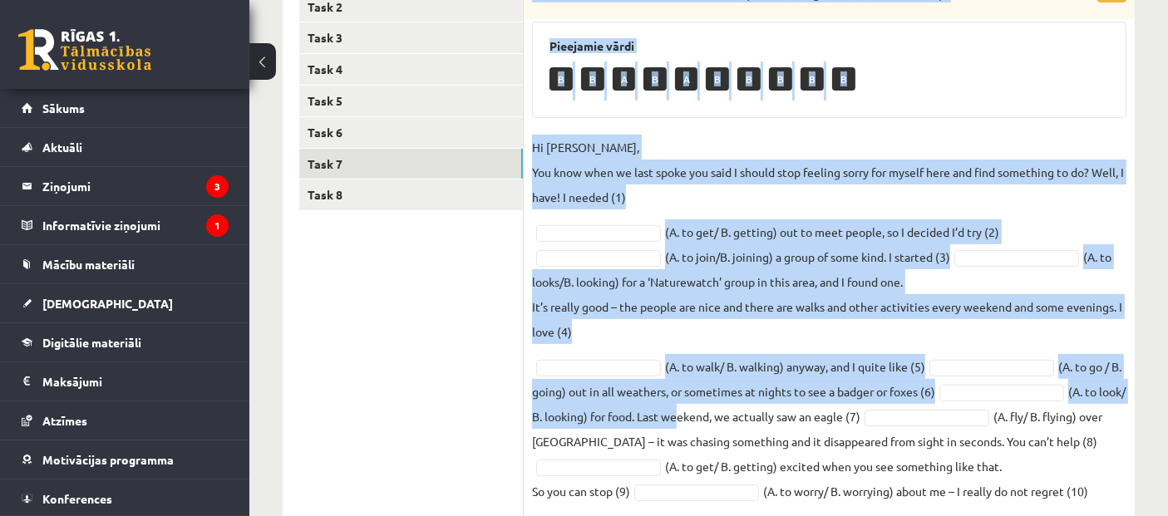
drag, startPoint x: 535, startPoint y: 234, endPoint x: 707, endPoint y: 416, distance: 250.6
click at [707, 416] on div "10p Choose the correct form of the verb (use an – ing form or an infinitive ). …" at bounding box center [829, 274] width 611 height 595
click at [718, 369] on fieldset "Hi Caroline, You know when we last spoke you said I should stop feeling sorry f…" at bounding box center [829, 349] width 595 height 429
click at [882, 121] on div "10p Choose the correct form of the verb (use an – ing form or an infinitive ). …" at bounding box center [829, 274] width 611 height 595
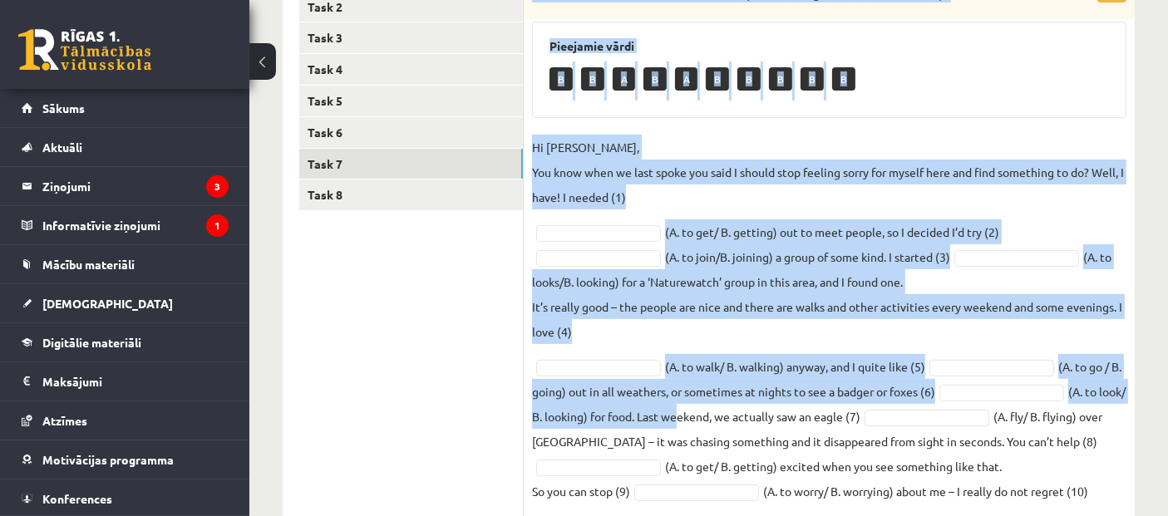
click at [882, 121] on div "10p Choose the correct form of the verb (use an – ing form or an infinitive ). …" at bounding box center [829, 274] width 611 height 595
click at [883, 120] on div "10p Choose the correct form of the verb (use an – ing form or an infinitive ). …" at bounding box center [829, 274] width 611 height 595
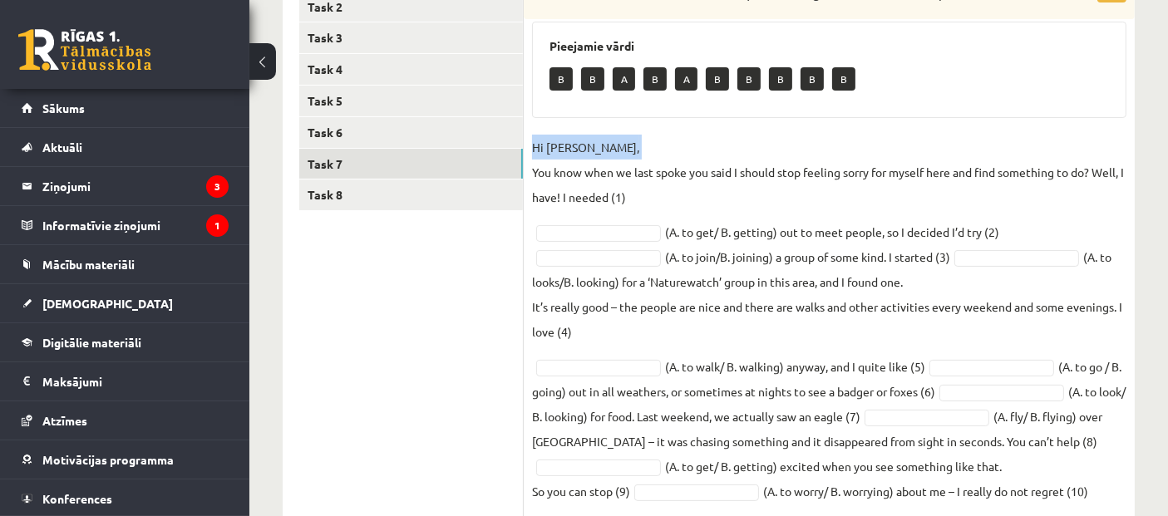
click at [883, 120] on div "10p Choose the correct form of the verb (use an – ing form or an infinitive ). …" at bounding box center [829, 274] width 611 height 595
click at [883, 122] on div "10p Choose the correct form of the verb (use an – ing form or an infinitive ). …" at bounding box center [829, 274] width 611 height 595
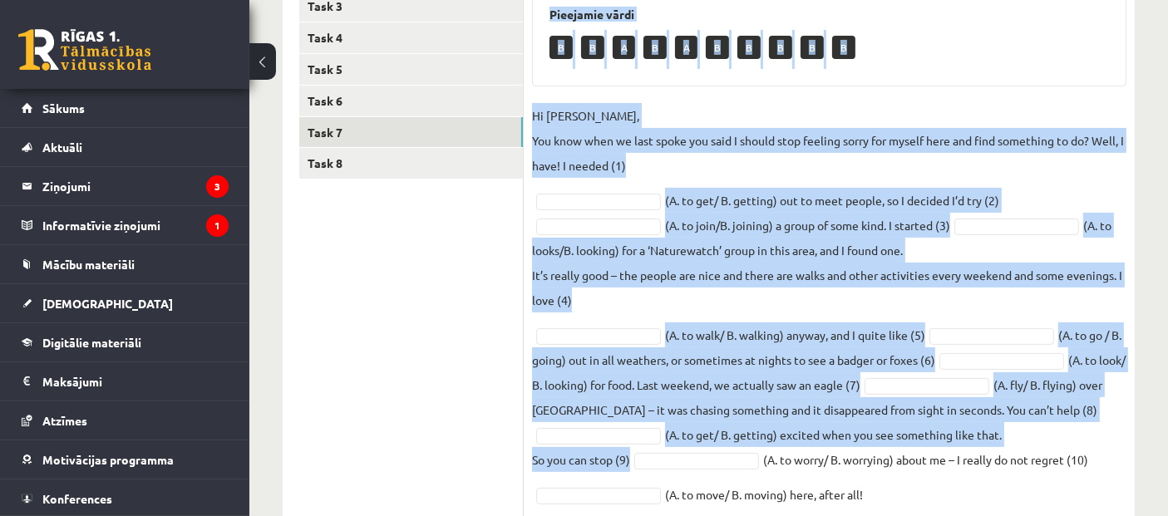
scroll to position [443, 0]
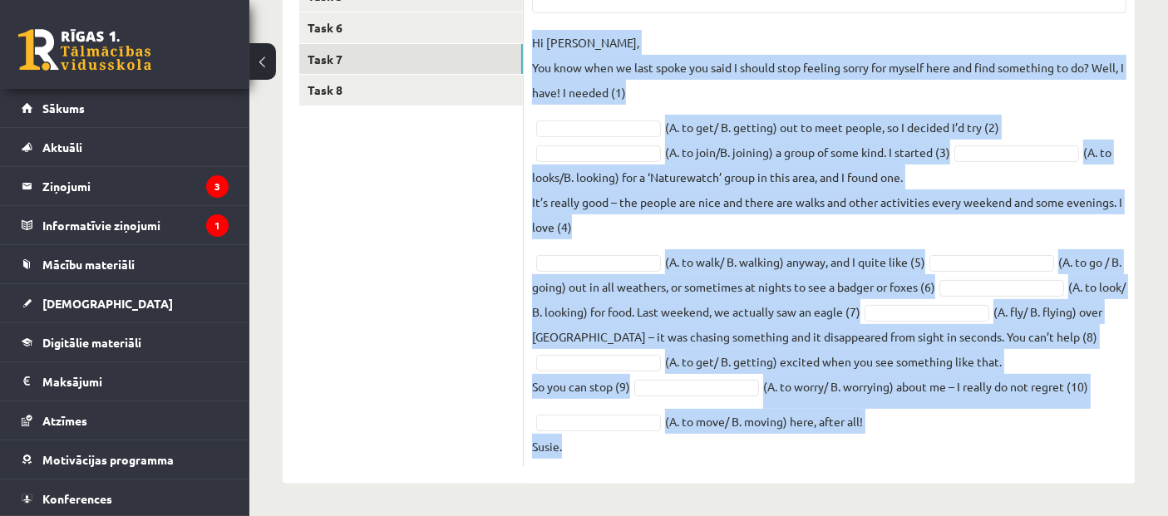
drag, startPoint x: 533, startPoint y: 111, endPoint x: 754, endPoint y: 445, distance: 400.2
click at [754, 445] on div "10p Choose the correct form of the verb (use an – ing form or an infinitive ). …" at bounding box center [829, 169] width 611 height 595
copy div "Choose the correct form of the verb (use an – ing form or an infinitive ). Piee…"
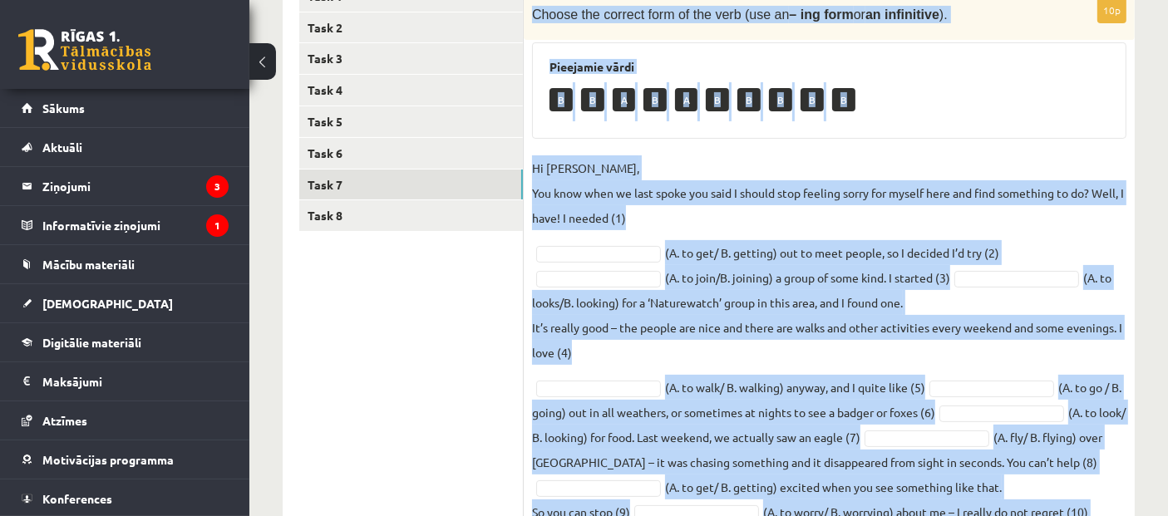
scroll to position [197, 0]
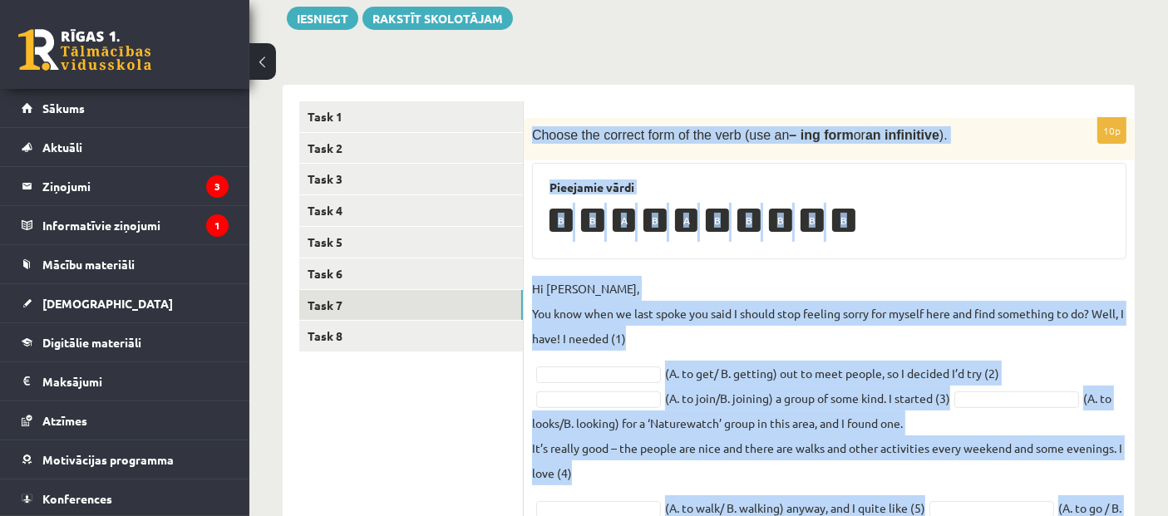
click at [719, 337] on p "Hi Caroline, You know when we last spoke you said I should stop feeling sorry f…" at bounding box center [829, 313] width 595 height 75
click at [1021, 176] on div "Pieejamie vārdi B B A B A B B B B B" at bounding box center [829, 211] width 595 height 96
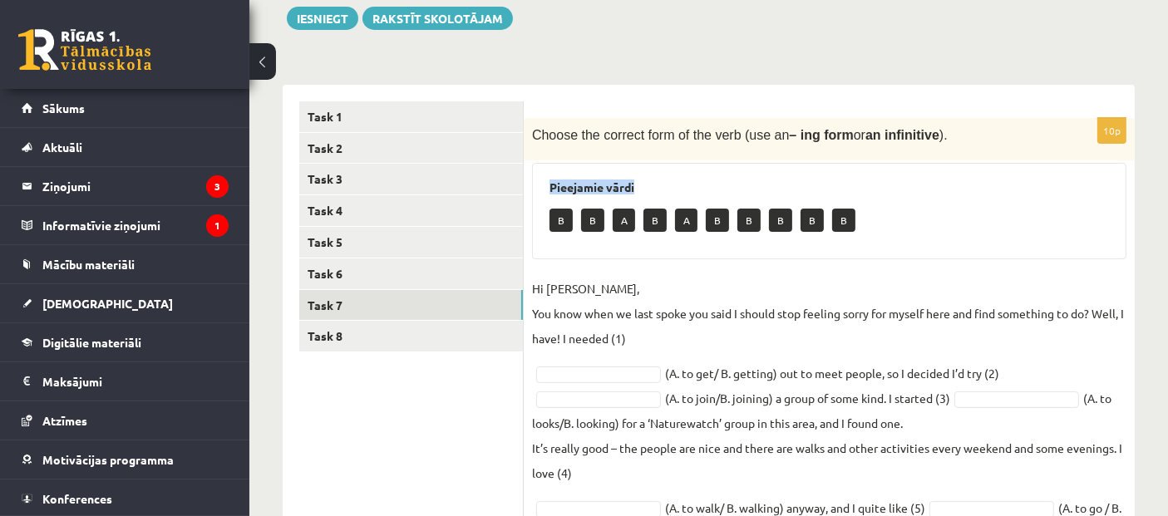
click at [1021, 176] on div "Pieejamie vārdi B B A B A B B B B B" at bounding box center [829, 211] width 595 height 96
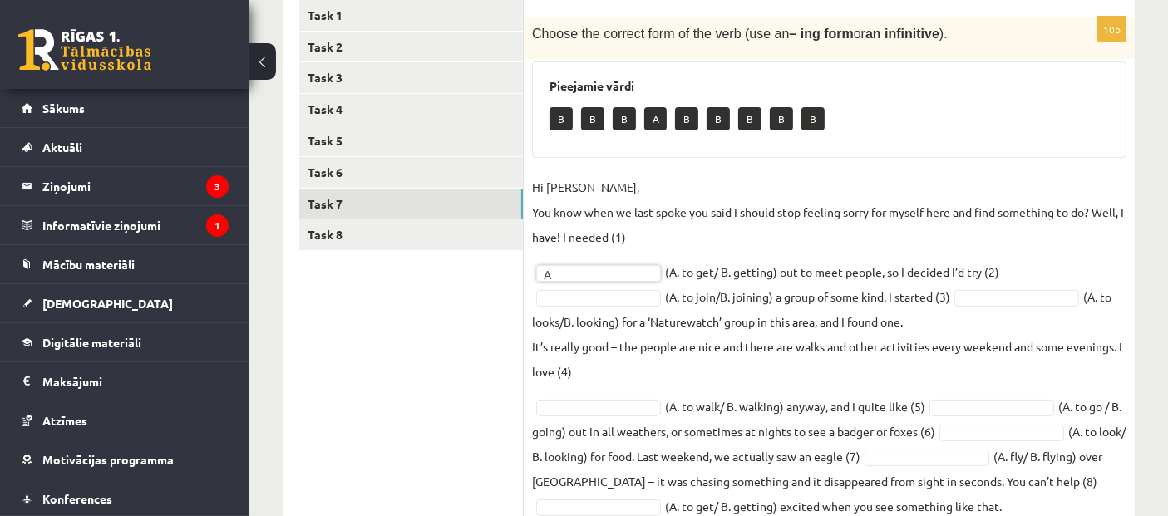
scroll to position [320, 0]
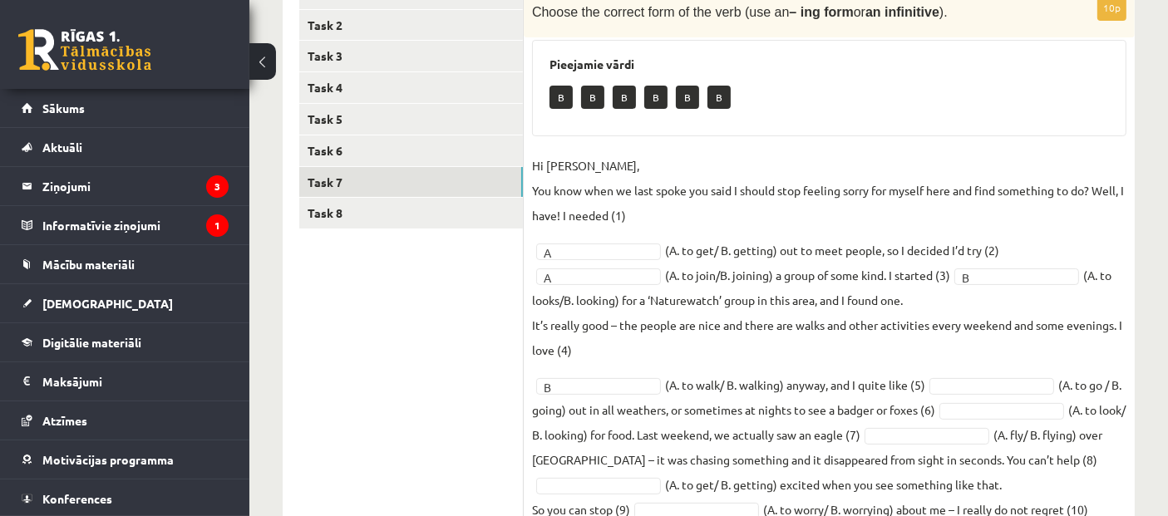
click at [962, 373] on fieldset "Hi Caroline, You know when we last spoke you said I should stop feeling sorry f…" at bounding box center [829, 367] width 595 height 429
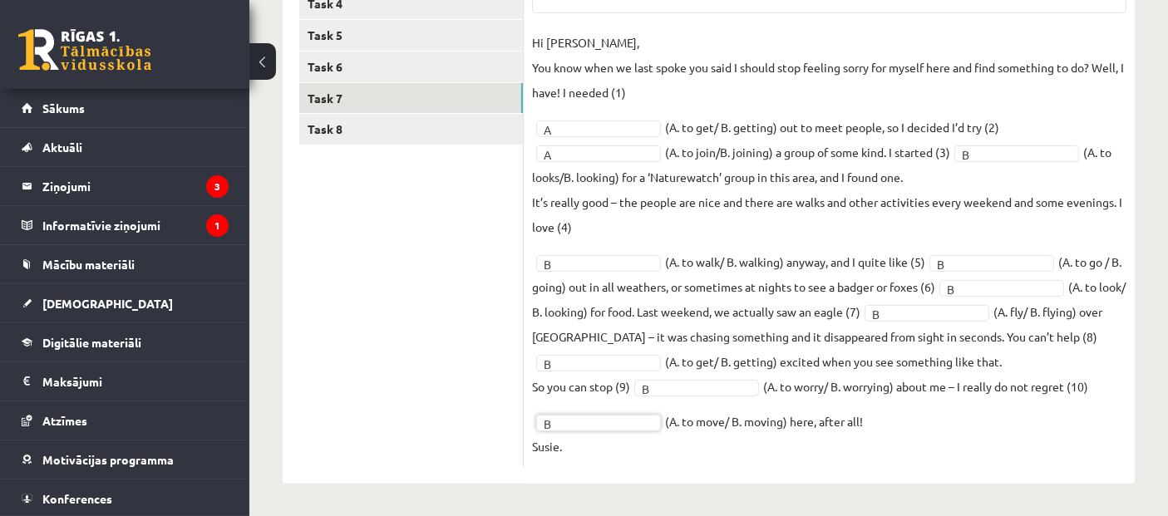
scroll to position [281, 0]
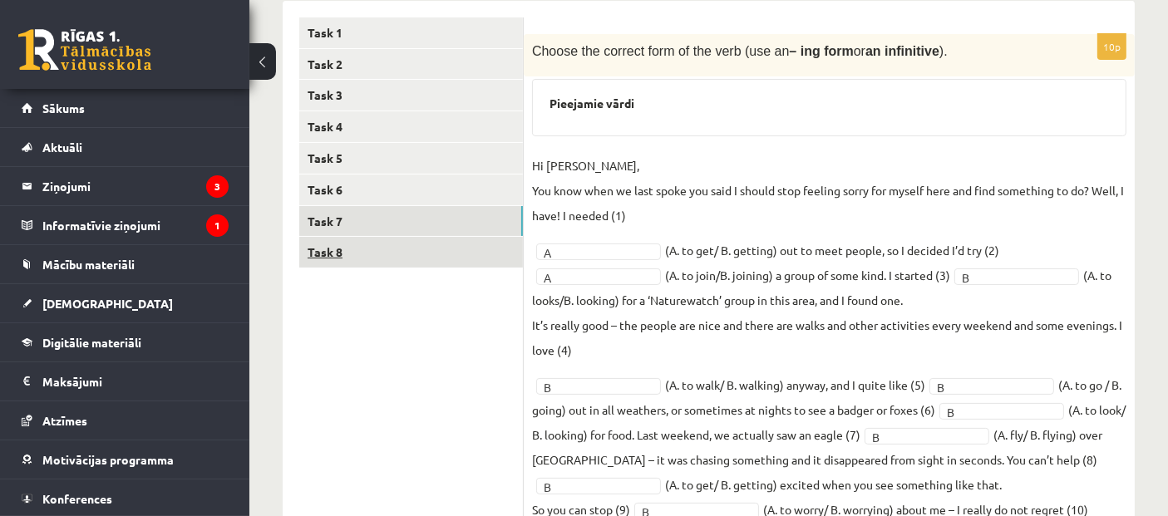
click at [328, 244] on link "Task 8" at bounding box center [411, 252] width 224 height 31
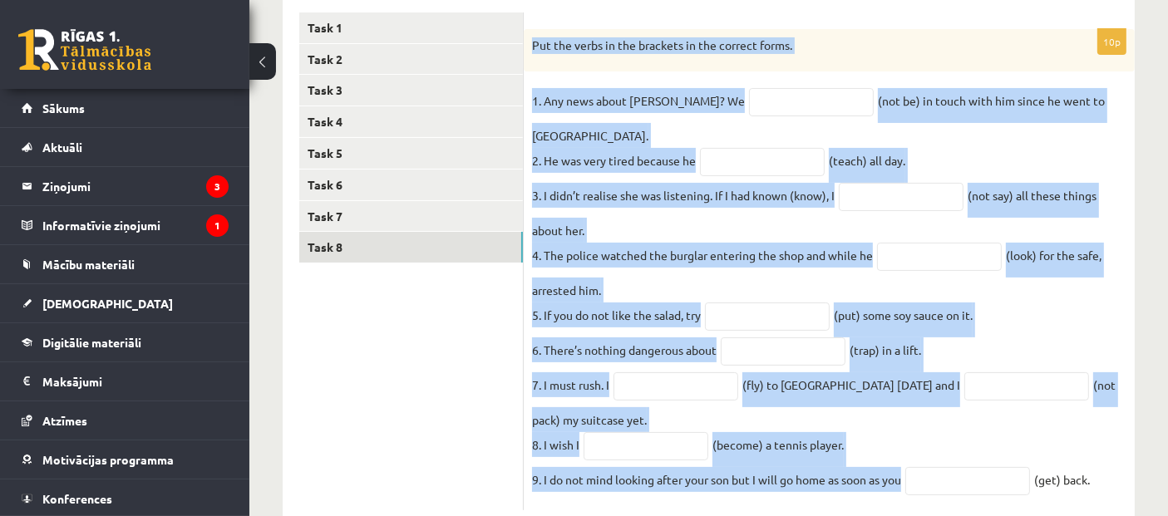
scroll to position [318, 0]
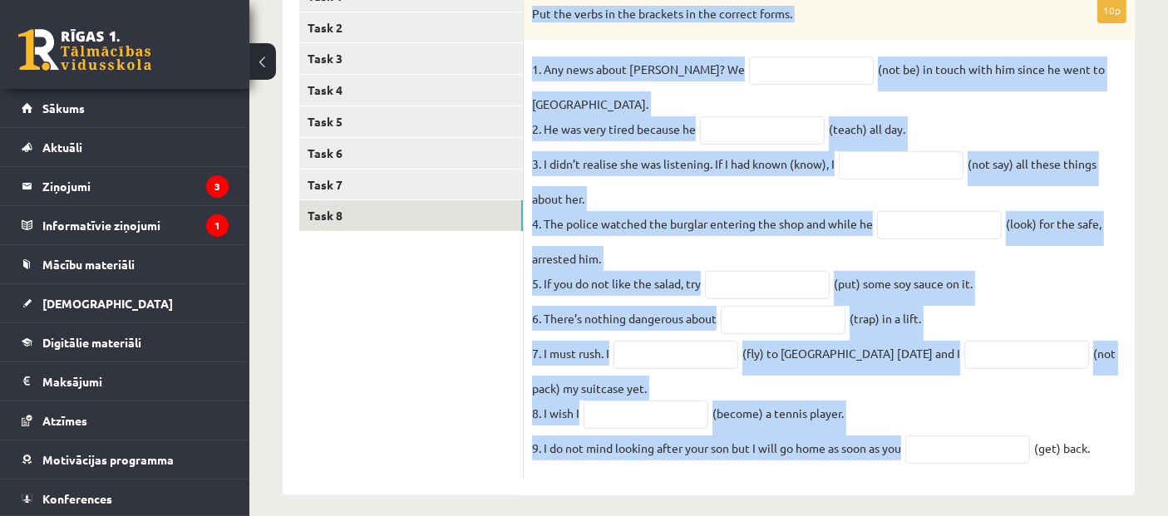
drag, startPoint x: 523, startPoint y: 165, endPoint x: 1182, endPoint y: 497, distance: 737.8
copy div "Put the verbs in the brackets in the correct forms. 1. Any news about George? W…"
click at [763, 121] on fieldset "1. Any news about George? We (not be) in touch with him since he went to South …" at bounding box center [829, 264] width 595 height 414
click at [964, 151] on input "text" at bounding box center [901, 165] width 125 height 28
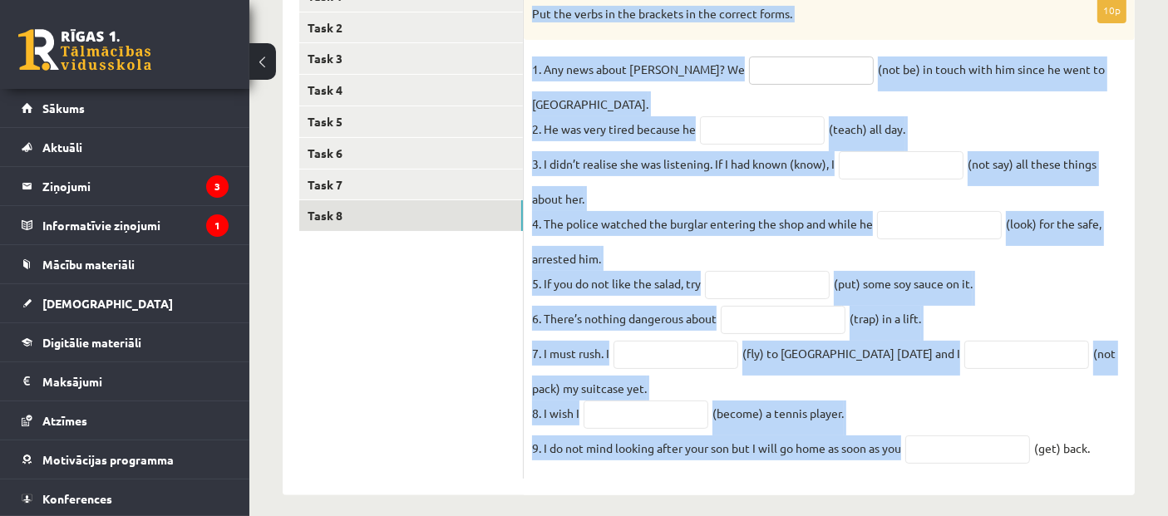
click at [749, 72] on input "text" at bounding box center [811, 71] width 125 height 28
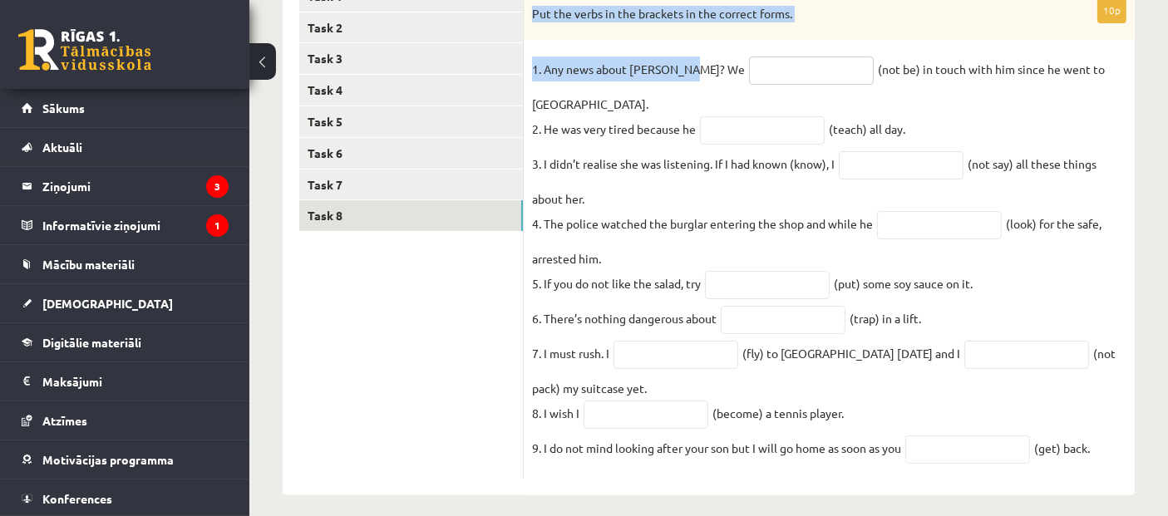
click at [749, 72] on input "text" at bounding box center [811, 71] width 125 height 28
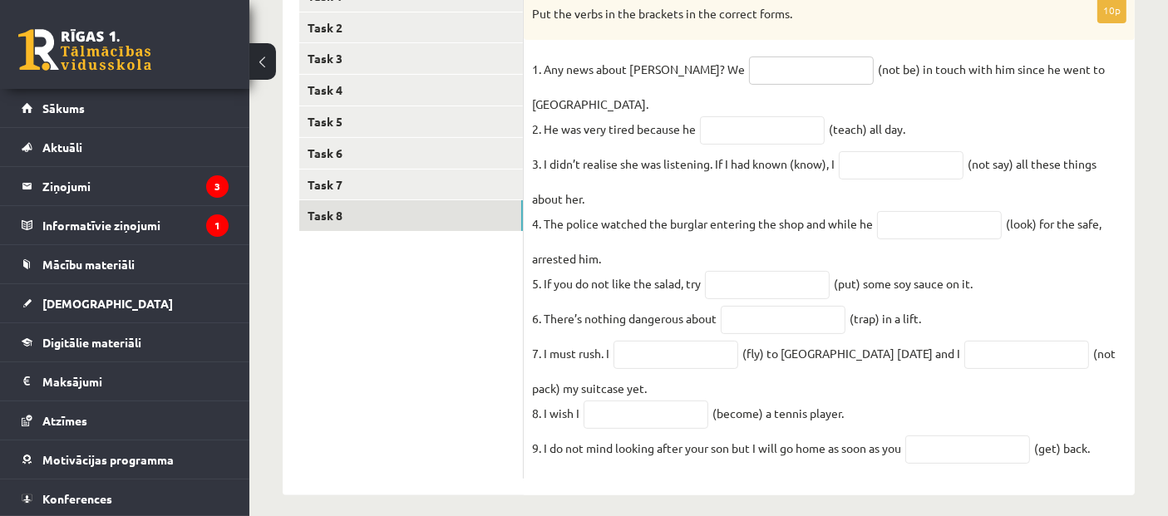
click at [749, 72] on input "text" at bounding box center [811, 71] width 125 height 28
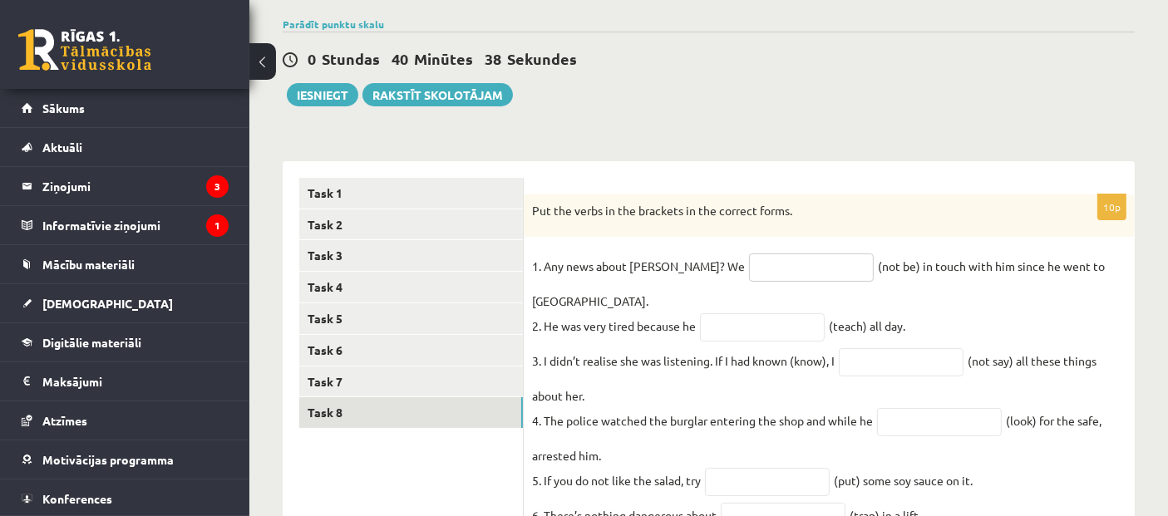
scroll to position [72, 0]
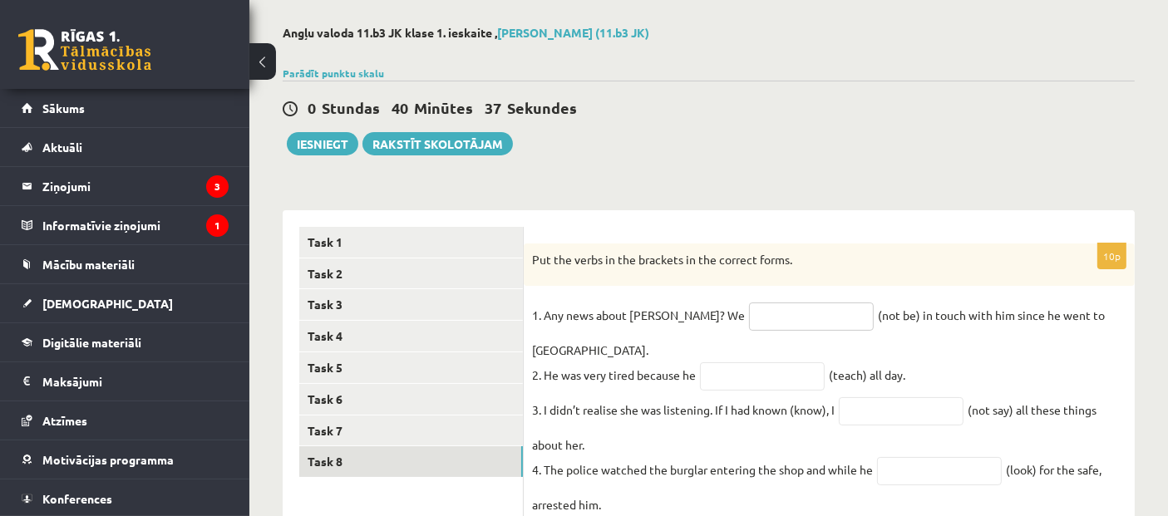
click at [759, 306] on input "text" at bounding box center [811, 317] width 125 height 28
click at [801, 289] on div "10p Put the verbs in the brackets in the correct forms. 1. Any news about Georg…" at bounding box center [829, 485] width 611 height 482
click at [749, 322] on input "text" at bounding box center [811, 317] width 125 height 28
type input "**********"
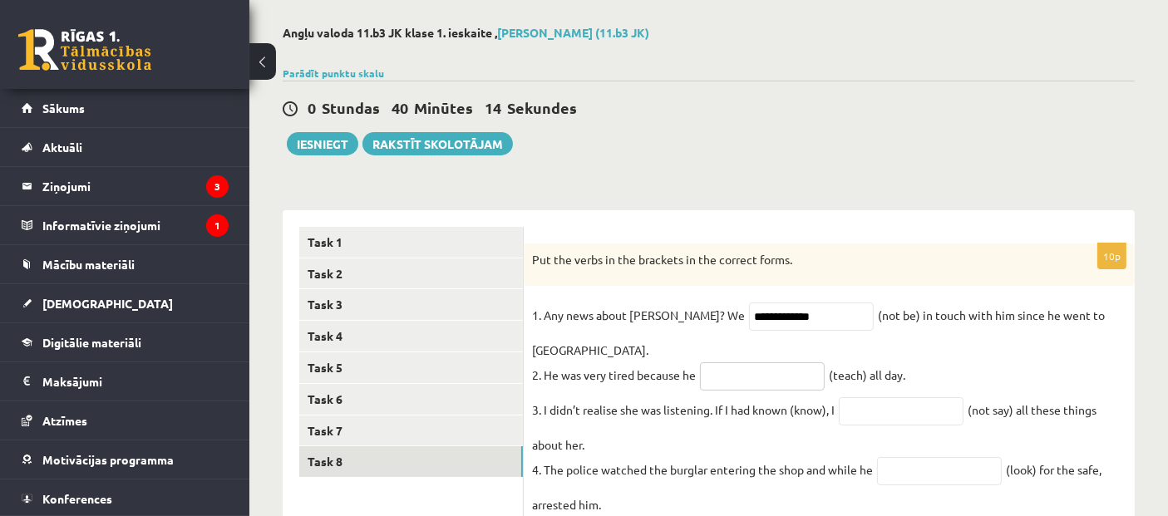
click at [711, 363] on input "text" at bounding box center [762, 377] width 125 height 28
type input "**********"
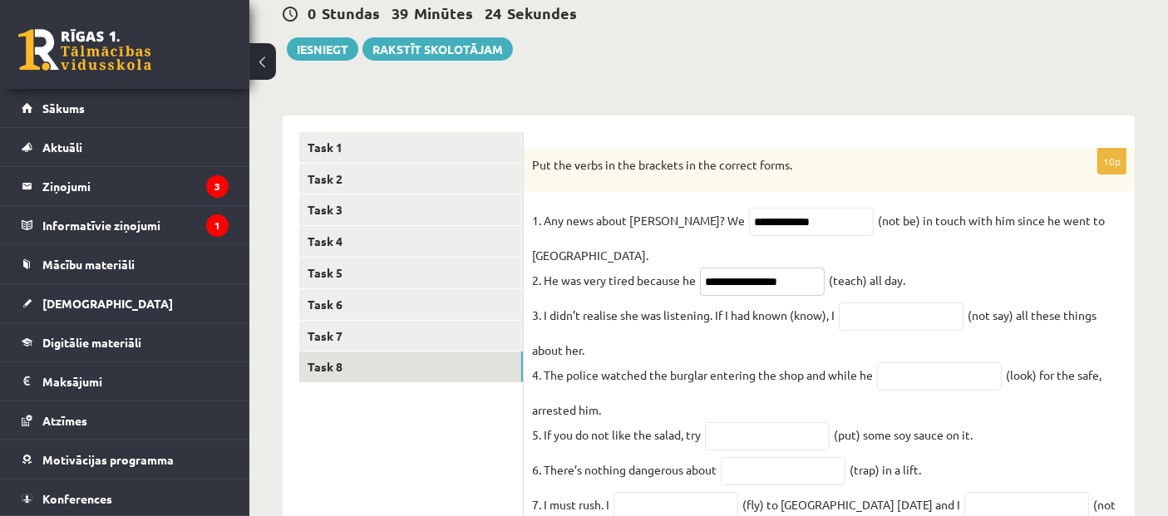
scroll to position [195, 0]
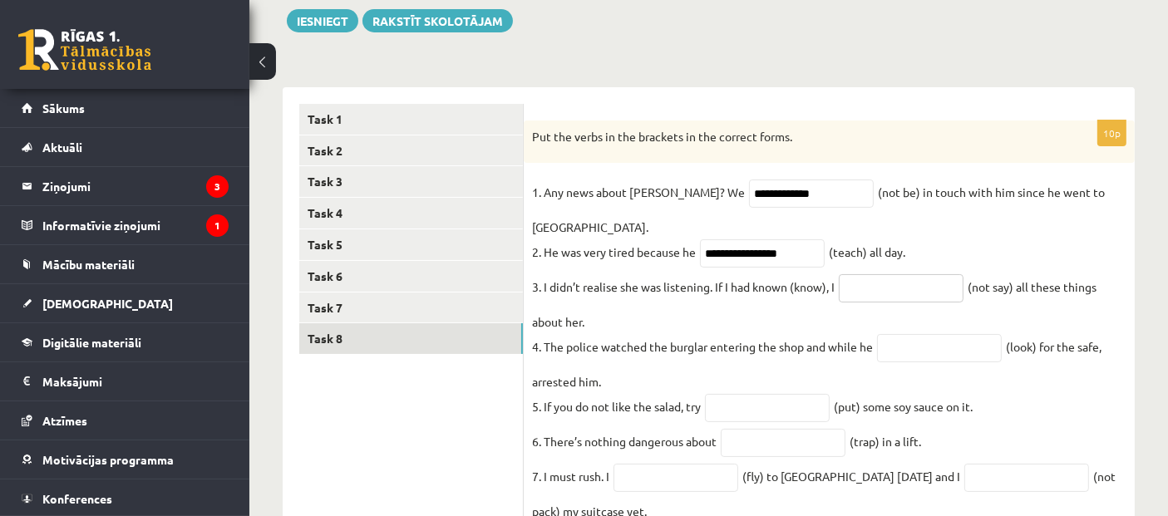
click at [889, 274] on input "text" at bounding box center [901, 288] width 125 height 28
click at [886, 274] on input "**********" at bounding box center [901, 288] width 125 height 28
click at [927, 274] on input "**********" at bounding box center [901, 288] width 125 height 28
type input "**********"
click at [952, 337] on input "text" at bounding box center [939, 348] width 125 height 28
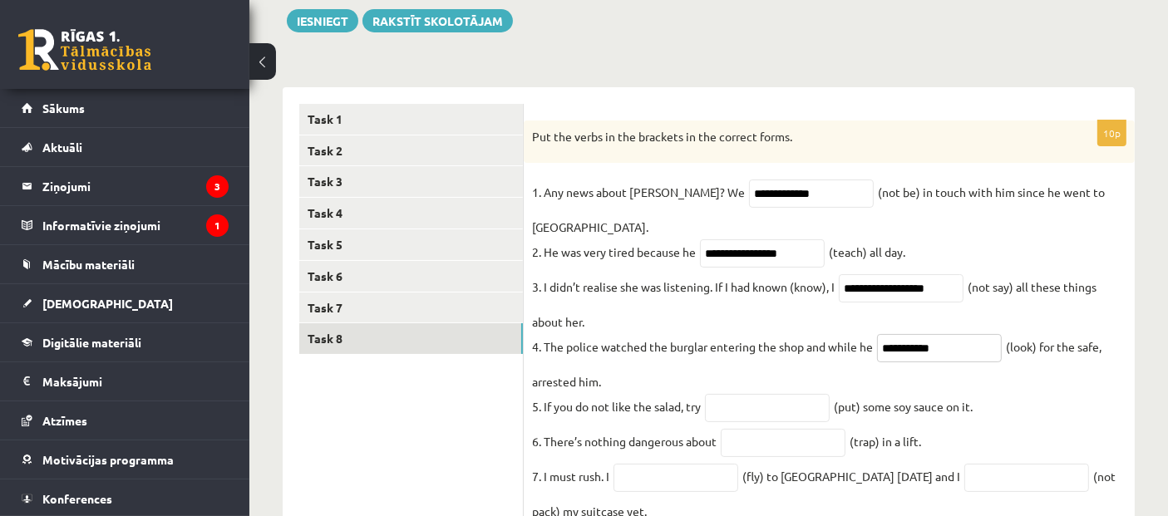
type input "**********"
click at [769, 394] on input "text" at bounding box center [767, 408] width 125 height 28
type input "*******"
click at [807, 431] on input "text" at bounding box center [783, 443] width 125 height 28
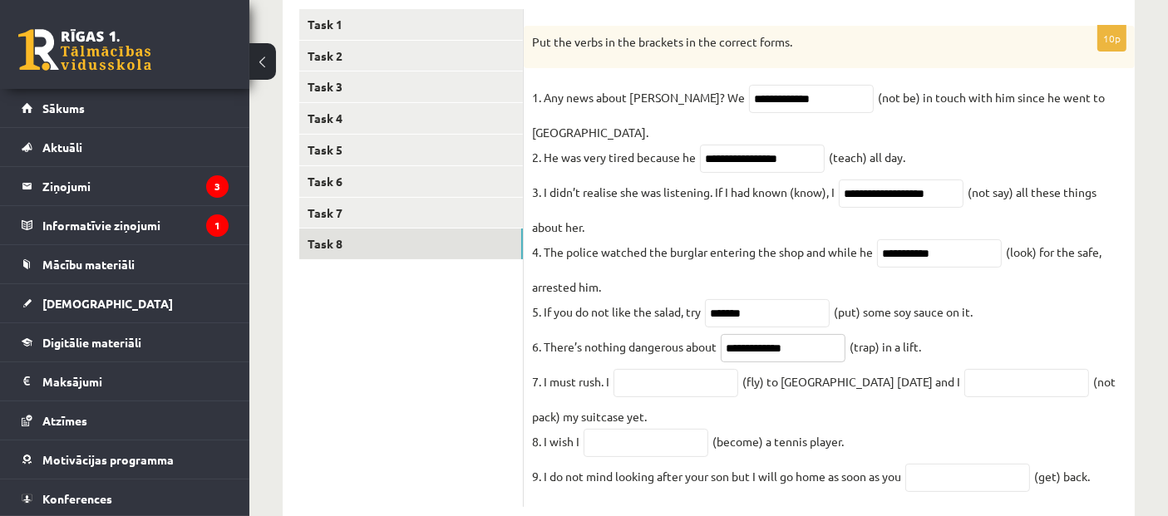
scroll to position [318, 0]
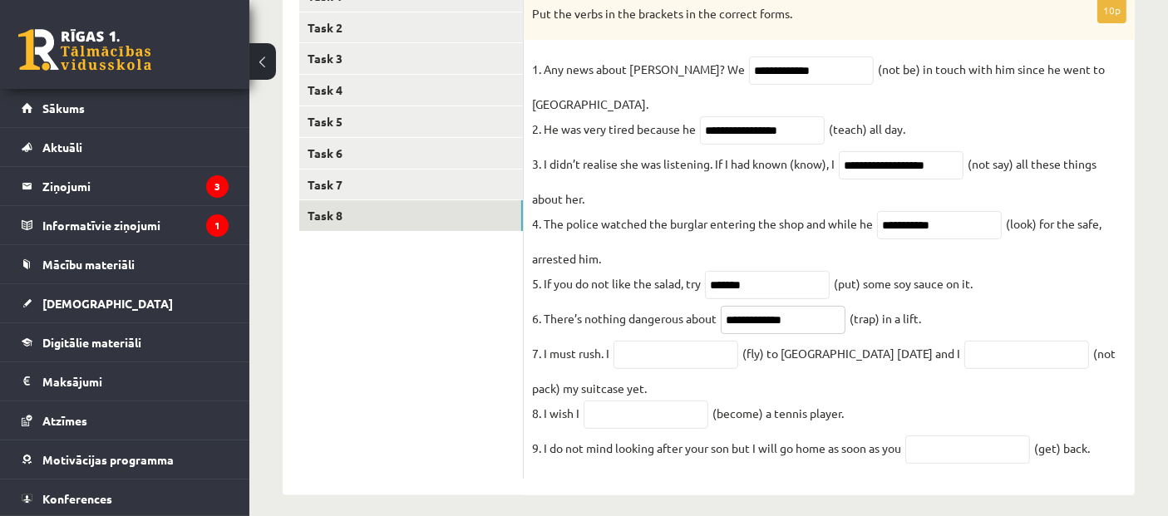
type input "**********"
click at [632, 341] on input "text" at bounding box center [676, 355] width 125 height 28
type input "*********"
click at [965, 341] on input "text" at bounding box center [1027, 355] width 125 height 28
type input "**********"
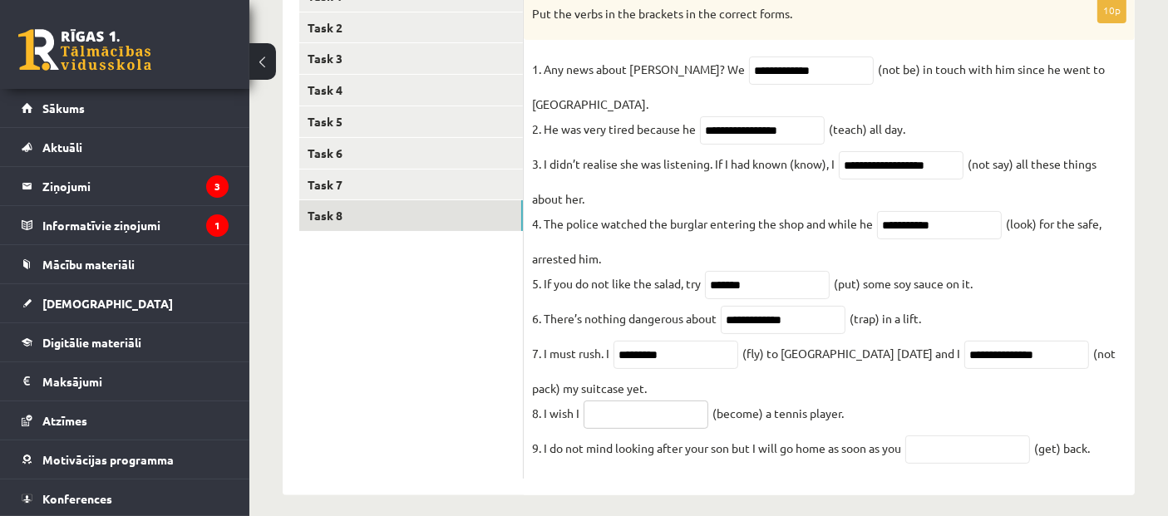
click at [607, 403] on input "text" at bounding box center [646, 415] width 125 height 28
type input "****"
click at [978, 436] on input "text" at bounding box center [968, 450] width 125 height 28
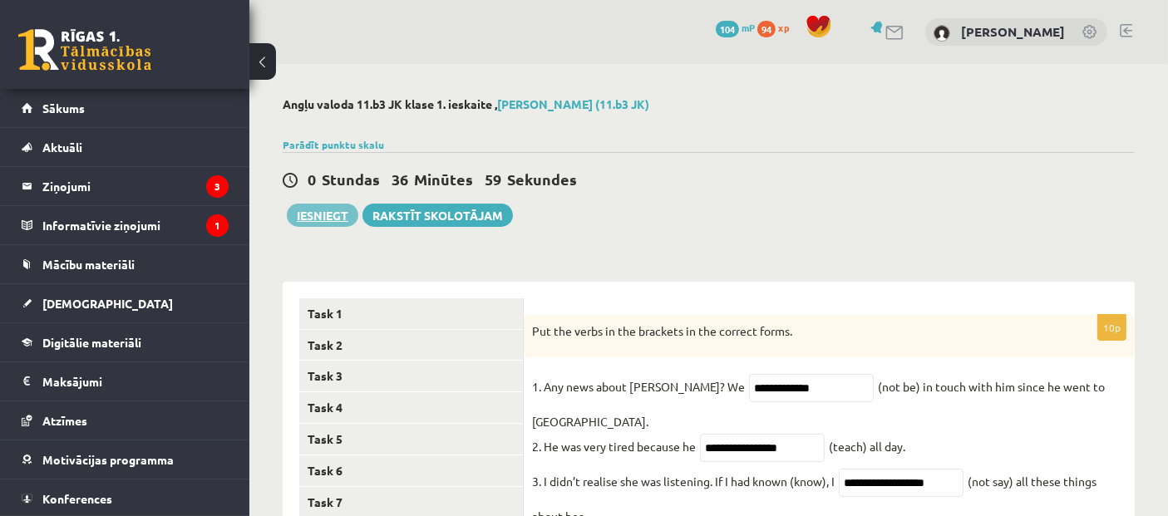
type input "***"
click at [335, 210] on button "Iesniegt" at bounding box center [323, 215] width 72 height 23
